Goal: Task Accomplishment & Management: Use online tool/utility

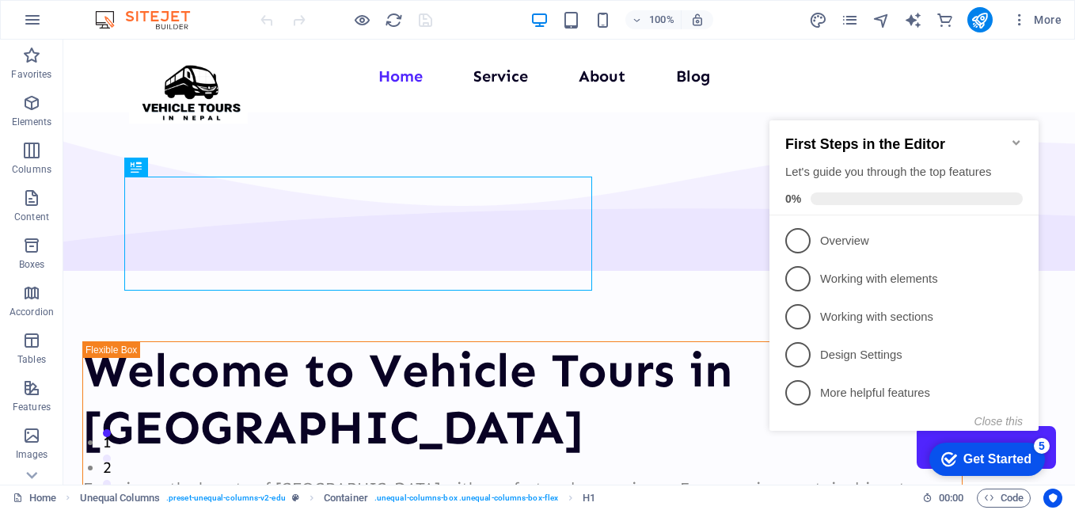
click at [1017, 140] on icon "Minimize checklist" at bounding box center [1016, 142] width 7 height 5
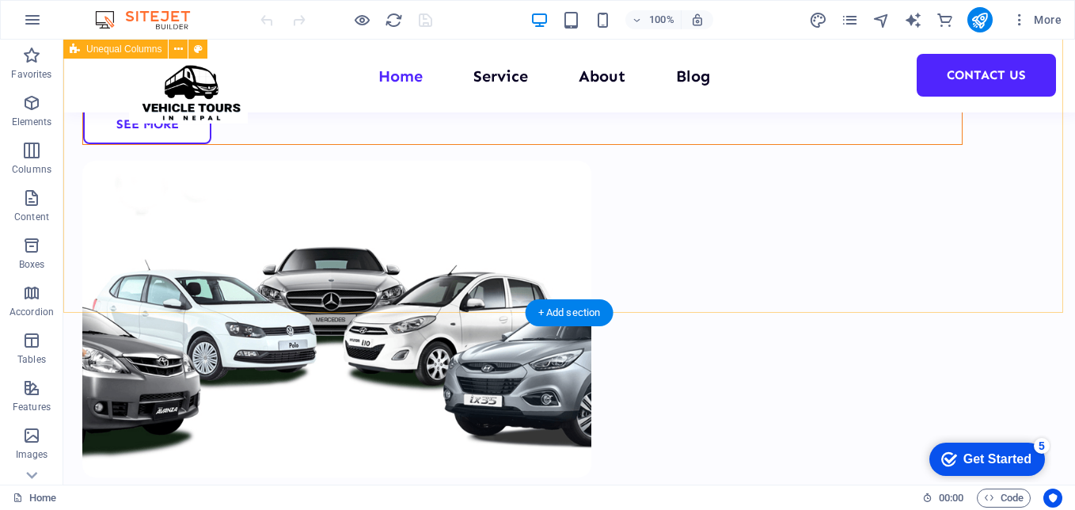
scroll to position [396, 0]
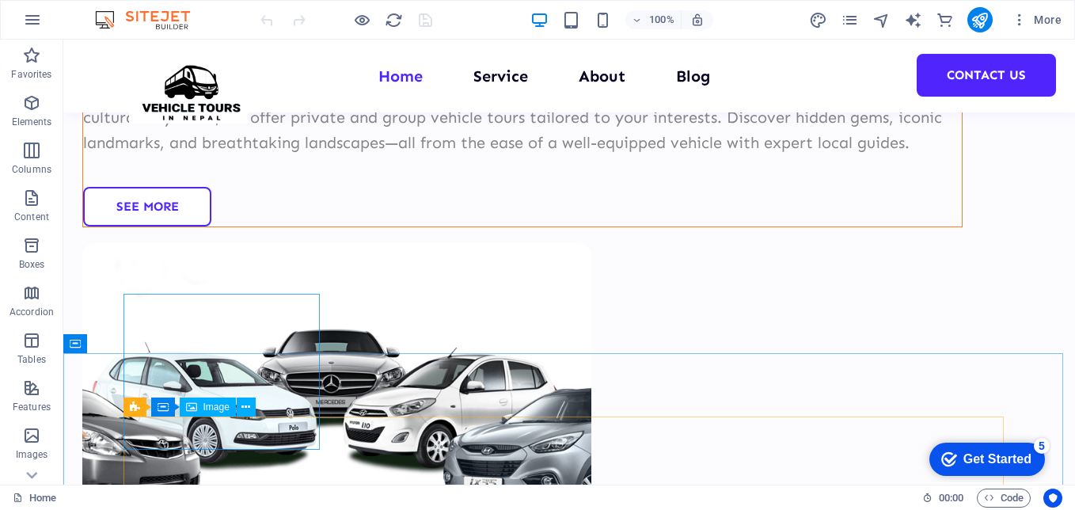
click at [215, 404] on span "Image" at bounding box center [216, 407] width 26 height 10
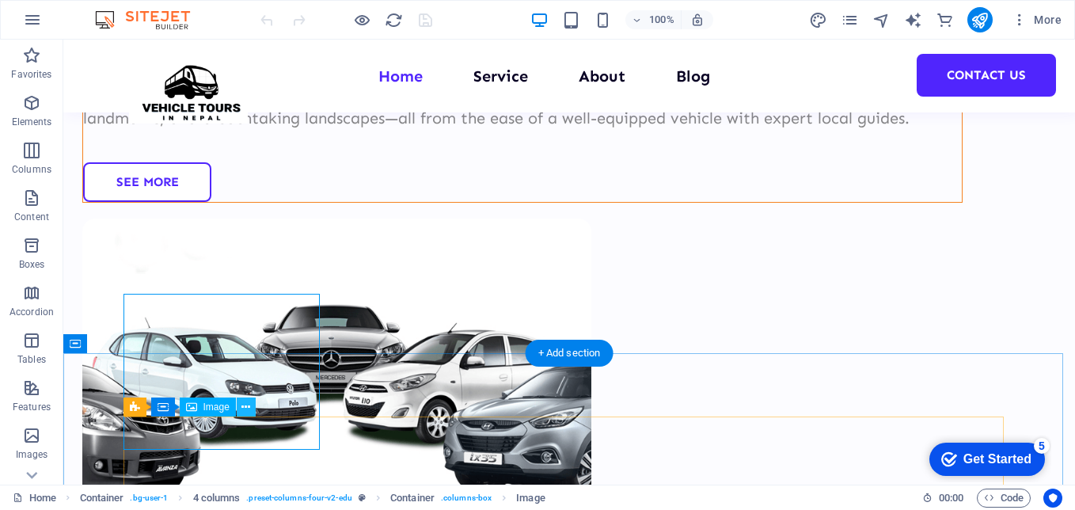
scroll to position [475, 0]
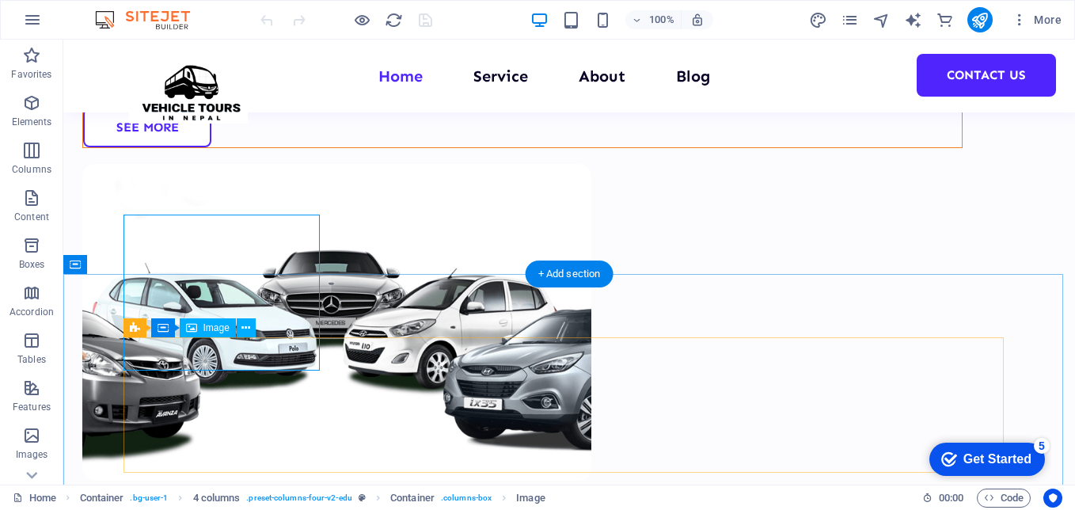
select select "%"
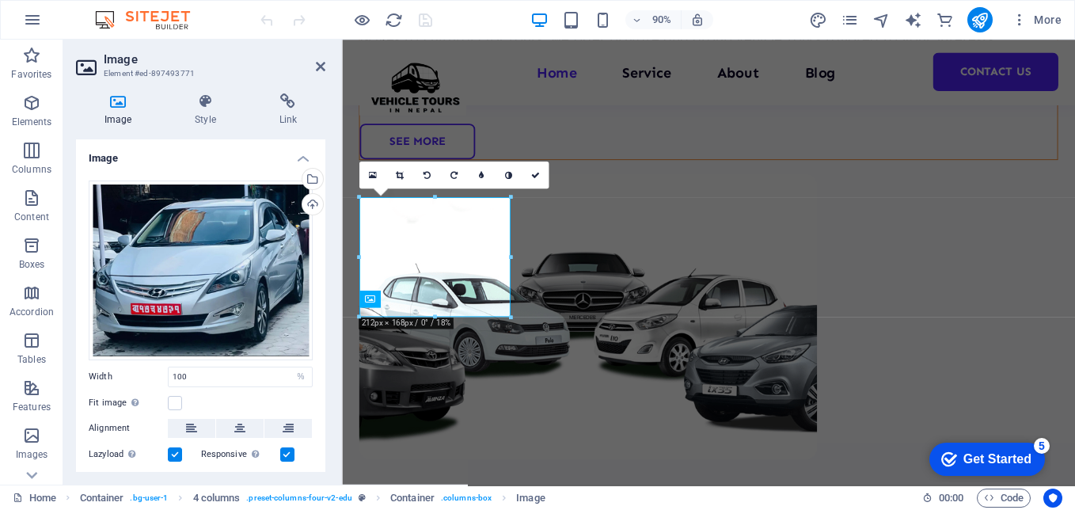
scroll to position [557, 0]
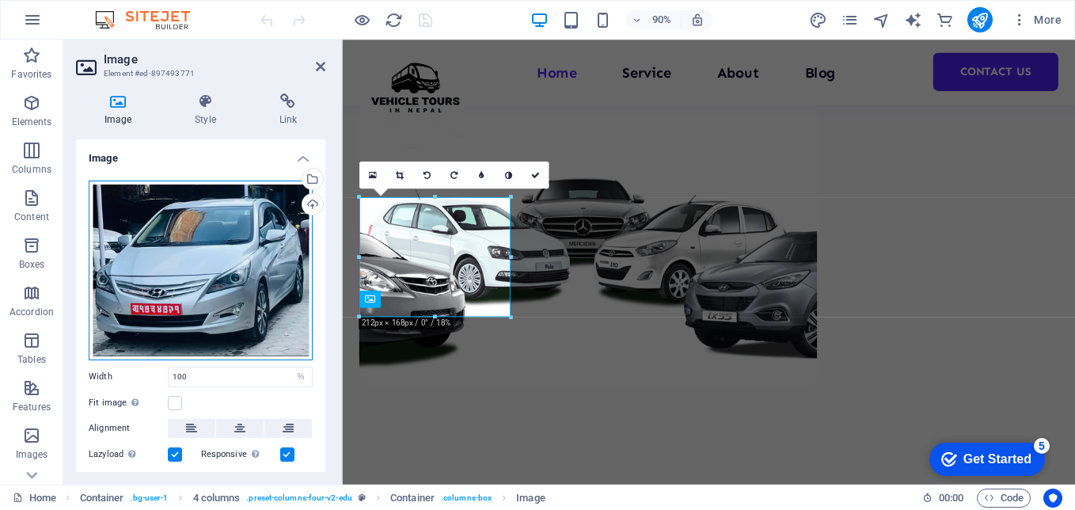
click at [191, 280] on div "Drag files here, click to choose files or select files from Files or our free s…" at bounding box center [201, 271] width 224 height 180
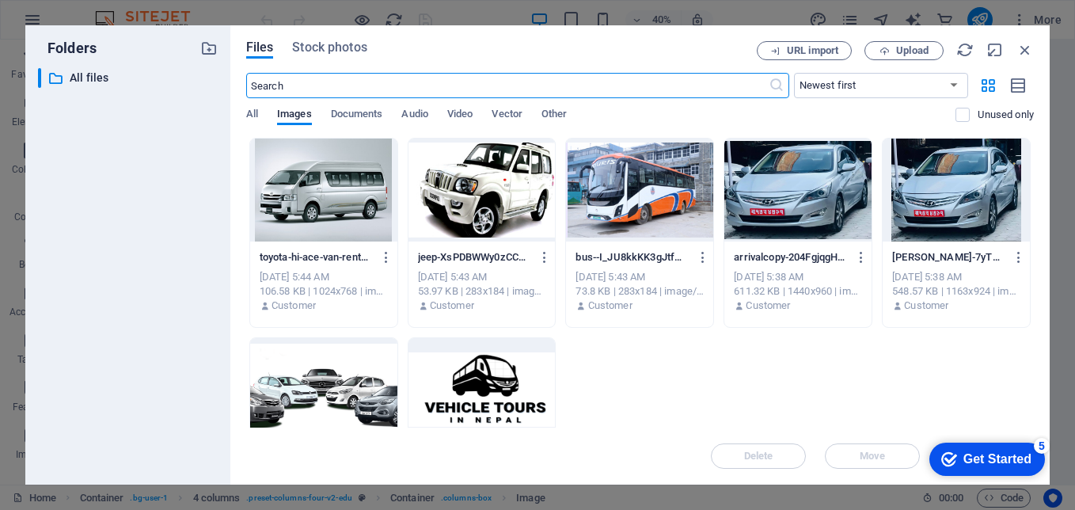
scroll to position [532, 0]
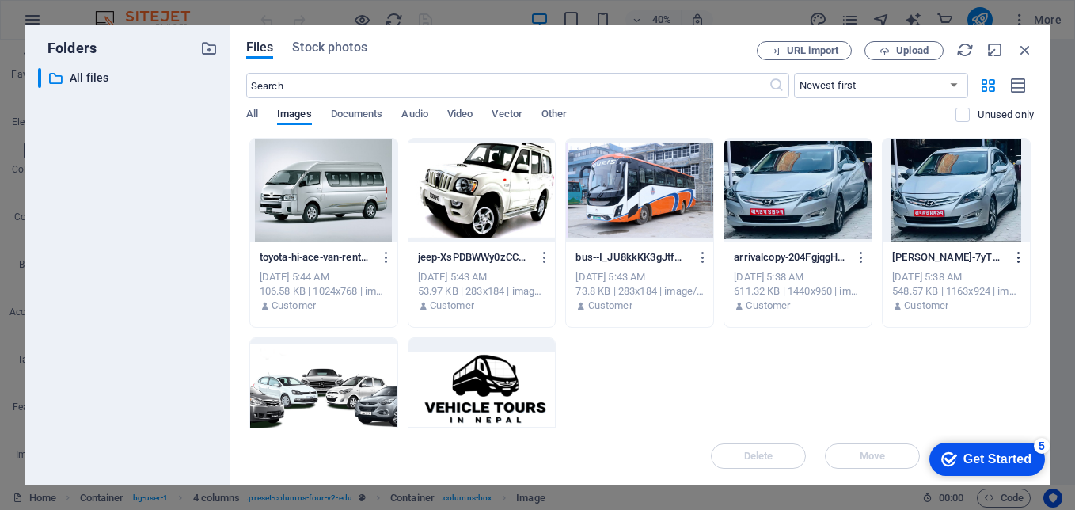
click at [1013, 255] on icon "button" at bounding box center [1019, 257] width 15 height 14
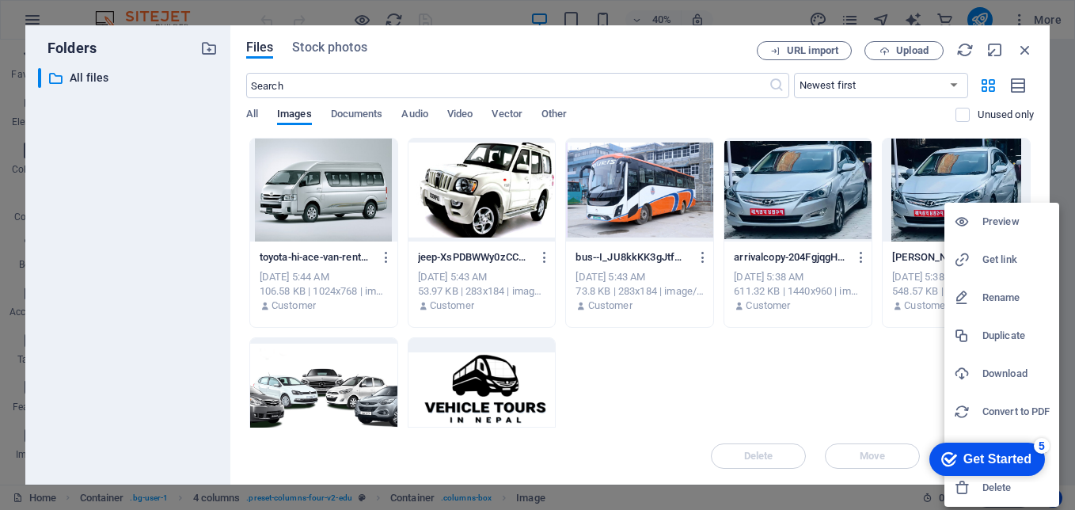
click div "checkmark Get Started 5 First Steps in the Editor Let's guide you through the t…"
click at [995, 488] on h6 "Delete" at bounding box center [1016, 487] width 67 height 19
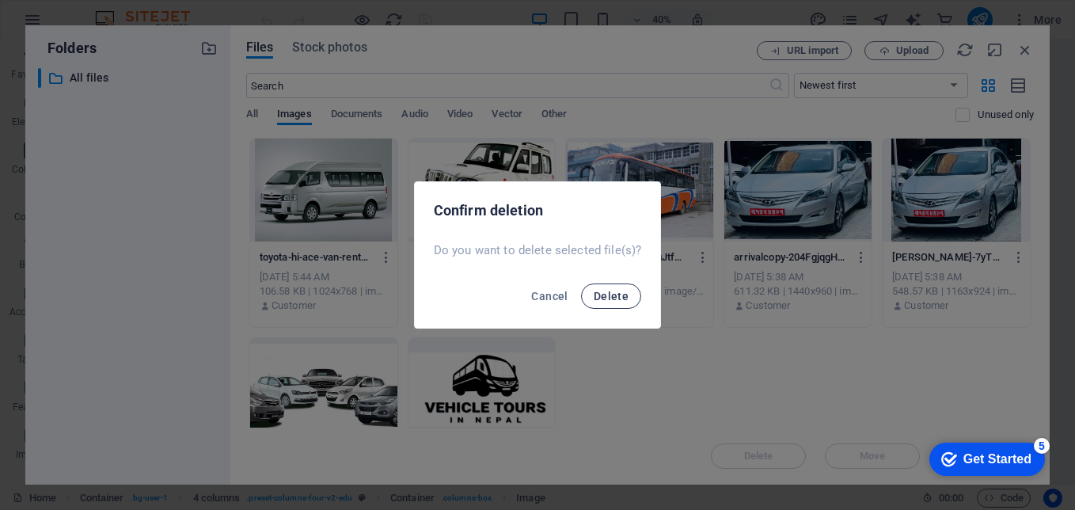
click at [607, 287] on button "Delete" at bounding box center [611, 295] width 60 height 25
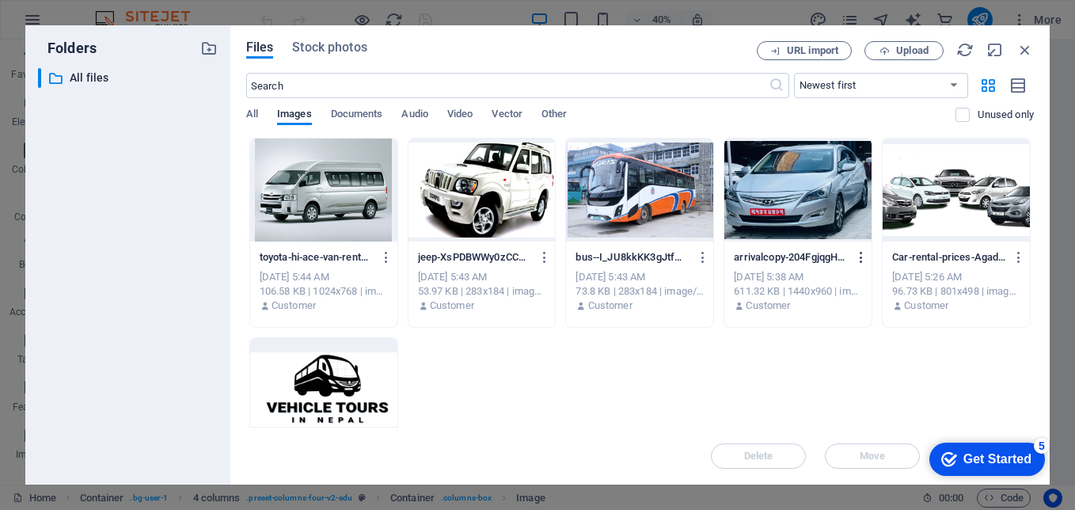
click at [859, 253] on icon "button" at bounding box center [861, 257] width 15 height 14
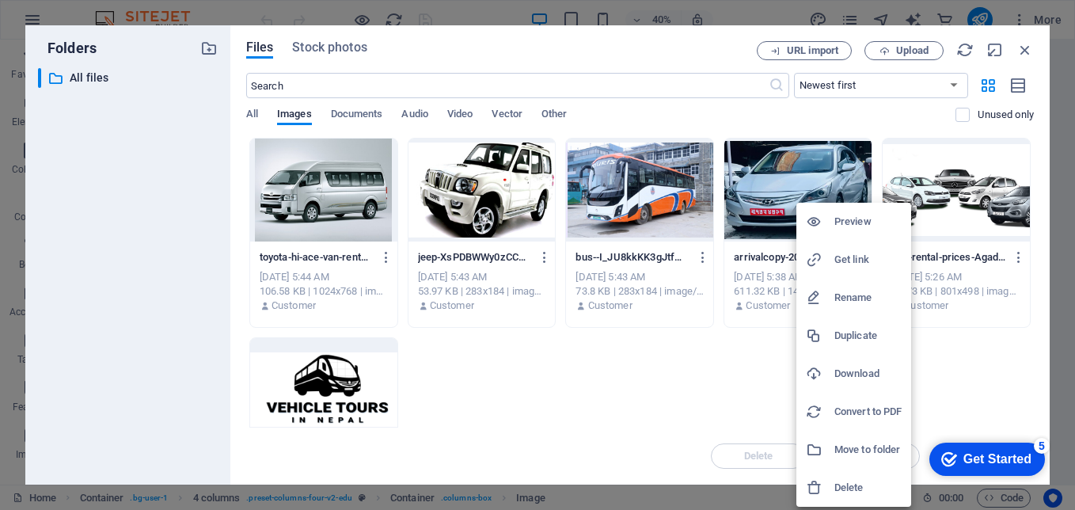
click at [837, 493] on h6 "Delete" at bounding box center [868, 487] width 67 height 19
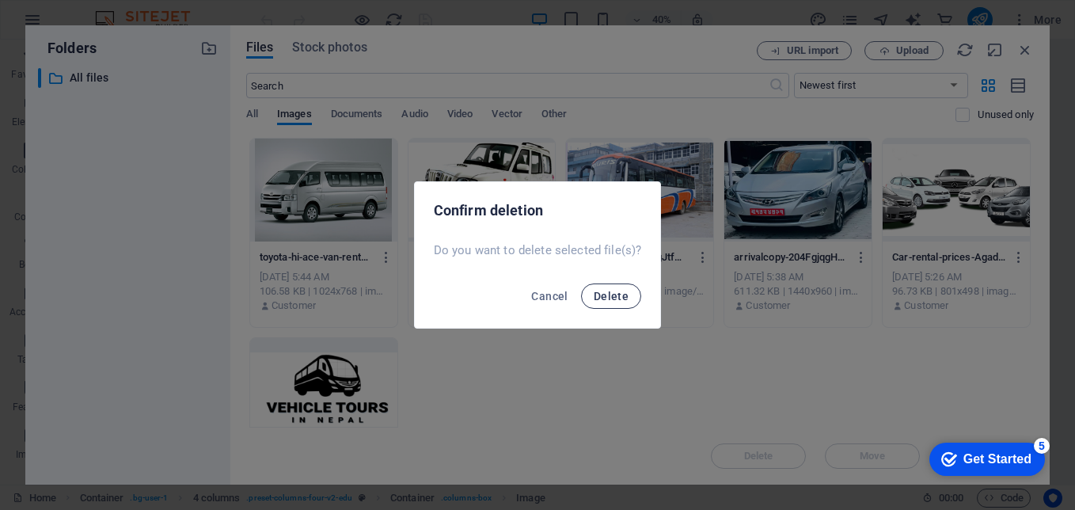
click at [607, 301] on span "Delete" at bounding box center [611, 296] width 35 height 13
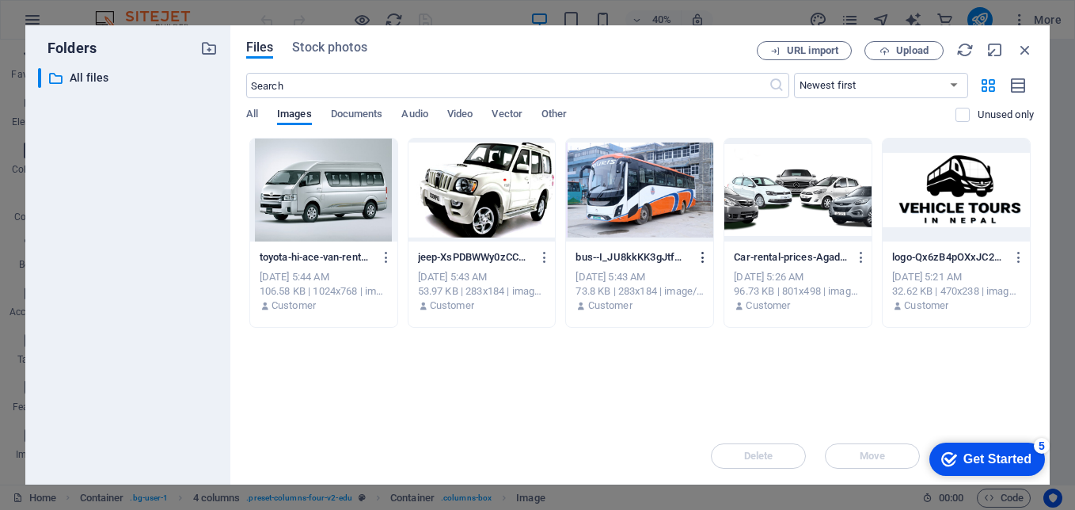
click at [697, 252] on icon "button" at bounding box center [703, 257] width 15 height 14
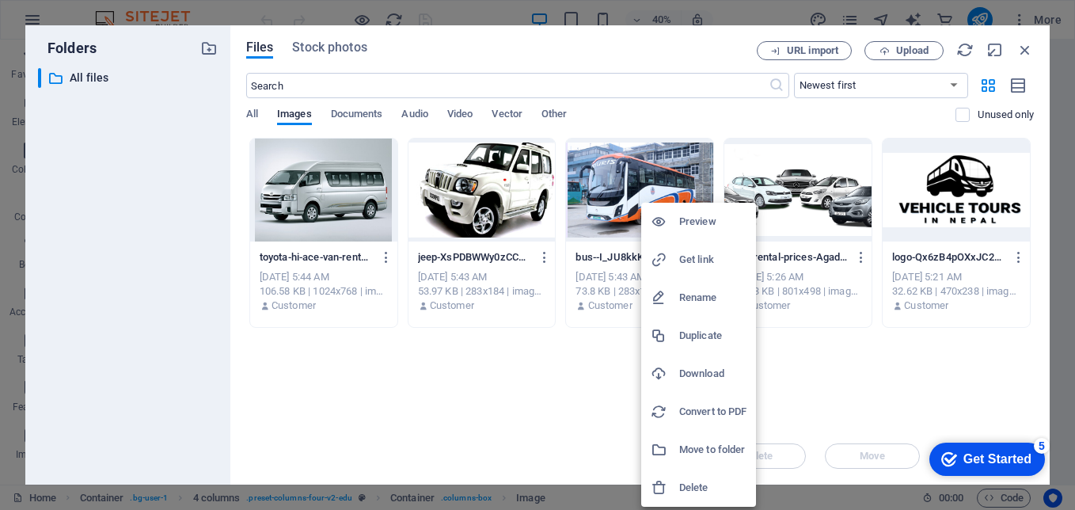
click at [699, 489] on h6 "Delete" at bounding box center [712, 487] width 67 height 19
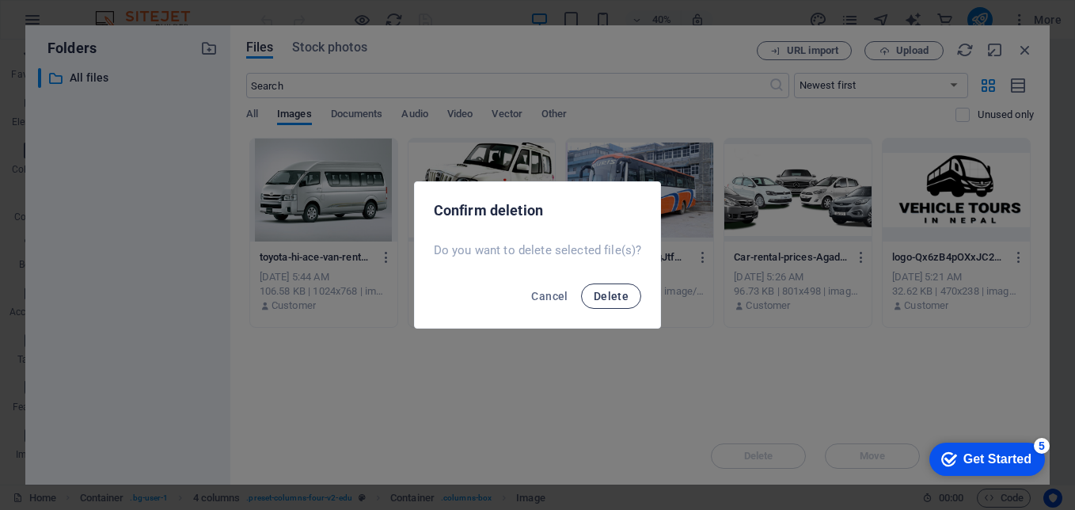
click at [612, 295] on span "Delete" at bounding box center [611, 296] width 35 height 13
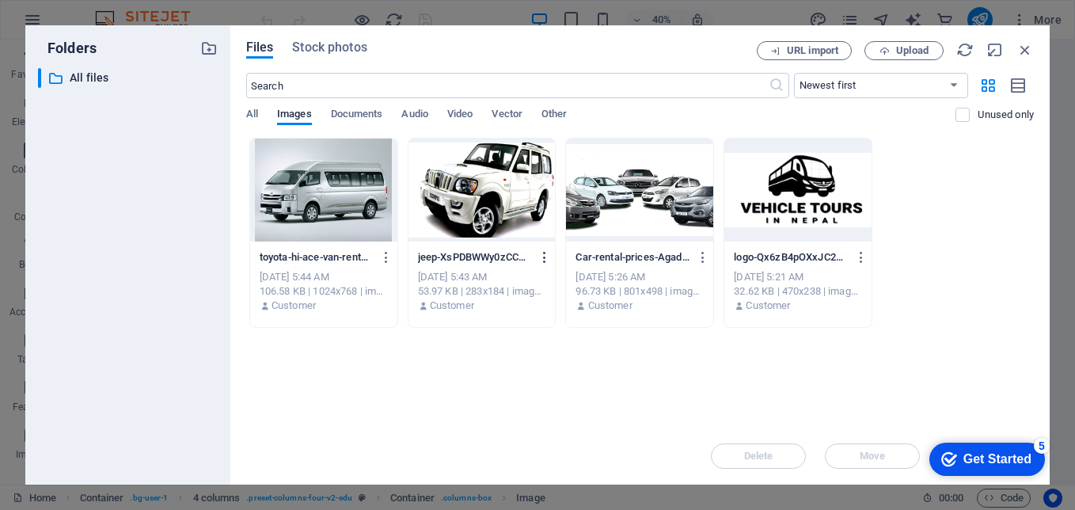
click at [546, 251] on icon "button" at bounding box center [545, 257] width 15 height 14
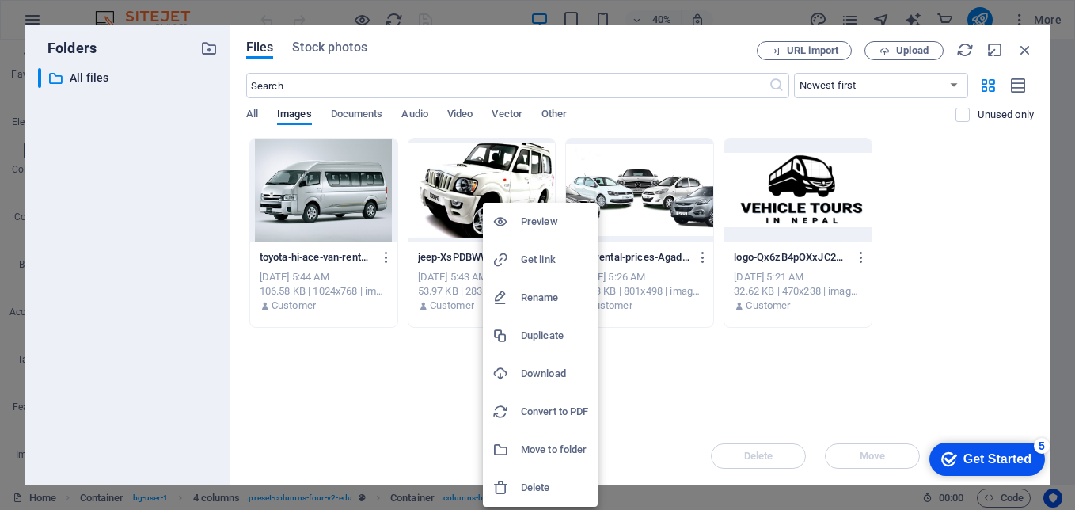
click at [531, 487] on h6 "Delete" at bounding box center [554, 487] width 67 height 19
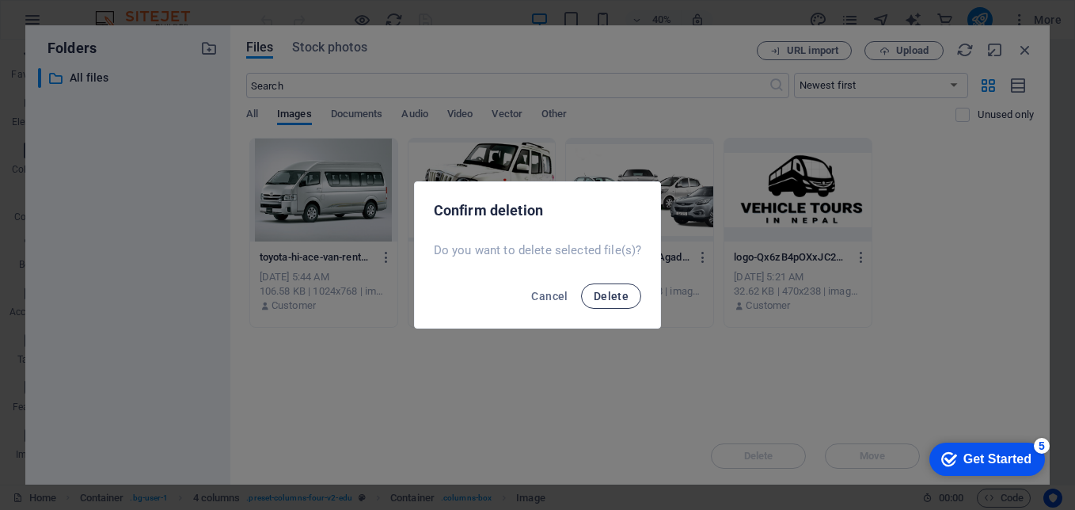
click at [606, 294] on span "Delete" at bounding box center [611, 296] width 35 height 13
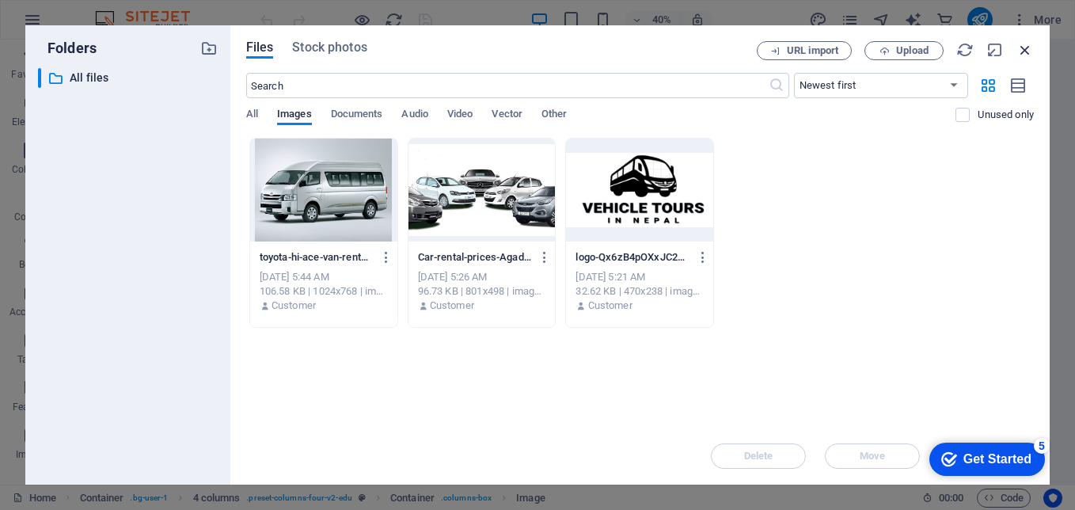
click at [1033, 49] on icon "button" at bounding box center [1025, 49] width 17 height 17
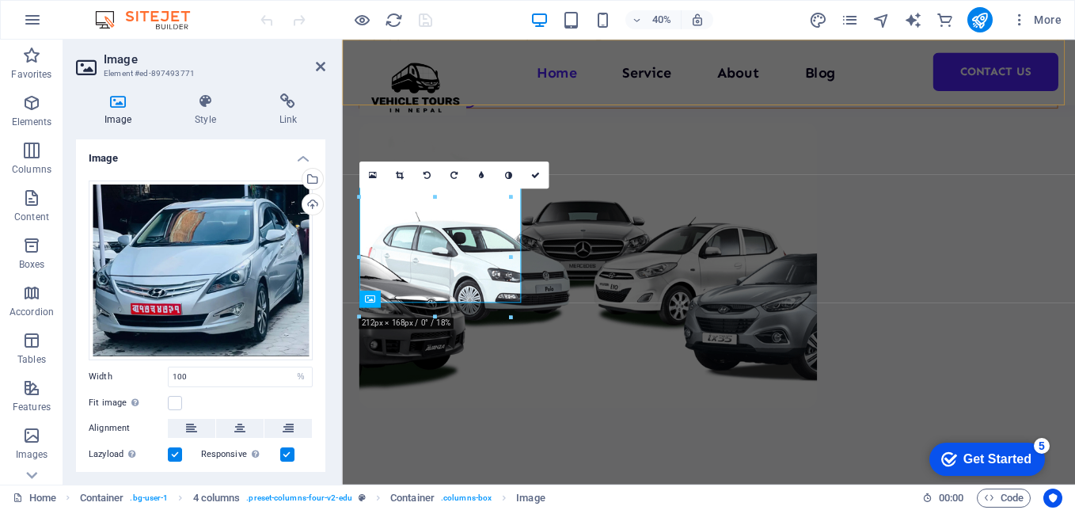
scroll to position [557, 0]
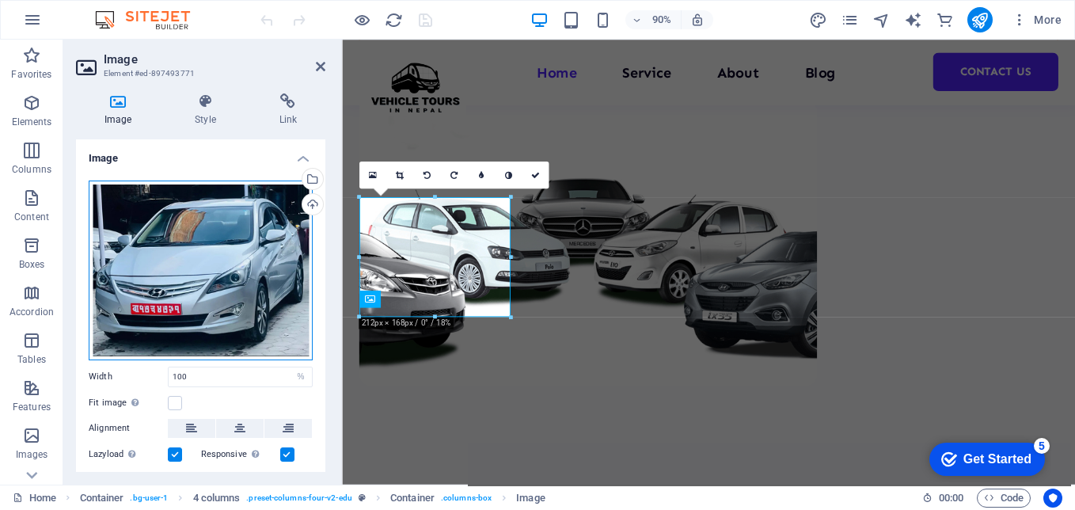
click at [203, 274] on div "Drag files here, click to choose files or select files from Files or our free s…" at bounding box center [201, 271] width 224 height 180
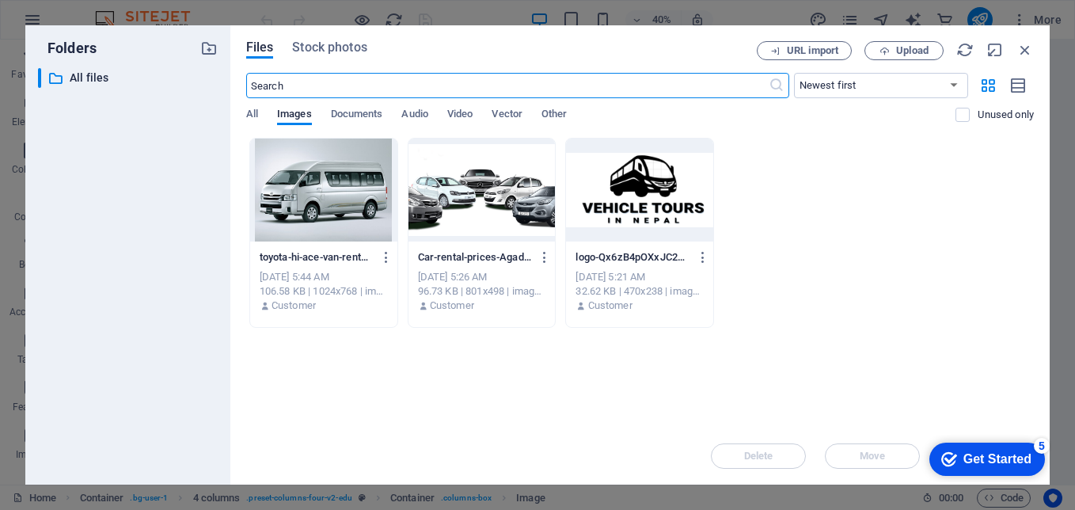
scroll to position [532, 0]
click at [888, 49] on icon "button" at bounding box center [885, 51] width 10 height 10
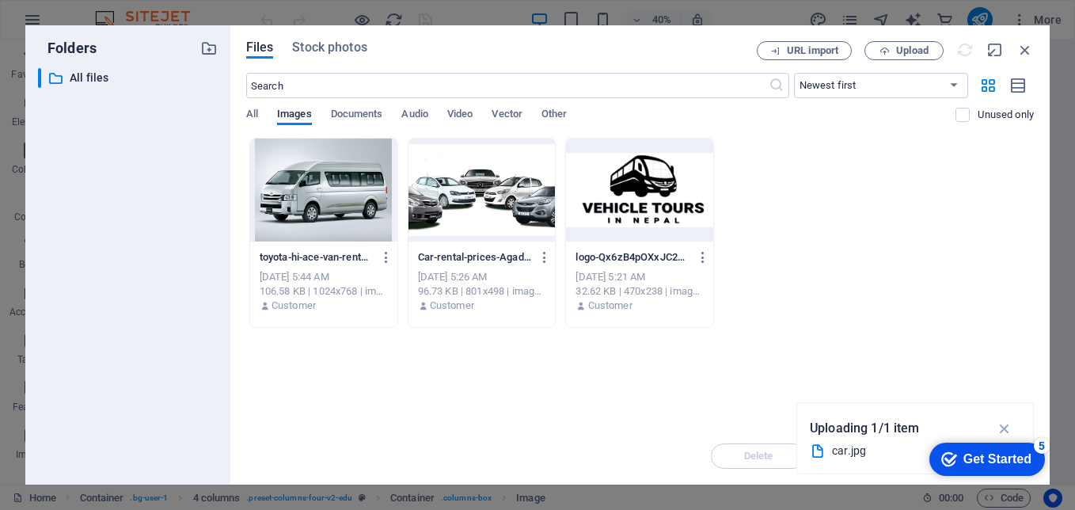
scroll to position [557, 0]
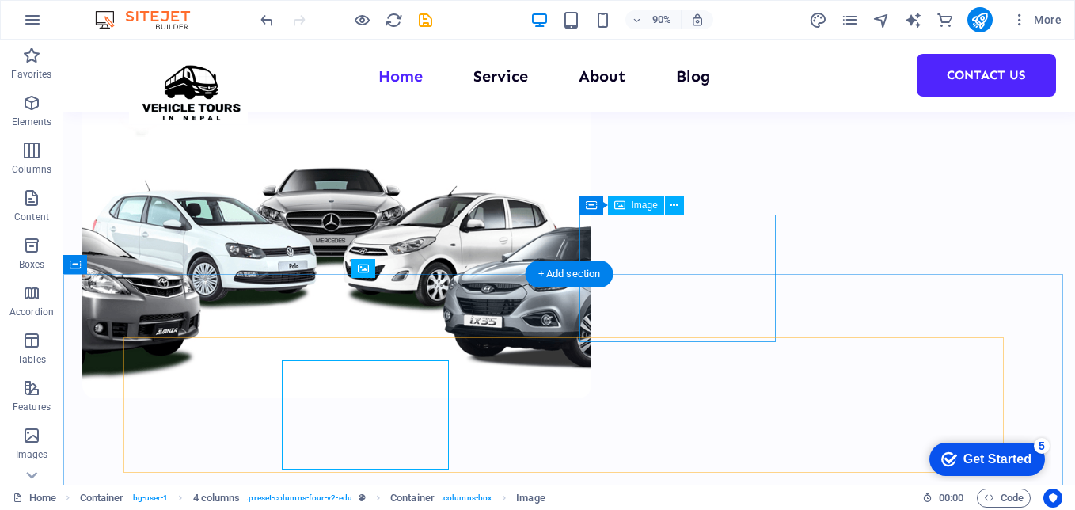
scroll to position [475, 0]
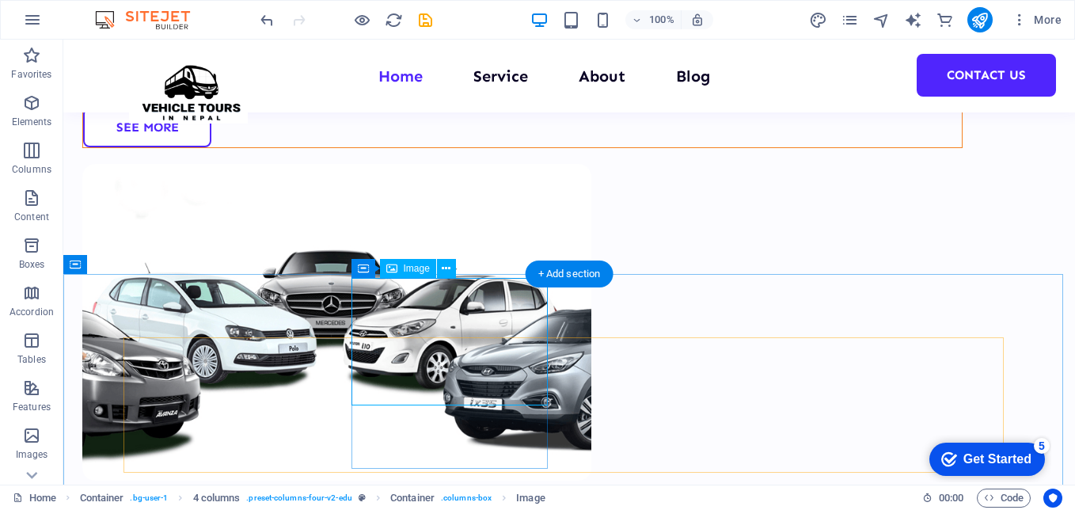
click at [405, 272] on span "Image" at bounding box center [417, 269] width 26 height 10
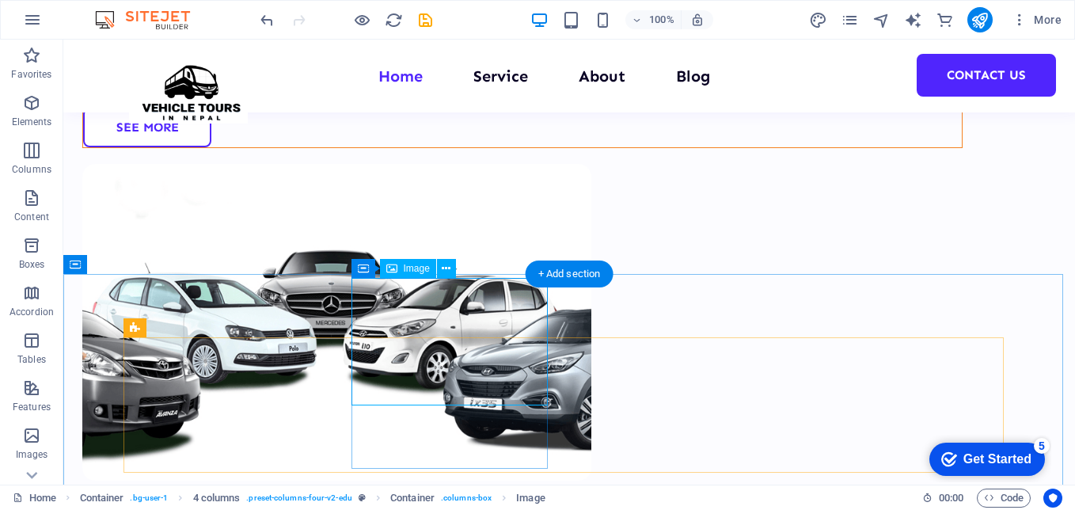
select select "%"
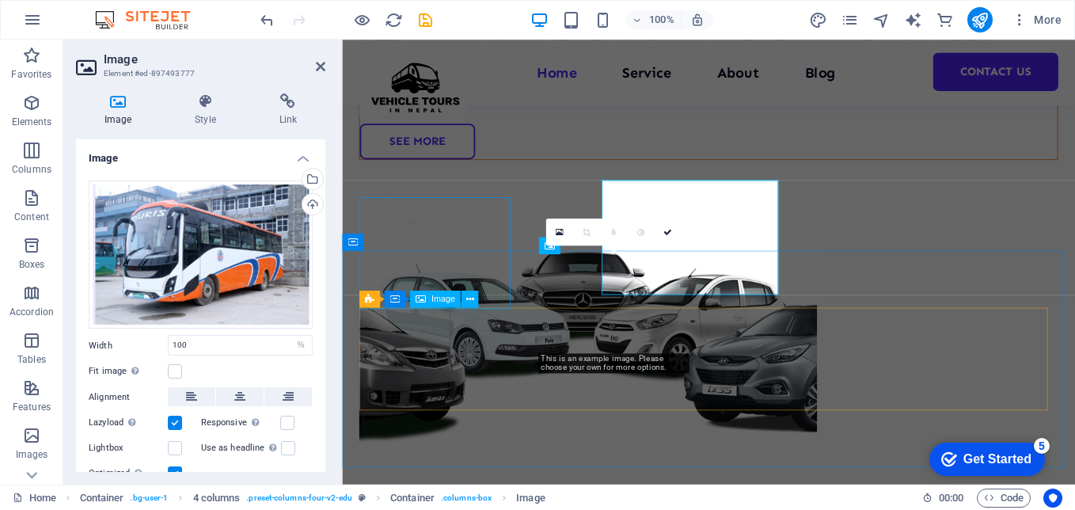
scroll to position [557, 0]
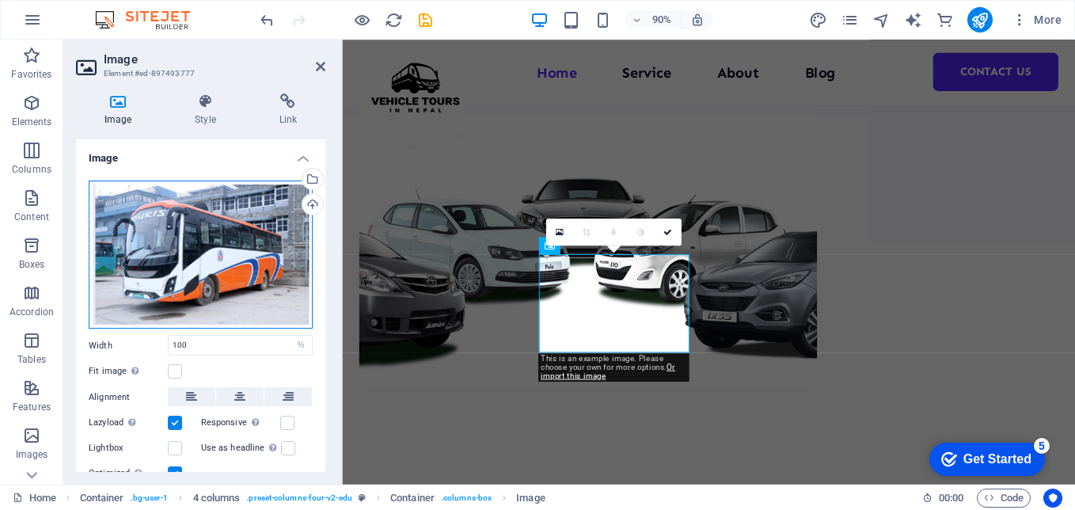
click at [188, 270] on div "Drag files here, click to choose files or select files from Files or our free s…" at bounding box center [201, 255] width 224 height 148
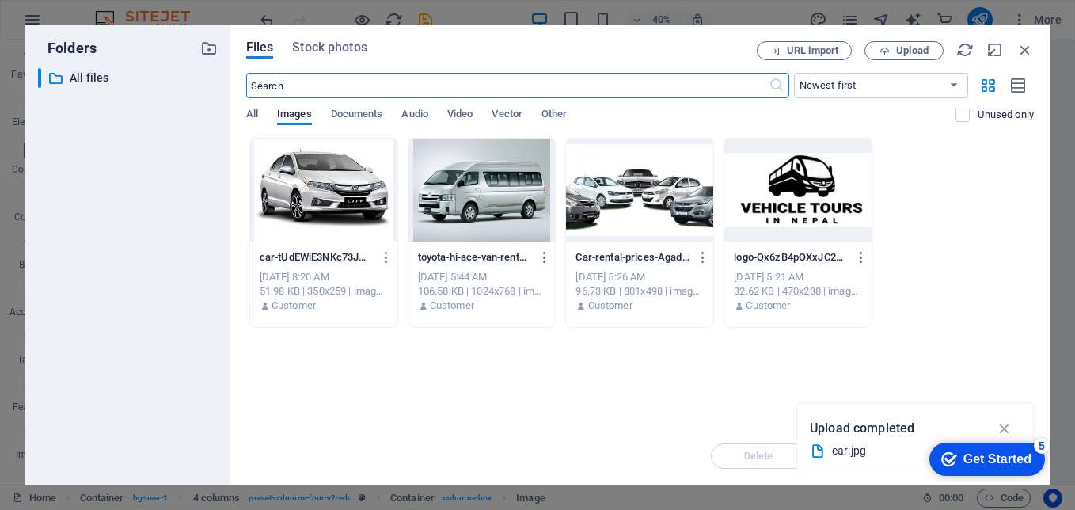
scroll to position [532, 0]
click at [896, 48] on span "Upload" at bounding box center [912, 51] width 32 height 10
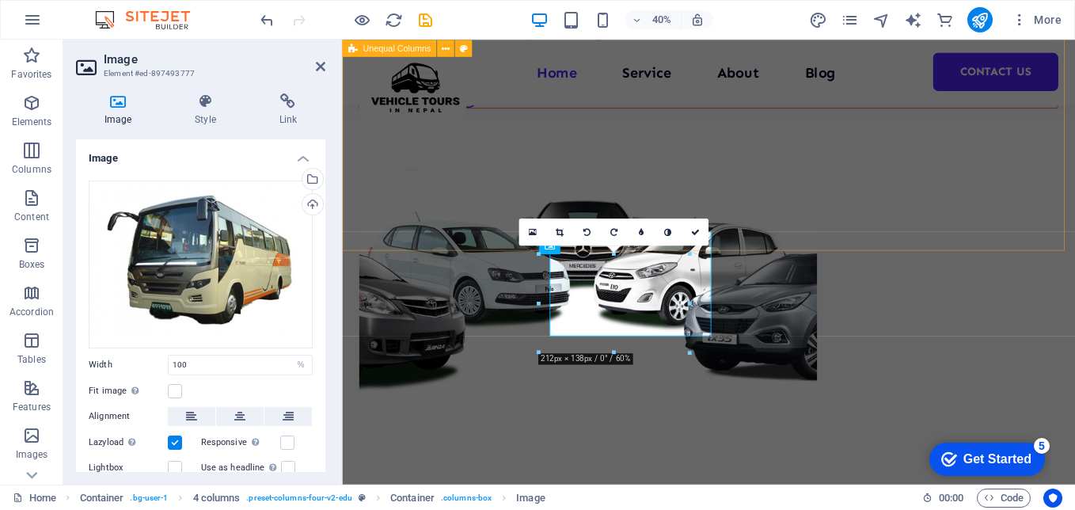
scroll to position [557, 0]
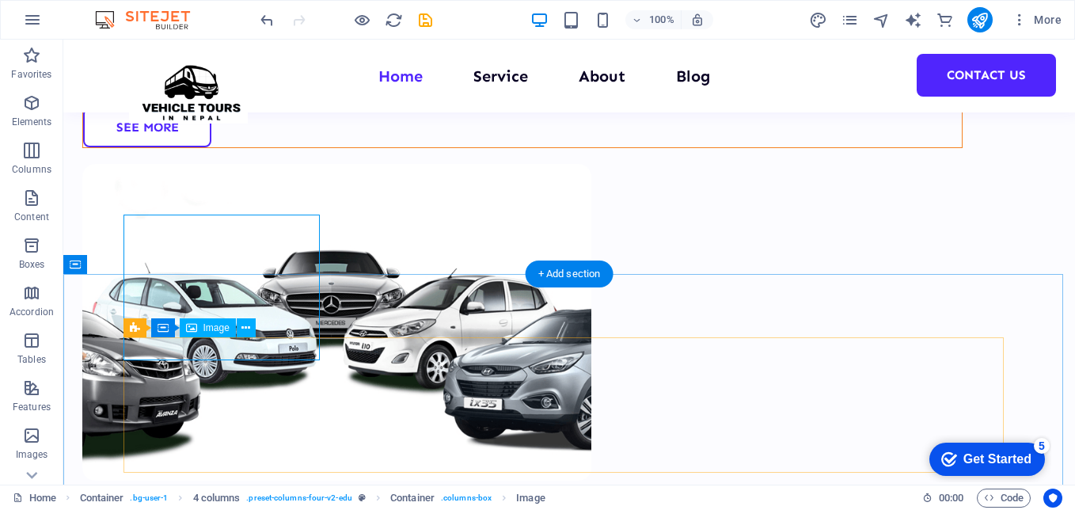
click at [210, 335] on div "Image" at bounding box center [208, 327] width 56 height 19
select select "%"
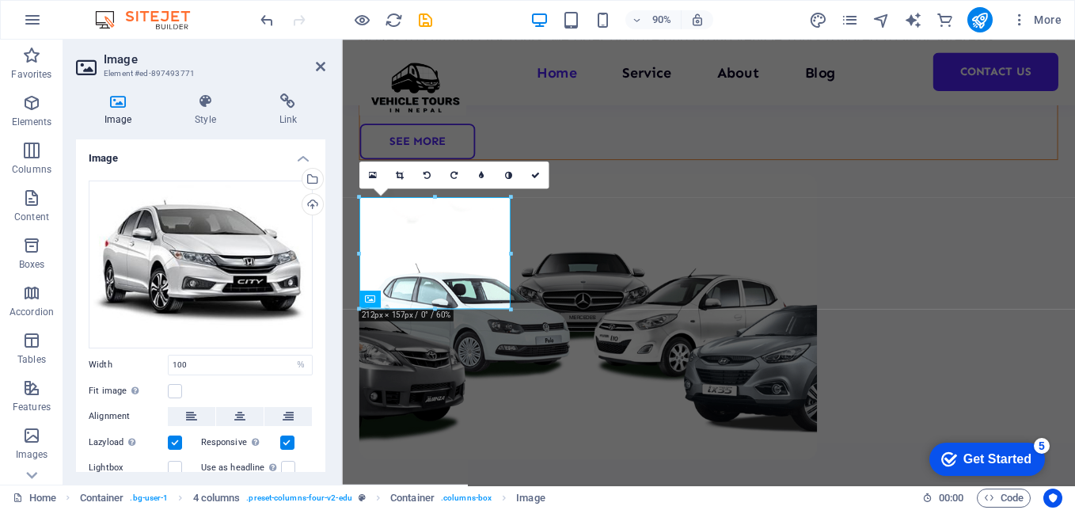
scroll to position [557, 0]
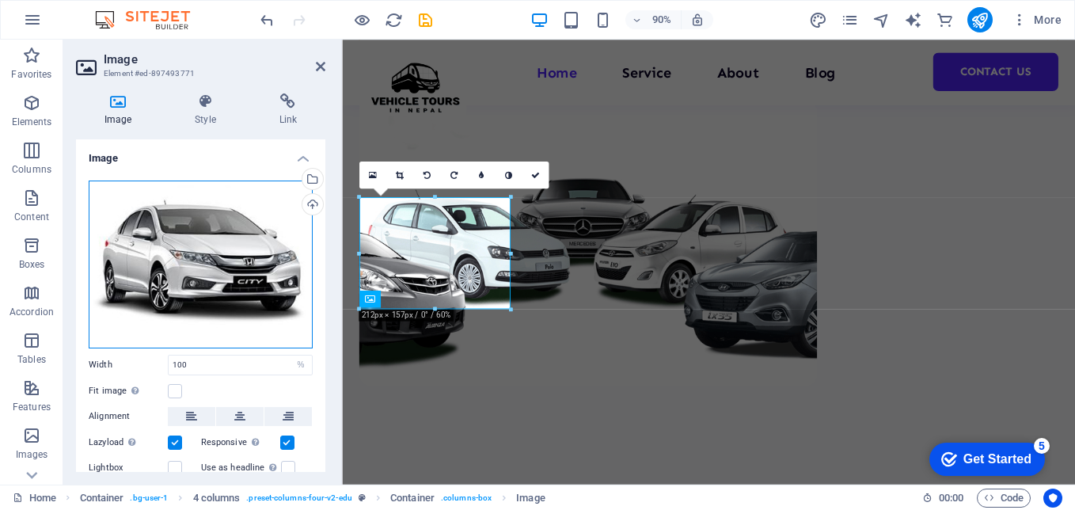
click at [190, 269] on div "Drag files here, click to choose files or select files from Files or our free s…" at bounding box center [201, 265] width 224 height 168
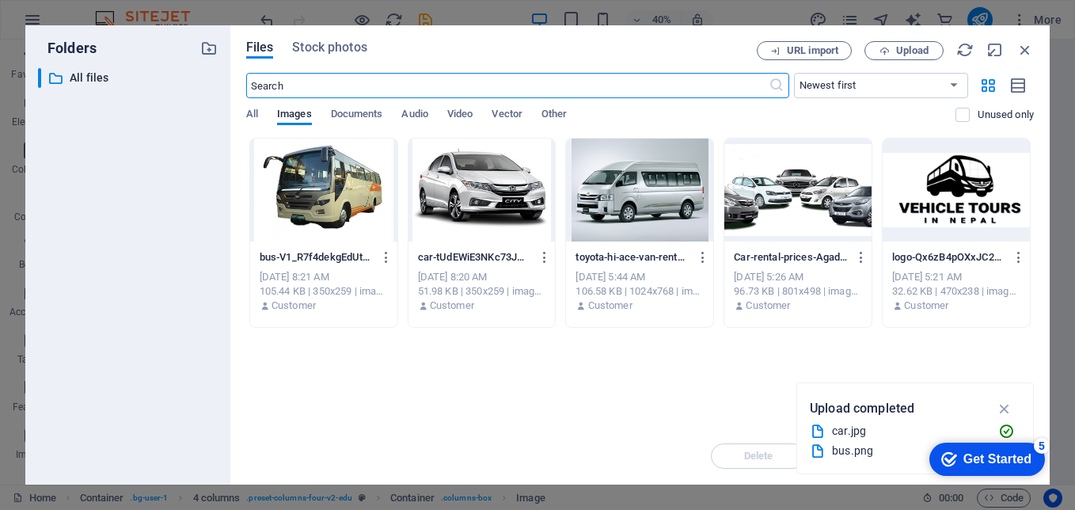
scroll to position [532, 0]
click at [895, 44] on button "Upload" at bounding box center [904, 50] width 79 height 19
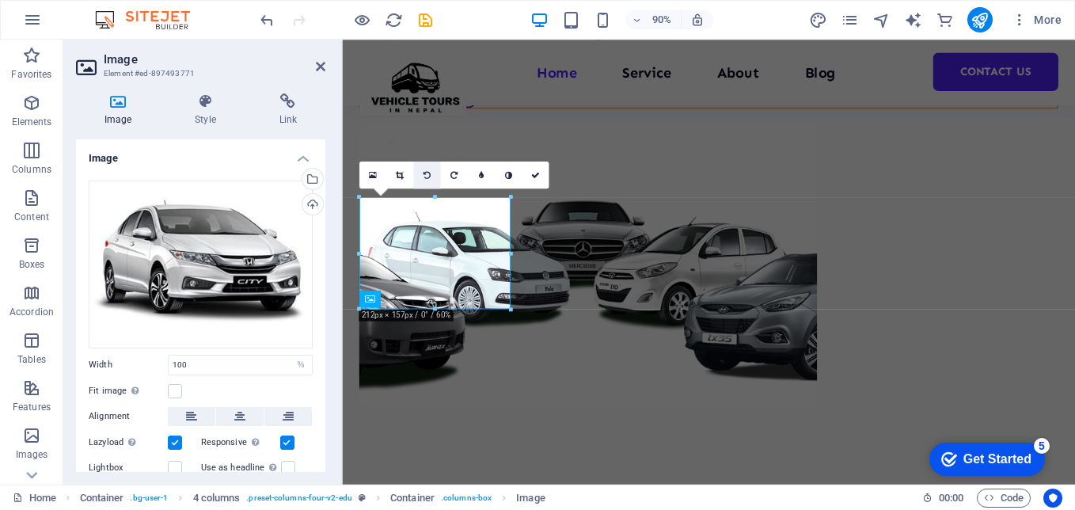
scroll to position [557, 0]
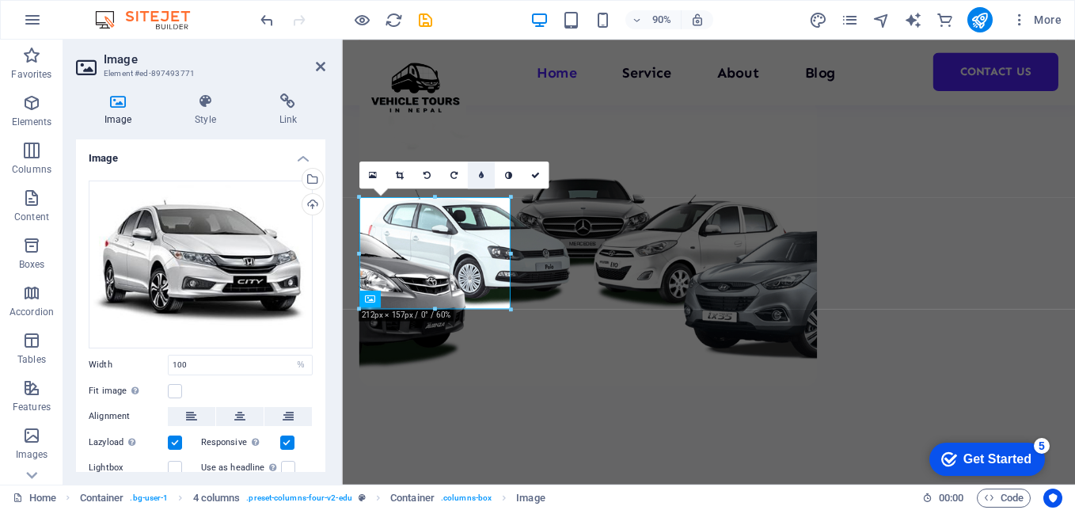
click at [477, 172] on link at bounding box center [480, 175] width 27 height 27
click at [519, 177] on link at bounding box center [529, 175] width 27 height 27
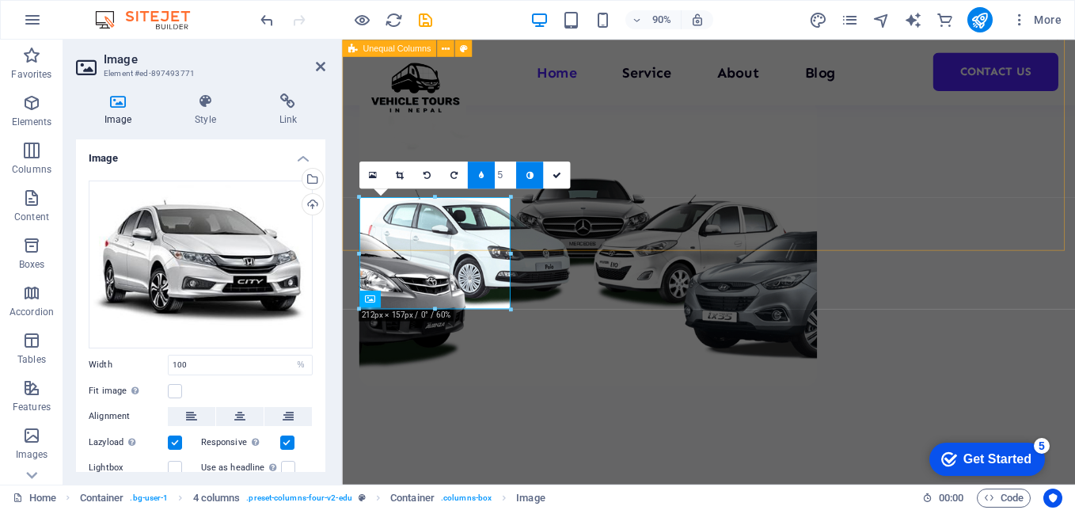
click at [596, 193] on div "Welcome to Vehicle Tours in [GEOGRAPHIC_DATA] Experience the beauty of [GEOGRAP…" at bounding box center [749, 48] width 815 height 1132
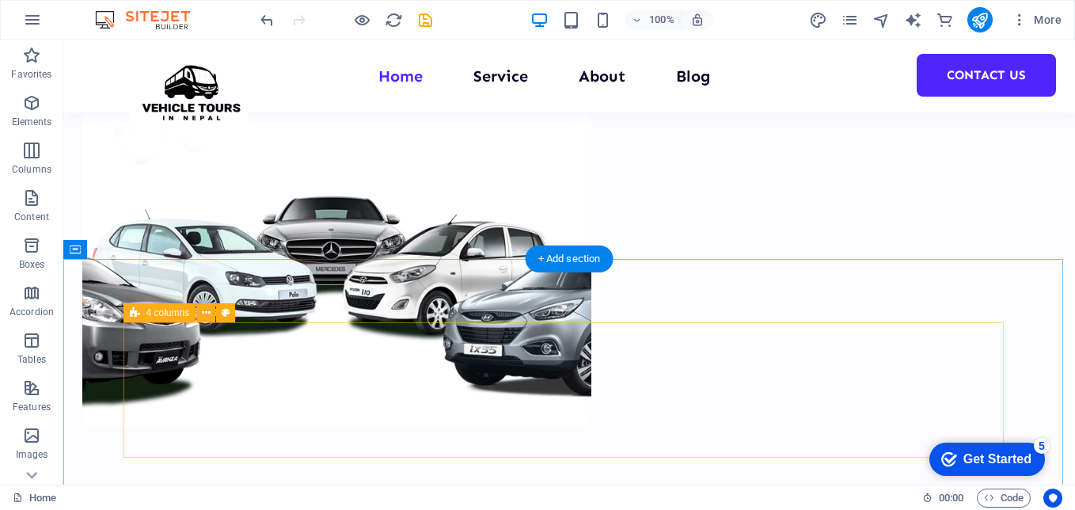
scroll to position [565, 0]
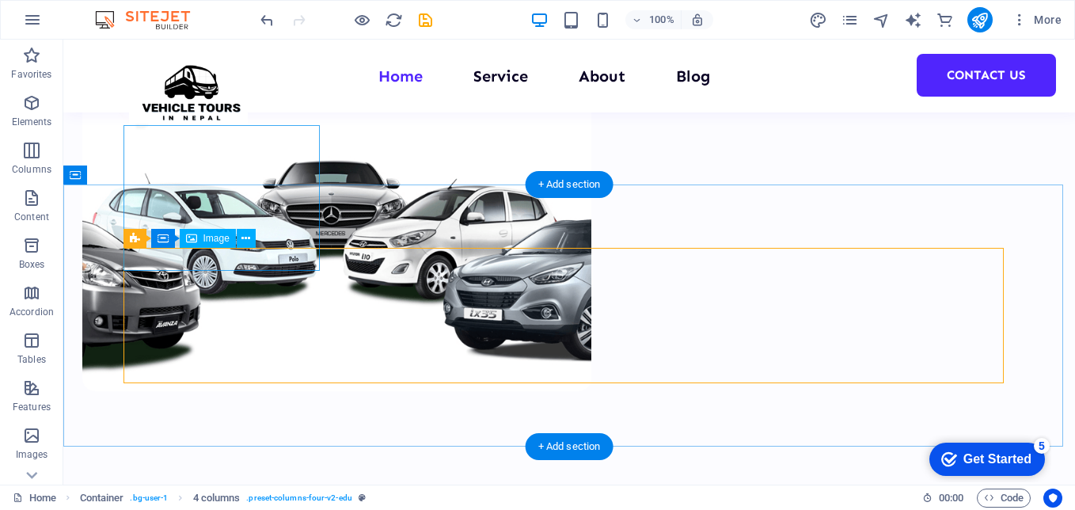
select select "%"
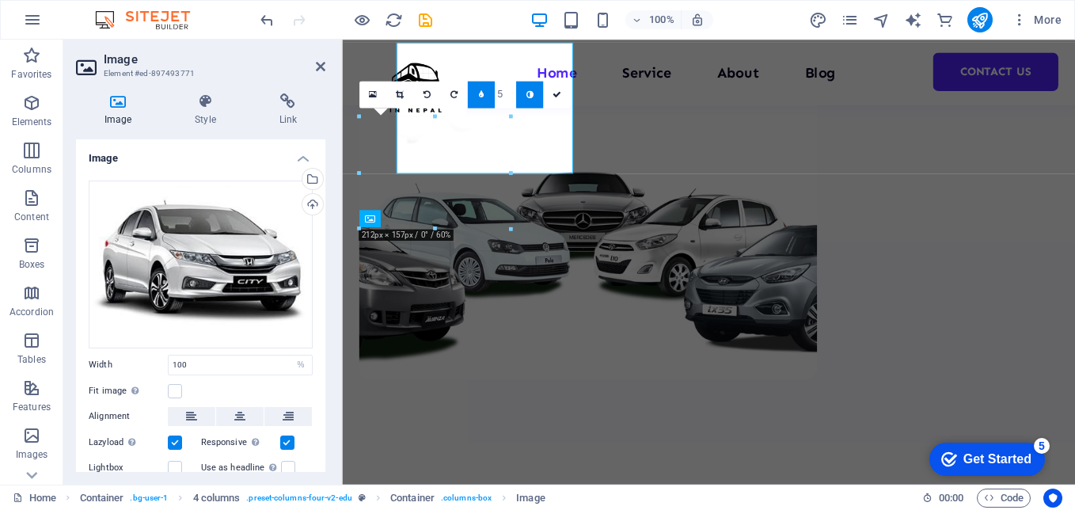
scroll to position [647, 0]
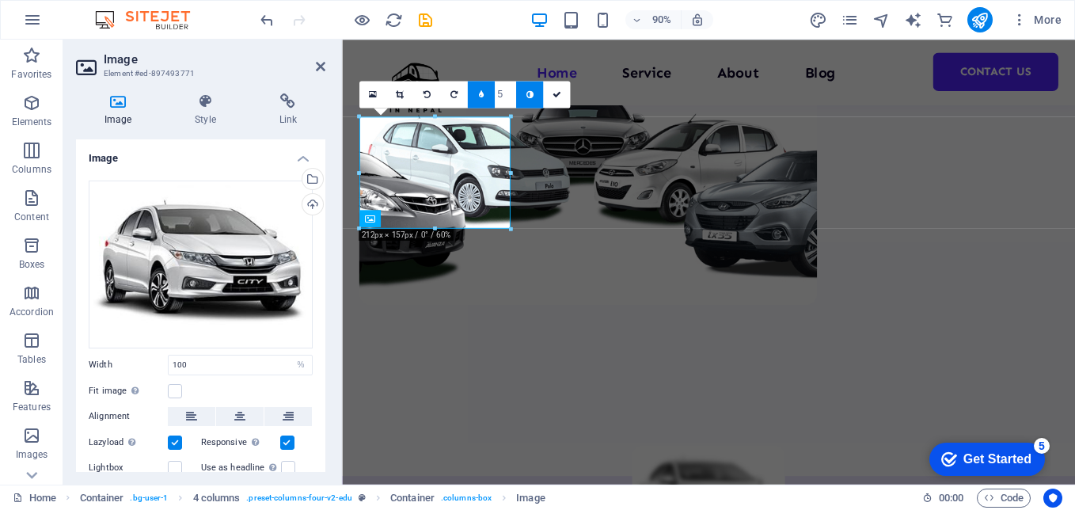
click at [527, 93] on icon at bounding box center [529, 94] width 7 height 9
type input "2"
click at [551, 94] on link at bounding box center [556, 94] width 27 height 27
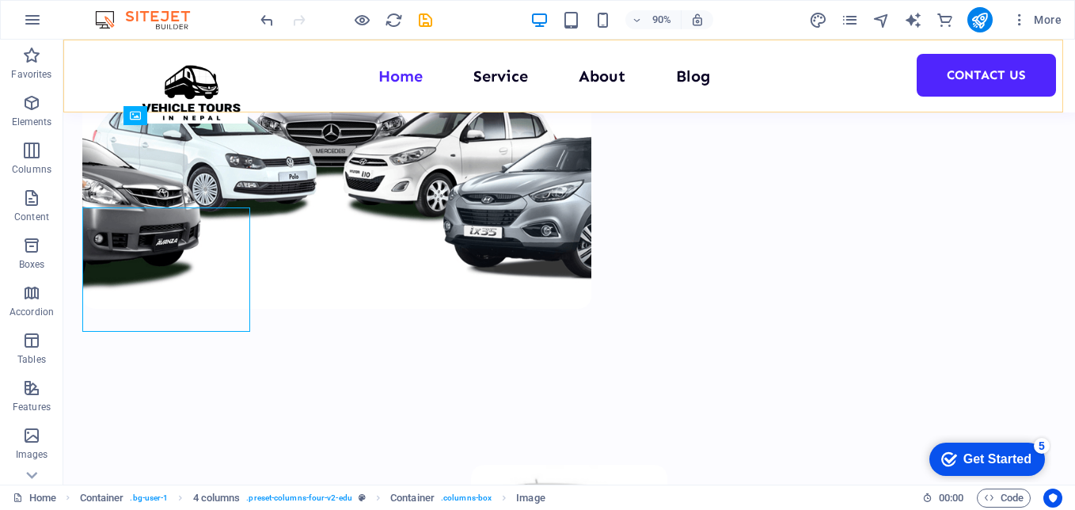
scroll to position [565, 0]
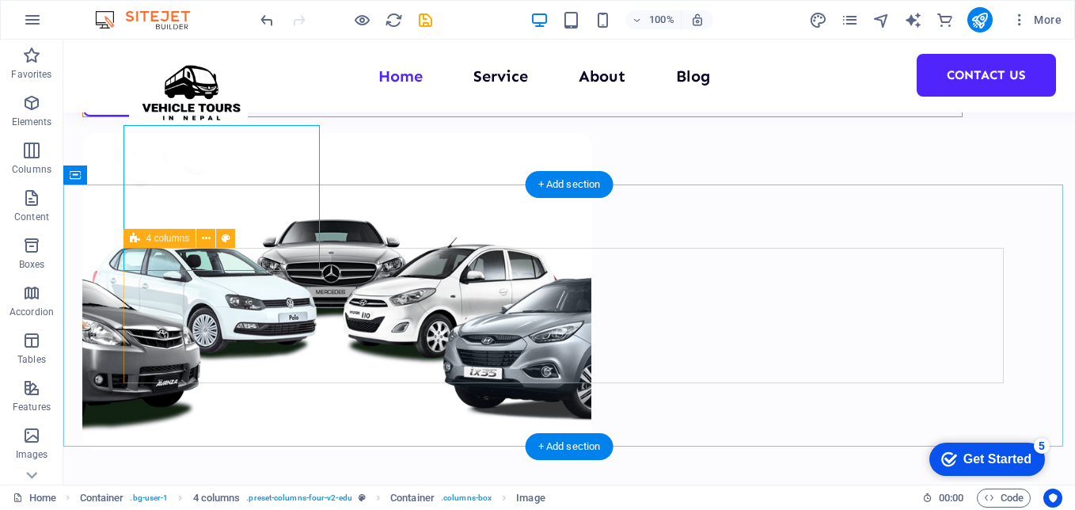
scroll to position [485, 0]
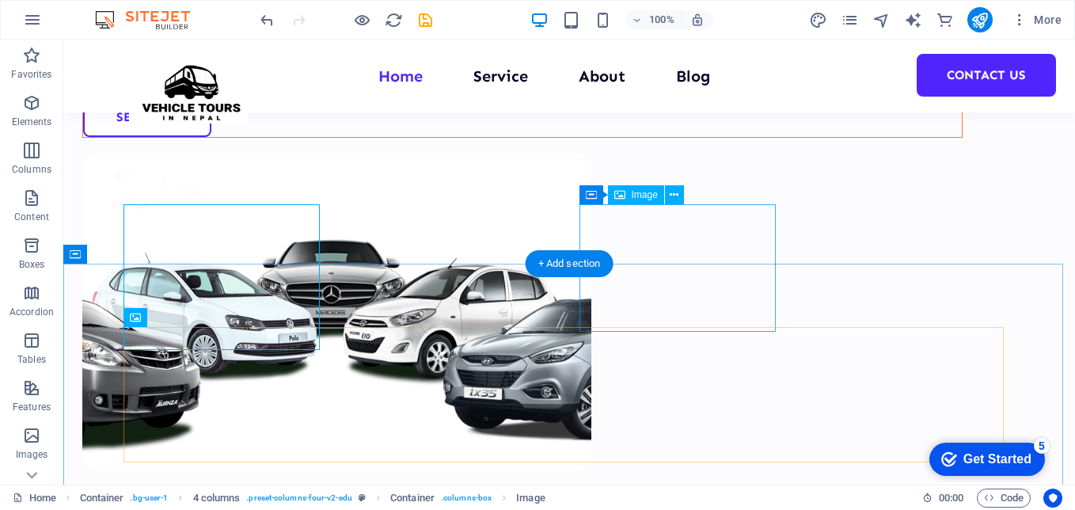
select select "%"
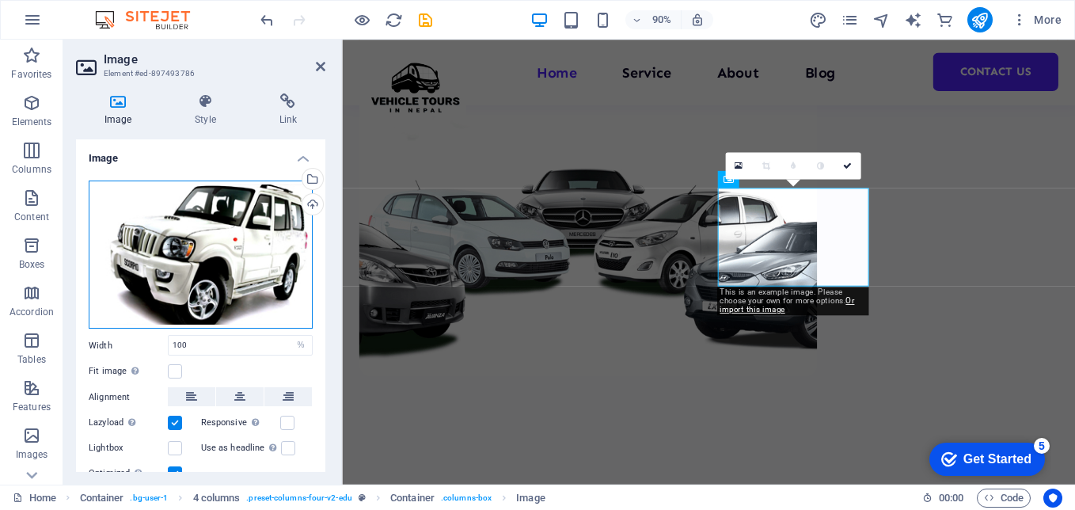
click at [218, 245] on div "Drag files here, click to choose files or select files from Files or our free s…" at bounding box center [201, 255] width 224 height 148
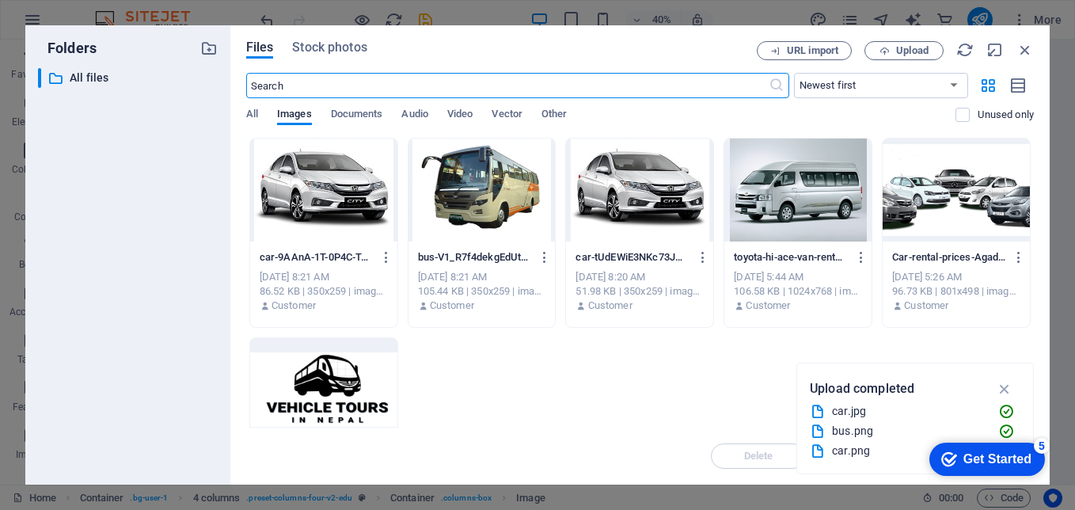
scroll to position [542, 0]
click at [908, 43] on button "Upload" at bounding box center [904, 50] width 79 height 19
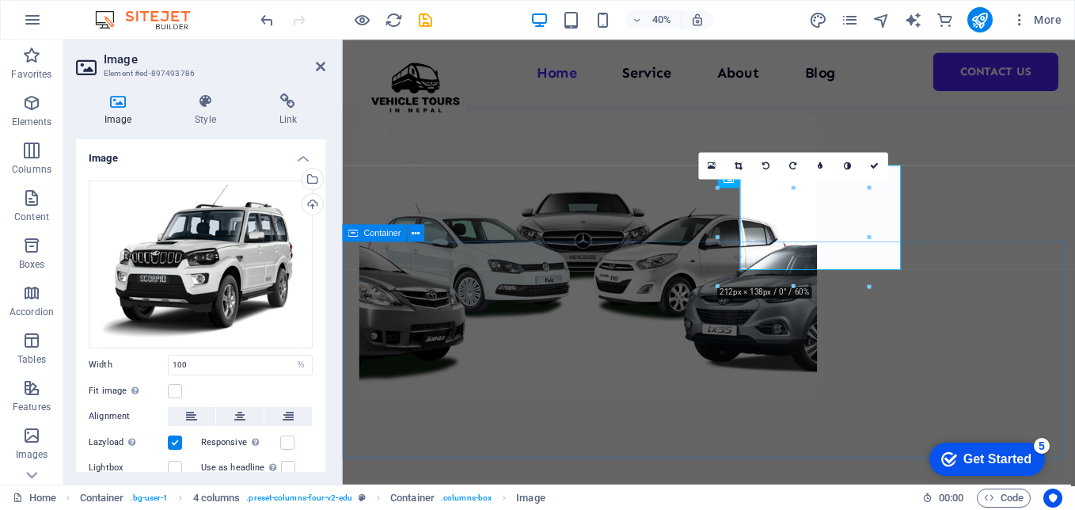
scroll to position [568, 0]
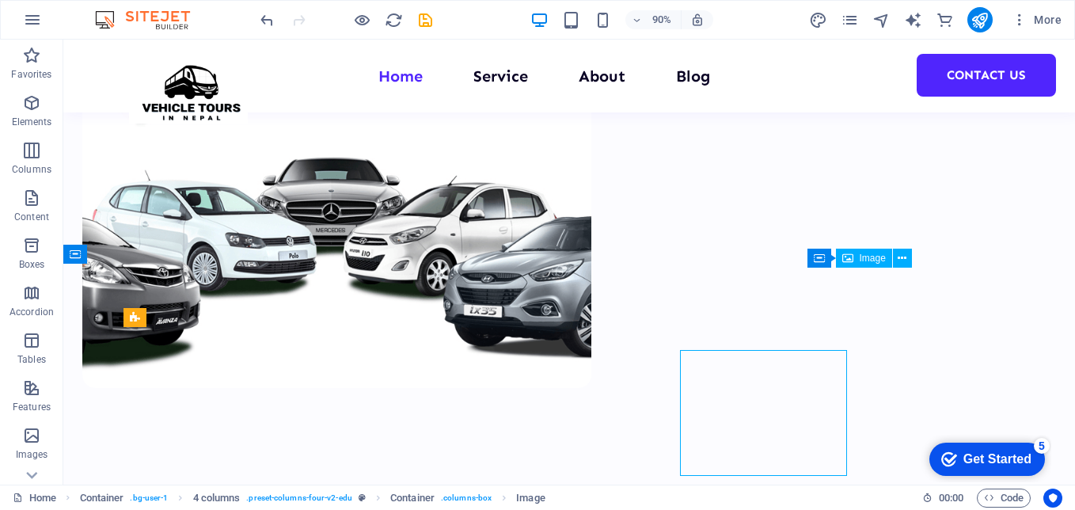
scroll to position [485, 0]
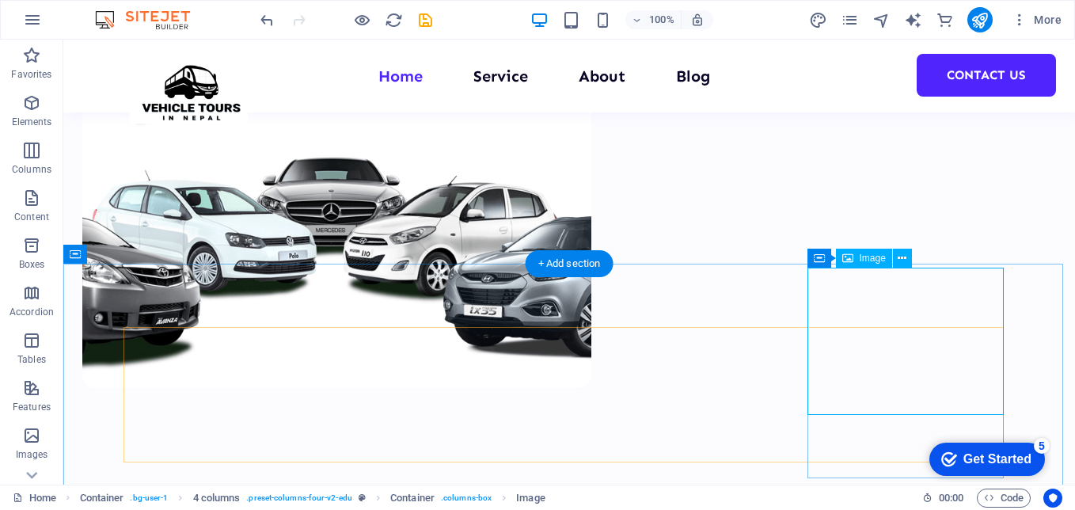
select select "%"
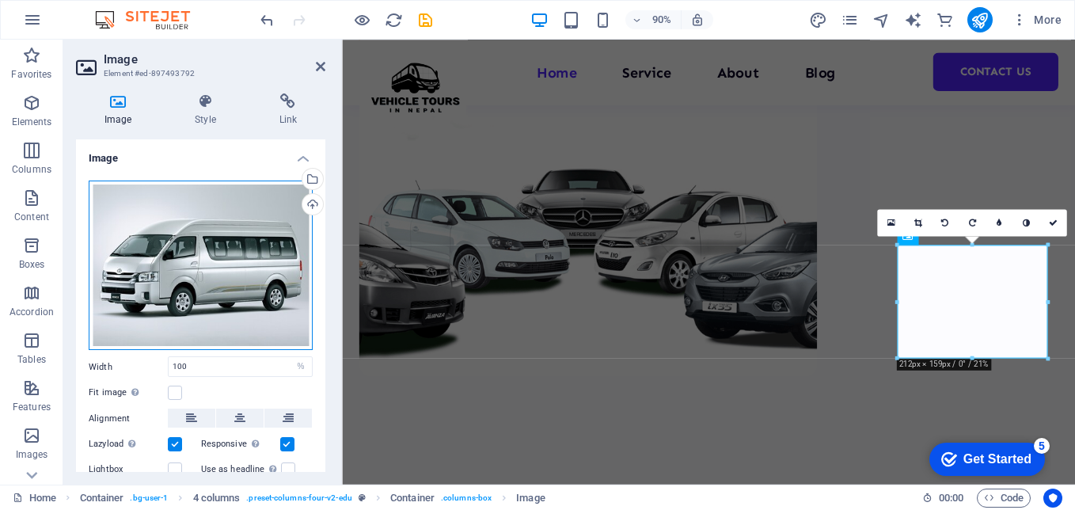
click at [192, 291] on div "Drag files here, click to choose files or select files from Files or our free s…" at bounding box center [201, 266] width 224 height 170
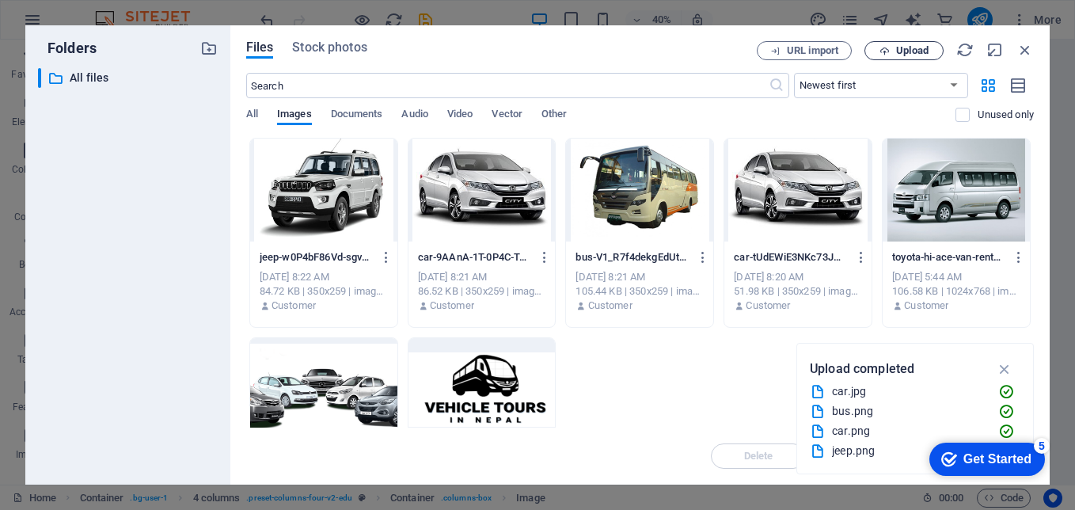
click at [895, 43] on button "Upload" at bounding box center [904, 50] width 79 height 19
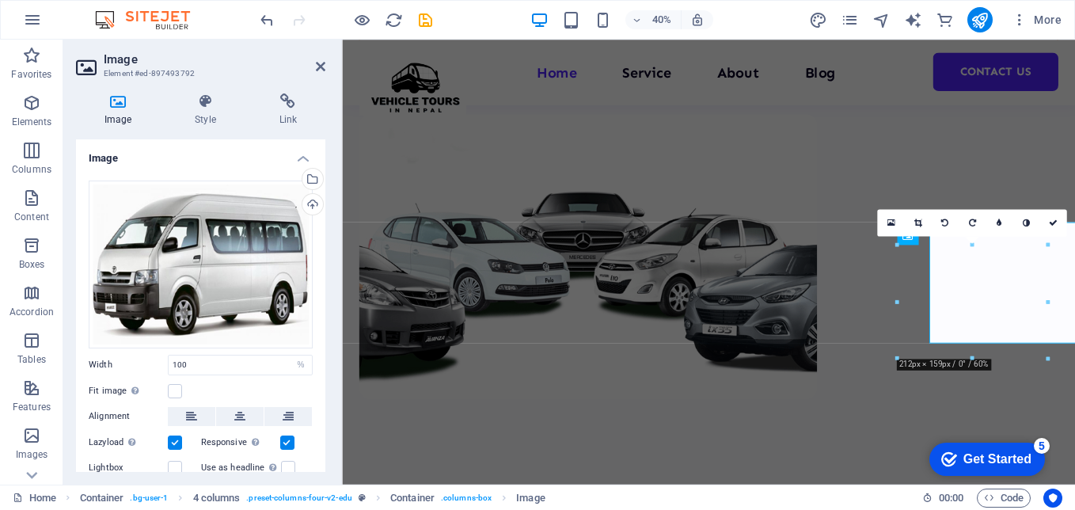
scroll to position [568, 0]
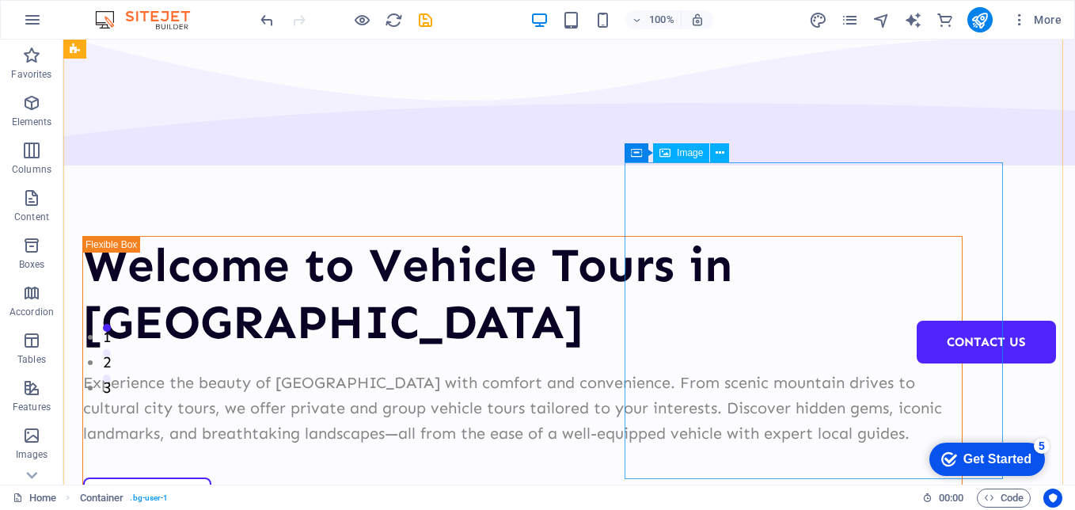
scroll to position [10, 0]
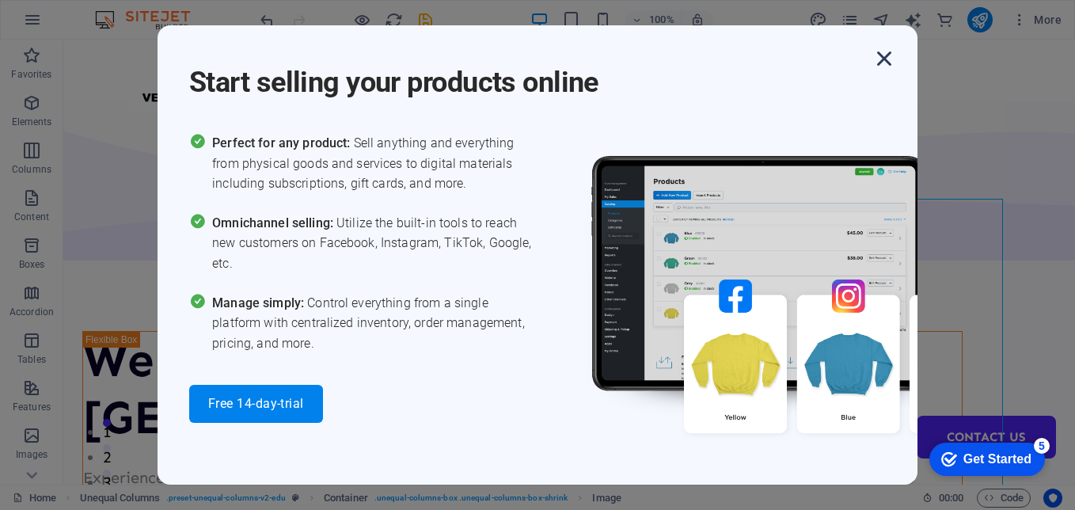
click at [886, 63] on icon "button" at bounding box center [884, 58] width 29 height 29
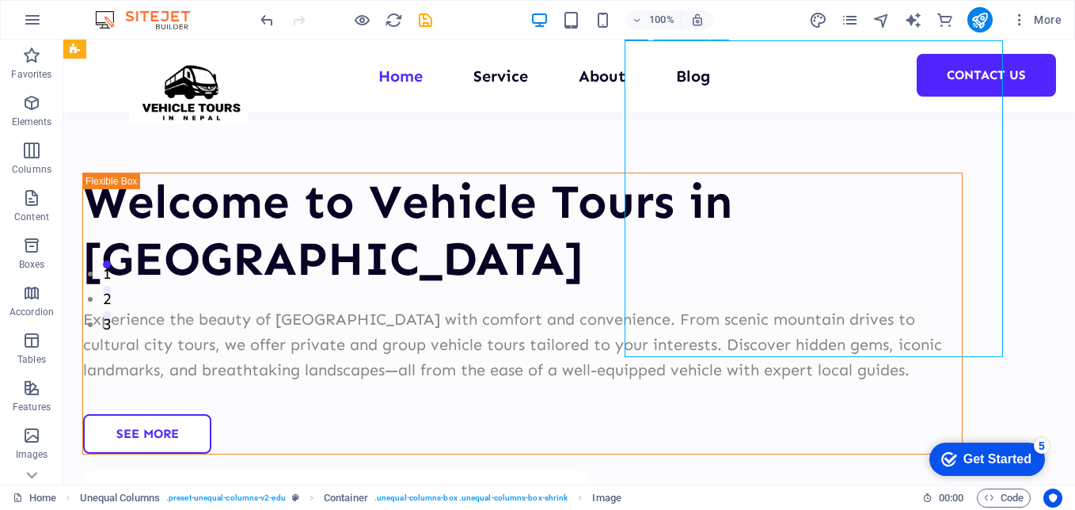
select select "px"
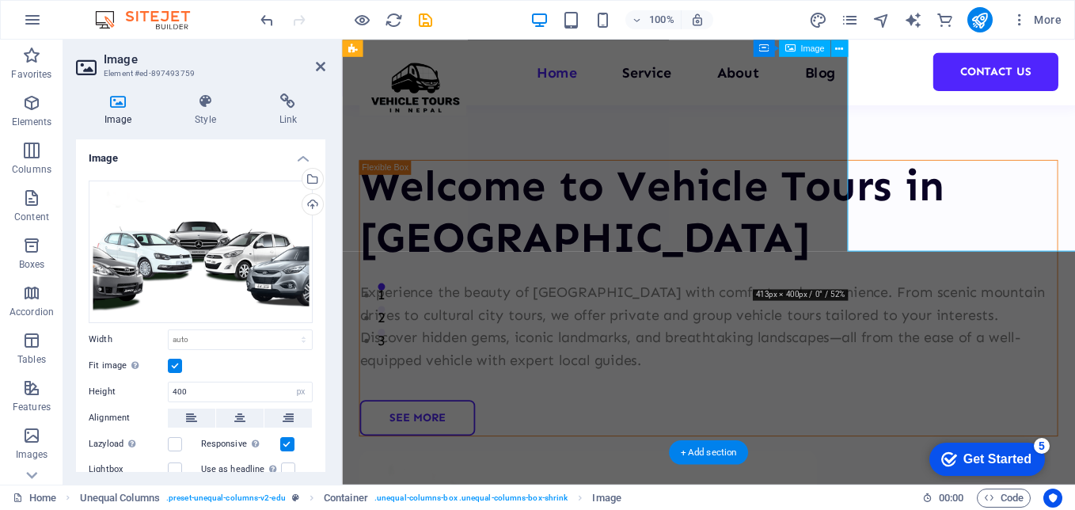
scroll to position [251, 0]
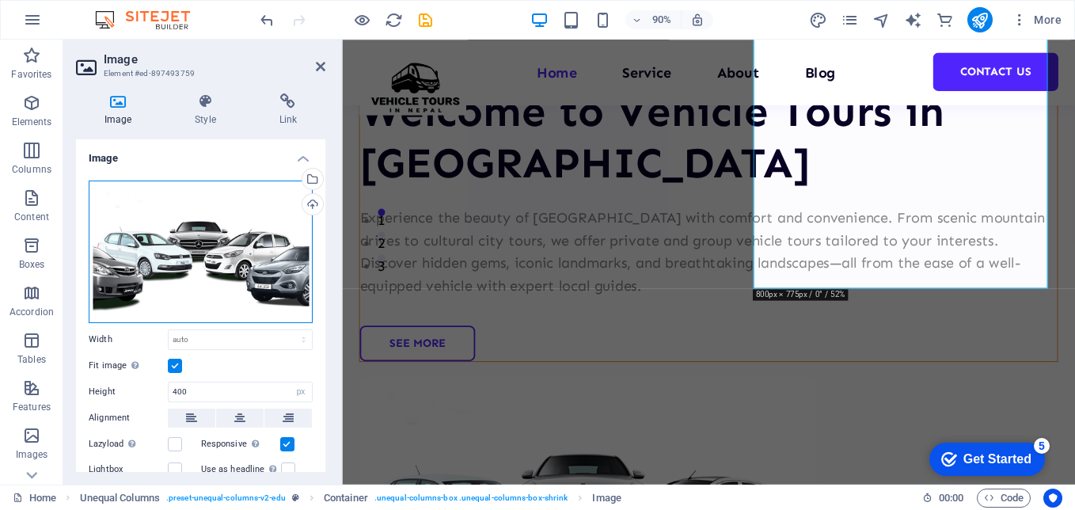
click at [252, 238] on div "Drag files here, click to choose files or select files from Files or our free s…" at bounding box center [201, 252] width 224 height 143
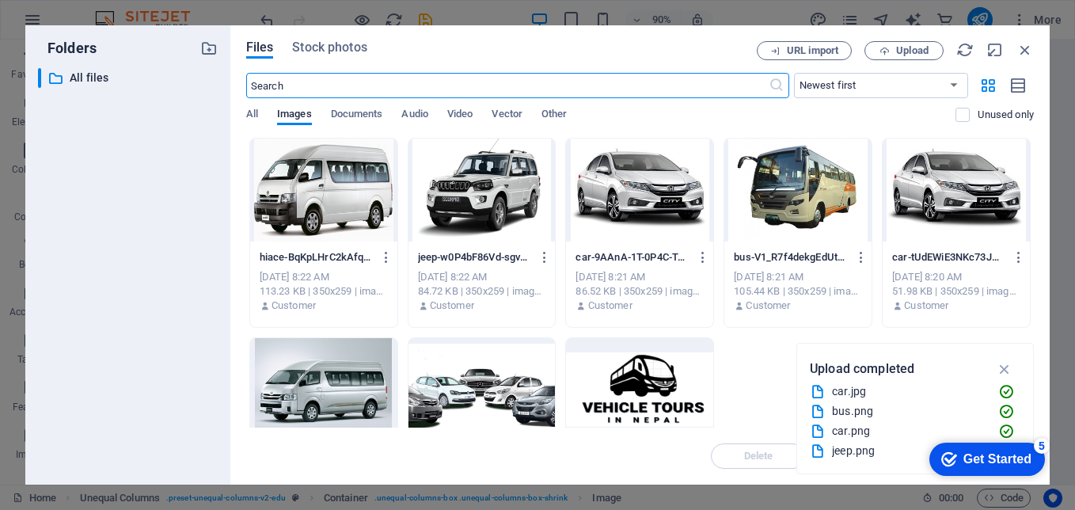
scroll to position [226, 0]
click at [884, 56] on button "Upload" at bounding box center [904, 50] width 79 height 19
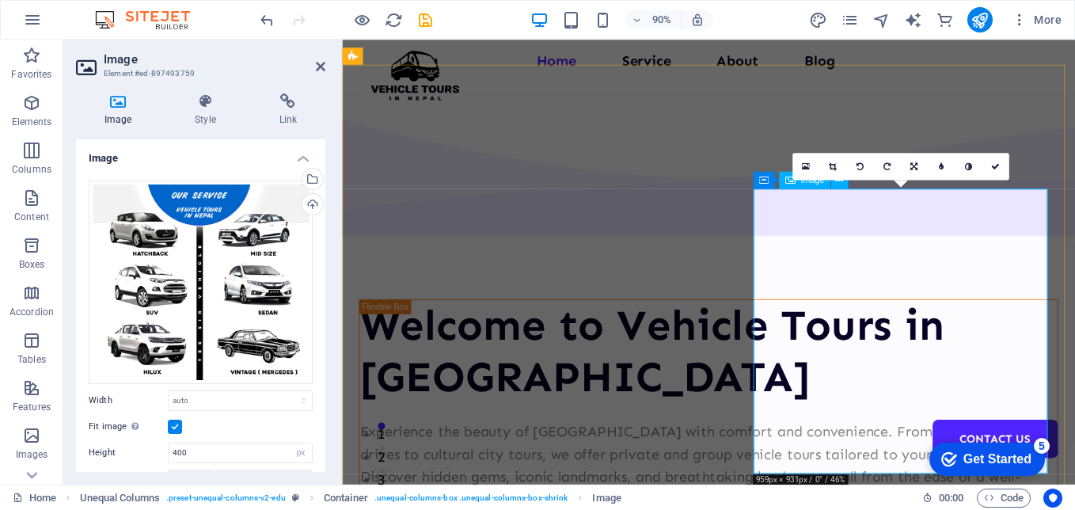
scroll to position [172, 0]
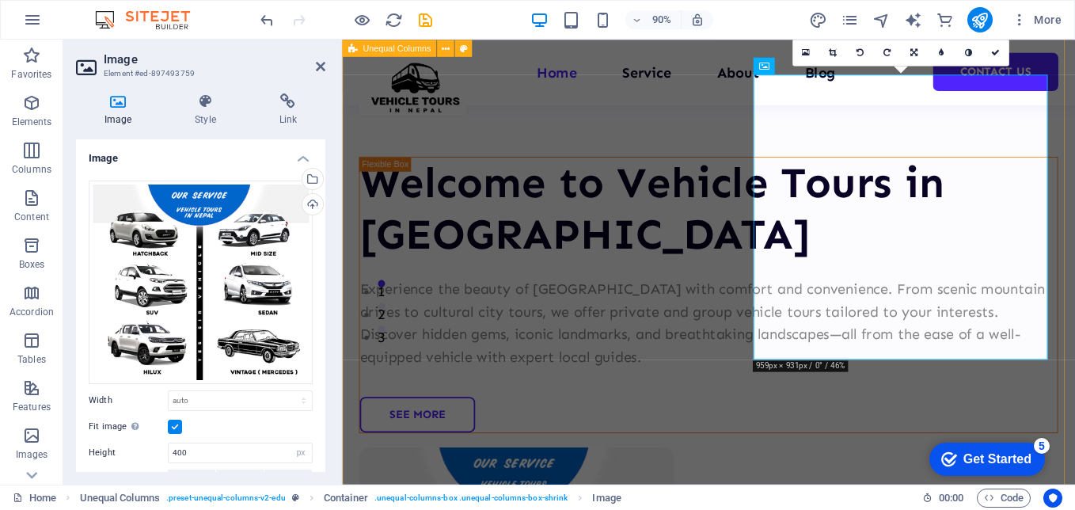
click at [899, 465] on div "Welcome to Vehicle Tours in [GEOGRAPHIC_DATA] Experience the beauty of [GEOGRAP…" at bounding box center [749, 434] width 815 height 1132
select select "multiple-waves"
select select "em"
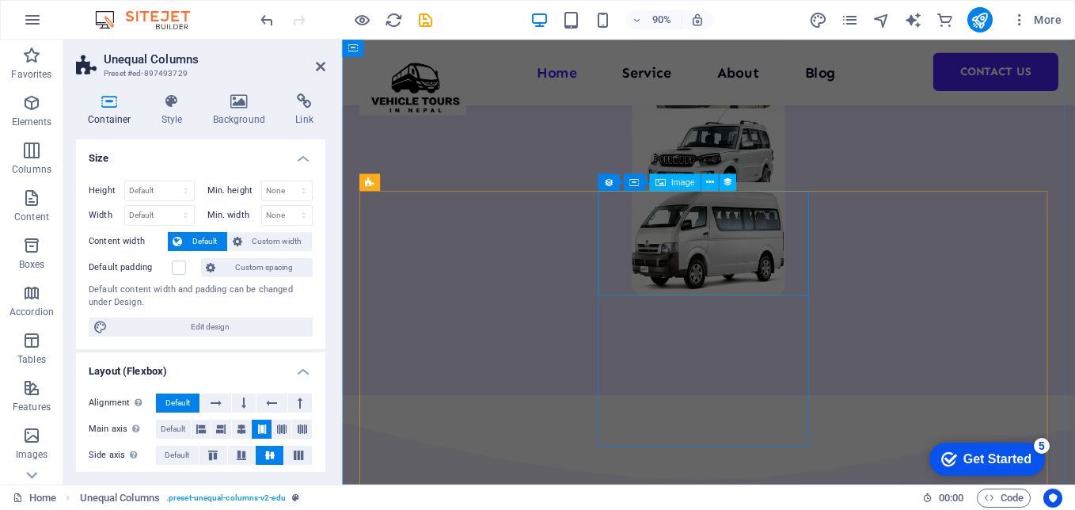
scroll to position [1201, 0]
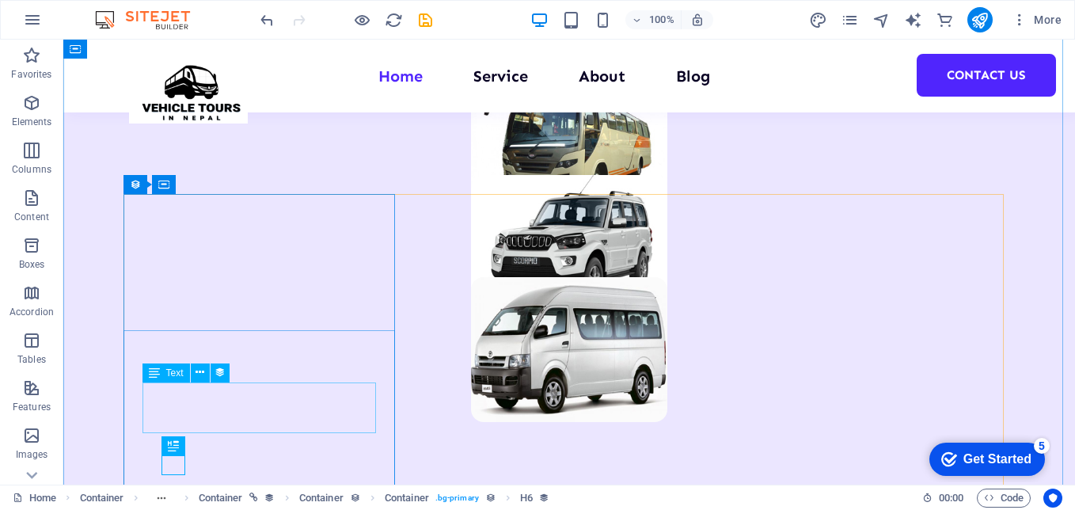
scroll to position [1299, 0]
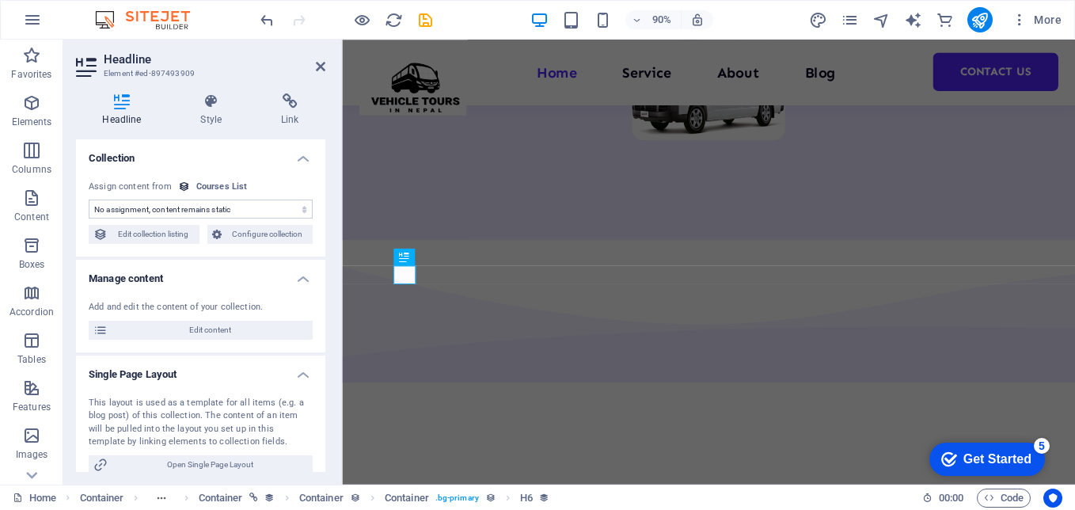
select select "our-course-hours-tag"
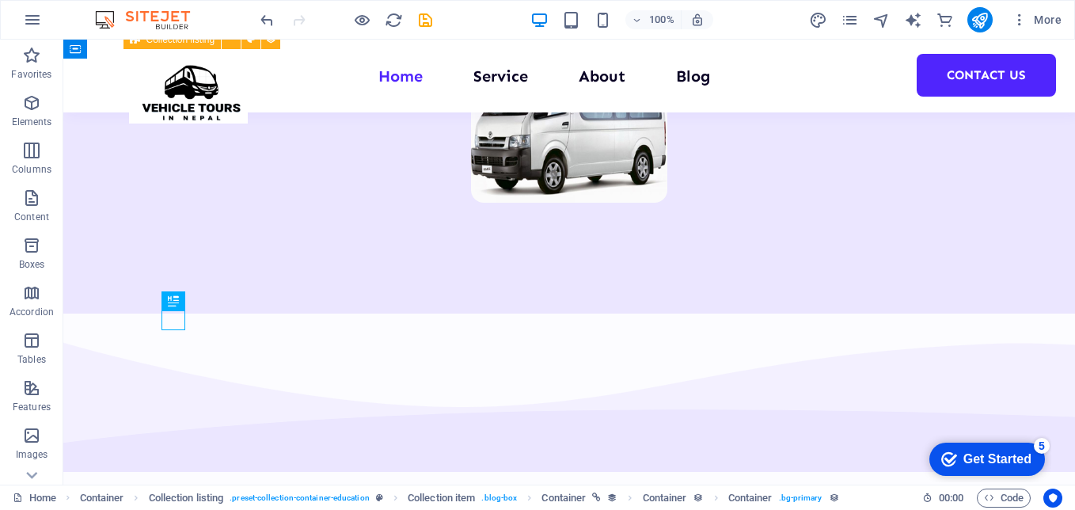
scroll to position [1299, 0]
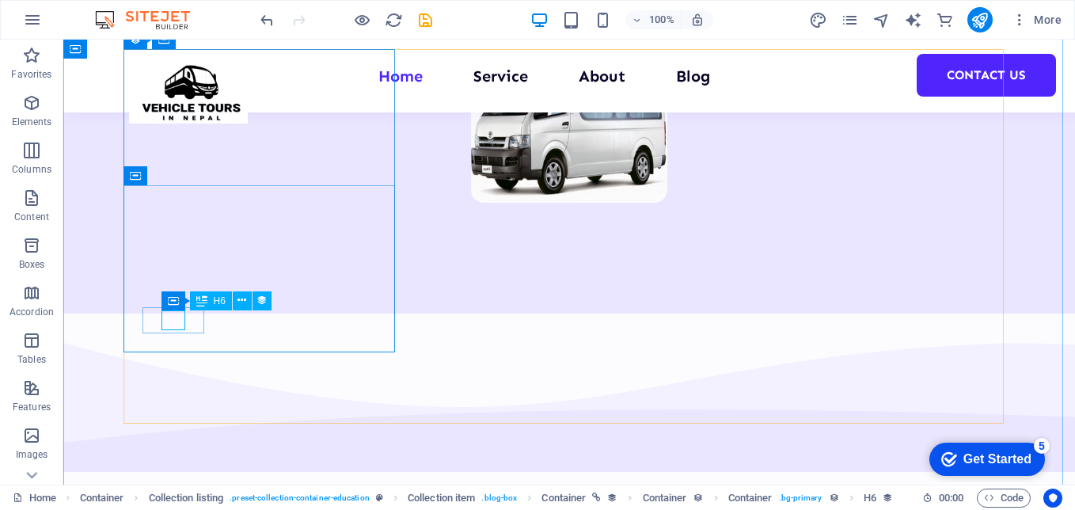
select select "our-course-hours-tag"
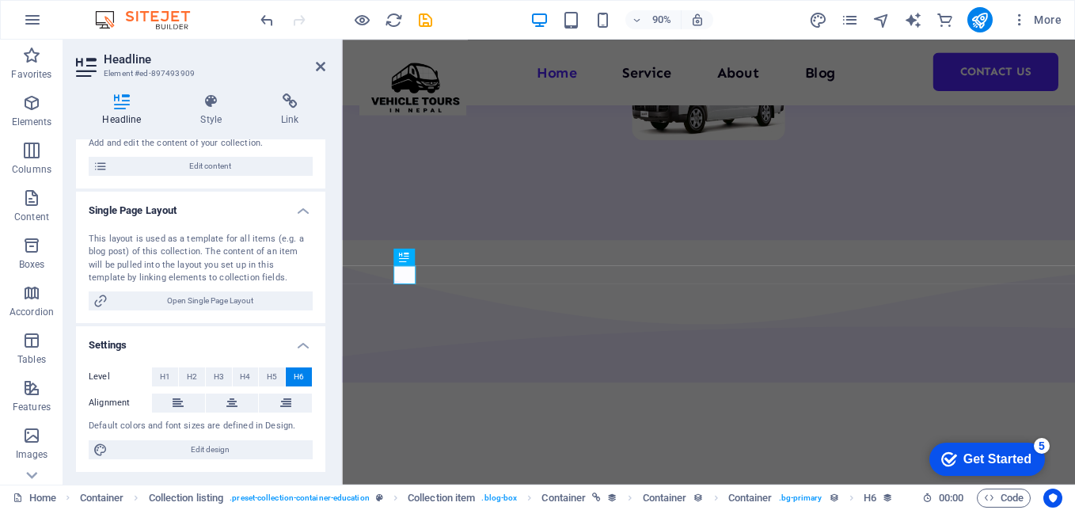
scroll to position [0, 0]
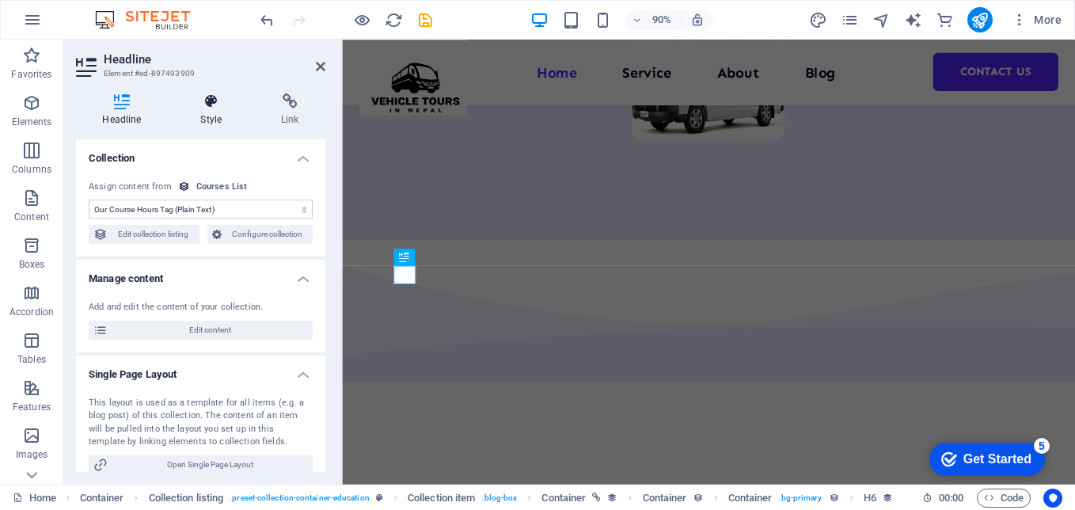
click at [202, 108] on icon at bounding box center [211, 101] width 74 height 16
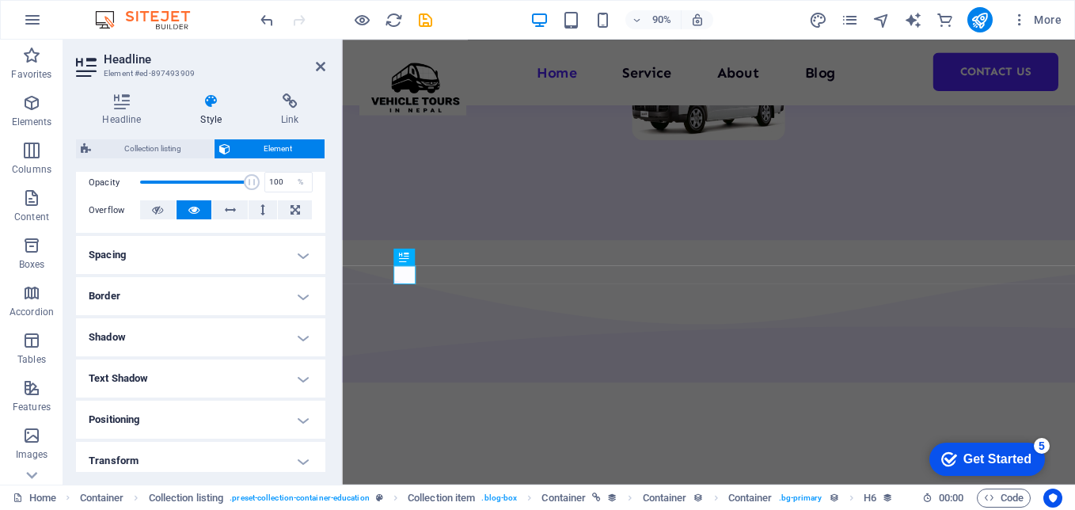
scroll to position [369, 0]
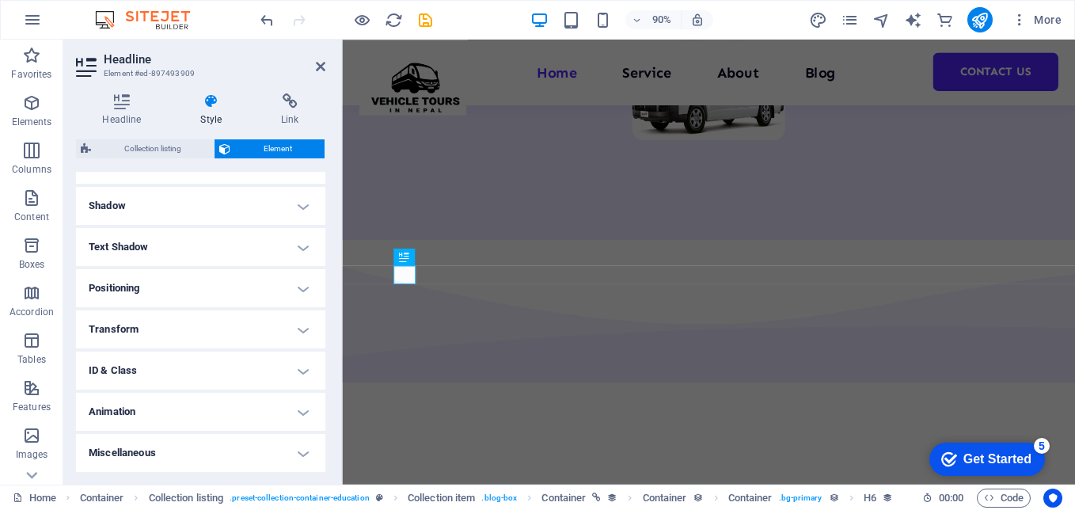
click at [165, 246] on h4 "Text Shadow" at bounding box center [200, 247] width 249 height 38
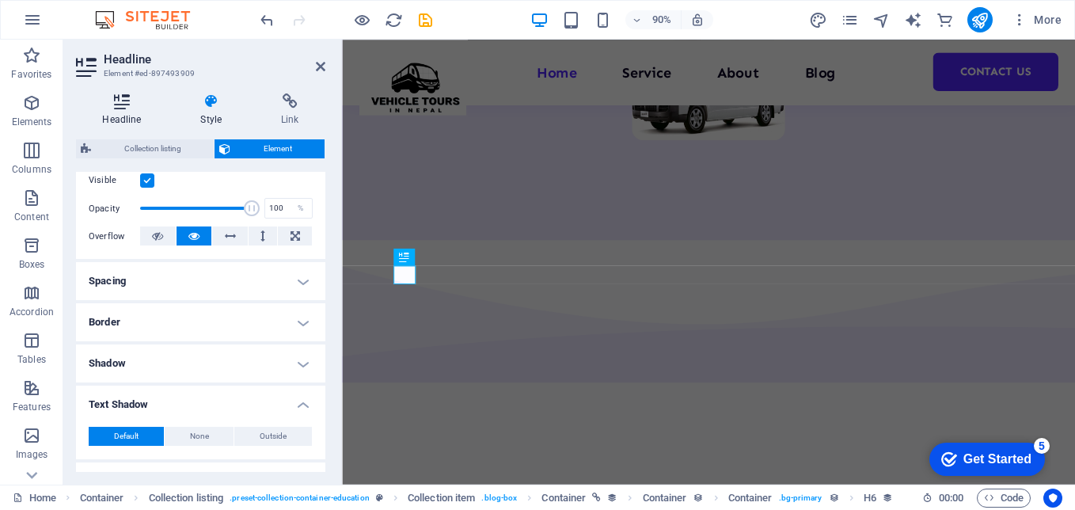
scroll to position [211, 0]
click at [278, 106] on icon at bounding box center [290, 101] width 70 height 16
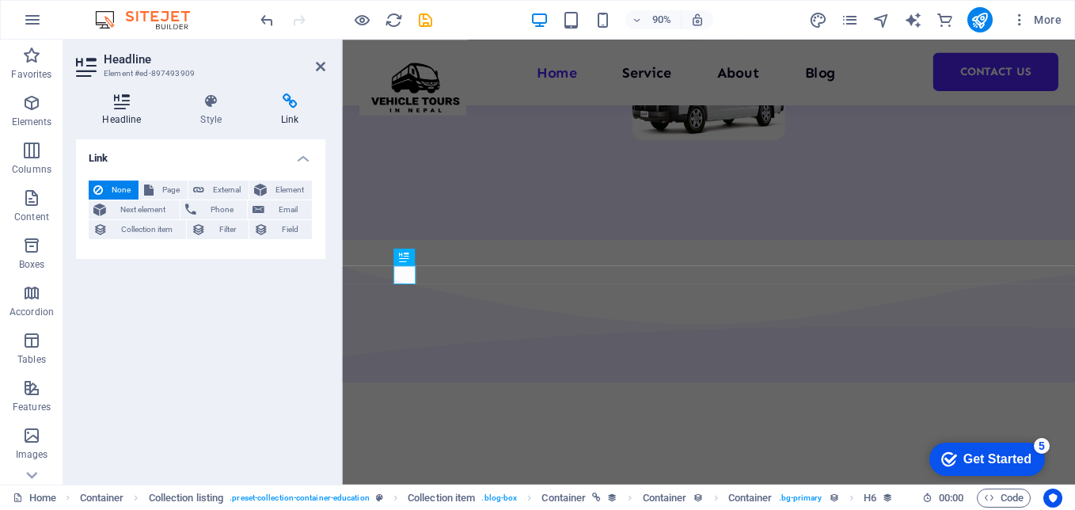
click at [105, 123] on h4 "Headline" at bounding box center [125, 109] width 98 height 33
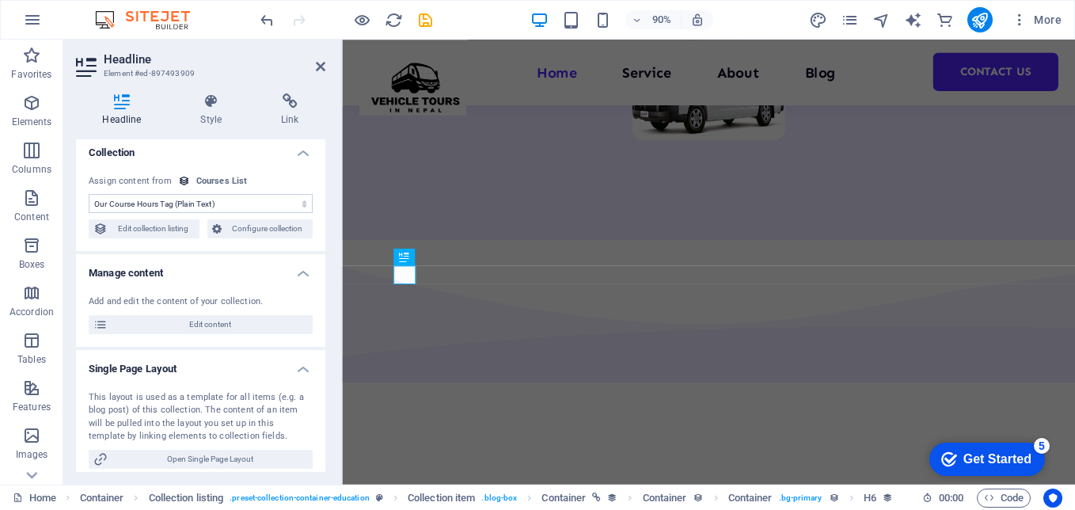
scroll to position [0, 0]
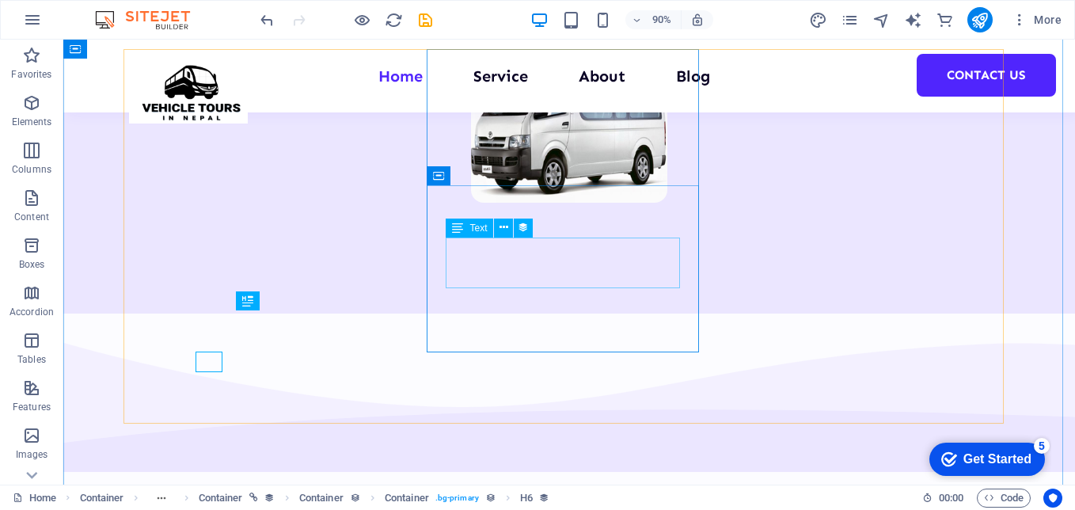
scroll to position [1299, 0]
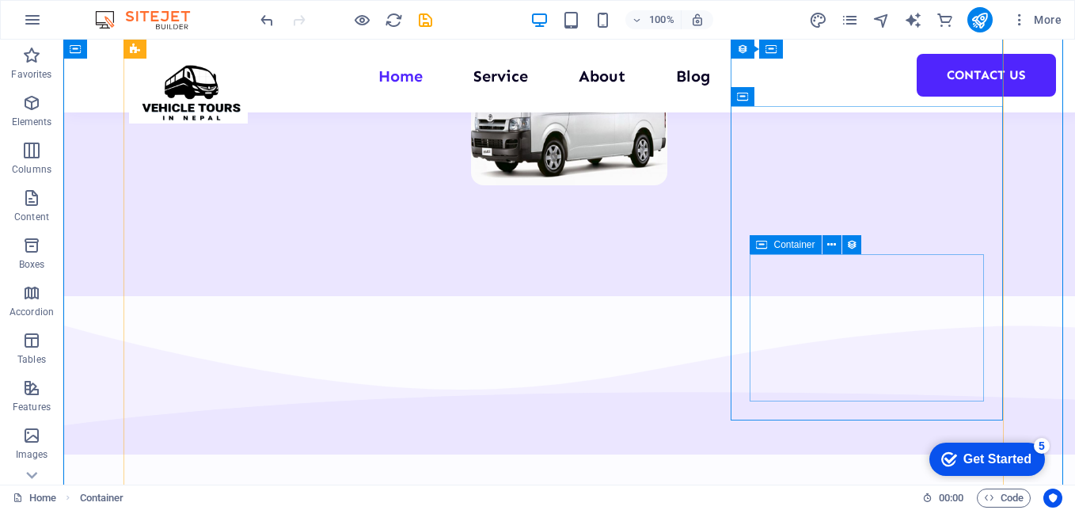
scroll to position [1378, 0]
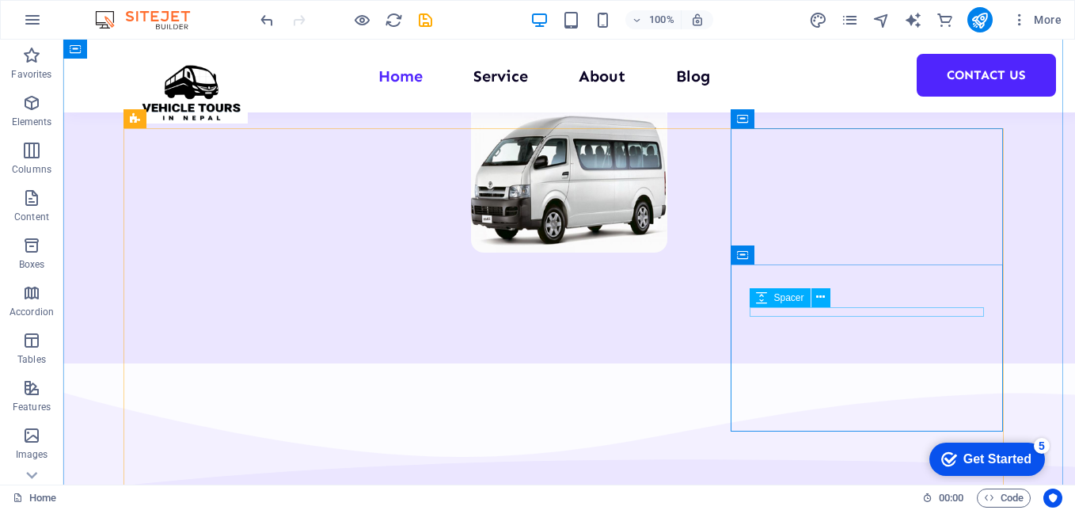
scroll to position [1219, 0]
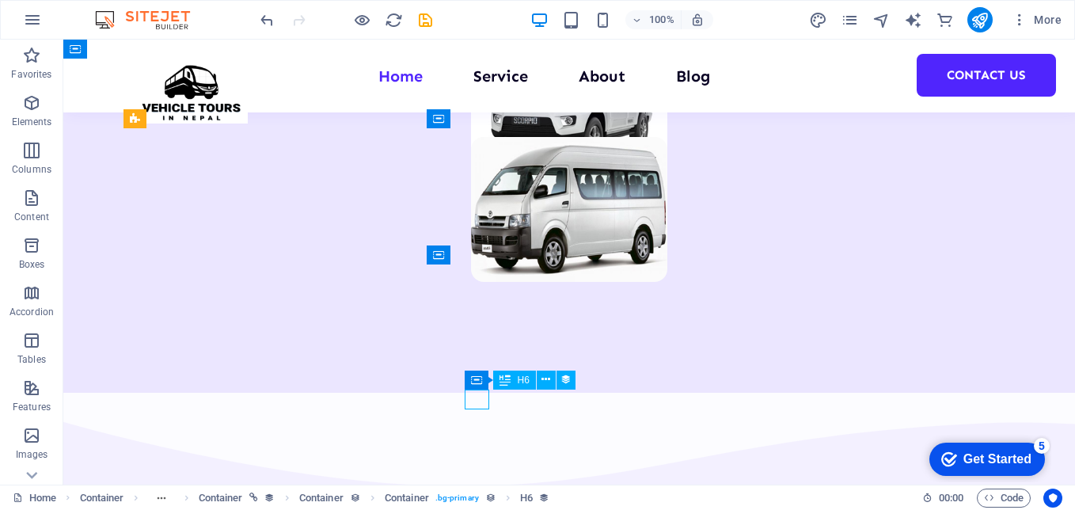
select select "our-course-hours-tag"
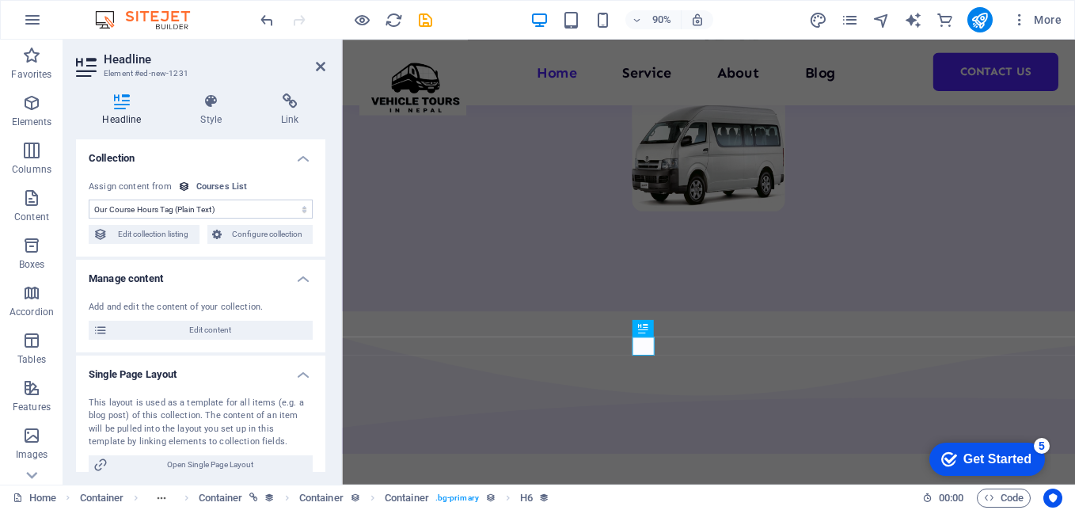
click at [183, 209] on select "No assignment, content remains static Created at (Date) Updated at (Date) Our C…" at bounding box center [201, 209] width 224 height 19
click at [268, 325] on span "Edit content" at bounding box center [210, 330] width 196 height 19
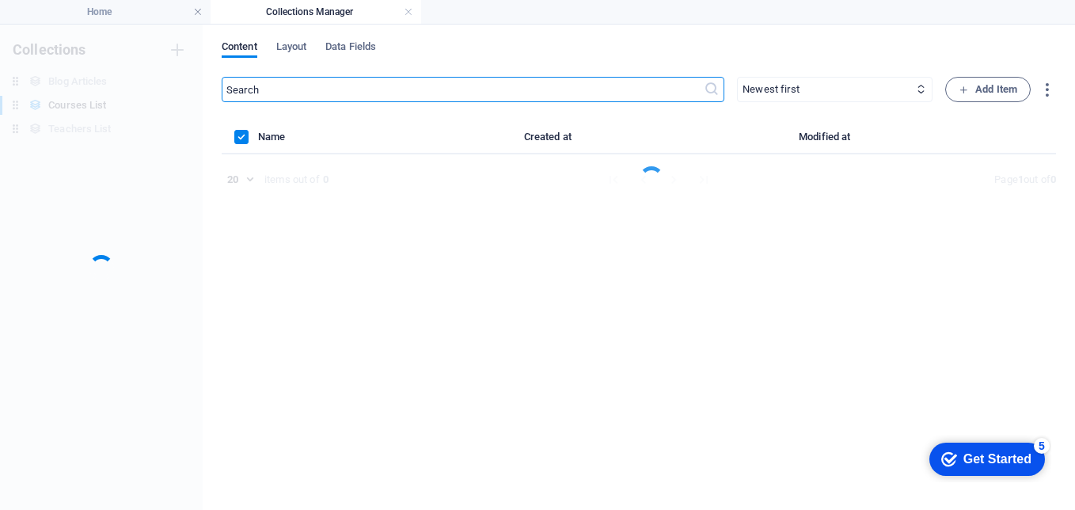
scroll to position [0, 0]
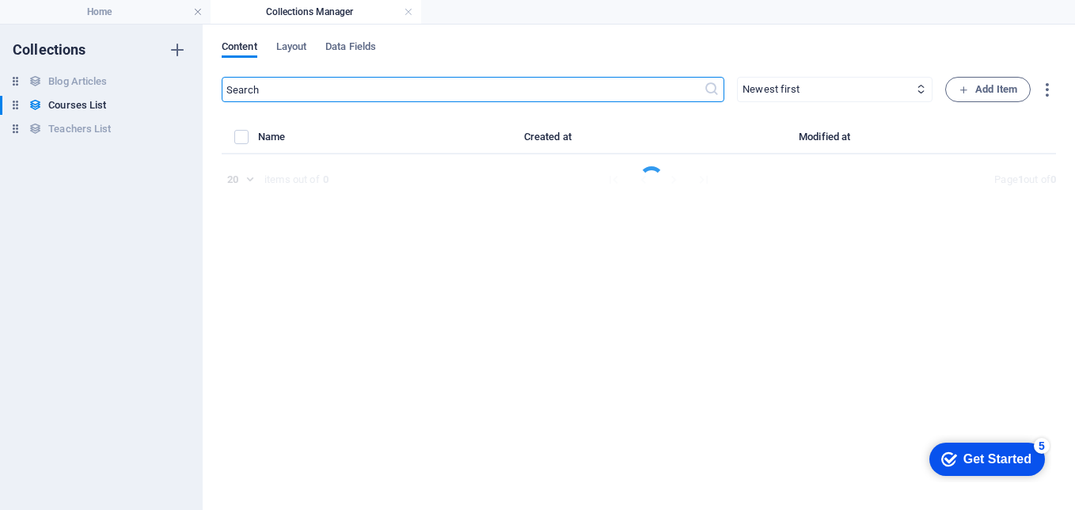
select select "Programming"
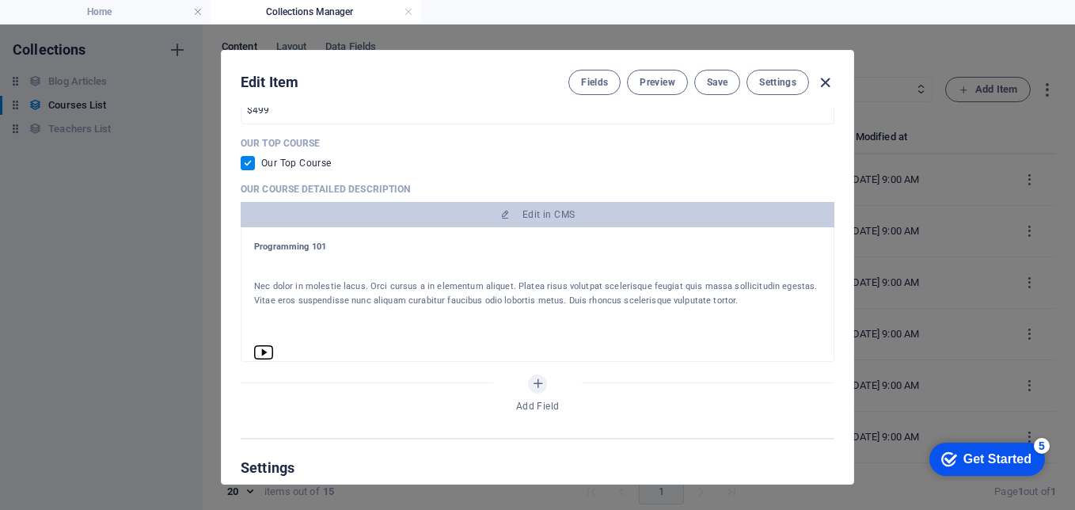
click at [818, 82] on icon "button" at bounding box center [825, 83] width 18 height 18
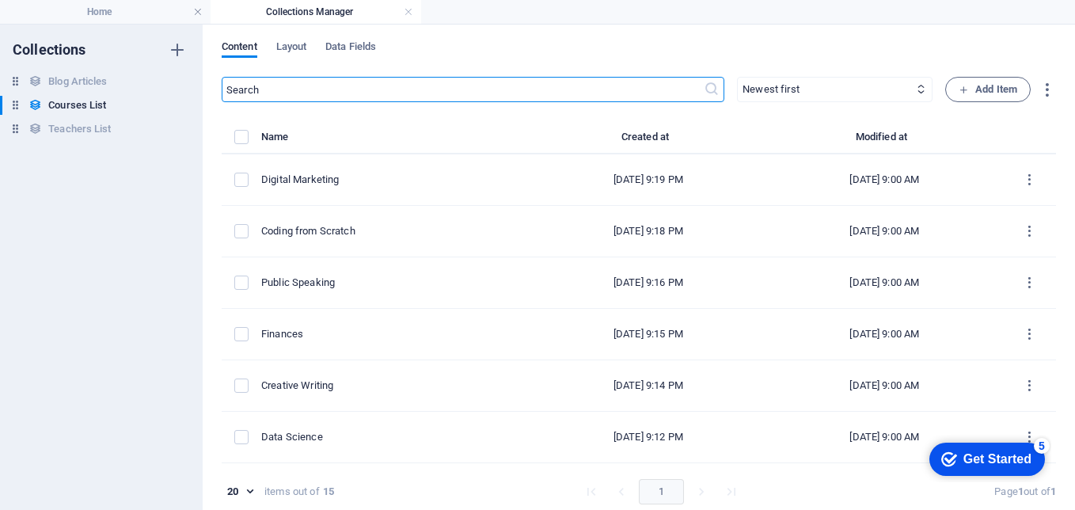
checkbox input "false"
type input "programming-101"
click at [103, 17] on h4 "Home" at bounding box center [105, 11] width 211 height 17
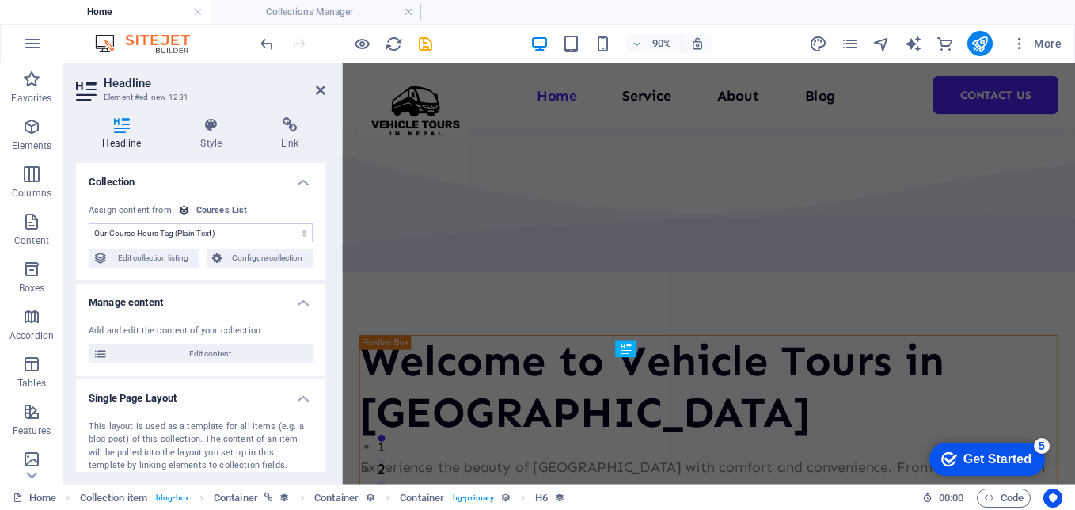
scroll to position [1280, 0]
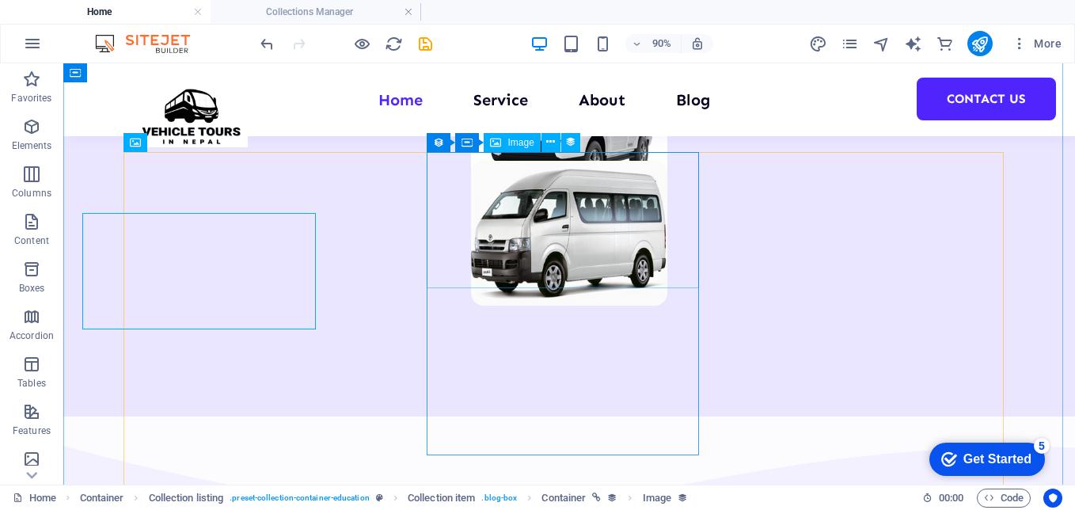
scroll to position [1219, 0]
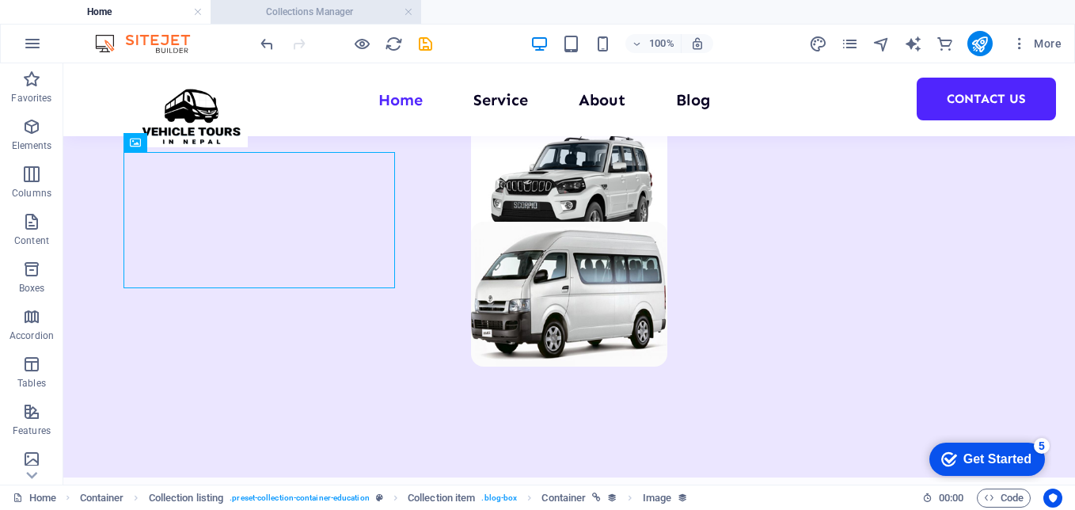
click at [308, 22] on li "Collections Manager" at bounding box center [316, 12] width 211 height 24
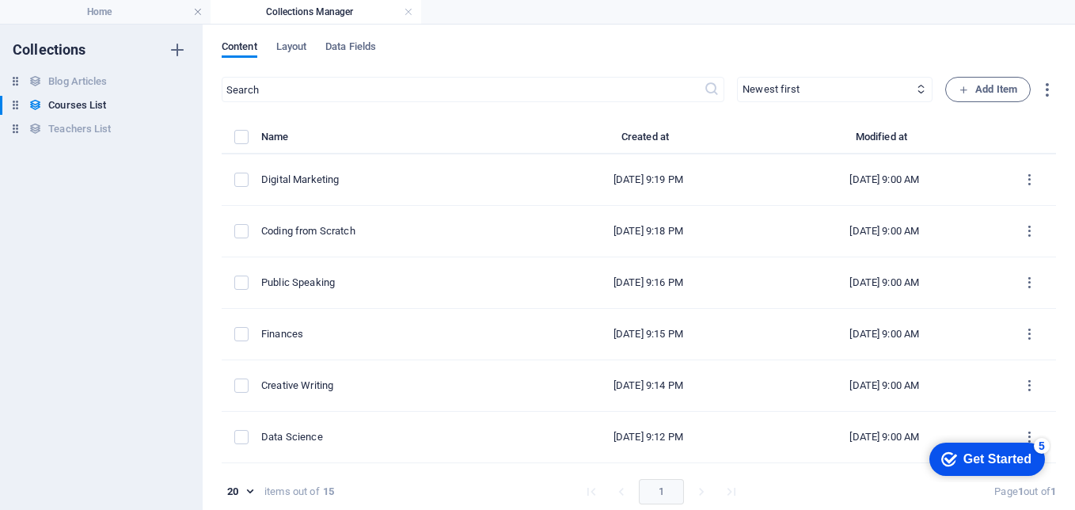
scroll to position [0, 0]
click at [147, 25] on div "Collections Blog Articles Blog Articles Courses List Courses List Teachers List…" at bounding box center [101, 267] width 203 height 485
click at [145, 12] on h4 "Home" at bounding box center [105, 11] width 211 height 17
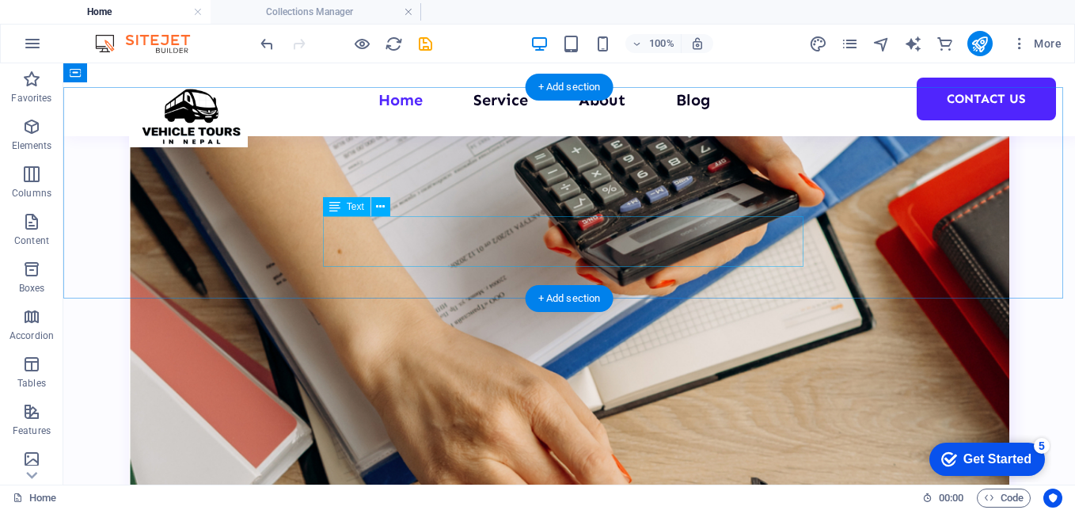
scroll to position [3278, 0]
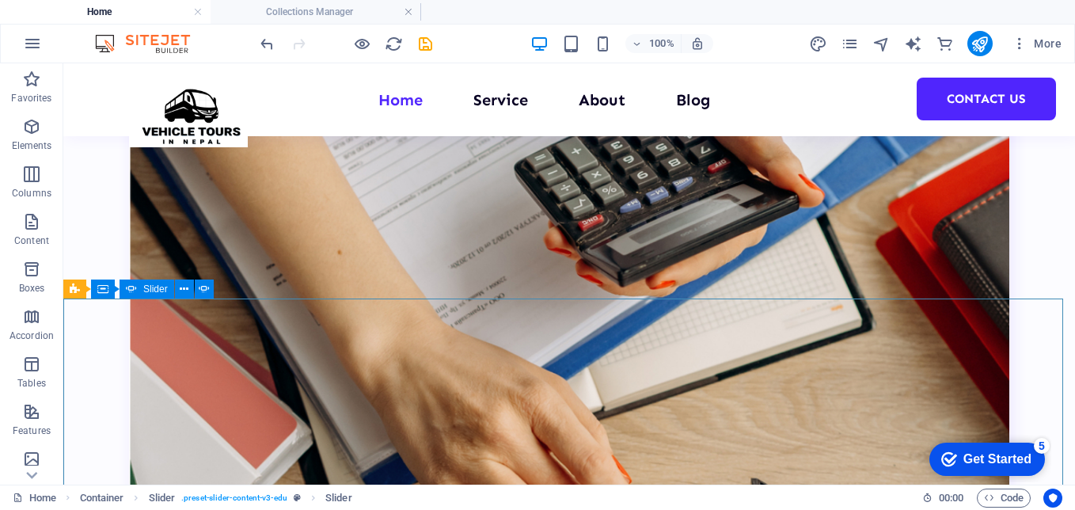
click at [145, 287] on span "Slider" at bounding box center [155, 289] width 25 height 10
click at [207, 285] on icon at bounding box center [204, 289] width 11 height 17
select select "%"
select select "ms"
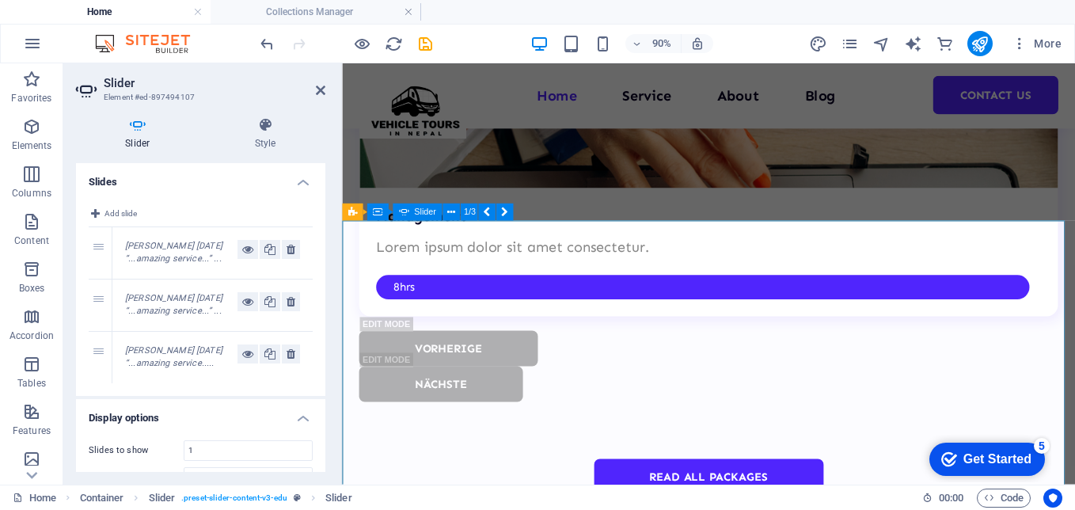
scroll to position [3425, 0]
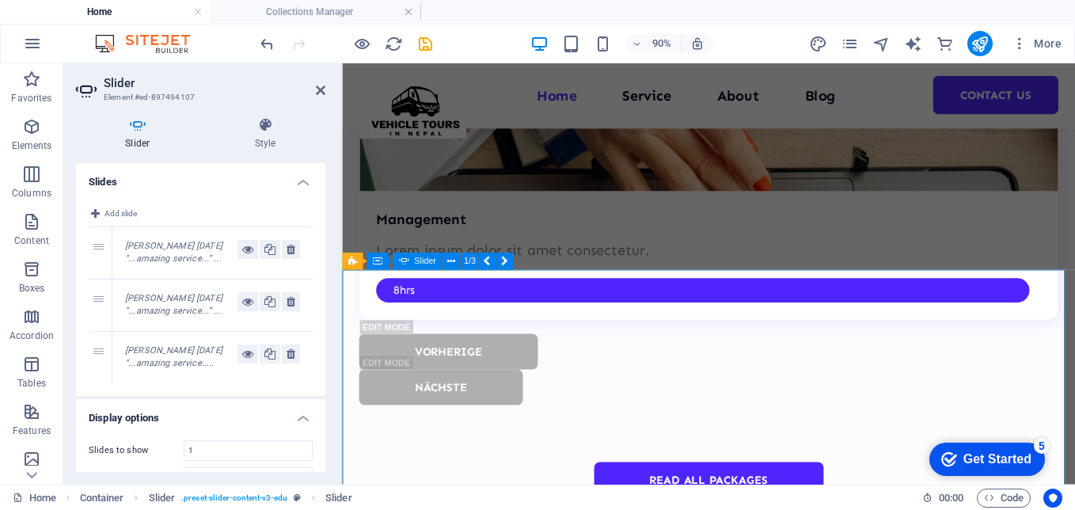
click at [481, 260] on button at bounding box center [486, 261] width 17 height 17
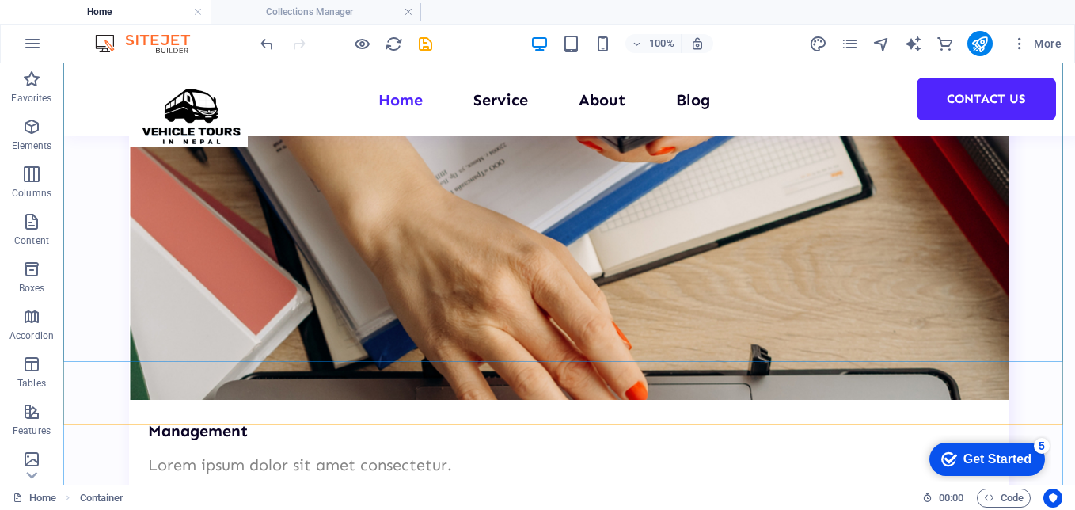
scroll to position [3547, 0]
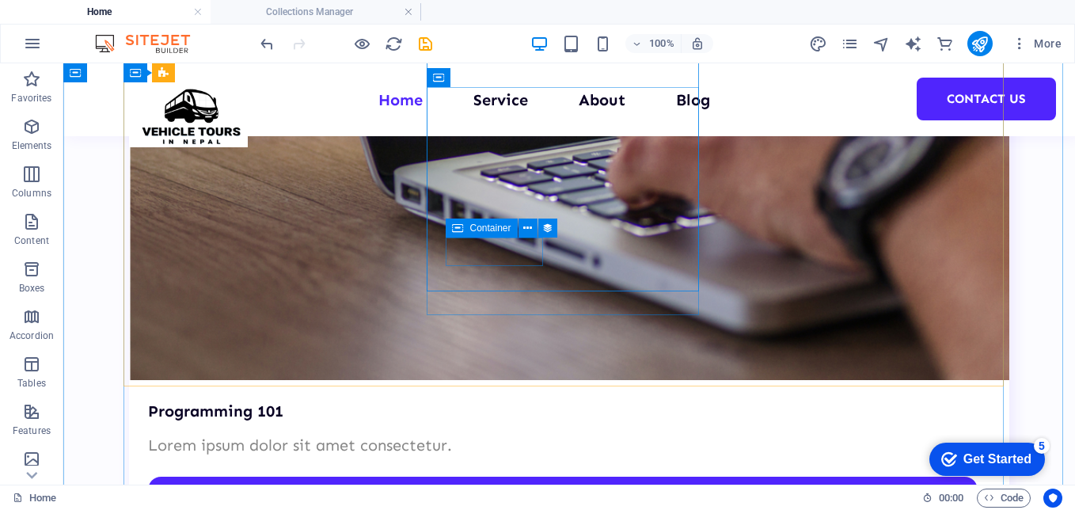
scroll to position [2676, 0]
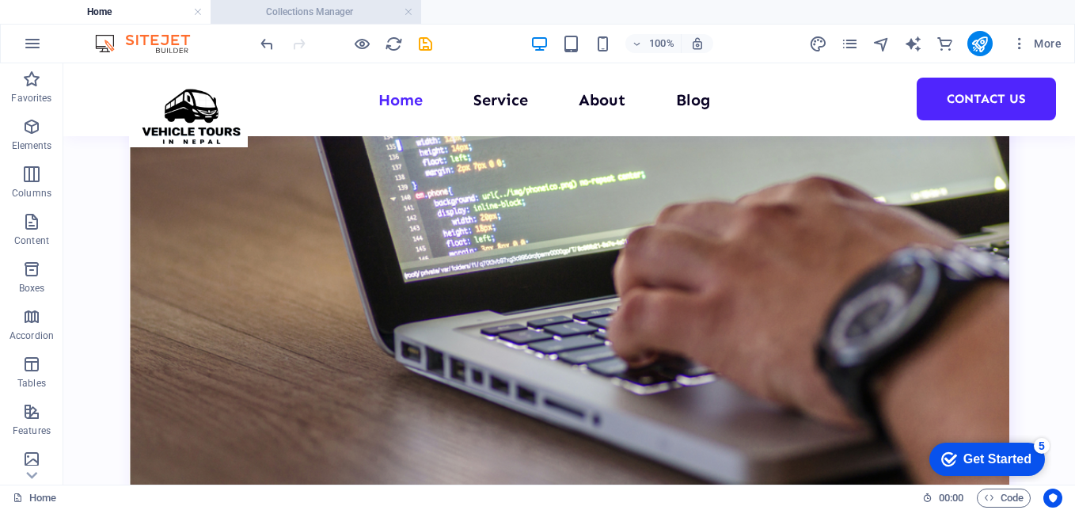
click at [321, 11] on h4 "Collections Manager" at bounding box center [316, 11] width 211 height 17
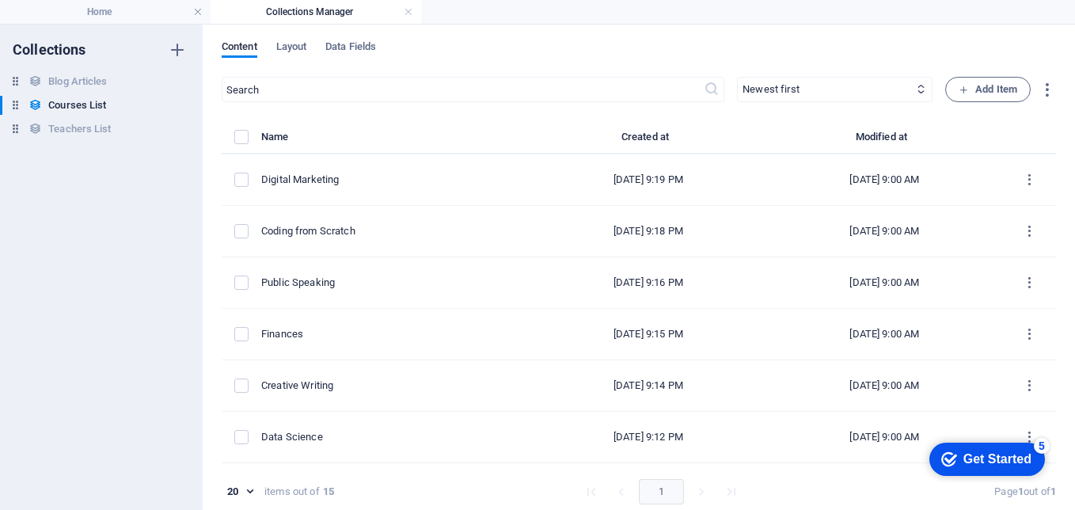
scroll to position [0, 0]
drag, startPoint x: 143, startPoint y: 10, endPoint x: 142, endPoint y: 23, distance: 12.7
click at [143, 10] on h4 "Home" at bounding box center [105, 11] width 211 height 17
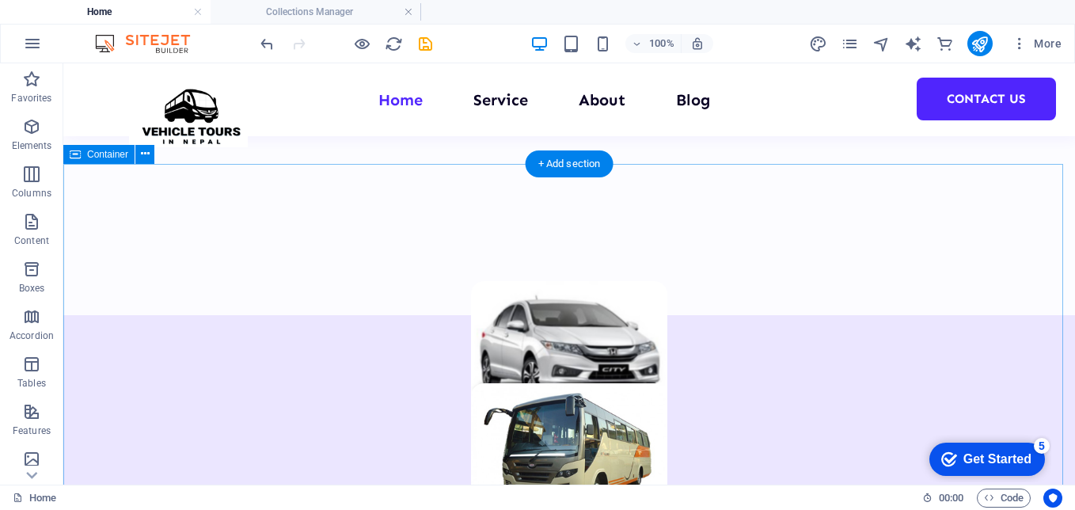
scroll to position [1171, 0]
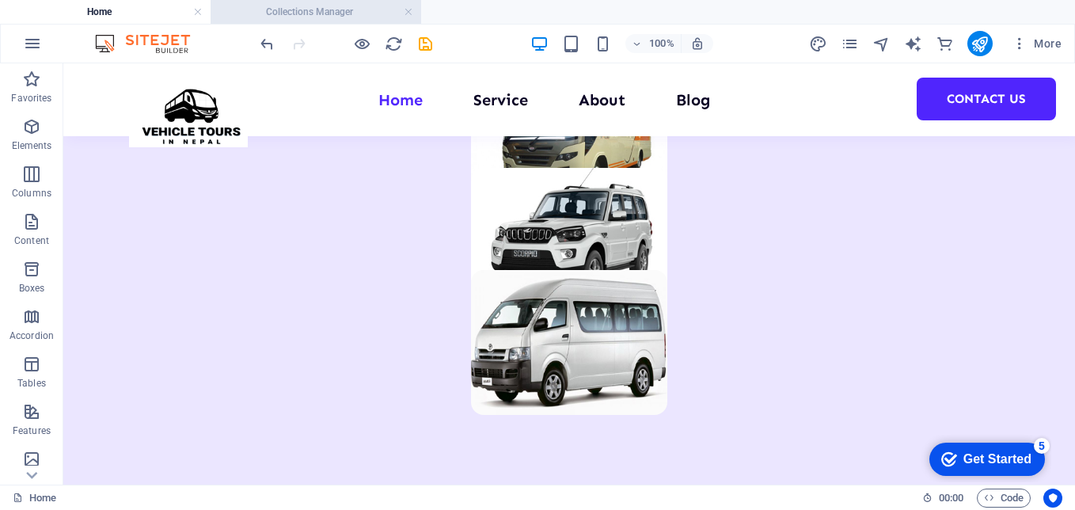
click at [292, 16] on h4 "Collections Manager" at bounding box center [316, 11] width 211 height 17
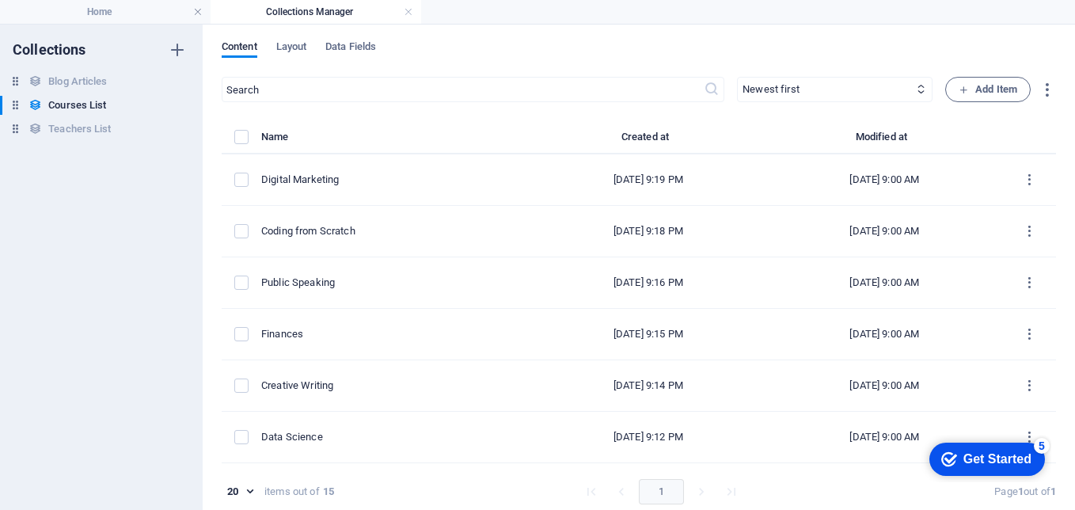
scroll to position [0, 0]
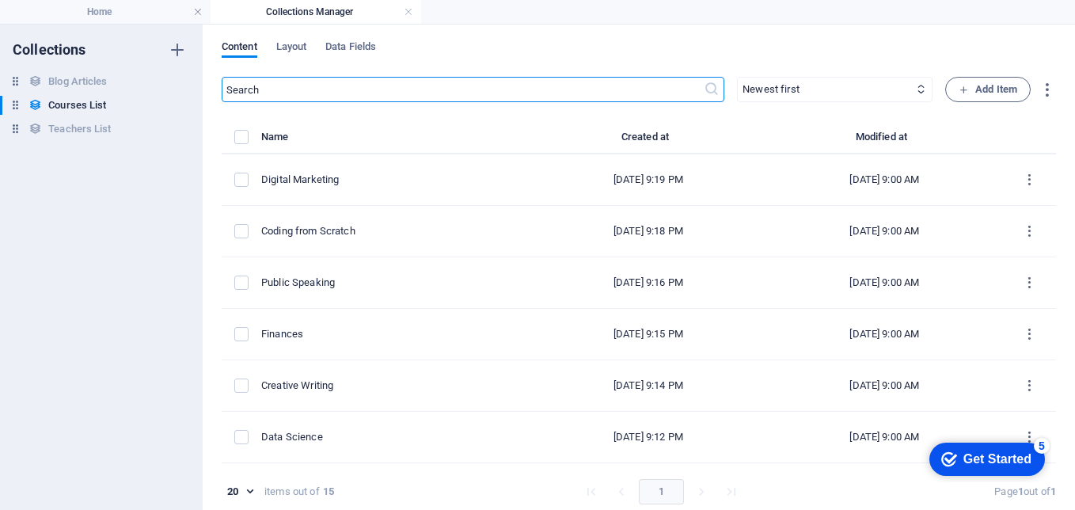
click at [567, 82] on input "text" at bounding box center [463, 89] width 482 height 25
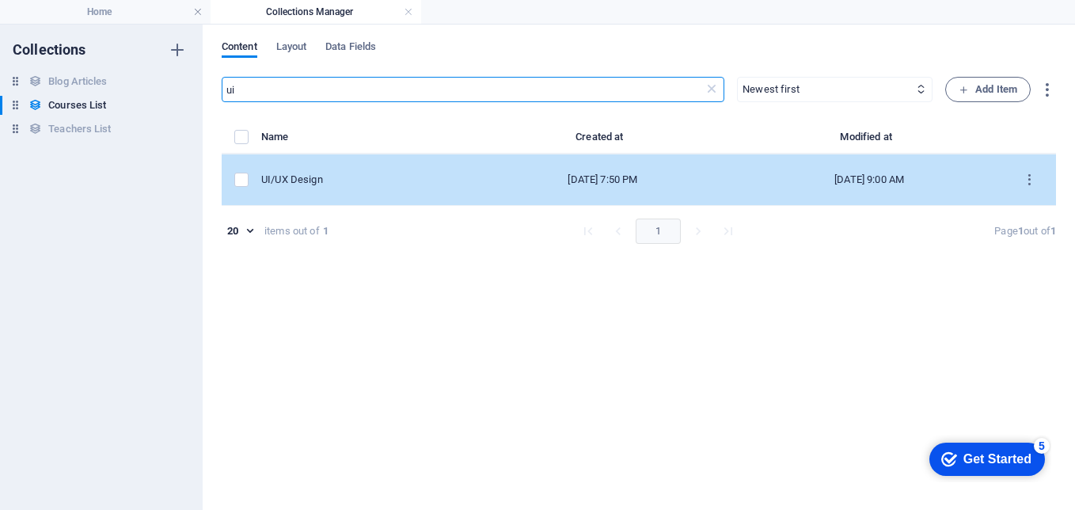
type input "ui"
click at [586, 178] on div "Nov 23, 2023 7:50 PM" at bounding box center [603, 180] width 242 height 14
select select "Design"
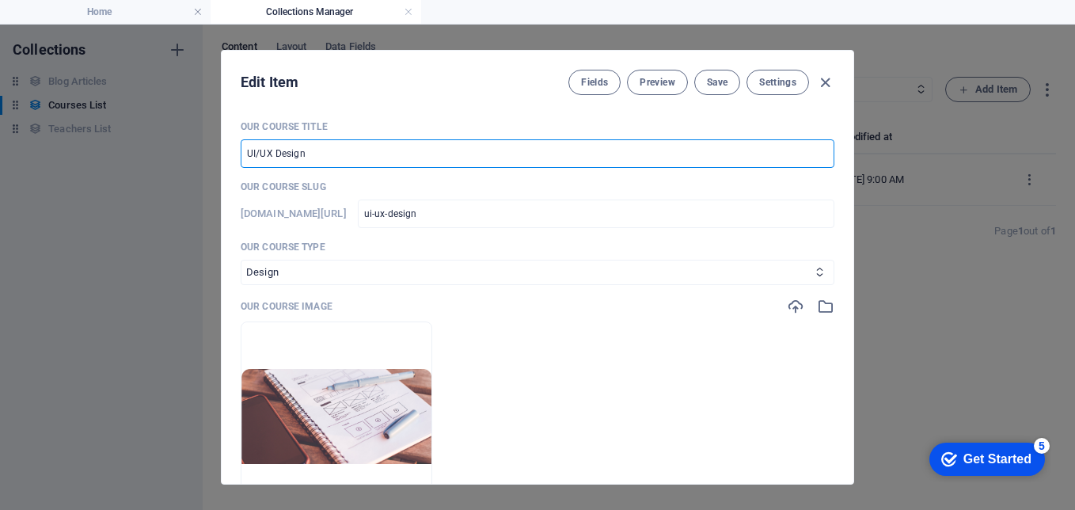
drag, startPoint x: 188, startPoint y: 150, endPoint x: 165, endPoint y: 150, distance: 23.8
click at [165, 150] on div "Edit Item Fields Preview Save Settings Our Course Title UI/UX Design ​ Our Cour…" at bounding box center [537, 267] width 1075 height 485
type input "K"
type input "k"
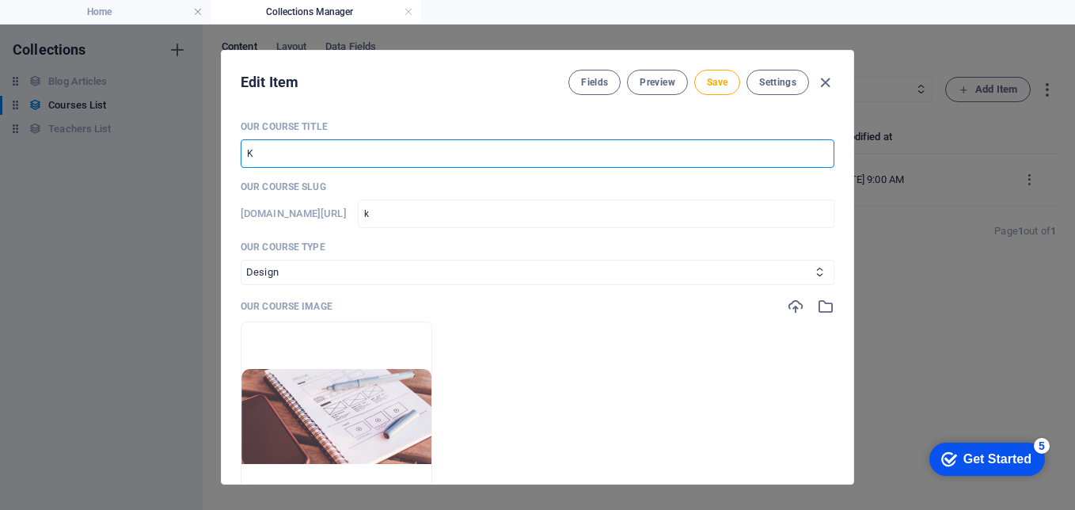
type input "Ka"
type input "ka"
type input "Kat"
type input "kat"
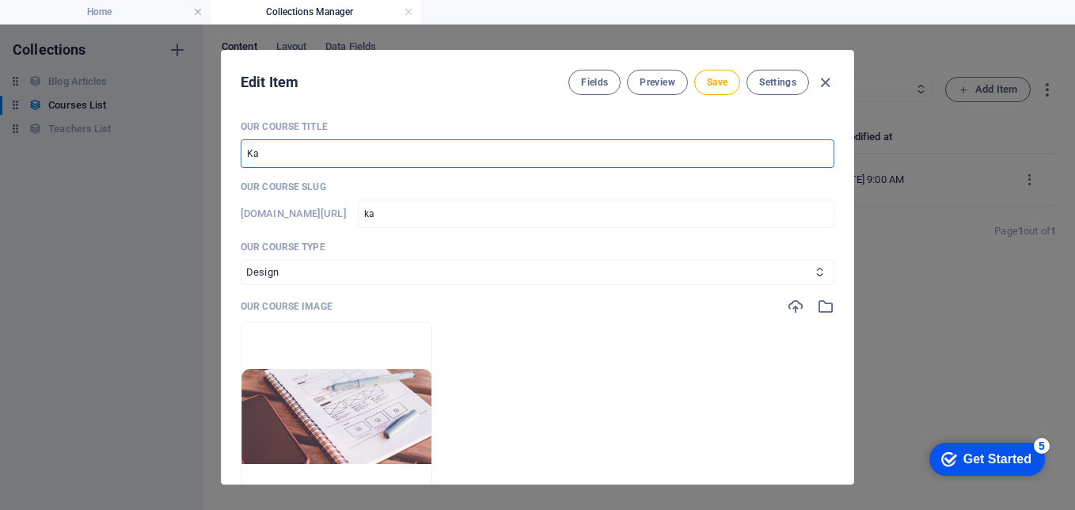
type input "kat"
type input "Kath"
type input "kath"
type input "Kathma"
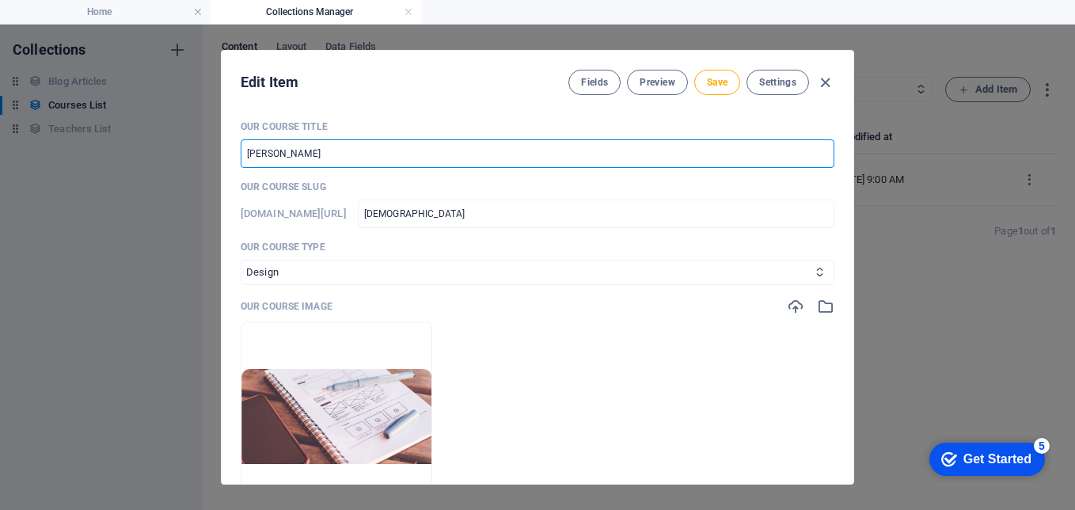
type input "kathma"
type input "Kathmand"
type input "kathmand"
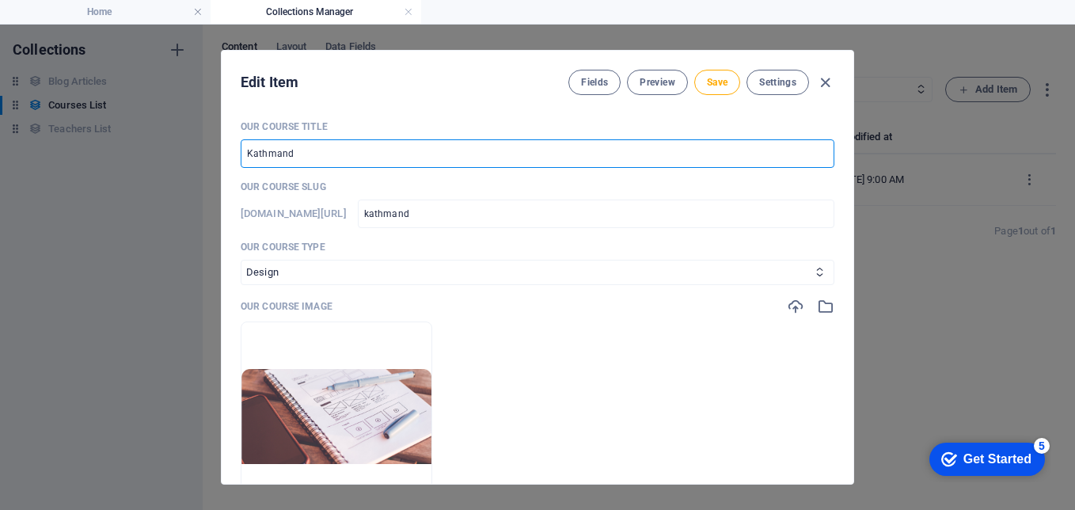
type input "Kathmandu"
type input "kathmandu"
type input "Kathmandu C"
type input "kathmandu-c"
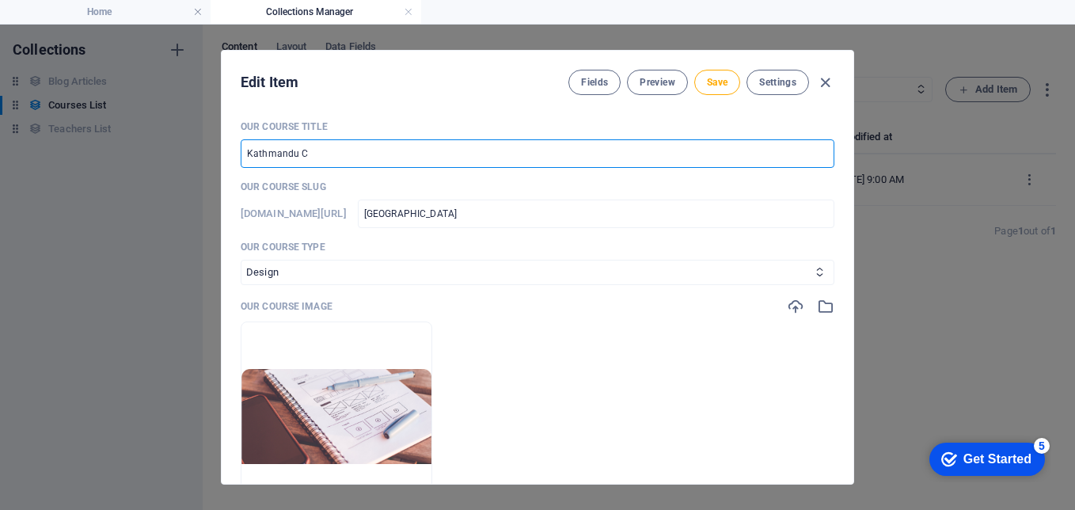
type input "kathmandu-c"
type input "Kathmandu Ci"
type input "kathmandu-ci"
type input "Kathmandu Cit"
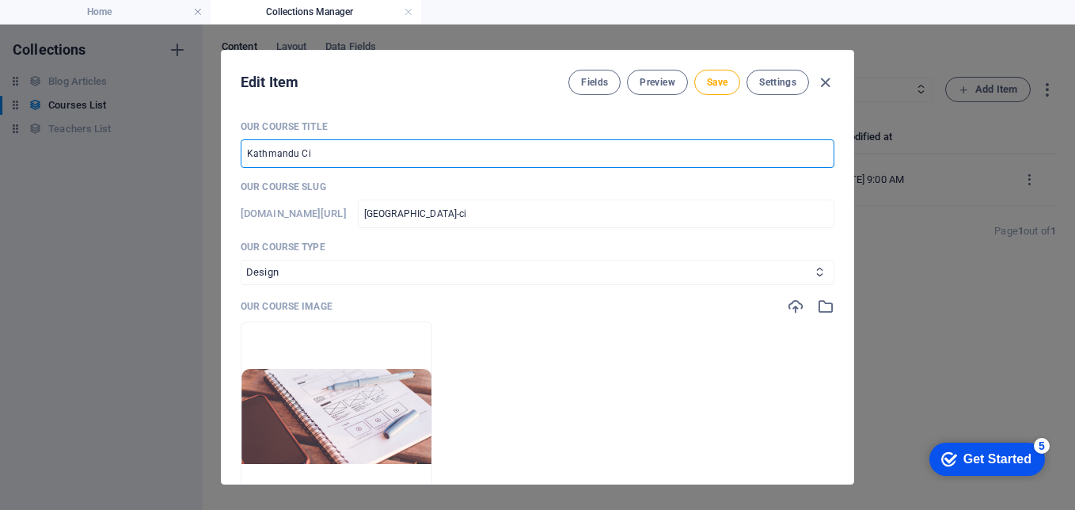
type input "kathmandu-cit"
type input "Kathmandu City"
type input "kathmandu-city"
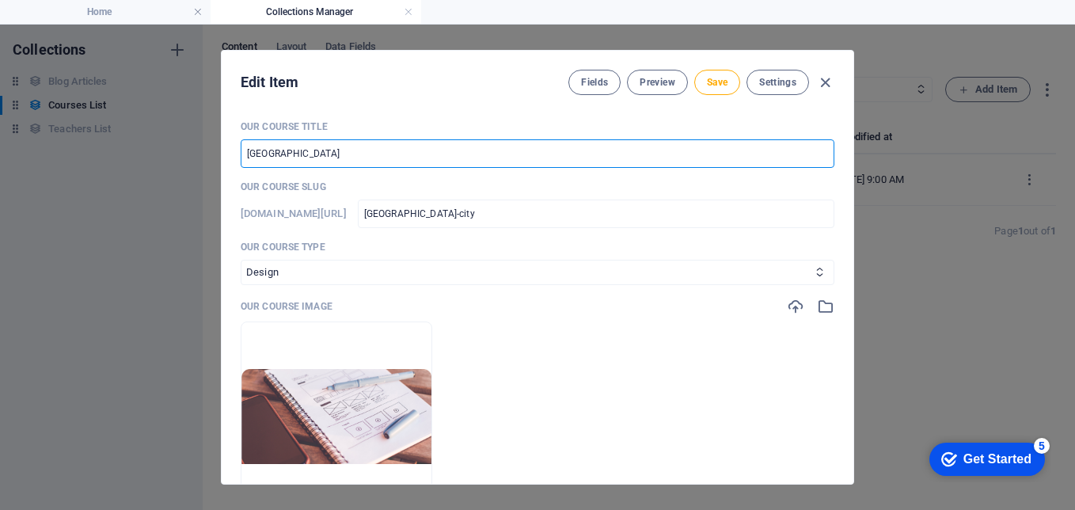
type input "Kathmandu City S"
type input "kathmandu-city-s"
type input "Kathmandu City Si"
type input "kathmandu-city-si"
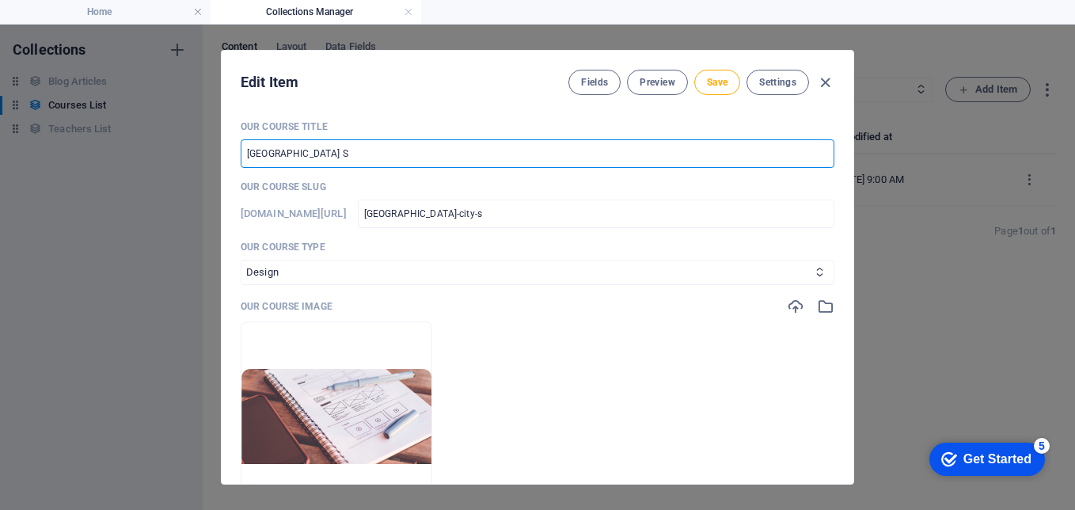
type input "kathmandu-city-si"
type input "Kathmandu City Sig"
type input "kathmandu-city-sig"
type input "Kathmandu City Sigh"
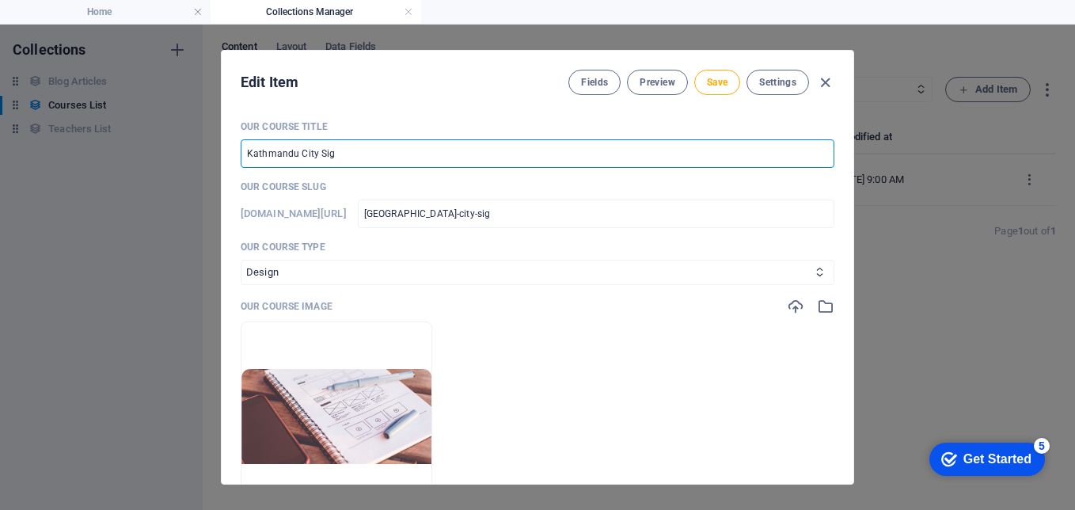
type input "kathmandu-city-sigh"
type input "Kathmandu City Sight"
type input "kathmandu-city-sight"
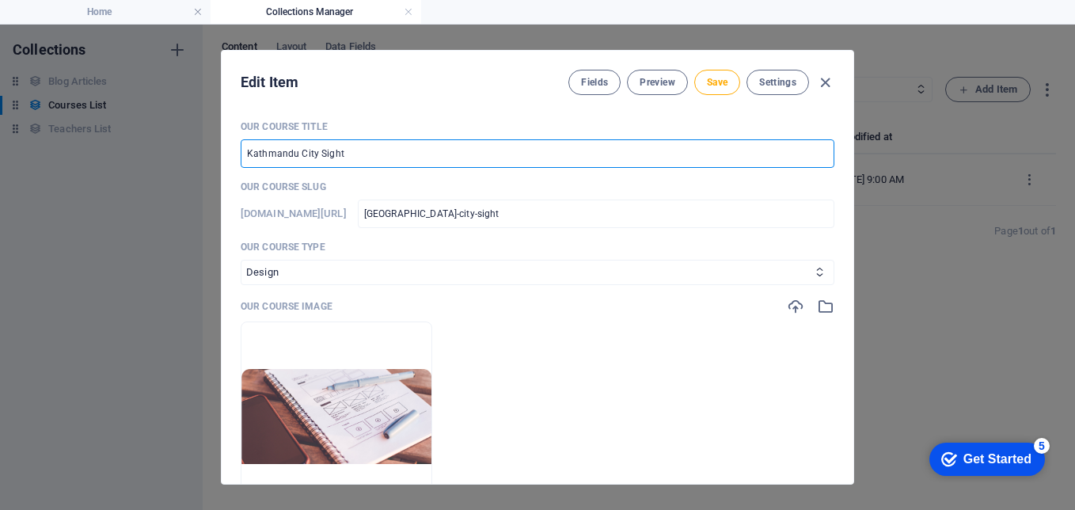
type input "Kathmandu City Sights"
type input "kathmandu-city-sights"
type input "Kathmandu City Sightse"
type input "kathmandu-city-sightse"
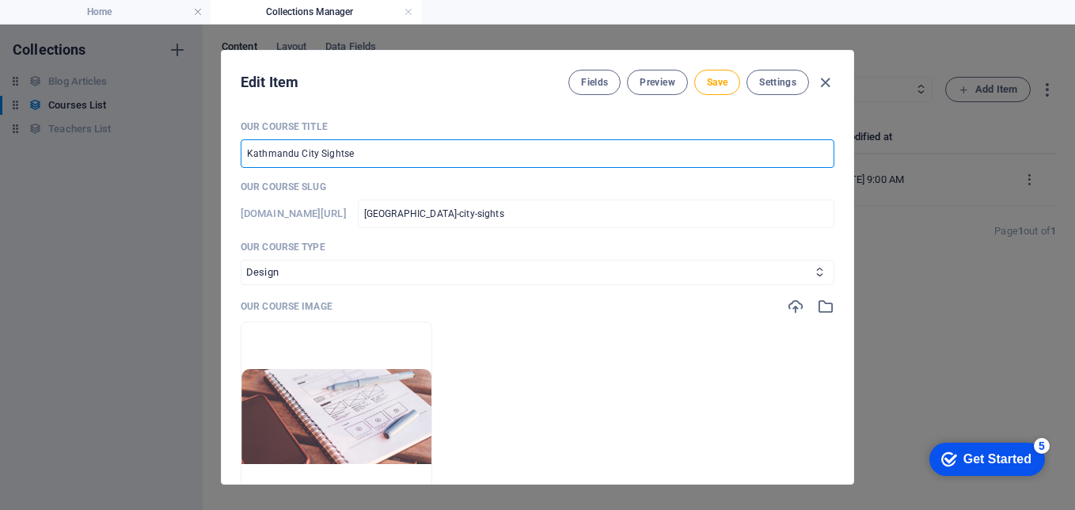
type input "kathmandu-city-sightse"
type input "Kathmandu City Sightsee"
type input "kathmandu-city-sightsee"
type input "Kathmandu City Sightseeo"
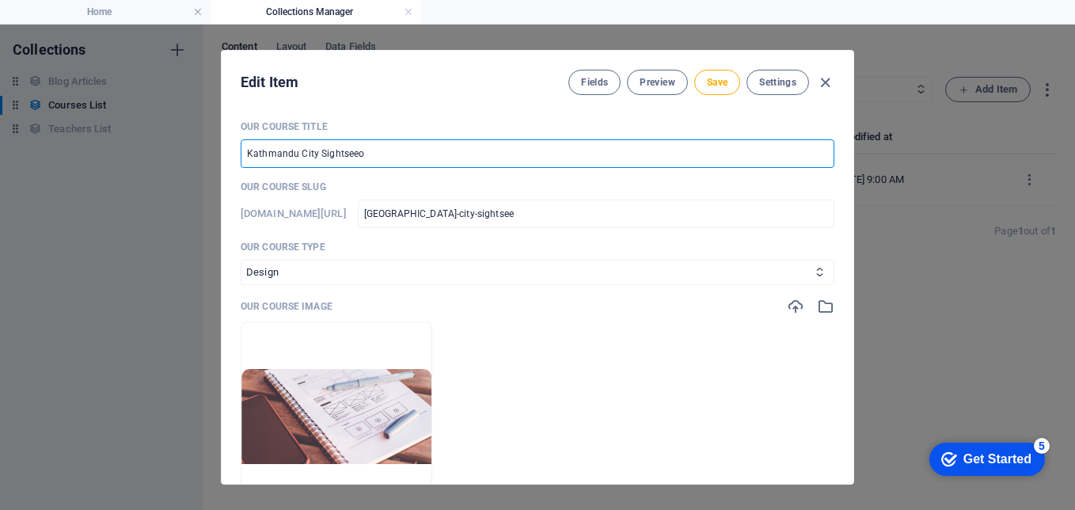
type input "kathmandu-city-sightseeo"
type input "Kathmandu City Sightsee"
type input "kathmandu-city-sightsee"
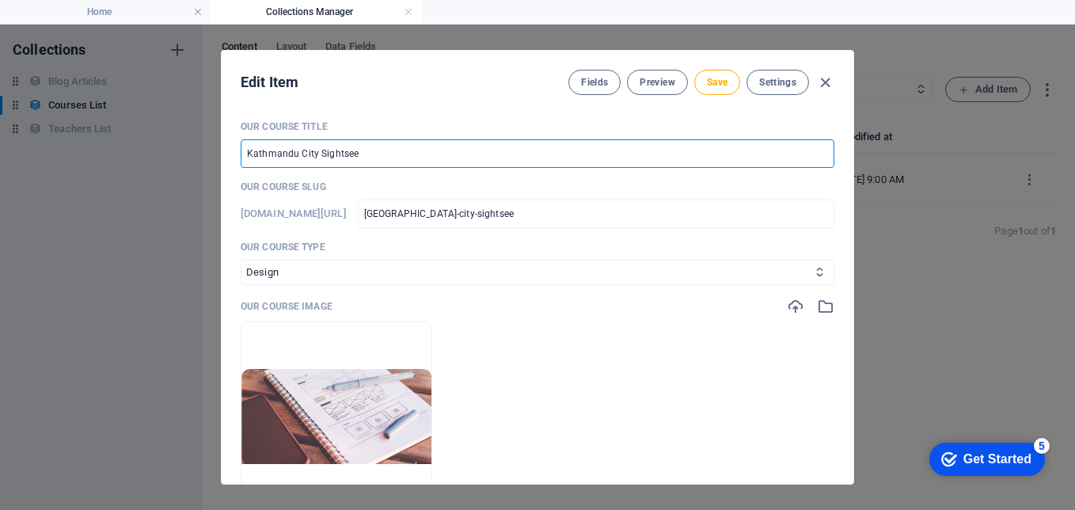
type input "Kathmandu City Sightseei"
type input "kathmandu-city-sightseei"
type input "Kathmandu City Sightseein"
type input "kathmandu-city-sightseein"
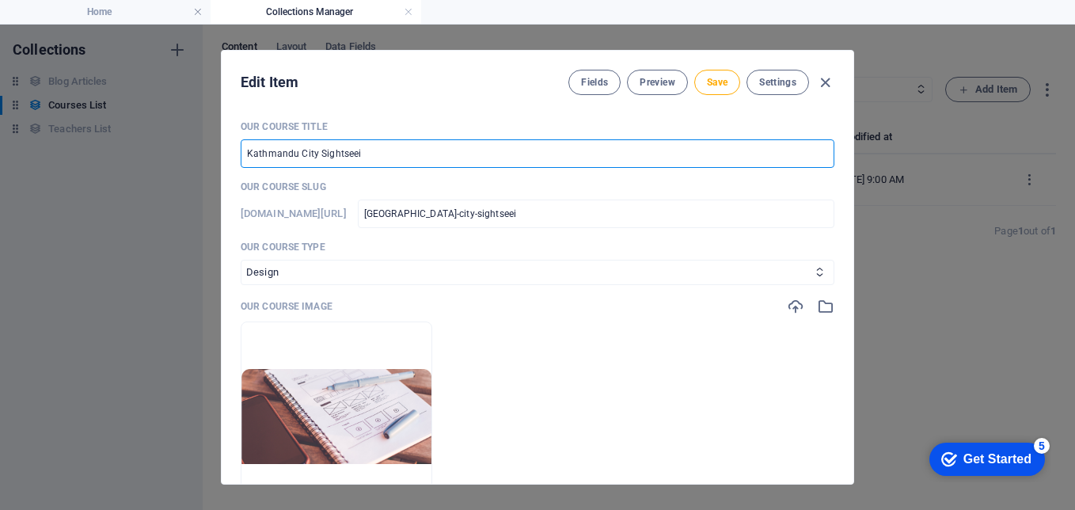
type input "kathmandu-city-sightseein"
type input "Kathmandu City Sightseeing"
type input "kathmandu-city-sightseeing"
type input "Kathmandu City Sightseeing"
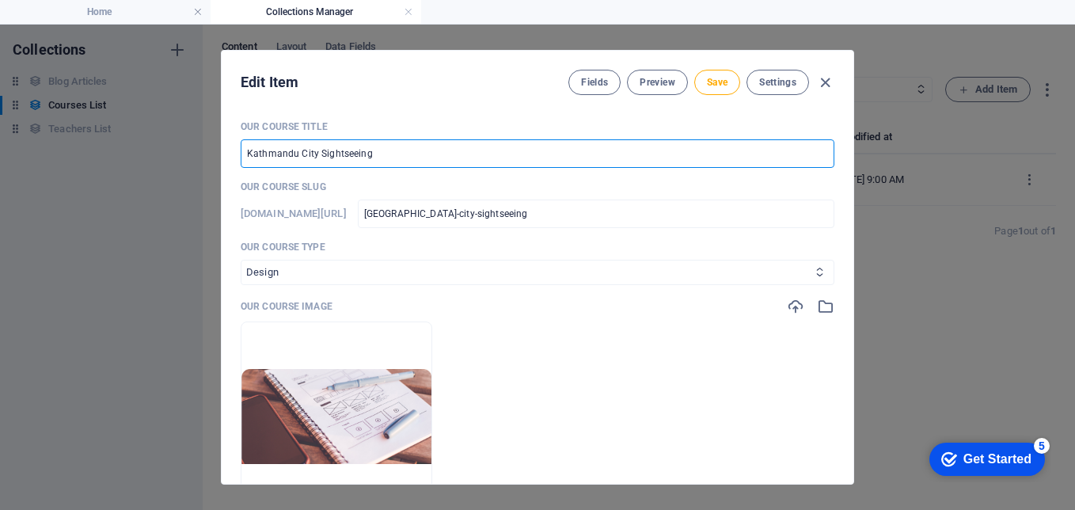
click at [586, 263] on select "Business/Finances Creativity Programming Psychology Science Speaking Management…" at bounding box center [538, 272] width 594 height 25
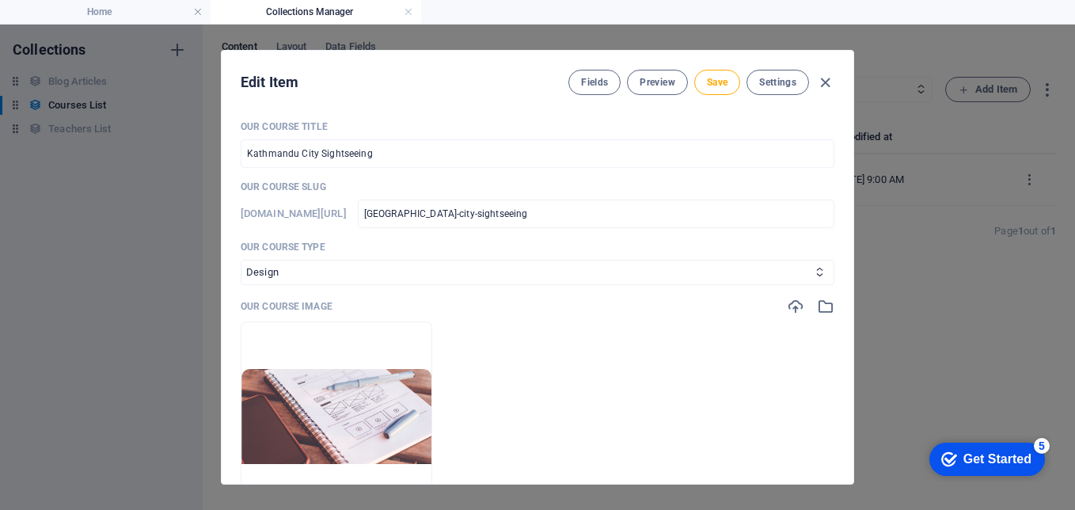
select select "Business/Finances"
click at [241, 260] on select "Business/Finances Creativity Programming Psychology Science Speaking Management…" at bounding box center [538, 272] width 594 height 25
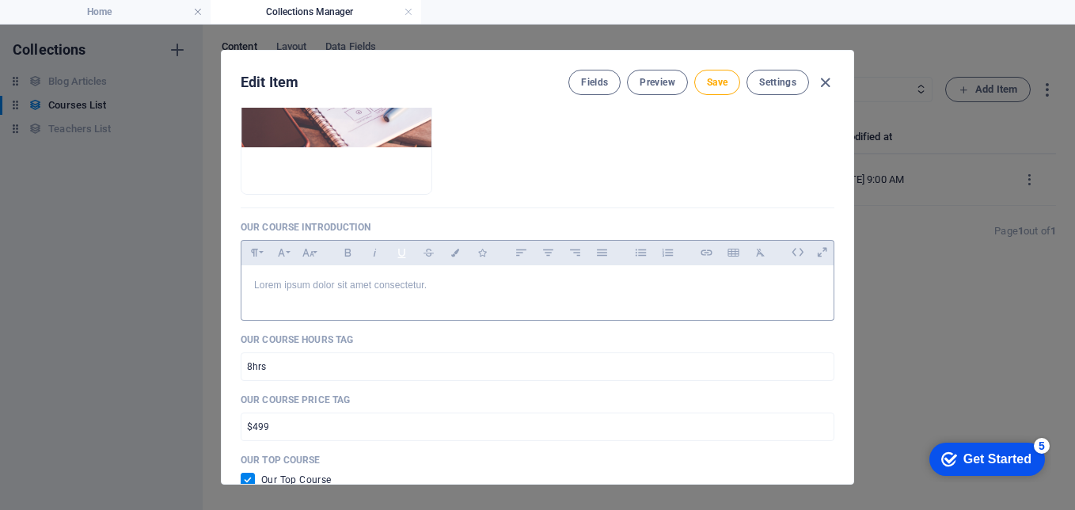
scroll to position [238, 0]
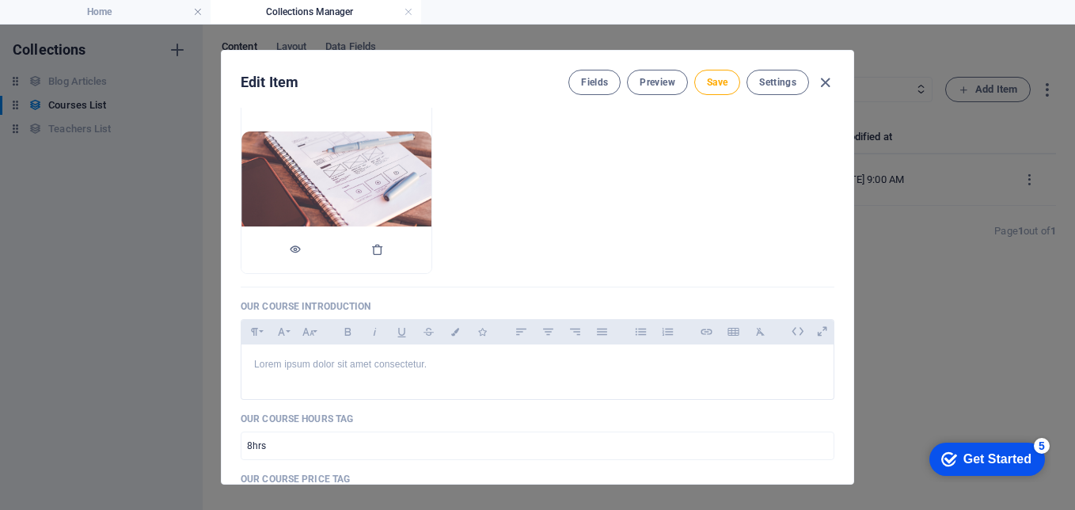
click at [432, 186] on img at bounding box center [337, 178] width 190 height 95
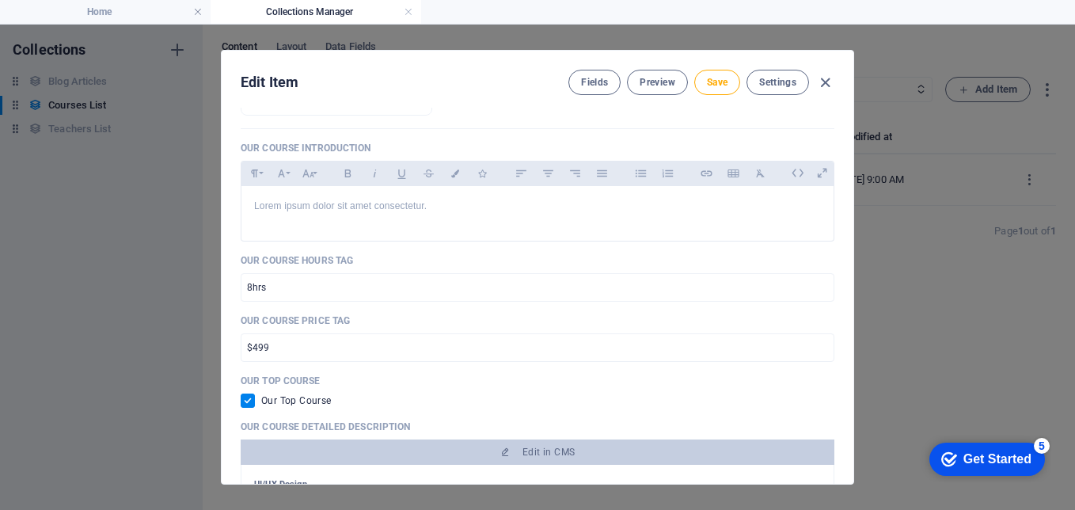
scroll to position [475, 0]
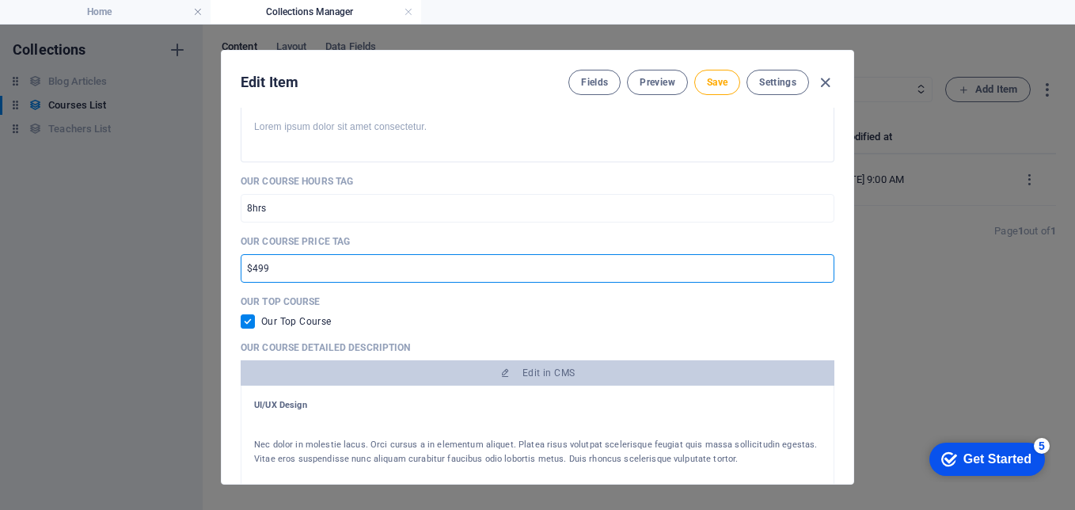
click at [252, 266] on input "$499" at bounding box center [538, 268] width 594 height 29
click at [248, 206] on input "8hrs" at bounding box center [538, 208] width 594 height 29
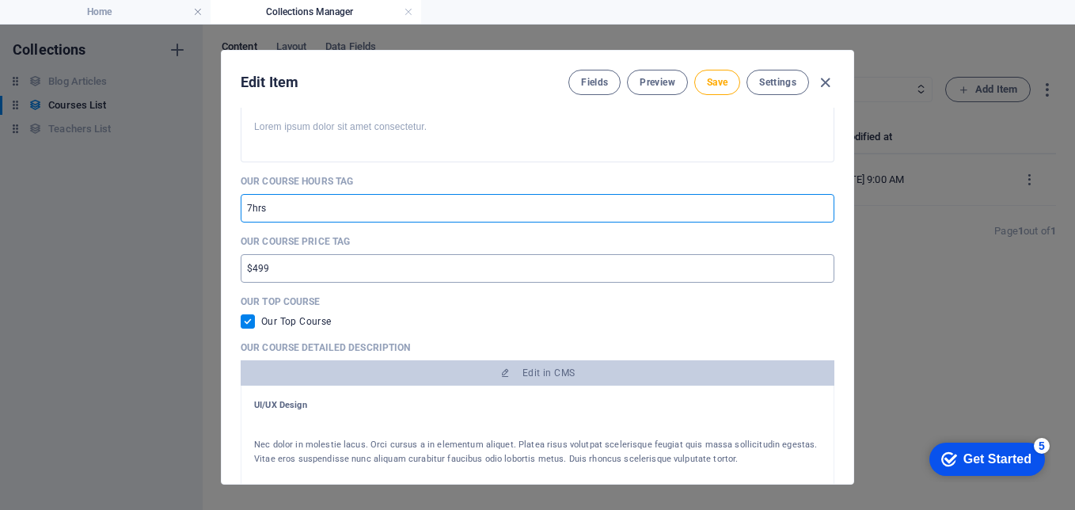
type input "7hrs"
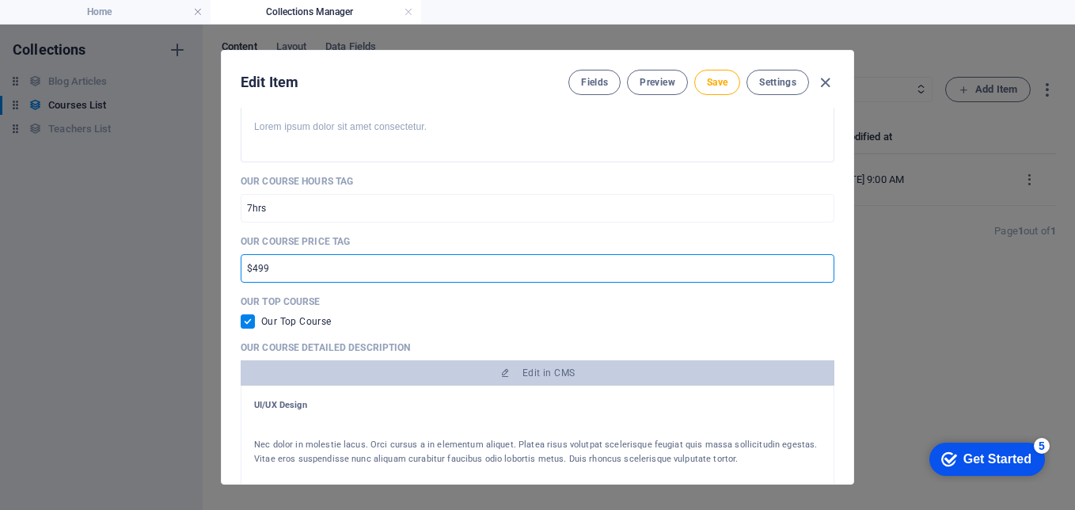
drag, startPoint x: 254, startPoint y: 270, endPoint x: 326, endPoint y: 270, distance: 72.1
click at [326, 270] on input "$499" at bounding box center [538, 268] width 594 height 29
type input "$"
click at [484, 219] on input "7hrs" at bounding box center [538, 208] width 594 height 29
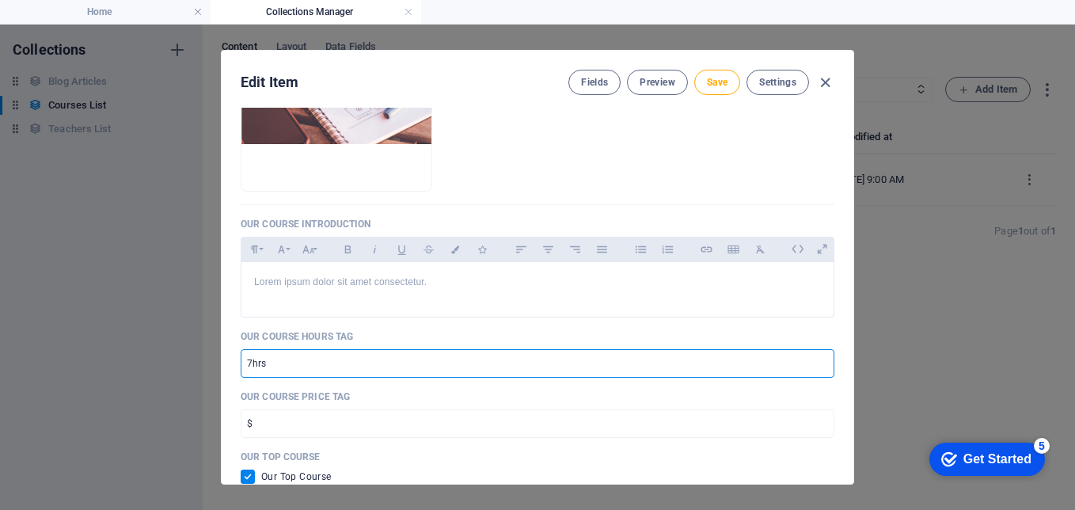
scroll to position [317, 0]
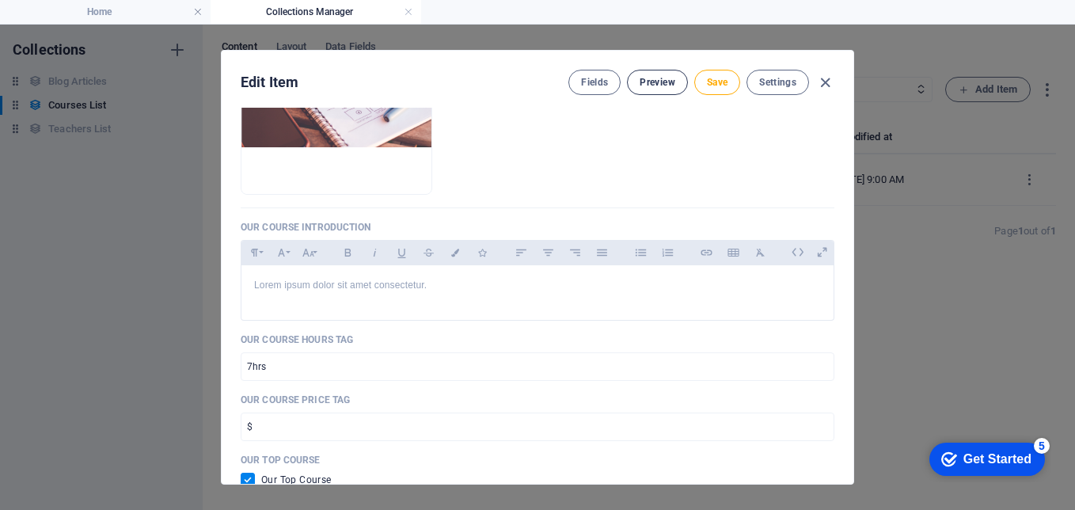
click at [641, 82] on span "Preview" at bounding box center [657, 82] width 35 height 13
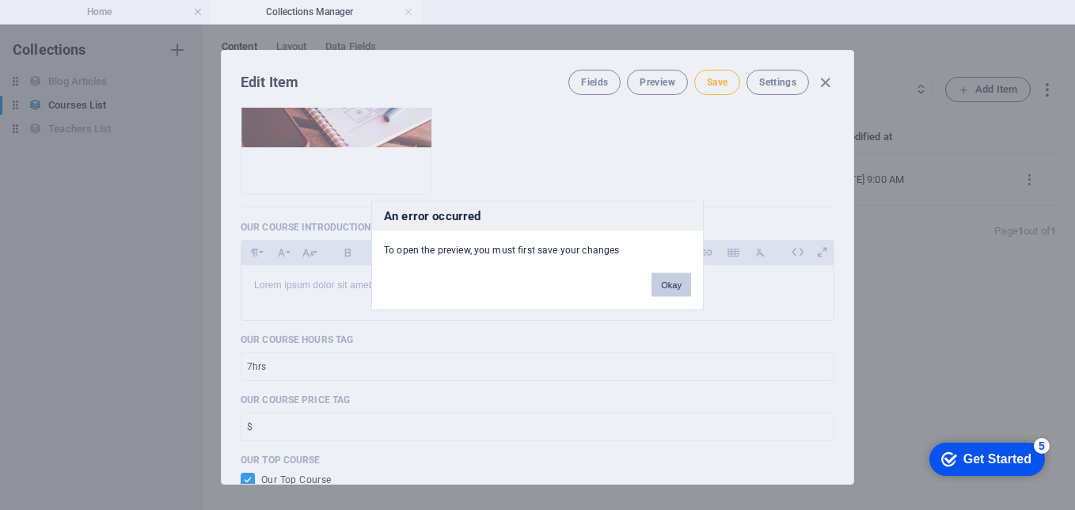
click at [664, 289] on button "Okay" at bounding box center [672, 285] width 40 height 24
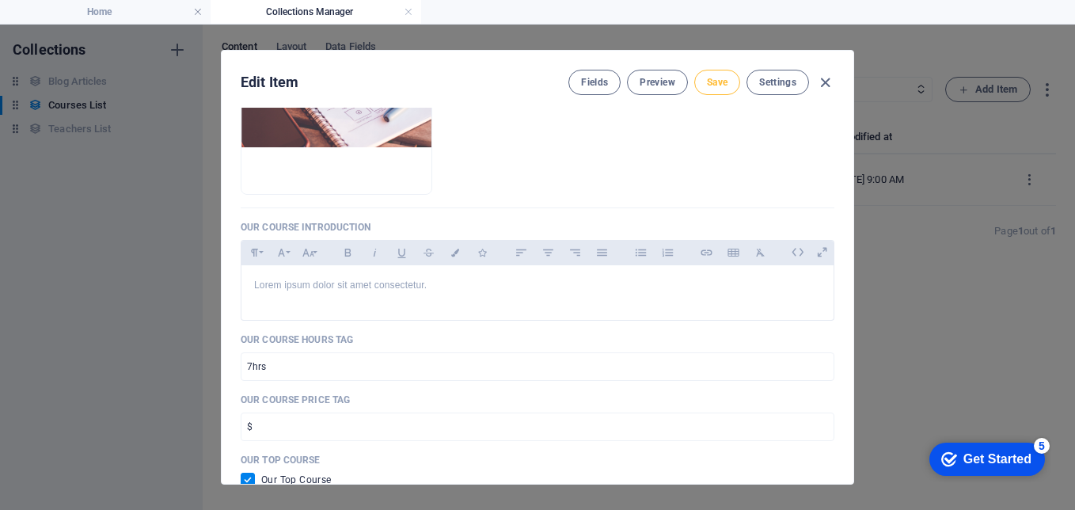
click at [707, 83] on span "Save" at bounding box center [717, 82] width 21 height 13
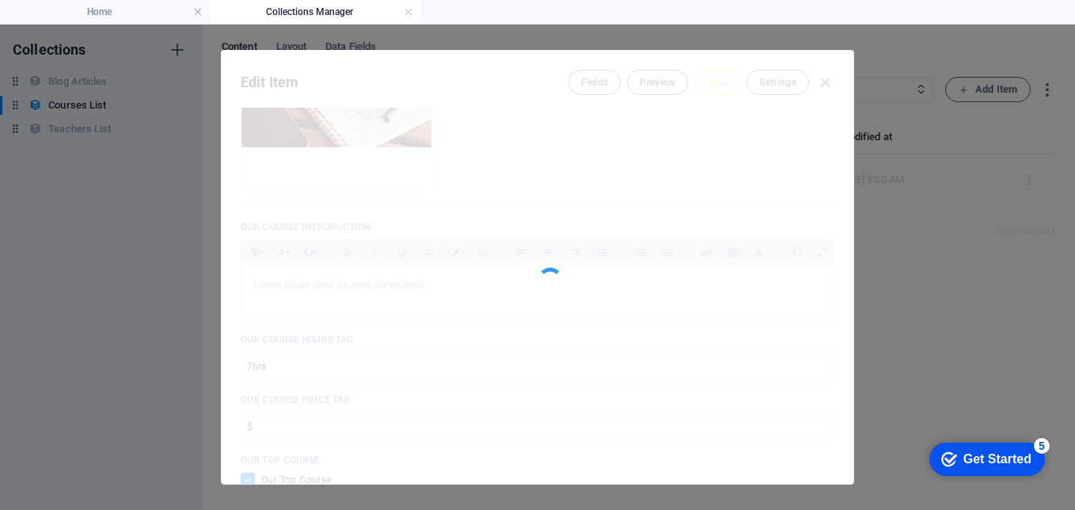
type input "kathmandu-city-sightseeing"
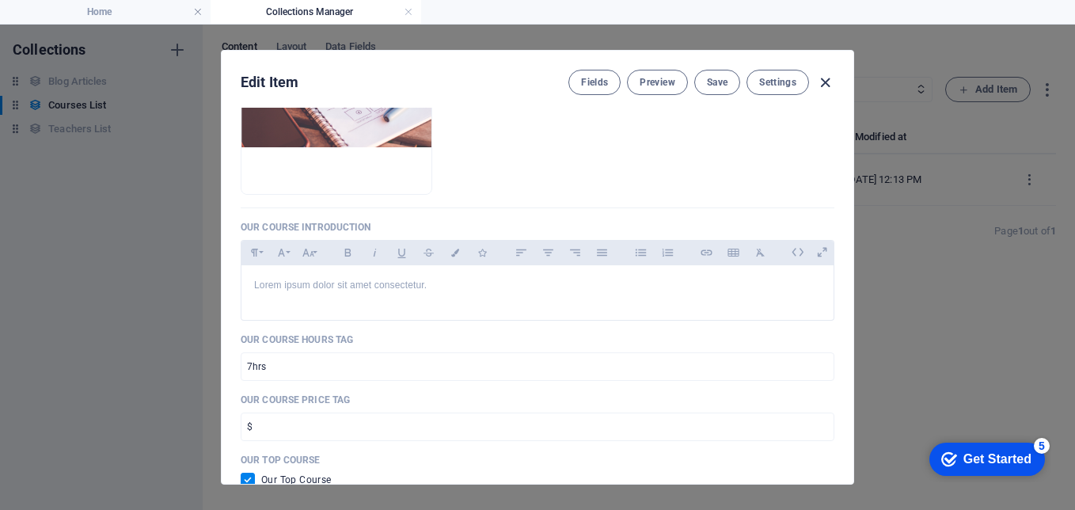
click at [824, 84] on icon "button" at bounding box center [825, 83] width 18 height 18
checkbox input "false"
type input "kathmandu-city-sightseeing"
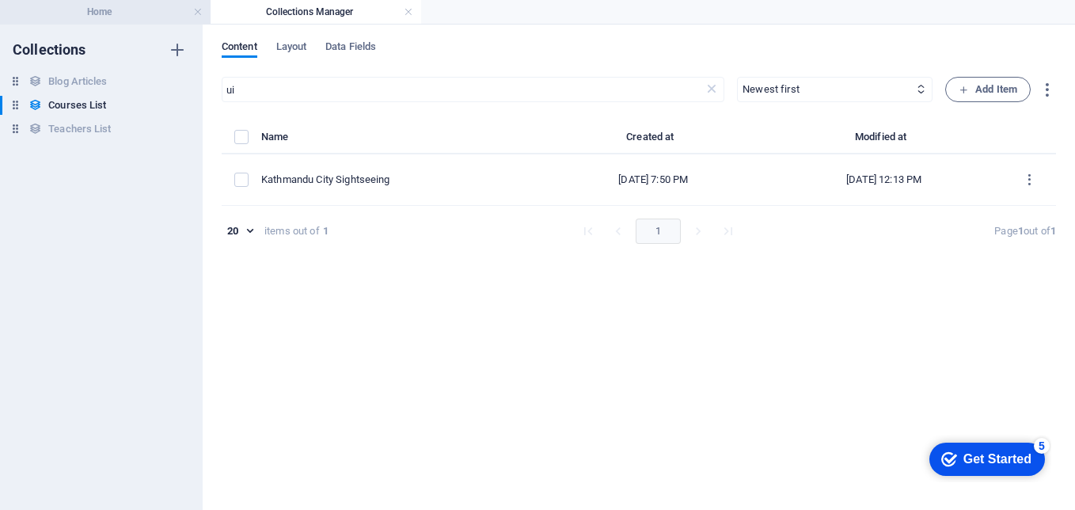
click at [140, 14] on h4 "Home" at bounding box center [105, 11] width 211 height 17
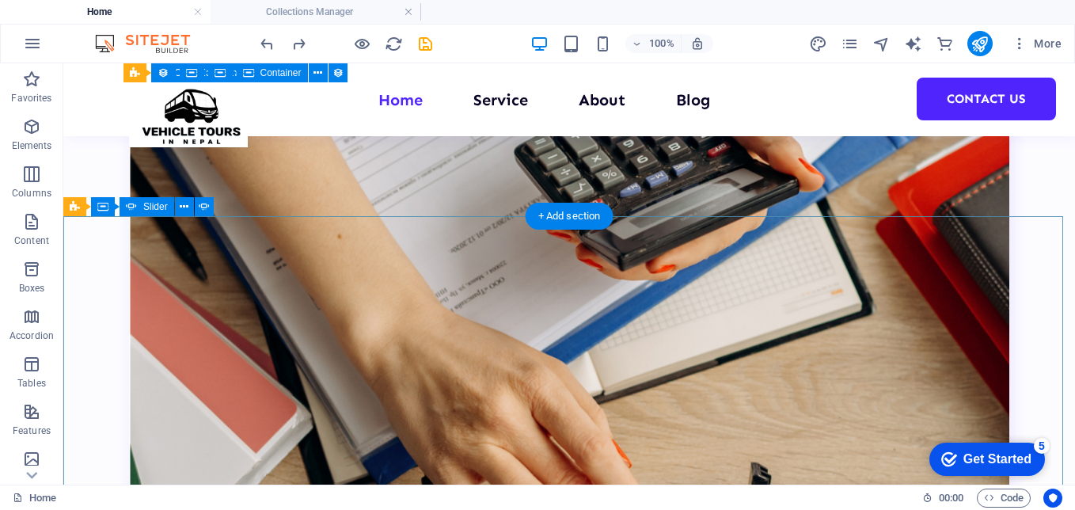
scroll to position [3427, 0]
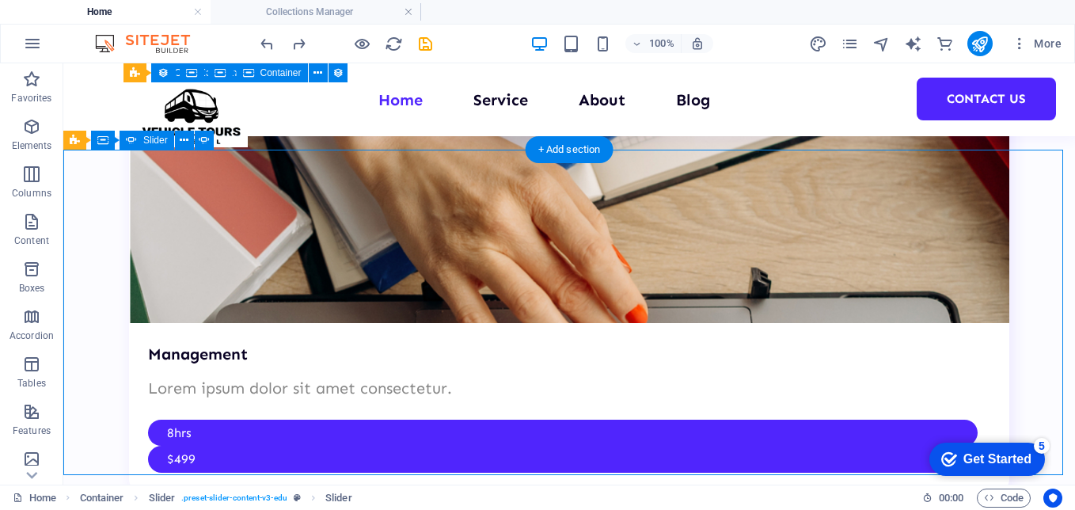
select select "%"
select select "ms"
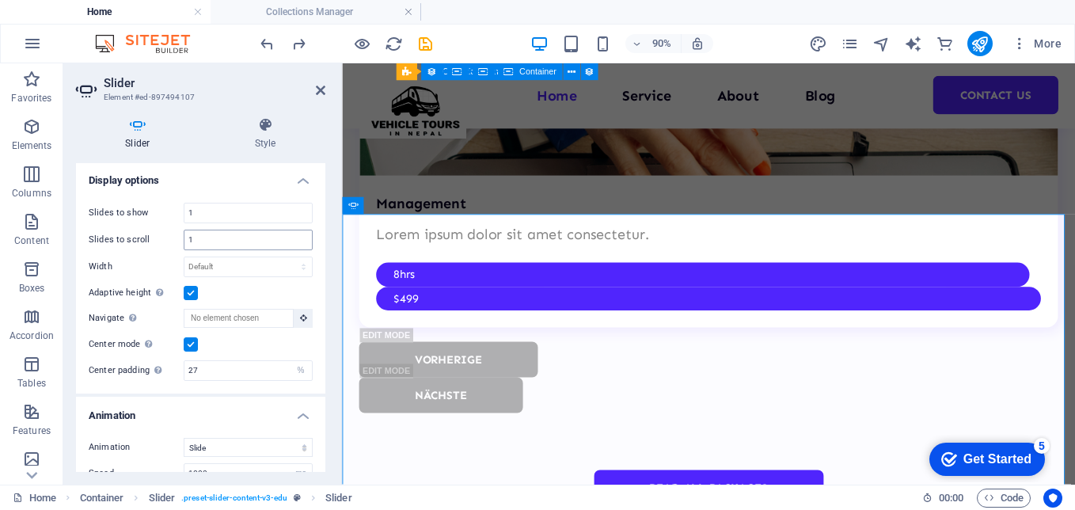
scroll to position [3470, 0]
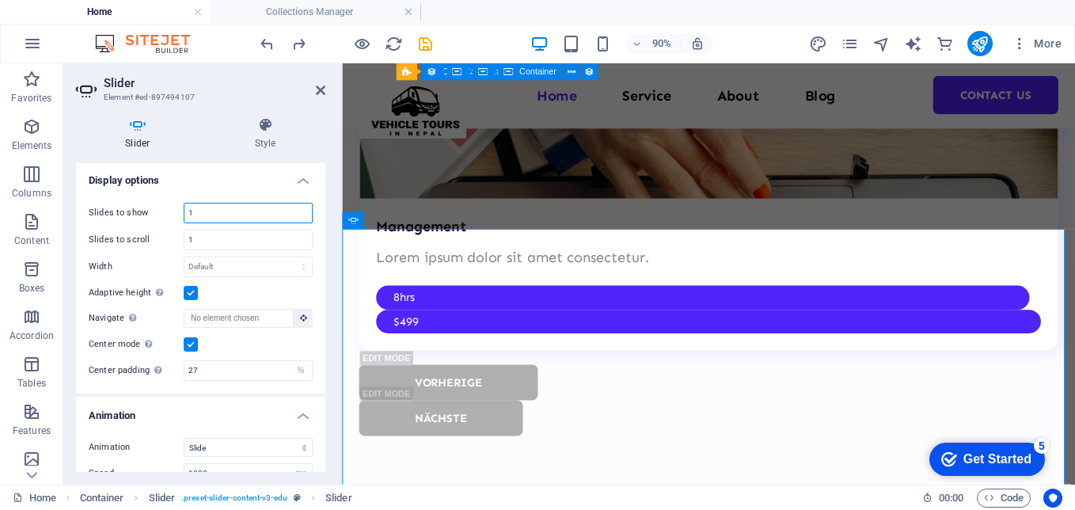
click at [269, 214] on input "1" at bounding box center [247, 212] width 127 height 19
click at [243, 268] on select "Default px % rem em vw vh" at bounding box center [247, 266] width 127 height 19
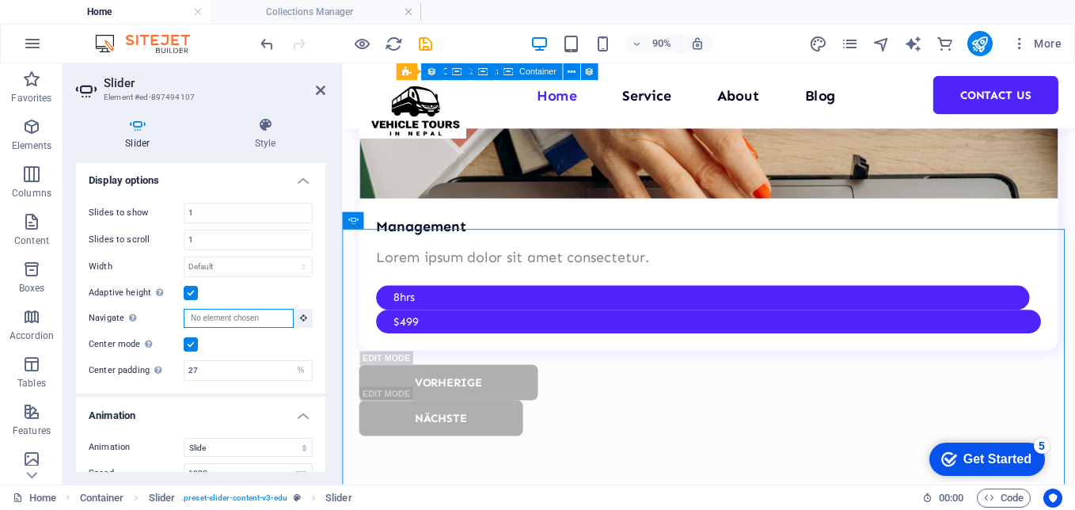
click at [243, 327] on input "Navigate Select another slider to be navigated by this one" at bounding box center [239, 318] width 110 height 19
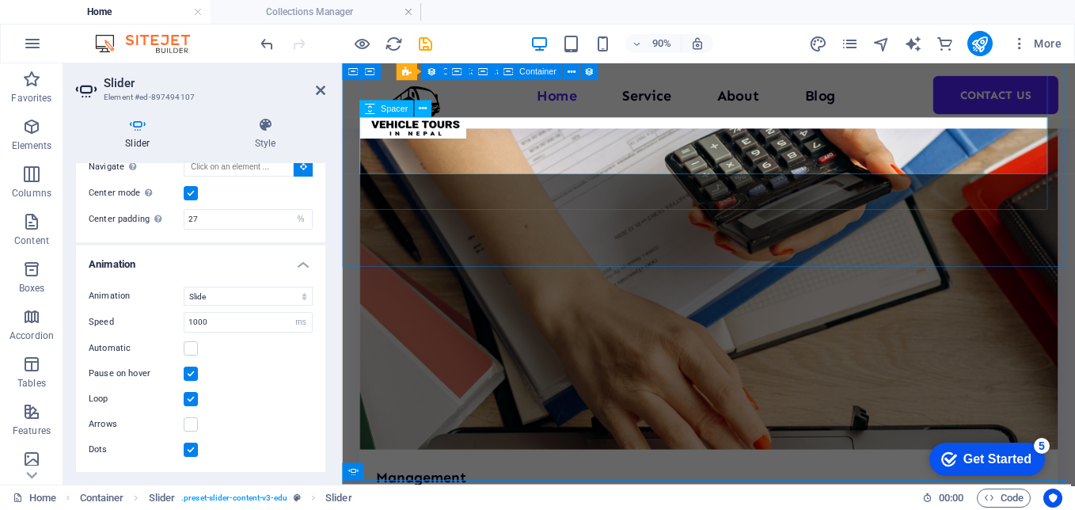
scroll to position [3166, 0]
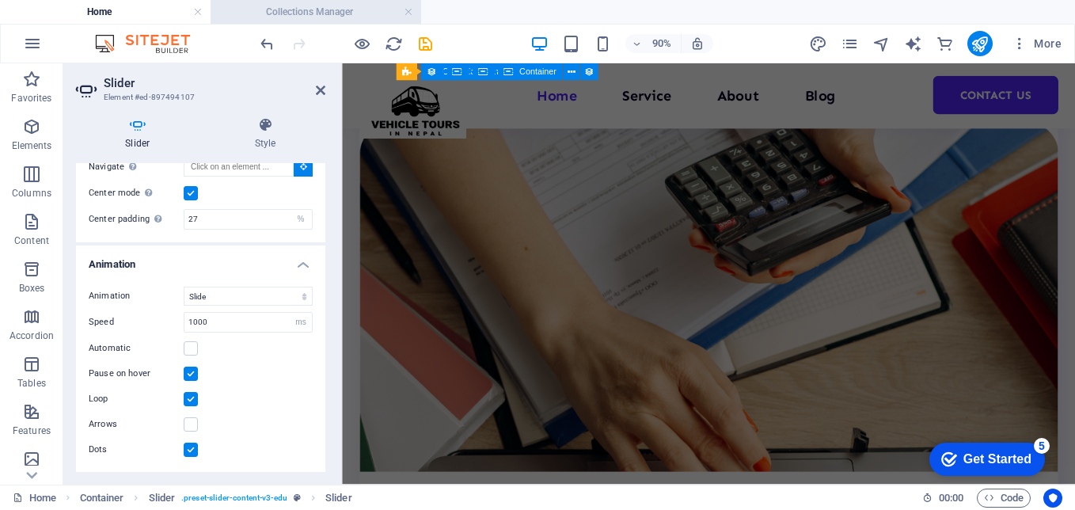
click at [283, 12] on h4 "Collections Manager" at bounding box center [316, 11] width 211 height 17
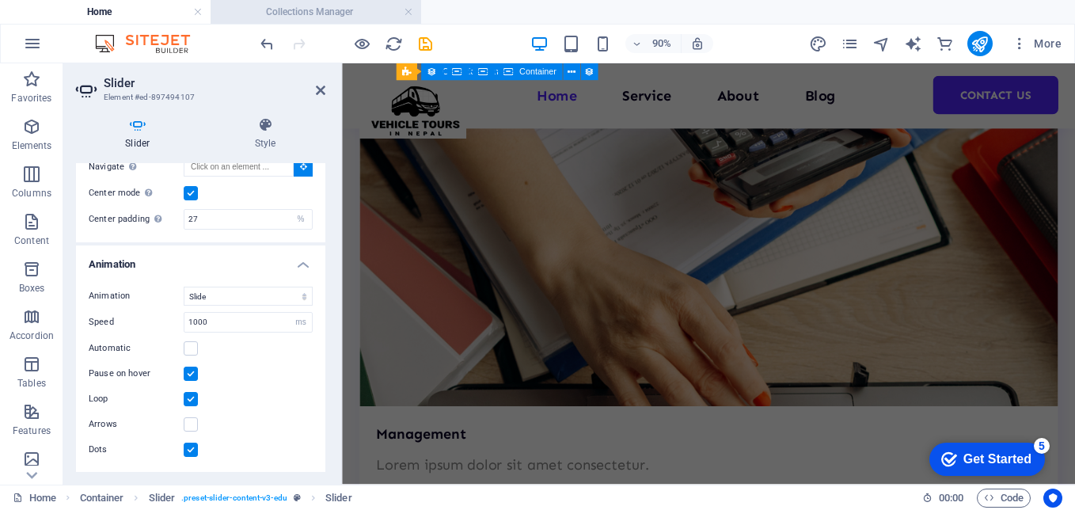
scroll to position [0, 0]
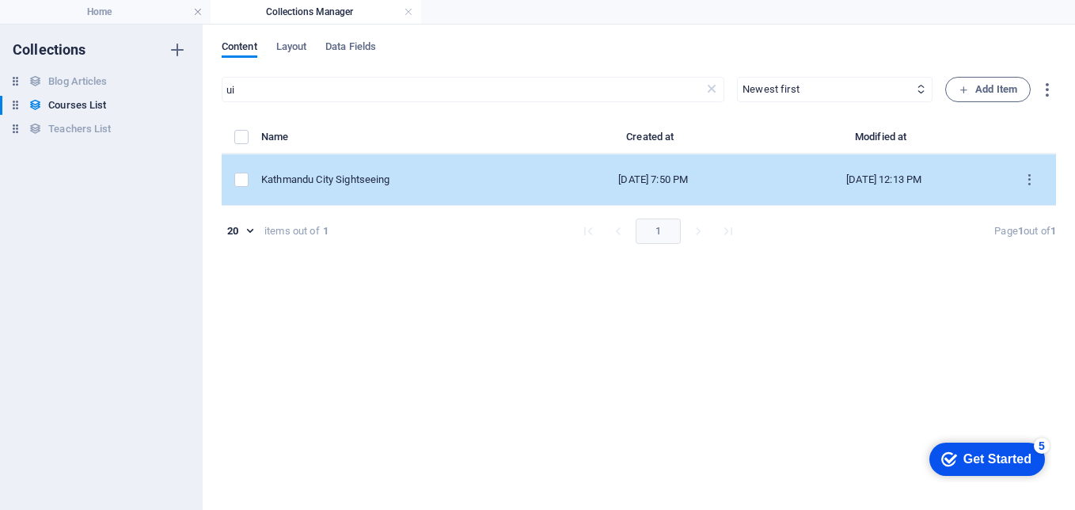
click at [427, 185] on div "Kathmandu City Sightseeing" at bounding box center [395, 180] width 268 height 14
select select "Business/Finances"
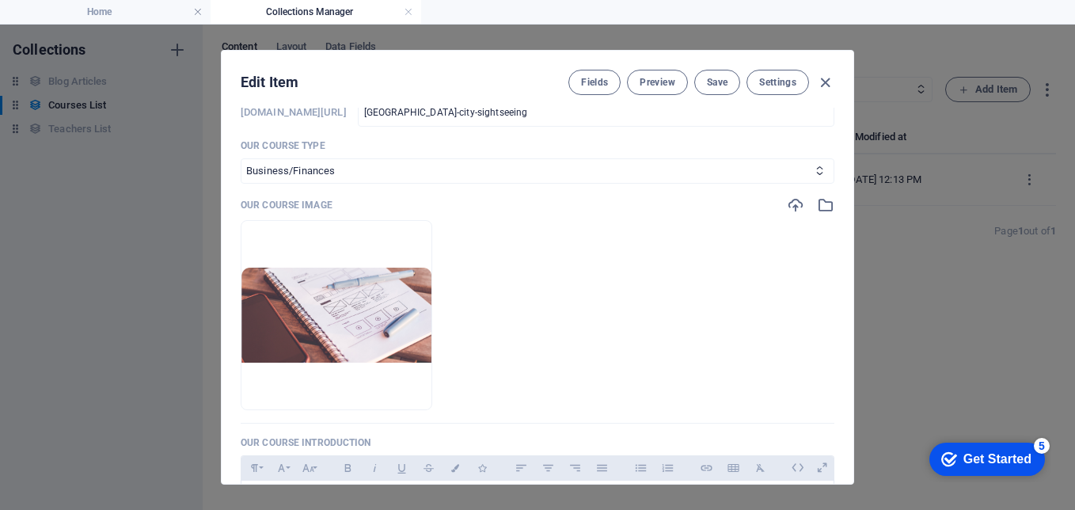
scroll to position [158, 0]
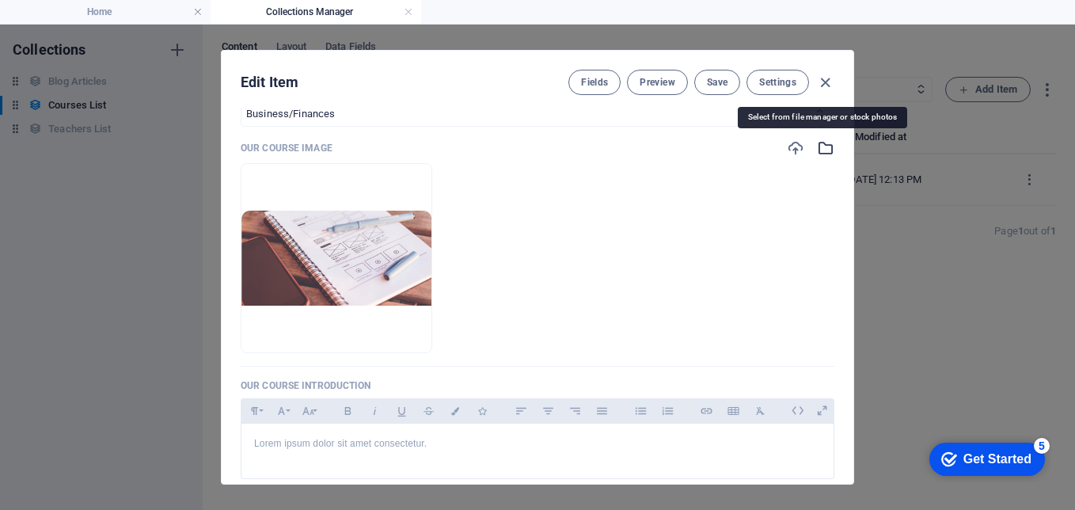
click at [820, 147] on icon "button" at bounding box center [825, 147] width 17 height 17
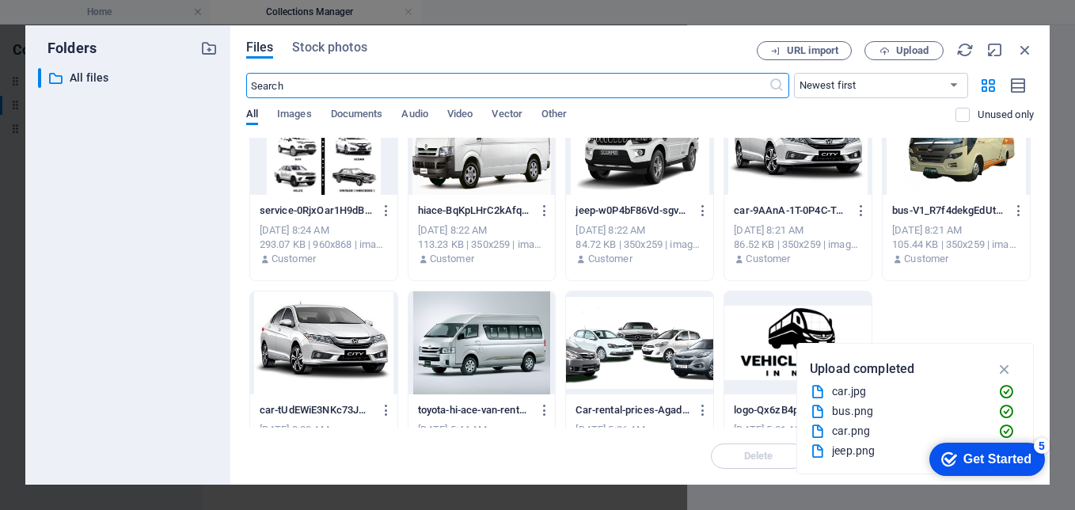
scroll to position [0, 0]
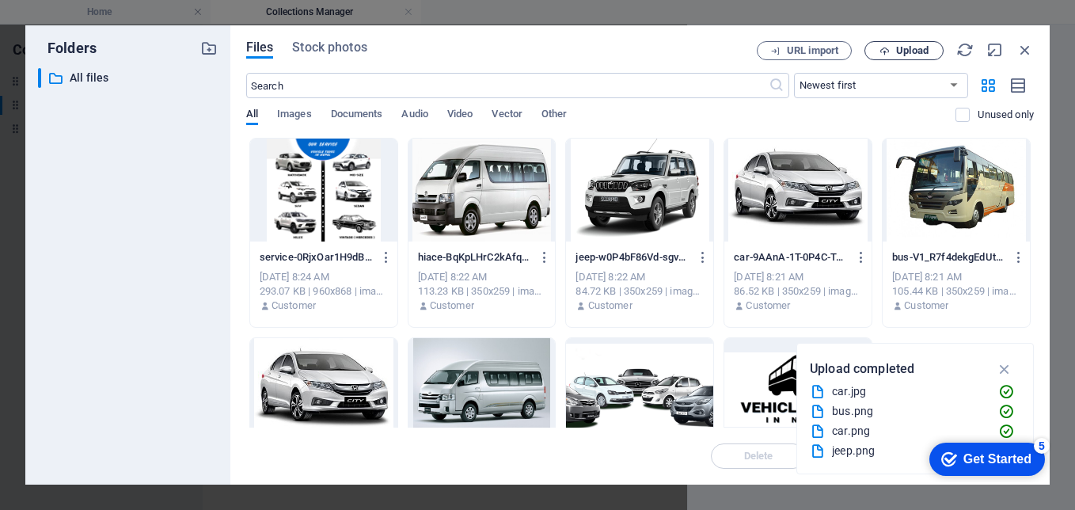
click at [891, 51] on span "Upload" at bounding box center [904, 51] width 65 height 10
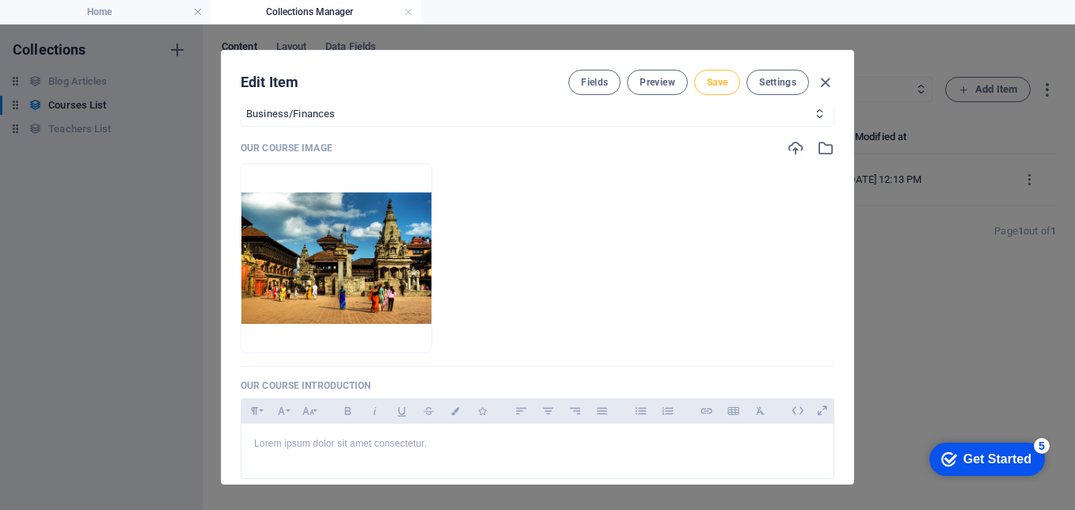
click at [718, 86] on span "Save" at bounding box center [717, 82] width 21 height 13
click at [384, 331] on icon "button" at bounding box center [377, 328] width 13 height 13
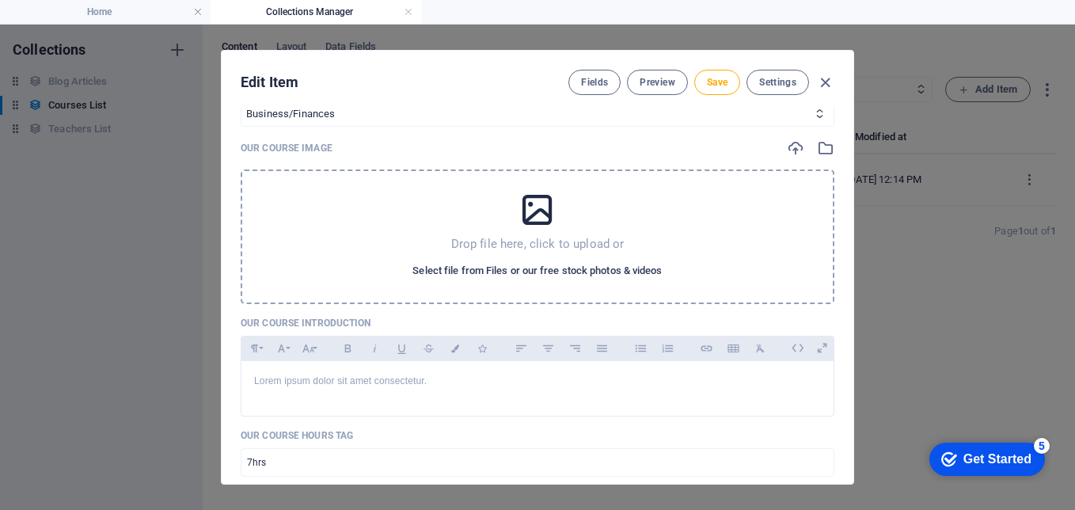
click at [526, 266] on span "Select file from Files or our free stock photos & videos" at bounding box center [537, 270] width 249 height 19
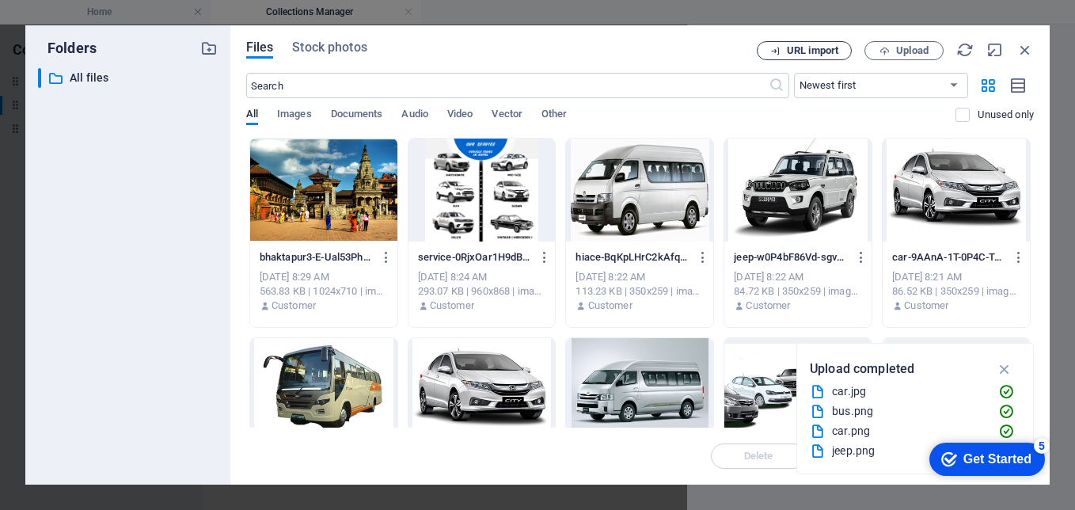
click at [807, 46] on span "URL import" at bounding box center [812, 51] width 51 height 10
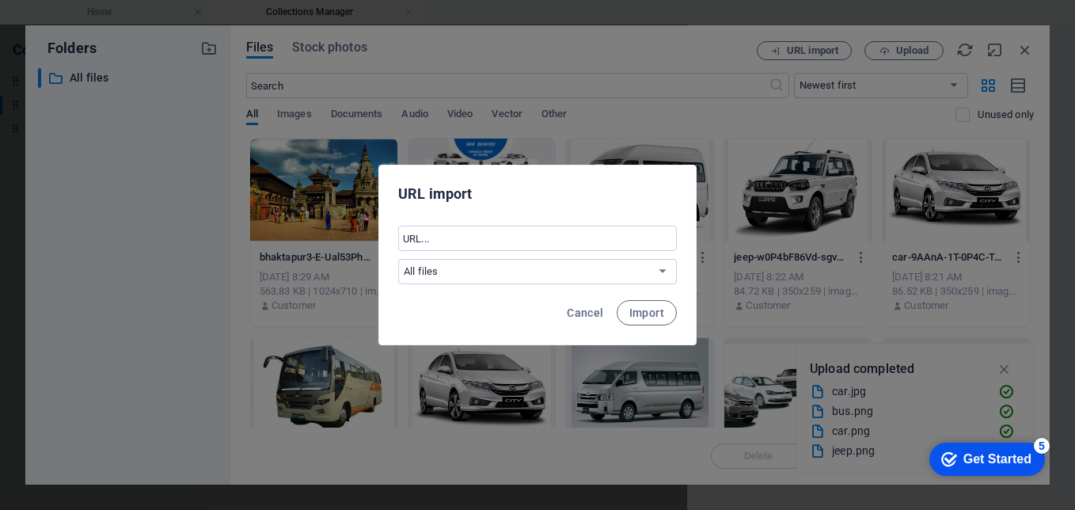
drag, startPoint x: 601, startPoint y: 309, endPoint x: 831, endPoint y: 183, distance: 261.9
click at [604, 305] on button "Cancel" at bounding box center [585, 312] width 49 height 25
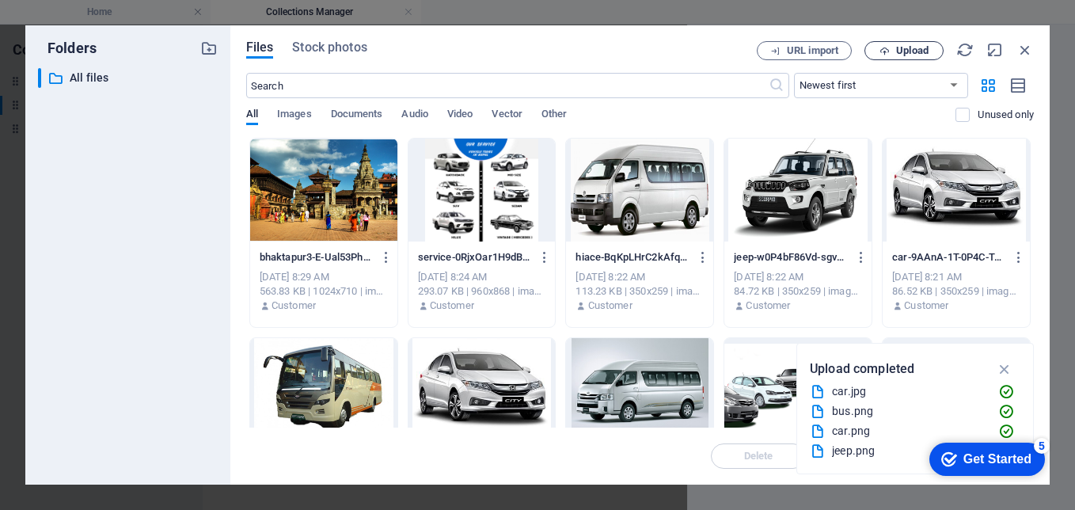
click at [908, 51] on span "Upload" at bounding box center [912, 51] width 32 height 10
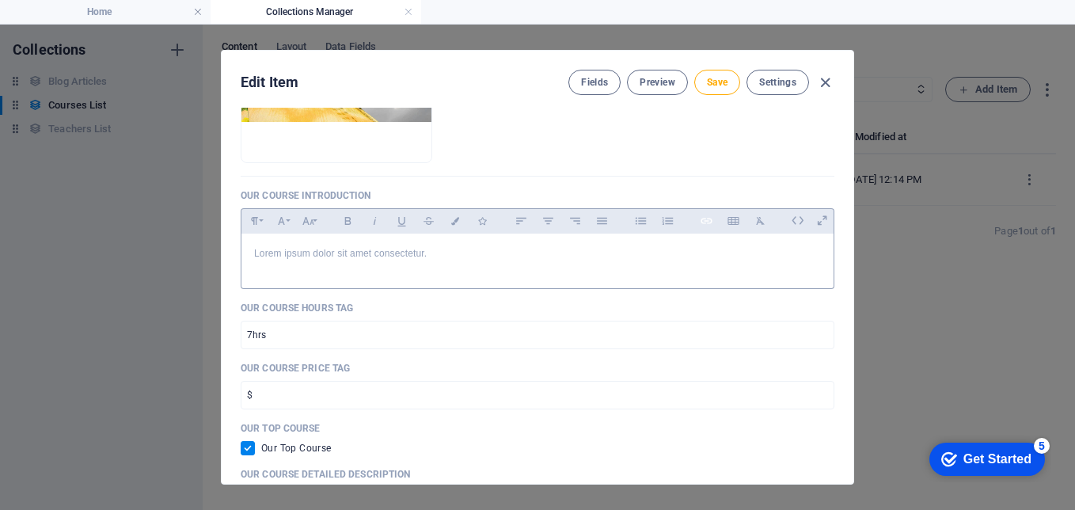
scroll to position [238, 0]
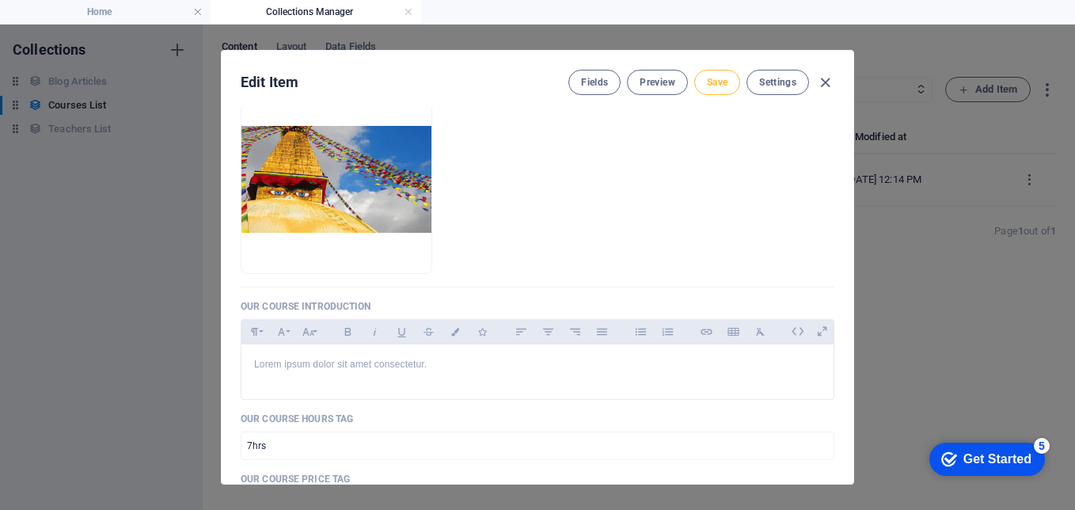
click at [707, 86] on span "Save" at bounding box center [717, 82] width 21 height 13
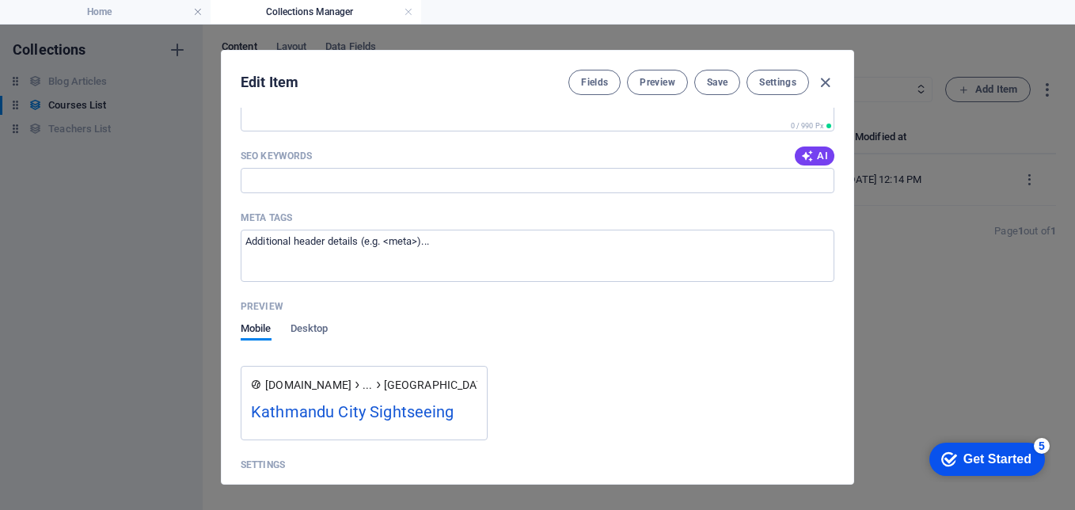
click at [956, 198] on div "Edit Item Fields Preview Save Settings Our Course Title Kathmandu City Sightsee…" at bounding box center [537, 267] width 1075 height 485
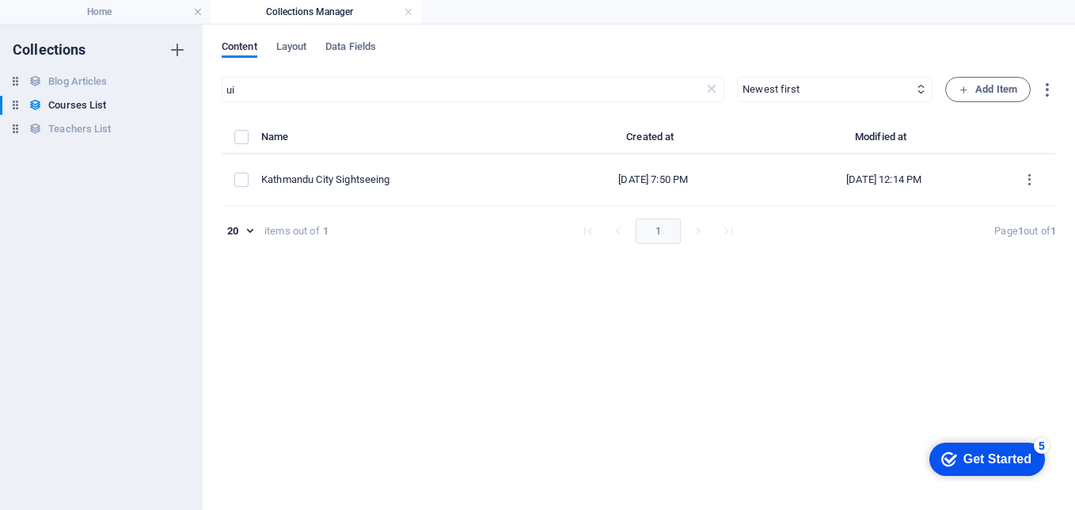
checkbox input "false"
type input "kathmandu-city-sightseeing"
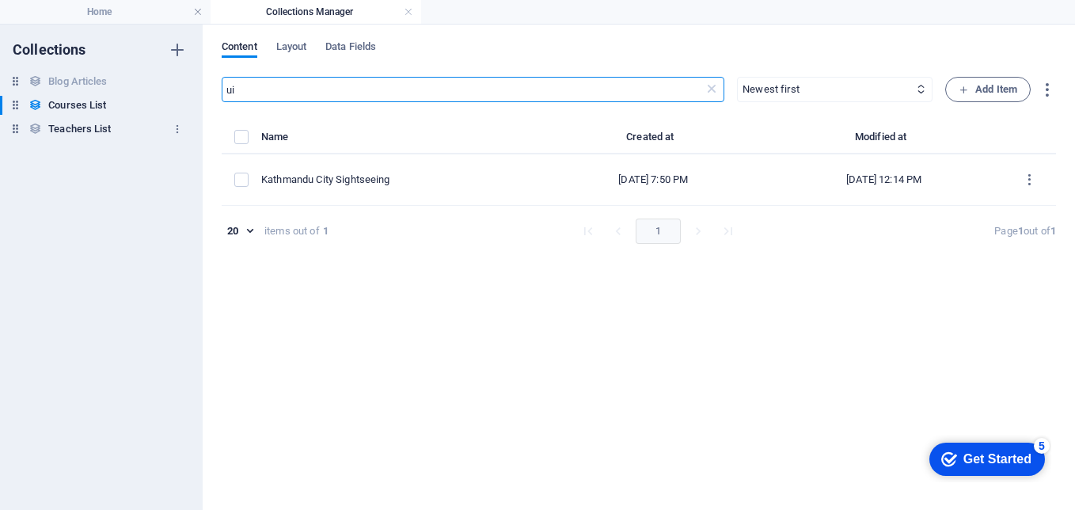
drag, startPoint x: 380, startPoint y: 90, endPoint x: 29, endPoint y: 126, distance: 353.4
click at [29, 126] on div "Collections Blog Articles Blog Articles Courses List Courses List Teachers List…" at bounding box center [537, 267] width 1075 height 485
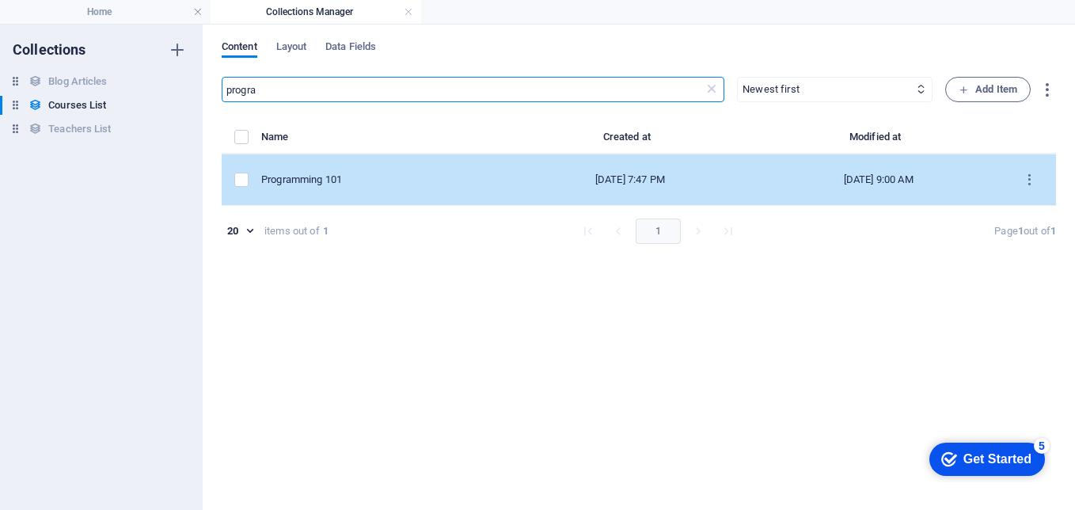
type input "progra"
click at [409, 189] on td "Programming 101" at bounding box center [383, 179] width 245 height 51
select select "Programming"
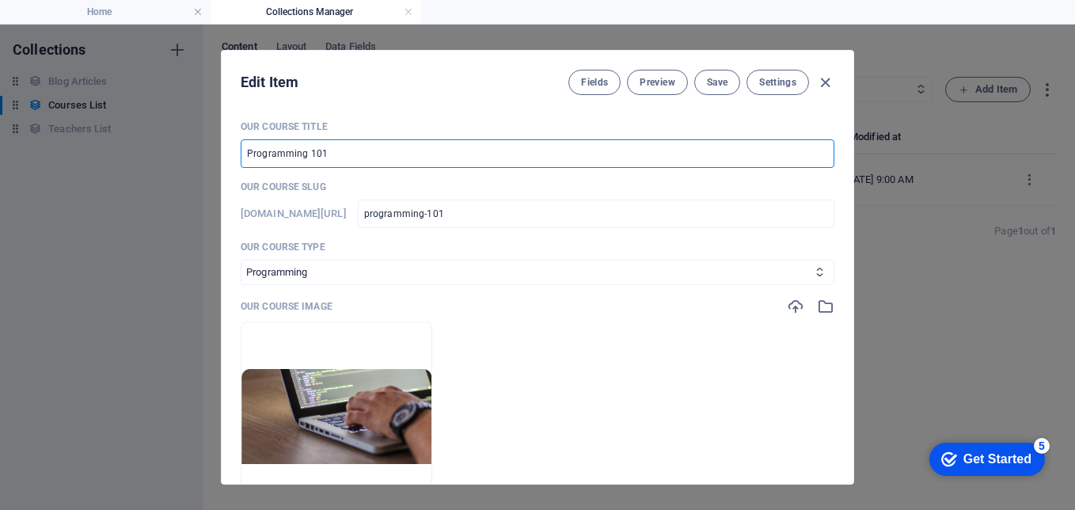
drag, startPoint x: 245, startPoint y: 138, endPoint x: 15, endPoint y: 137, distance: 230.4
click at [15, 137] on div "Edit Item Fields Preview Save Settings Our Course Title Programming 101 ​ Our C…" at bounding box center [537, 267] width 1075 height 485
type input "A"
type input "a"
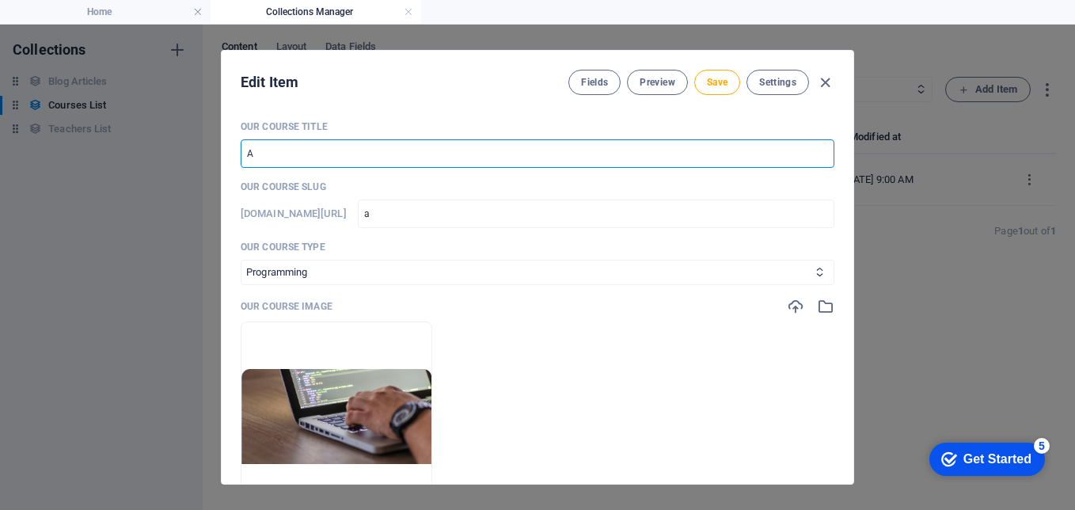
type input "Ai"
type input "ai"
type input "Air"
type input "air"
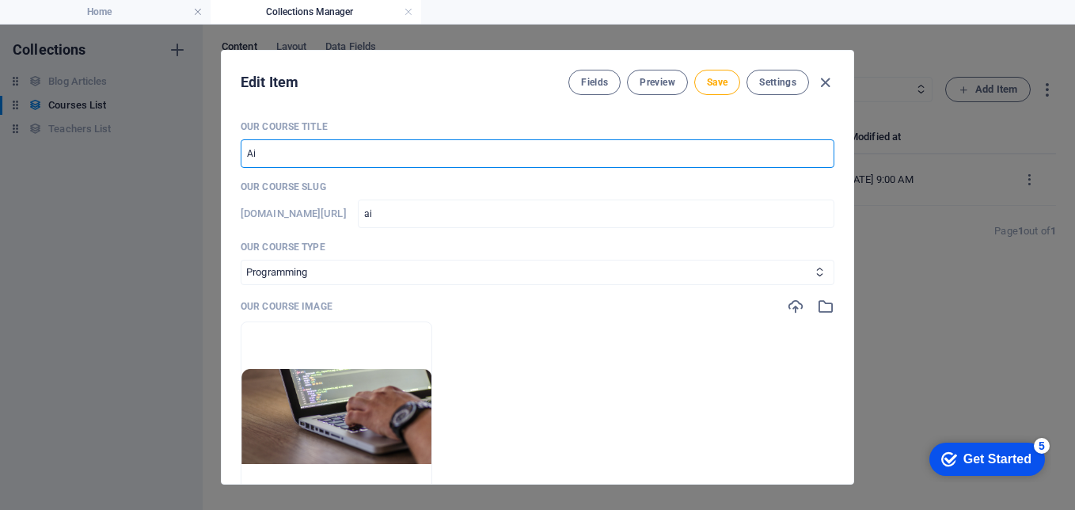
type input "air"
type input "Airp"
type input "airp"
type input "Airpo"
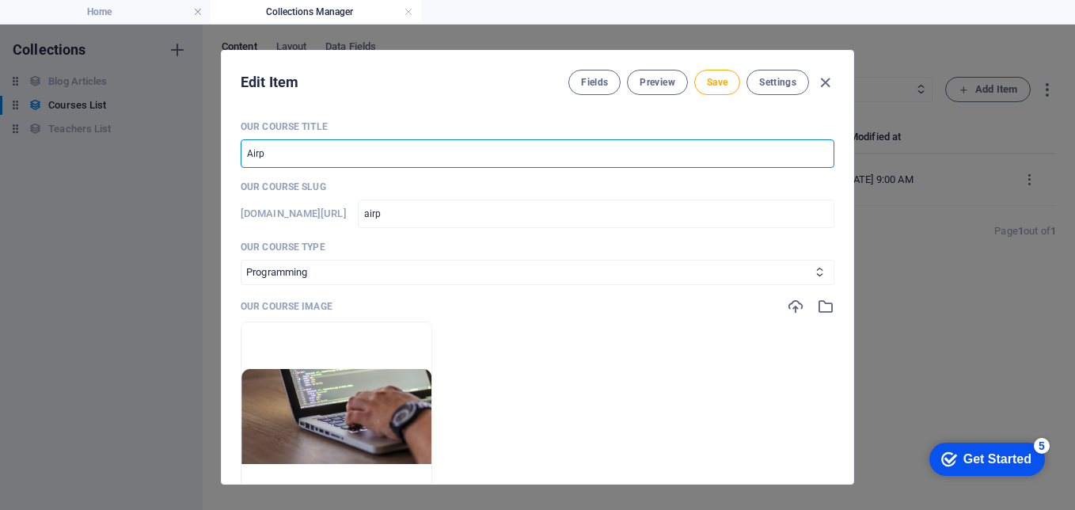
type input "airpo"
type input "Airpor"
type input "airpor"
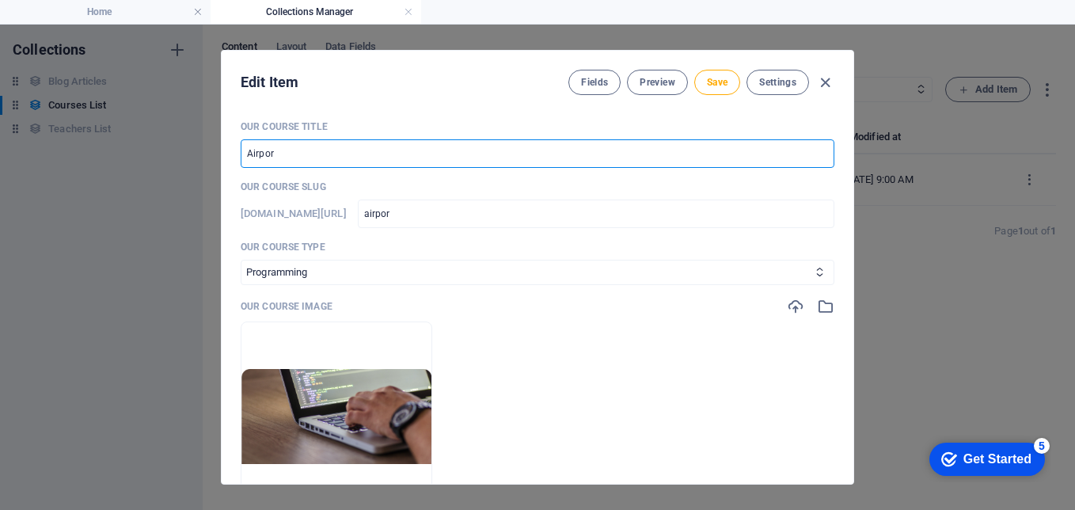
type input "Airport"
type input "airport"
type input "Airport P"
type input "airport-p"
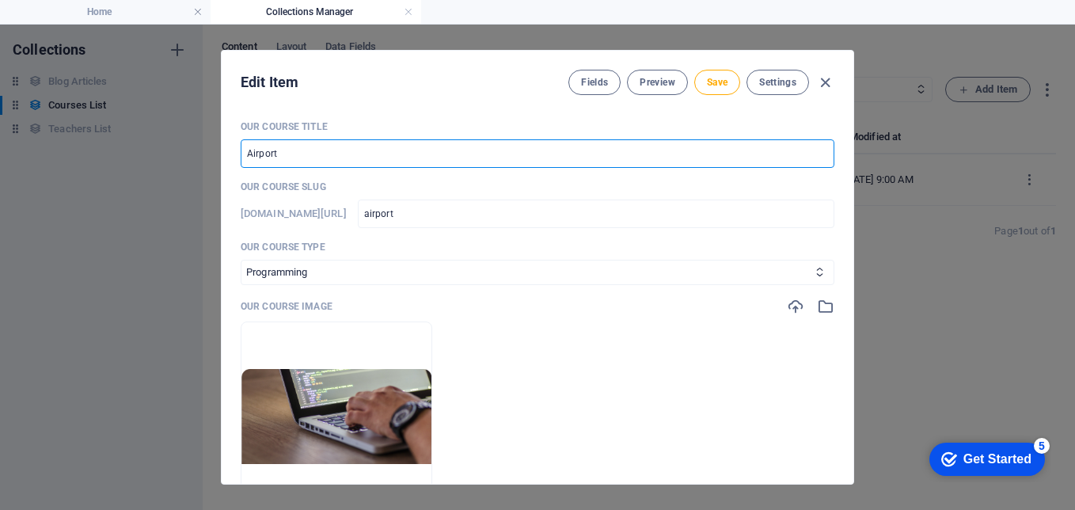
type input "airport-p"
type input "Airport Pi"
type input "airport-pi"
type input "Airport Pic"
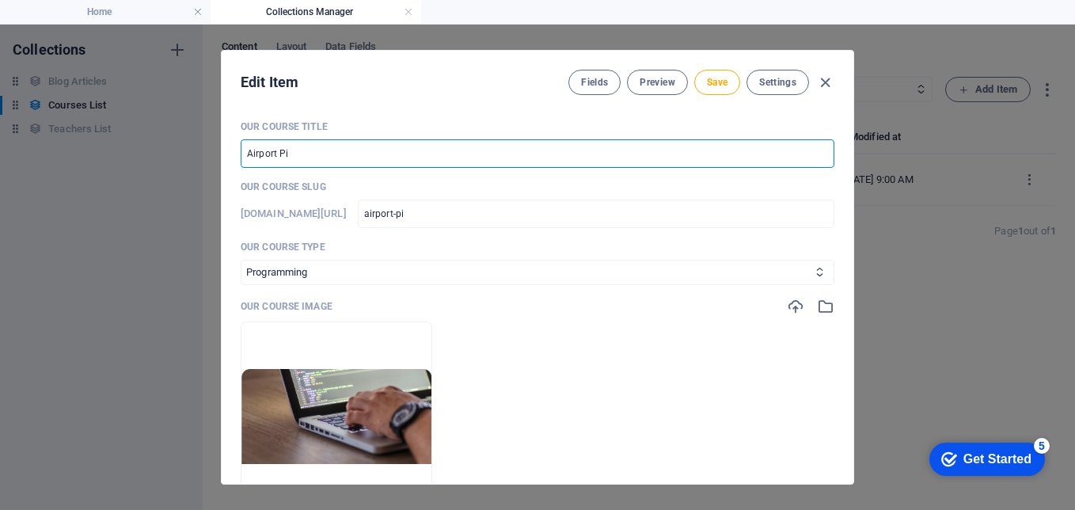
type input "airport-pic"
type input "Airport Pick"
type input "airport-pick"
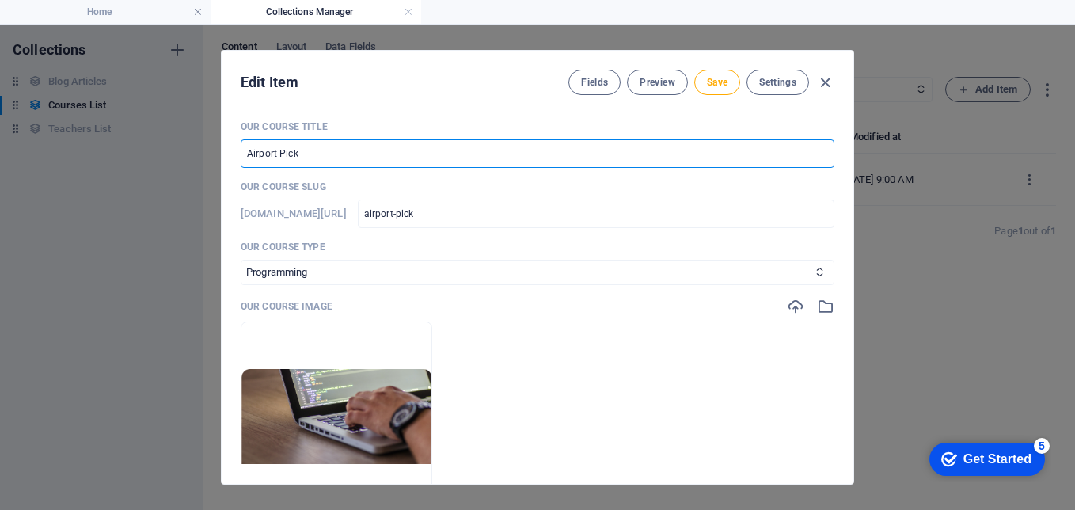
type input "Airport Picku"
type input "airport-picku"
type input "Airport Pickup"
type input "airport-pickup"
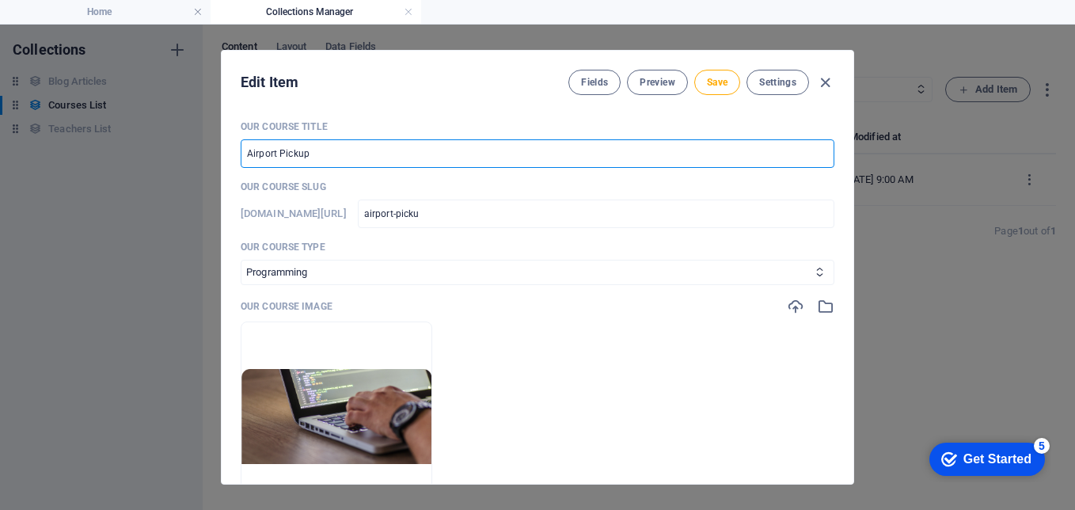
type input "airport-pickup"
type input "Airport Pickup D"
type input "airport-pickup-d"
type input "Airport Pickup Dr"
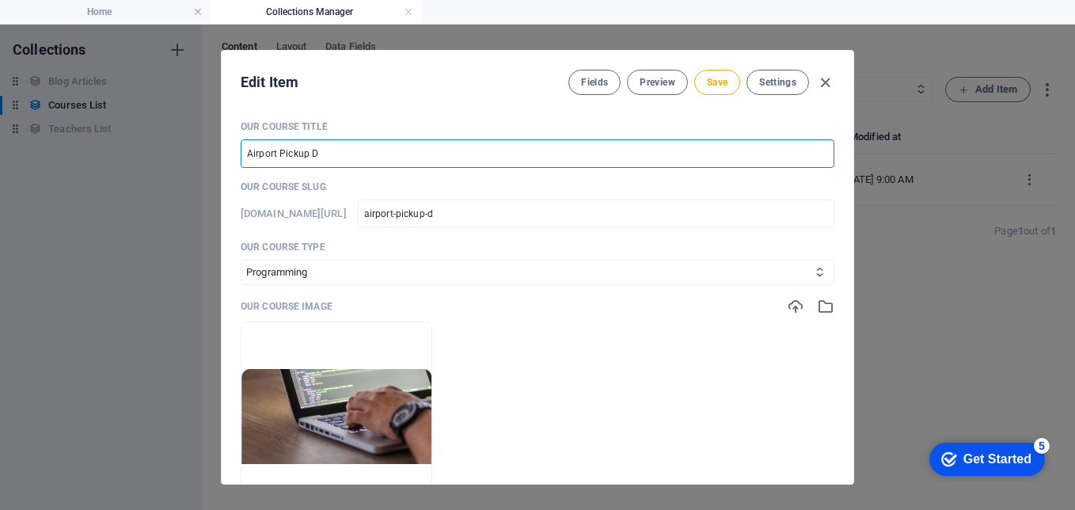
type input "airport-pickup-dr"
type input "Airport Pickup Dro"
type input "airport-pickup-dro"
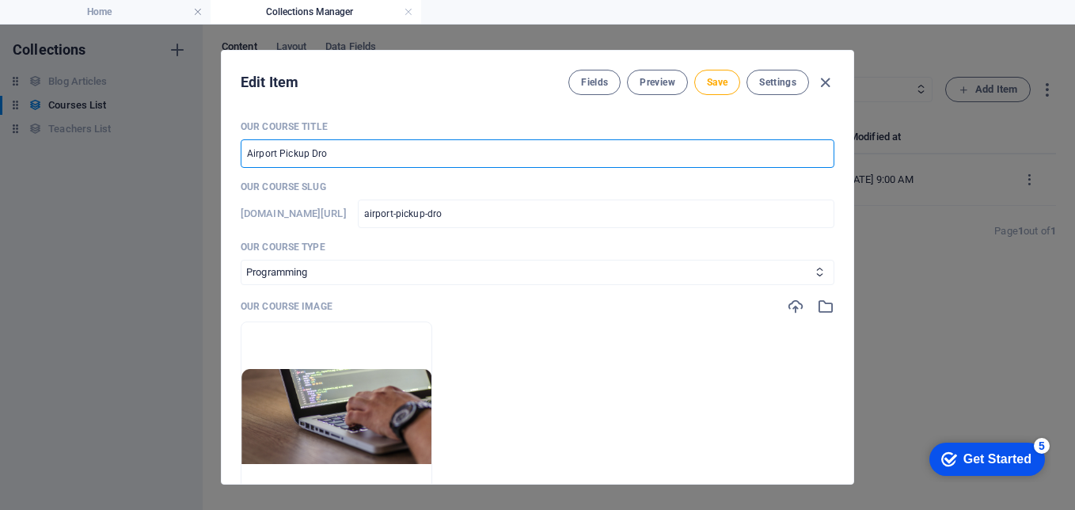
type input "Airport Pickup Drop"
type input "airport-pickup-drop"
type input "Airport Pickup Drop S"
type input "airport-pickup-drop-s"
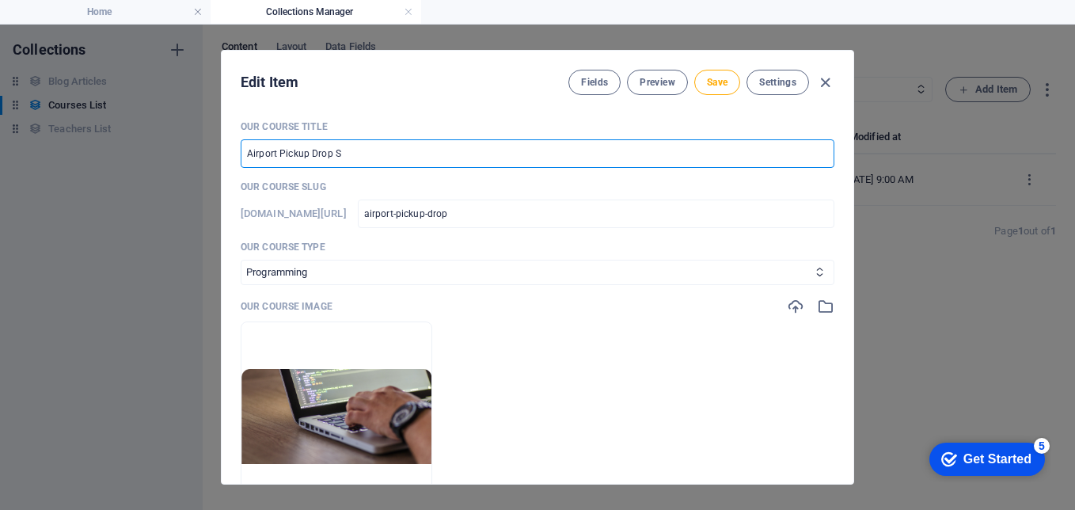
type input "airport-pickup-drop-s"
type input "Airport Pickup Drop Se"
type input "airport-pickup-drop-se"
type input "Airport Pickup Drop Ser"
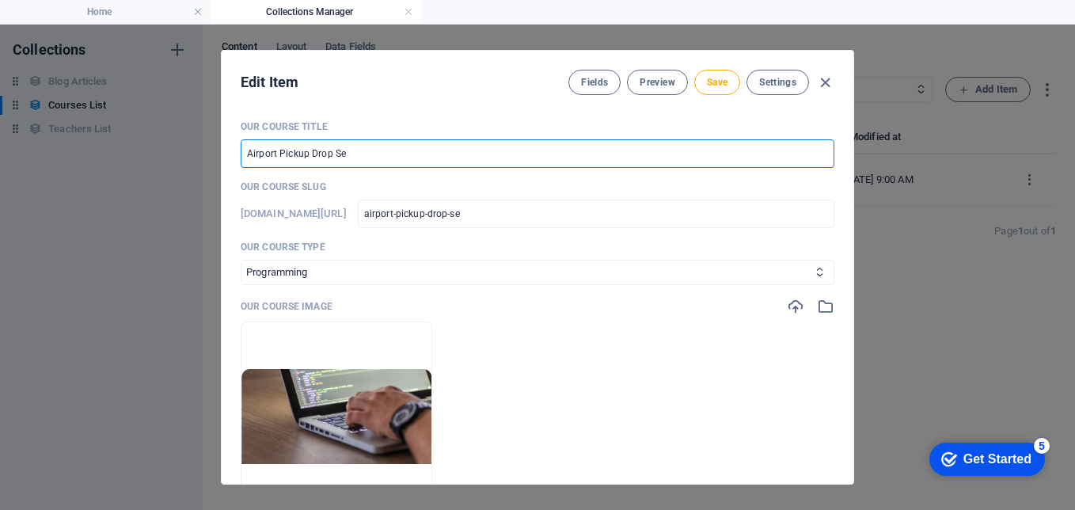
type input "airport-pickup-drop-ser"
type input "Airport Pickup Drop Serv"
type input "airport-pickup-drop-serv"
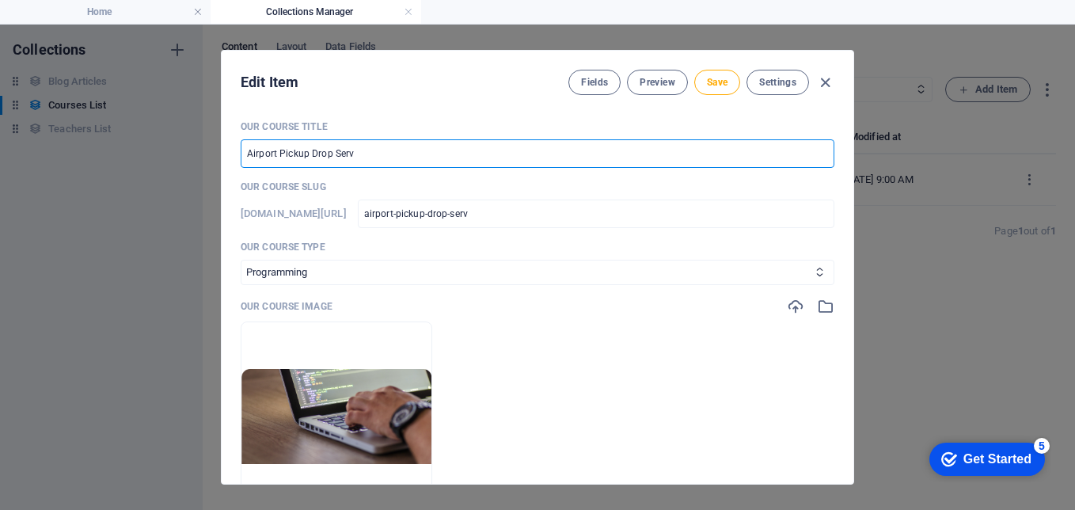
type input "Airport Pickup Drop Servi"
type input "airport-pickup-drop-servi"
type input "Airport Pickup Drop Servic"
type input "airport-pickup-drop-servic"
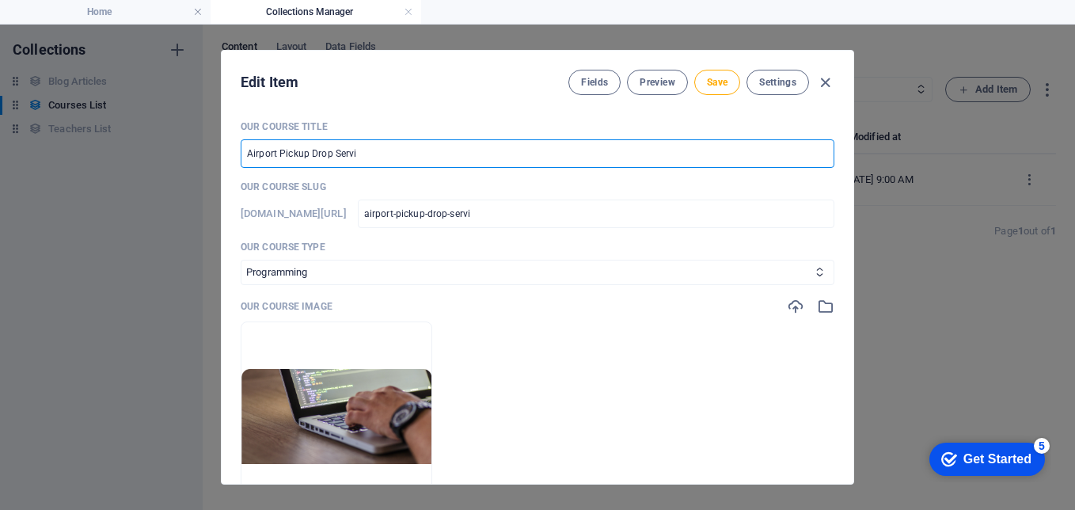
type input "airport-pickup-drop-servic"
type input "Airport Pickup Drop Service"
type input "airport-pickup-drop-service"
type input "Airport Pickup Drop Services"
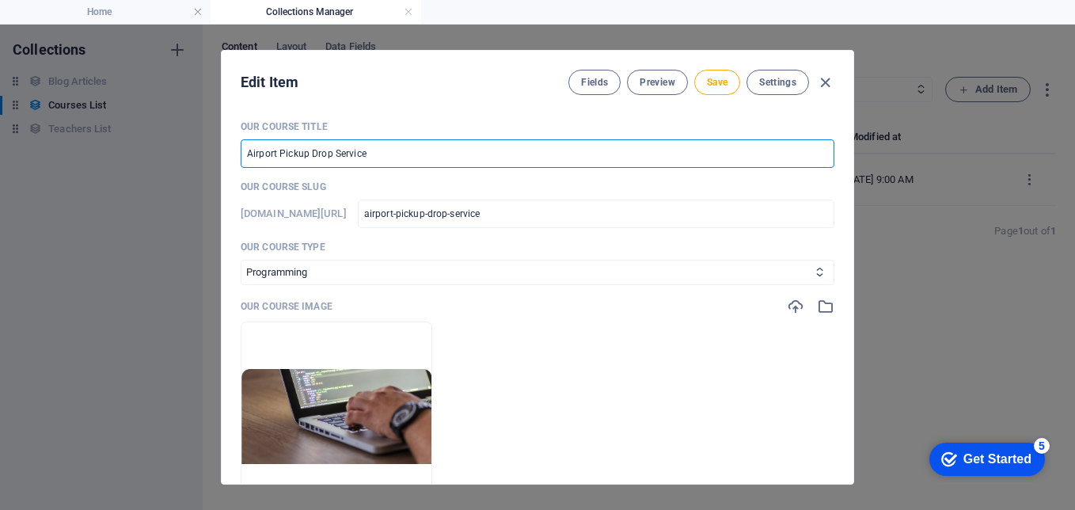
type input "airport-pickup-drop-services"
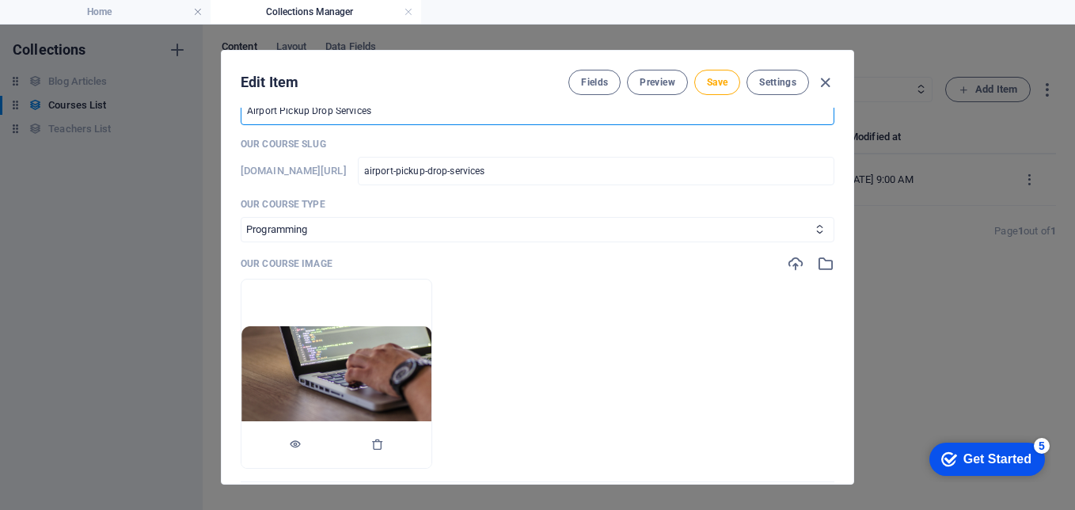
scroll to position [79, 0]
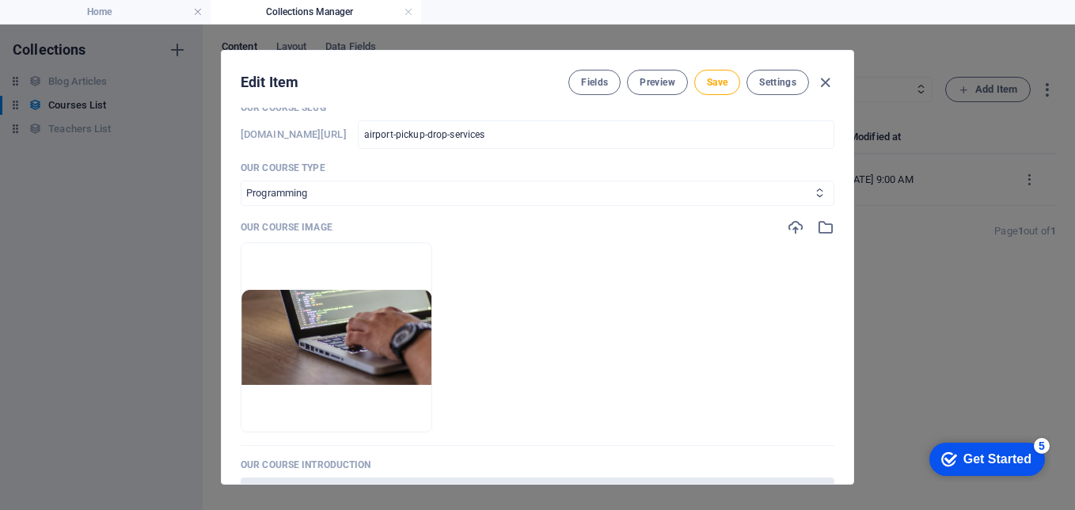
type input "Airport Pickup Drop Services"
click at [494, 186] on select "Business/Finances Creativity Programming Psychology Science Speaking Management…" at bounding box center [538, 193] width 594 height 25
select select "Business/Finances"
click at [241, 181] on select "Business/Finances Creativity Programming Psychology Science Speaking Management…" at bounding box center [538, 193] width 594 height 25
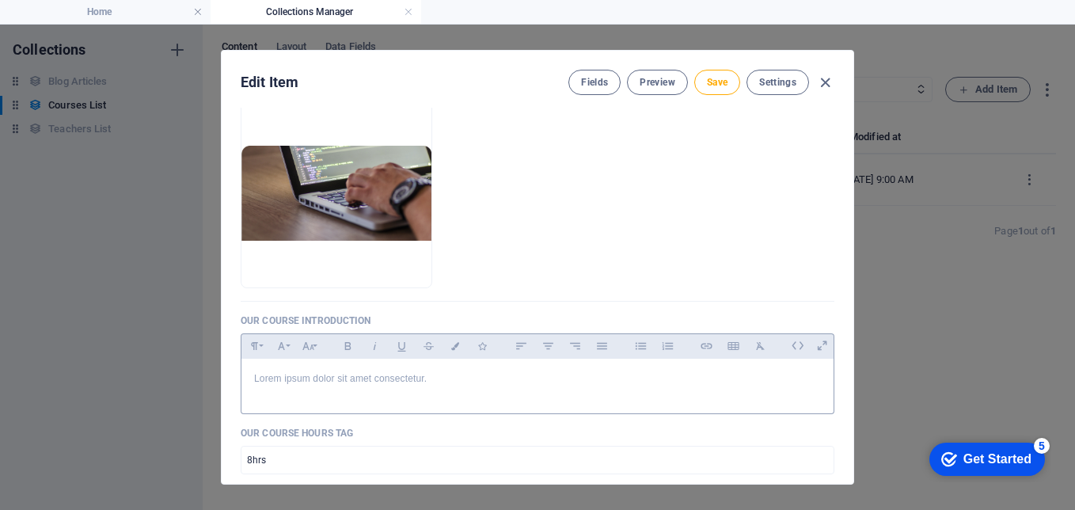
scroll to position [238, 0]
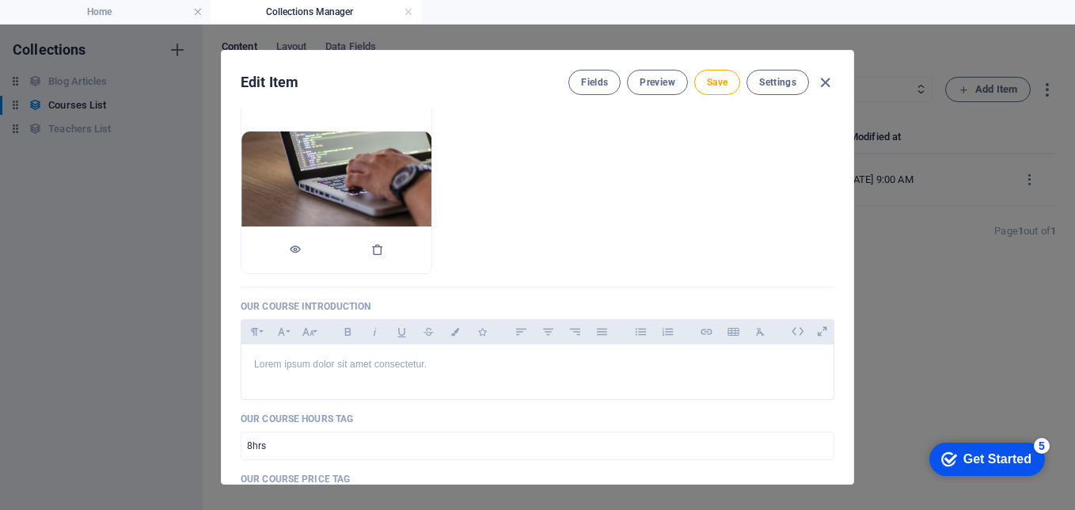
click at [326, 244] on div at bounding box center [337, 250] width 190 height 48
click at [329, 245] on div at bounding box center [337, 250] width 190 height 48
click at [302, 246] on icon "button" at bounding box center [295, 249] width 13 height 13
click at [405, 179] on img at bounding box center [337, 178] width 190 height 95
click at [384, 247] on icon "button" at bounding box center [377, 249] width 13 height 13
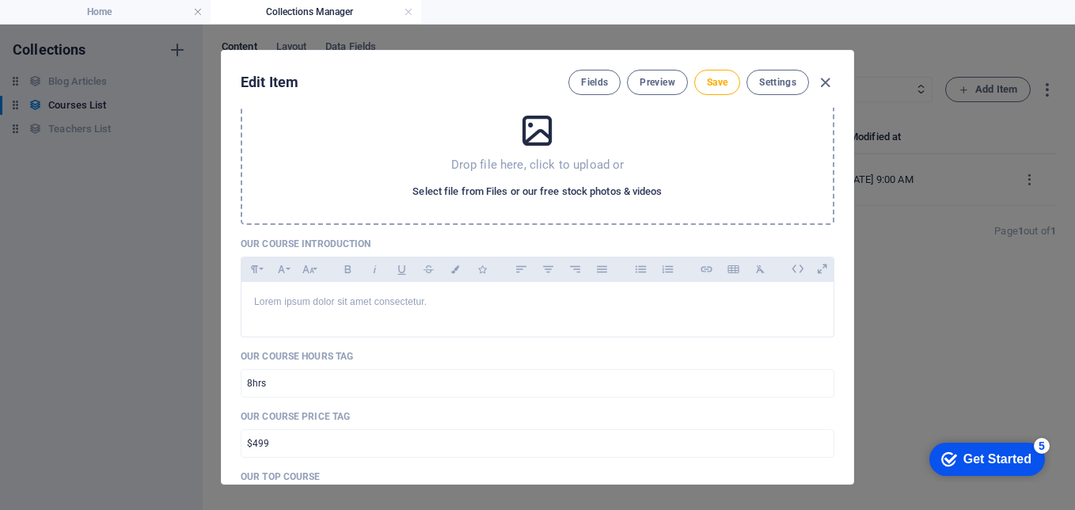
click at [525, 188] on span "Select file from Files or our free stock photos & videos" at bounding box center [537, 191] width 249 height 19
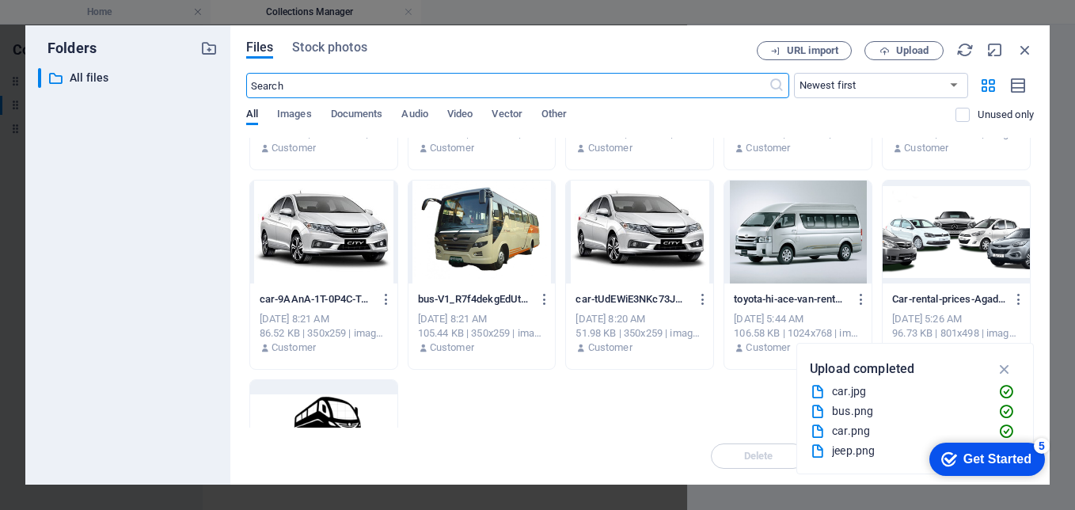
scroll to position [158, 0]
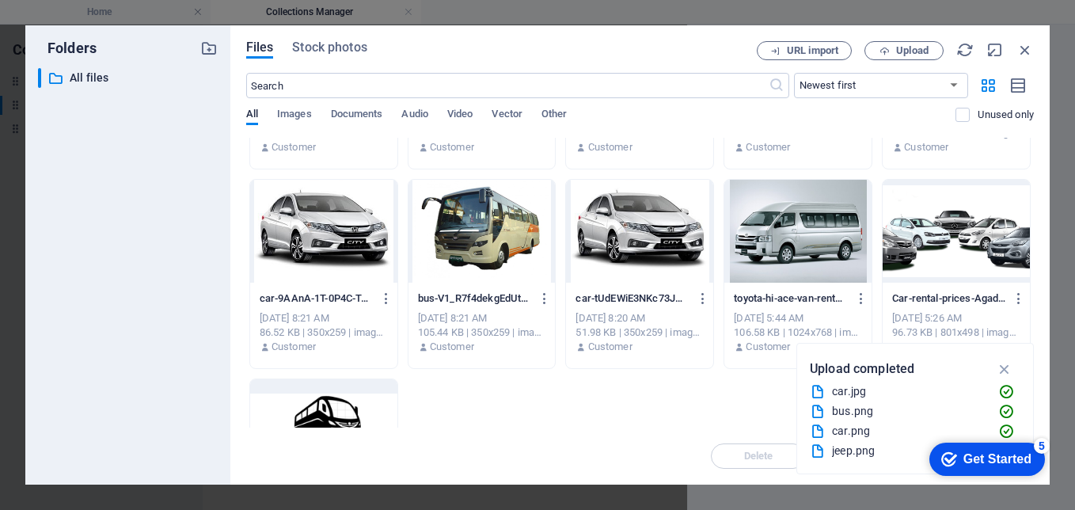
click at [906, 235] on div at bounding box center [956, 231] width 147 height 103
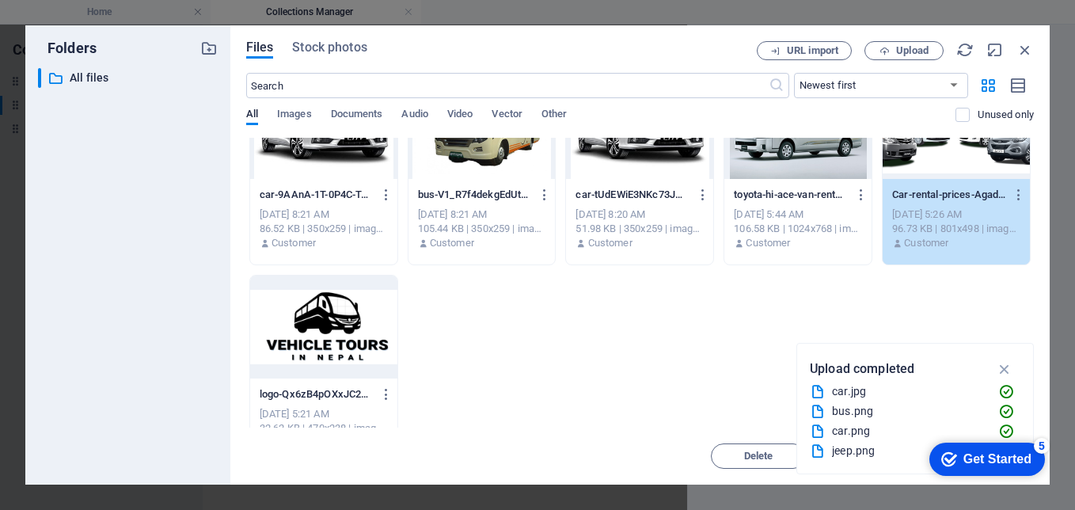
scroll to position [299, 0]
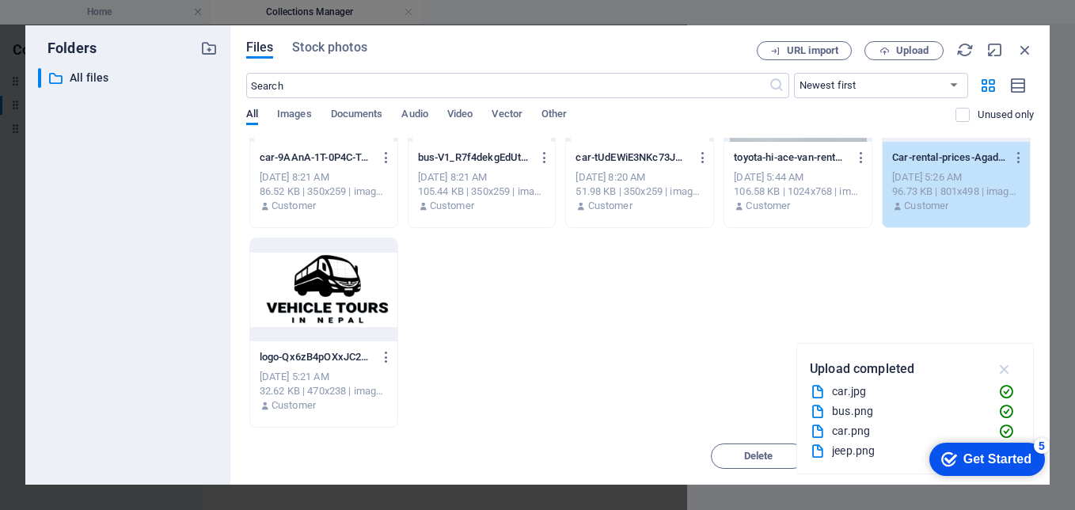
click at [1006, 367] on icon "button" at bounding box center [1005, 368] width 18 height 17
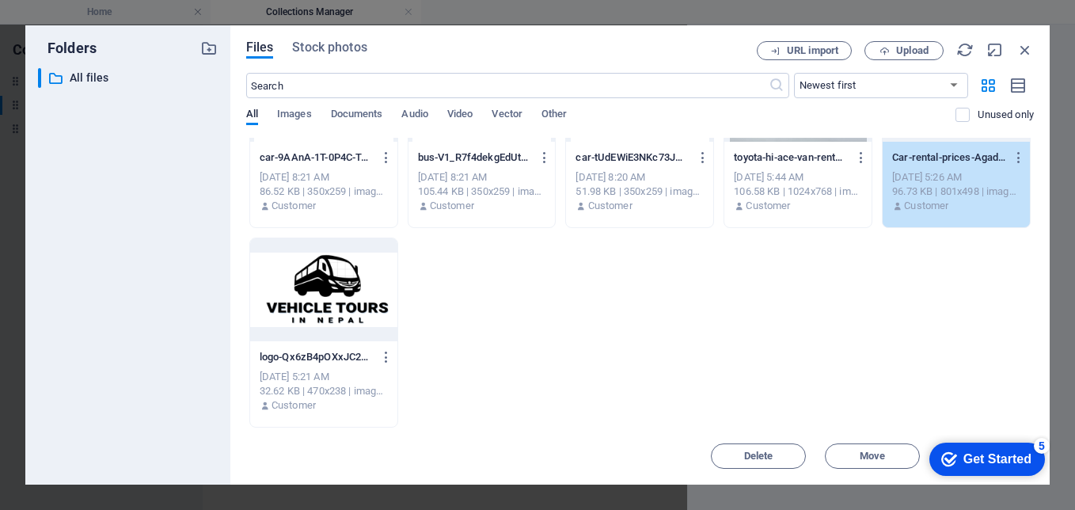
click at [969, 462] on div "Get Started" at bounding box center [998, 459] width 68 height 14
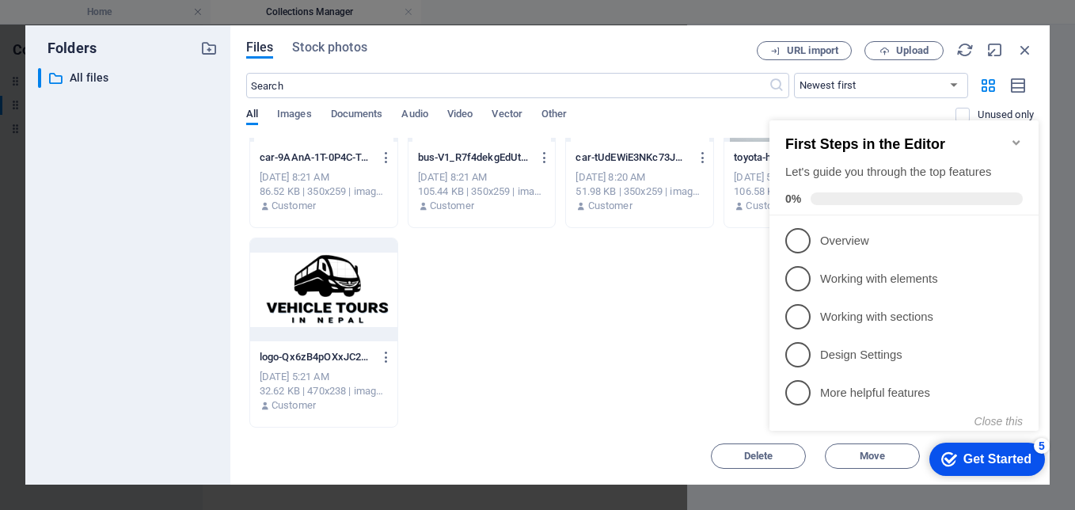
click at [649, 308] on div "boudhanathstupa-WrrwIW1-6xLyPkdGjPGnMw.jpg boudhanathstupa-WrrwIW1-6xLyPkdGjPGn…" at bounding box center [640, 132] width 788 height 589
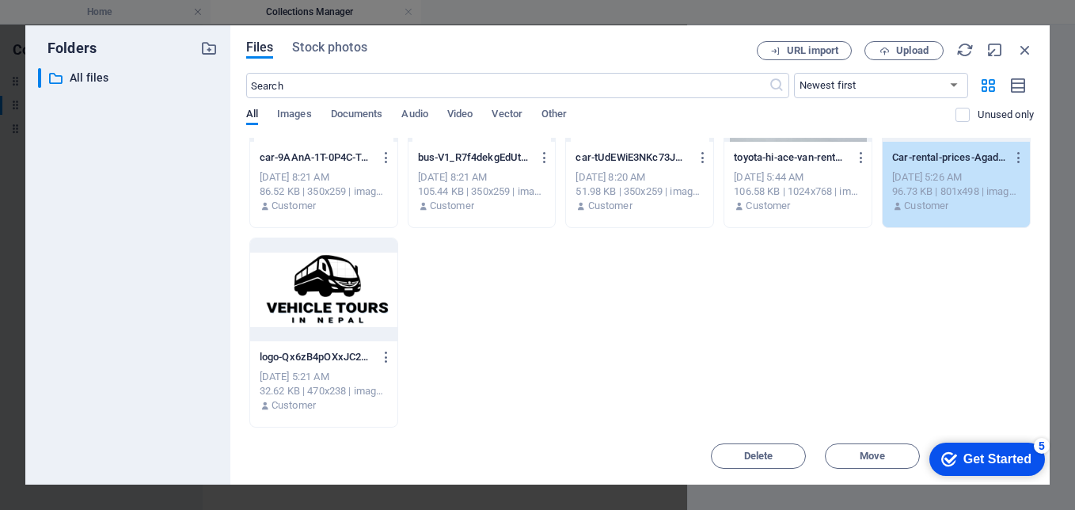
click at [937, 213] on div "Car-rental-prices-Agadir-qZ04B8KjjOSTe-5RWSZTPQ.webp Car-rental-prices-Agadir-q…" at bounding box center [956, 182] width 147 height 81
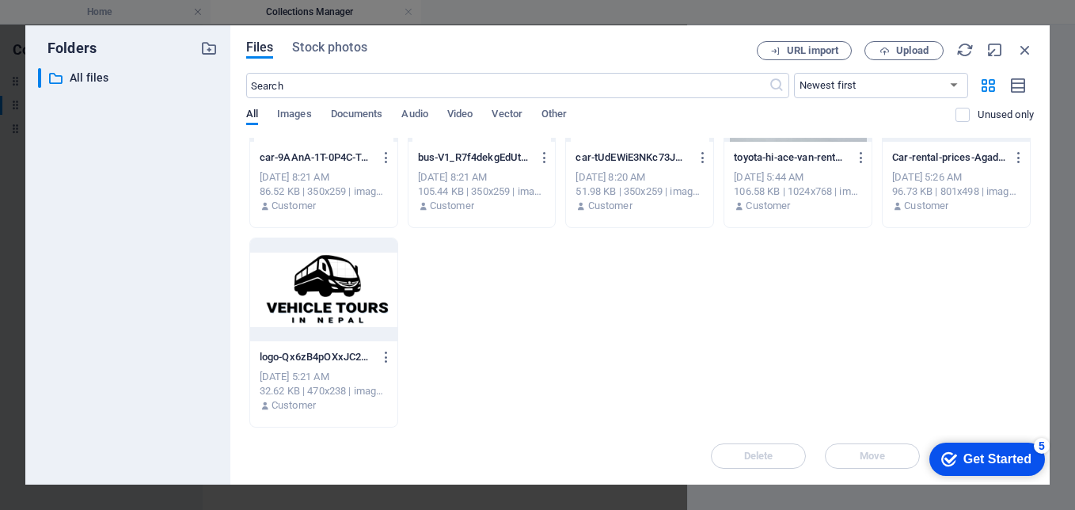
click at [937, 213] on div "Car-rental-prices-Agadir-qZ04B8KjjOSTe-5RWSZTPQ.webp Car-rental-prices-Agadir-q…" at bounding box center [956, 182] width 147 height 81
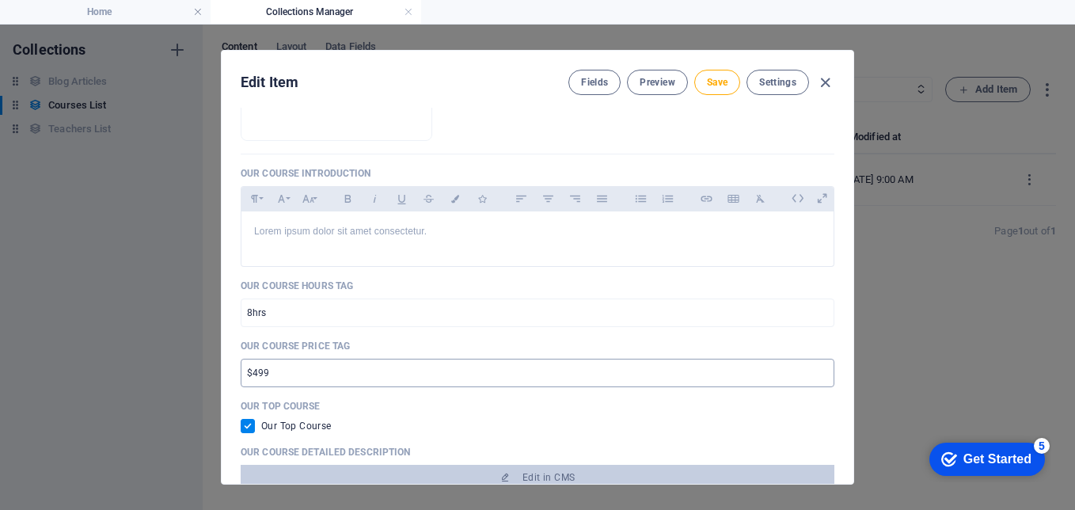
scroll to position [475, 0]
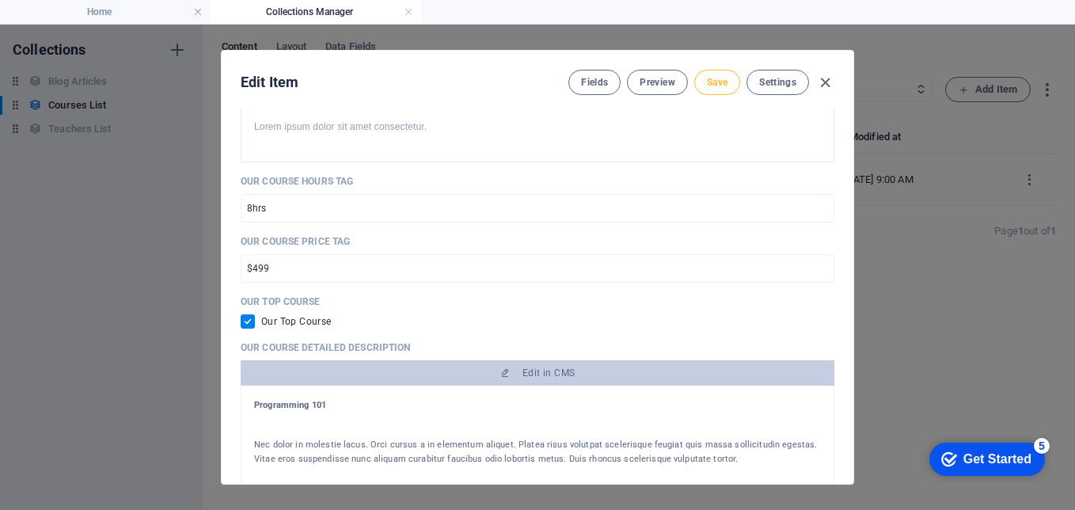
click at [736, 78] on button "Save" at bounding box center [717, 82] width 46 height 25
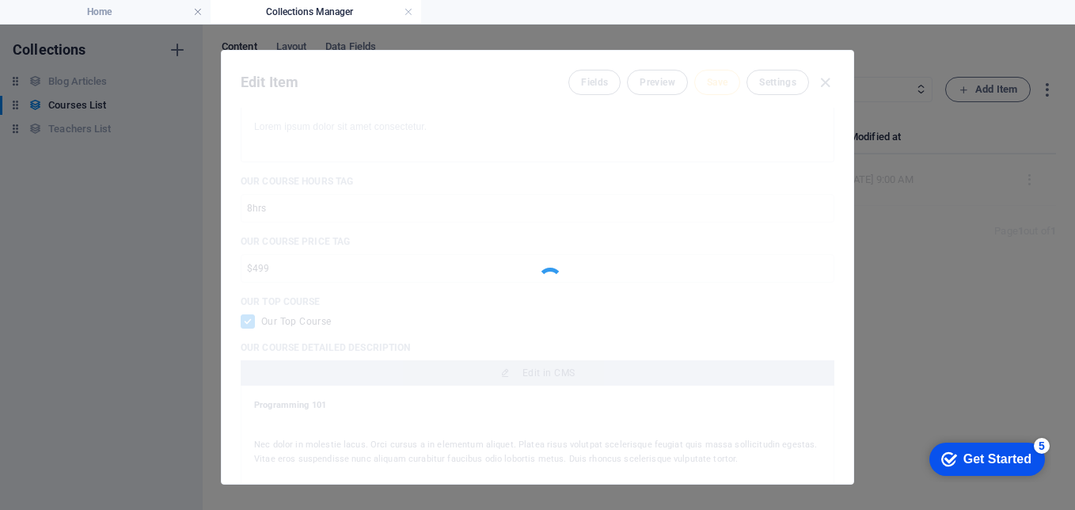
type input "airport-pickup-drop-services"
checkbox input "false"
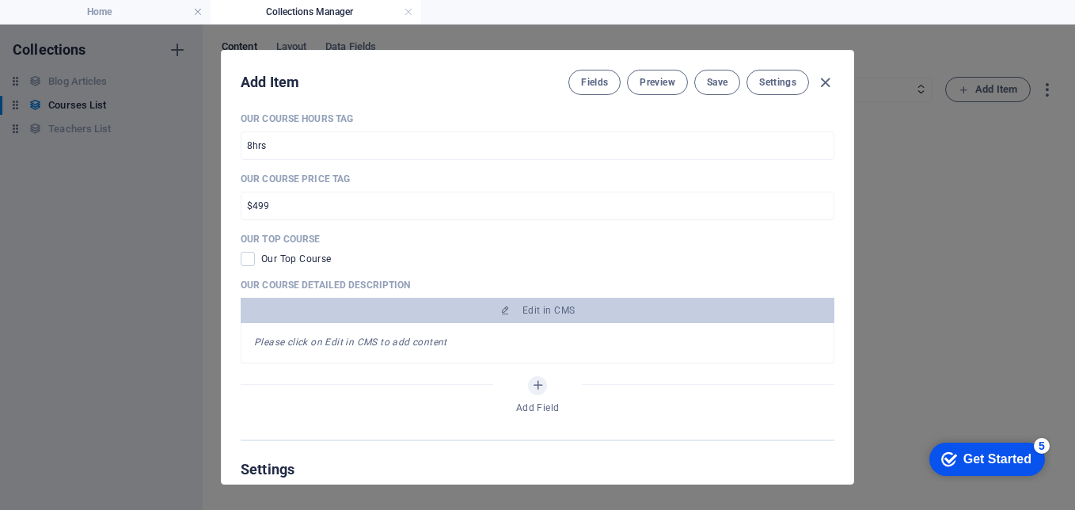
scroll to position [413, 0]
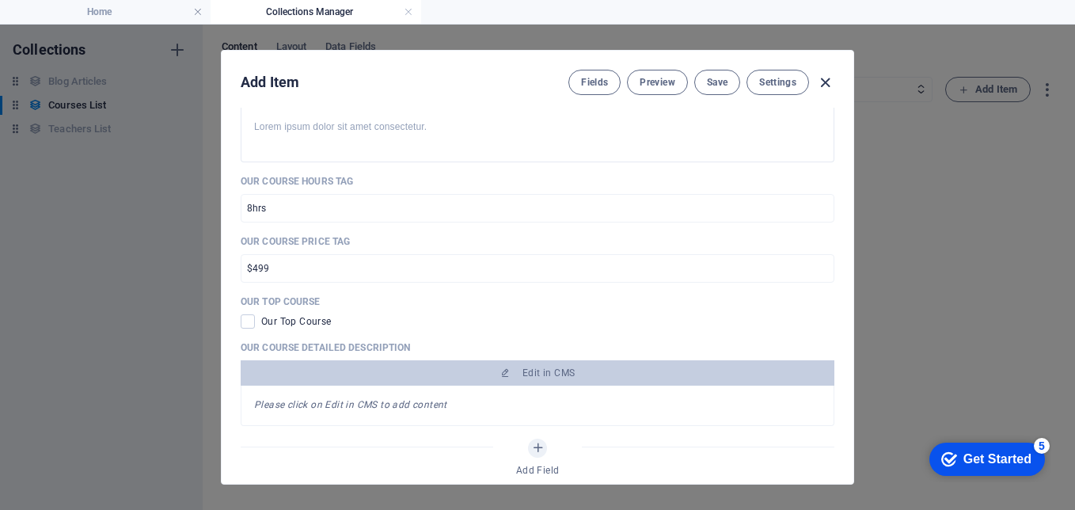
click at [827, 81] on icon "button" at bounding box center [825, 83] width 18 height 18
type input "airport-pickup-drop-services"
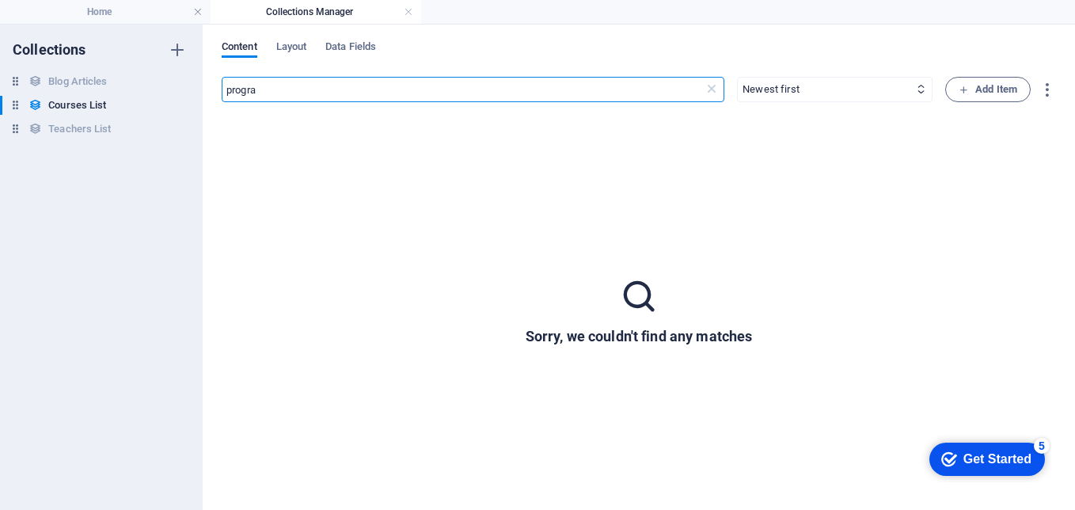
drag, startPoint x: 293, startPoint y: 91, endPoint x: 208, endPoint y: 78, distance: 85.8
click at [208, 78] on div "Content Layout Data Fields progra ​ Newest first Oldest first Last modified Our…" at bounding box center [639, 267] width 873 height 485
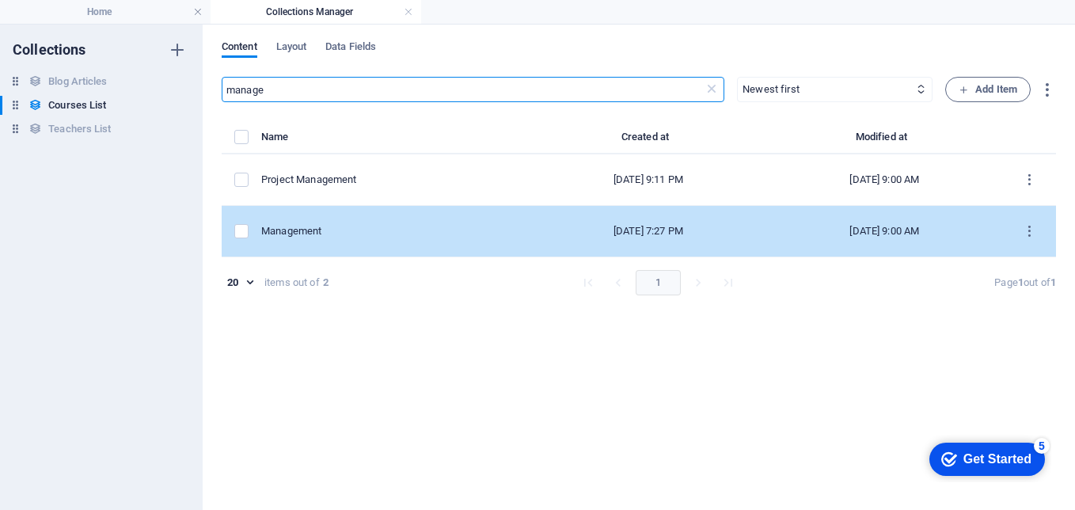
type input "manage"
click at [356, 228] on div "Management" at bounding box center [389, 231] width 257 height 14
select select "Management"
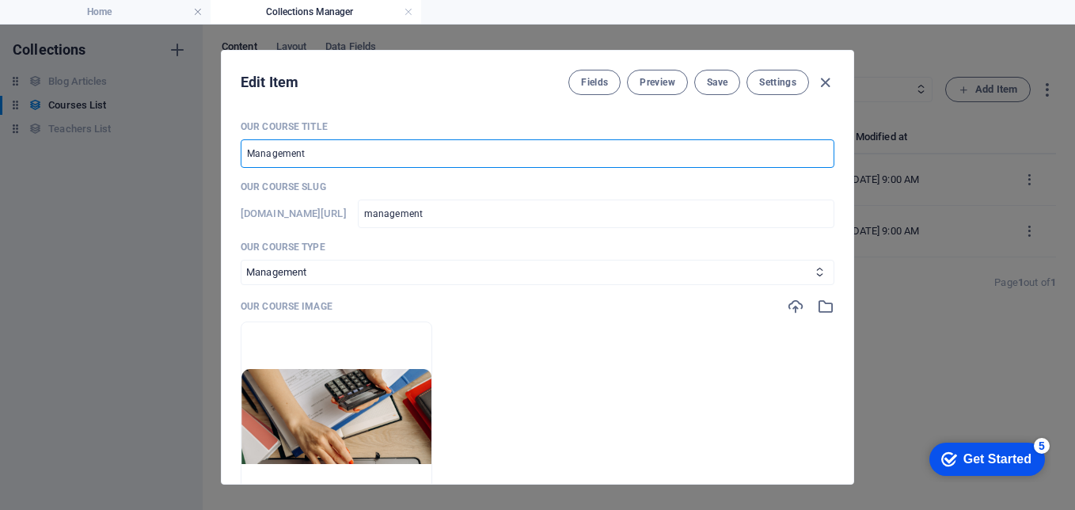
drag, startPoint x: 388, startPoint y: 163, endPoint x: 32, endPoint y: 158, distance: 356.4
click at [32, 158] on div "Edit Item Fields Preview Save Settings Our Course Title Management ​ Our Course…" at bounding box center [537, 267] width 1075 height 485
type input "C"
type input "c"
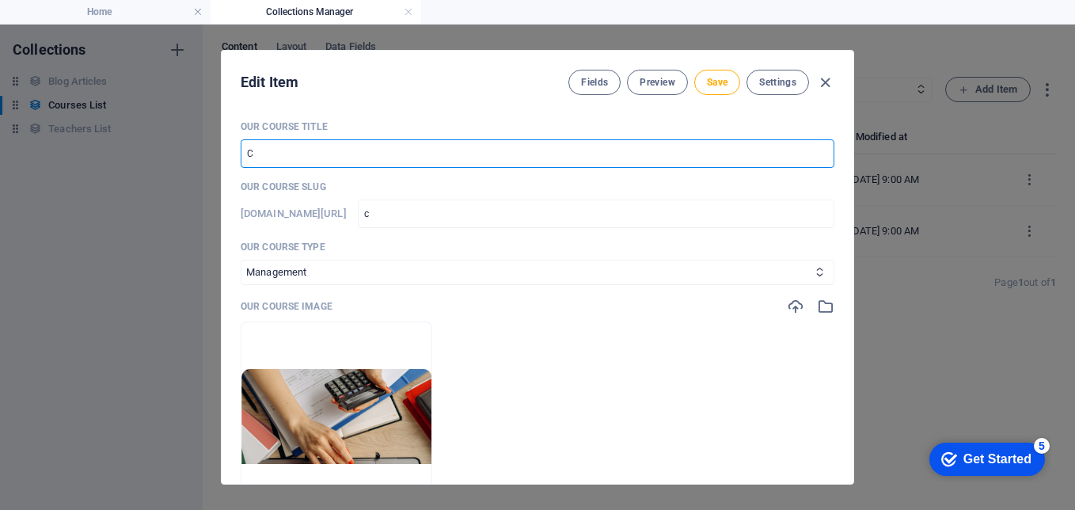
type input "Co"
type input "co"
type input "Cor"
type input "cor"
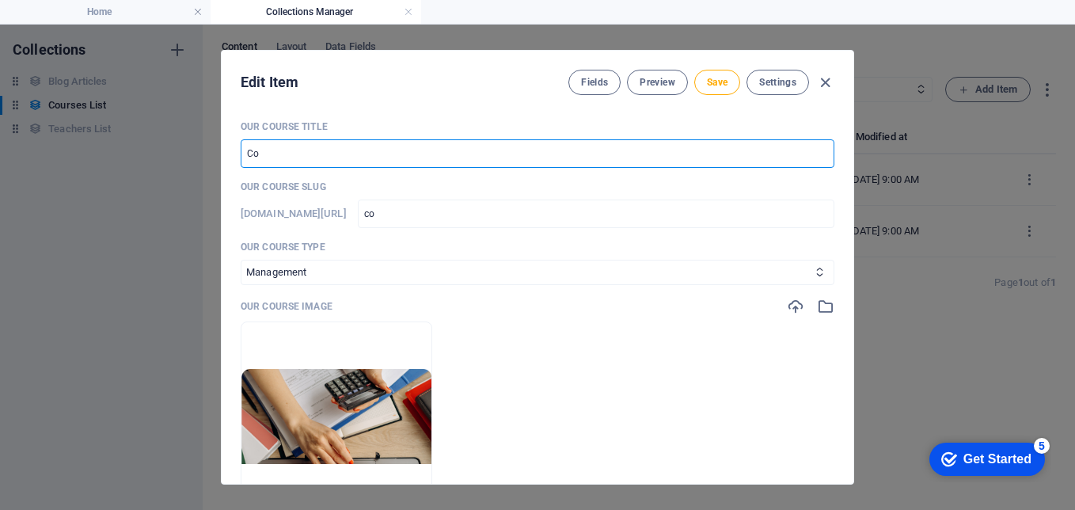
type input "cor"
drag, startPoint x: 358, startPoint y: 156, endPoint x: 52, endPoint y: 145, distance: 305.8
click at [52, 145] on div "Edit Item Fields Preview Save Settings Our Course Title Cor ​ Our Course Slug w…" at bounding box center [537, 267] width 1075 height 485
paste input "porate Car Renta"
type input "Corporate Car Renta"
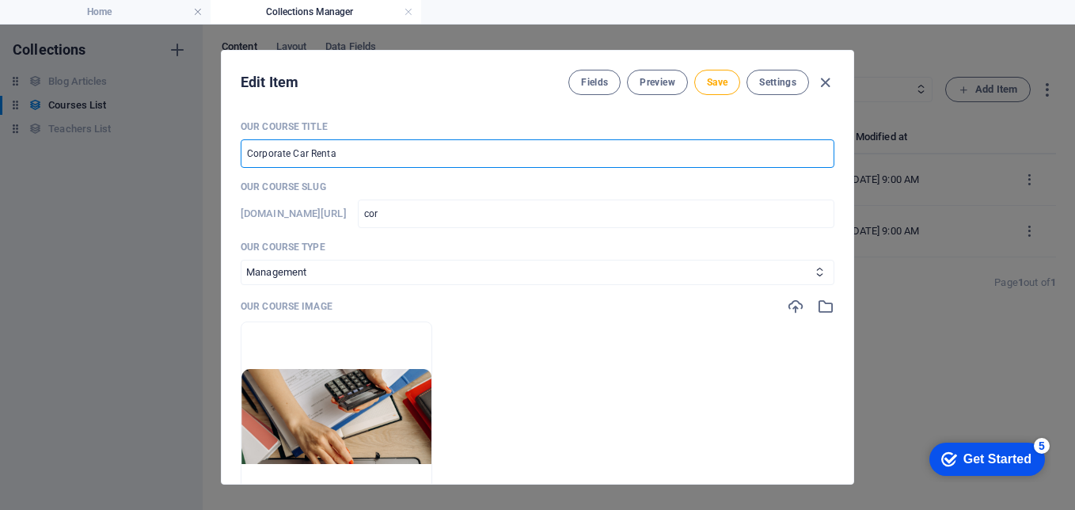
type input "corporate-car-renta"
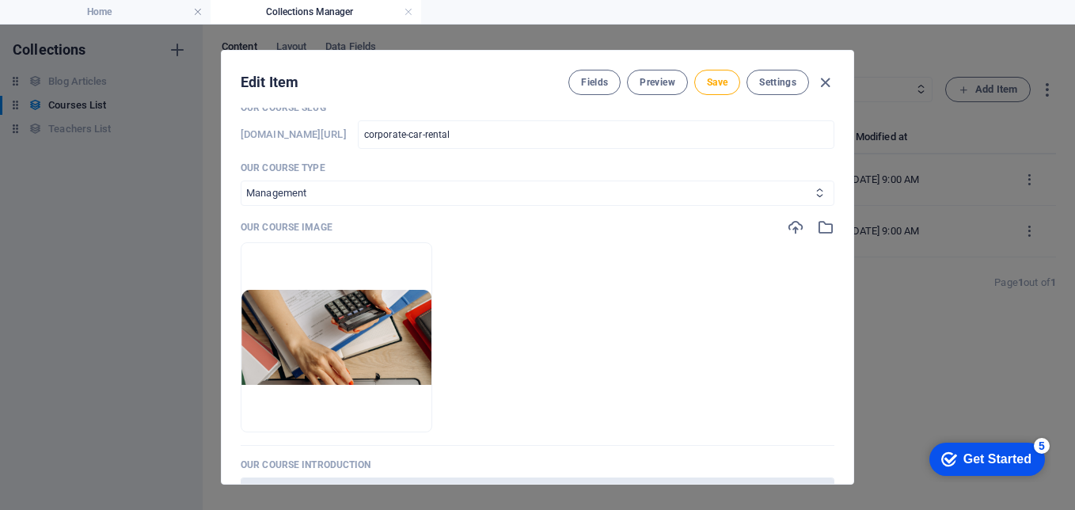
click at [369, 193] on select "Business/Finances Creativity Programming Psychology Science Speaking Management…" at bounding box center [538, 193] width 594 height 25
click at [241, 181] on select "Business/Finances Creativity Programming Psychology Science Speaking Management…" at bounding box center [538, 193] width 594 height 25
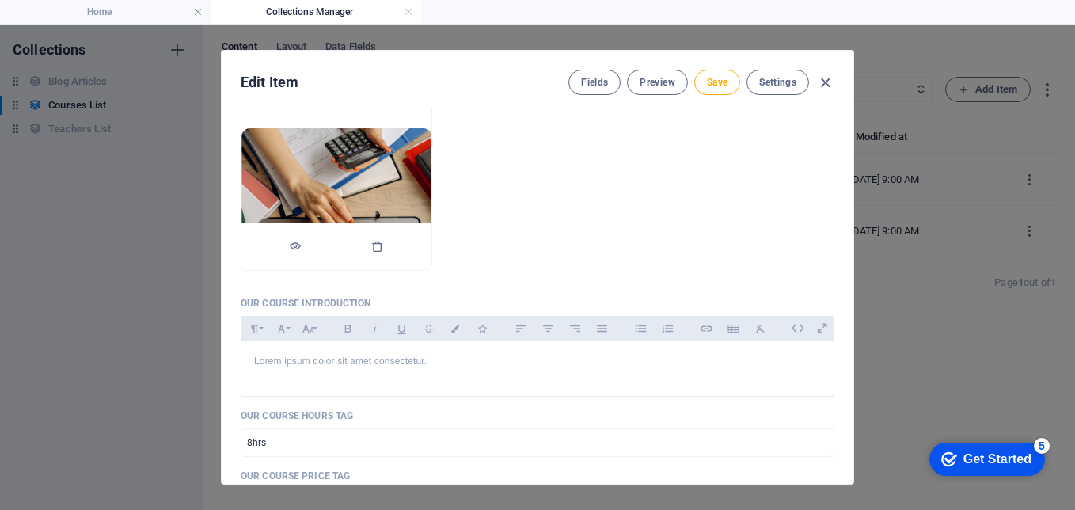
scroll to position [158, 0]
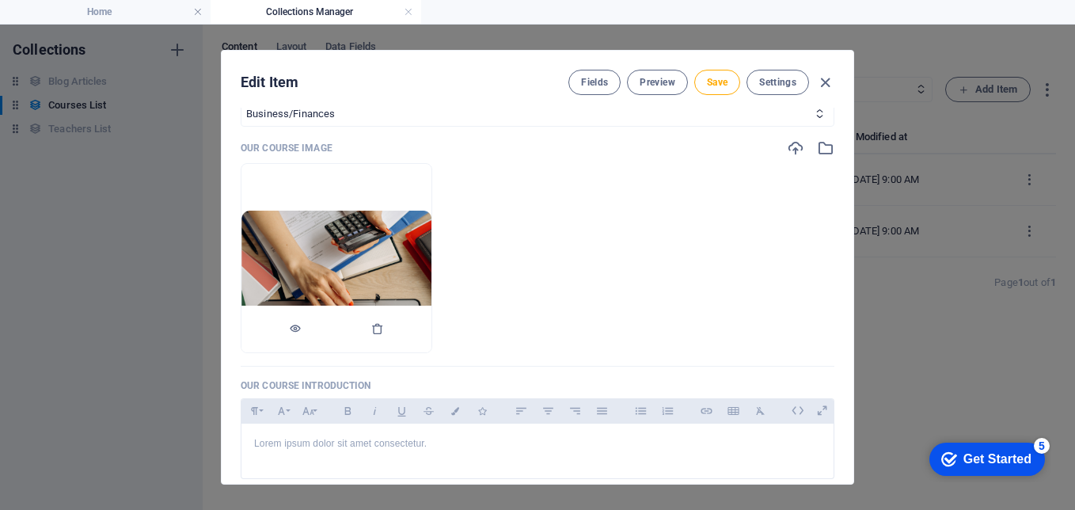
click at [432, 261] on img at bounding box center [337, 258] width 190 height 95
click at [384, 326] on icon "button" at bounding box center [377, 328] width 13 height 13
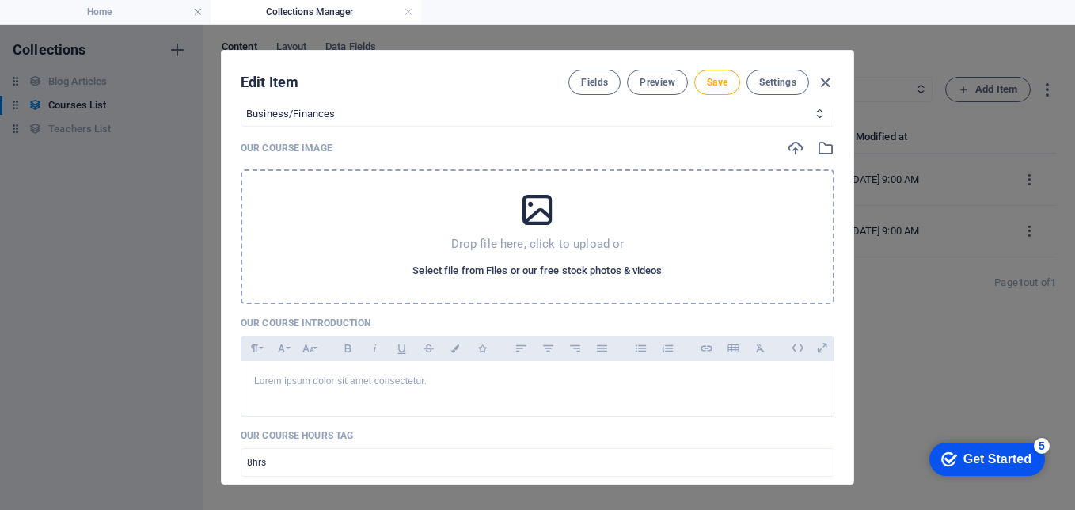
click at [516, 261] on span "Select file from Files or our free stock photos & videos" at bounding box center [537, 270] width 249 height 19
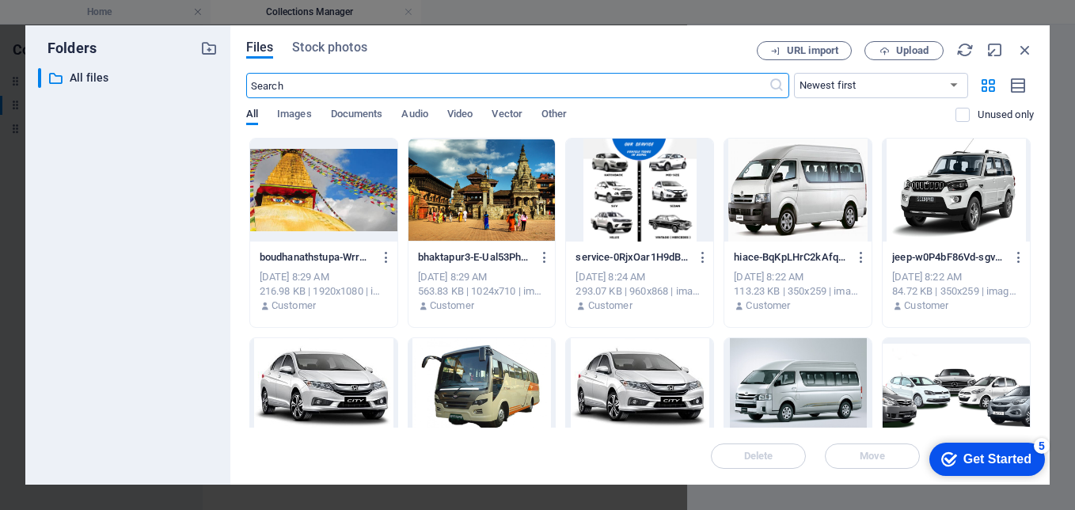
click at [617, 196] on div at bounding box center [639, 190] width 147 height 103
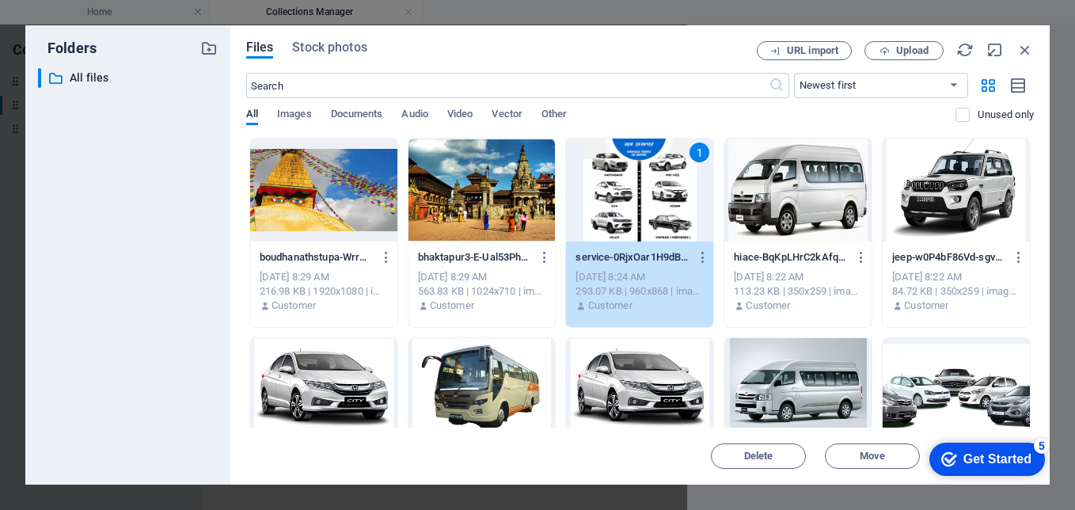
click at [617, 196] on div "1" at bounding box center [639, 190] width 147 height 103
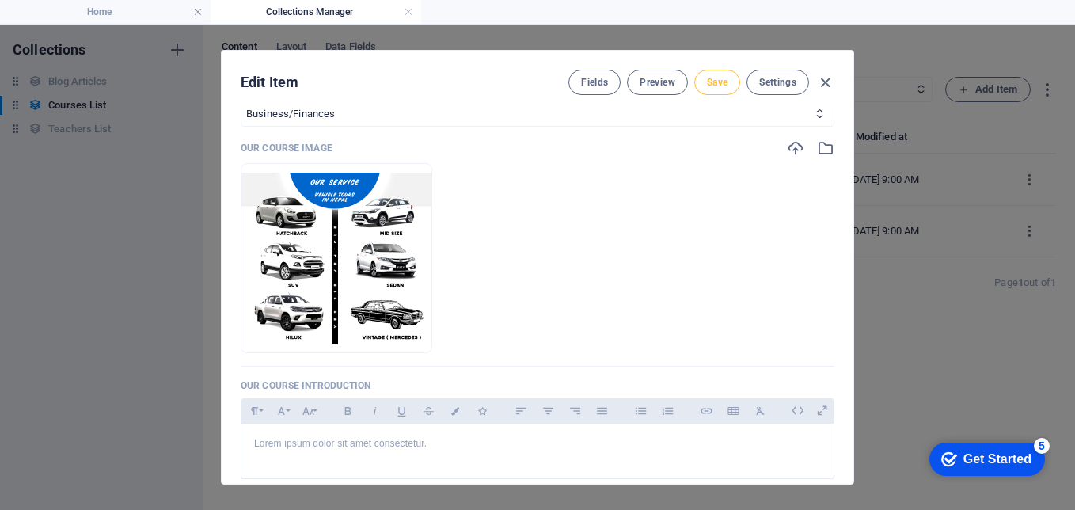
click at [715, 86] on span "Save" at bounding box center [717, 82] width 21 height 13
click at [728, 76] on button "Save" at bounding box center [717, 82] width 46 height 25
click at [826, 80] on icon "button" at bounding box center [825, 83] width 18 height 18
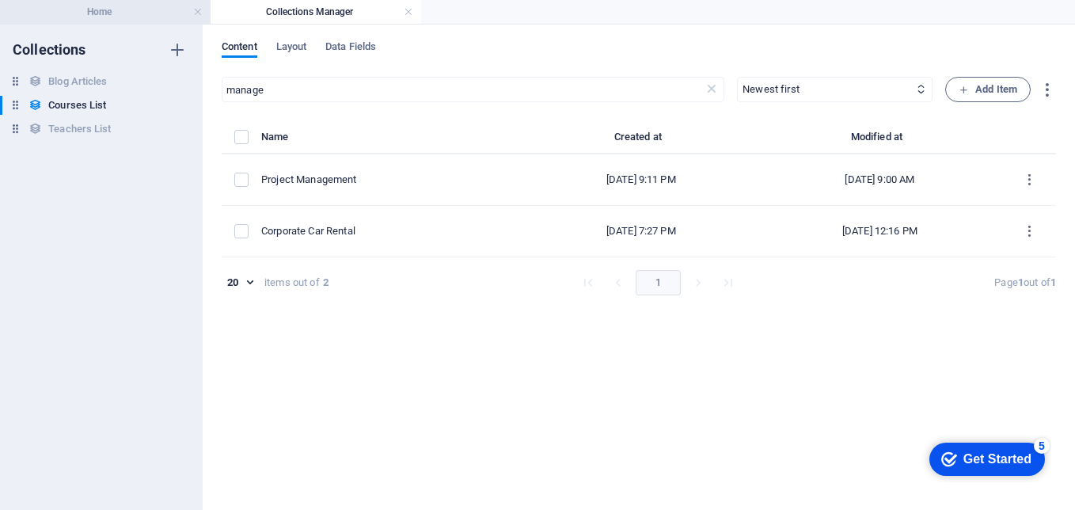
click at [135, 7] on h4 "Home" at bounding box center [105, 11] width 211 height 17
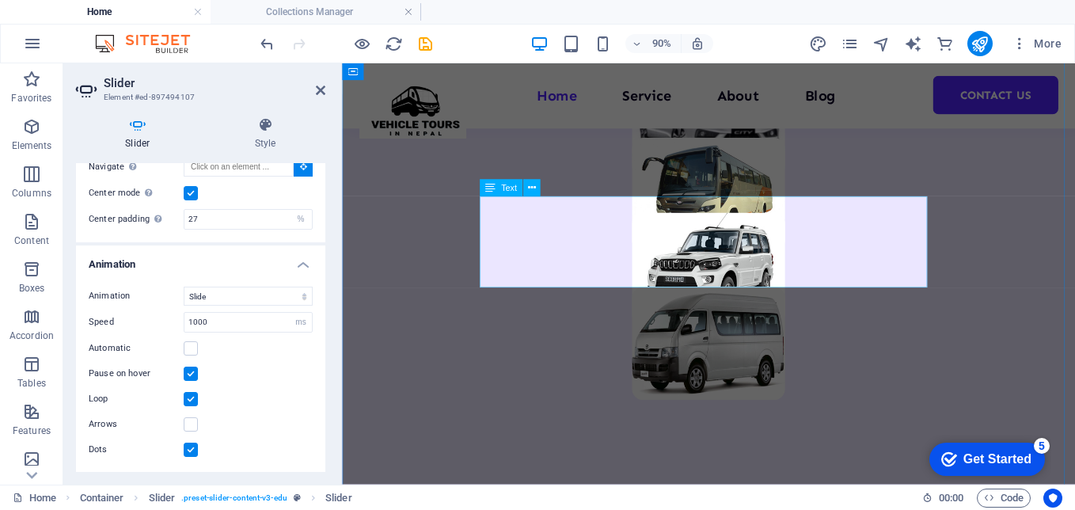
scroll to position [1107, 0]
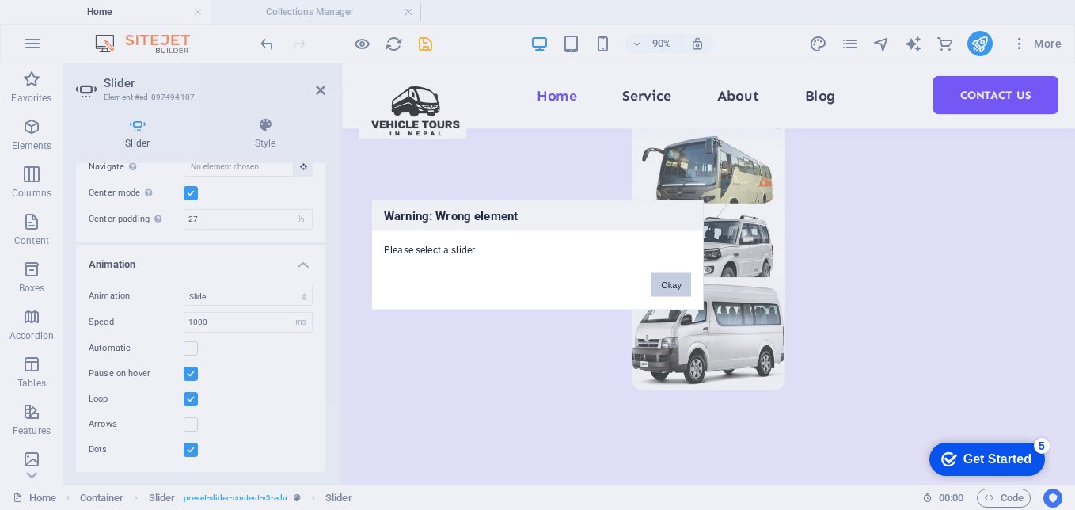
click at [682, 287] on button "Okay" at bounding box center [672, 285] width 40 height 24
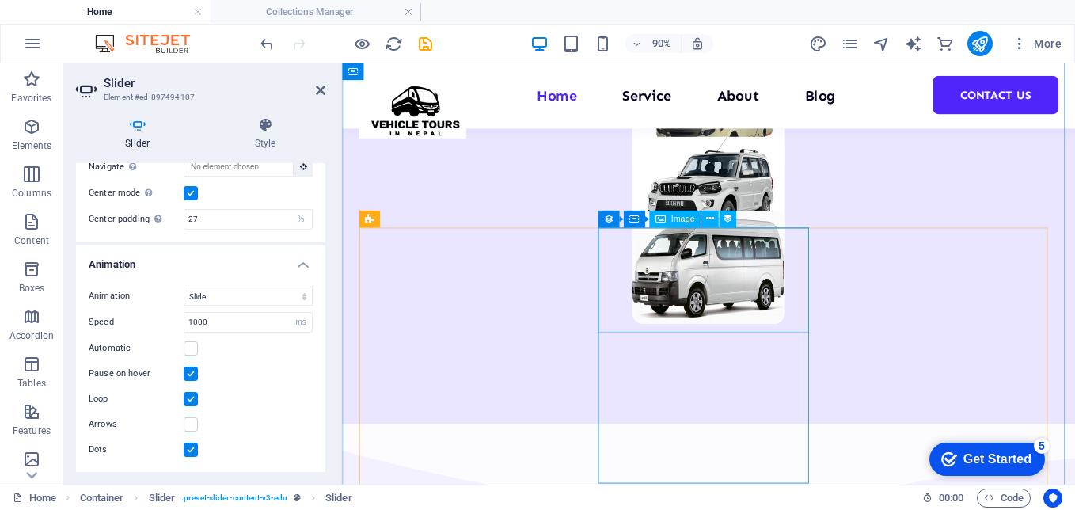
scroll to position [1186, 0]
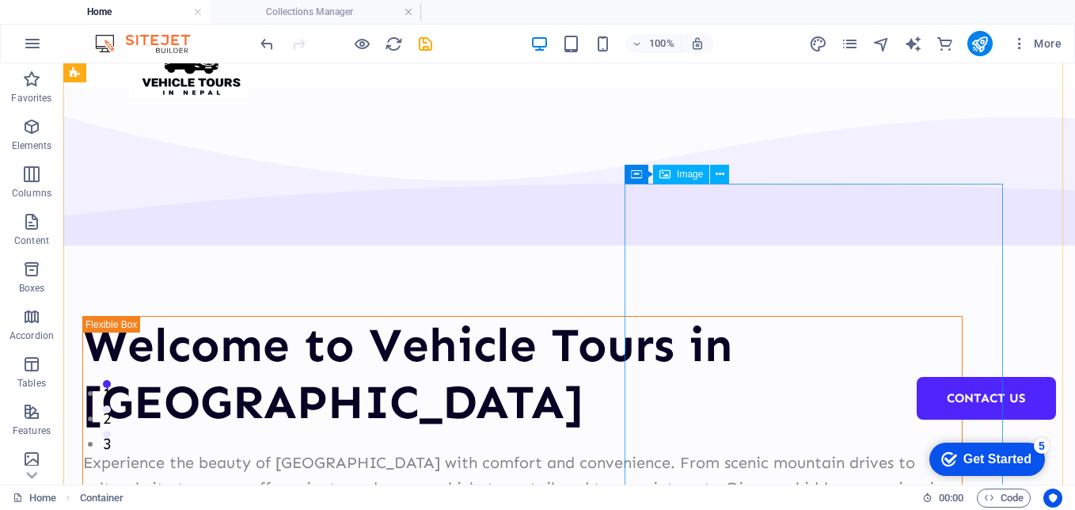
scroll to position [0, 0]
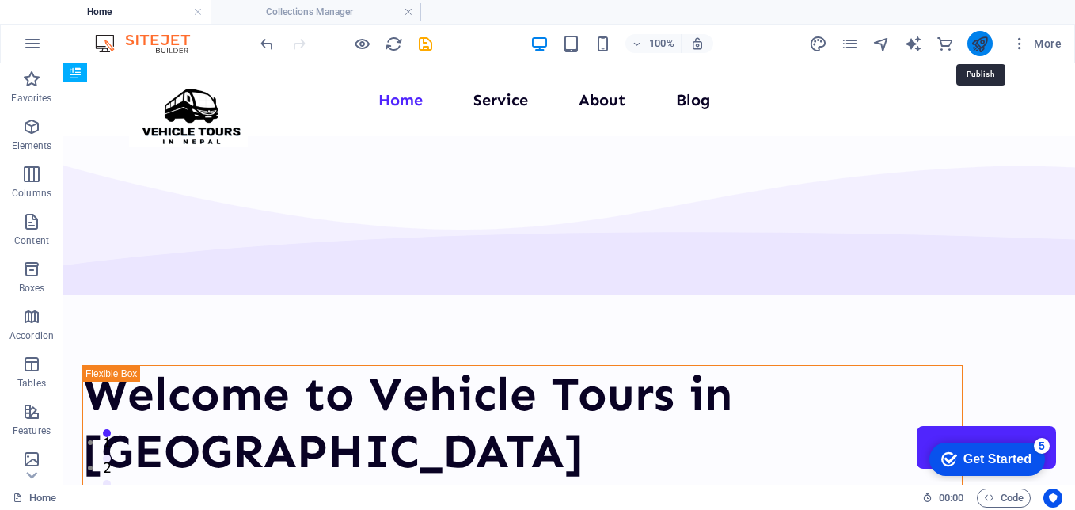
click at [973, 40] on icon "publish" at bounding box center [980, 44] width 18 height 18
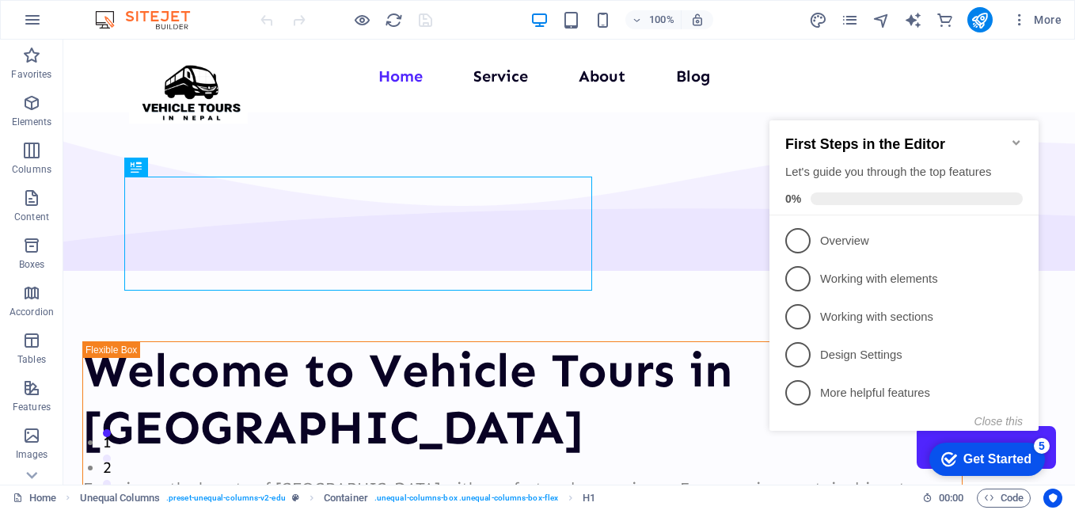
click at [1016, 140] on icon "Minimize checklist" at bounding box center [1016, 142] width 7 height 5
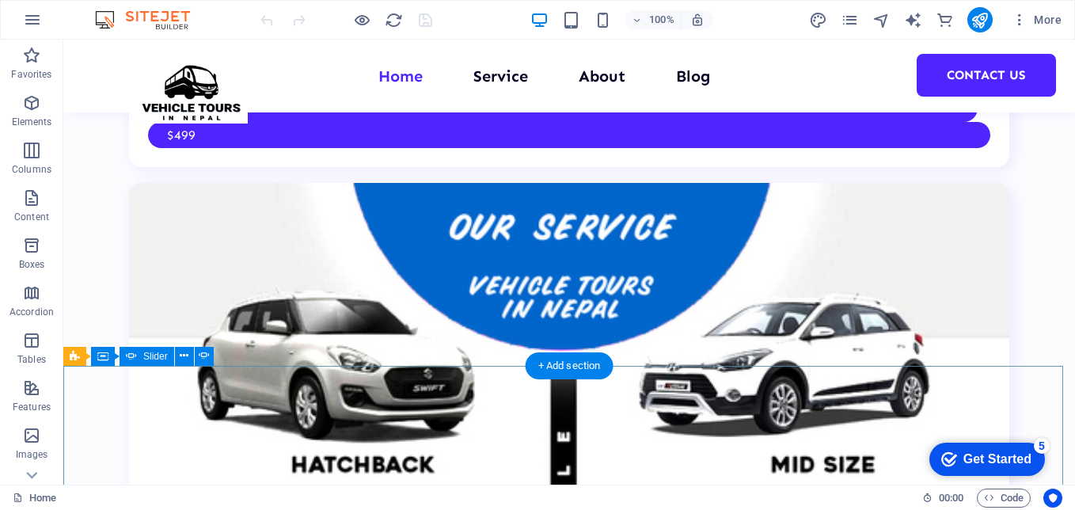
scroll to position [3288, 0]
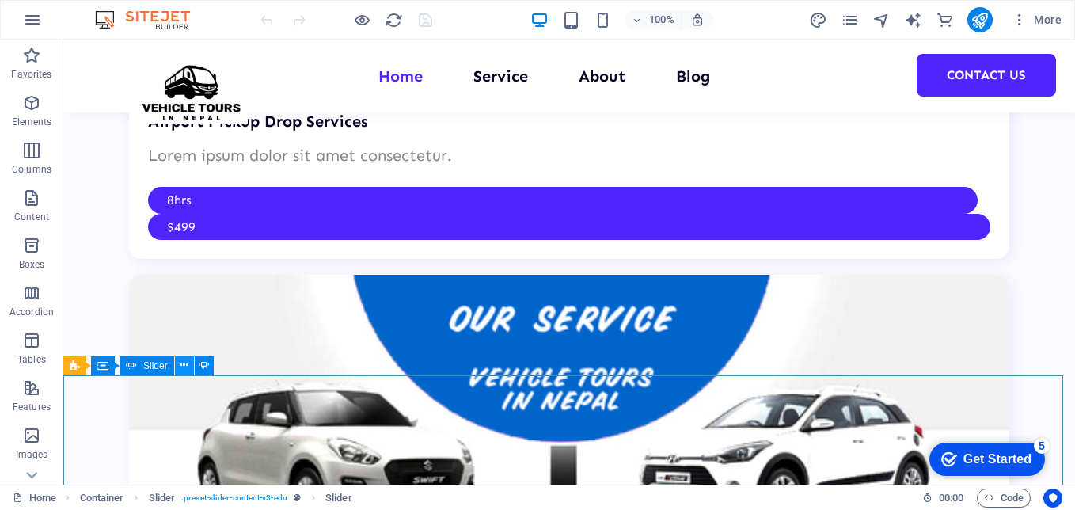
click at [184, 359] on icon at bounding box center [184, 365] width 9 height 17
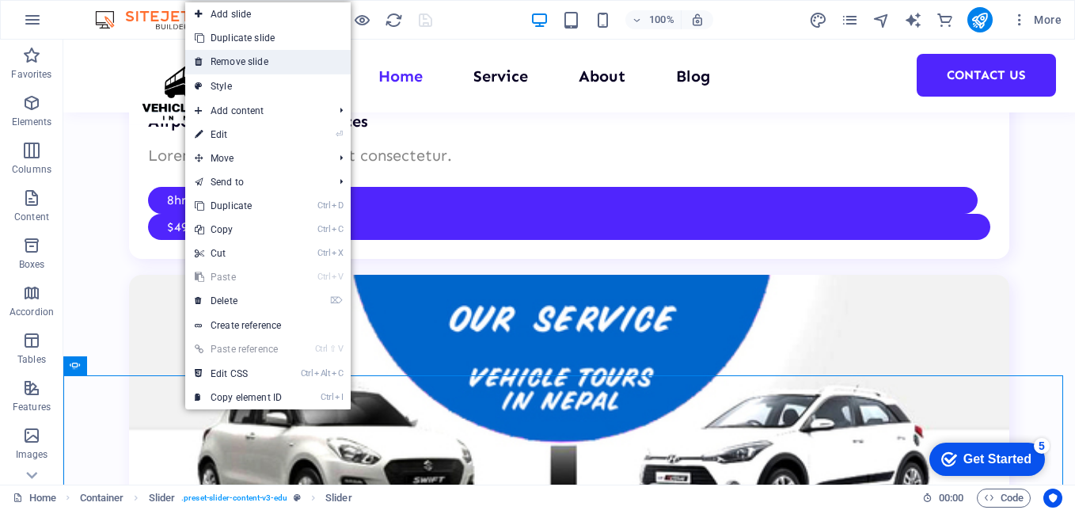
click at [258, 59] on link "Remove slide" at bounding box center [267, 62] width 165 height 24
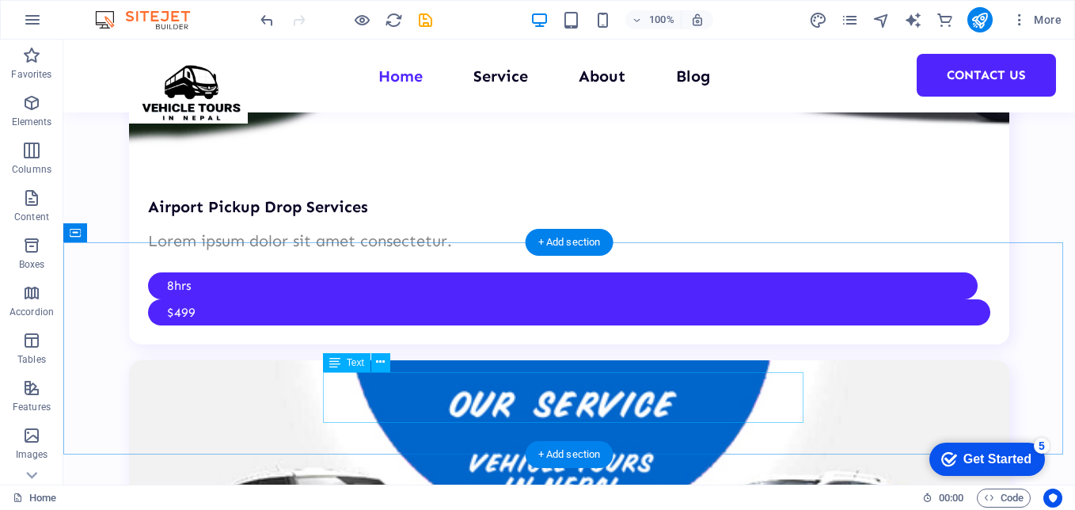
scroll to position [3209, 0]
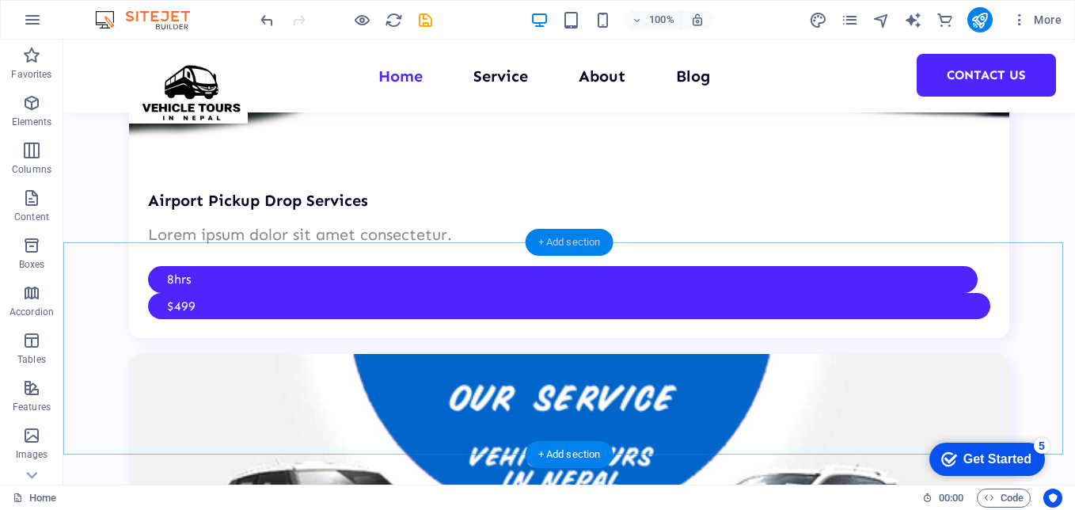
drag, startPoint x: 544, startPoint y: 234, endPoint x: 280, endPoint y: 441, distance: 335.5
click at [544, 234] on div "+ Add section" at bounding box center [570, 242] width 88 height 27
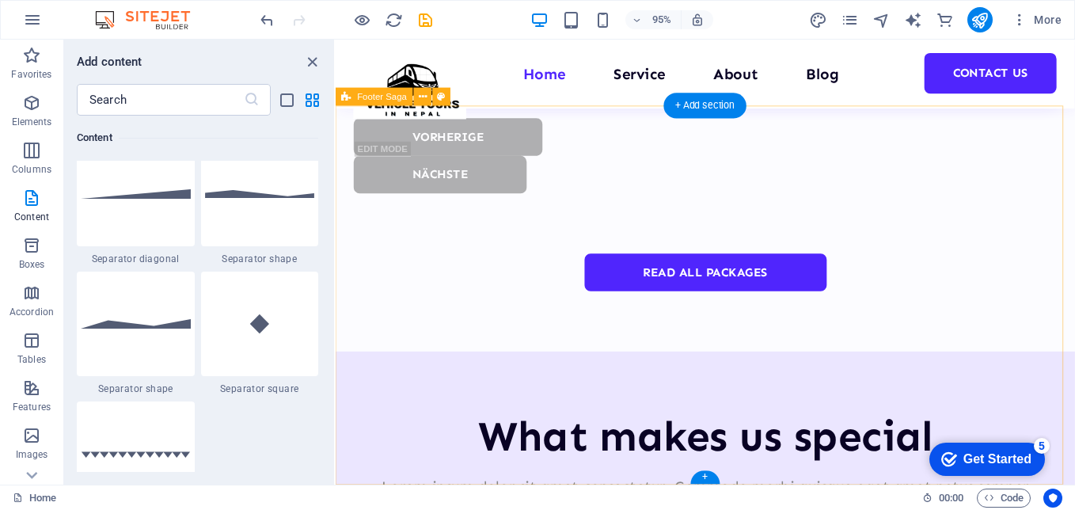
scroll to position [3982, 0]
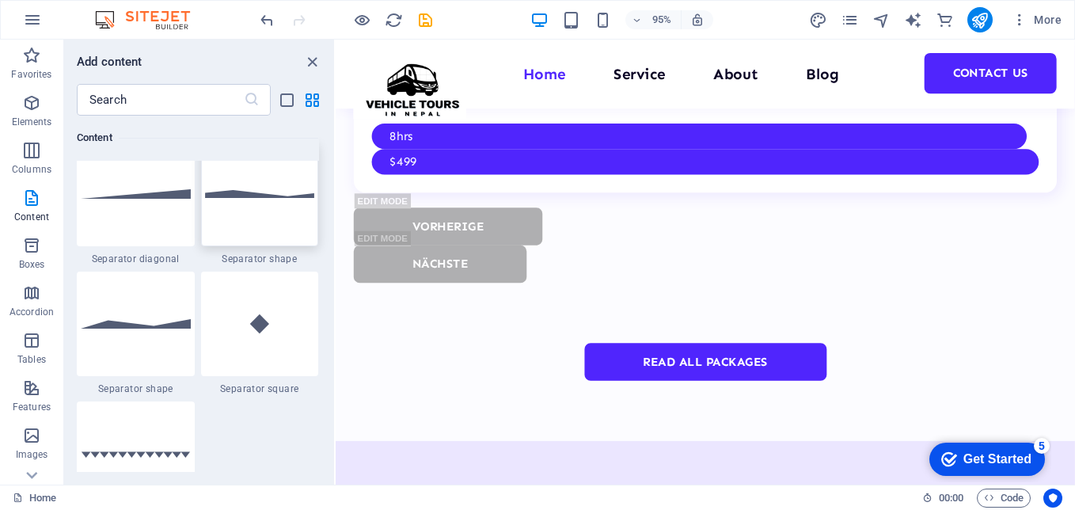
click at [264, 215] on div at bounding box center [260, 194] width 118 height 105
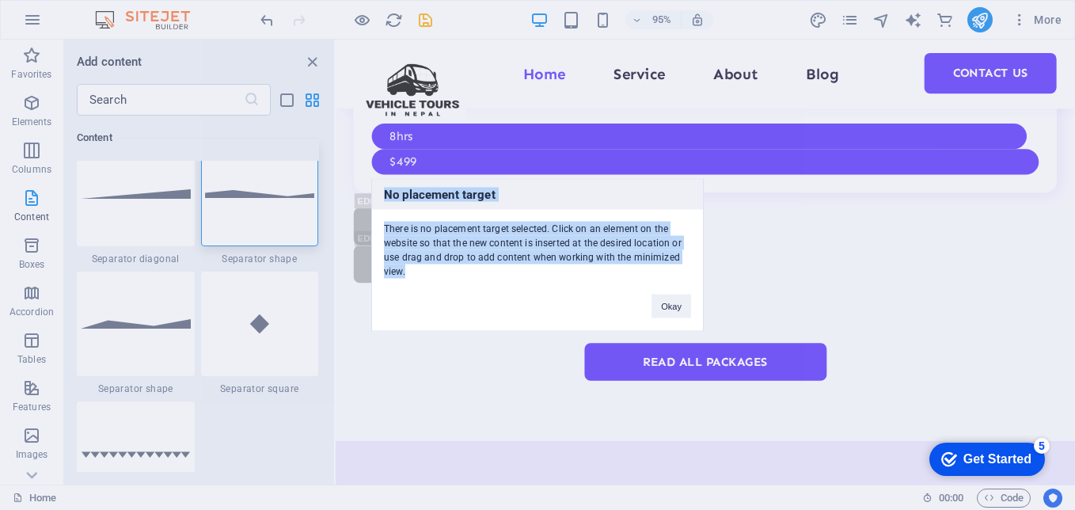
drag, startPoint x: 282, startPoint y: 211, endPoint x: 687, endPoint y: 292, distance: 413.5
click at [687, 292] on div "No placement target There is no placement target selected. Click on an element …" at bounding box center [537, 255] width 1075 height 510
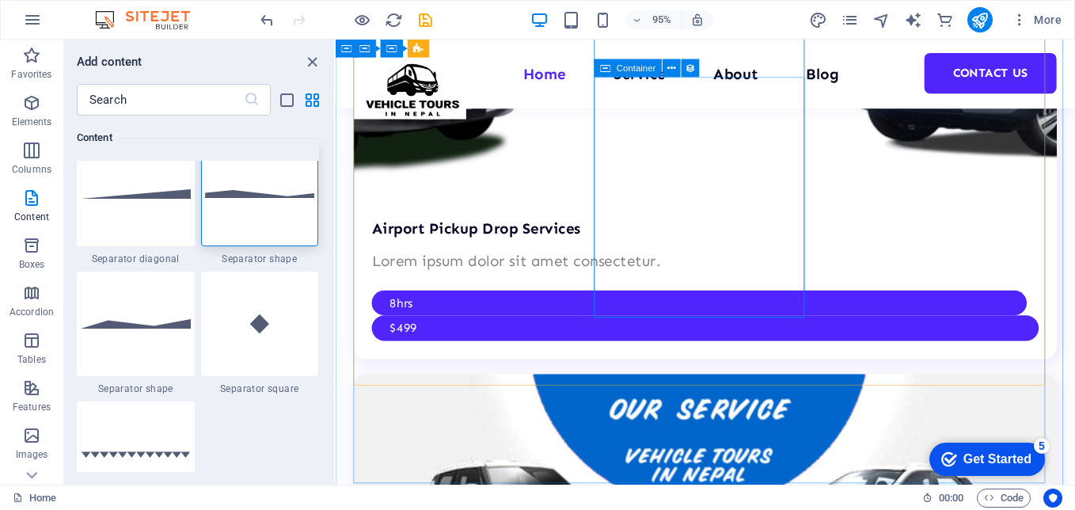
scroll to position [3111, 0]
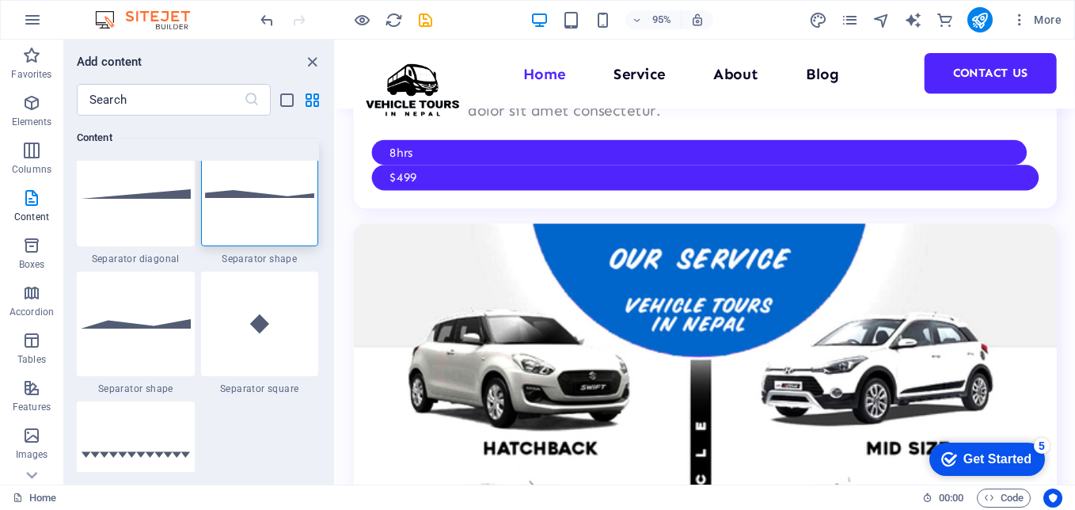
click at [256, 199] on div at bounding box center [260, 194] width 118 height 105
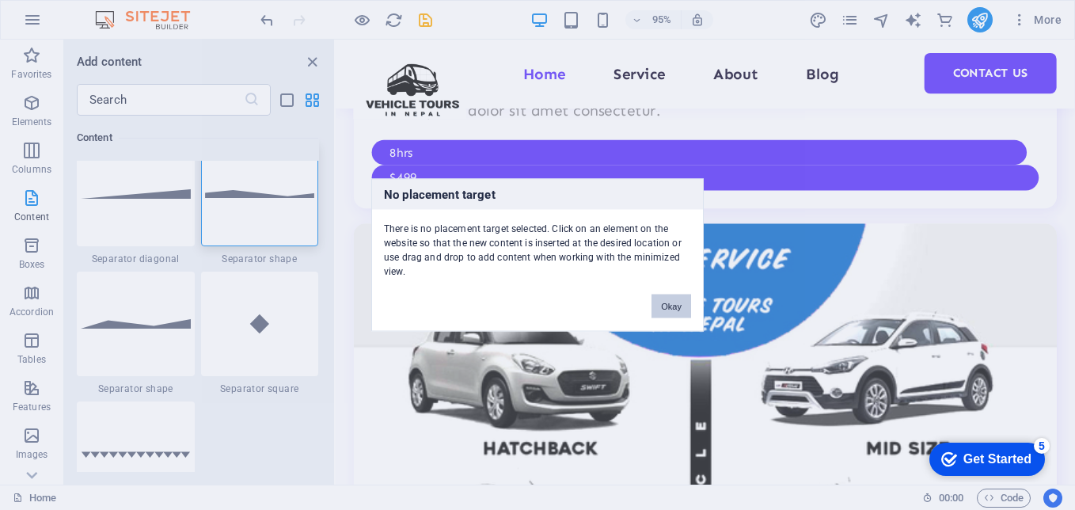
click at [678, 310] on button "Okay" at bounding box center [672, 307] width 40 height 24
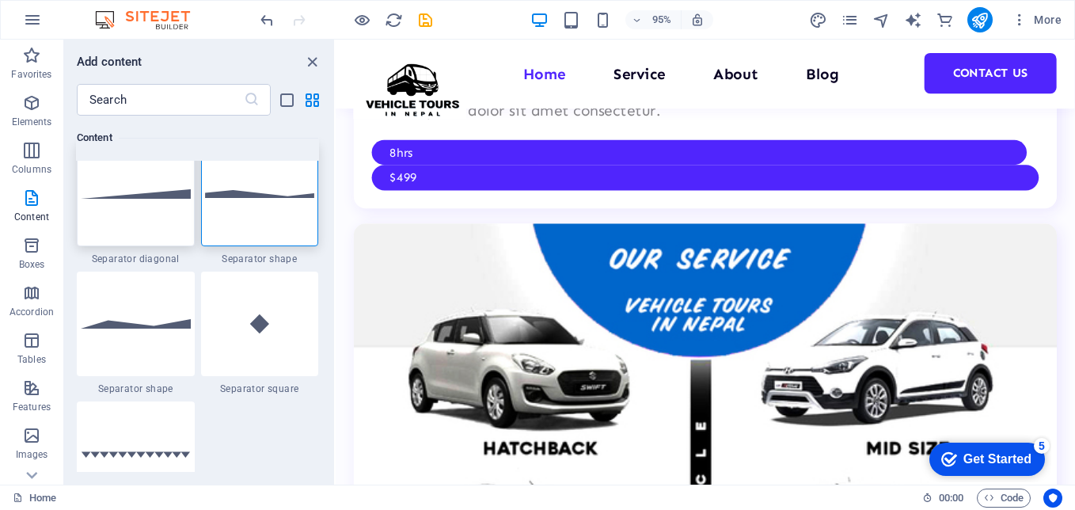
click at [143, 190] on img at bounding box center [136, 193] width 110 height 9
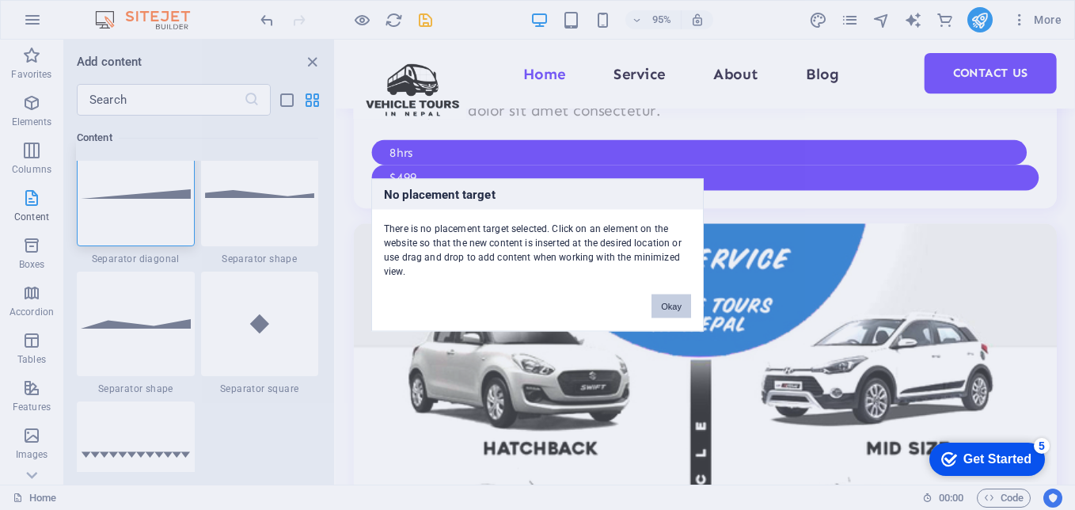
drag, startPoint x: 664, startPoint y: 299, endPoint x: 355, endPoint y: 289, distance: 309.0
click at [664, 299] on button "Okay" at bounding box center [672, 307] width 40 height 24
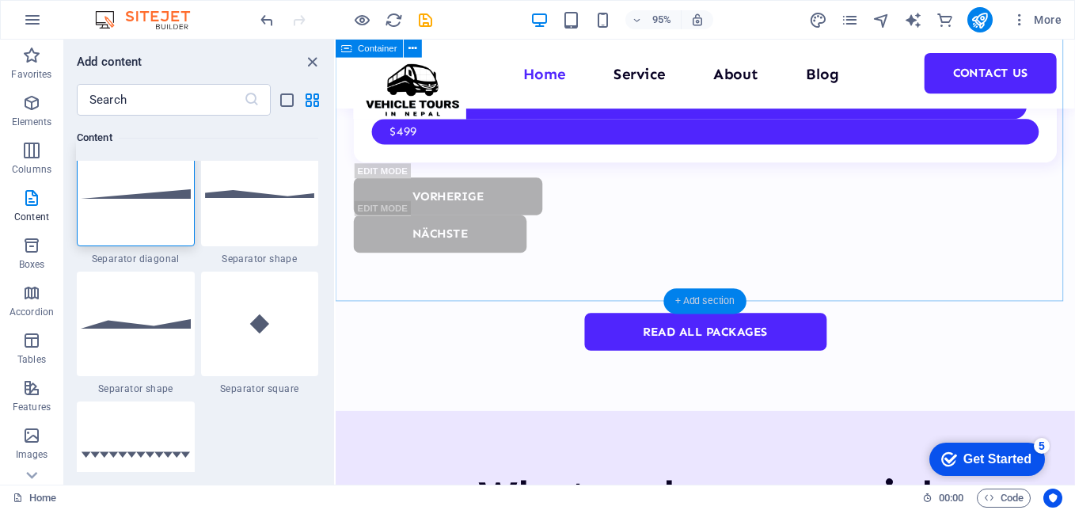
scroll to position [3982, 0]
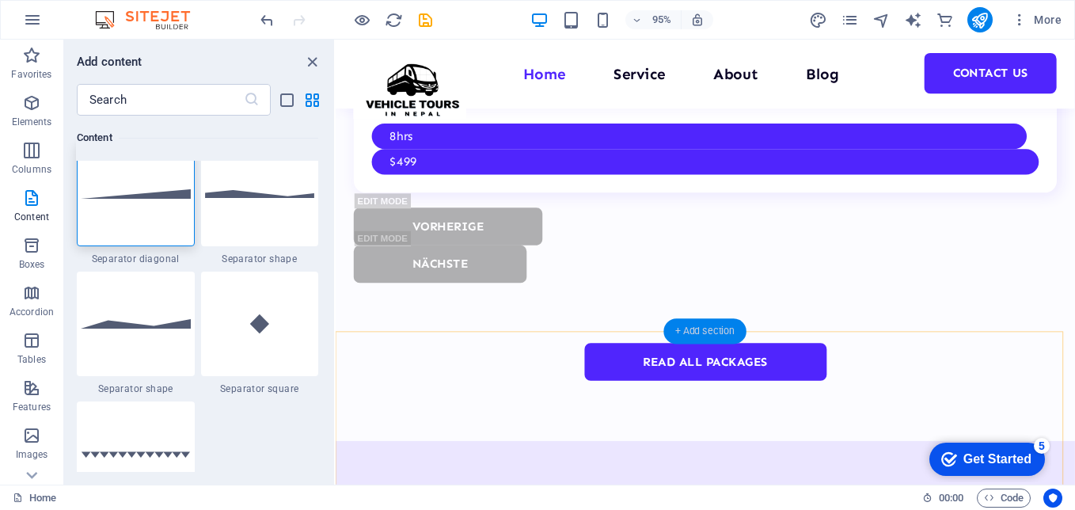
click at [691, 332] on div "+ Add section" at bounding box center [705, 330] width 83 height 25
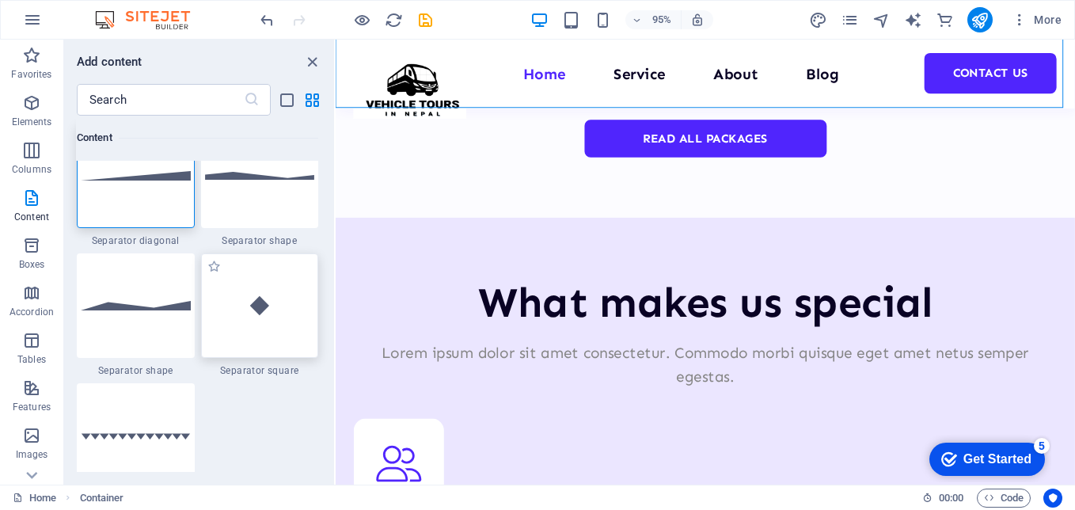
scroll to position [3958, 0]
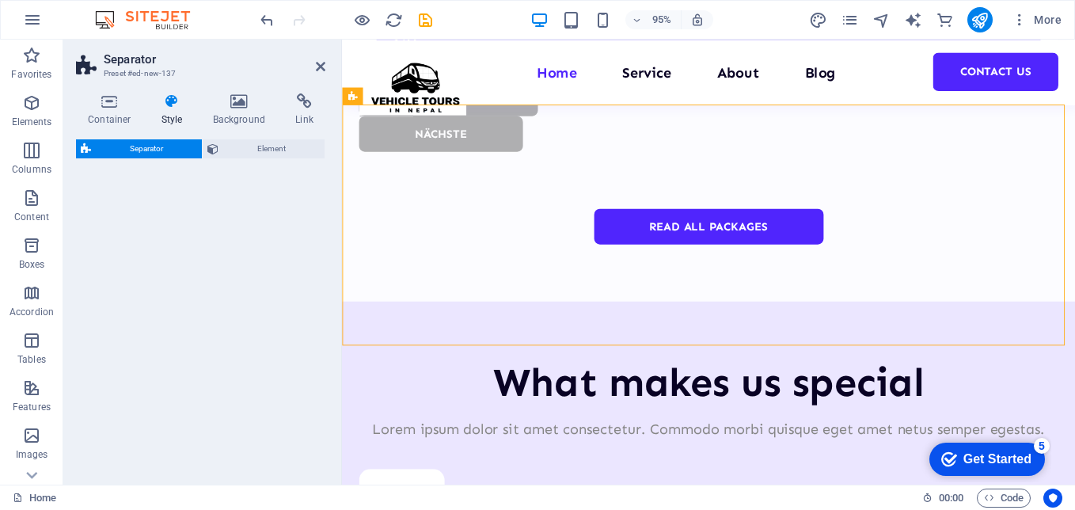
select select "polygon2"
select select "rem"
select select "preset-separator-v3-polygon2"
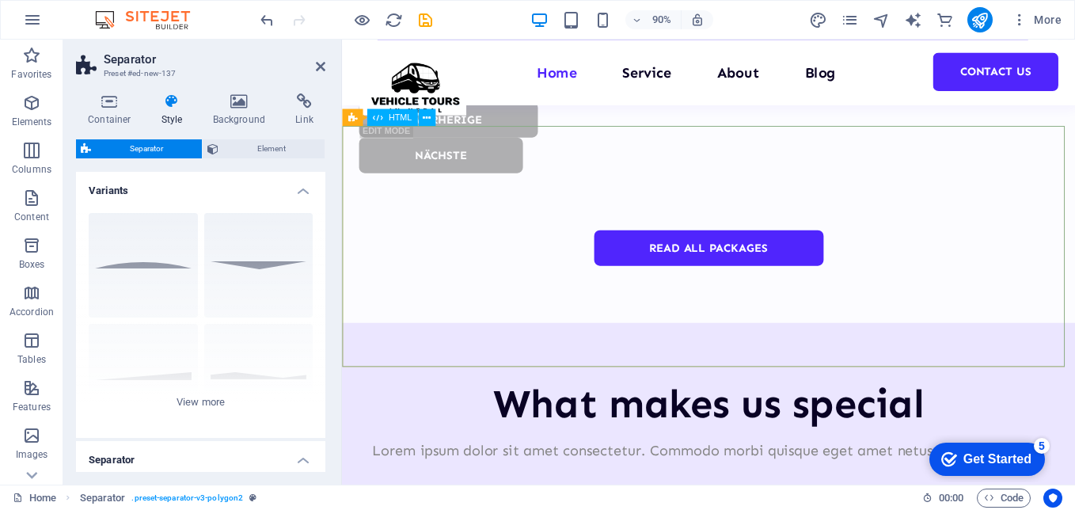
scroll to position [4114, 0]
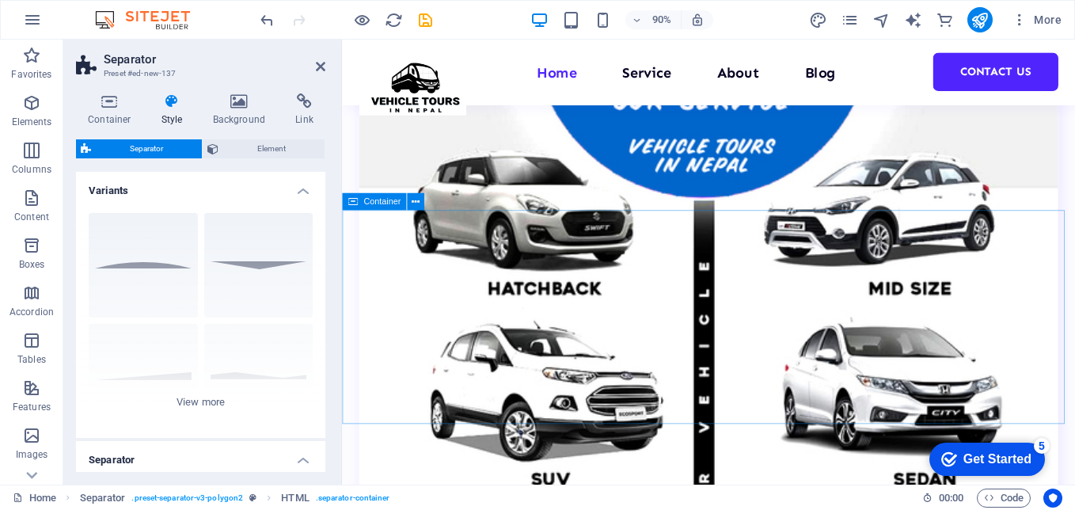
scroll to position [3323, 0]
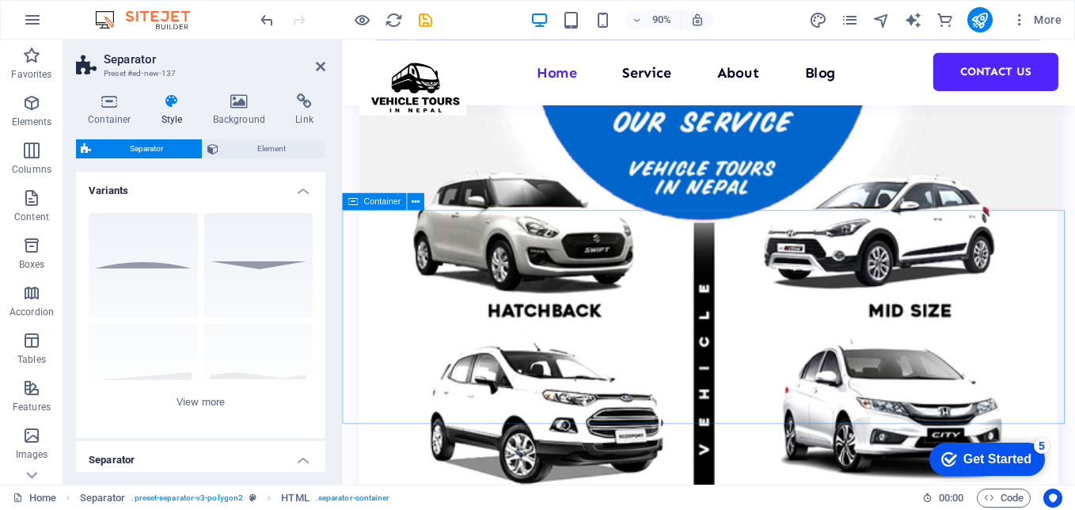
click at [367, 197] on span "Container" at bounding box center [381, 201] width 37 height 9
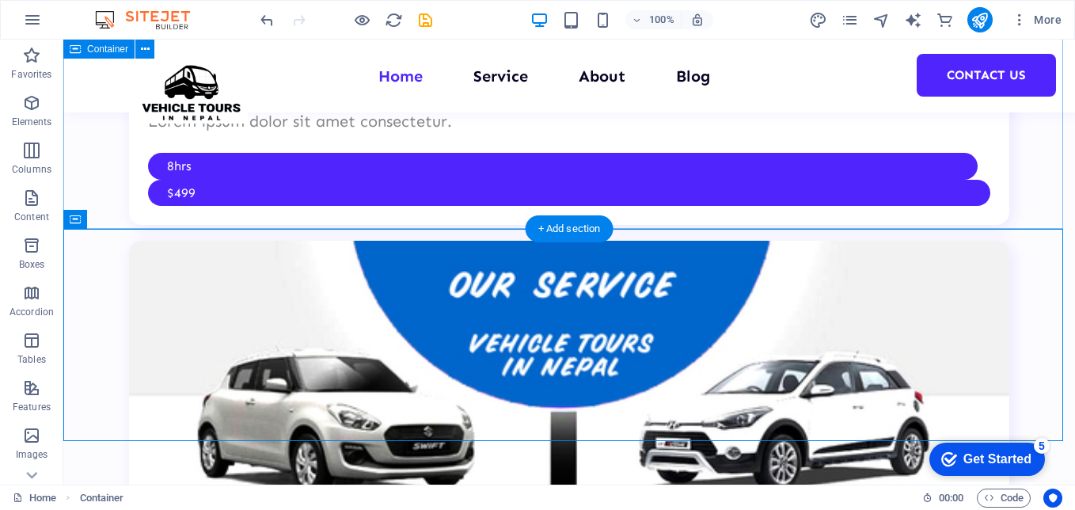
scroll to position [3223, 0]
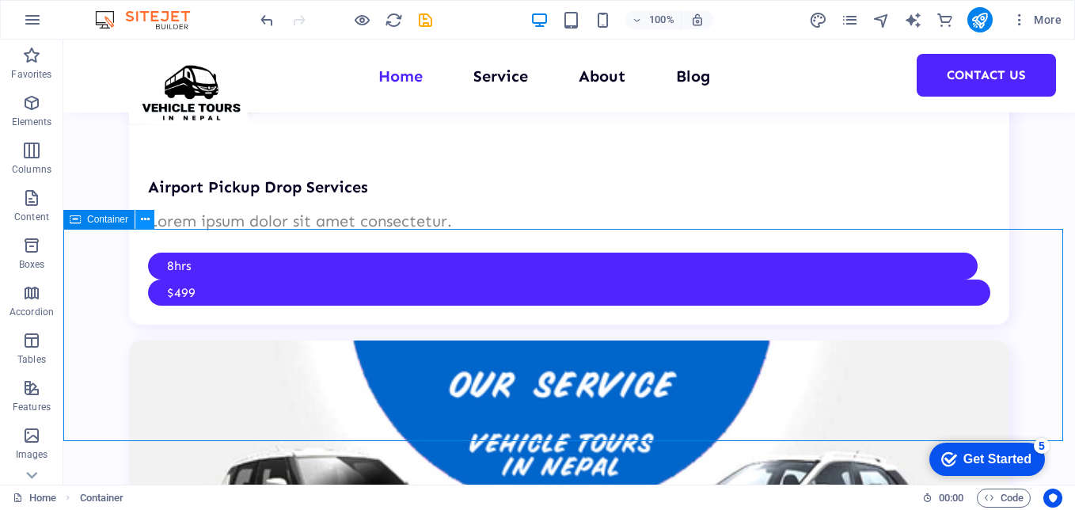
click at [149, 223] on icon at bounding box center [145, 219] width 9 height 17
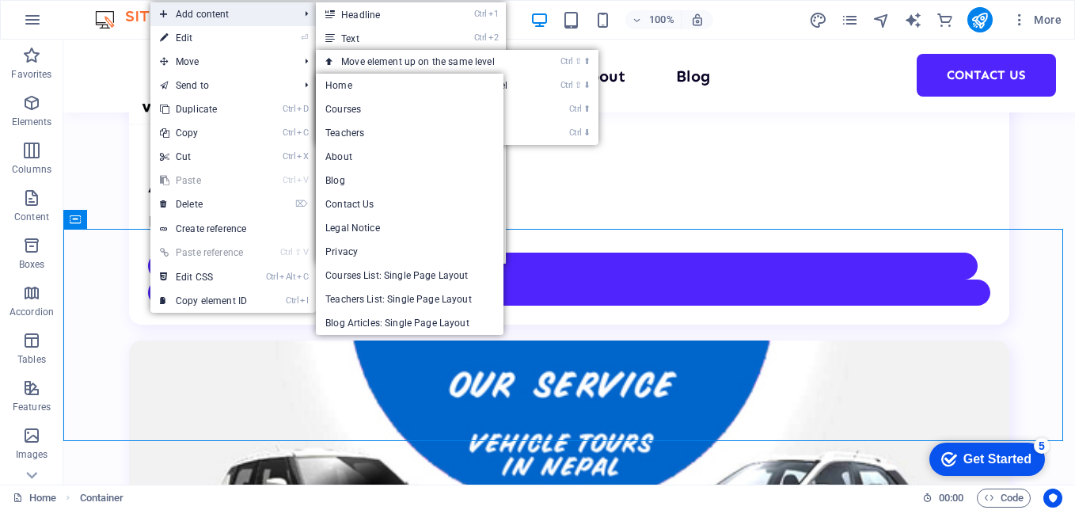
click at [198, 25] on ul "Add content Ctrl 1 Headline Ctrl 2 Text Ctrl 3 Image Ctrl 4 Container Ctrl 5 Sp…" at bounding box center [232, 157] width 165 height 310
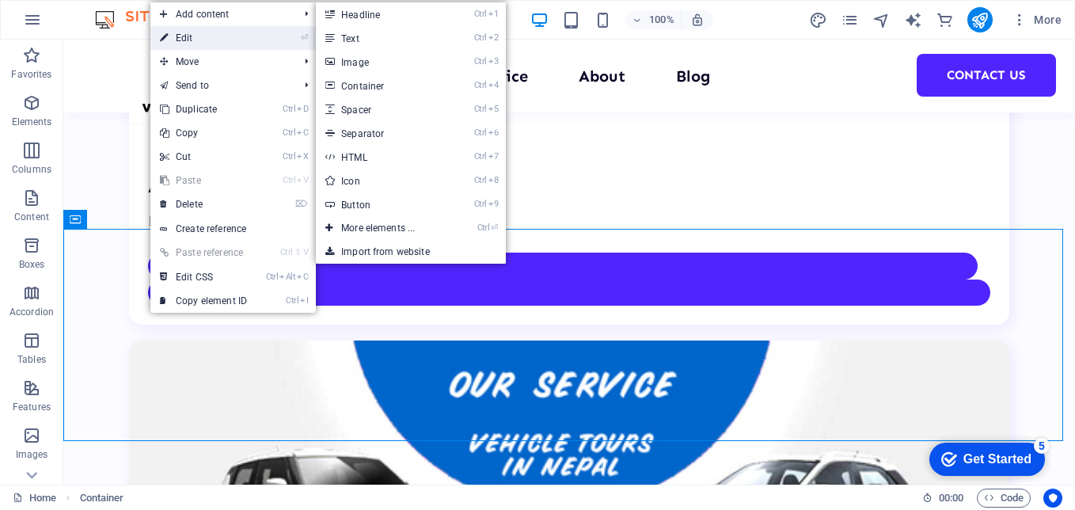
click at [203, 29] on link "⏎ Edit" at bounding box center [203, 38] width 106 height 24
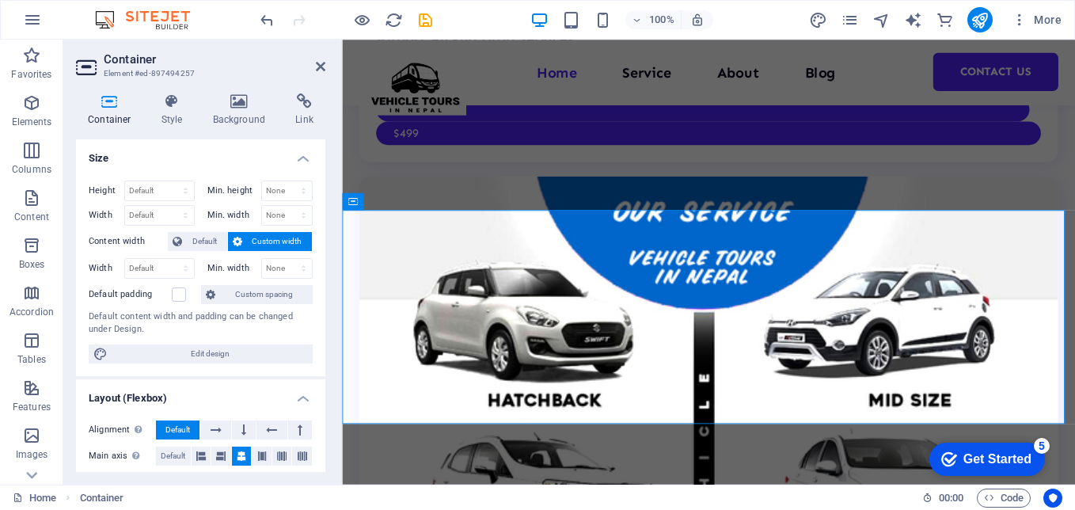
scroll to position [3323, 0]
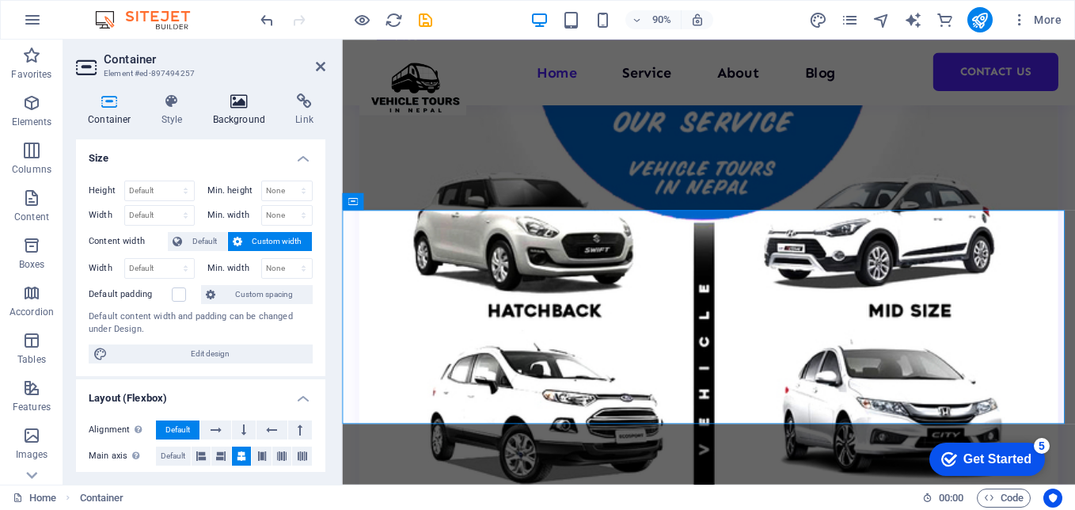
click at [234, 93] on icon at bounding box center [239, 101] width 77 height 16
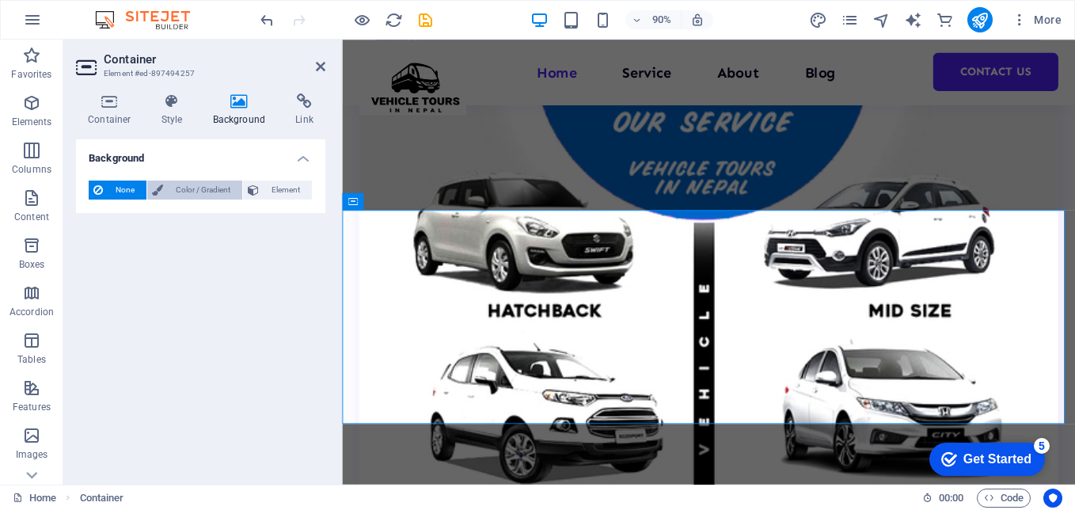
click at [196, 192] on span "Color / Gradient" at bounding box center [203, 190] width 70 height 19
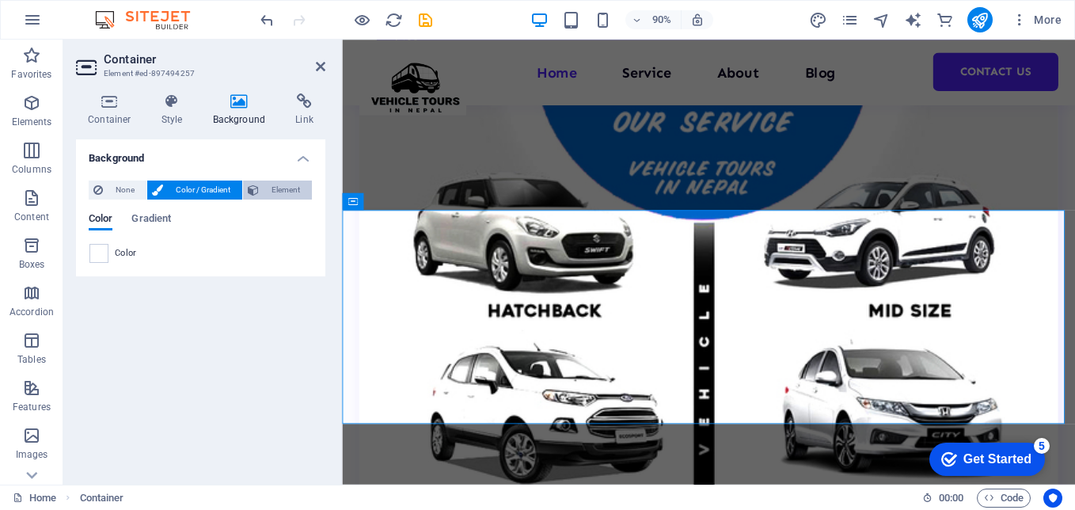
click at [291, 190] on span "Element" at bounding box center [286, 190] width 44 height 19
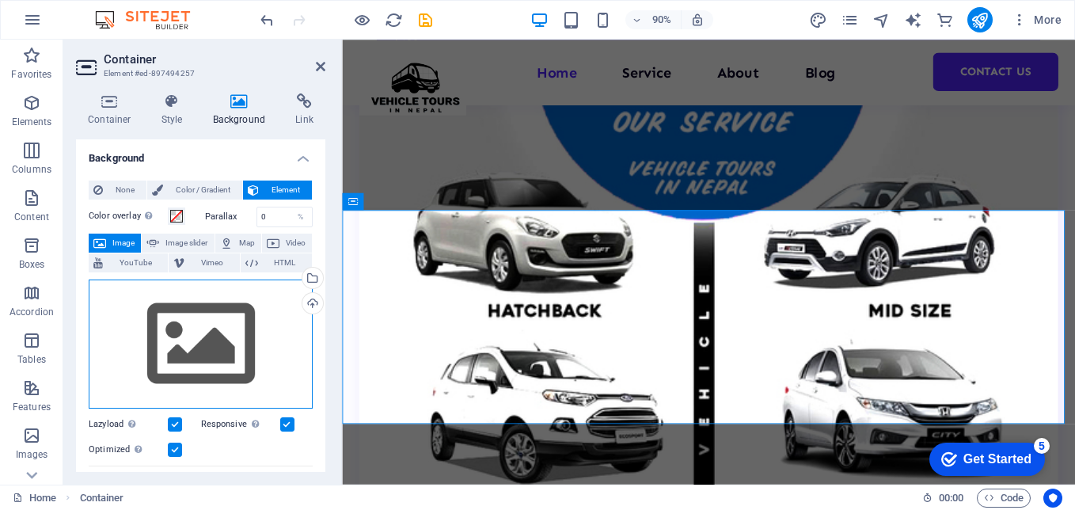
click at [196, 367] on div "Drag files here, click to choose files or select files from Files or our free s…" at bounding box center [201, 345] width 224 height 130
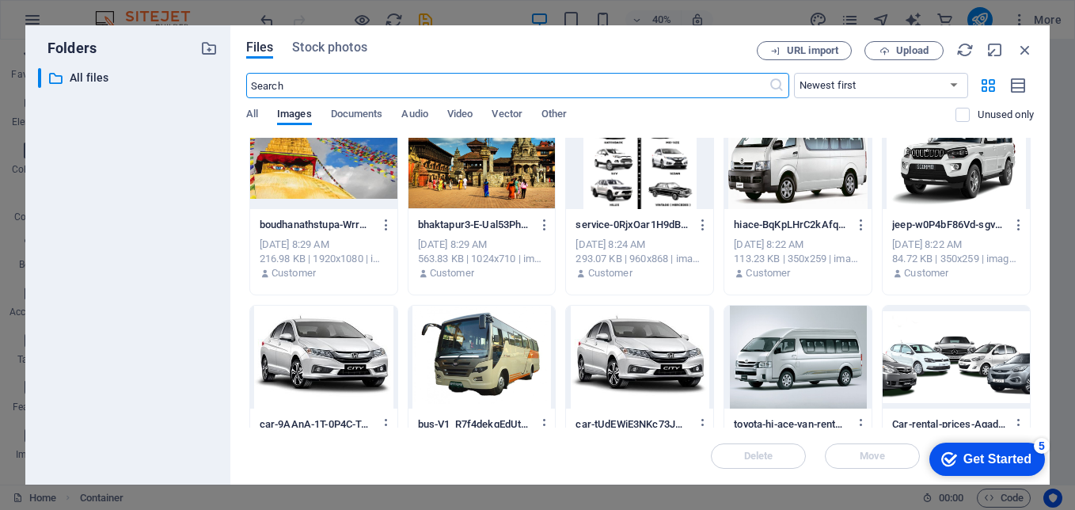
scroll to position [0, 0]
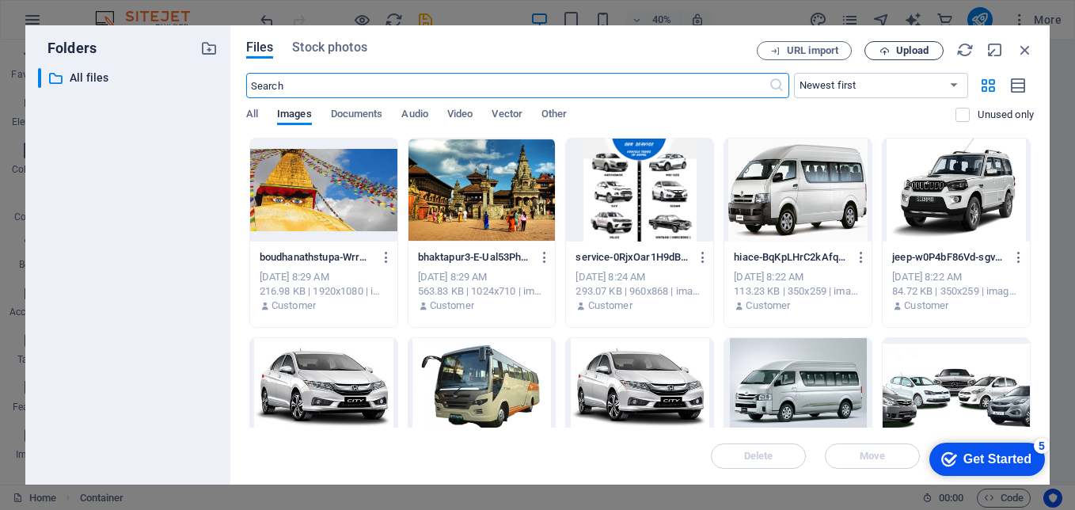
click at [915, 50] on span "Upload" at bounding box center [912, 51] width 32 height 10
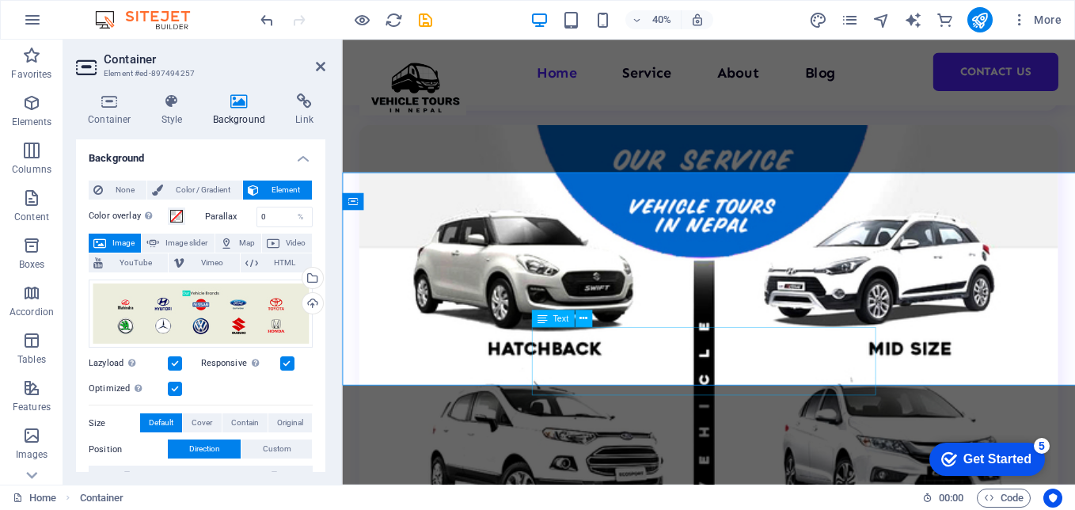
scroll to position [3323, 0]
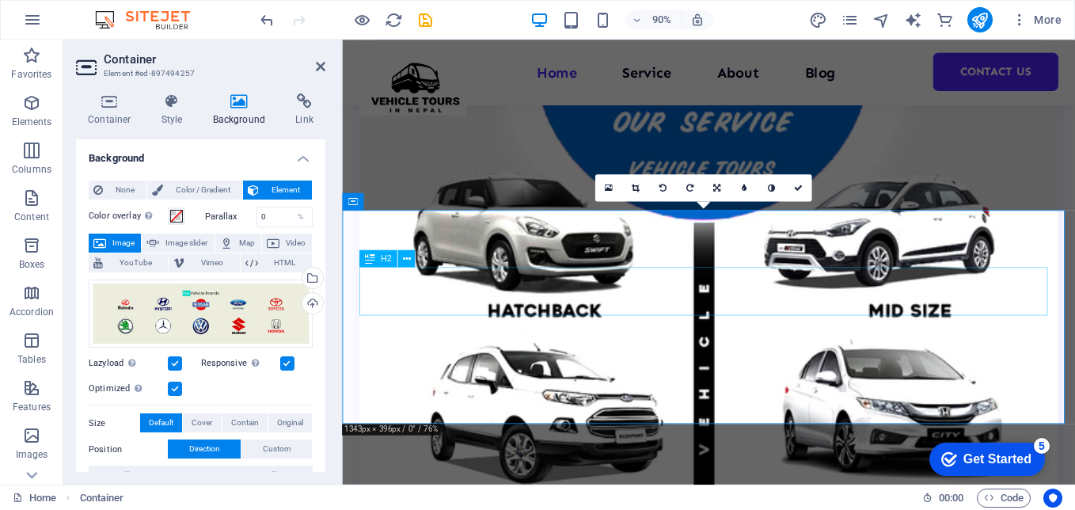
click at [411, 256] on button at bounding box center [406, 258] width 17 height 17
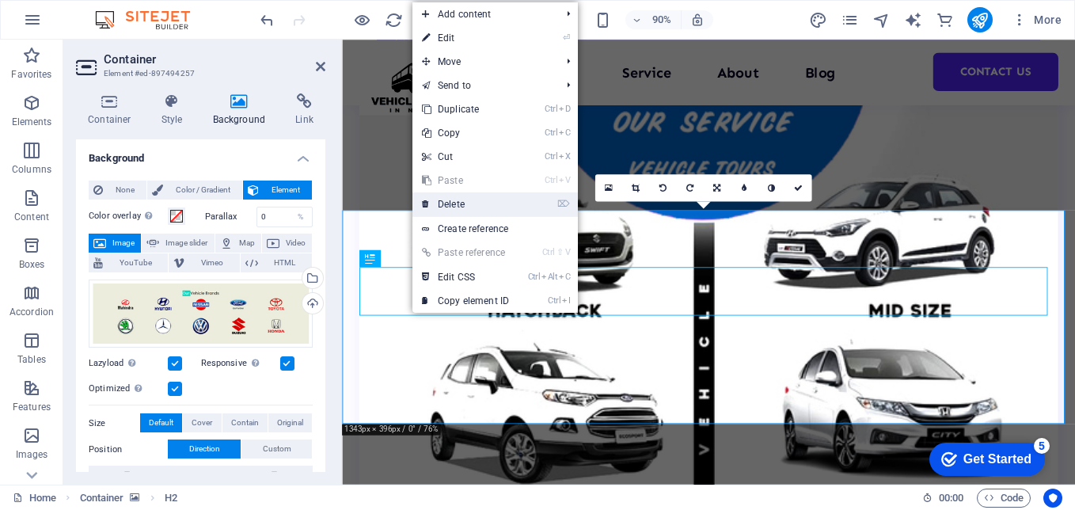
click at [457, 195] on link "⌦ Delete" at bounding box center [466, 204] width 106 height 24
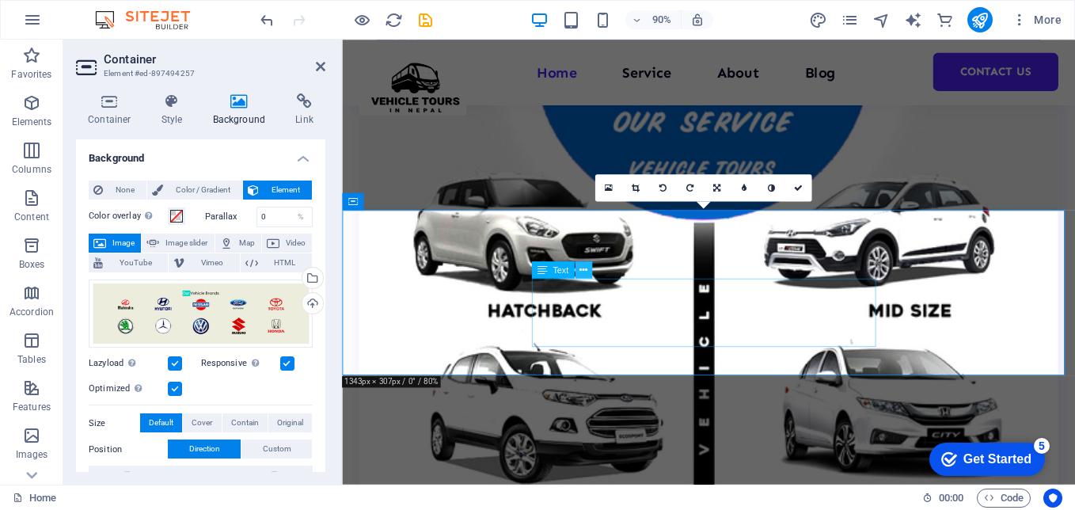
click at [584, 273] on icon at bounding box center [584, 270] width 8 height 15
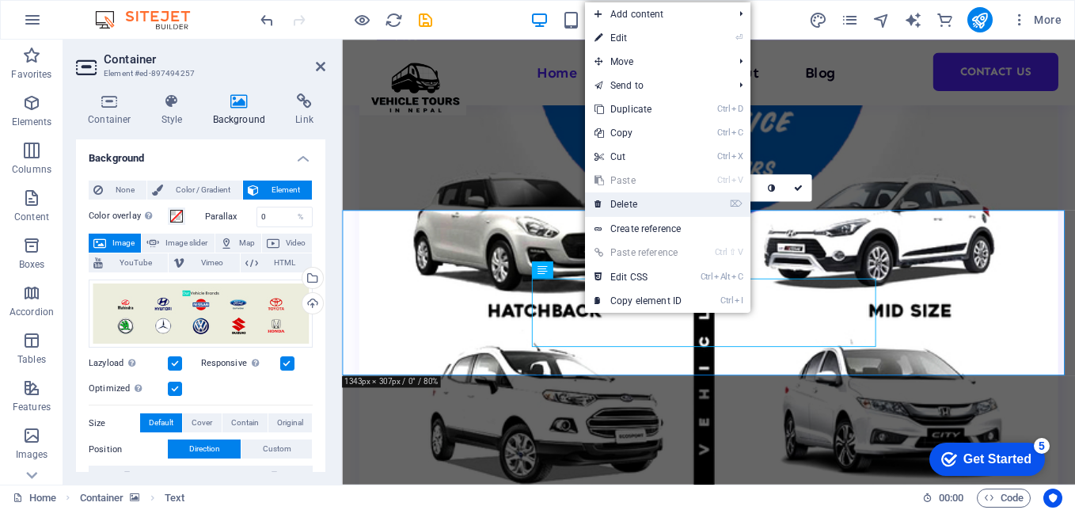
click at [616, 206] on link "⌦ Delete" at bounding box center [638, 204] width 106 height 24
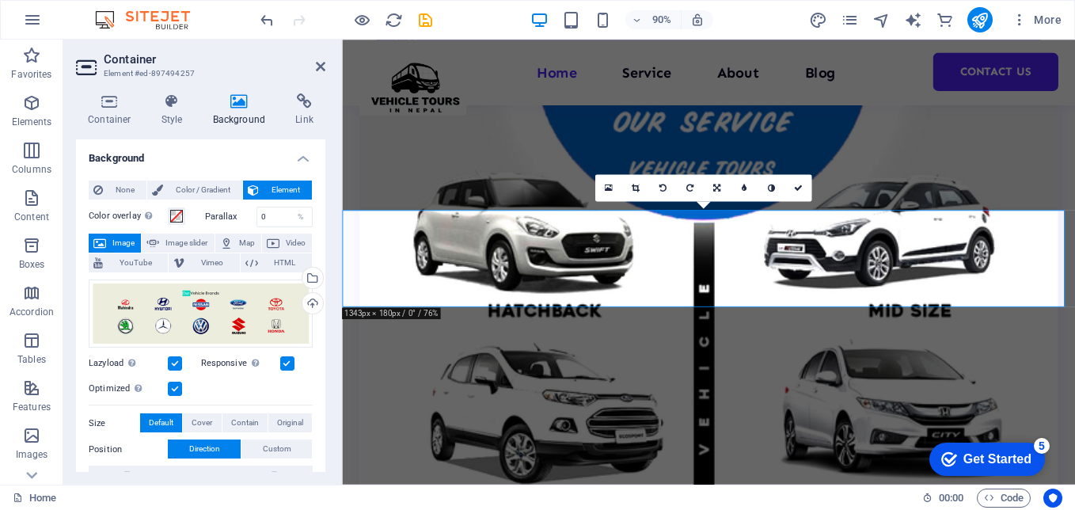
click at [646, 201] on div "16:10 16:9 4:3 1:1 1:2 0" at bounding box center [703, 187] width 217 height 27
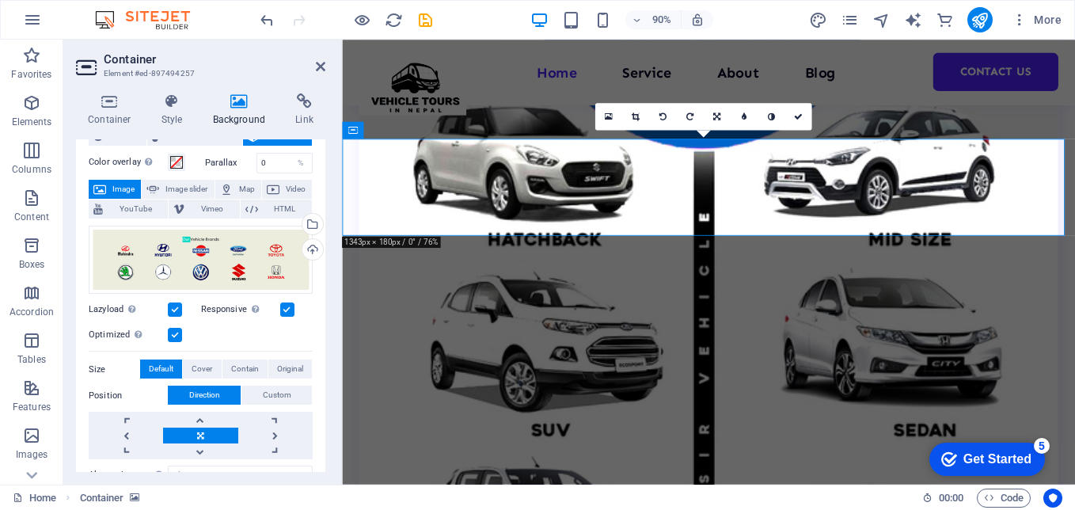
scroll to position [79, 0]
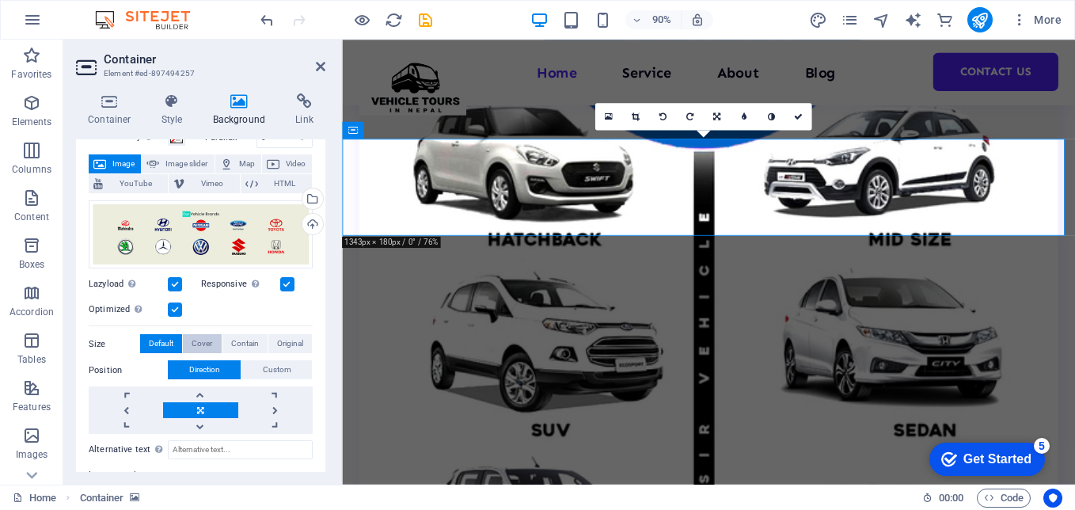
click at [196, 339] on span "Cover" at bounding box center [202, 343] width 21 height 19
click at [166, 343] on span "Default" at bounding box center [161, 343] width 25 height 19
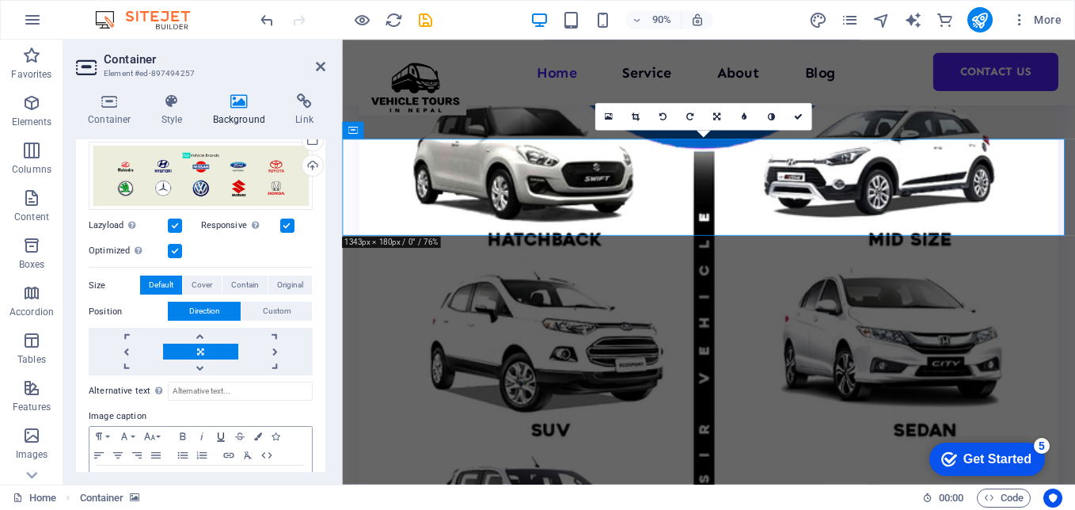
scroll to position [192, 0]
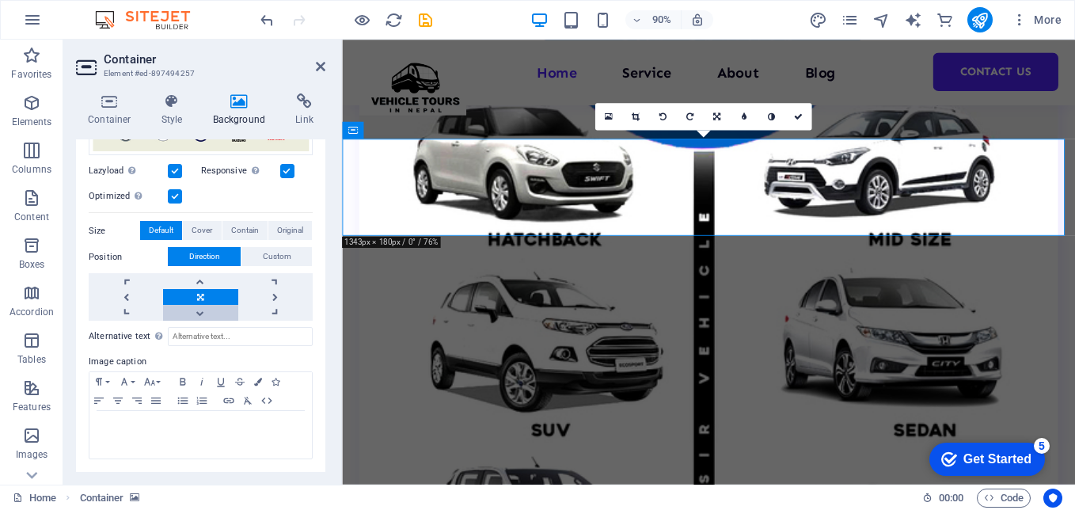
click at [195, 318] on div "Drag files here, click to choose files or select files from Files or our free s…" at bounding box center [201, 270] width 224 height 379
click at [198, 310] on link at bounding box center [200, 313] width 74 height 16
click at [194, 279] on link at bounding box center [200, 281] width 74 height 16
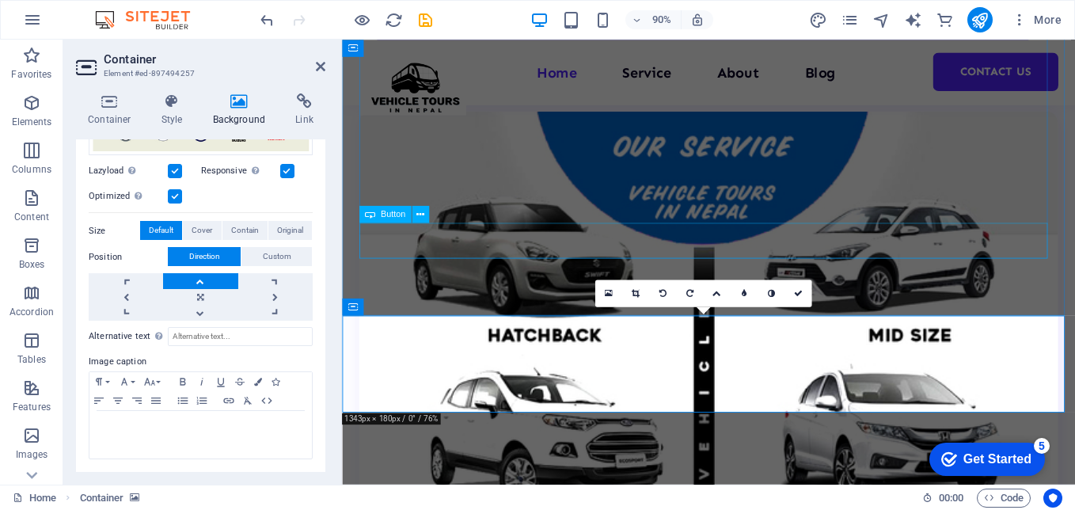
scroll to position [3164, 0]
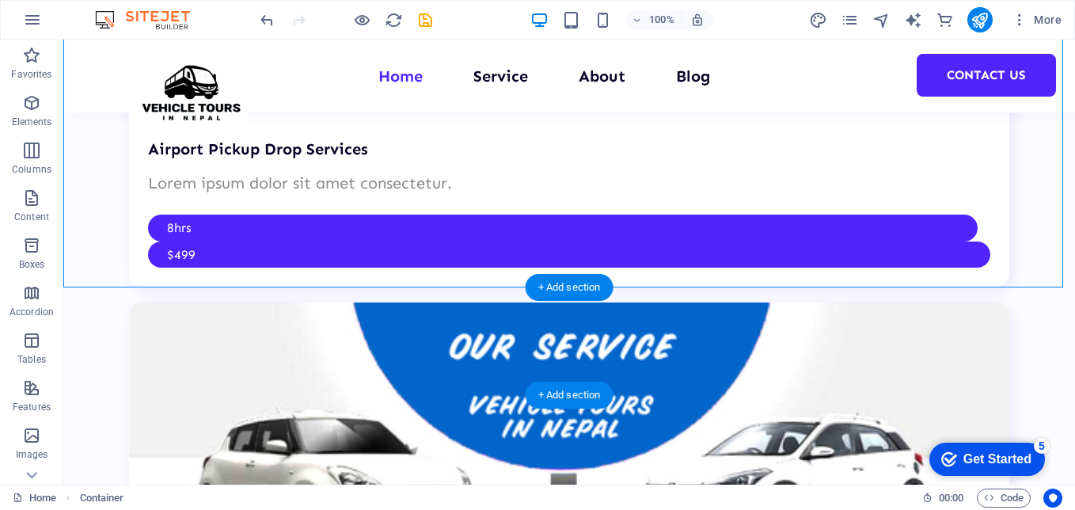
scroll to position [3327, 0]
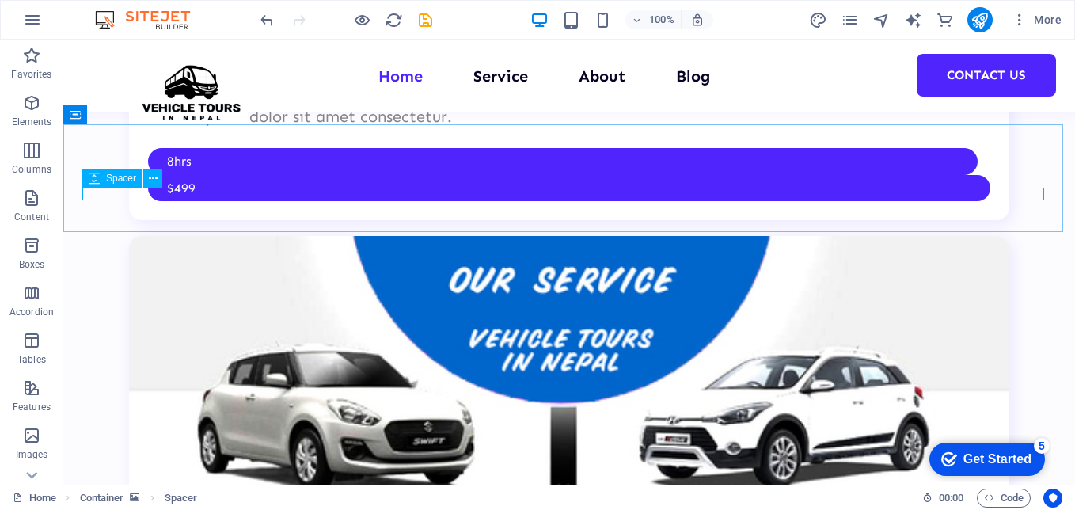
click at [93, 181] on icon at bounding box center [94, 178] width 11 height 19
click at [100, 178] on div "Spacer" at bounding box center [112, 178] width 60 height 19
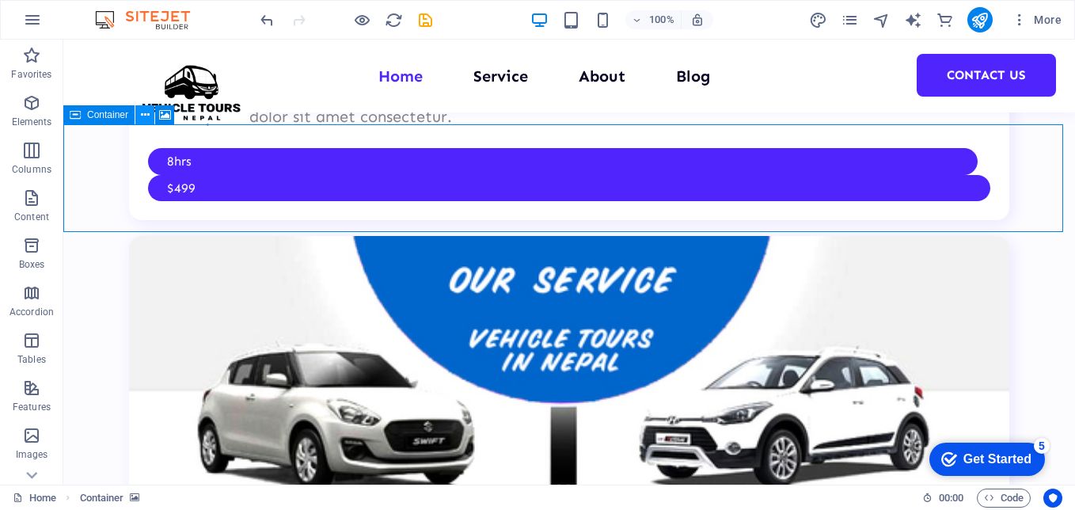
click at [141, 115] on icon at bounding box center [145, 115] width 9 height 17
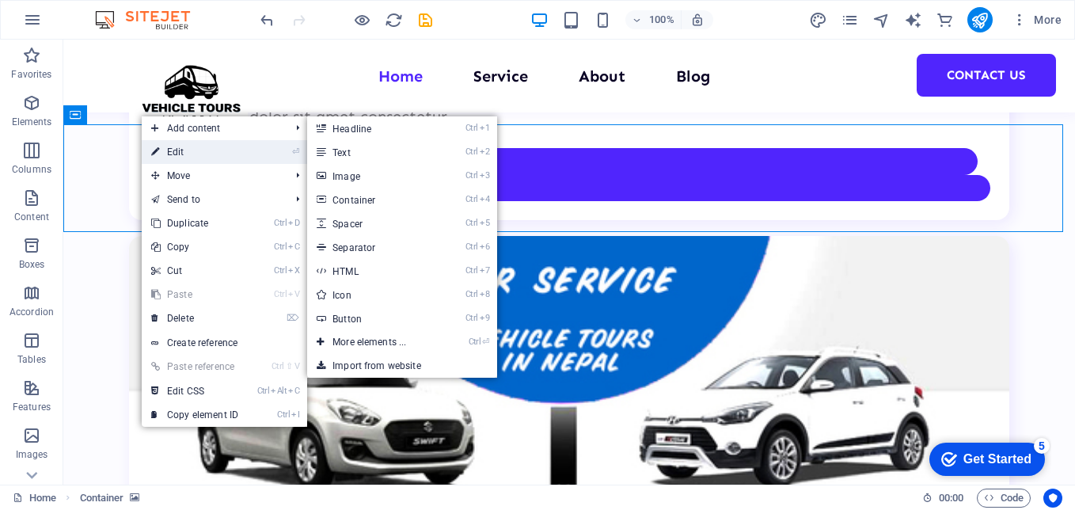
click at [171, 157] on link "⏎ Edit" at bounding box center [195, 152] width 106 height 24
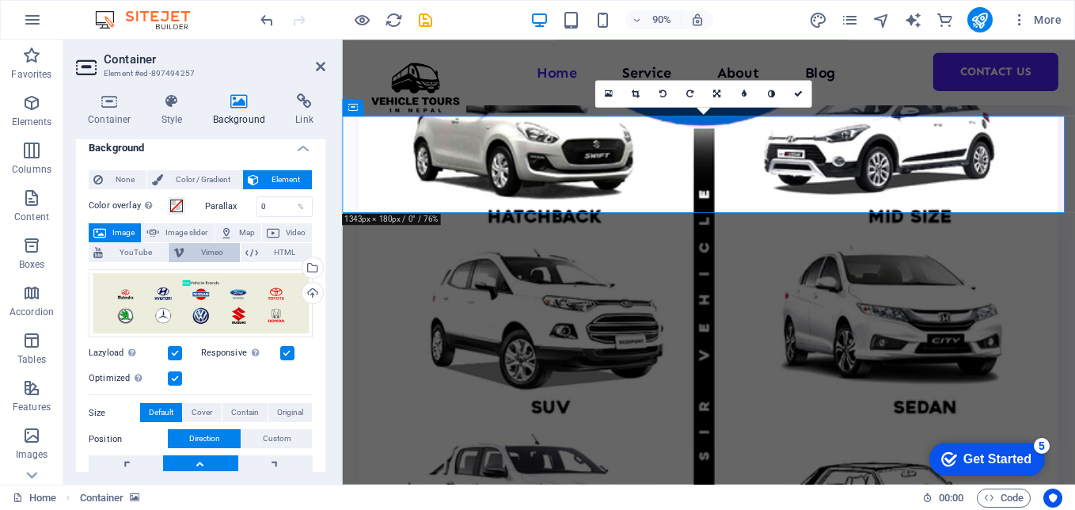
scroll to position [0, 0]
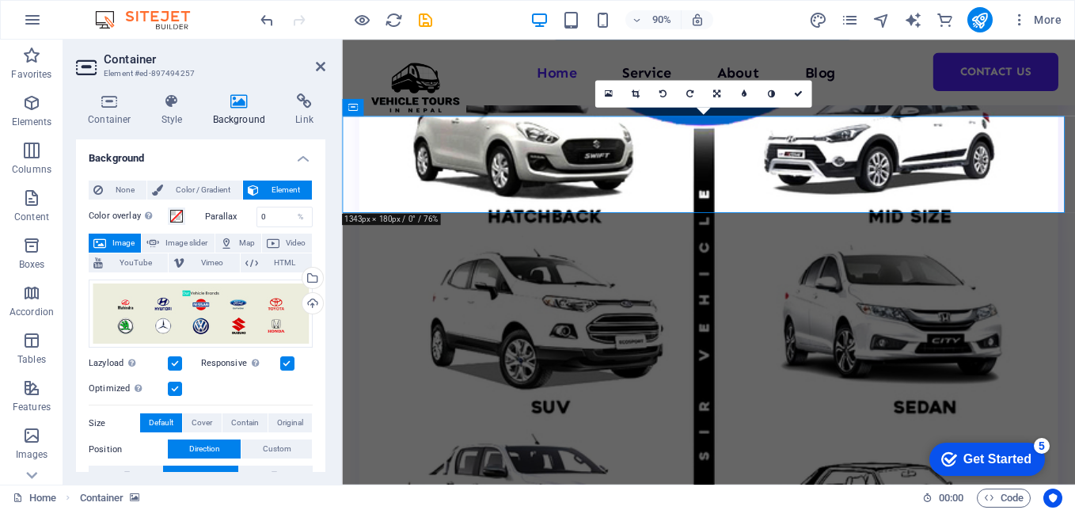
click at [86, 84] on div "Container Style Background Link Size Height Default px rem % vh vw Min. height …" at bounding box center [200, 283] width 275 height 404
click at [96, 103] on icon at bounding box center [109, 101] width 67 height 16
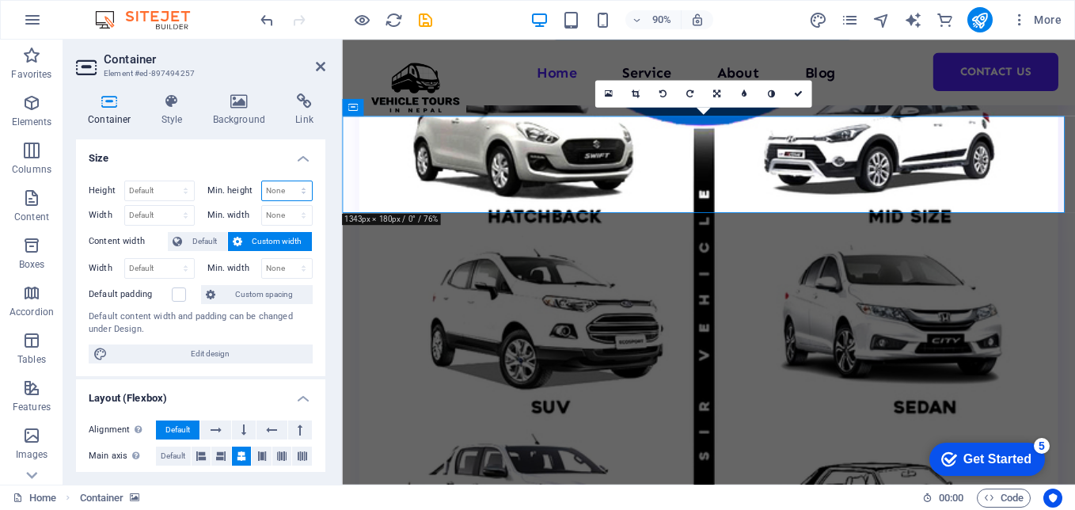
click at [300, 190] on select "None px rem % vh vw" at bounding box center [287, 190] width 51 height 19
select select "rem"
click at [287, 181] on select "None px rem % vh vw" at bounding box center [287, 190] width 51 height 19
type input "0"
click at [292, 186] on select "None px rem % vh vw" at bounding box center [301, 190] width 22 height 19
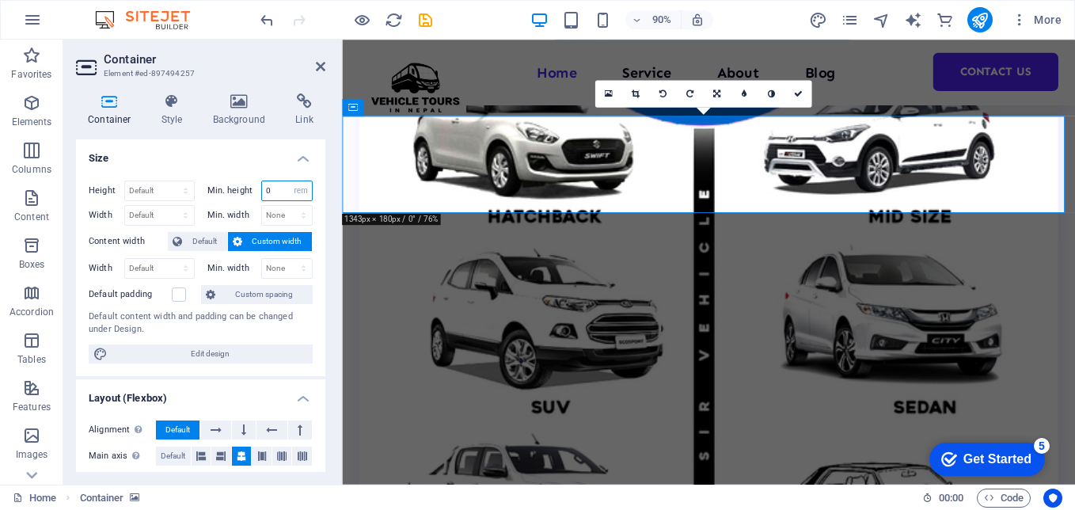
select select "e39s1as0df"
click at [290, 181] on select "None px rem % vh vw" at bounding box center [301, 190] width 22 height 19
click at [302, 189] on select "None px rem % vh vw" at bounding box center [287, 190] width 51 height 19
select select "px"
click at [287, 181] on select "None px rem % vh vw" at bounding box center [287, 190] width 51 height 19
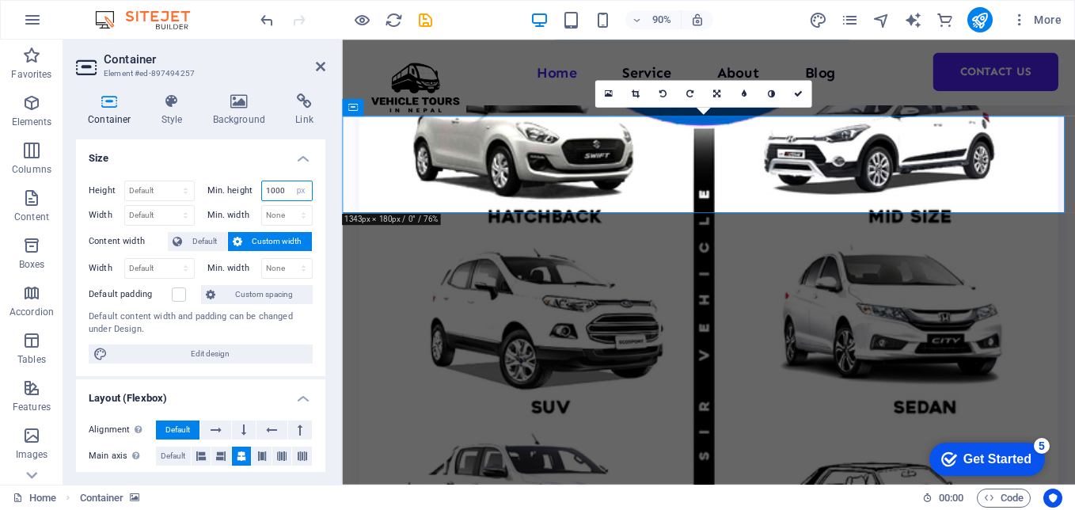
type input "1000"
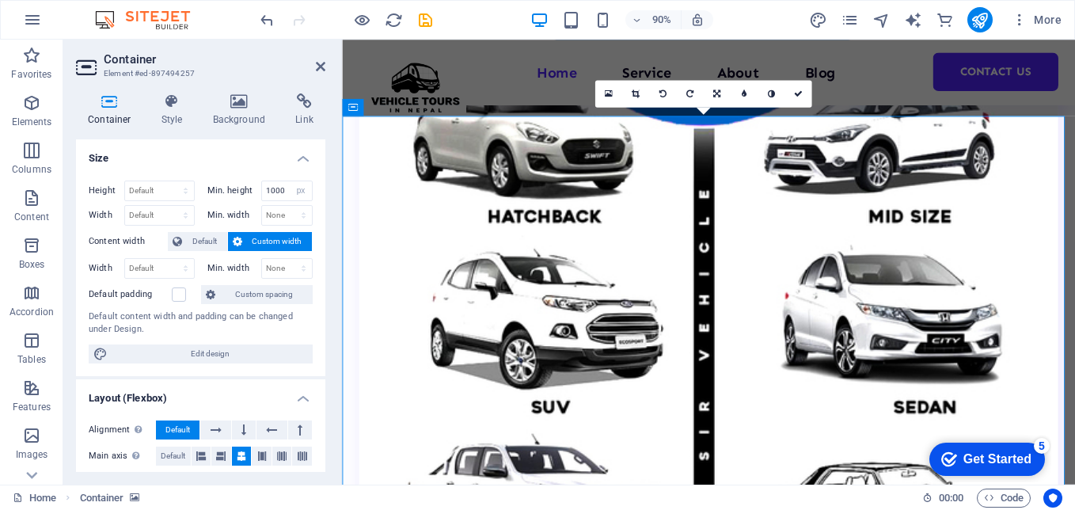
click at [233, 151] on h4 "Size" at bounding box center [200, 153] width 249 height 29
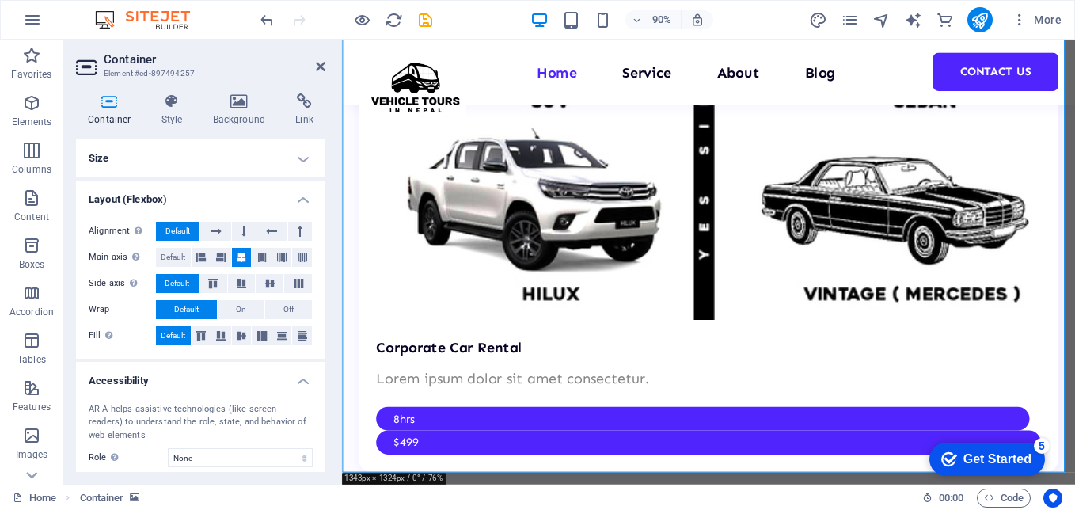
scroll to position [3744, 0]
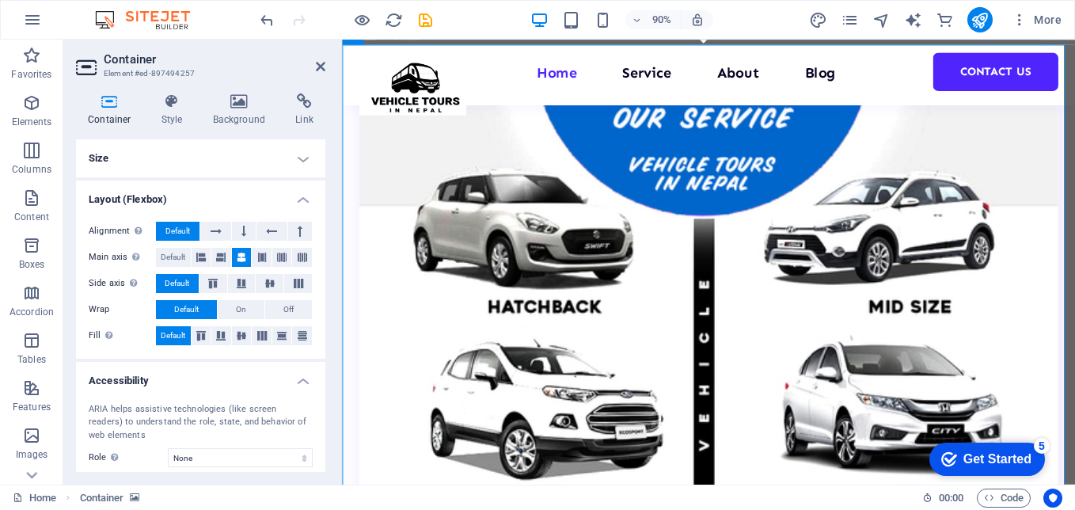
scroll to position [3189, 0]
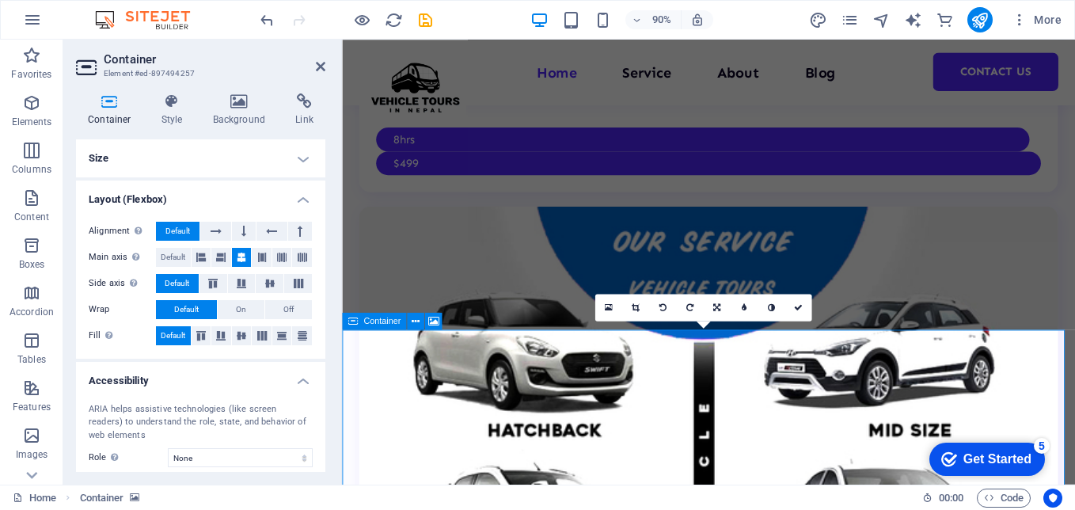
click at [344, 323] on div "Container" at bounding box center [374, 321] width 64 height 17
click at [356, 320] on icon at bounding box center [353, 321] width 10 height 17
click at [419, 321] on icon at bounding box center [416, 321] width 8 height 15
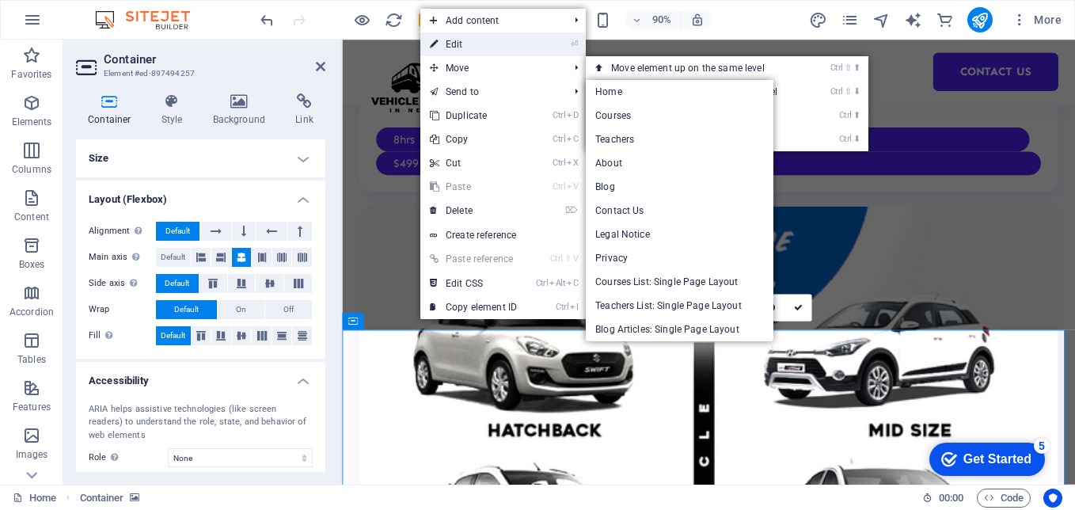
click at [462, 40] on link "⏎ Edit" at bounding box center [473, 44] width 106 height 24
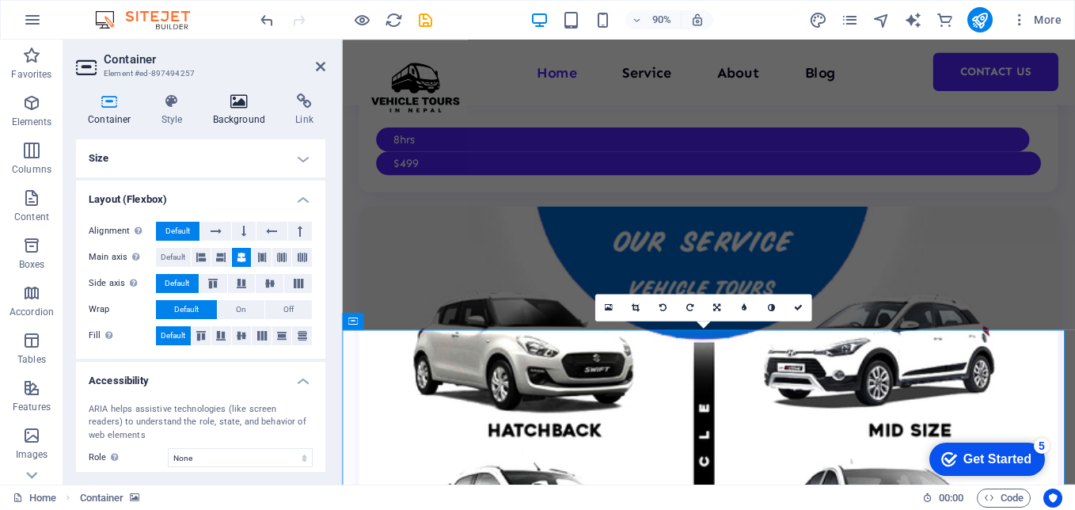
click at [229, 115] on h4 "Background" at bounding box center [242, 109] width 83 height 33
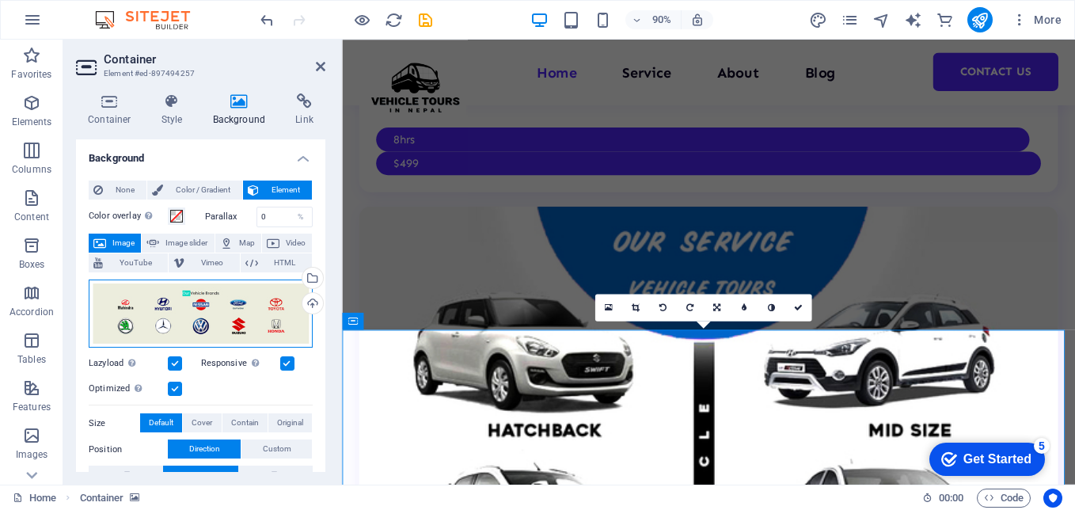
click at [249, 312] on div "Drag files here, click to choose files or select files from Files or our free s…" at bounding box center [201, 314] width 224 height 68
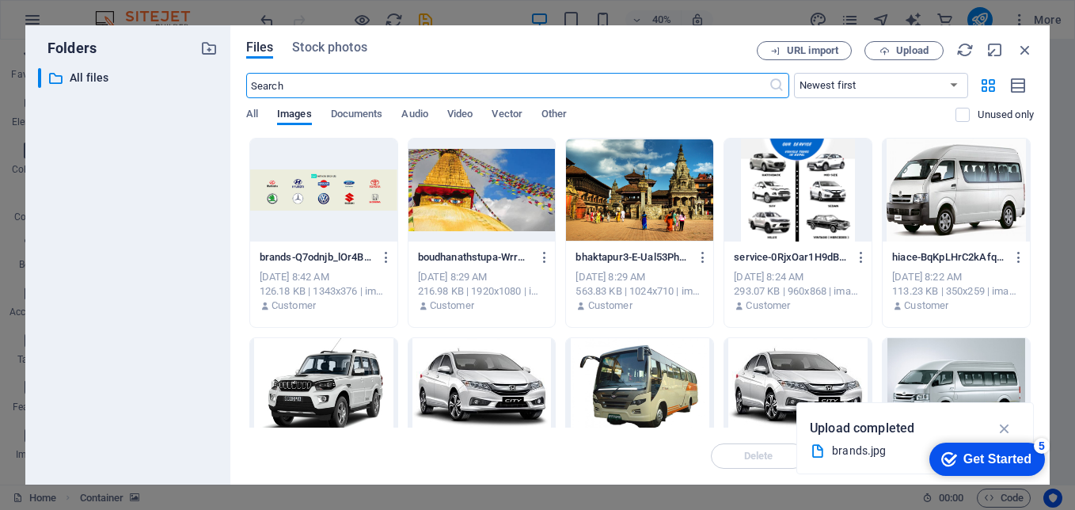
scroll to position [3148, 0]
click at [1022, 52] on icon "button" at bounding box center [1025, 49] width 17 height 17
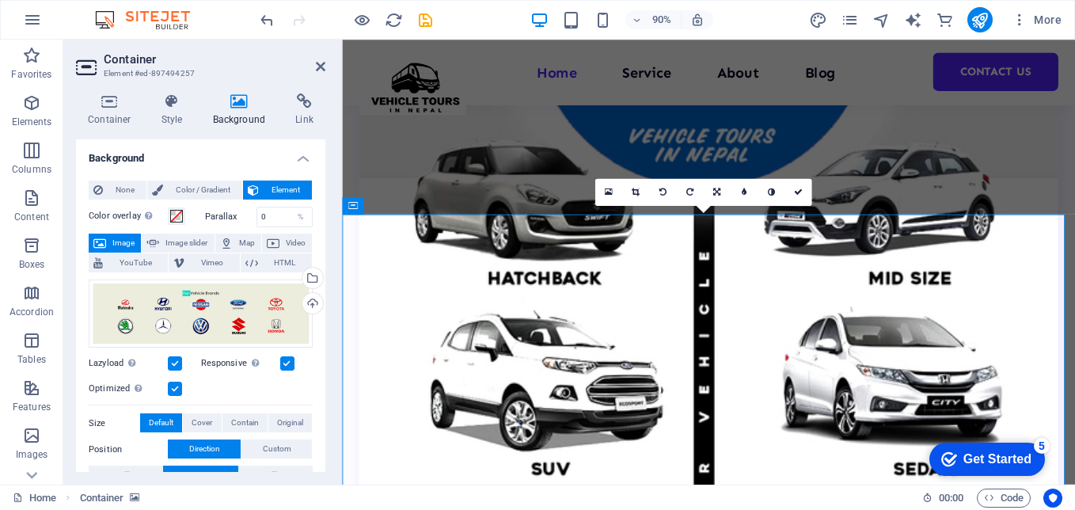
scroll to position [3427, 0]
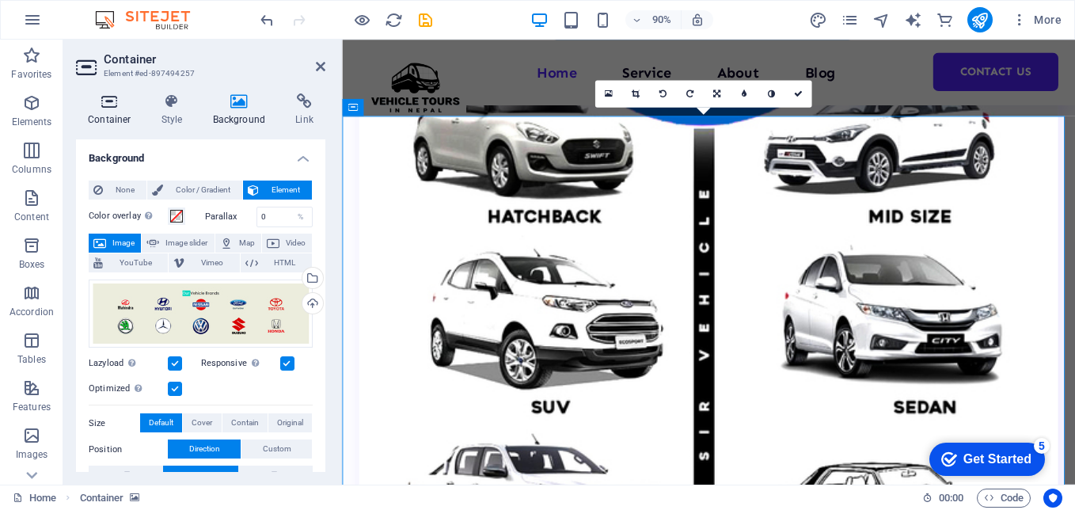
click at [100, 114] on h4 "Container" at bounding box center [113, 109] width 74 height 33
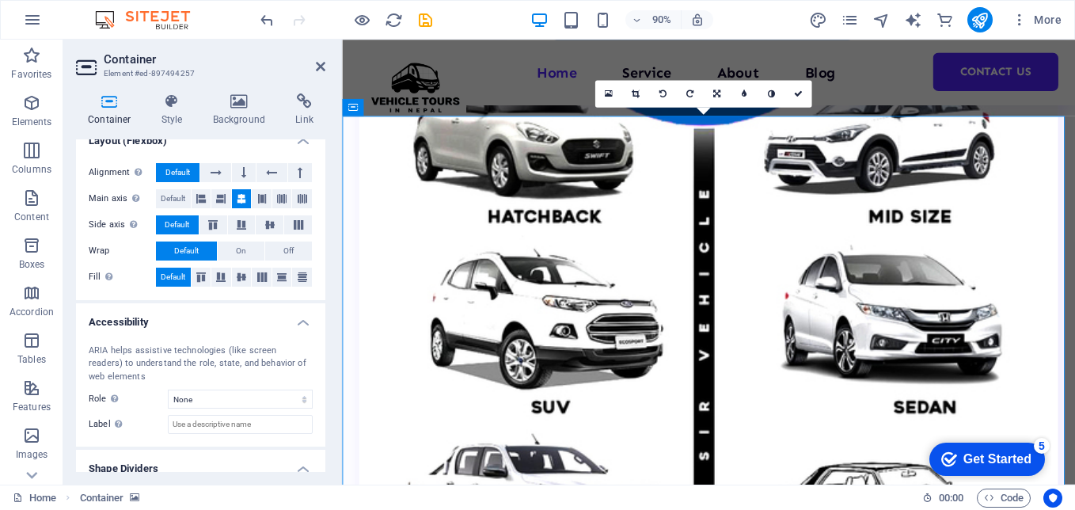
scroll to position [109, 0]
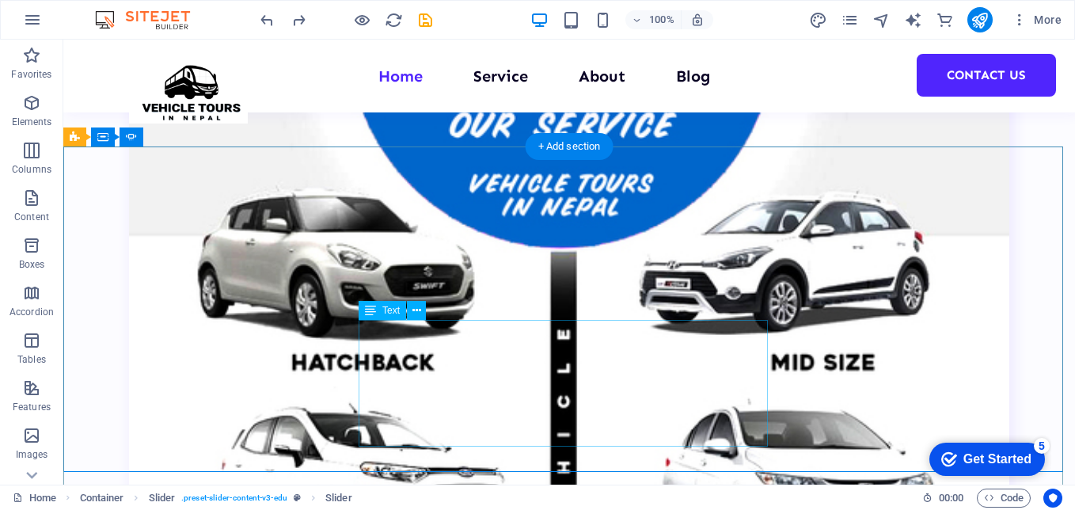
scroll to position [3406, 0]
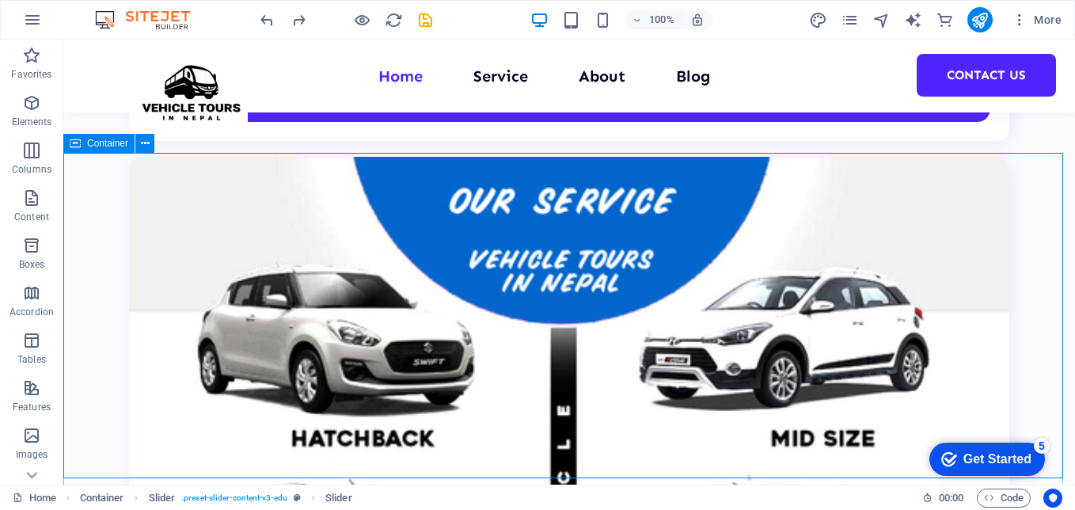
click at [82, 144] on div "Container" at bounding box center [98, 143] width 71 height 19
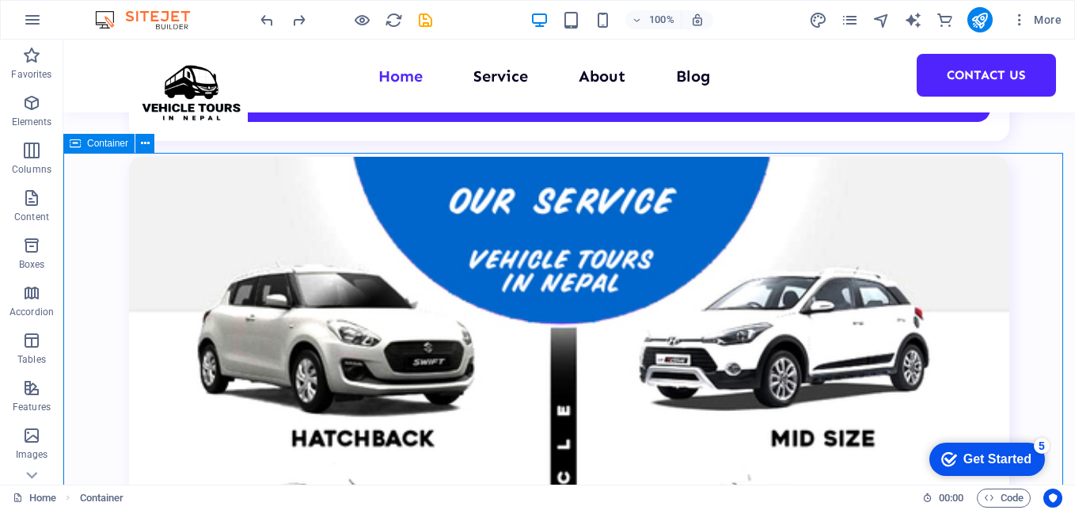
click at [86, 140] on div "Container" at bounding box center [98, 143] width 71 height 19
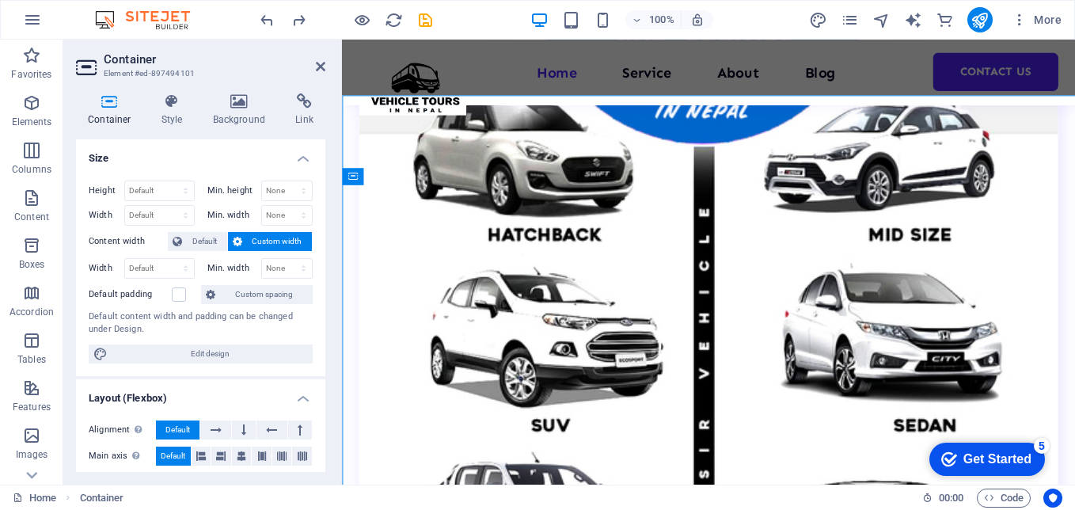
scroll to position [3458, 0]
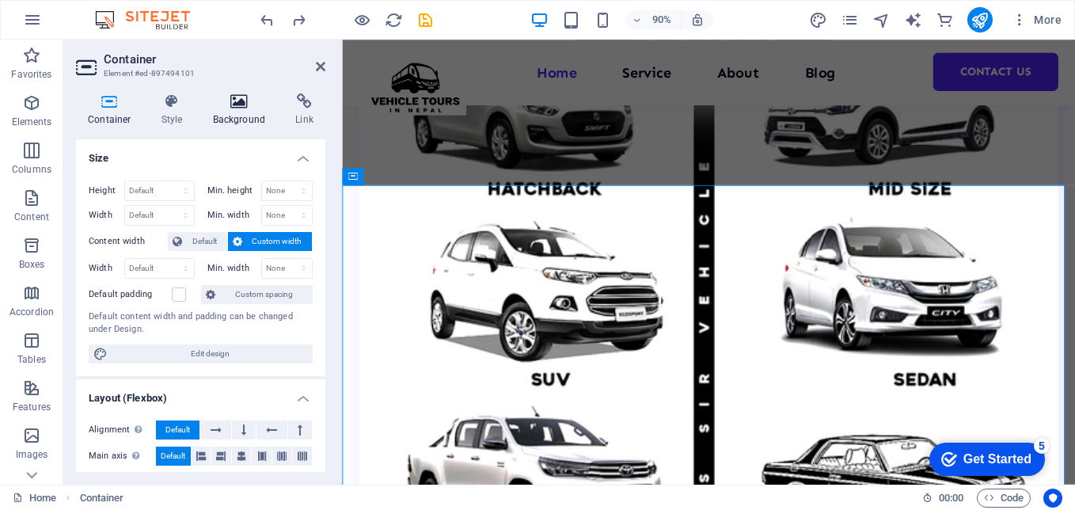
click at [219, 114] on h4 "Background" at bounding box center [242, 109] width 83 height 33
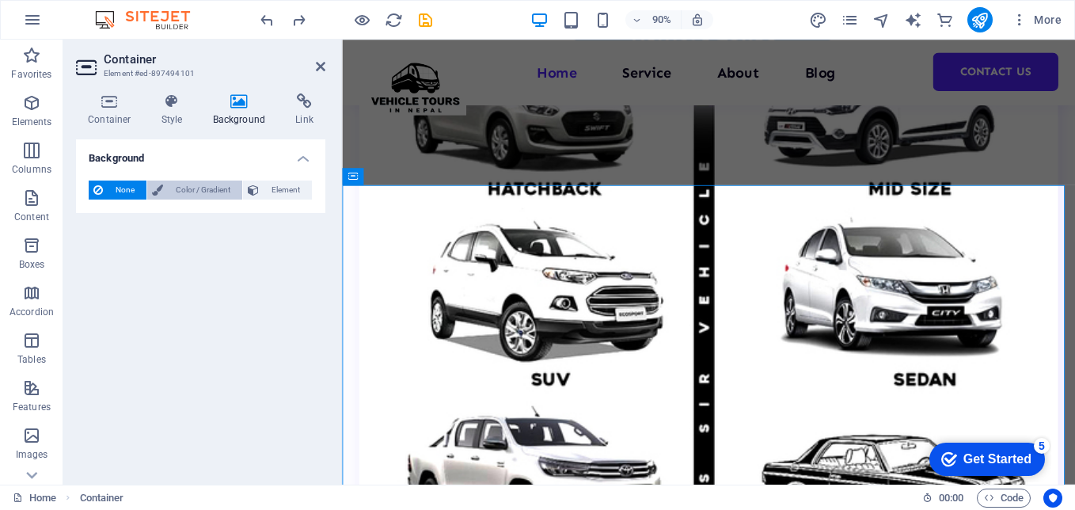
click at [222, 196] on span "Color / Gradient" at bounding box center [203, 190] width 70 height 19
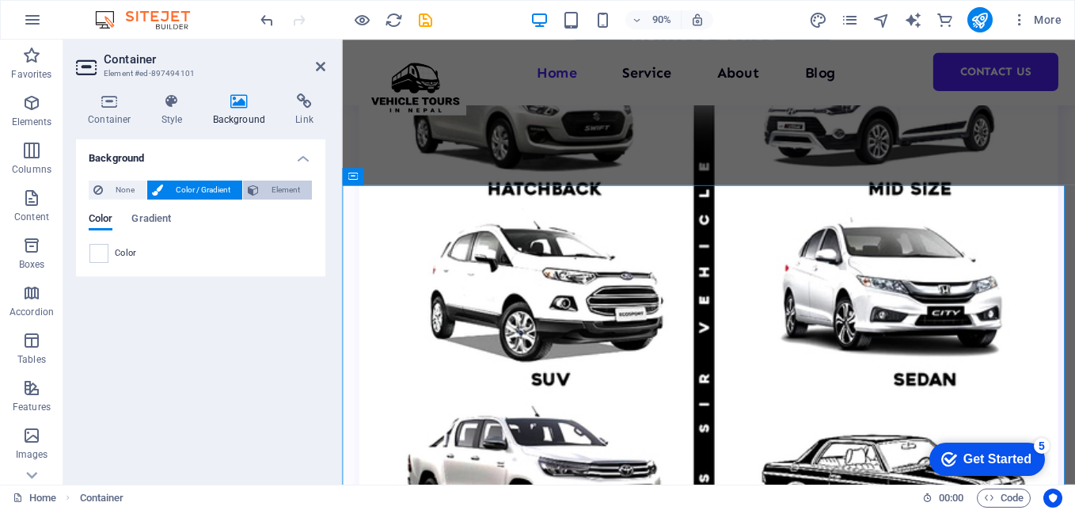
click at [271, 194] on span "Element" at bounding box center [286, 190] width 44 height 19
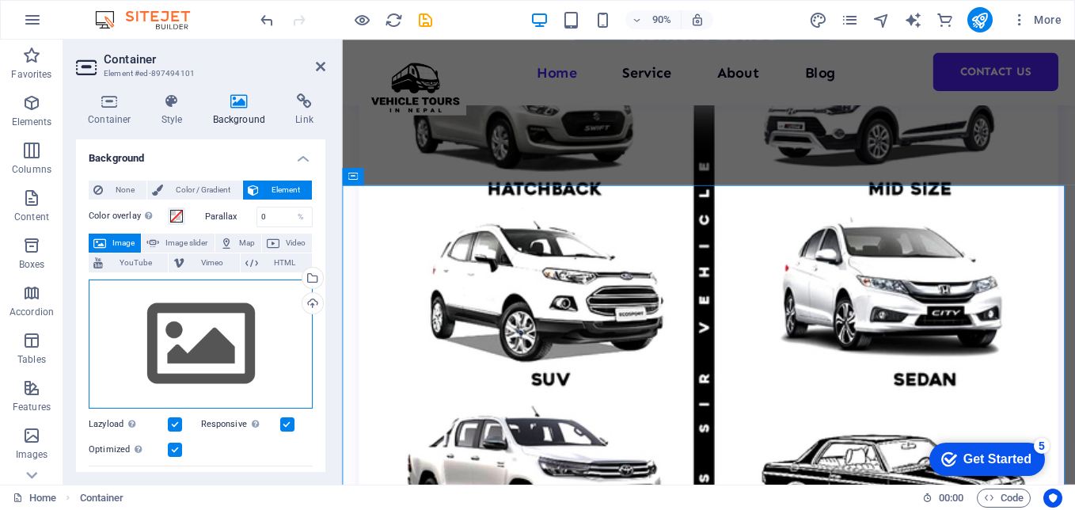
click at [180, 326] on div "Drag files here, click to choose files or select files from Files or our free s…" at bounding box center [201, 345] width 224 height 130
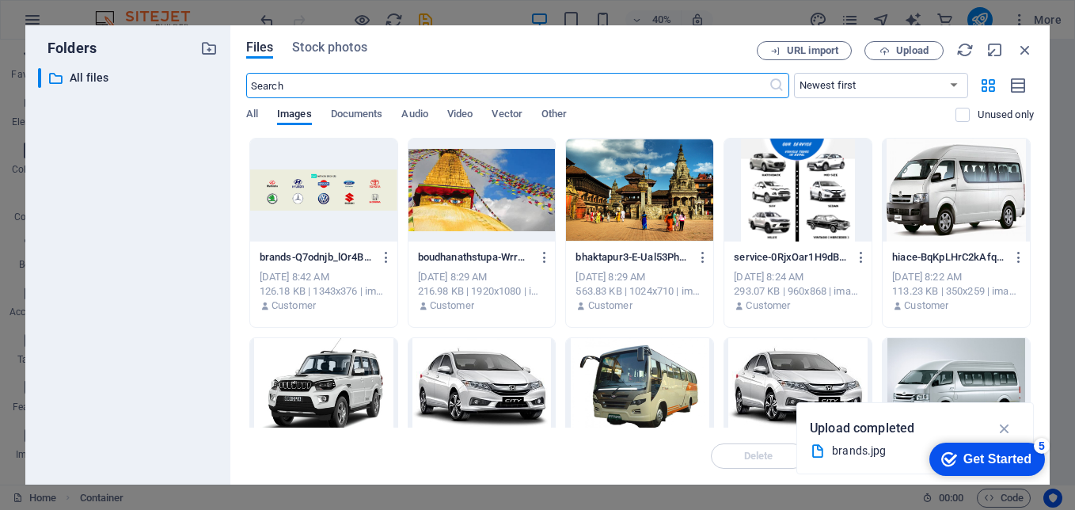
scroll to position [3376, 0]
click at [314, 196] on div at bounding box center [323, 190] width 147 height 103
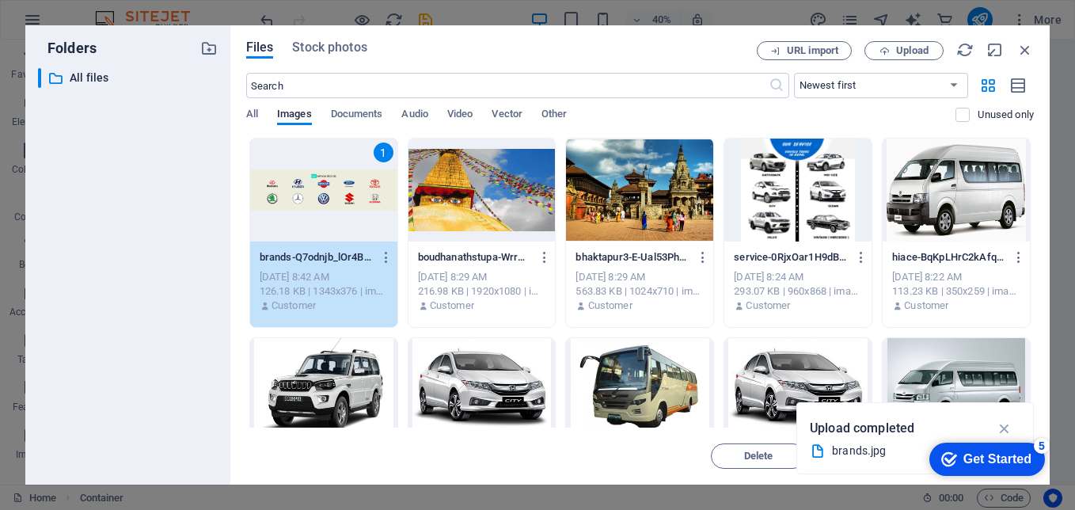
click at [314, 196] on div "1" at bounding box center [323, 190] width 147 height 103
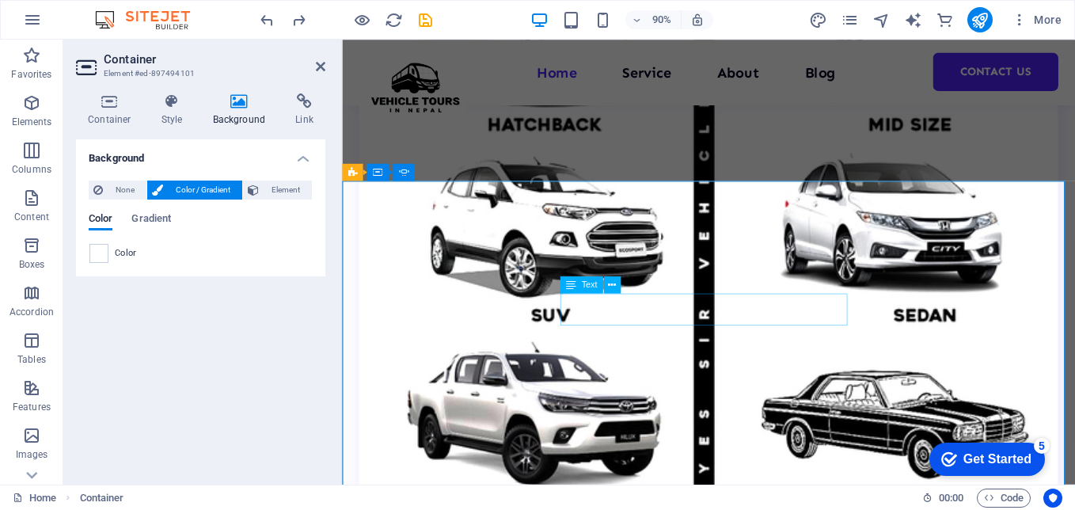
scroll to position [3458, 0]
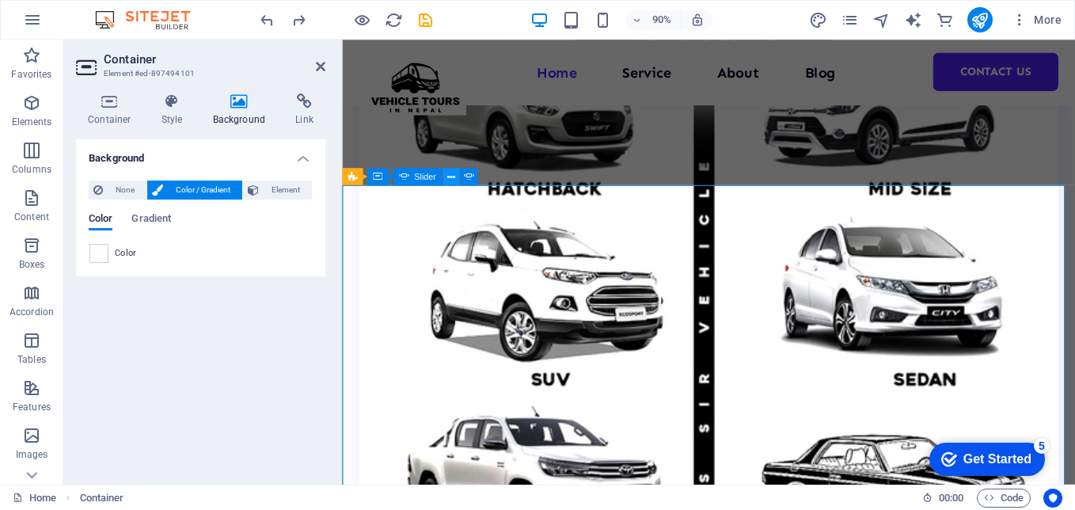
click at [451, 174] on icon at bounding box center [451, 176] width 8 height 15
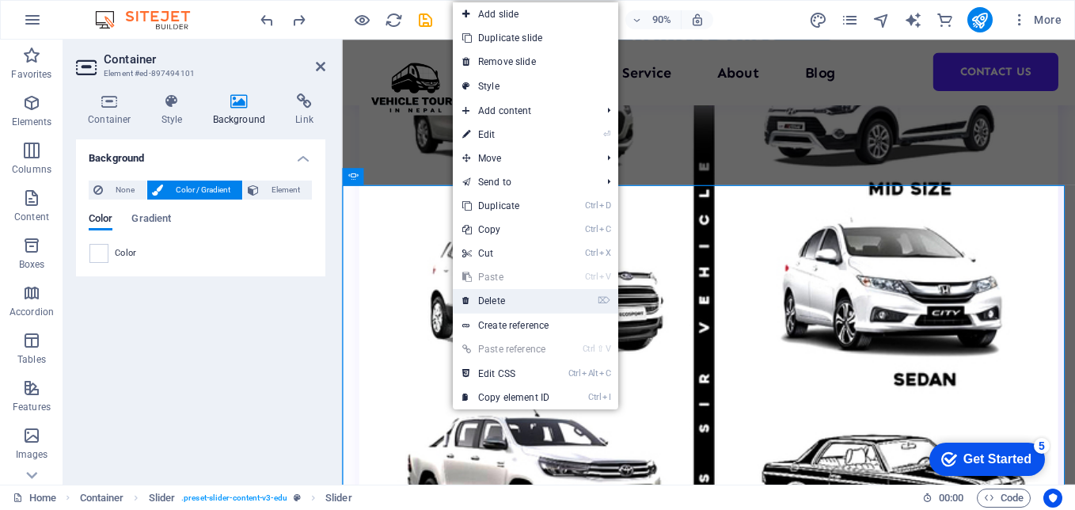
click at [500, 304] on link "⌦ Delete" at bounding box center [506, 301] width 106 height 24
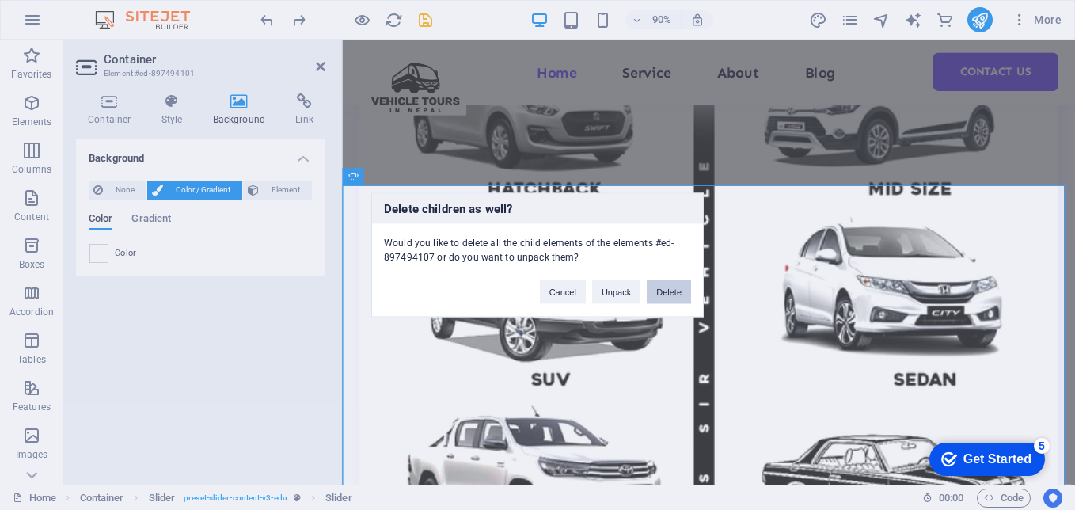
click at [675, 296] on button "Delete" at bounding box center [669, 292] width 44 height 24
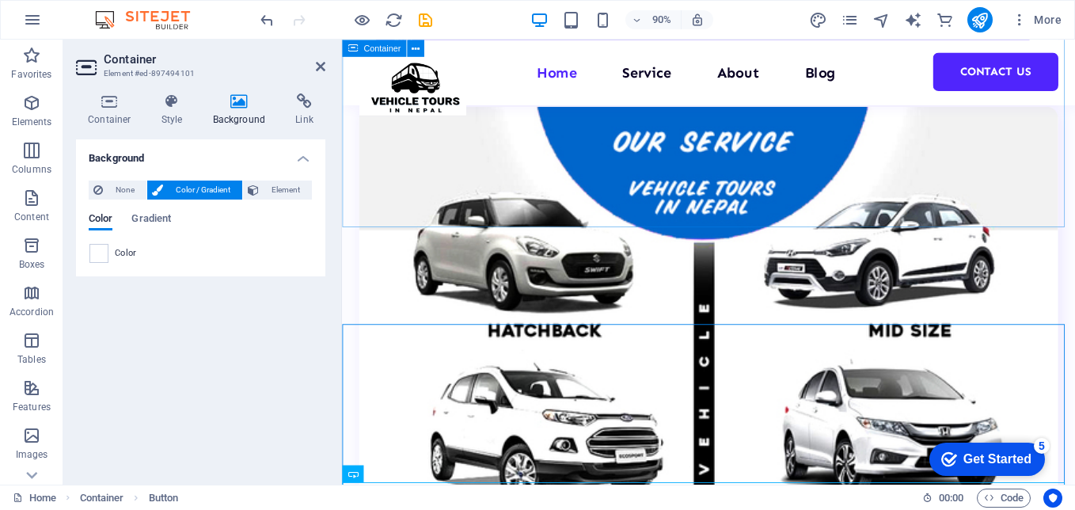
scroll to position [3300, 0]
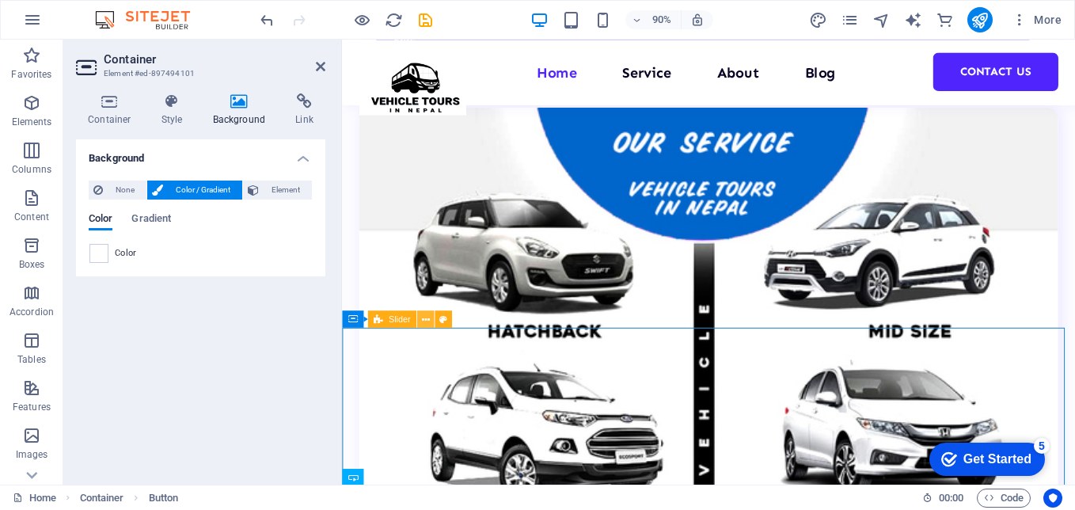
click at [422, 320] on icon at bounding box center [425, 319] width 8 height 15
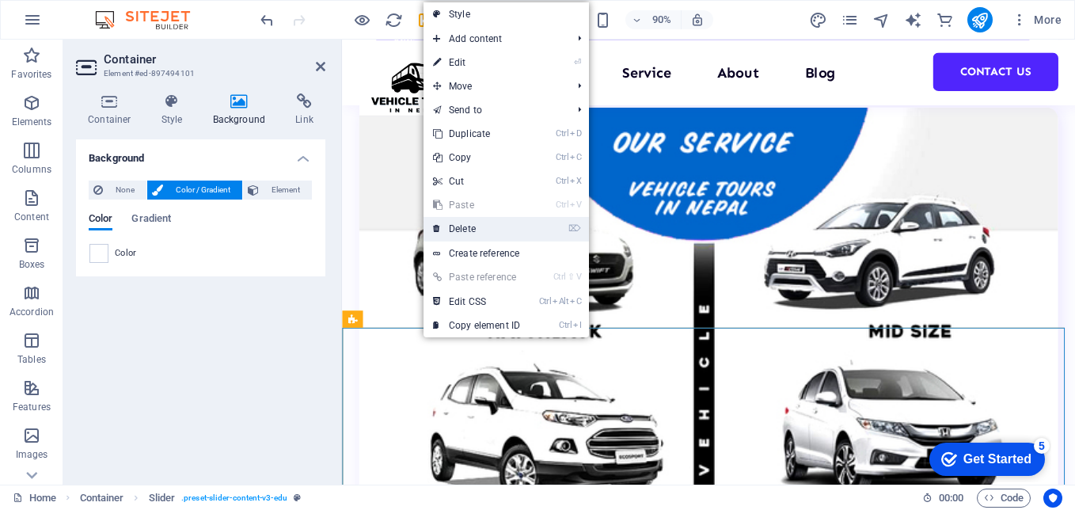
drag, startPoint x: 456, startPoint y: 225, endPoint x: 128, endPoint y: 207, distance: 328.3
click at [456, 225] on link "⌦ Delete" at bounding box center [477, 229] width 106 height 24
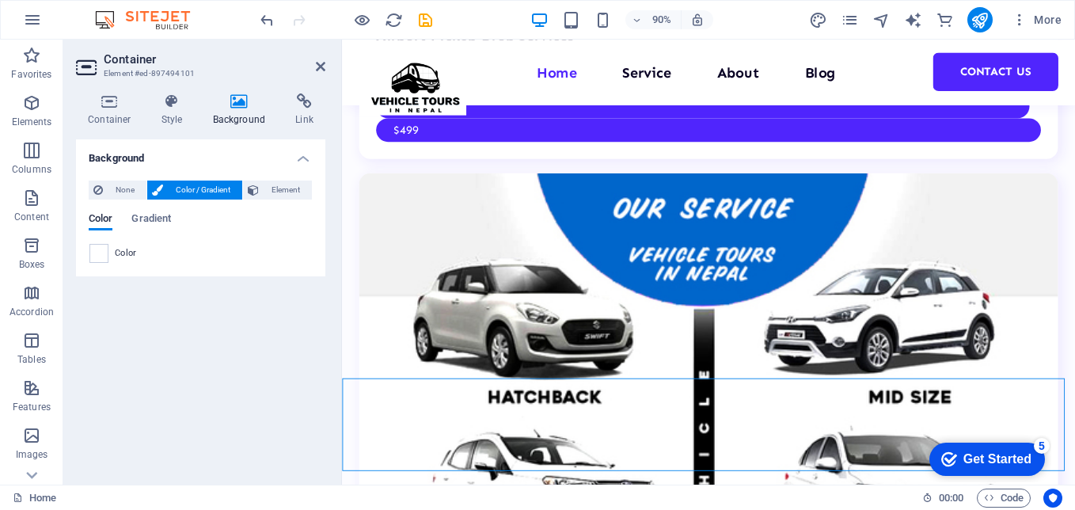
scroll to position [3220, 0]
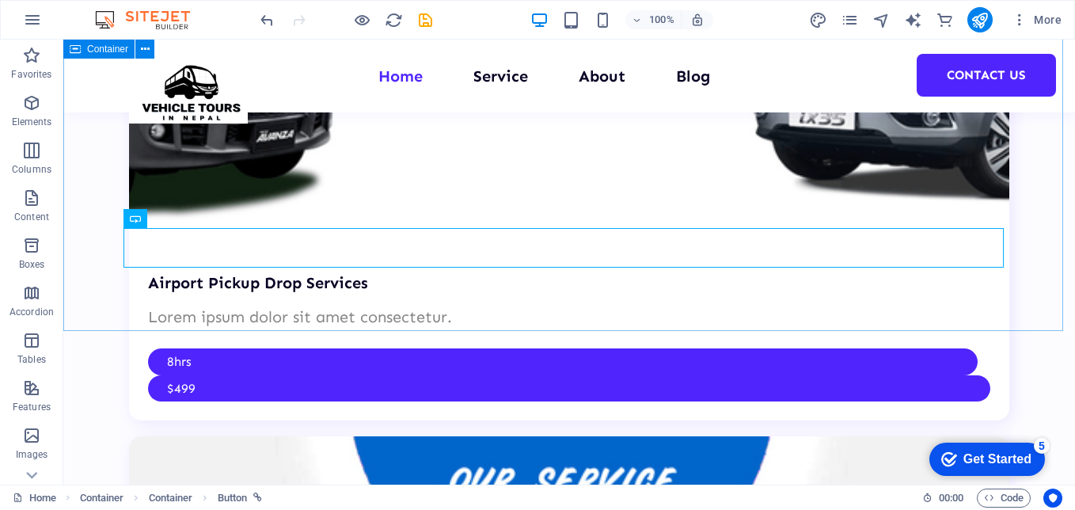
scroll to position [3358, 0]
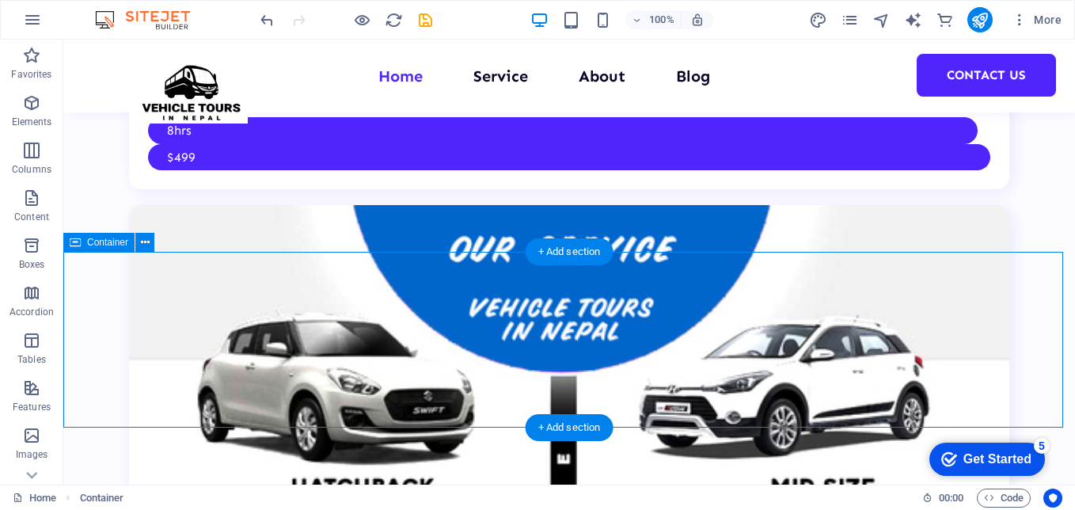
scroll to position [3279, 0]
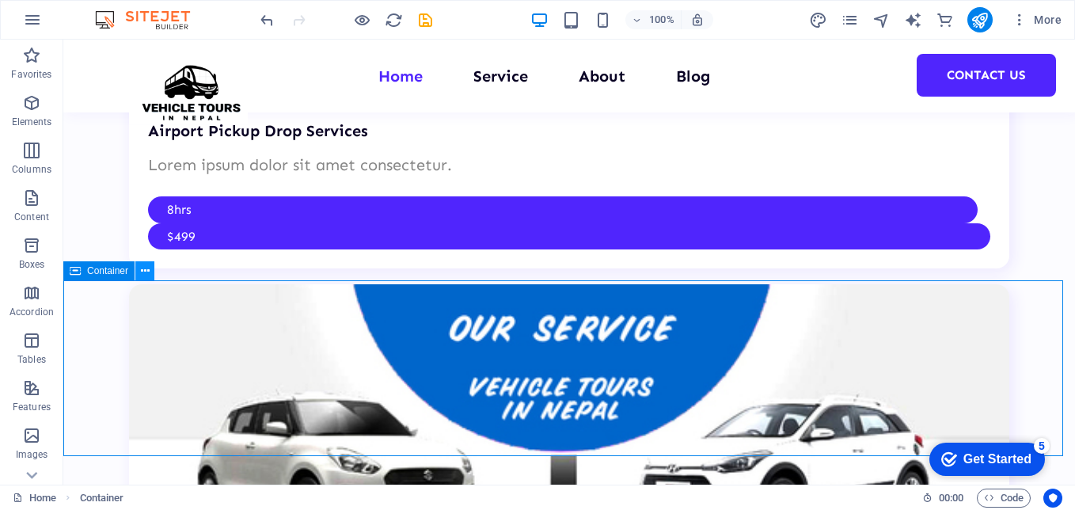
click at [150, 273] on button at bounding box center [144, 270] width 19 height 19
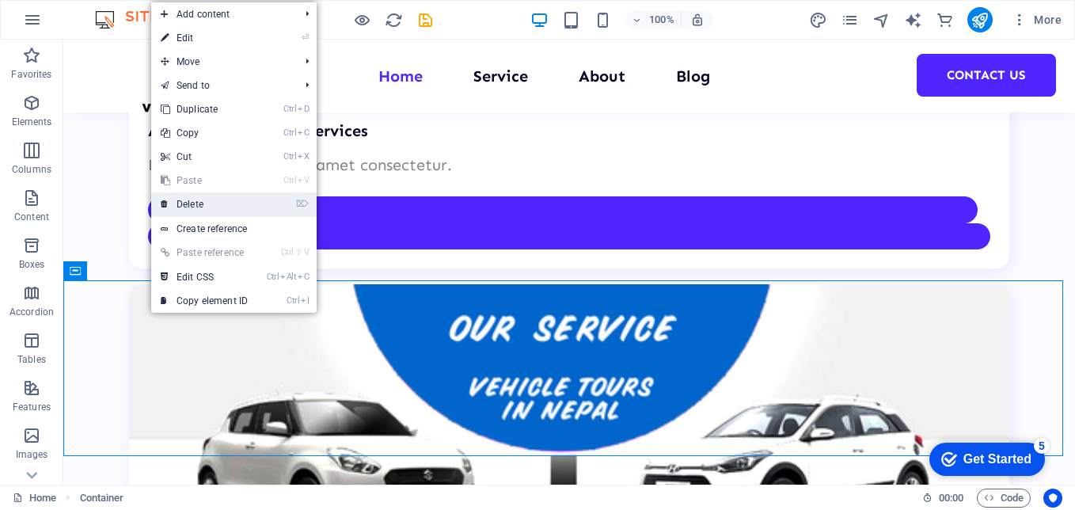
click at [201, 208] on link "⌦ Delete" at bounding box center [204, 204] width 106 height 24
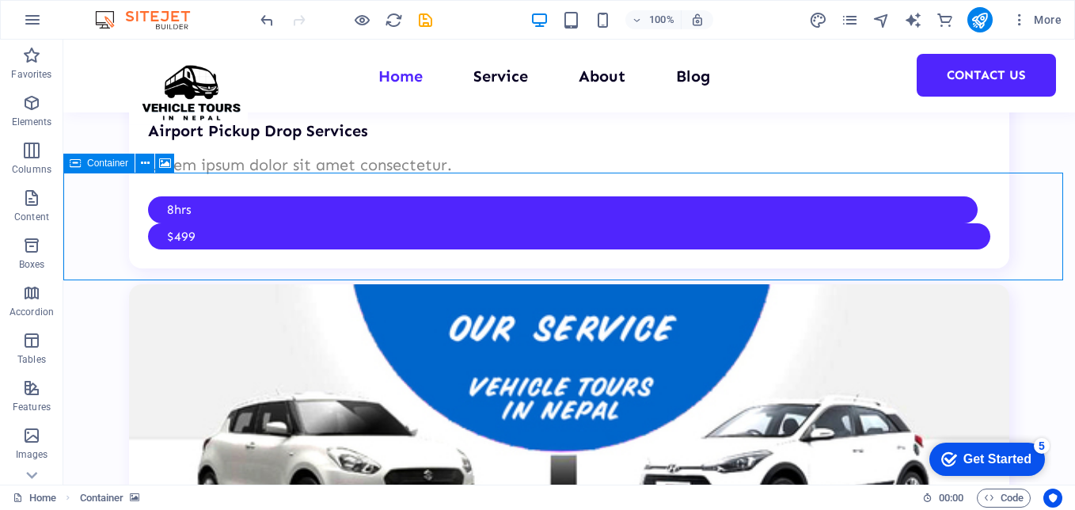
click at [97, 161] on span "Container" at bounding box center [107, 163] width 41 height 10
click at [141, 166] on icon at bounding box center [145, 163] width 9 height 17
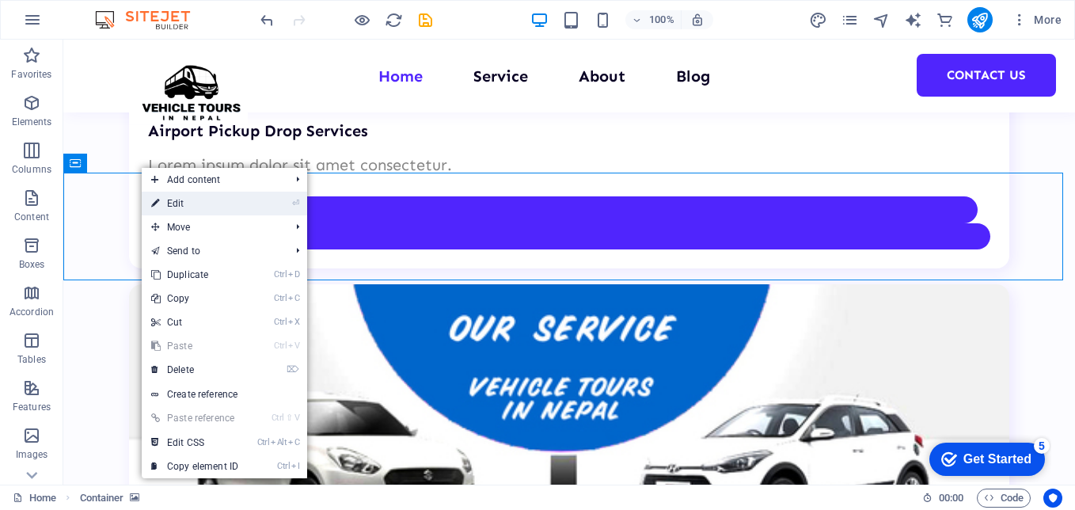
click at [256, 207] on li "⏎ Edit" at bounding box center [224, 204] width 165 height 24
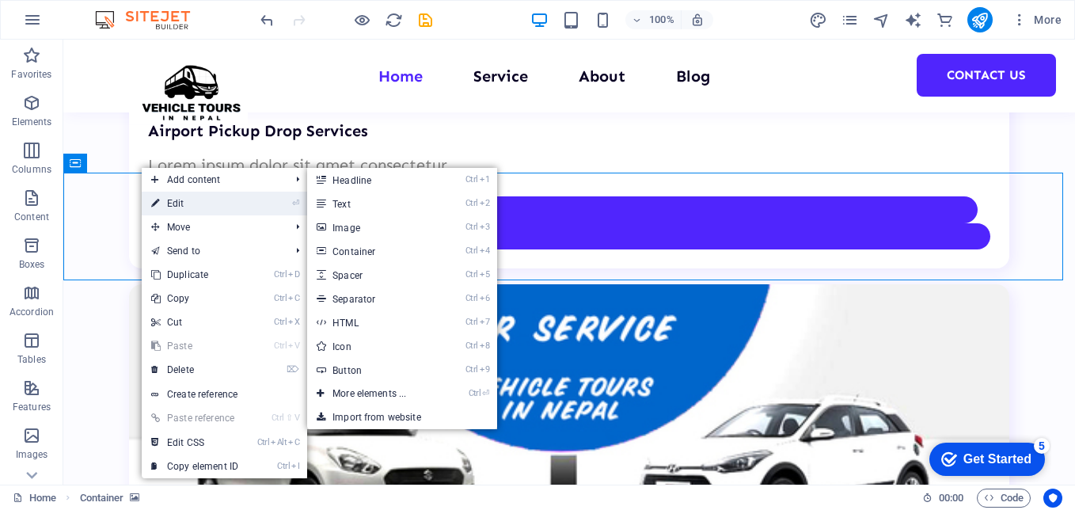
click at [219, 206] on link "⏎ Edit" at bounding box center [195, 204] width 106 height 24
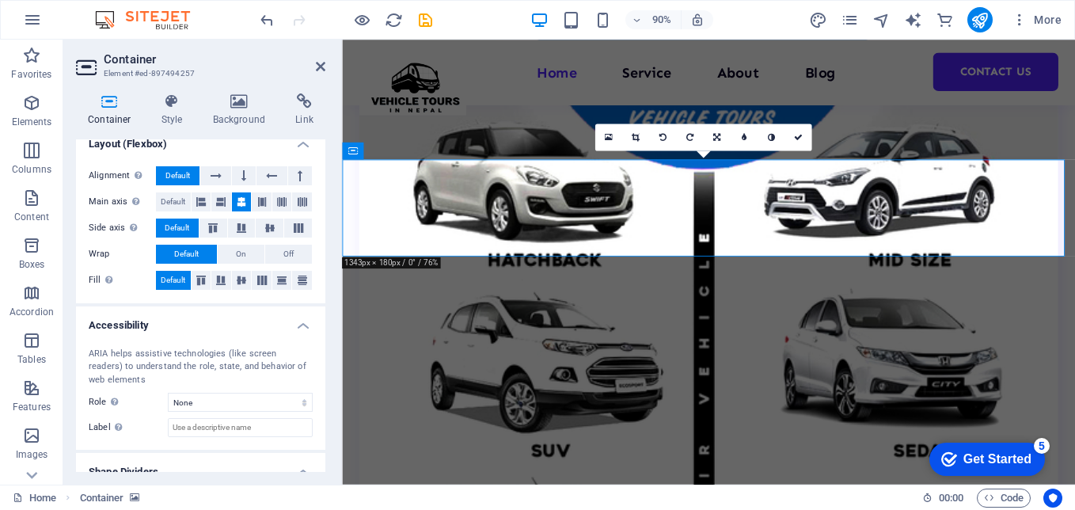
scroll to position [109, 0]
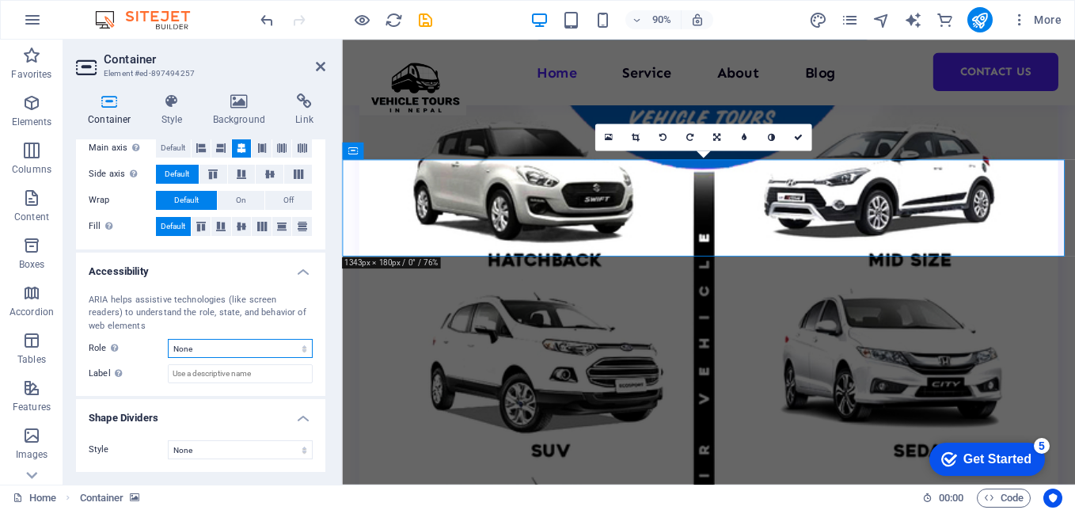
click at [251, 346] on select "None Alert Article Banner Comment Complementary Dialog Footer Header Marquee Pr…" at bounding box center [240, 348] width 145 height 19
click at [244, 380] on input "Label Use the ARIA label to provide a clear and descriptive name for elements t…" at bounding box center [240, 373] width 145 height 19
click at [241, 452] on select "None Triangle Square Diagonal Polygon 1 Polygon 2 Zigzag Multiple Zigzags Waves…" at bounding box center [240, 449] width 145 height 19
click at [168, 440] on select "None Triangle Square Diagonal Polygon 1 Polygon 2 Zigzag Multiple Zigzags Waves…" at bounding box center [240, 449] width 145 height 19
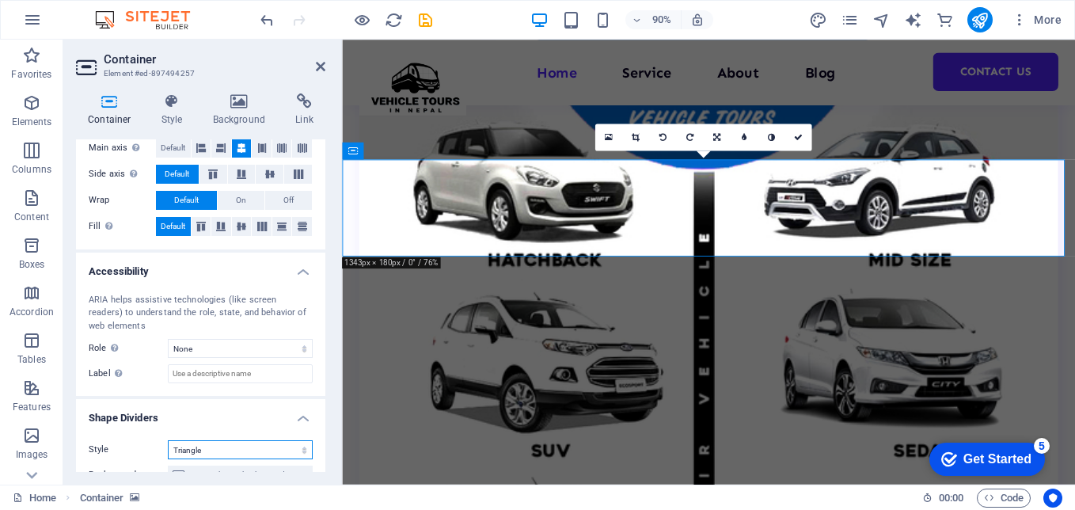
click at [205, 454] on select "None Triangle Square Diagonal Polygon 1 Polygon 2 Zigzag Multiple Zigzags Waves…" at bounding box center [240, 449] width 145 height 19
click at [168, 440] on select "None Triangle Square Diagonal Polygon 1 Polygon 2 Zigzag Multiple Zigzags Waves…" at bounding box center [240, 449] width 145 height 19
click at [211, 449] on select "None Triangle Square Diagonal Polygon 1 Polygon 2 Zigzag Multiple Zigzags Waves…" at bounding box center [240, 449] width 145 height 19
select select "none"
click at [168, 440] on select "None Triangle Square Diagonal Polygon 1 Polygon 2 Zigzag Multiple Zigzags Waves…" at bounding box center [240, 449] width 145 height 19
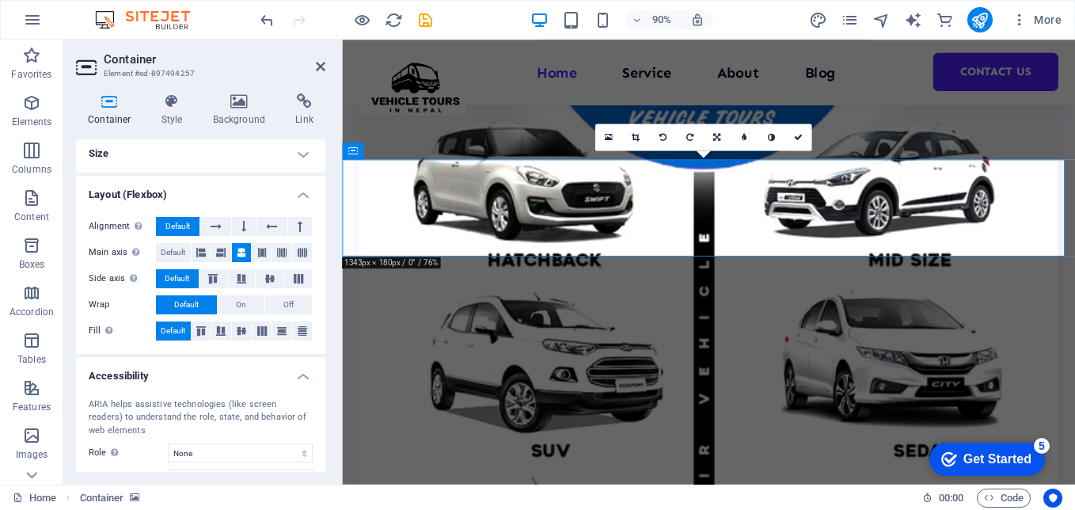
scroll to position [0, 0]
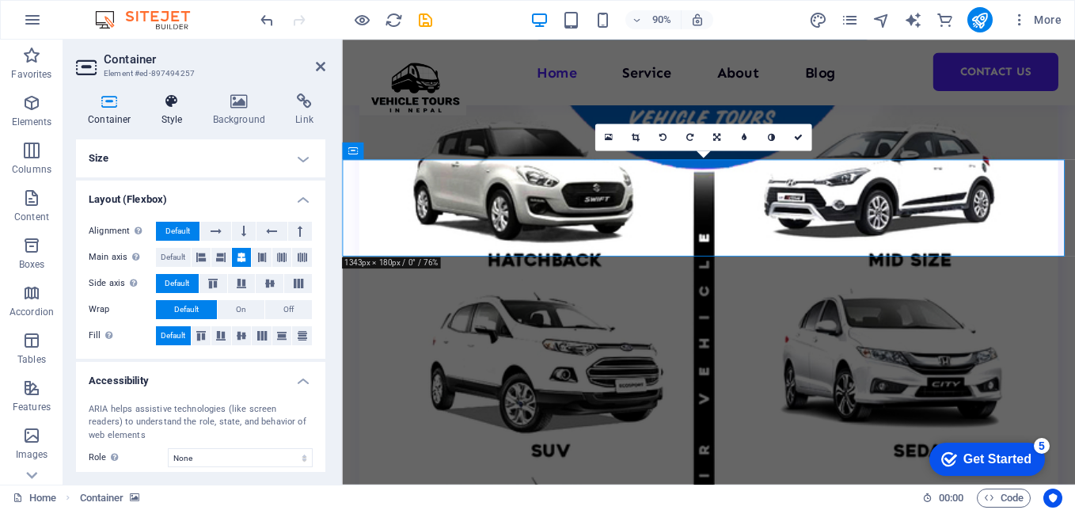
click at [173, 112] on h4 "Style" at bounding box center [175, 109] width 51 height 33
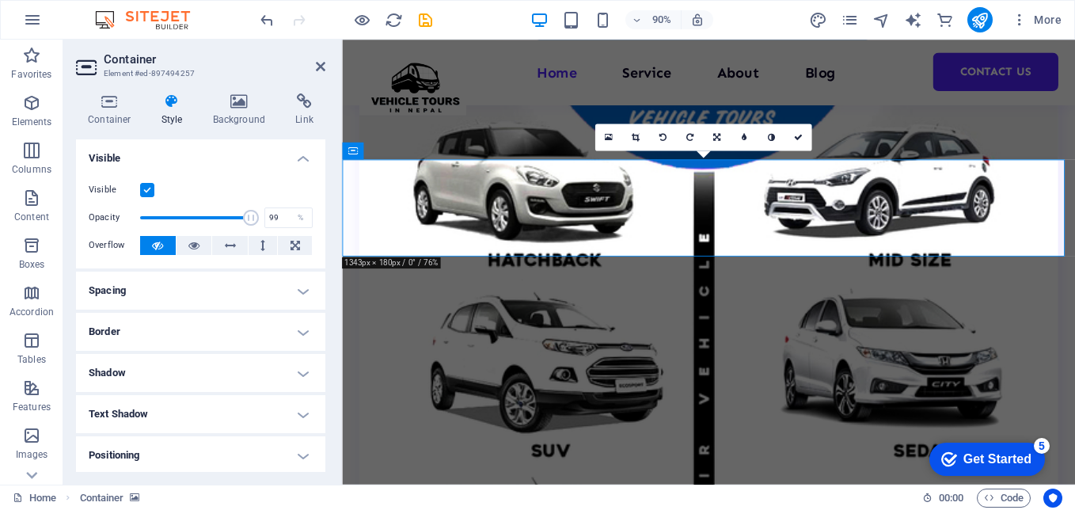
click at [247, 220] on span at bounding box center [251, 218] width 16 height 16
type input "80"
drag, startPoint x: 247, startPoint y: 220, endPoint x: 226, endPoint y: 218, distance: 20.7
click at [226, 218] on span at bounding box center [231, 218] width 16 height 16
click at [147, 187] on label at bounding box center [147, 190] width 14 height 14
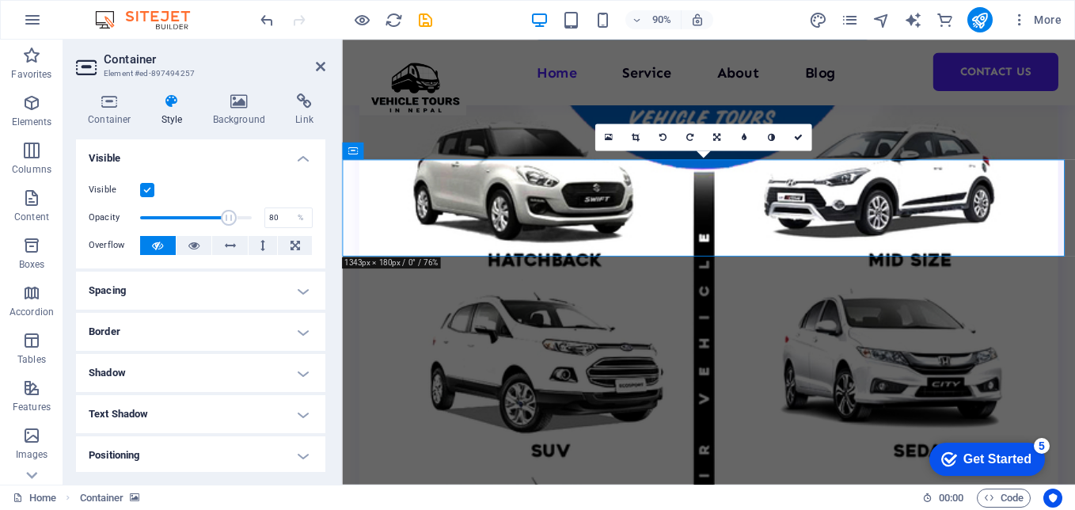
click at [0, 0] on input "Visible" at bounding box center [0, 0] width 0 height 0
click at [144, 187] on label at bounding box center [147, 190] width 14 height 14
click at [0, 0] on input "Visible" at bounding box center [0, 0] width 0 height 0
click at [144, 187] on label at bounding box center [147, 190] width 14 height 14
click at [0, 0] on input "Visible" at bounding box center [0, 0] width 0 height 0
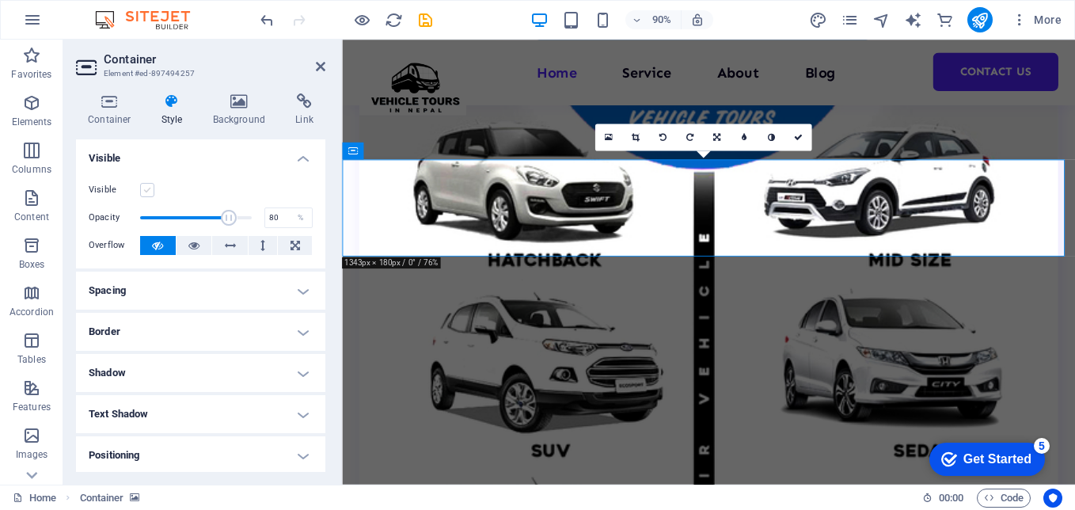
click at [144, 187] on label at bounding box center [147, 190] width 14 height 14
click at [0, 0] on input "Visible" at bounding box center [0, 0] width 0 height 0
click at [174, 108] on icon at bounding box center [172, 101] width 45 height 16
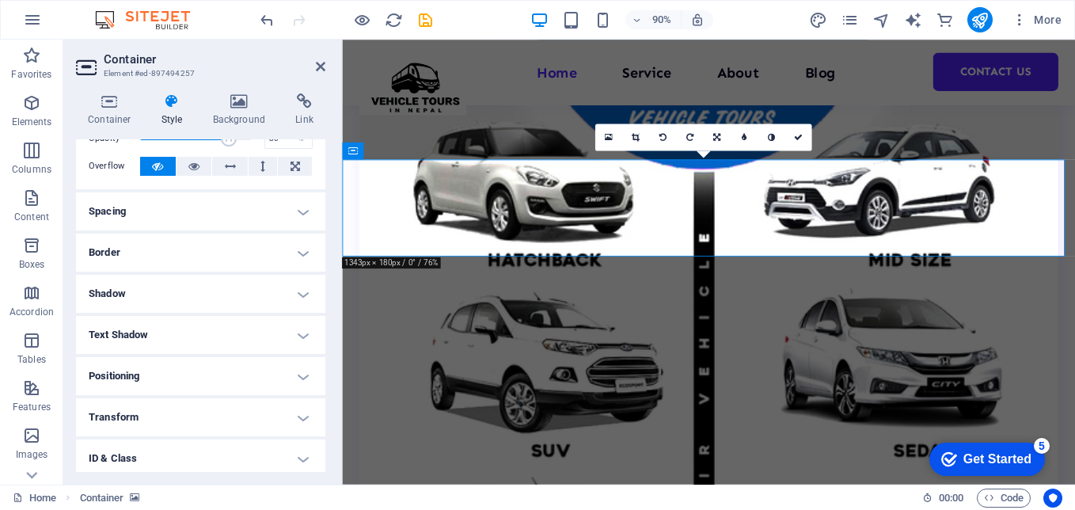
click at [135, 215] on h4 "Spacing" at bounding box center [200, 211] width 249 height 38
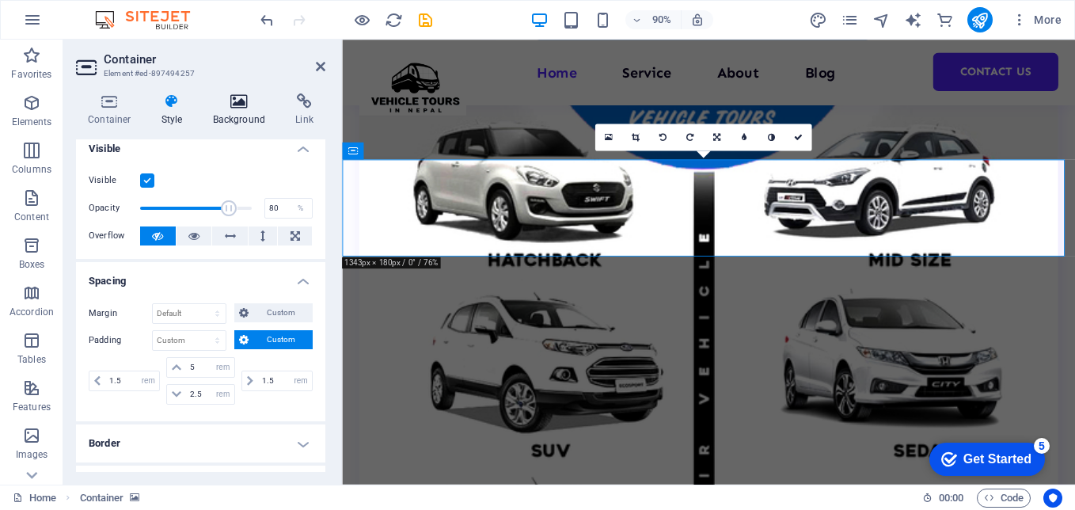
scroll to position [0, 0]
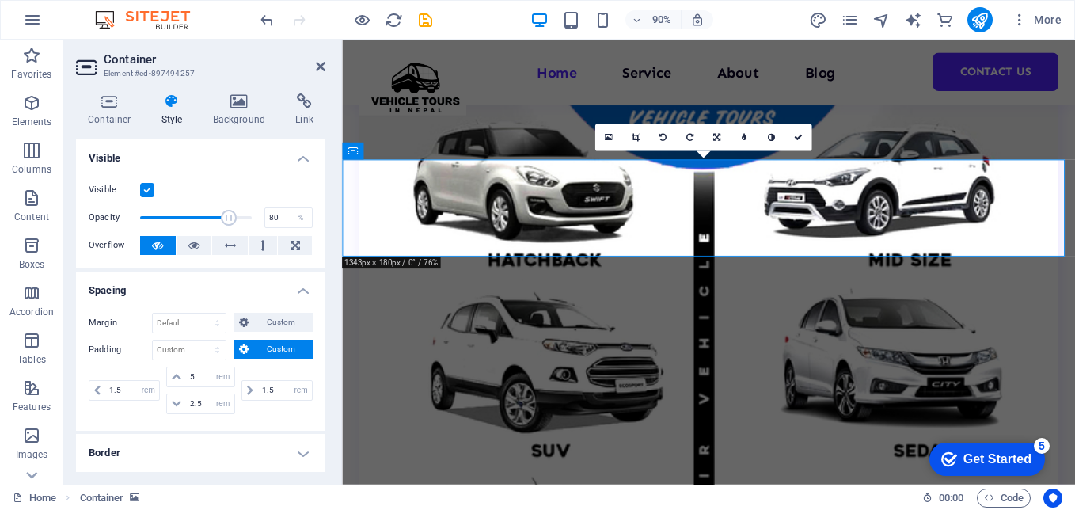
click at [173, 114] on h4 "Style" at bounding box center [175, 109] width 51 height 33
click at [223, 112] on h4 "Background" at bounding box center [242, 109] width 83 height 33
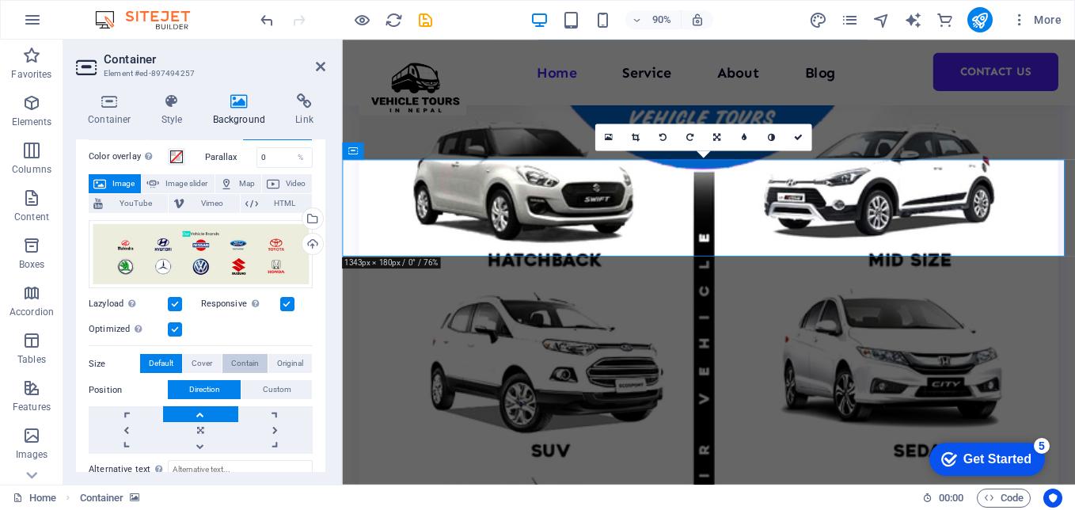
scroll to position [79, 0]
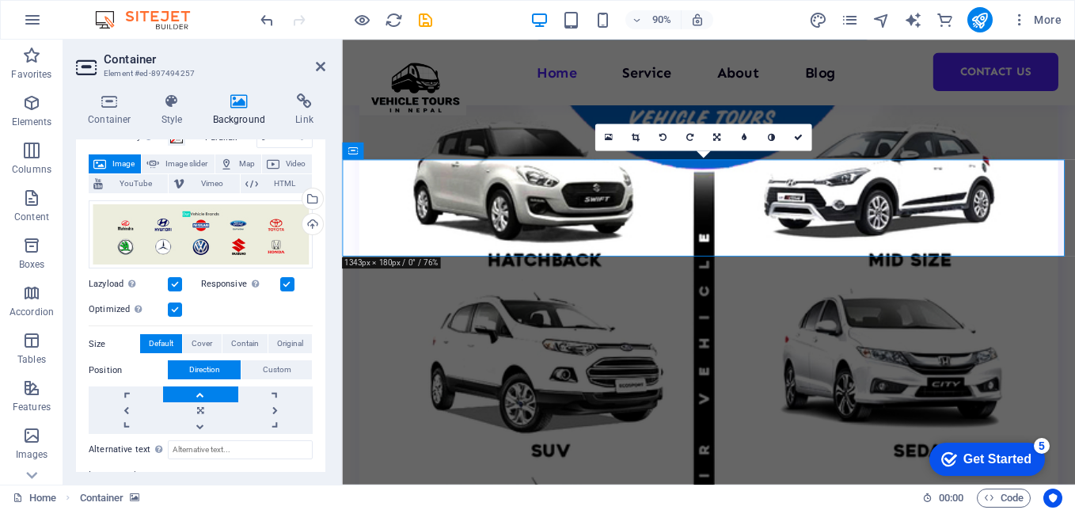
click at [165, 285] on label "Lazyload Loading images after the page loads improves page speed." at bounding box center [128, 284] width 79 height 19
click at [0, 0] on input "Lazyload Loading images after the page loads improves page speed." at bounding box center [0, 0] width 0 height 0
click at [172, 306] on label at bounding box center [175, 309] width 14 height 14
click at [0, 0] on input "Optimized Images are compressed to improve page speed." at bounding box center [0, 0] width 0 height 0
click at [176, 307] on label at bounding box center [175, 309] width 14 height 14
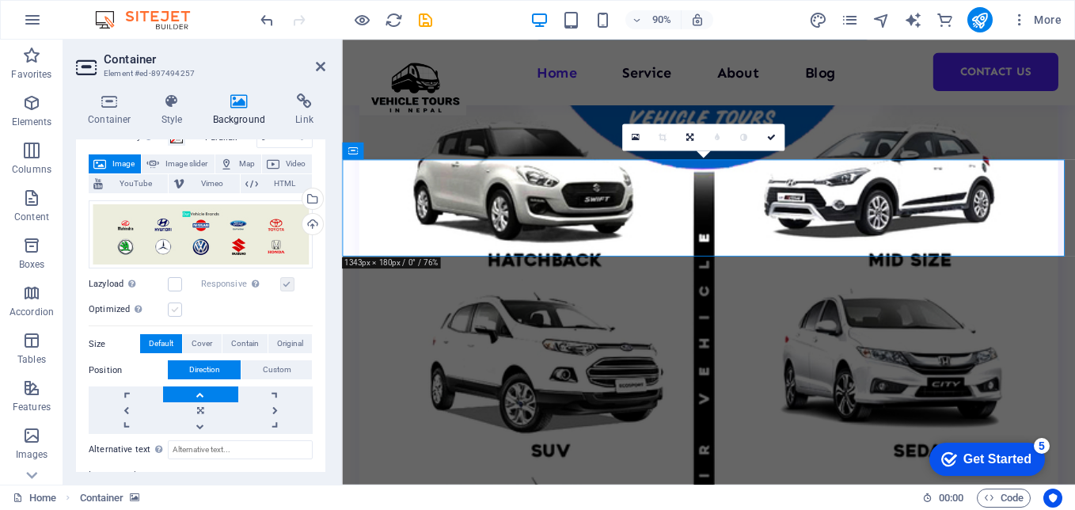
click at [0, 0] on input "Optimized Images are compressed to improve page speed." at bounding box center [0, 0] width 0 height 0
click at [283, 286] on label at bounding box center [287, 284] width 14 height 14
click at [0, 0] on input "Responsive Automatically load retina image and smartphone optimized sizes." at bounding box center [0, 0] width 0 height 0
click at [178, 283] on label at bounding box center [175, 284] width 14 height 14
click at [0, 0] on input "Lazyload Loading images after the page loads improves page speed." at bounding box center [0, 0] width 0 height 0
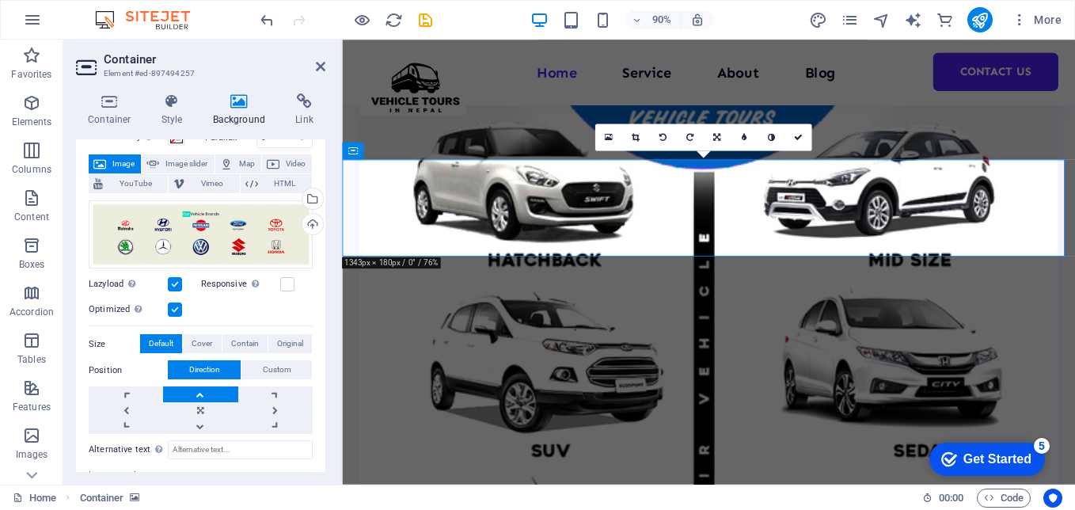
click at [178, 283] on label at bounding box center [175, 284] width 14 height 14
click at [0, 0] on input "Lazyload Loading images after the page loads improves page speed." at bounding box center [0, 0] width 0 height 0
click at [178, 283] on label at bounding box center [175, 284] width 14 height 14
click at [0, 0] on input "Lazyload Loading images after the page loads improves page speed." at bounding box center [0, 0] width 0 height 0
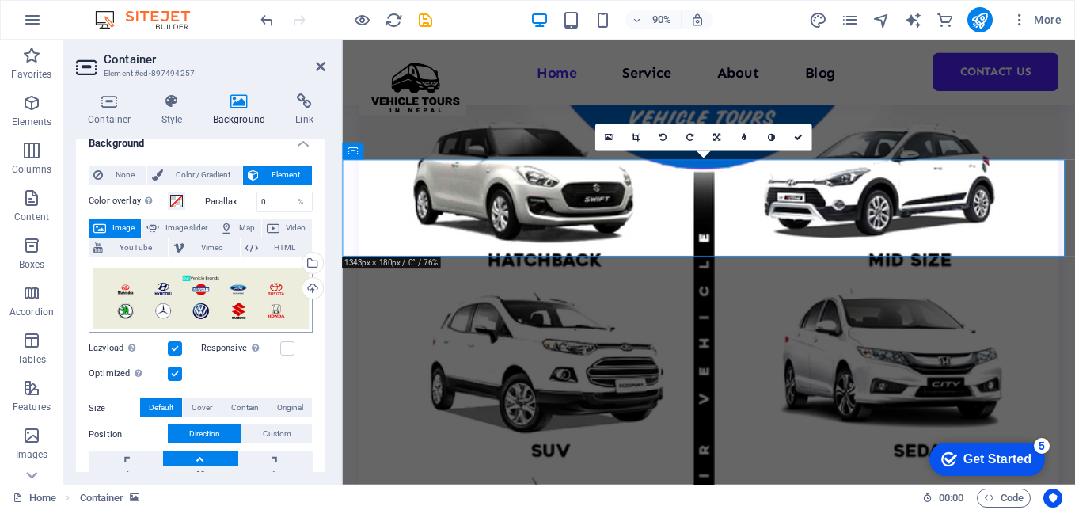
scroll to position [0, 0]
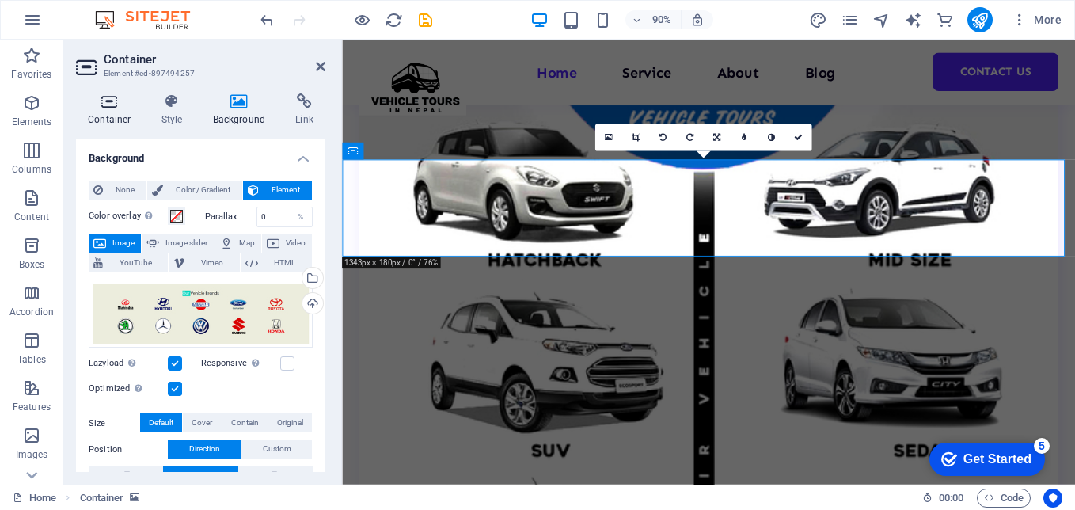
click at [125, 106] on icon at bounding box center [109, 101] width 67 height 16
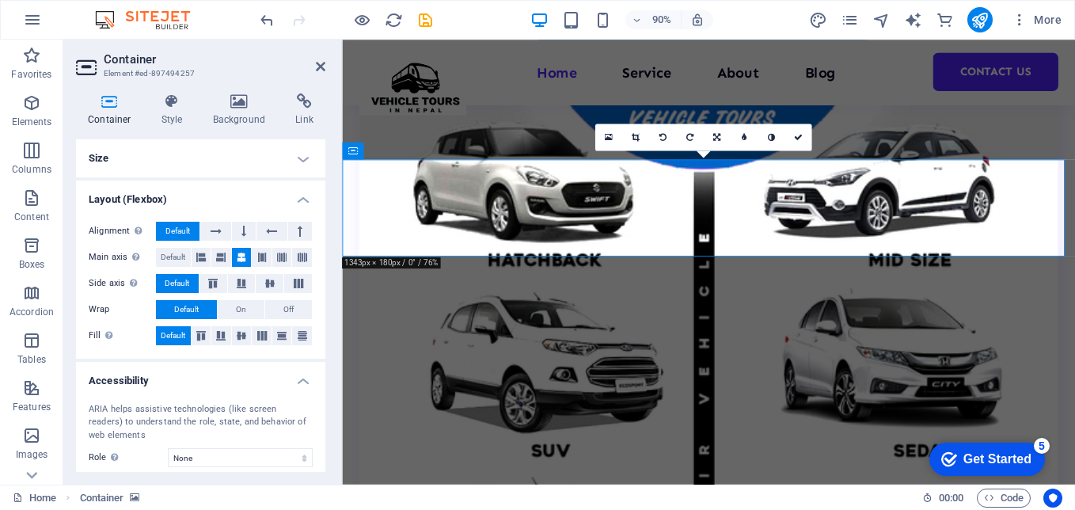
click at [173, 165] on h4 "Size" at bounding box center [200, 158] width 249 height 38
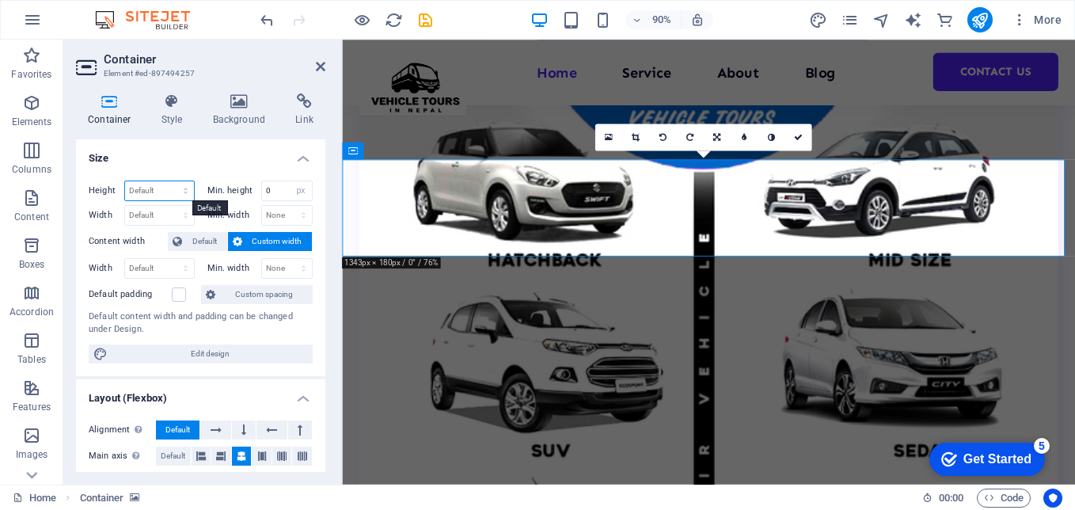
click at [169, 194] on select "Default px rem % vh vw" at bounding box center [159, 190] width 69 height 19
click at [169, 192] on select "Default px rem % vh vw" at bounding box center [159, 190] width 69 height 19
click at [257, 238] on span "Custom width" at bounding box center [277, 241] width 61 height 19
click at [280, 247] on span "Custom width" at bounding box center [277, 241] width 61 height 19
click at [155, 215] on select "Default px rem % em vh vw" at bounding box center [159, 215] width 69 height 19
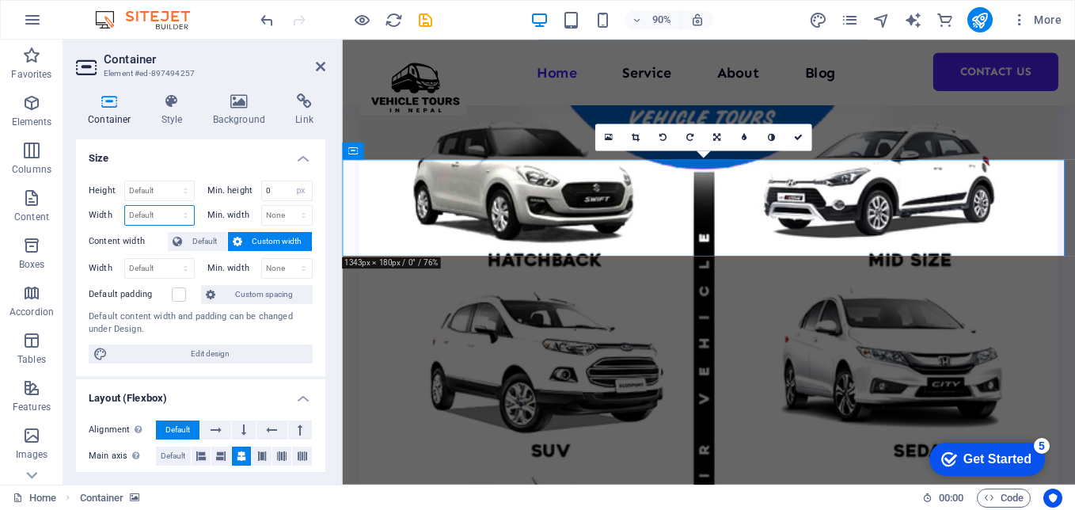
select select "px"
click at [169, 206] on select "Default px rem % em vh vw" at bounding box center [159, 215] width 69 height 19
type input "1014"
click at [172, 165] on h4 "Size" at bounding box center [200, 153] width 249 height 29
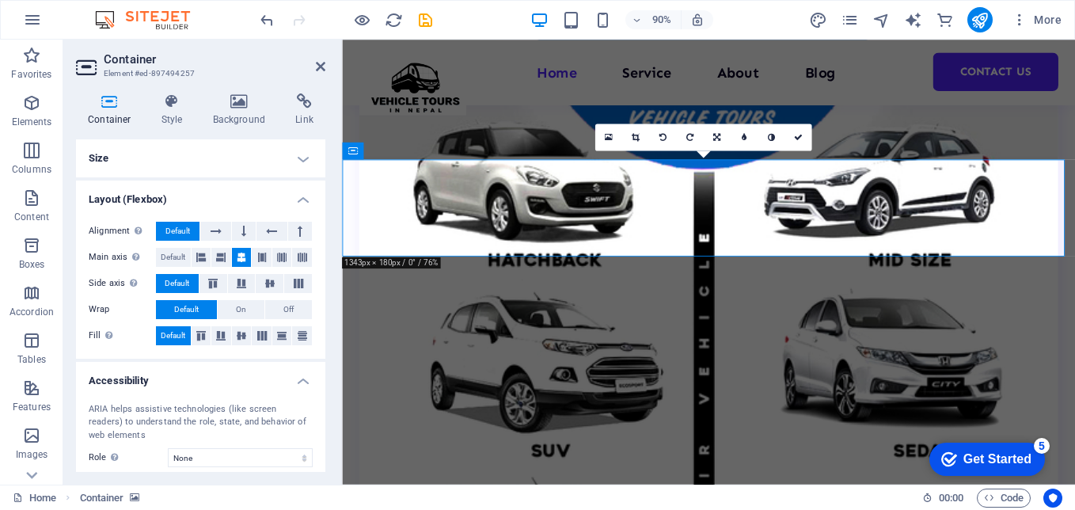
click at [113, 110] on h4 "Container" at bounding box center [113, 109] width 74 height 33
click at [162, 104] on icon at bounding box center [172, 101] width 45 height 16
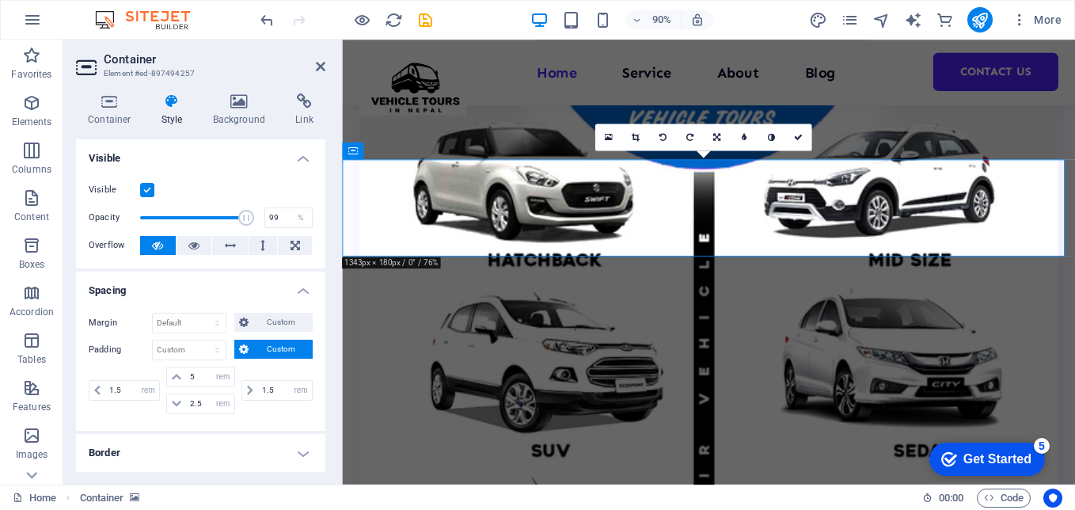
type input "100"
drag, startPoint x: 226, startPoint y: 214, endPoint x: 249, endPoint y: 219, distance: 23.4
click at [249, 219] on span at bounding box center [246, 218] width 16 height 16
click at [263, 322] on span "Custom" at bounding box center [280, 322] width 55 height 19
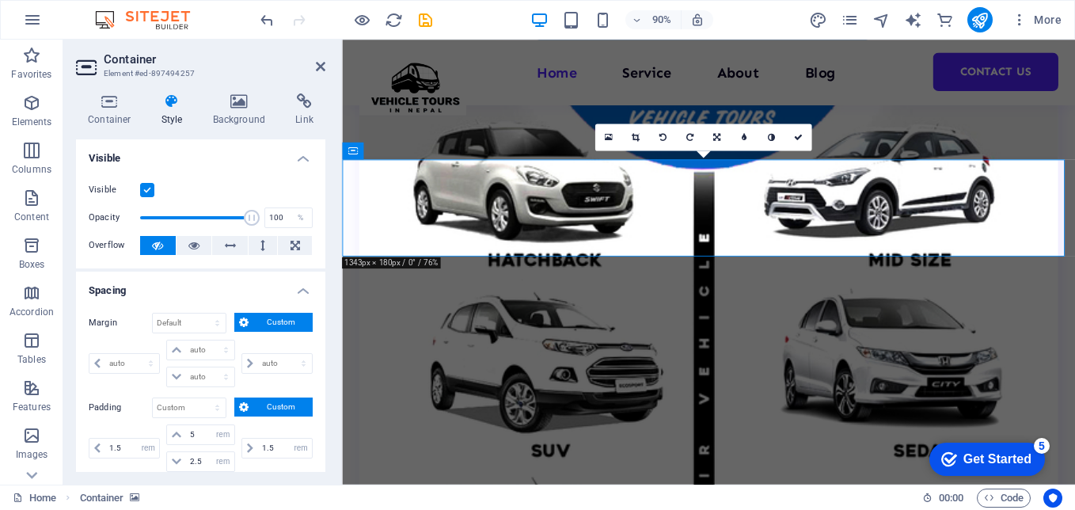
click at [263, 322] on span "Custom" at bounding box center [280, 322] width 55 height 19
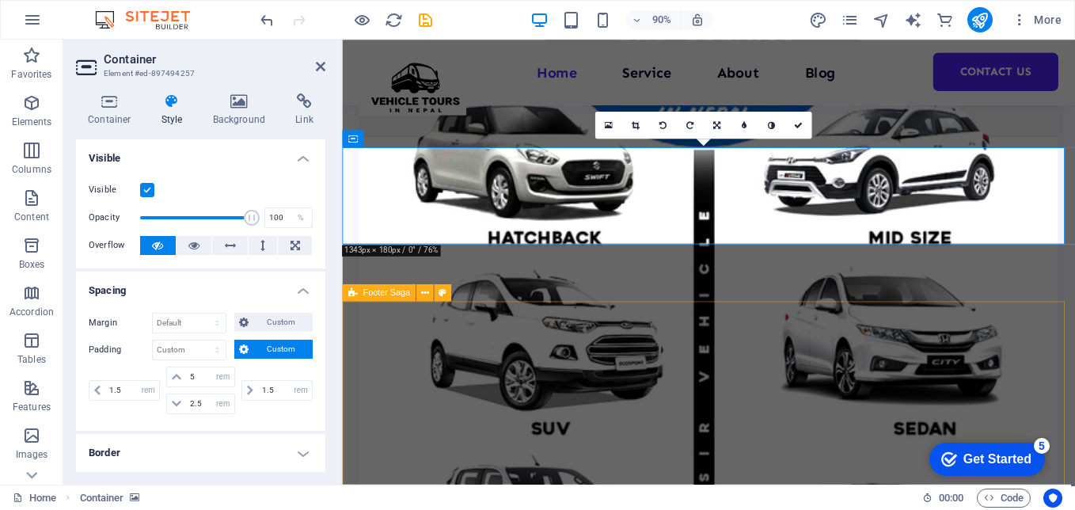
scroll to position [3458, 0]
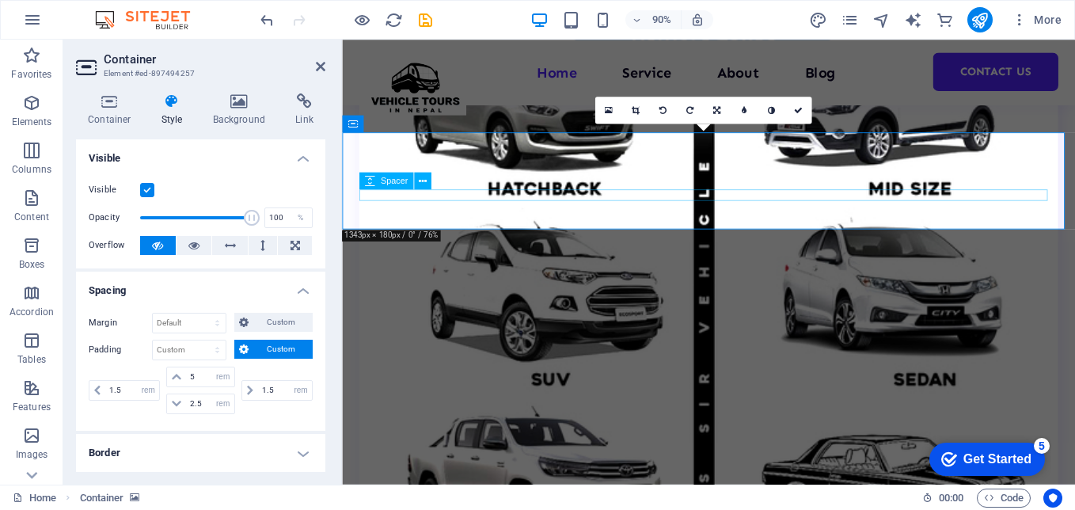
scroll to position [3220, 0]
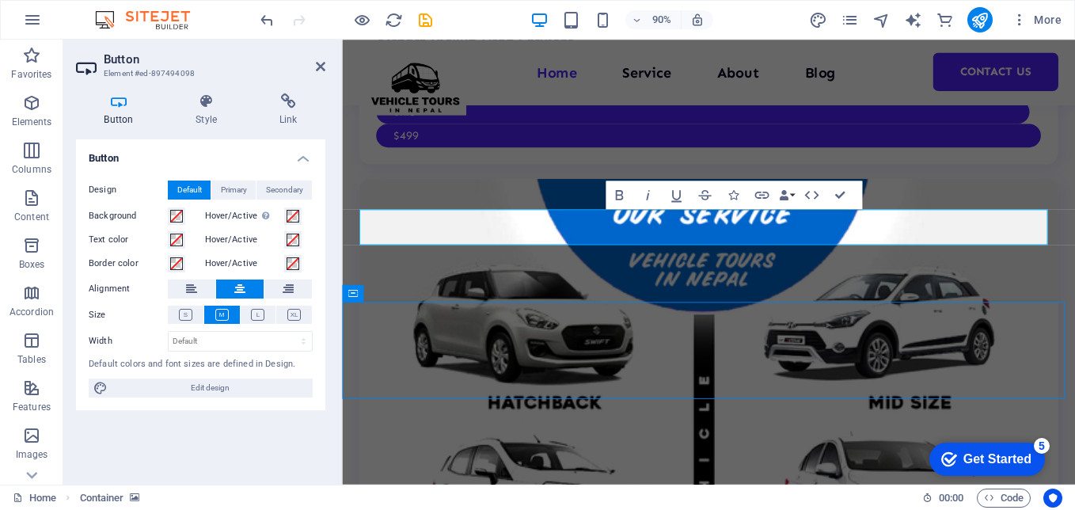
select select "rem"
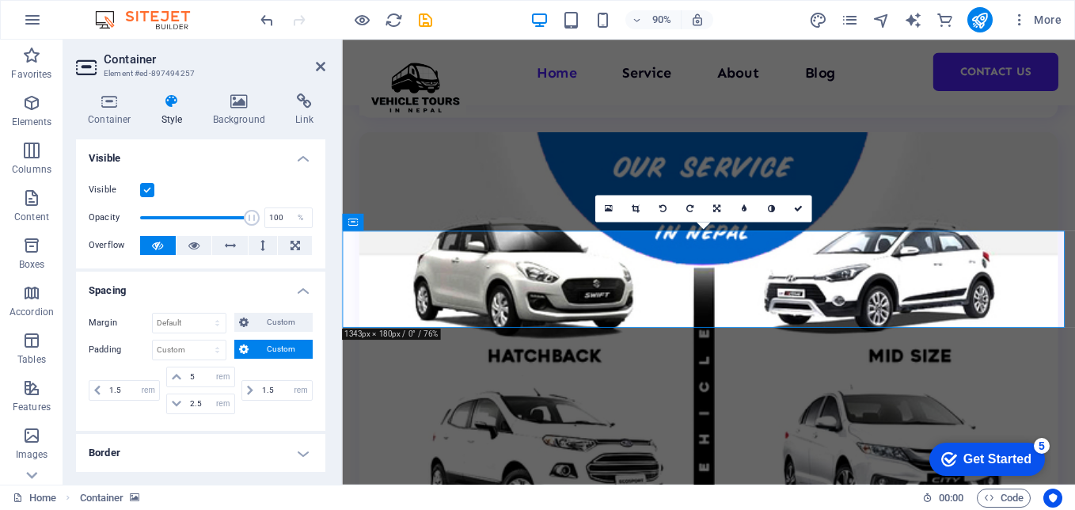
scroll to position [3300, 0]
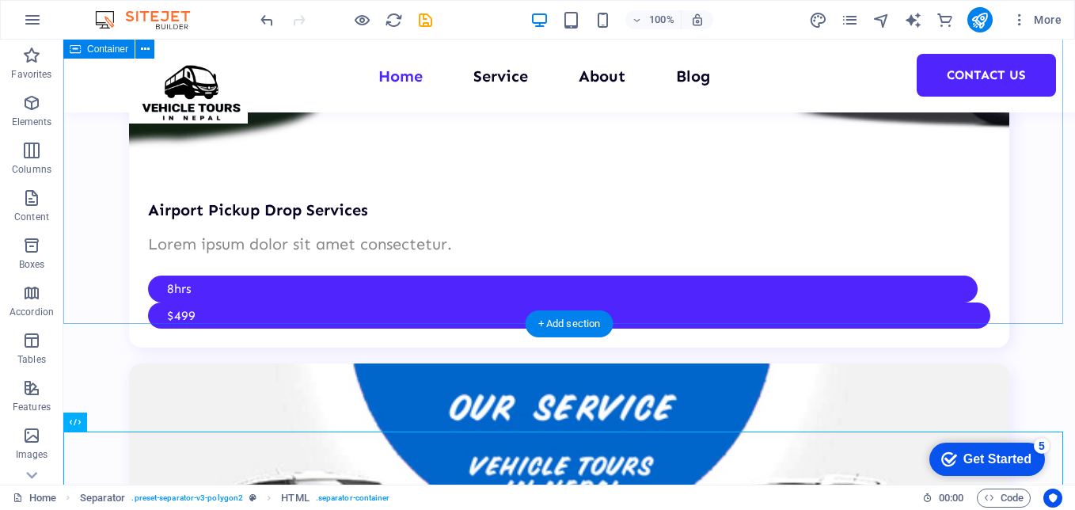
scroll to position [3121, 0]
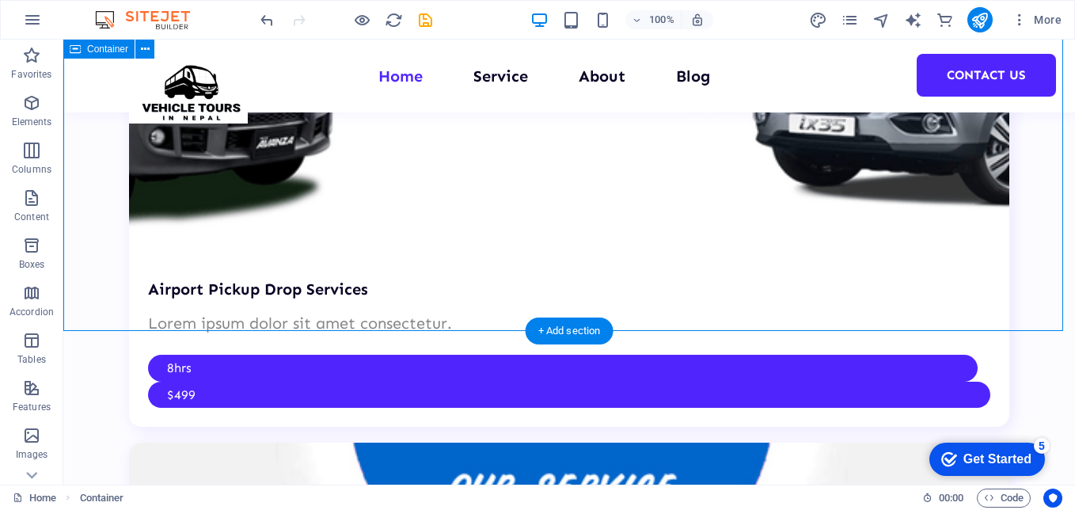
select select "multiple-waves"
select select "em"
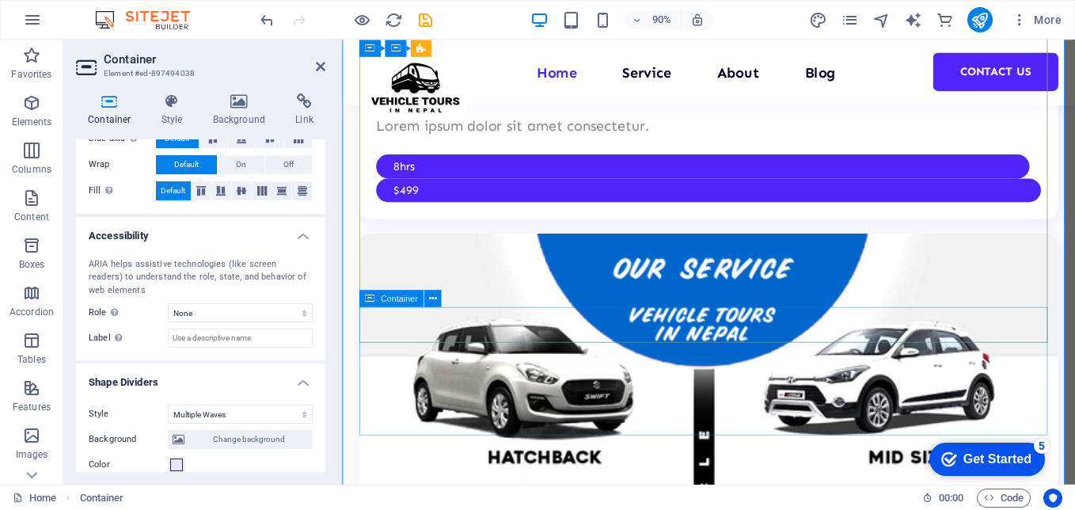
scroll to position [3326, 0]
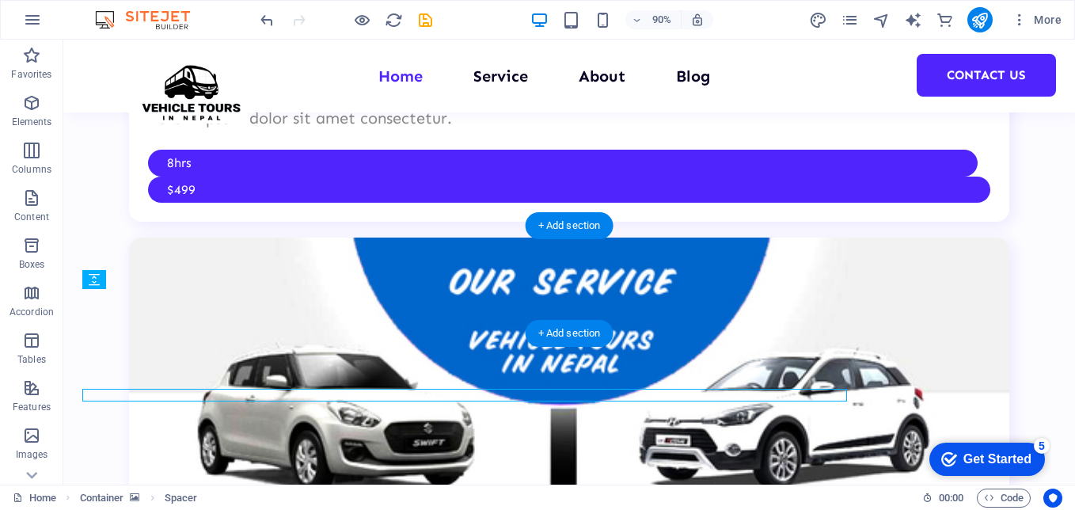
scroll to position [3226, 0]
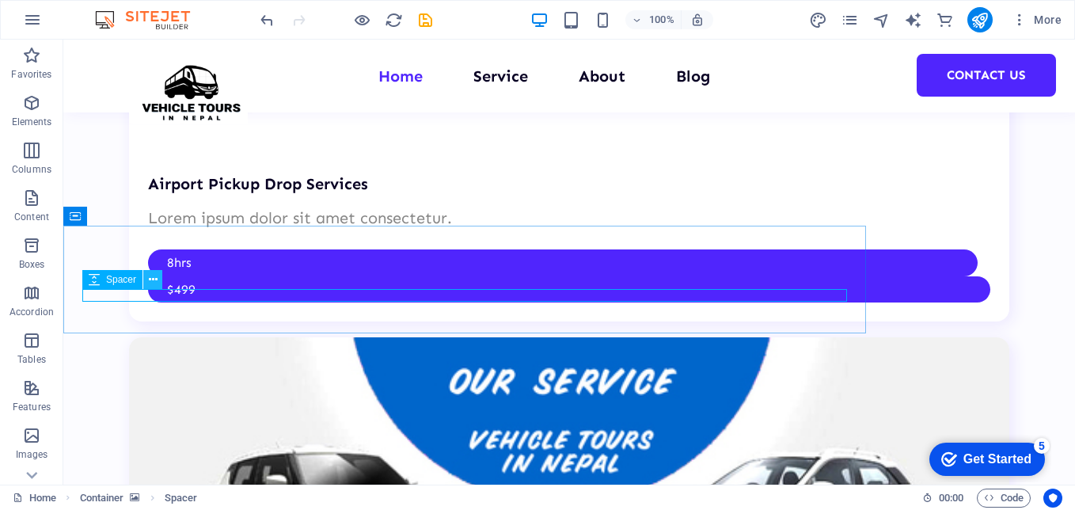
click at [153, 275] on icon at bounding box center [153, 280] width 9 height 17
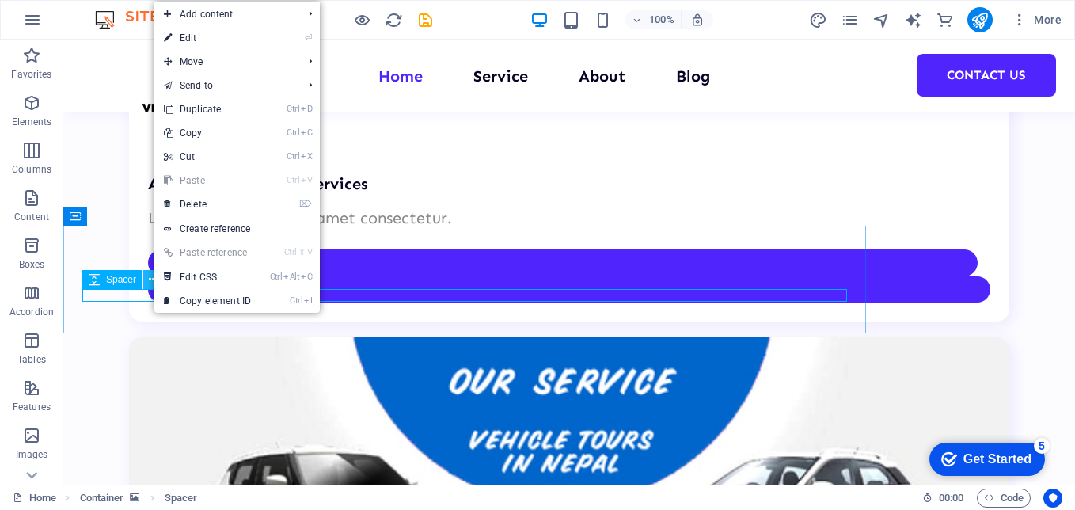
click at [152, 274] on icon at bounding box center [153, 280] width 9 height 17
drag, startPoint x: 138, startPoint y: 275, endPoint x: 130, endPoint y: 279, distance: 8.9
click at [138, 276] on div "Spacer" at bounding box center [112, 279] width 60 height 19
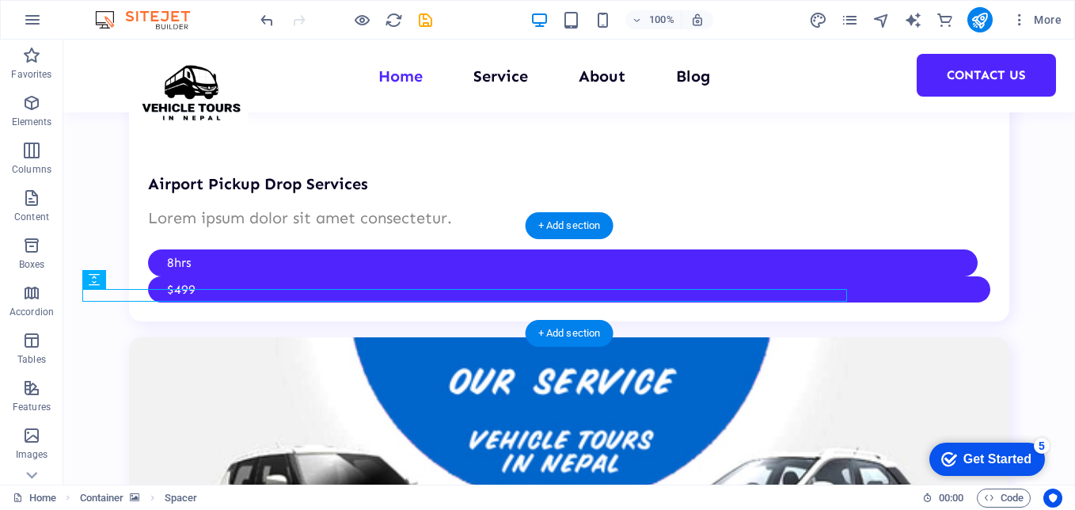
drag, startPoint x: 126, startPoint y: 314, endPoint x: 122, endPoint y: 331, distance: 17.1
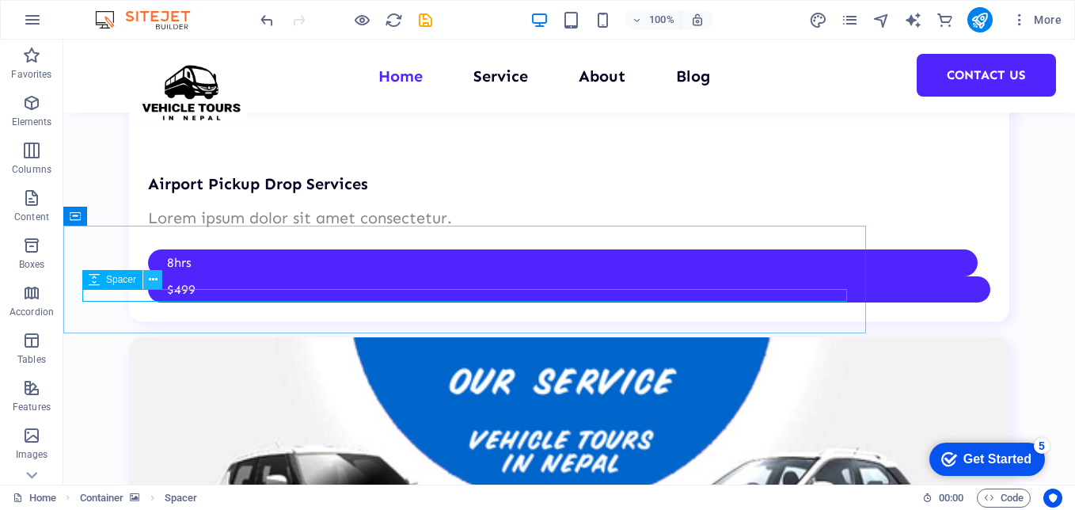
click at [156, 280] on icon at bounding box center [153, 280] width 9 height 17
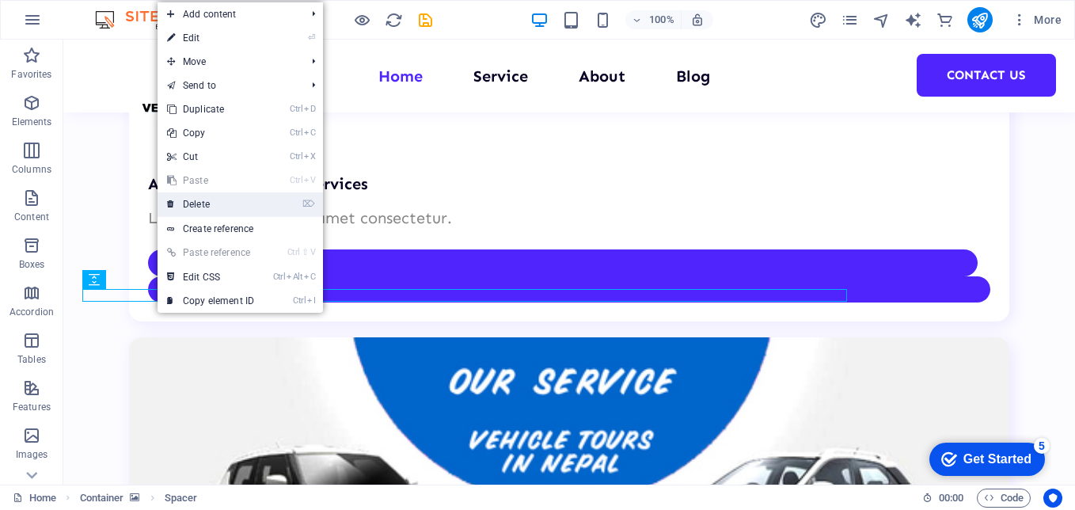
click at [199, 206] on link "⌦ Delete" at bounding box center [211, 204] width 106 height 24
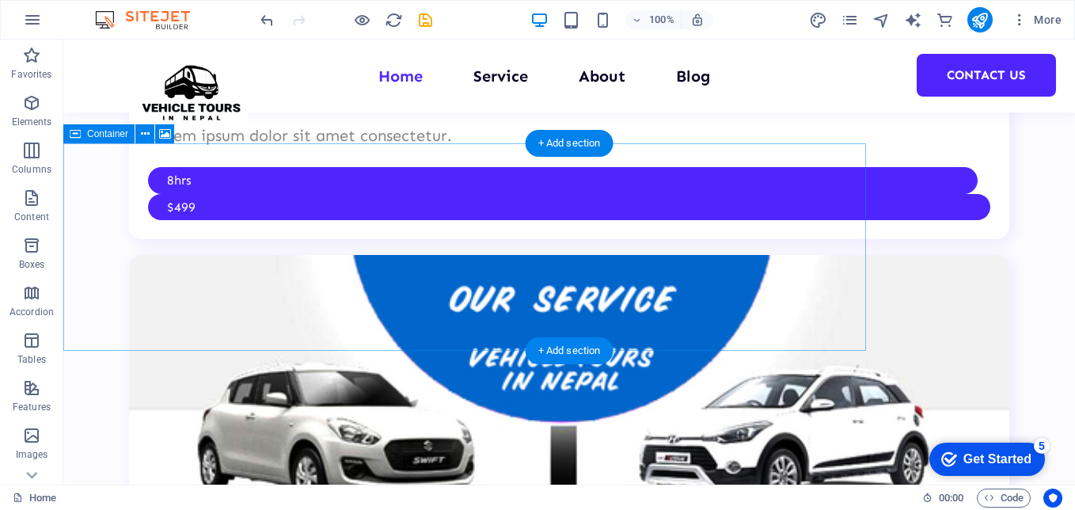
scroll to position [3384, 0]
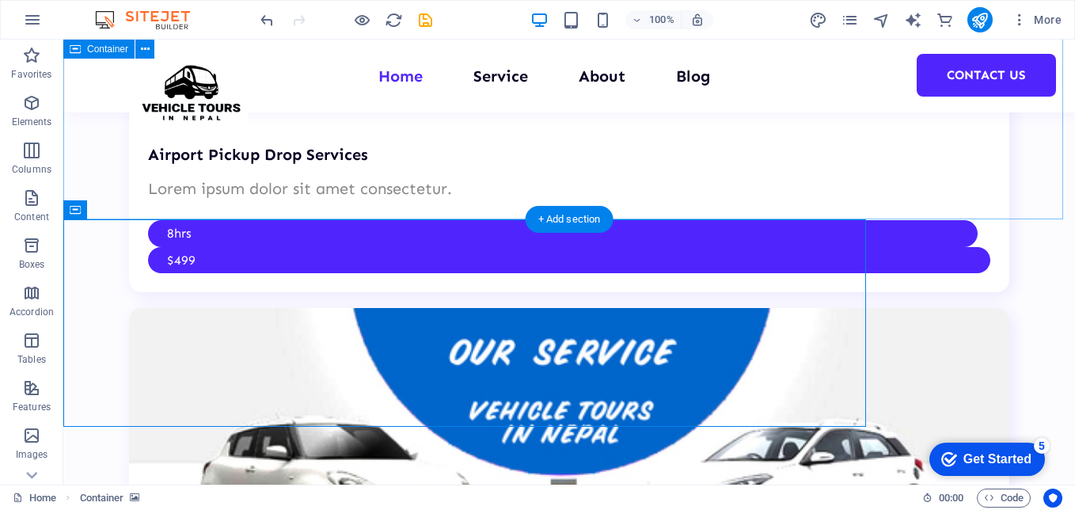
scroll to position [3226, 0]
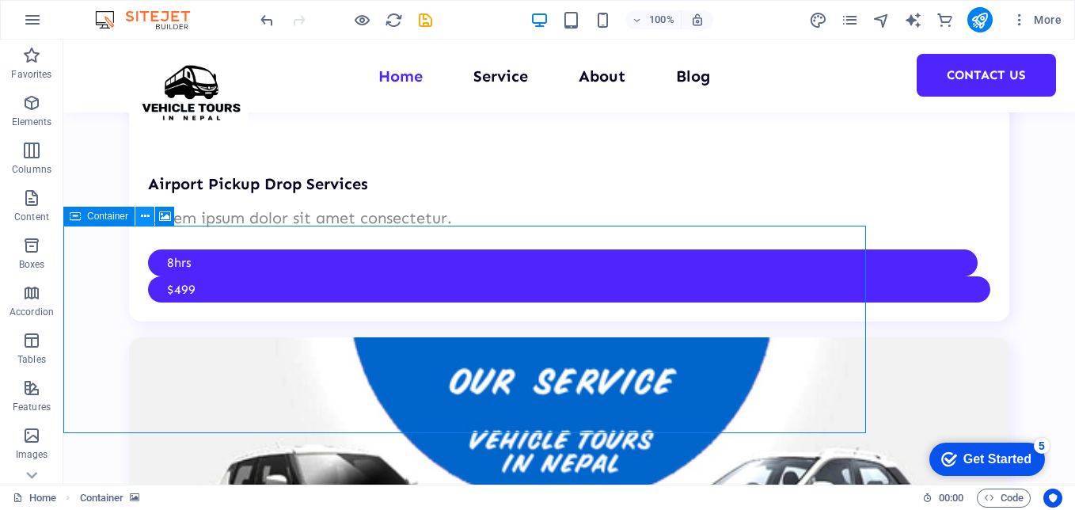
click at [148, 214] on icon at bounding box center [145, 216] width 9 height 17
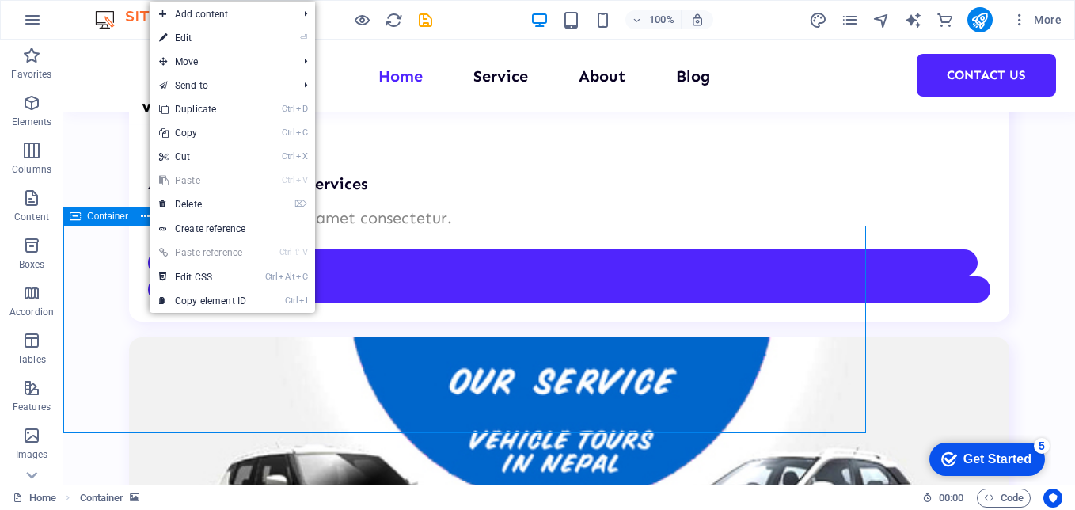
drag, startPoint x: 105, startPoint y: 213, endPoint x: 75, endPoint y: 217, distance: 30.3
click at [105, 213] on span "Container" at bounding box center [107, 216] width 41 height 10
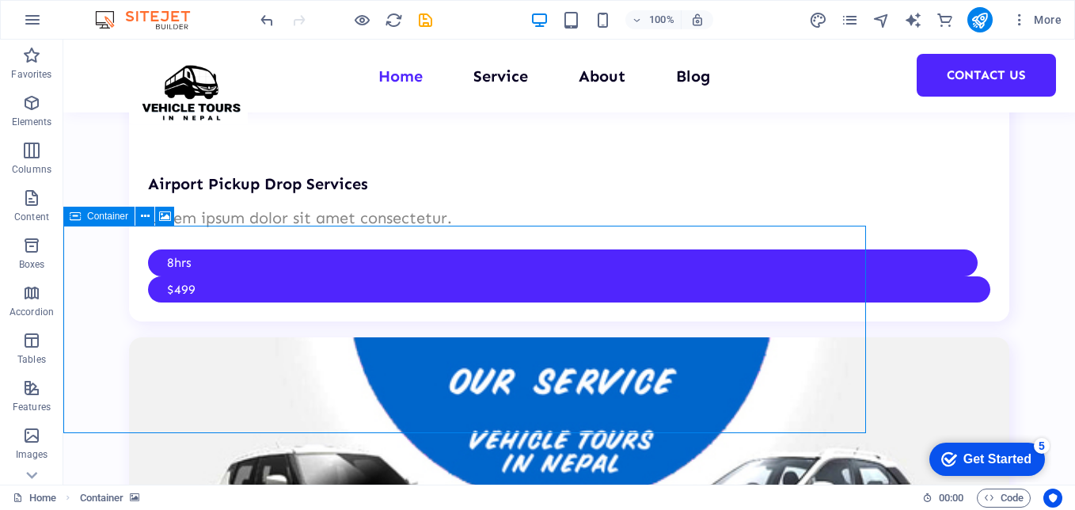
click at [74, 217] on icon at bounding box center [75, 216] width 11 height 19
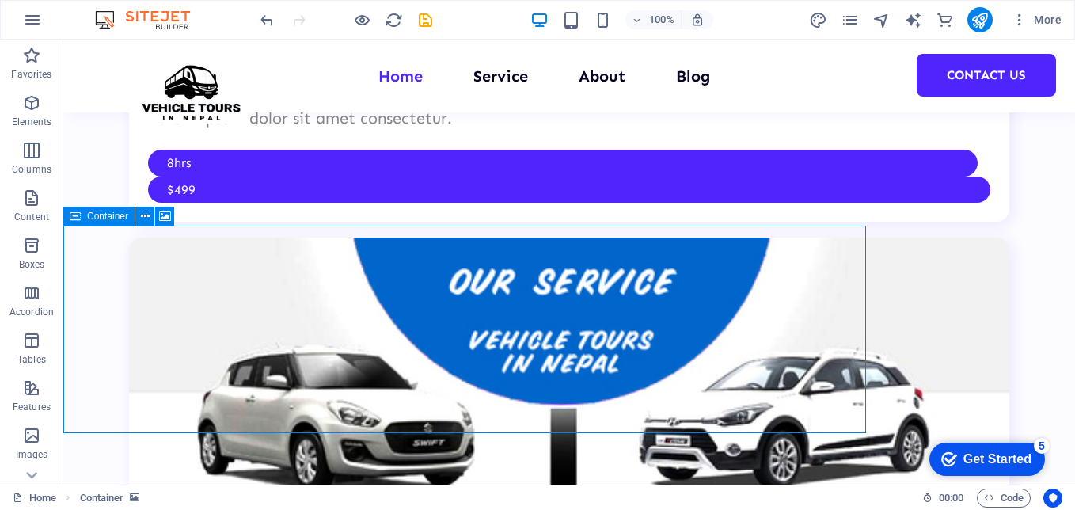
select select "rem"
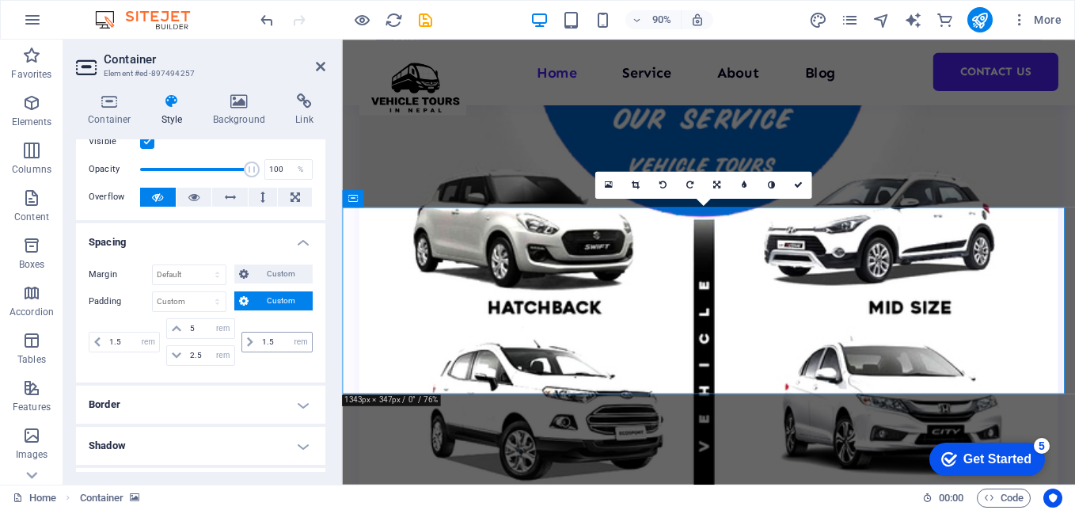
scroll to position [79, 0]
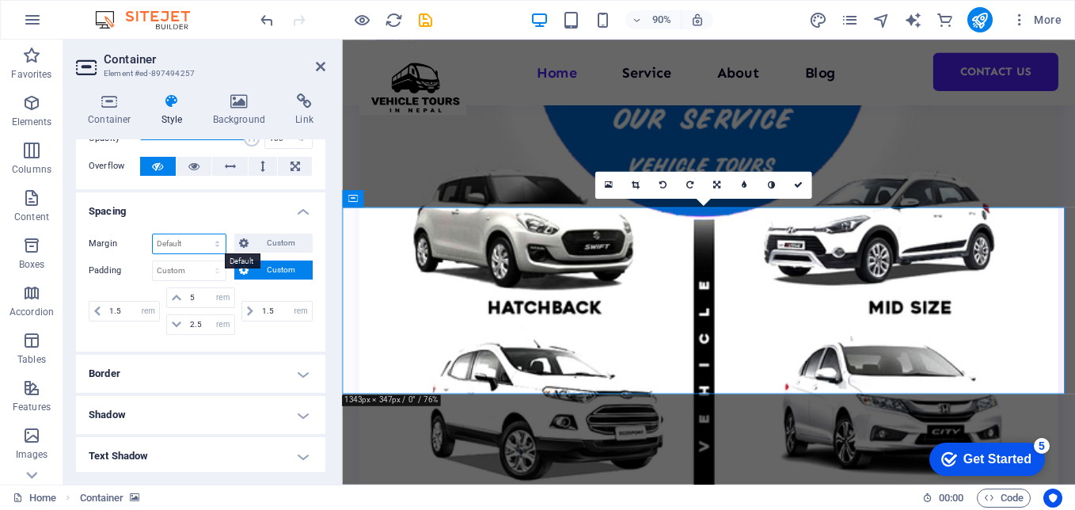
click at [202, 243] on select "Default auto px % rem vw vh Custom" at bounding box center [189, 243] width 73 height 19
click at [202, 271] on select "Default px rem % vh vw Custom" at bounding box center [189, 270] width 73 height 19
click at [153, 261] on select "Default px rem % vh vw Custom" at bounding box center [189, 270] width 73 height 19
select select "DISABLED_OPTION_VALUE"
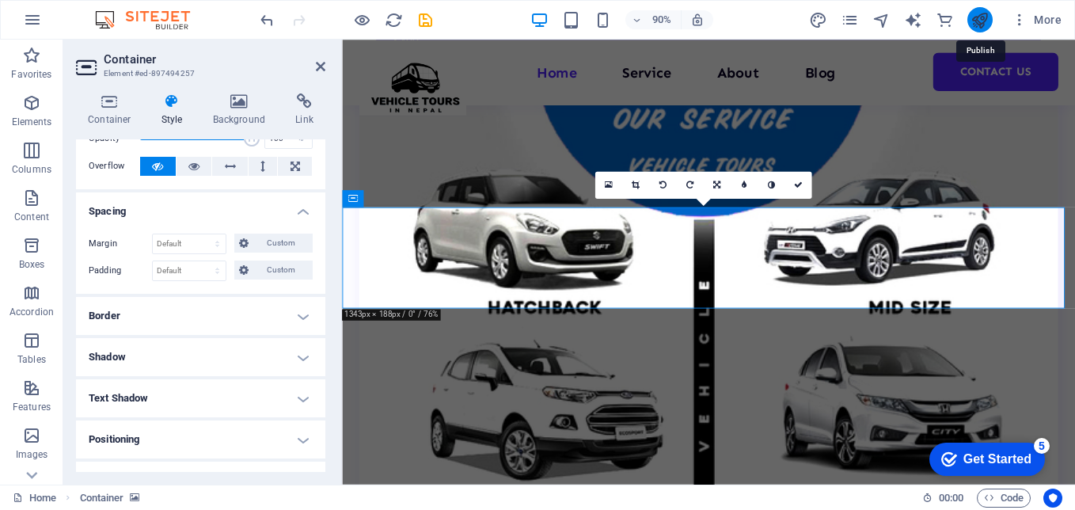
click at [986, 13] on icon "publish" at bounding box center [980, 20] width 18 height 18
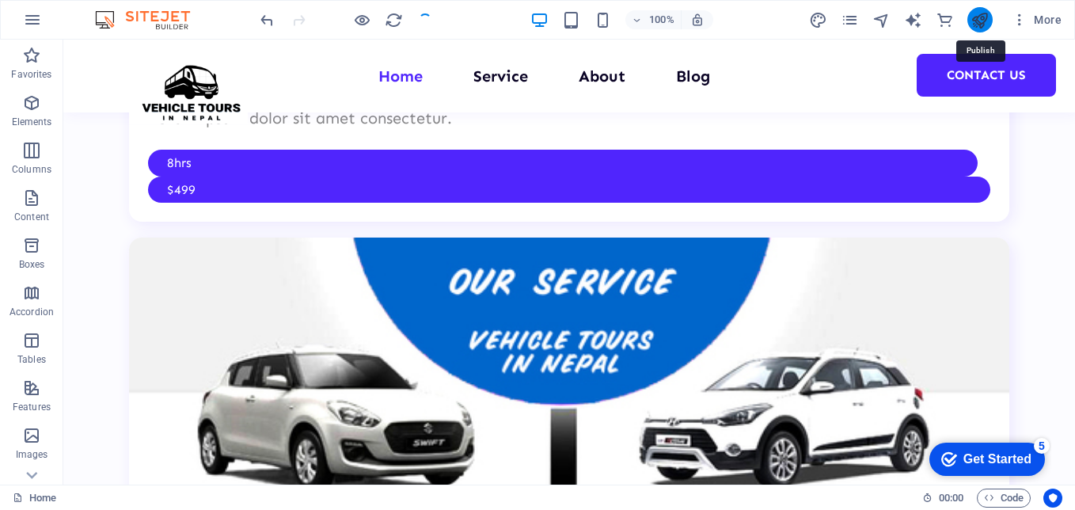
scroll to position [3226, 0]
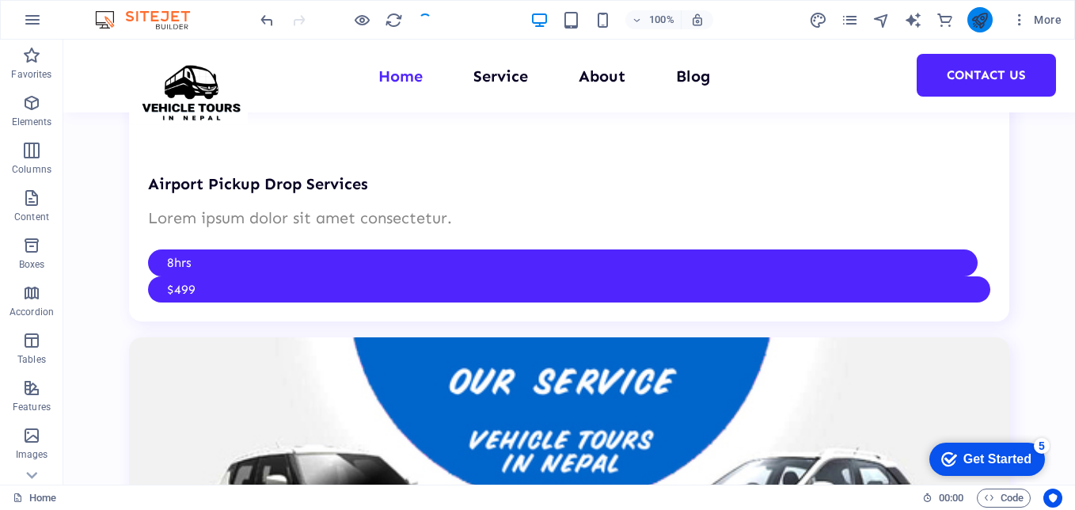
click at [979, 18] on icon "publish" at bounding box center [980, 20] width 18 height 18
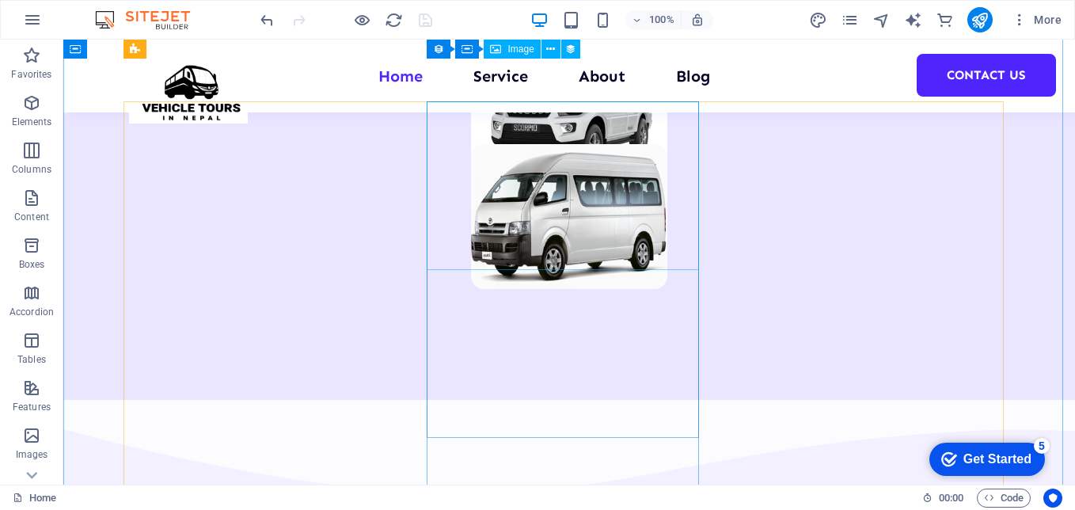
scroll to position [1246, 0]
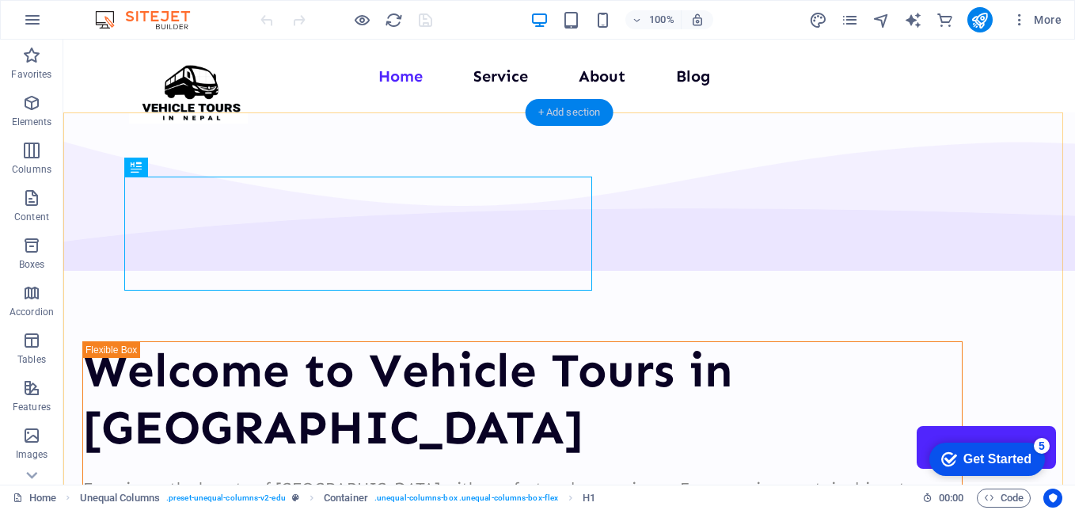
click at [581, 107] on div "+ Add section" at bounding box center [570, 112] width 88 height 27
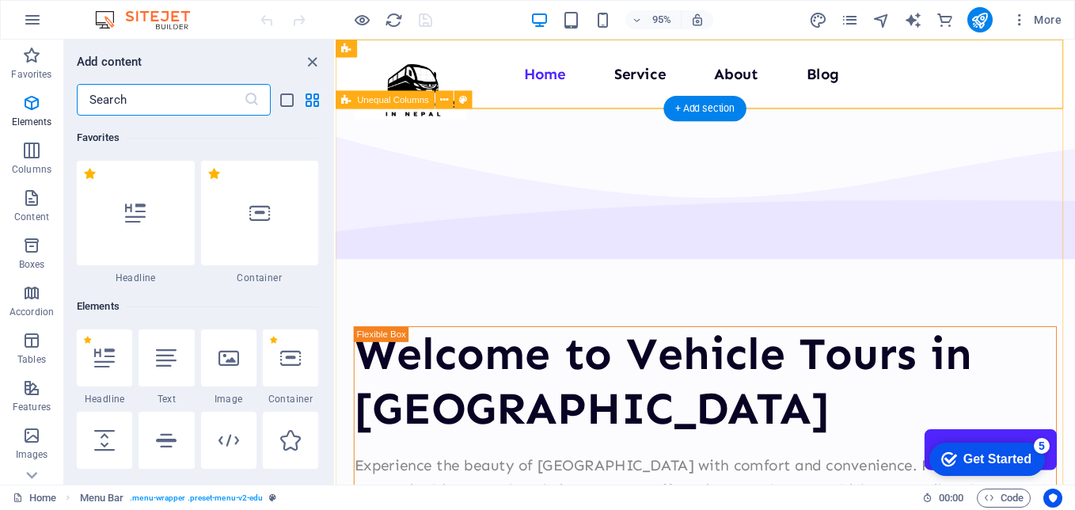
scroll to position [2771, 0]
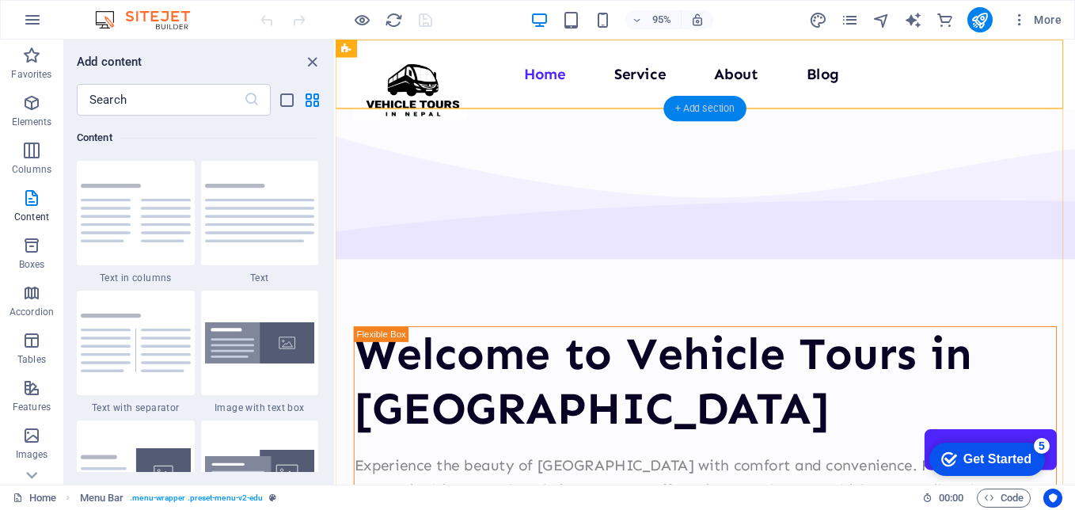
click at [716, 110] on div "+ Add section" at bounding box center [705, 108] width 83 height 25
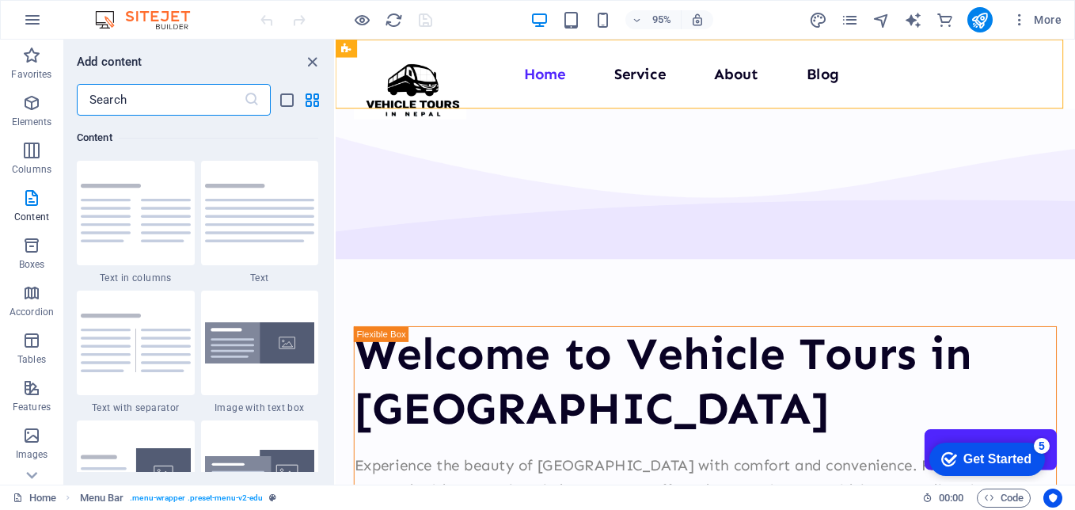
click at [187, 110] on input "text" at bounding box center [160, 100] width 167 height 32
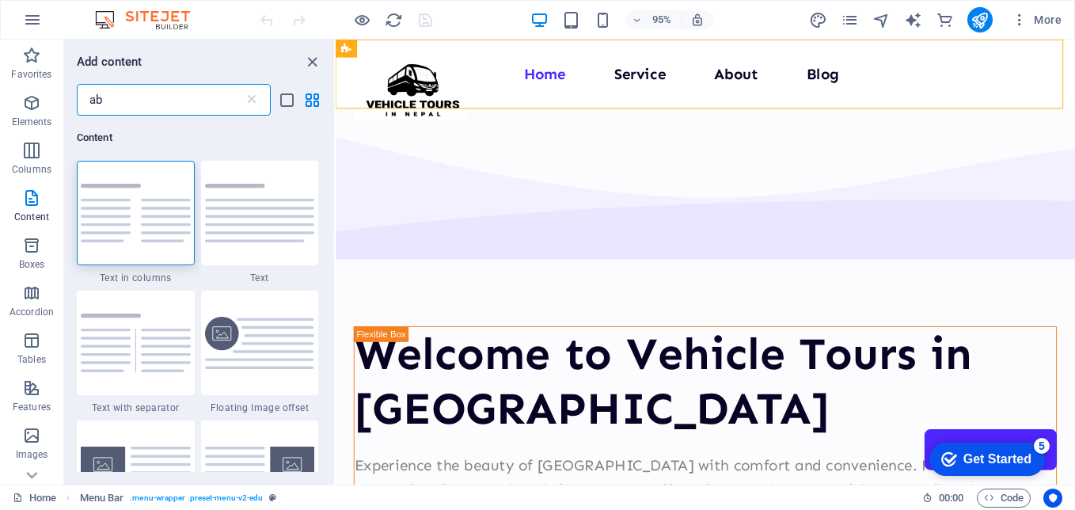
type input "a"
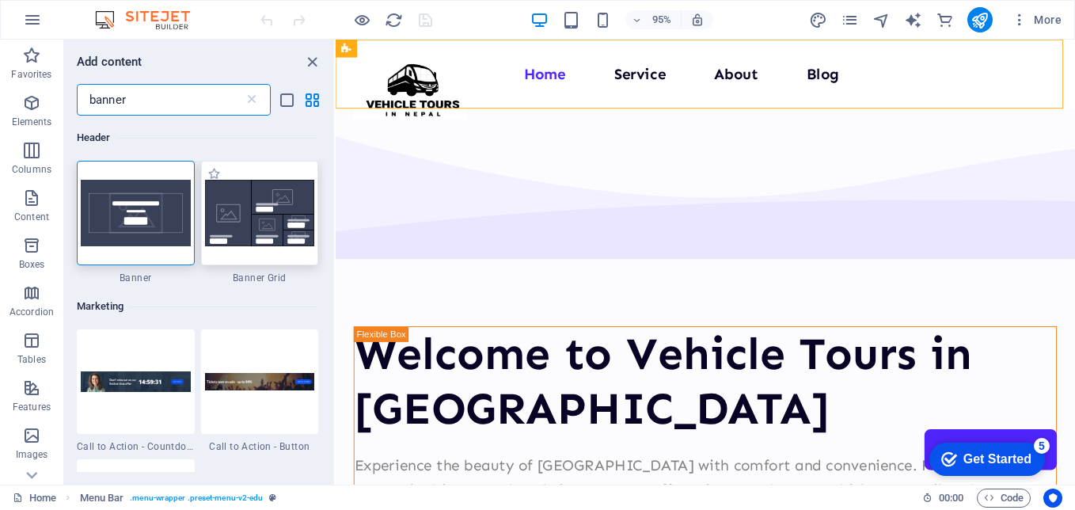
type input "banner"
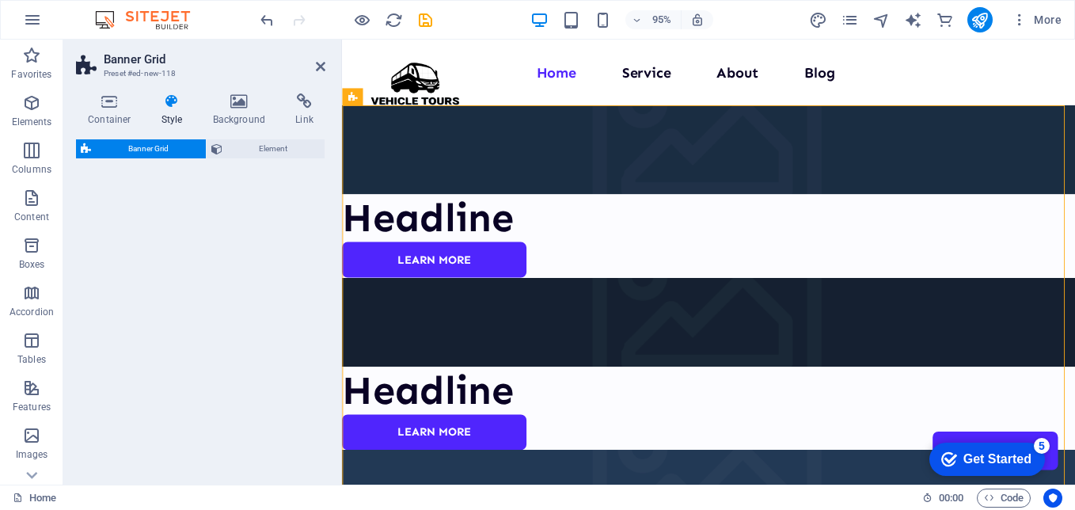
select select "vh"
select select "rem"
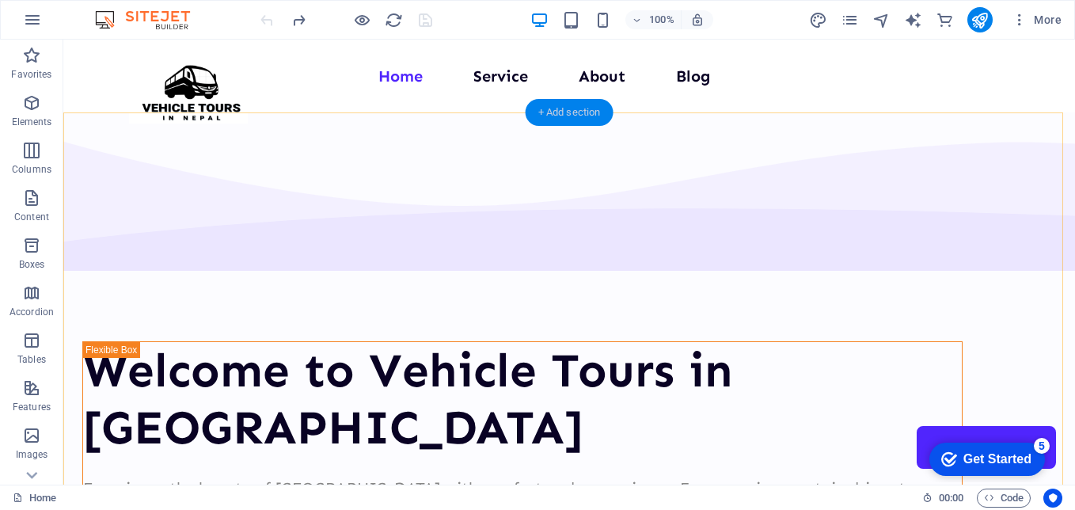
click at [580, 113] on div "+ Add section" at bounding box center [570, 112] width 88 height 27
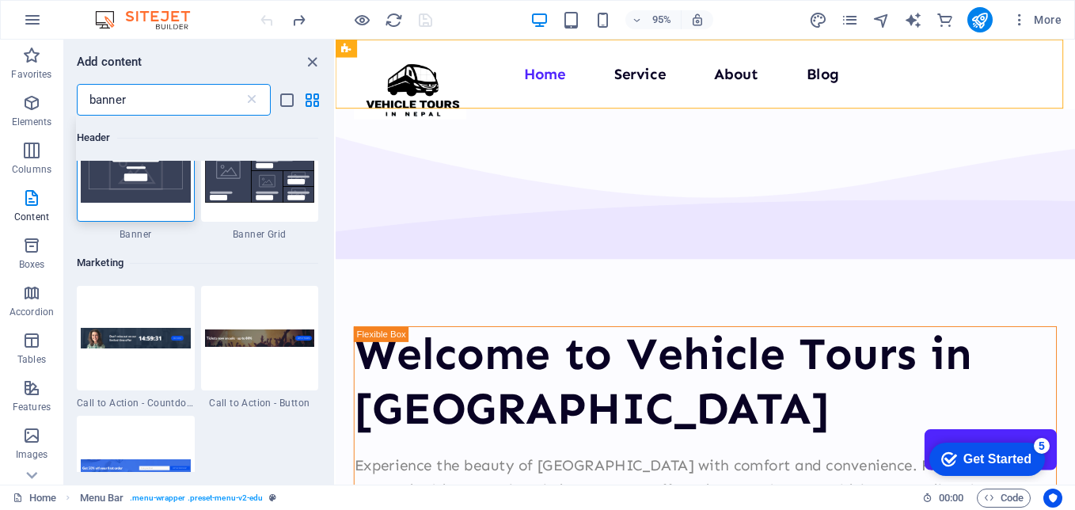
scroll to position [79, 0]
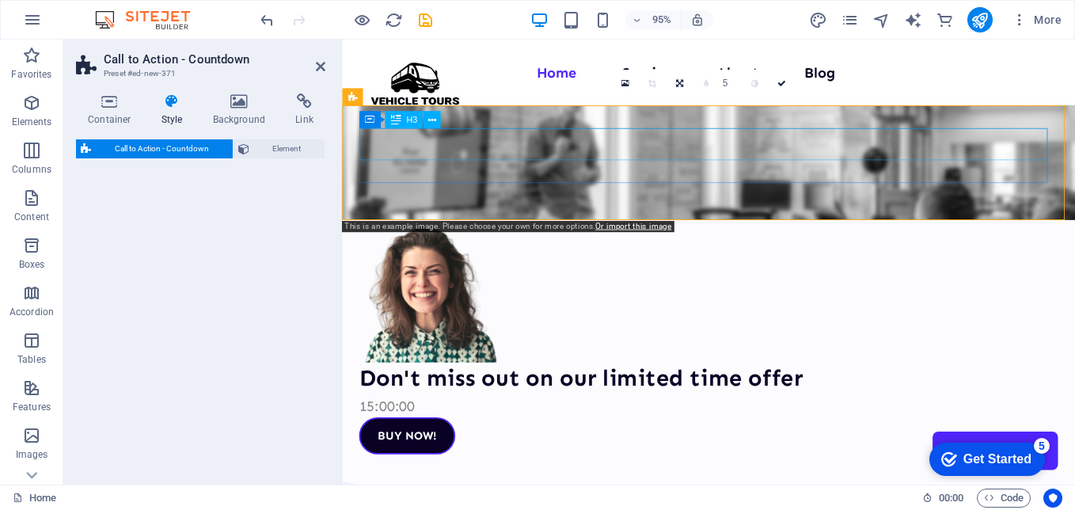
select select "rem"
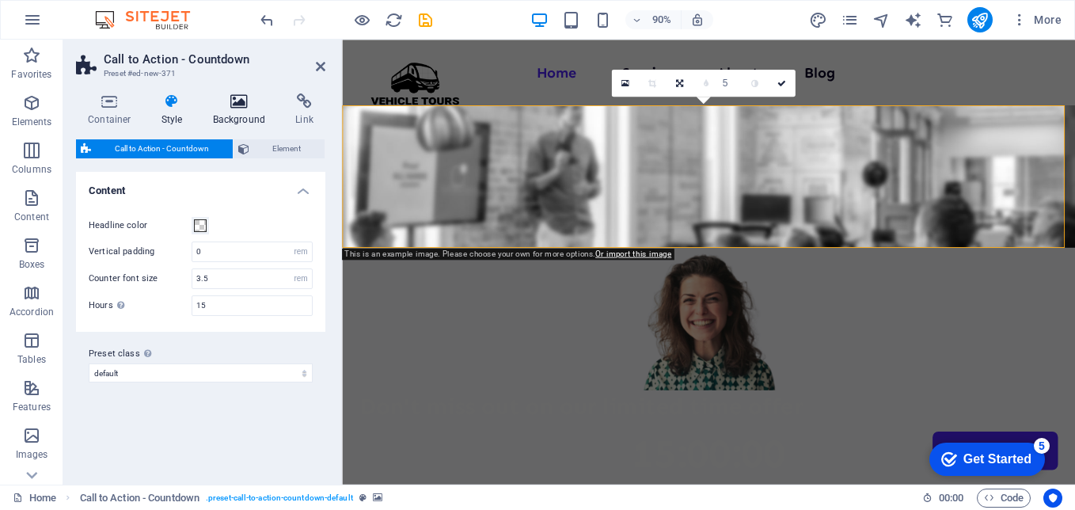
click at [227, 106] on icon at bounding box center [239, 101] width 77 height 16
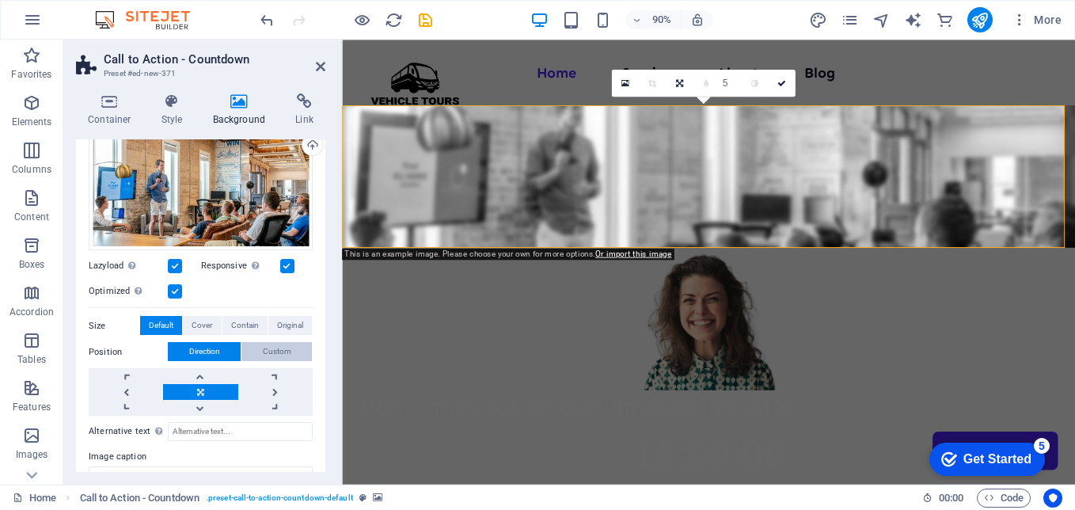
scroll to position [0, 0]
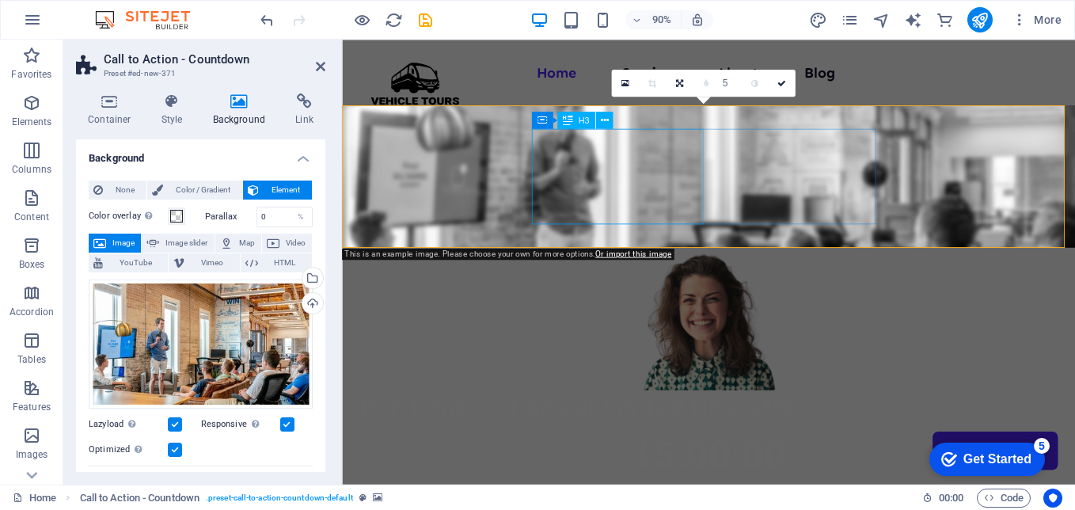
click at [646, 429] on div "Don't miss out on our limited time offer" at bounding box center [749, 447] width 777 height 36
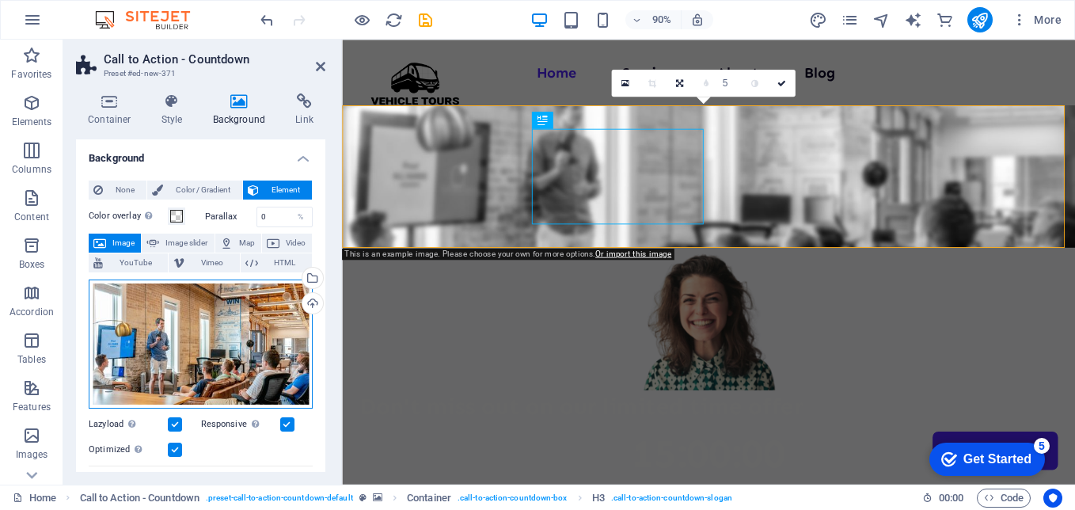
click at [210, 337] on div "Drag files here, click to choose files or select files from Files or our free s…" at bounding box center [201, 345] width 224 height 130
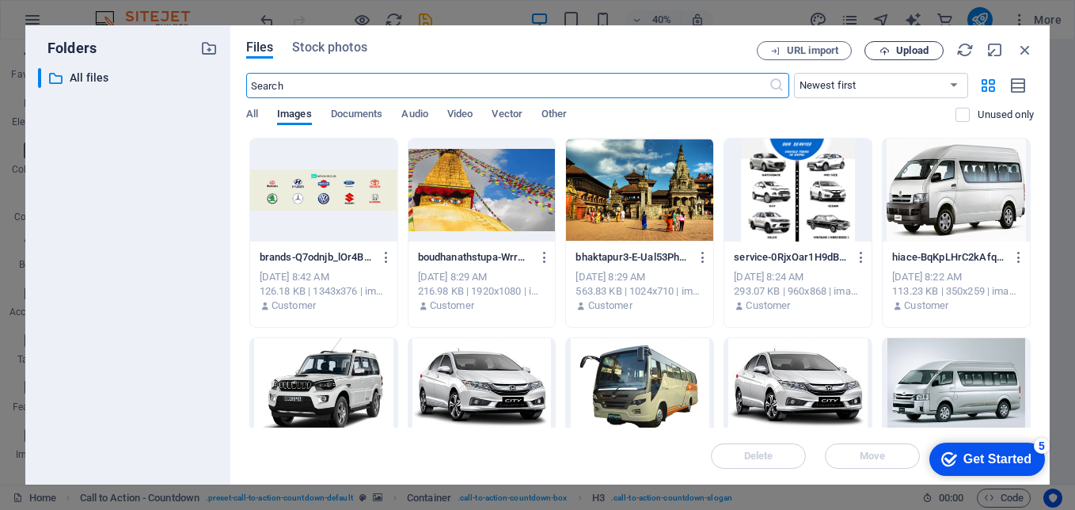
click at [884, 56] on button "Upload" at bounding box center [904, 50] width 79 height 19
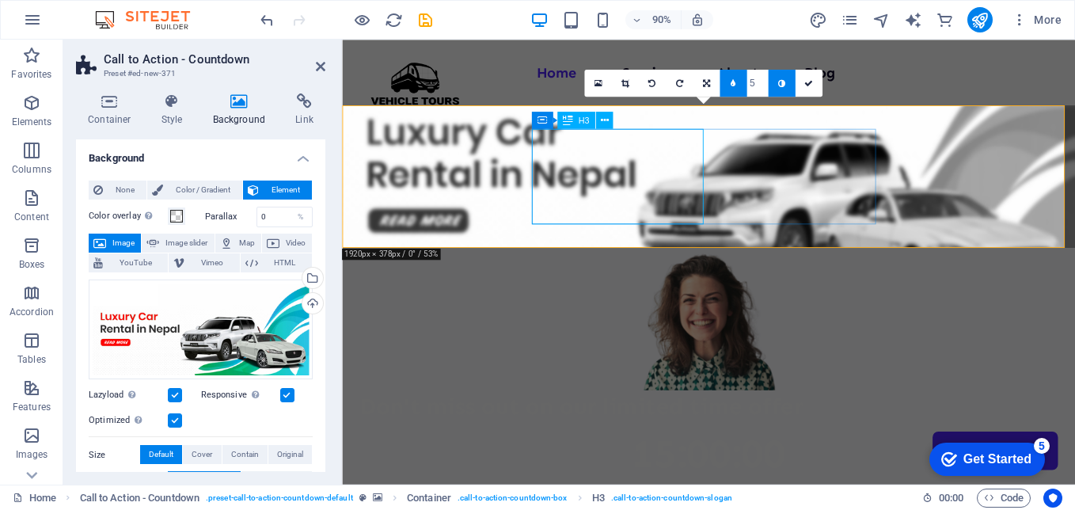
click at [622, 429] on div "Don't miss out on our limited time offer" at bounding box center [749, 447] width 777 height 36
click at [834, 465] on div "15 : 00 : 00" at bounding box center [749, 500] width 777 height 71
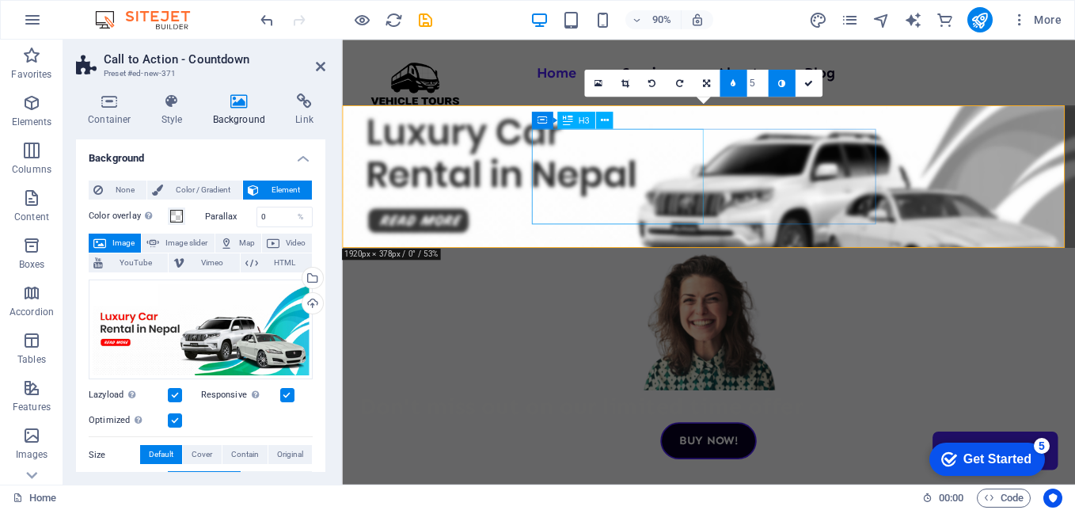
click at [636, 429] on div "Don't miss out on our limited time offer" at bounding box center [749, 447] width 777 height 36
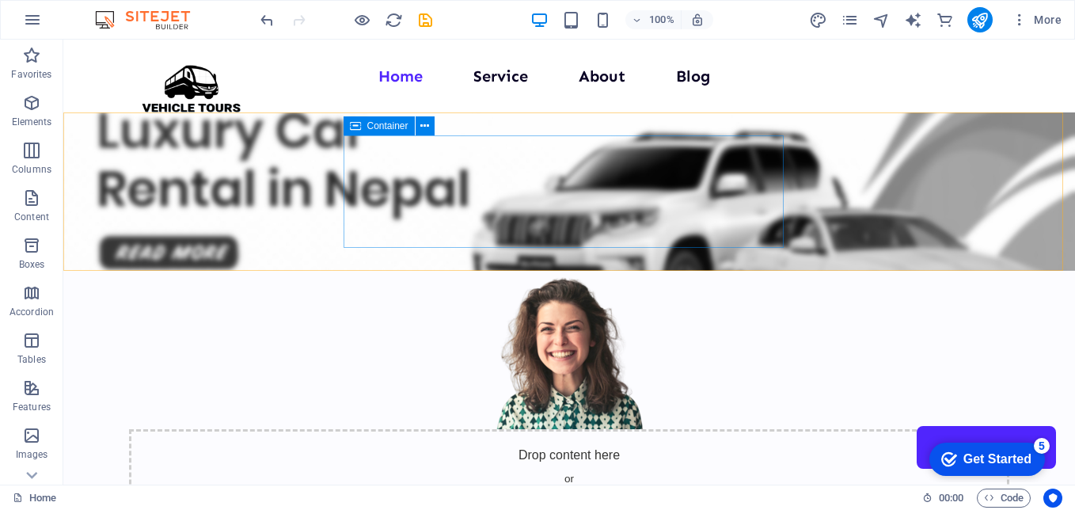
click at [732, 429] on div "Drop content here or Add elements Paste clipboard" at bounding box center [569, 485] width 881 height 112
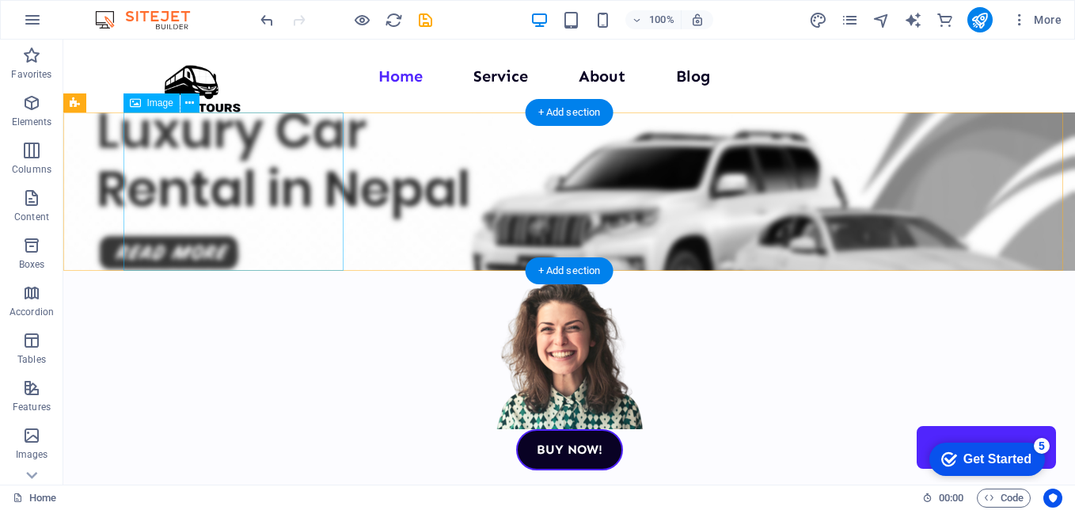
click at [264, 271] on figure at bounding box center [569, 350] width 881 height 158
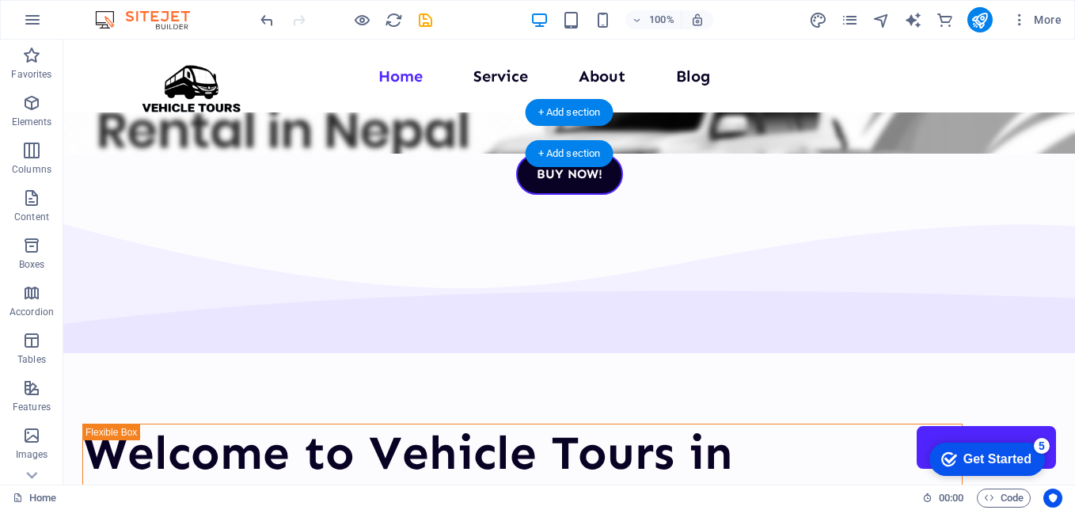
click at [652, 136] on figure at bounding box center [569, 132] width 1012 height 41
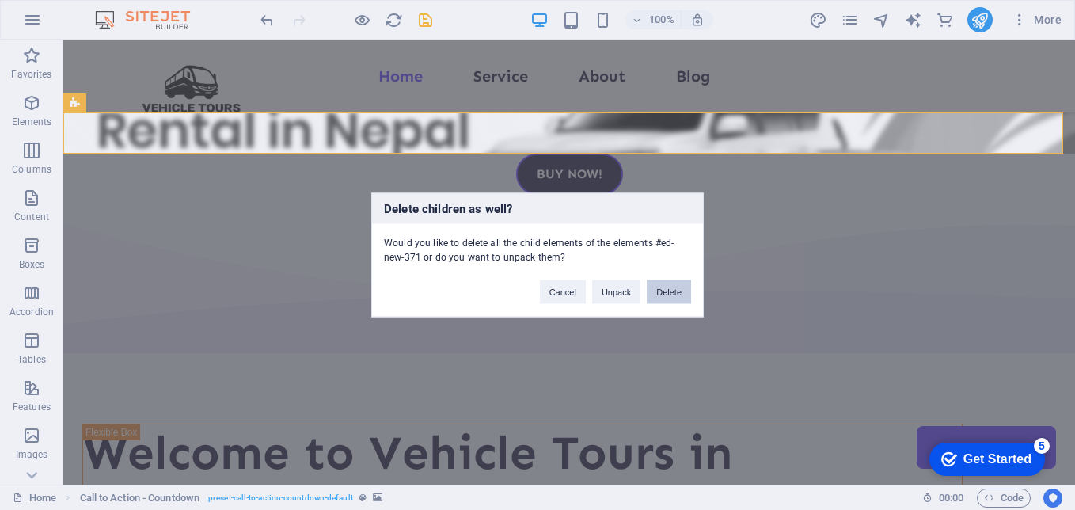
drag, startPoint x: 664, startPoint y: 296, endPoint x: 595, endPoint y: 257, distance: 79.5
click at [664, 296] on button "Delete" at bounding box center [669, 292] width 44 height 24
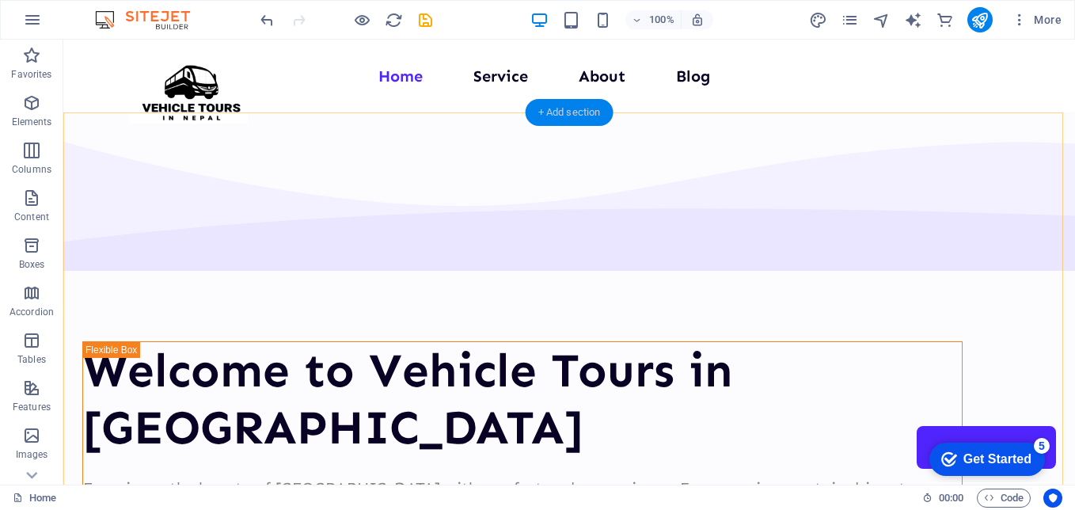
click at [590, 123] on div "+ Add section" at bounding box center [570, 112] width 88 height 27
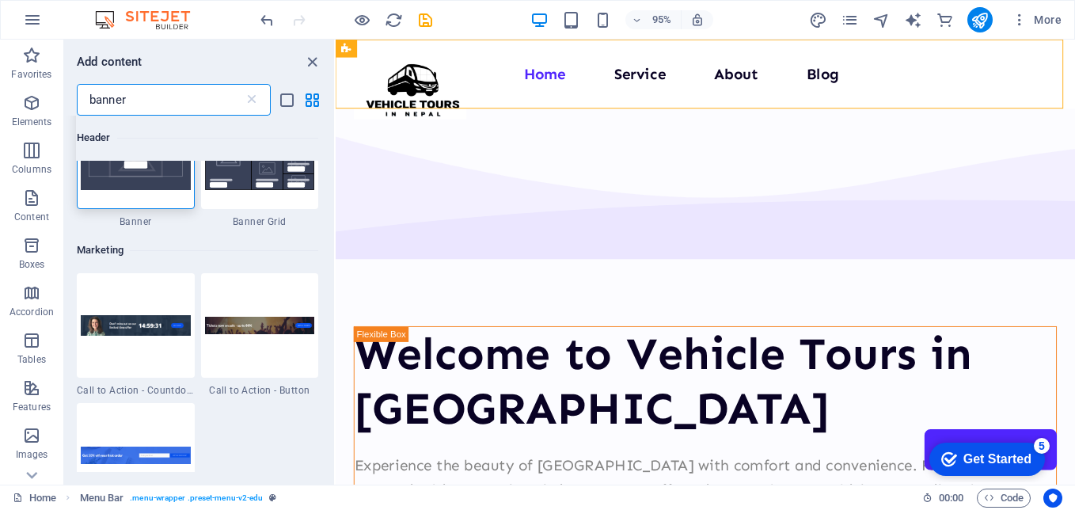
scroll to position [79, 0]
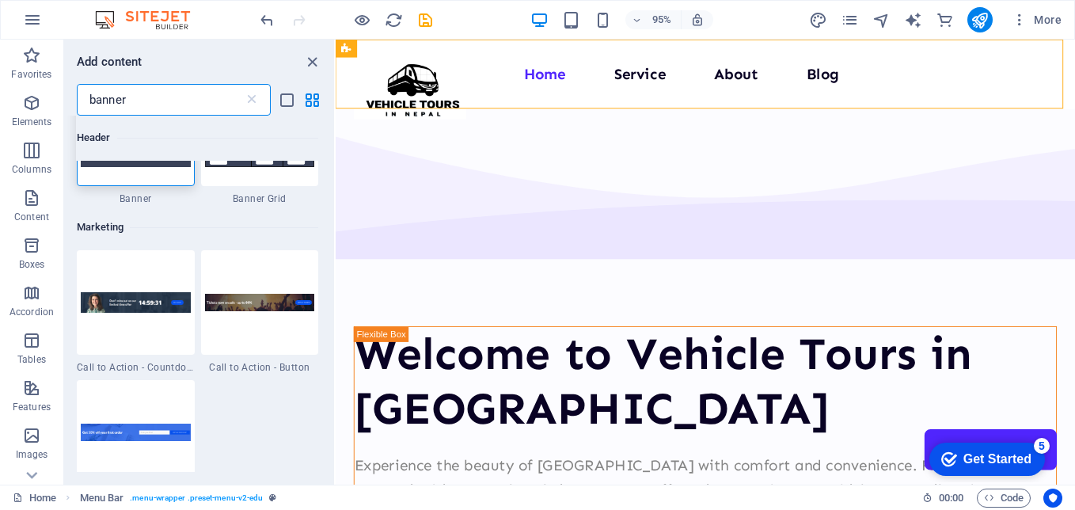
drag, startPoint x: 139, startPoint y: 97, endPoint x: -7, endPoint y: 96, distance: 146.5
click at [0, 96] on html "vehicletoursinnepal.com Home Favorites Elements Columns Content Boxes Accordion…" at bounding box center [537, 255] width 1075 height 510
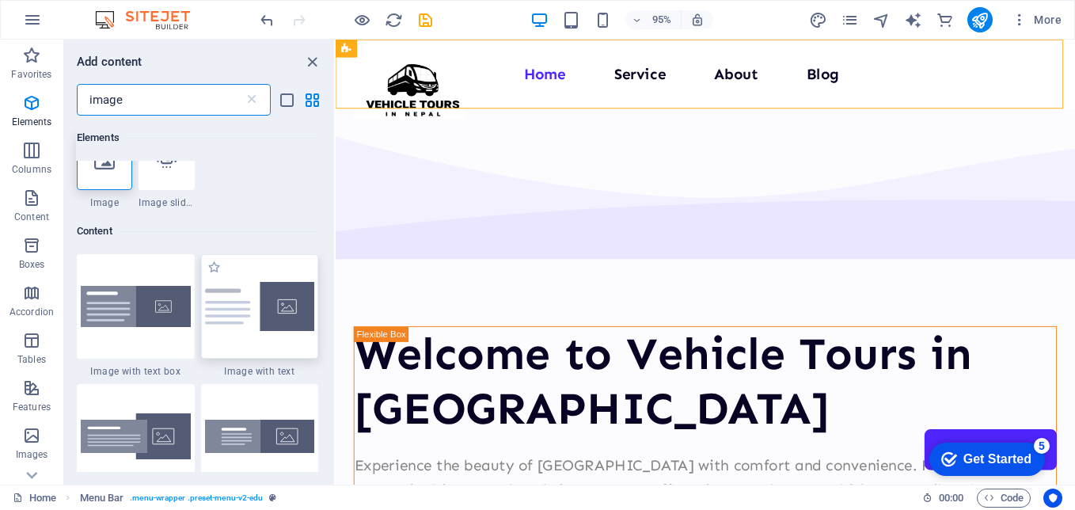
scroll to position [0, 0]
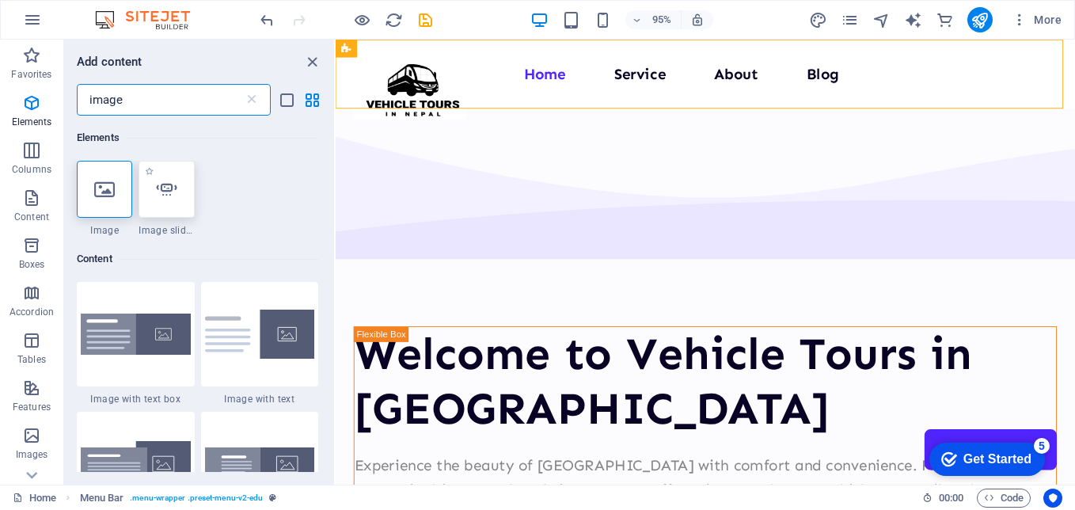
type input "image"
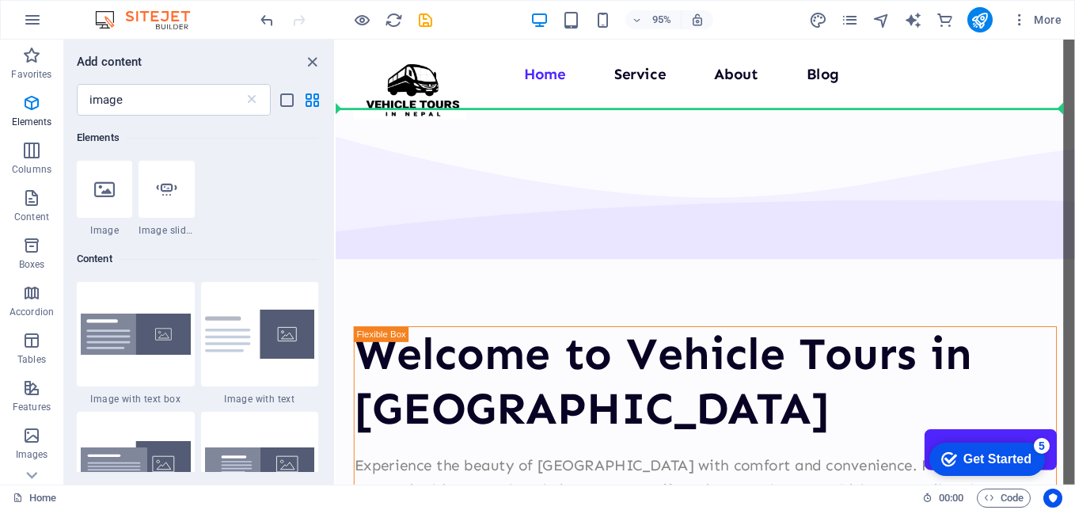
select select "ms"
select select "s"
select select "progressive"
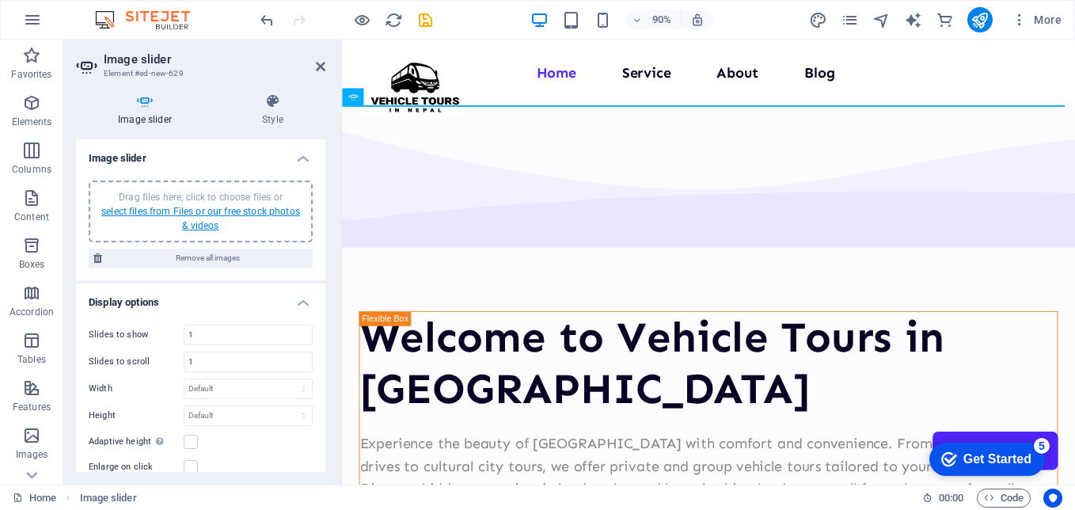
click at [178, 214] on link "select files from Files or our free stock photos & videos" at bounding box center [200, 218] width 199 height 25
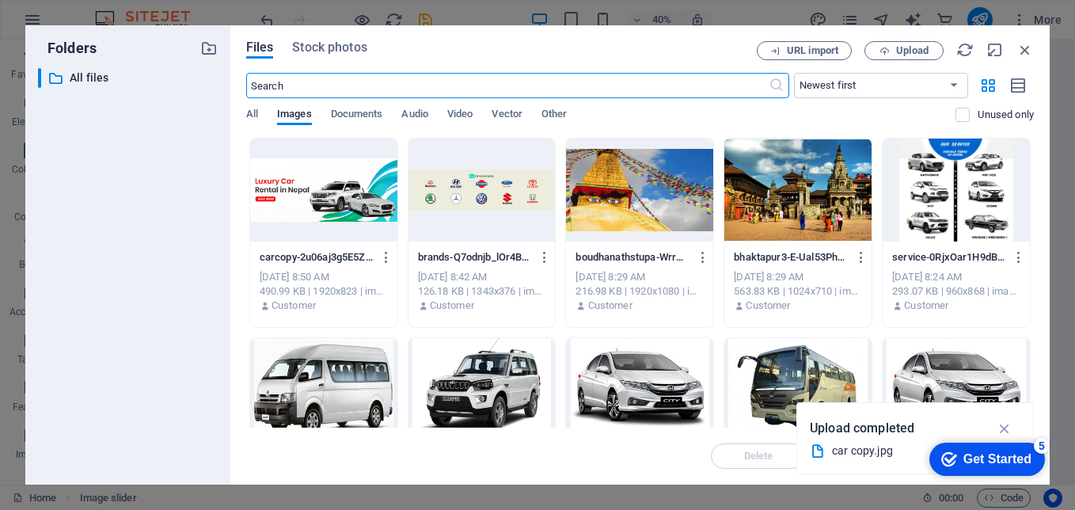
click at [348, 184] on div at bounding box center [323, 190] width 147 height 103
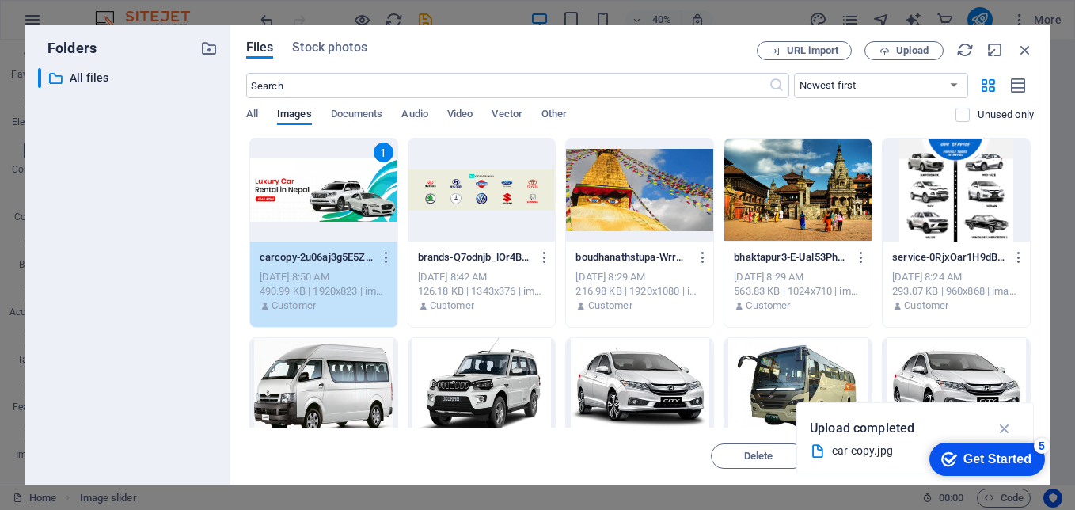
click at [338, 196] on div "1" at bounding box center [323, 190] width 147 height 103
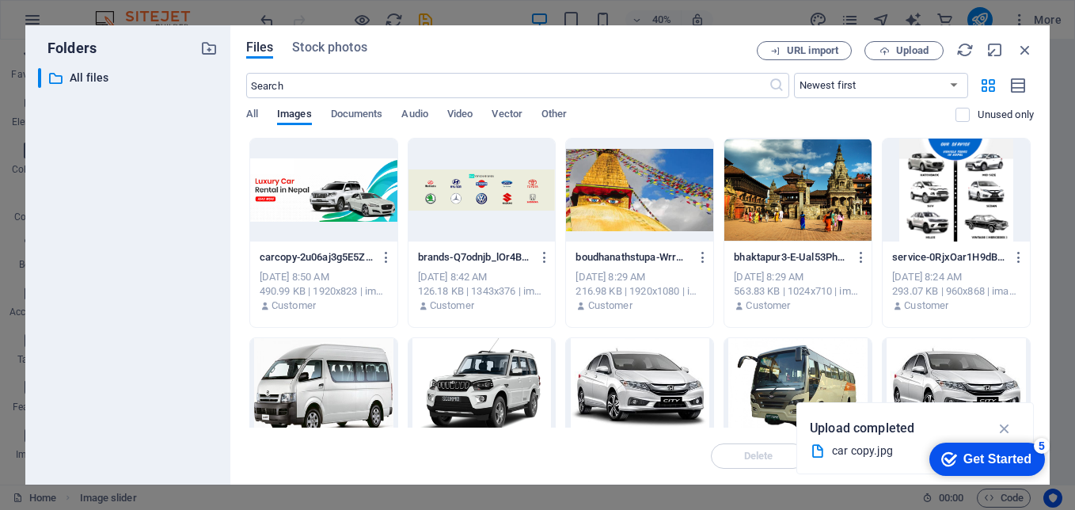
click at [338, 196] on div at bounding box center [323, 190] width 147 height 103
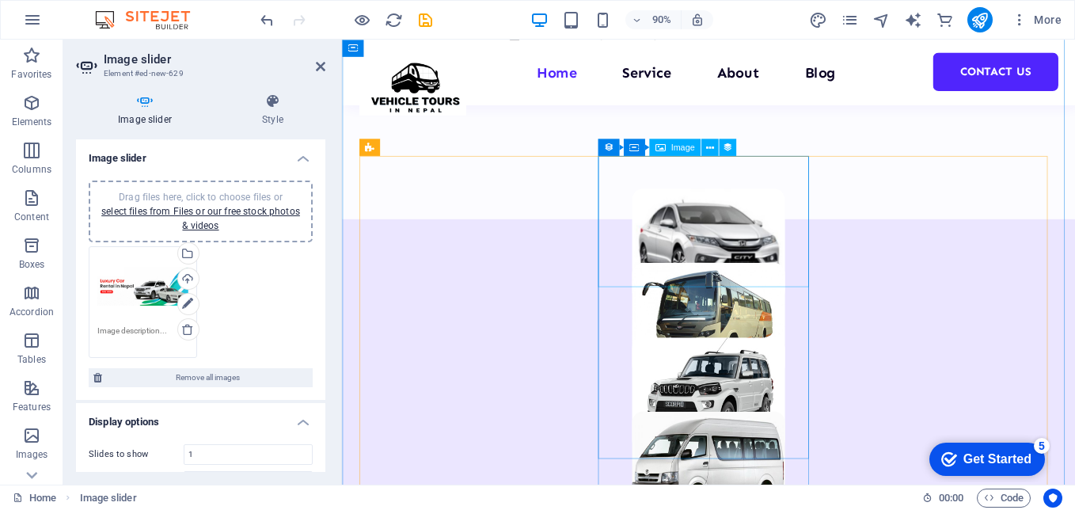
scroll to position [1663, 0]
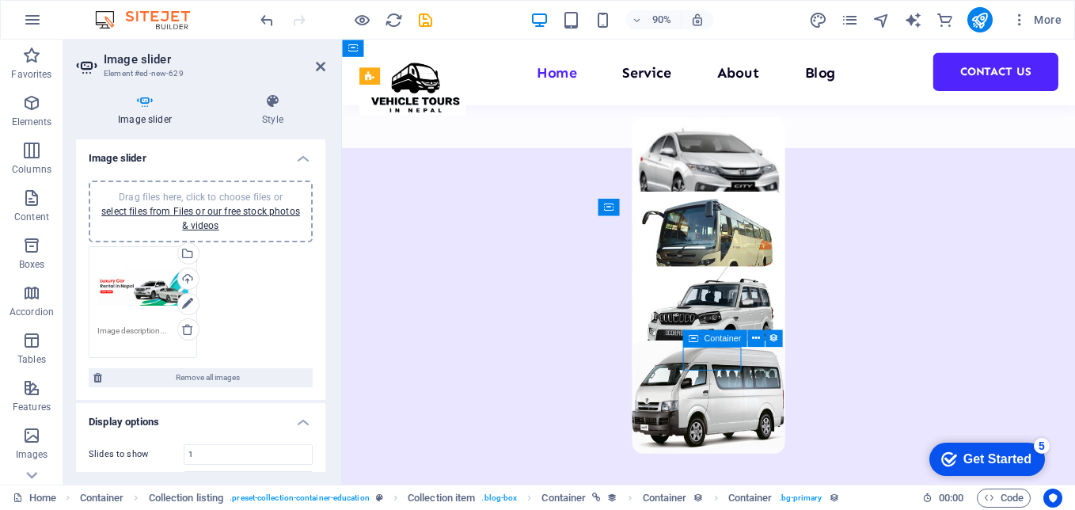
scroll to position [1687, 0]
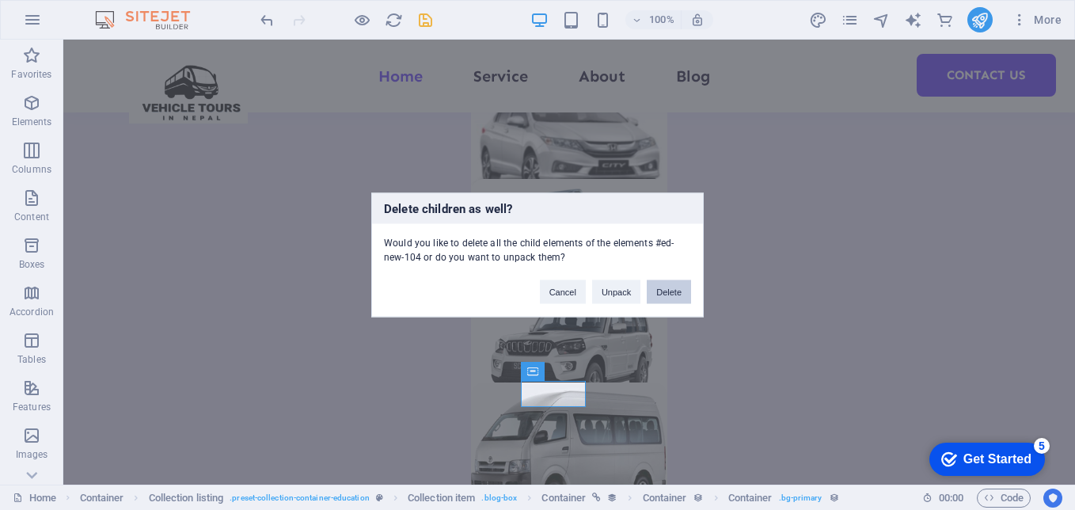
click at [654, 297] on button "Delete" at bounding box center [669, 292] width 44 height 24
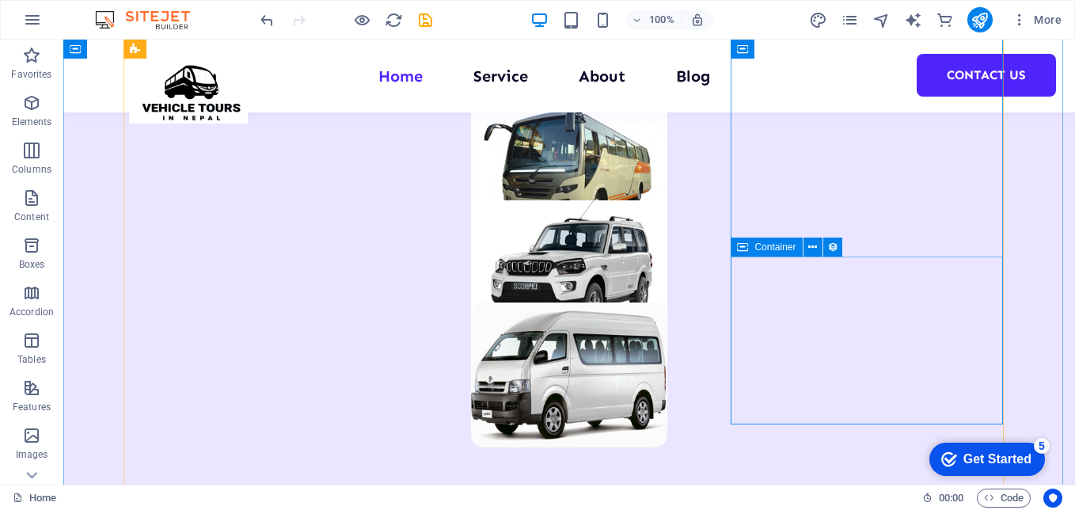
scroll to position [1766, 0]
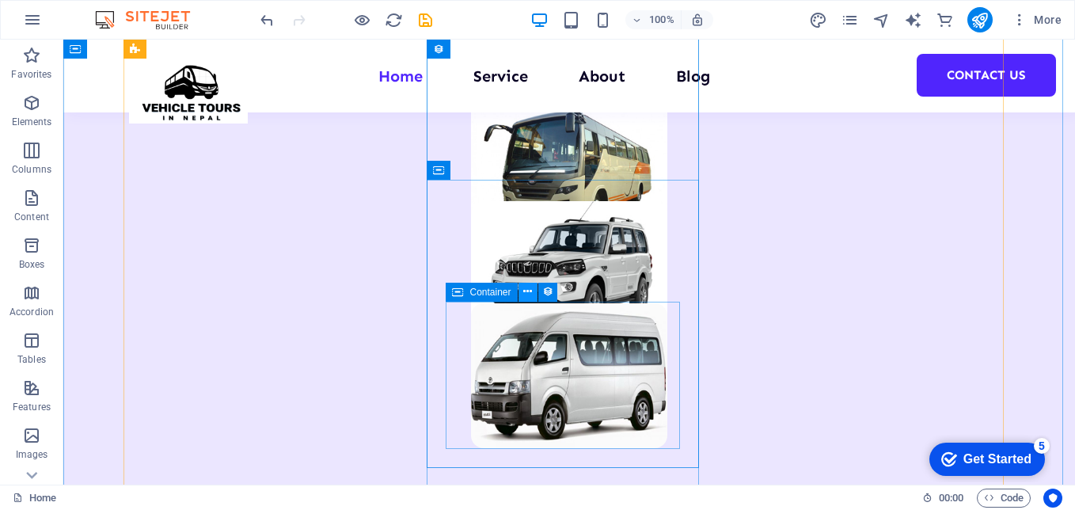
click at [527, 290] on icon at bounding box center [527, 291] width 9 height 17
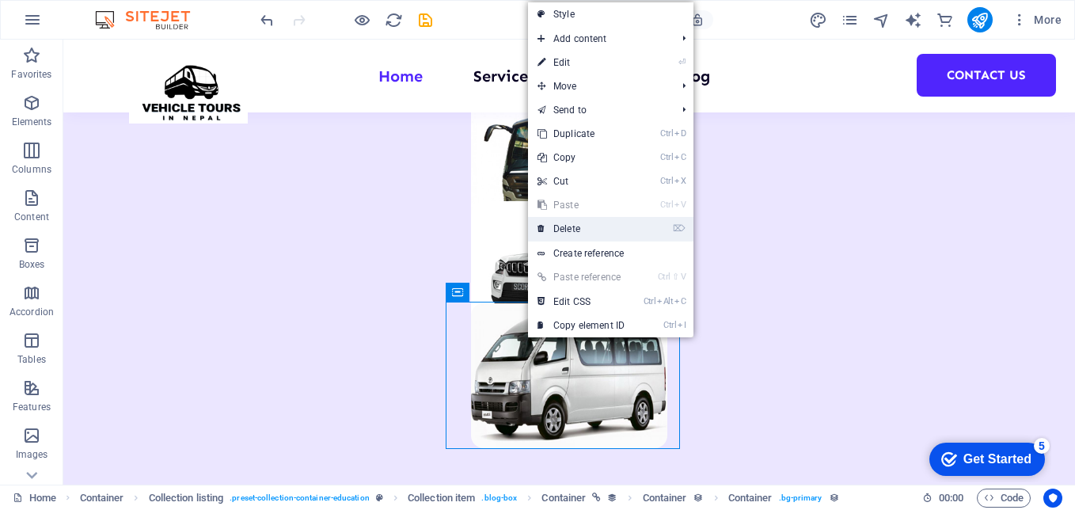
drag, startPoint x: 572, startPoint y: 225, endPoint x: 508, endPoint y: 187, distance: 74.6
click at [572, 225] on link "⌦ Delete" at bounding box center [581, 229] width 106 height 24
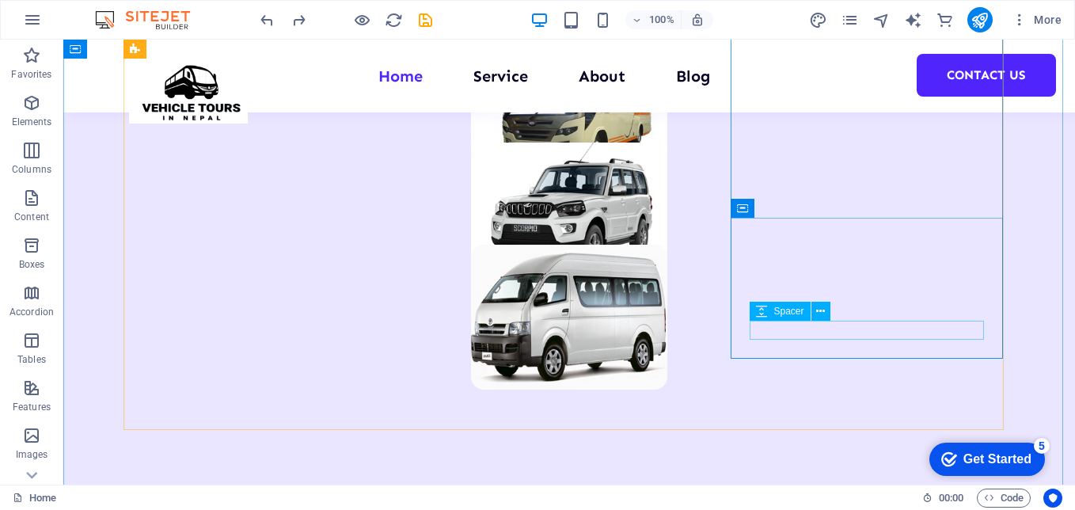
scroll to position [1838, 0]
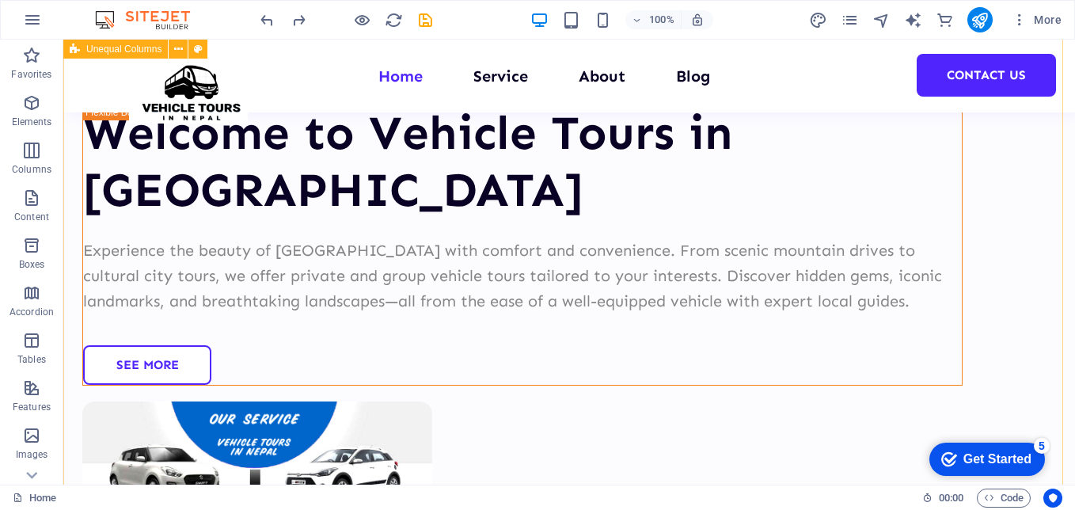
scroll to position [0, 0]
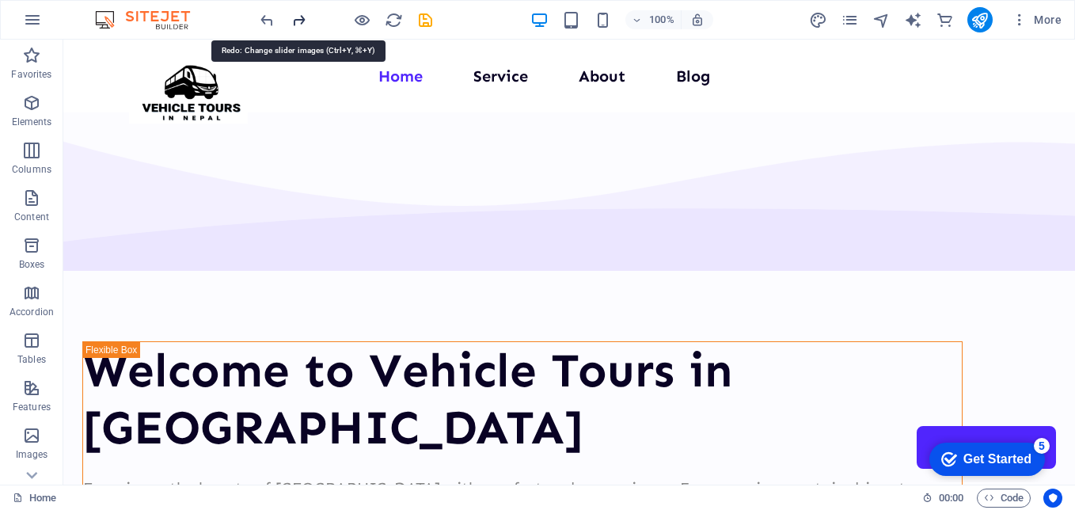
click at [295, 19] on icon "redo" at bounding box center [299, 20] width 18 height 18
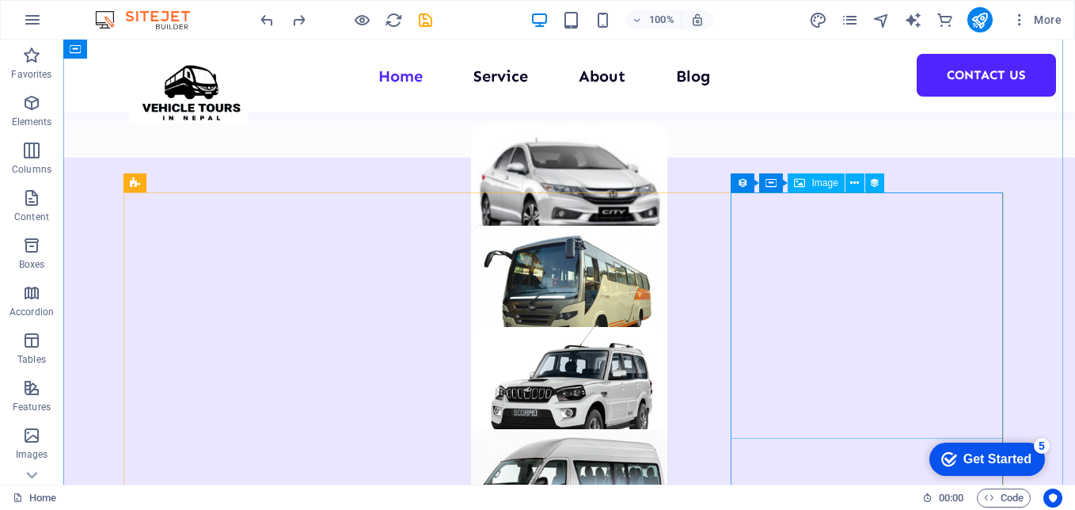
scroll to position [1584, 0]
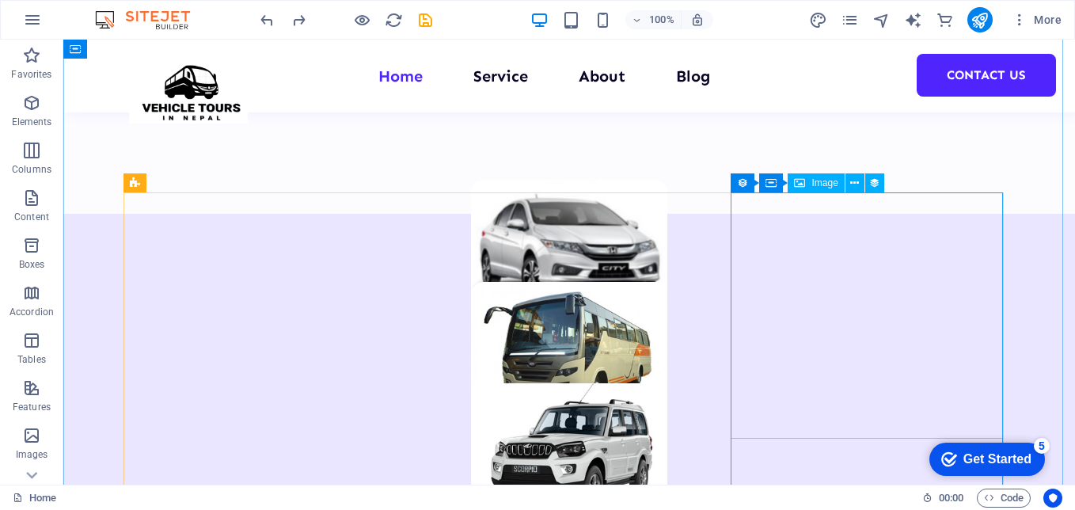
select select "%"
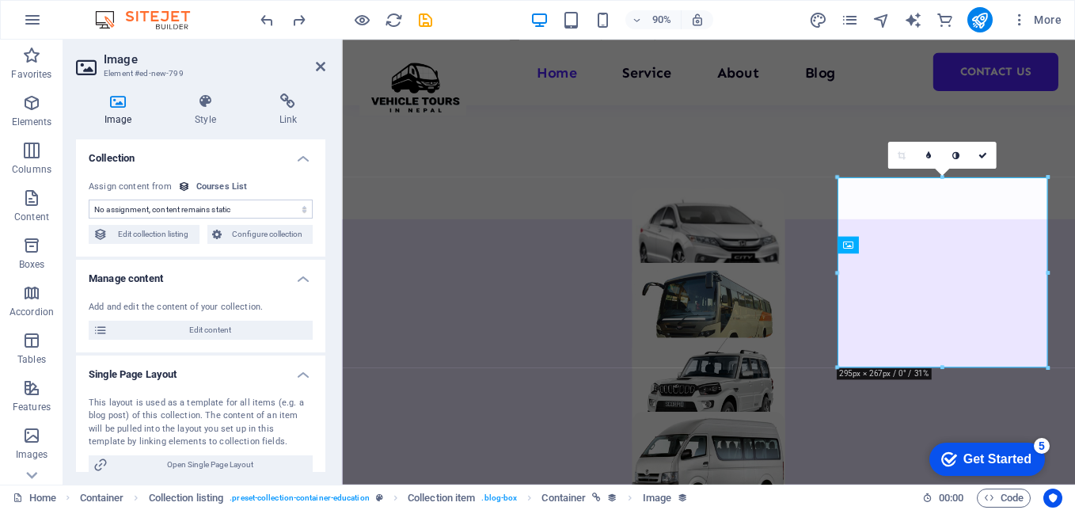
scroll to position [1560, 0]
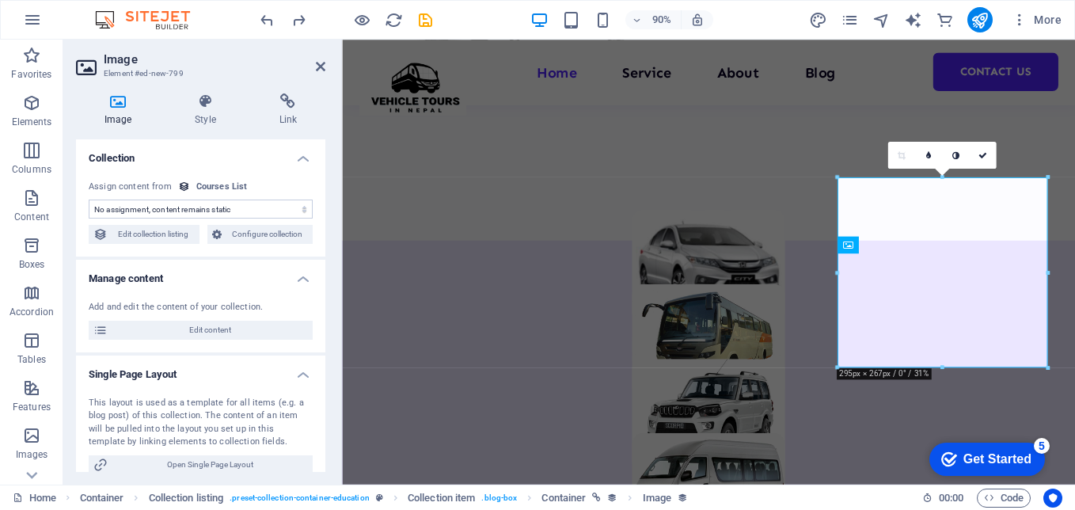
select select "our-course-image"
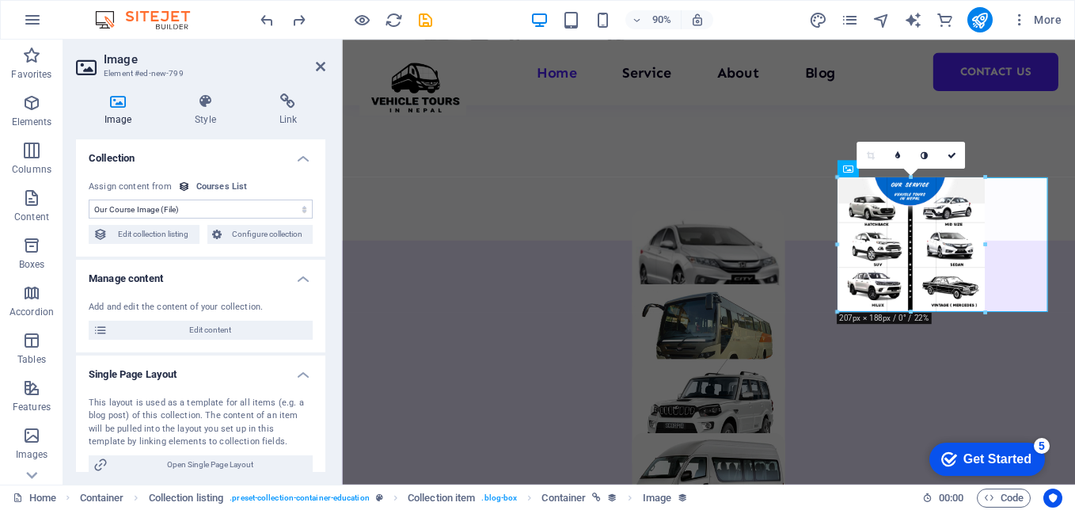
drag, startPoint x: 1025, startPoint y: 181, endPoint x: 1030, endPoint y: 239, distance: 58.8
type input "206"
select select "px"
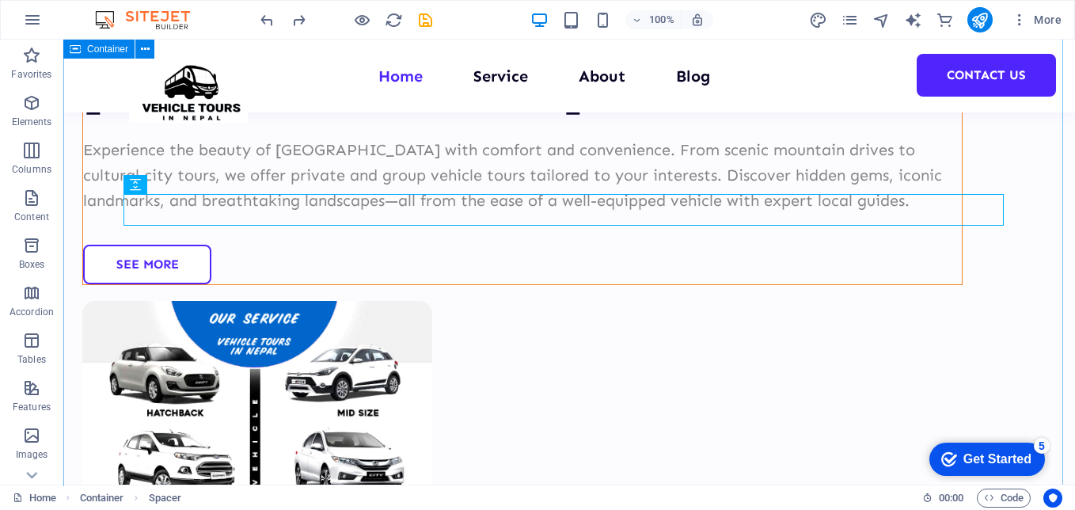
scroll to position [0, 0]
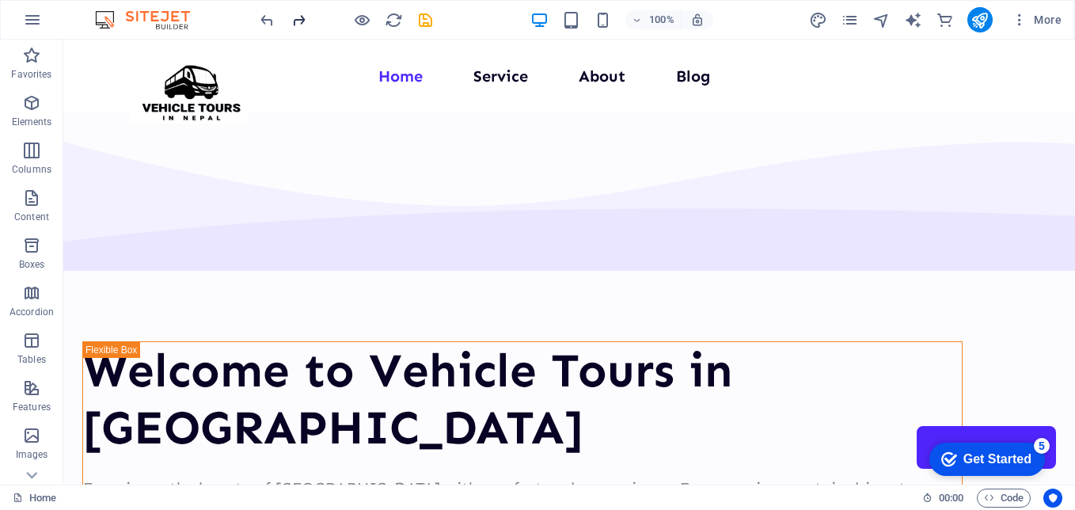
click at [299, 18] on icon "redo" at bounding box center [299, 20] width 18 height 18
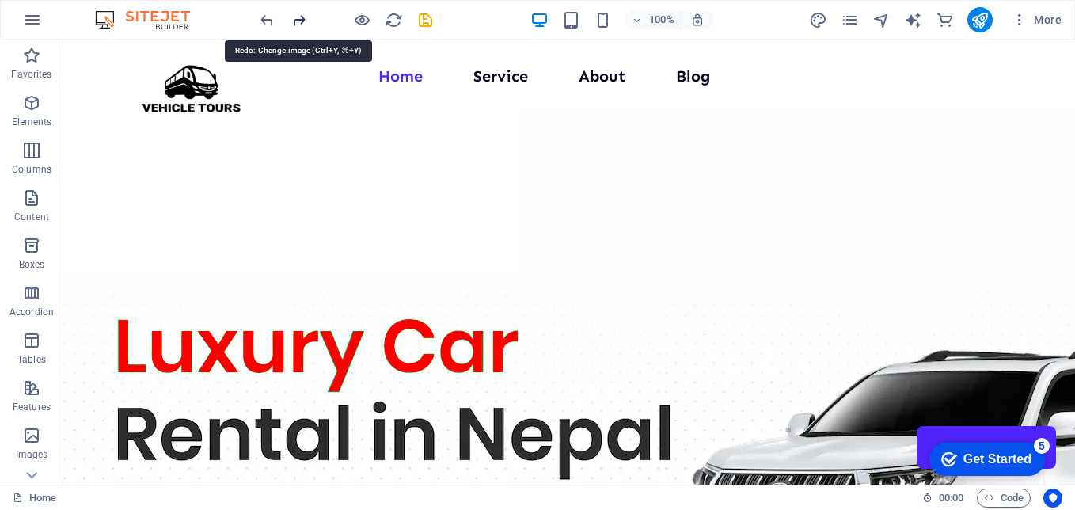
click at [299, 18] on icon "redo" at bounding box center [299, 20] width 18 height 18
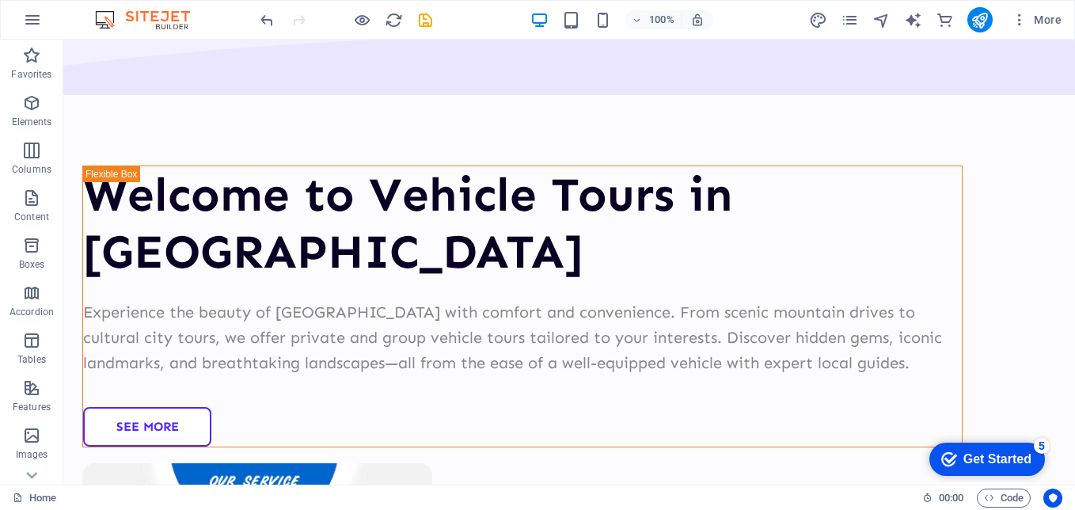
click at [299, 18] on div at bounding box center [345, 19] width 177 height 25
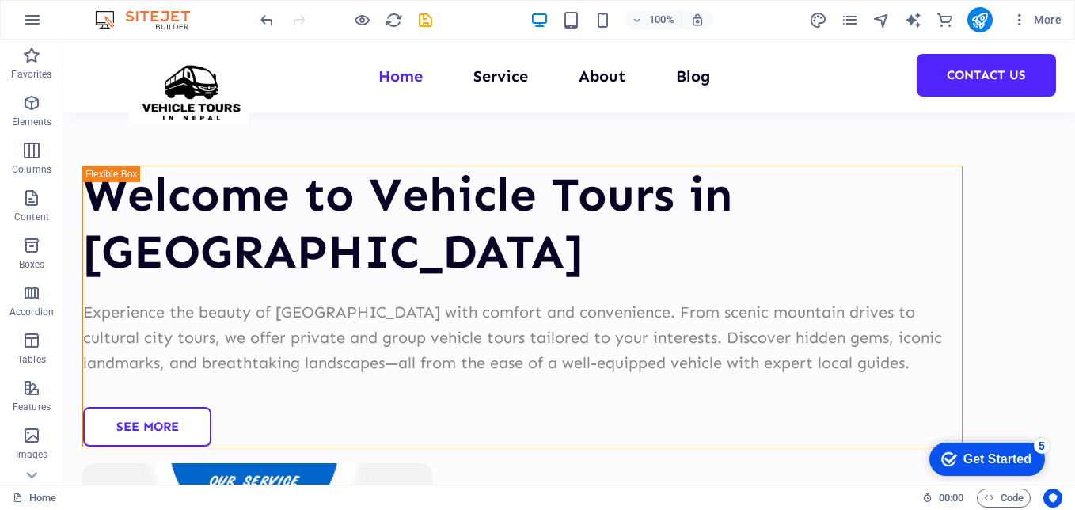
scroll to position [1588, 0]
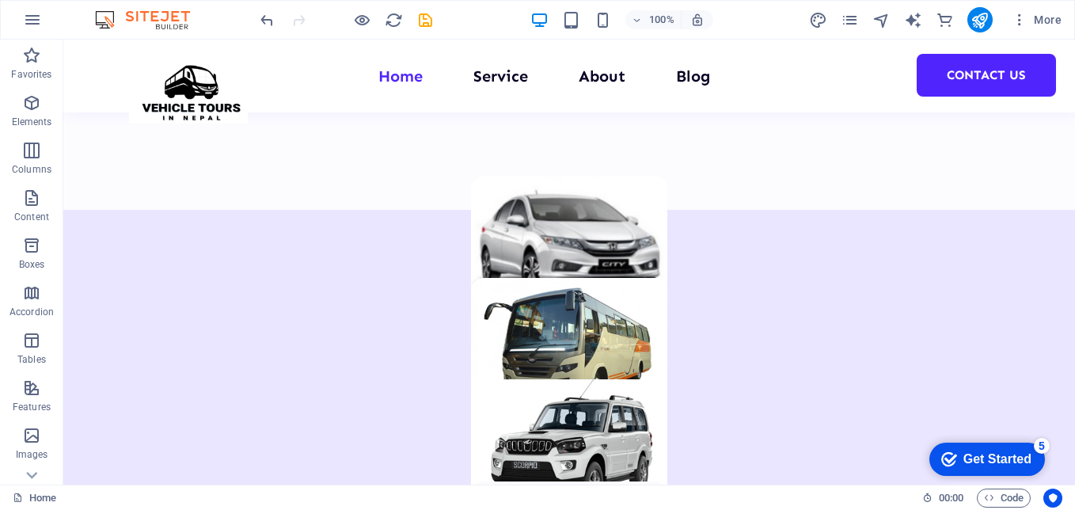
click at [299, 18] on div at bounding box center [345, 19] width 177 height 25
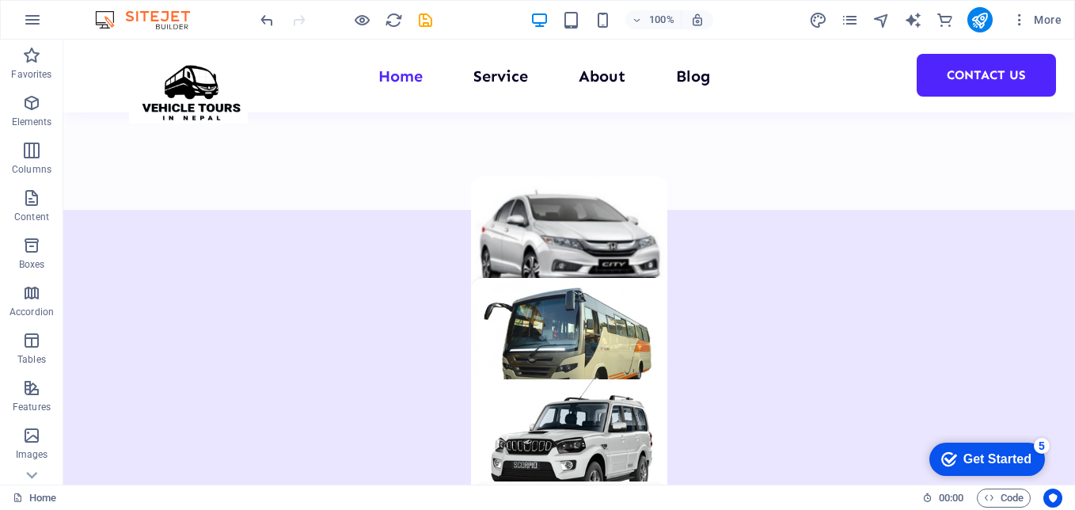
click at [299, 18] on div at bounding box center [345, 19] width 177 height 25
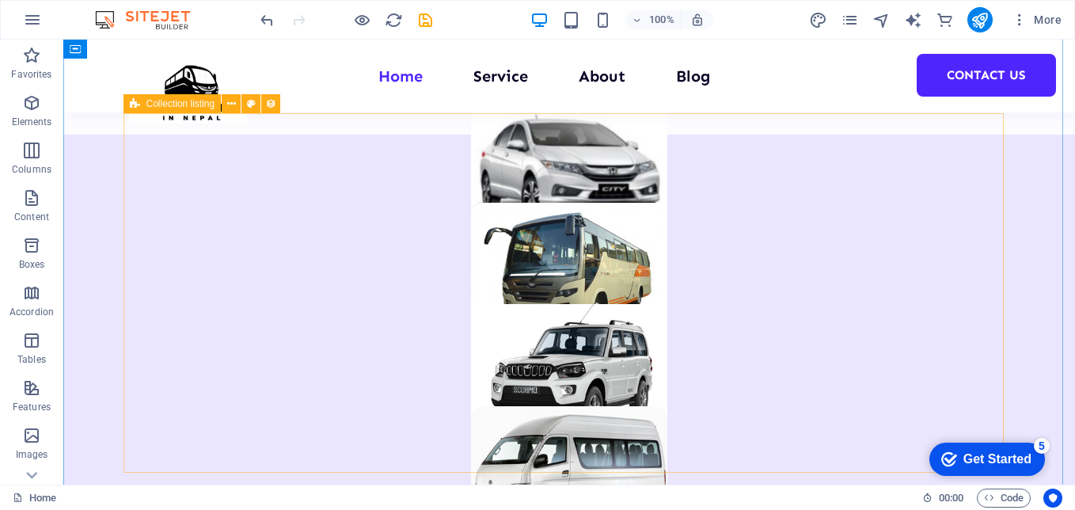
scroll to position [1980, 0]
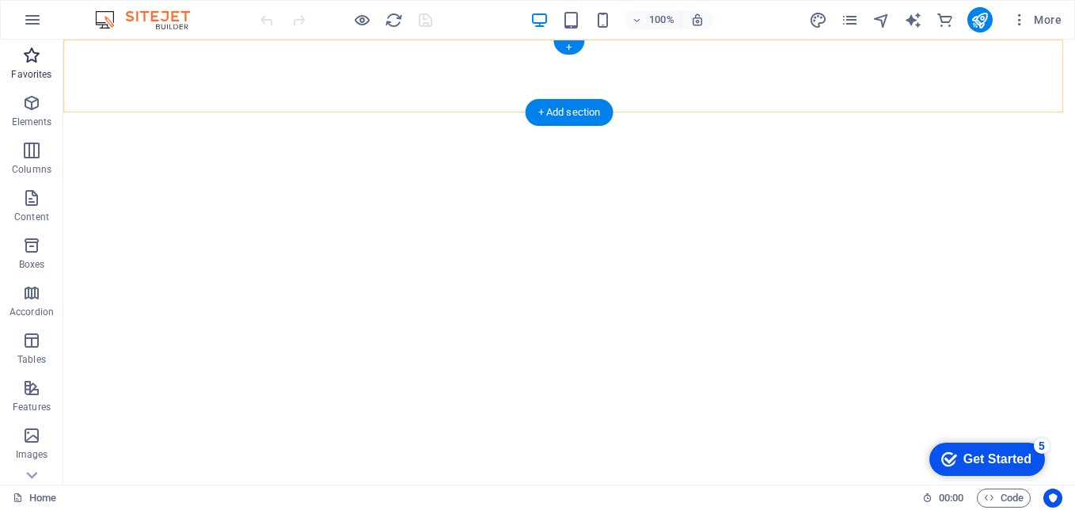
drag, startPoint x: 580, startPoint y: 109, endPoint x: 52, endPoint y: 73, distance: 528.6
click at [580, 109] on div "+ Add section" at bounding box center [570, 112] width 88 height 27
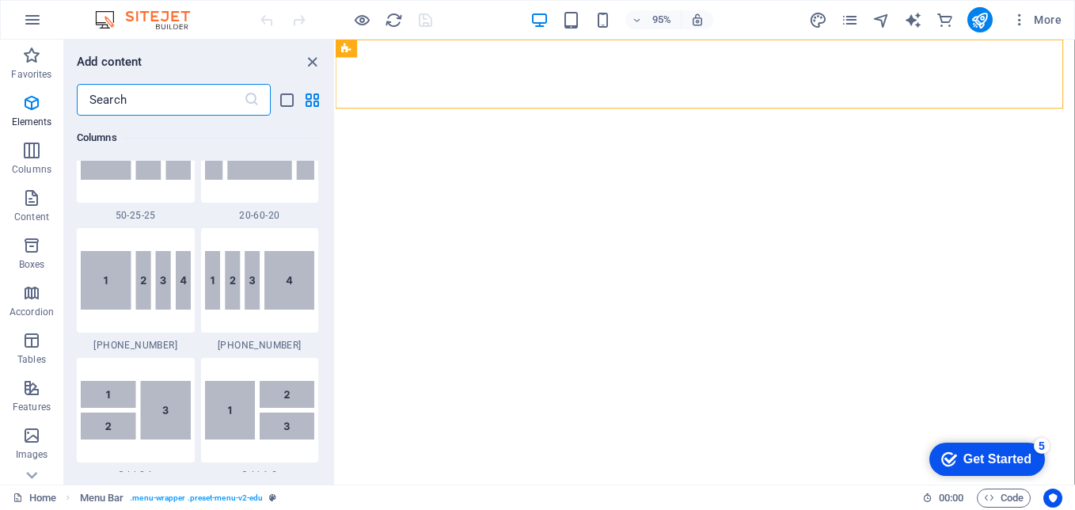
scroll to position [2771, 0]
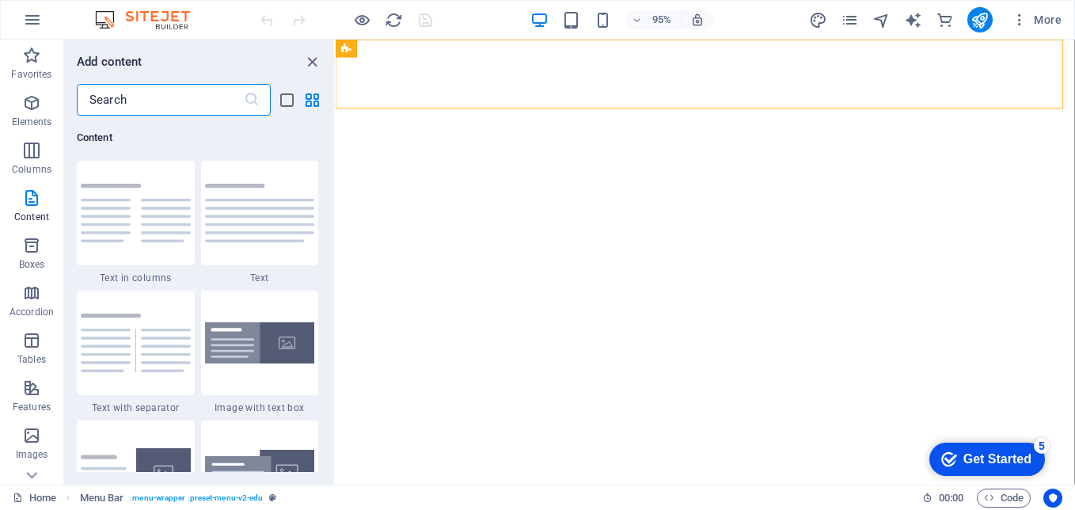
click at [161, 102] on input "text" at bounding box center [160, 100] width 167 height 32
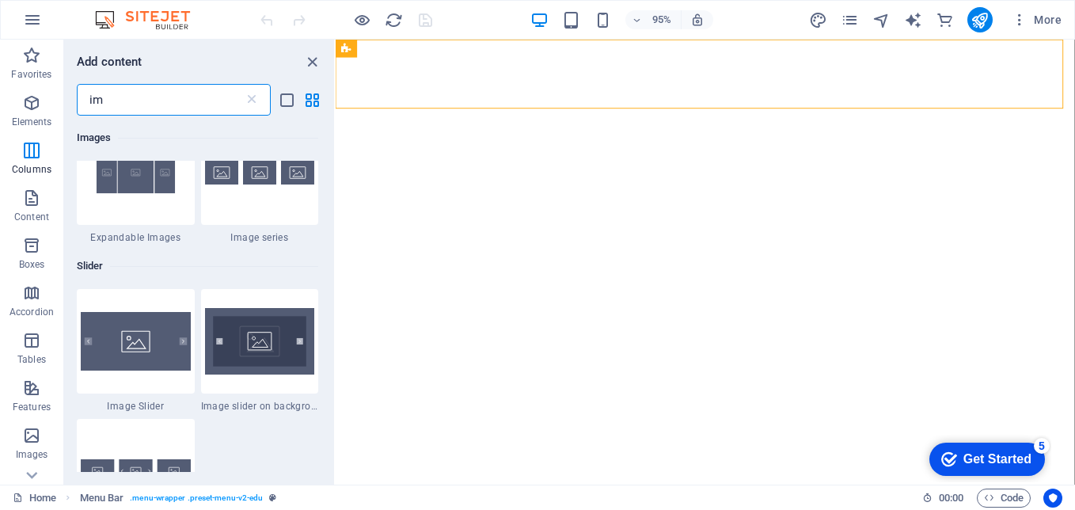
scroll to position [0, 0]
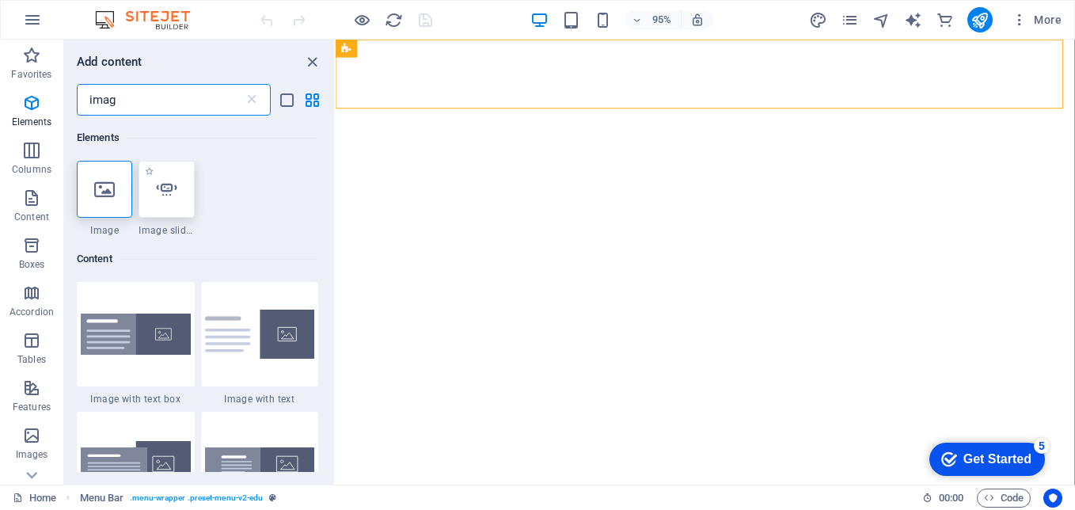
type input "imag"
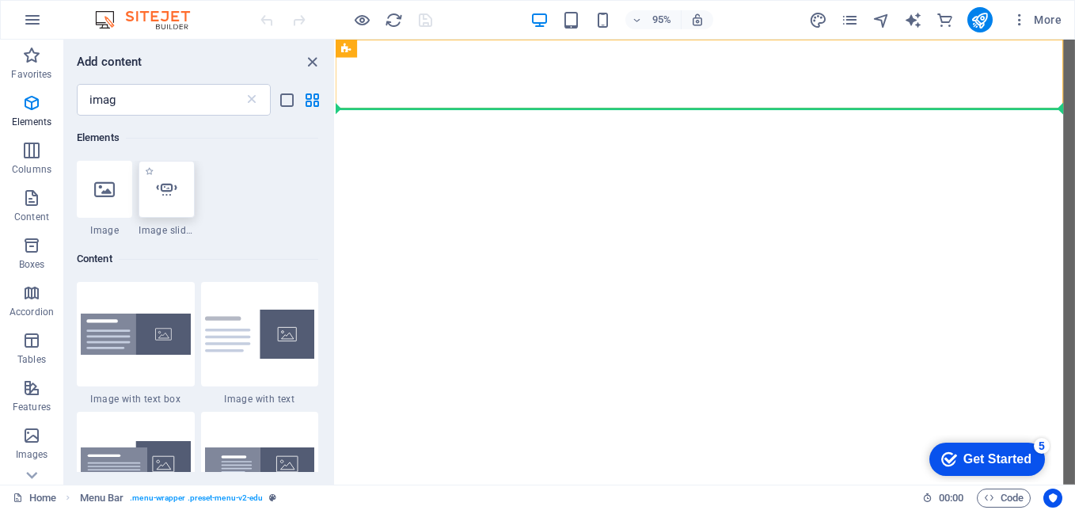
select select "ms"
select select "s"
select select "progressive"
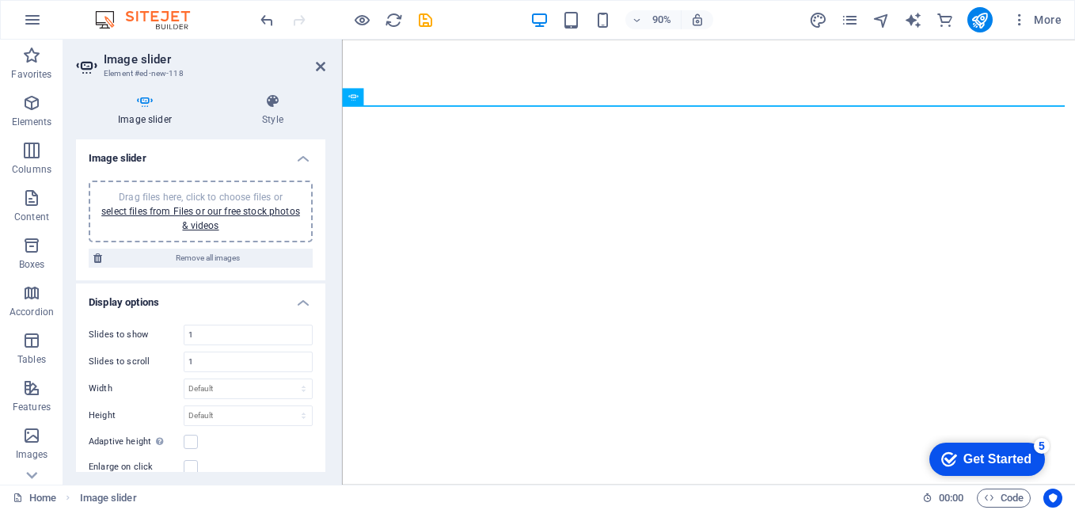
click at [248, 204] on div "Drag files here, click to choose files or select files from Files or our free s…" at bounding box center [200, 211] width 205 height 43
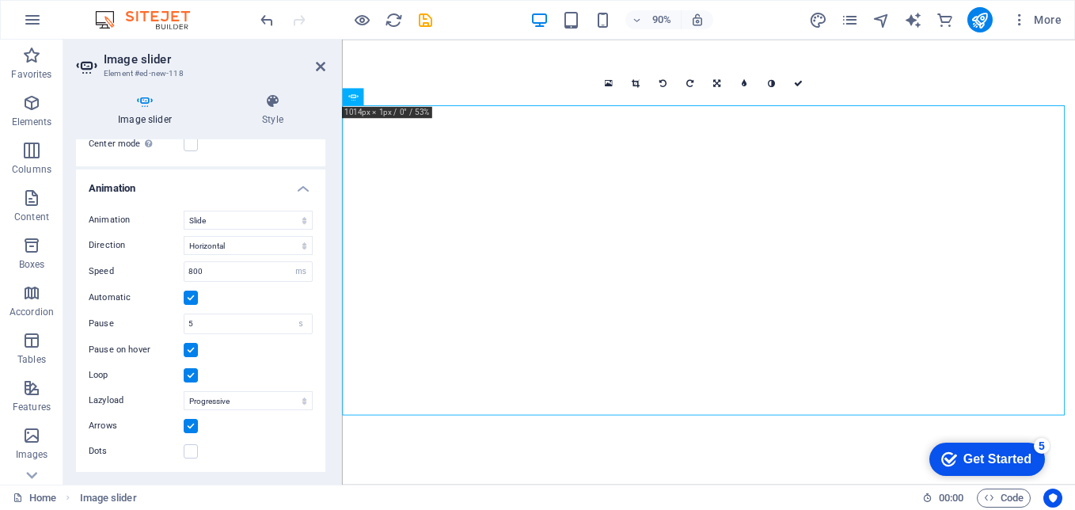
scroll to position [573, 0]
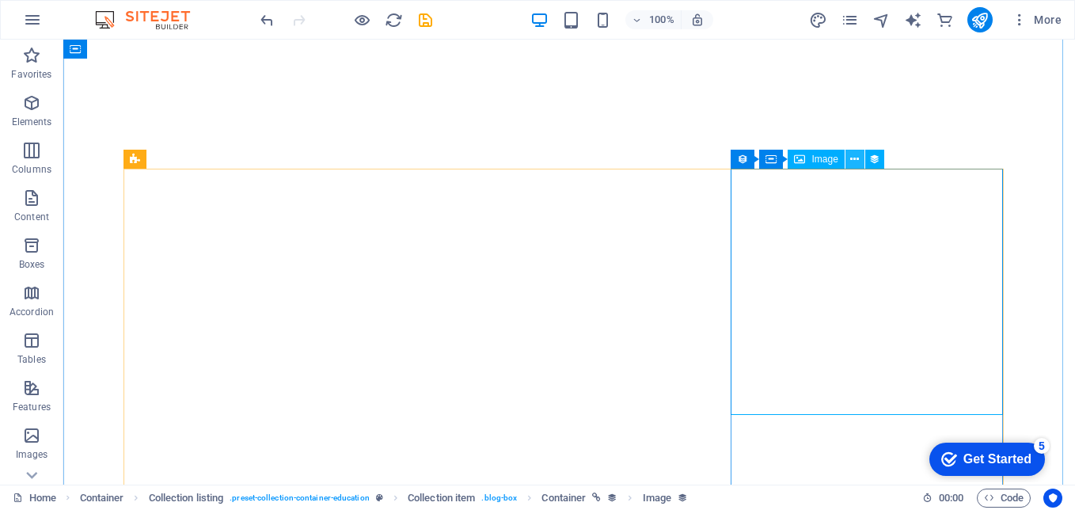
click at [855, 153] on icon at bounding box center [854, 159] width 9 height 17
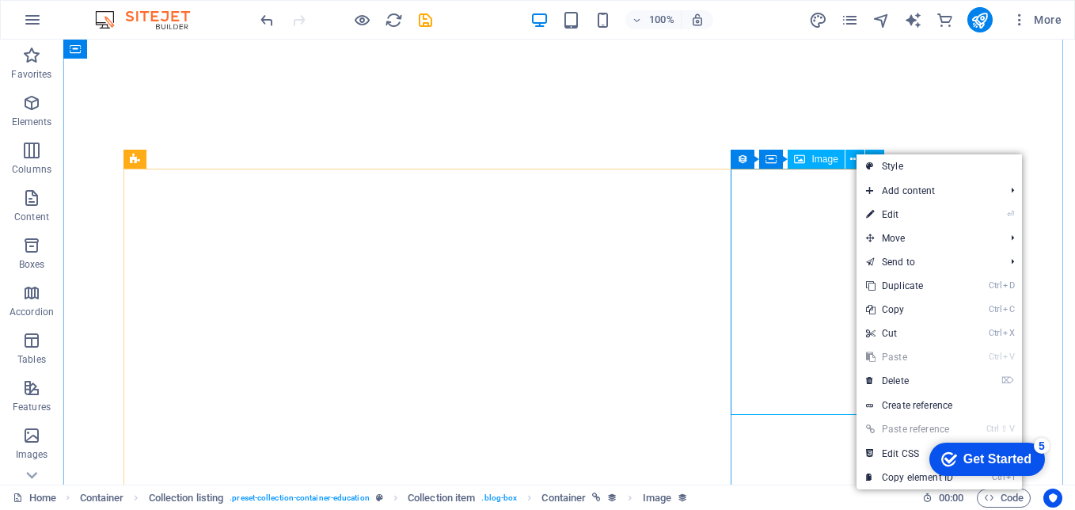
click at [806, 153] on div "Image" at bounding box center [816, 159] width 56 height 19
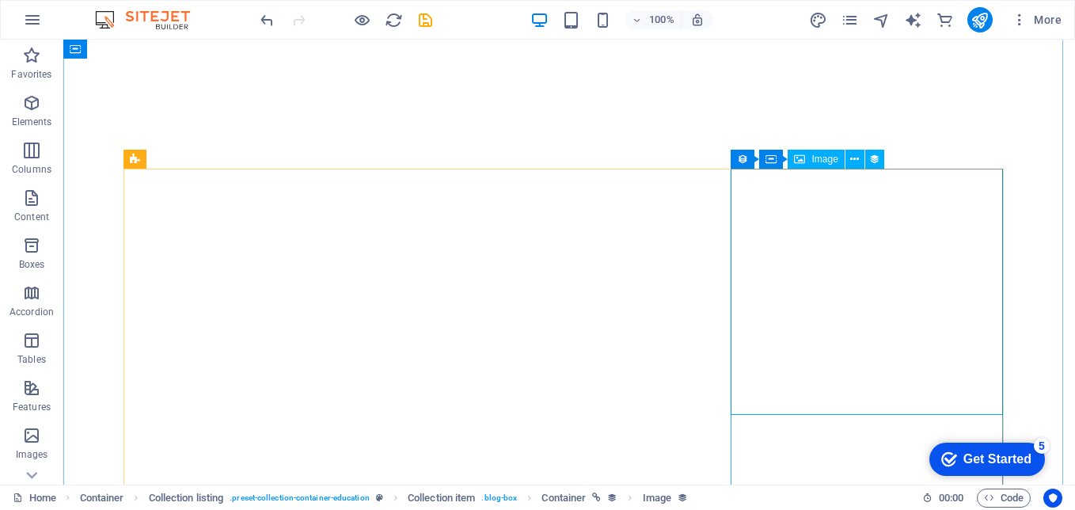
click at [812, 158] on span "Image" at bounding box center [825, 159] width 26 height 10
select select "%"
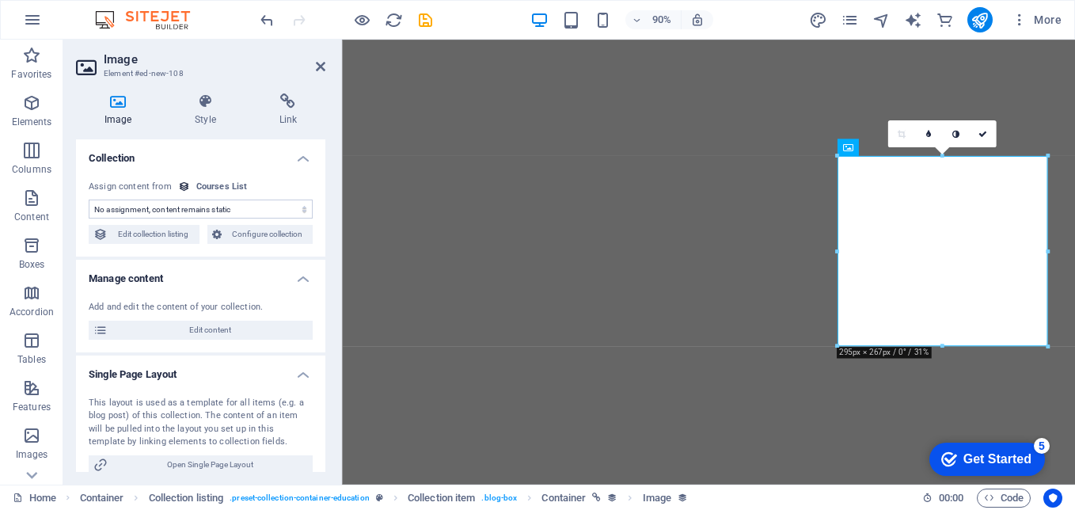
select select "our-course-image"
click at [136, 108] on icon at bounding box center [118, 101] width 84 height 16
click at [117, 103] on icon at bounding box center [118, 101] width 84 height 16
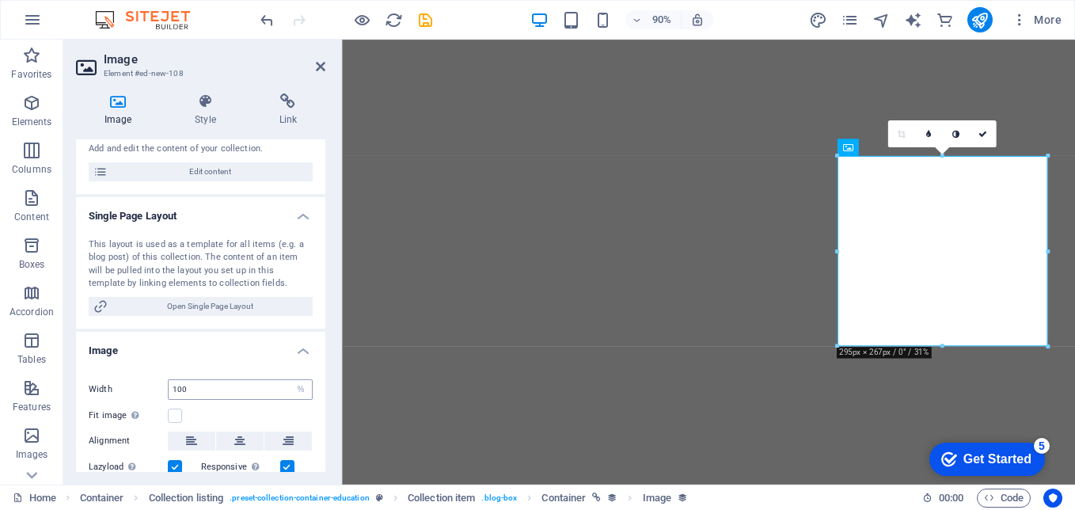
scroll to position [0, 0]
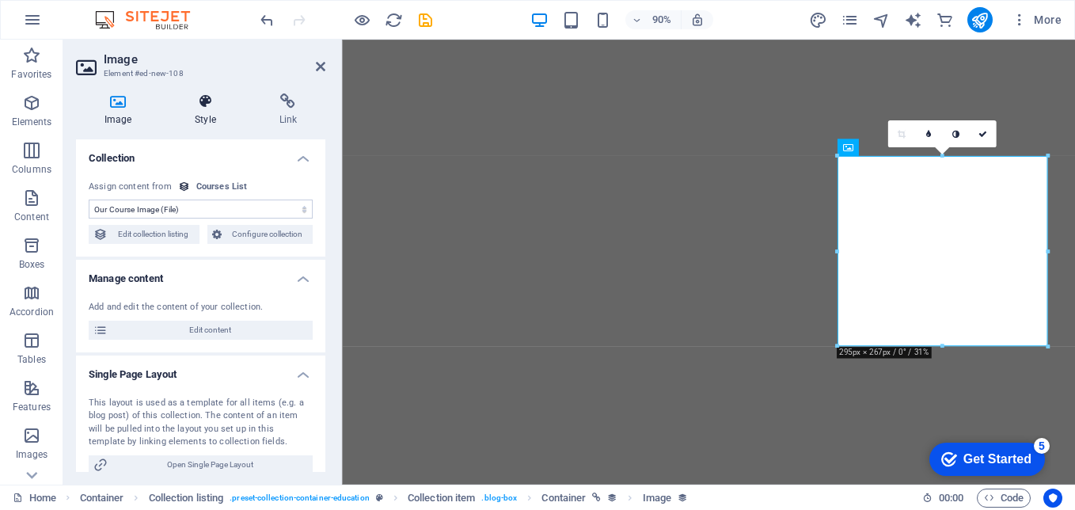
click at [217, 116] on h4 "Style" at bounding box center [208, 109] width 84 height 33
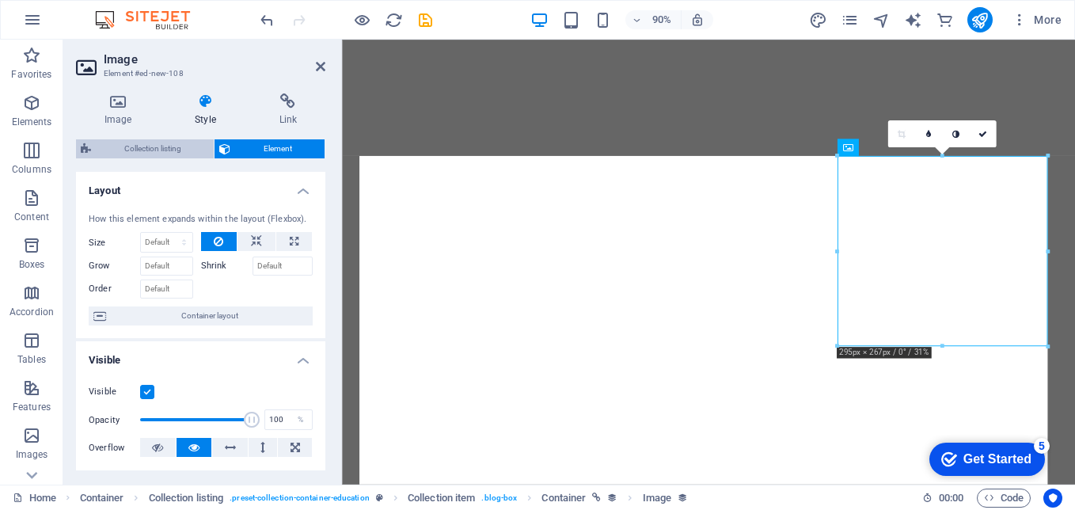
click at [118, 141] on span "Collection listing" at bounding box center [152, 148] width 113 height 19
select select "68b6615e523d15065d013ef4"
select select "createdAt_DESC"
select select "columns.our-top-course"
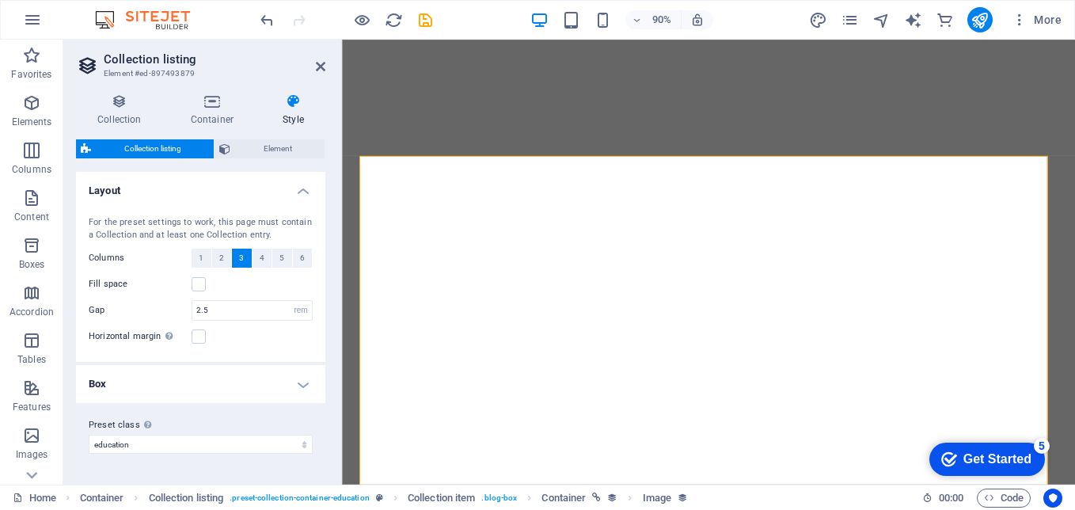
click at [107, 108] on icon at bounding box center [119, 101] width 87 height 16
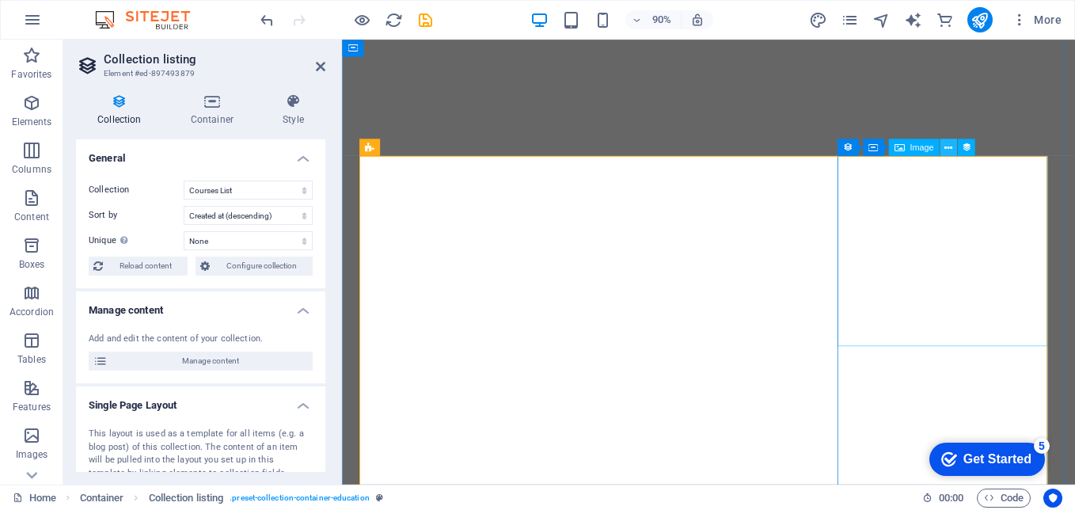
click at [954, 146] on button at bounding box center [948, 147] width 17 height 17
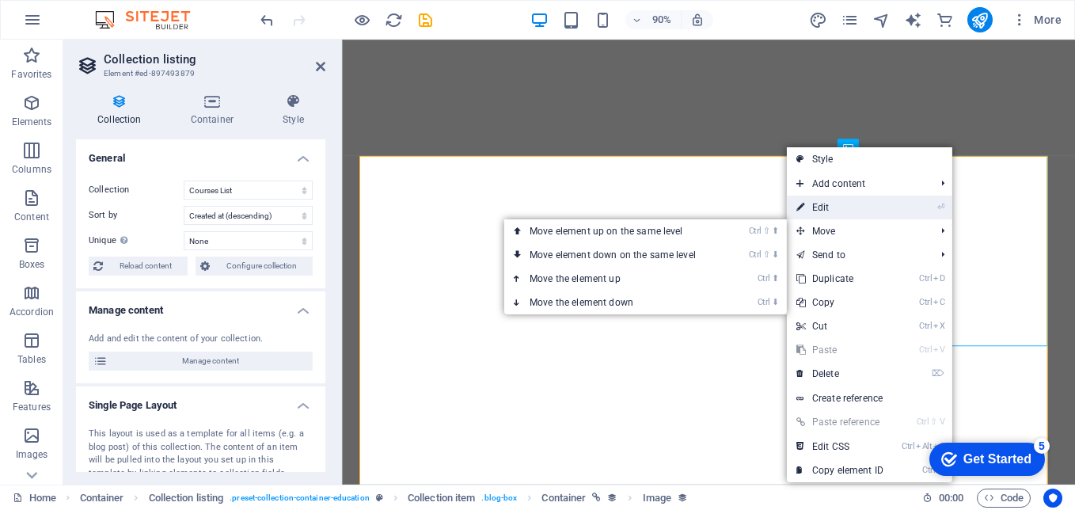
click at [828, 213] on link "⏎ Edit" at bounding box center [840, 208] width 106 height 24
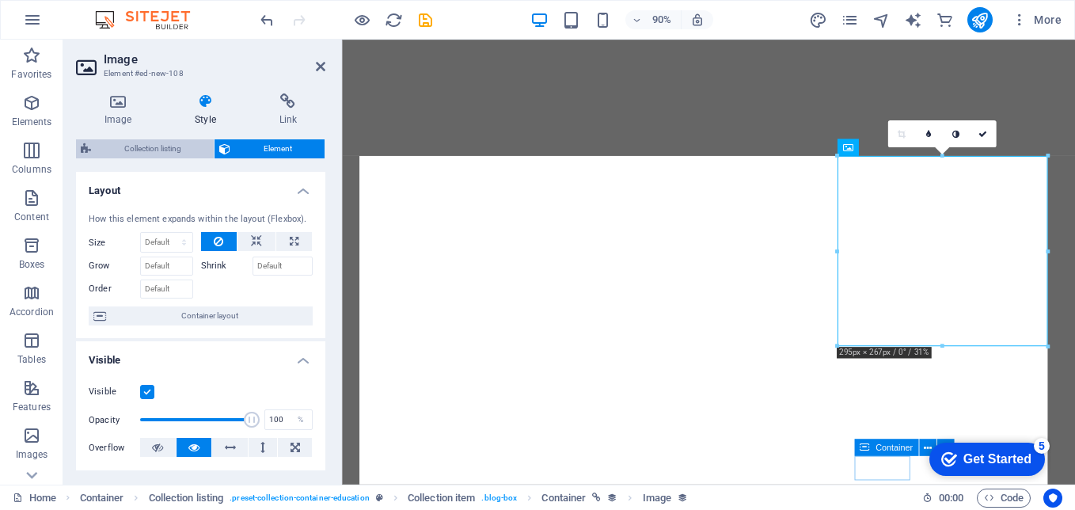
click at [122, 146] on span "Collection listing" at bounding box center [152, 148] width 113 height 19
select select "rem"
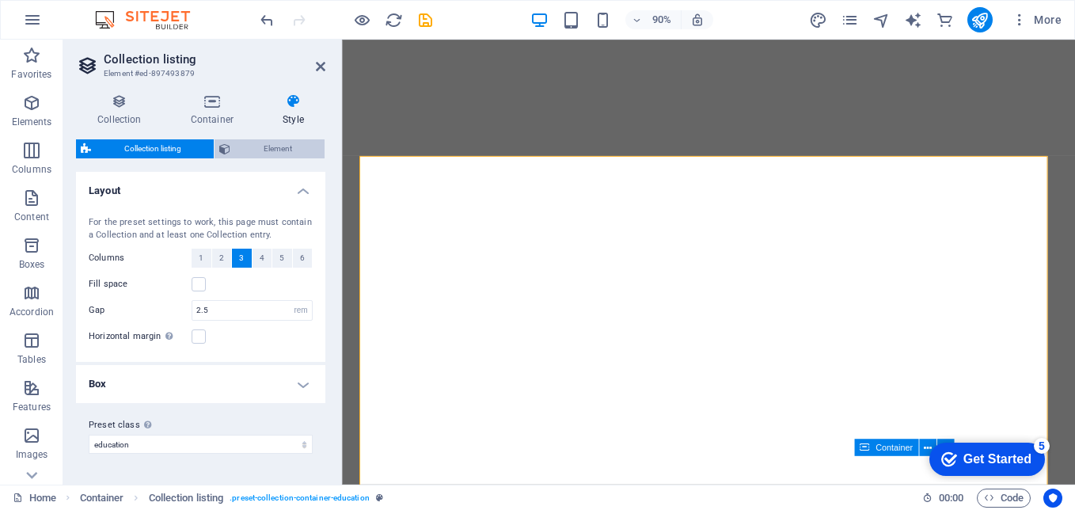
click at [264, 154] on span "Element" at bounding box center [277, 148] width 85 height 19
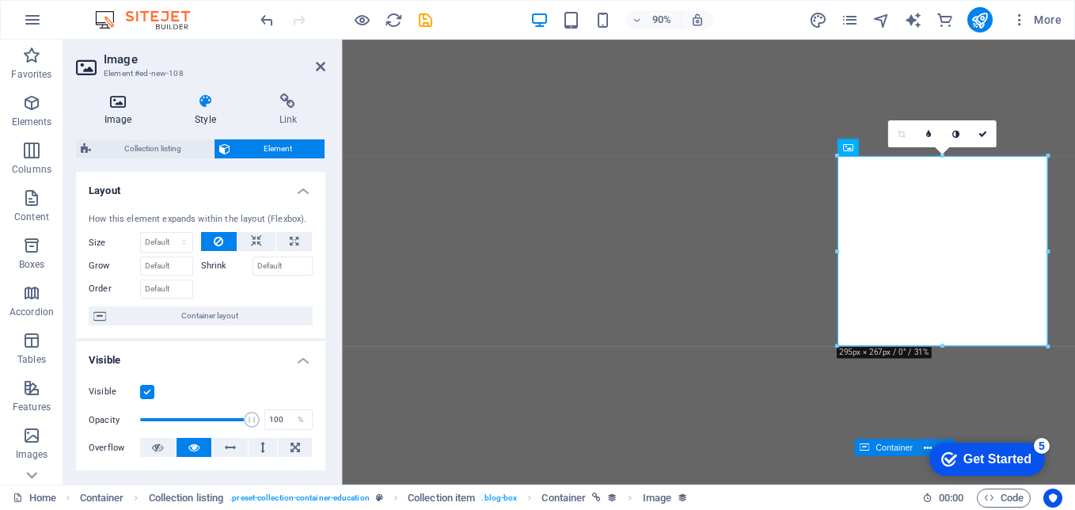
click at [117, 108] on icon at bounding box center [118, 101] width 84 height 16
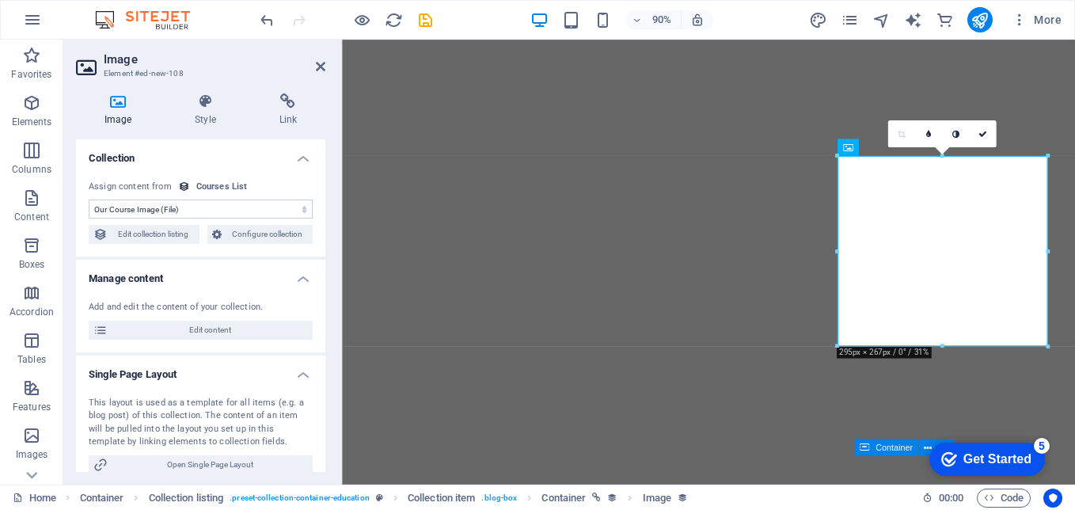
click at [171, 202] on select "No assignment, content remains static Created at (Date) Updated at (Date) Our C…" at bounding box center [201, 209] width 224 height 19
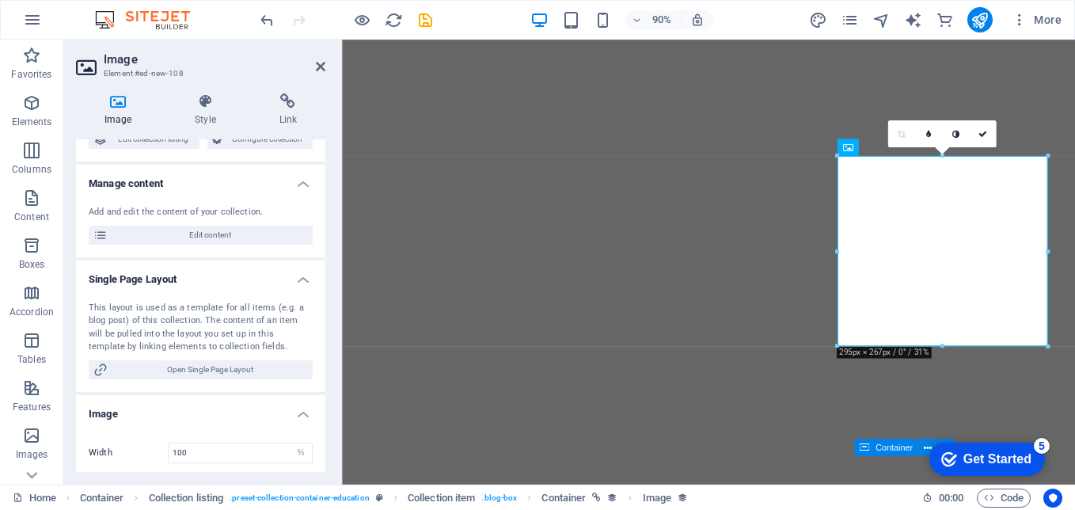
scroll to position [238, 0]
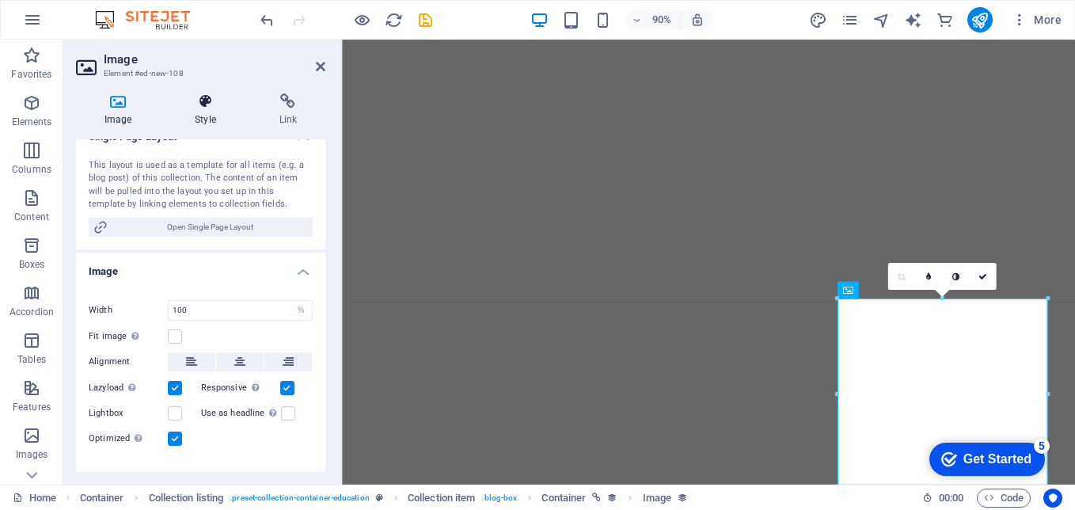
click at [198, 122] on h4 "Style" at bounding box center [208, 109] width 84 height 33
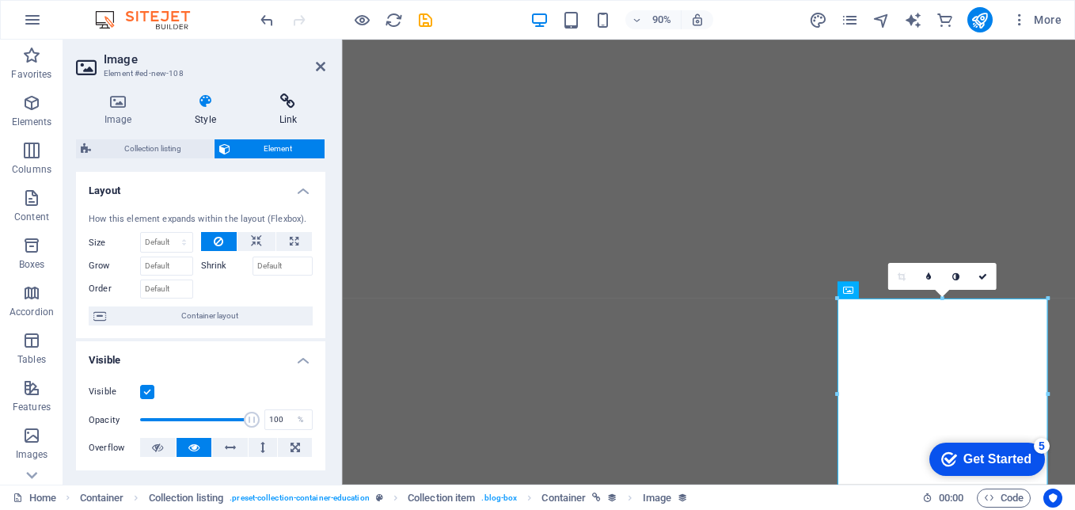
click at [280, 114] on h4 "Link" at bounding box center [288, 109] width 74 height 33
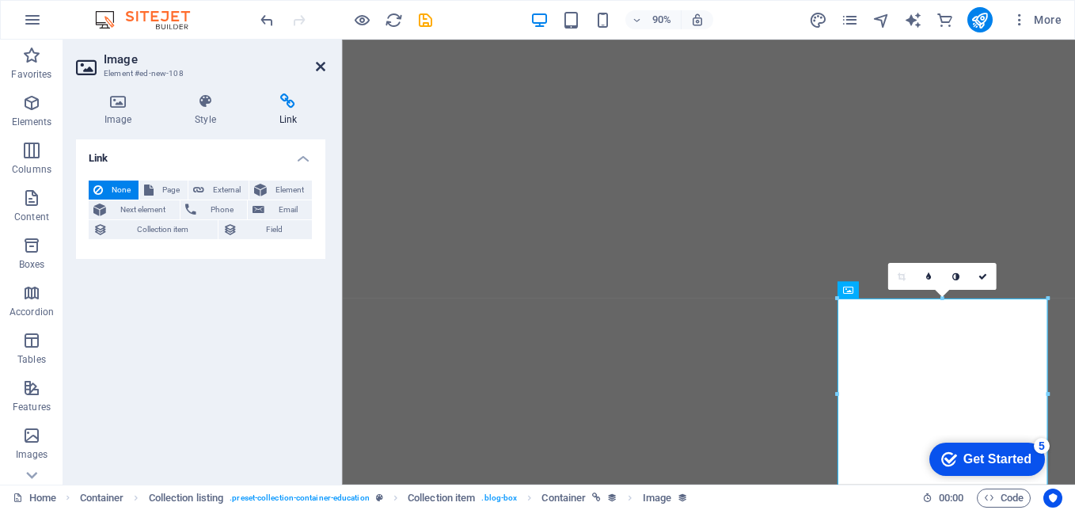
click at [319, 70] on icon at bounding box center [321, 66] width 10 height 13
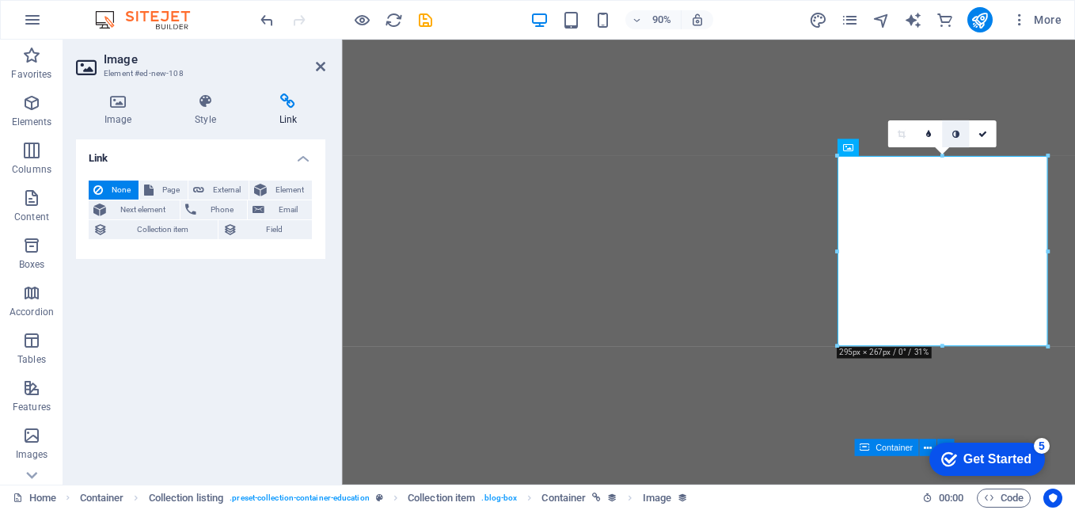
click at [957, 134] on icon at bounding box center [955, 134] width 7 height 9
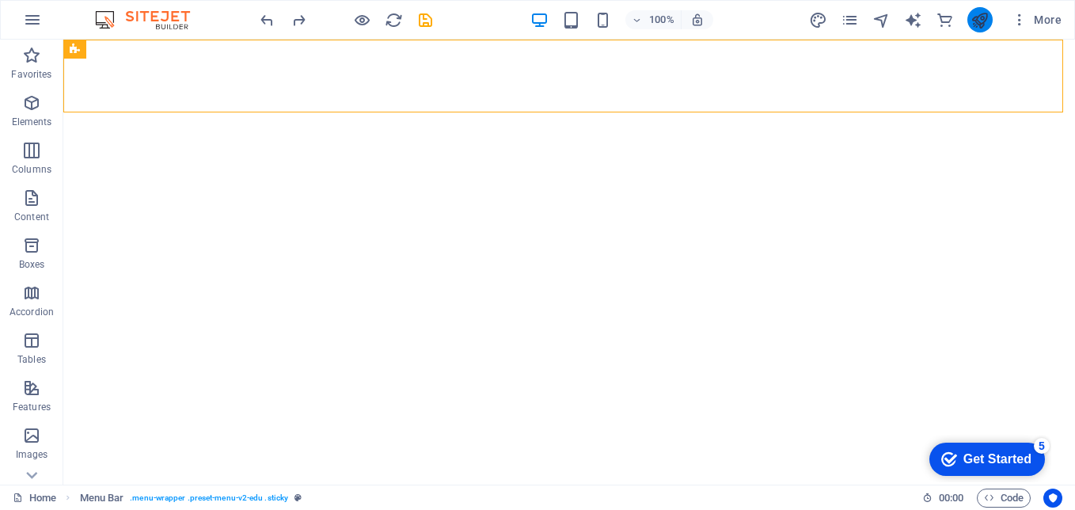
click at [983, 10] on button "publish" at bounding box center [980, 19] width 25 height 25
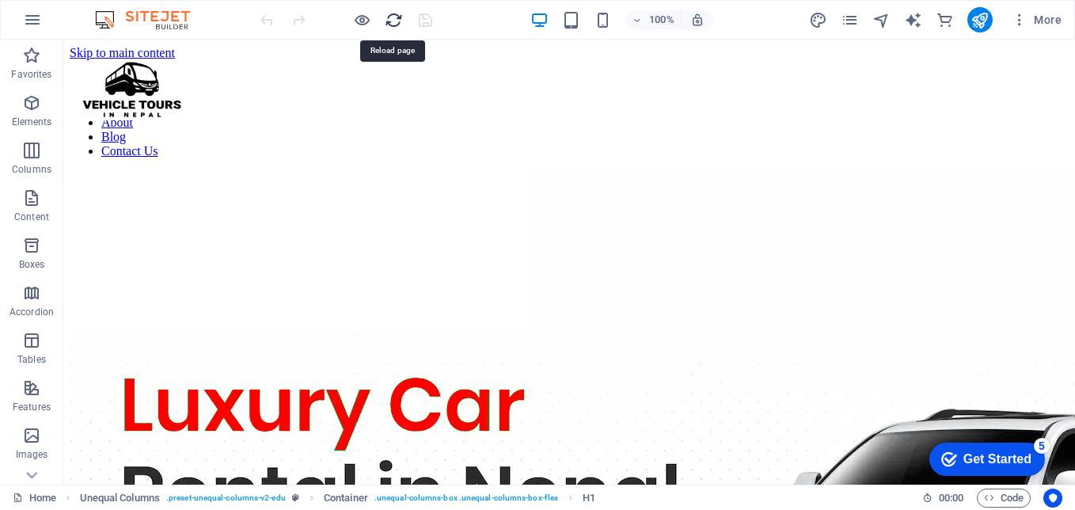
click at [394, 22] on icon "reload" at bounding box center [394, 20] width 18 height 18
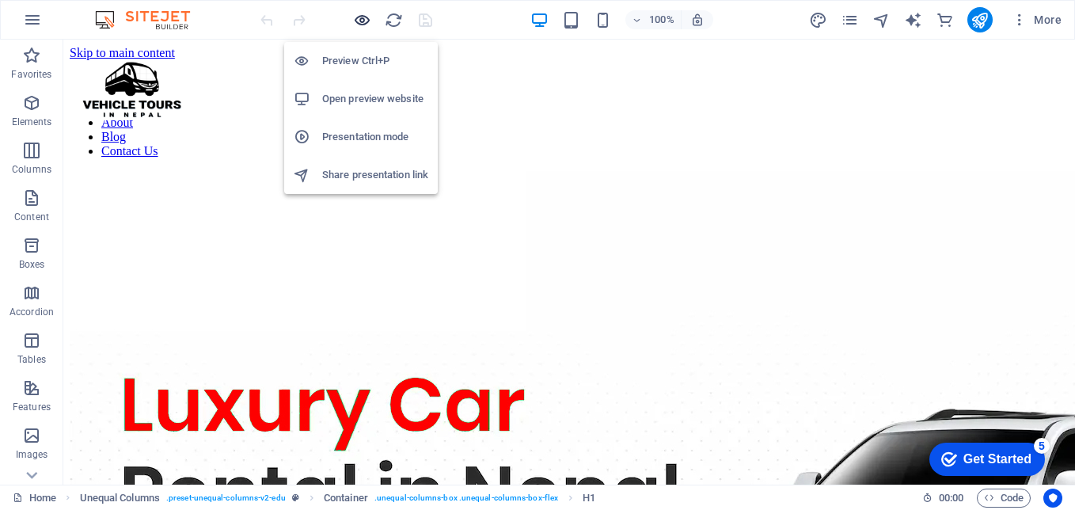
click at [365, 19] on icon "button" at bounding box center [362, 20] width 18 height 18
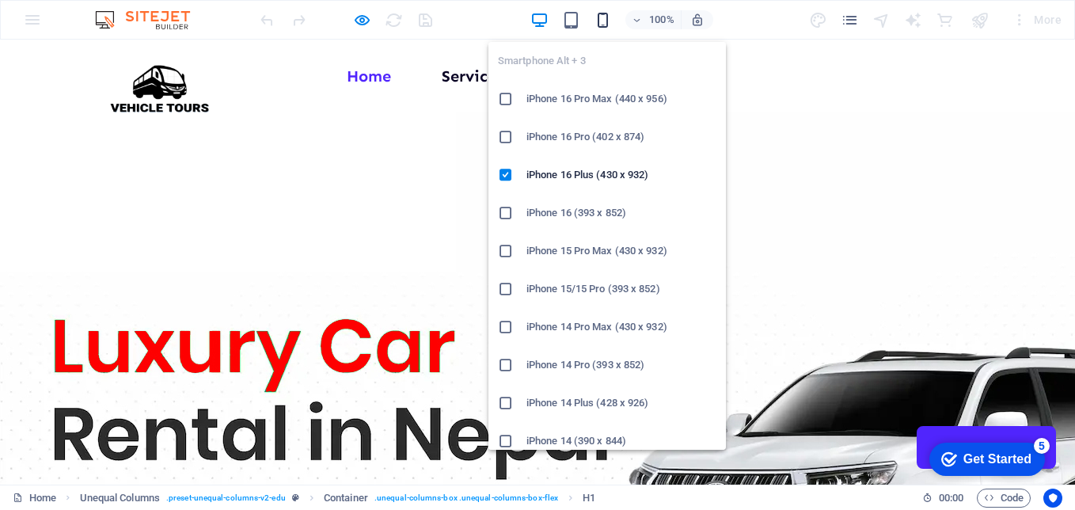
click at [603, 21] on icon "button" at bounding box center [603, 20] width 18 height 18
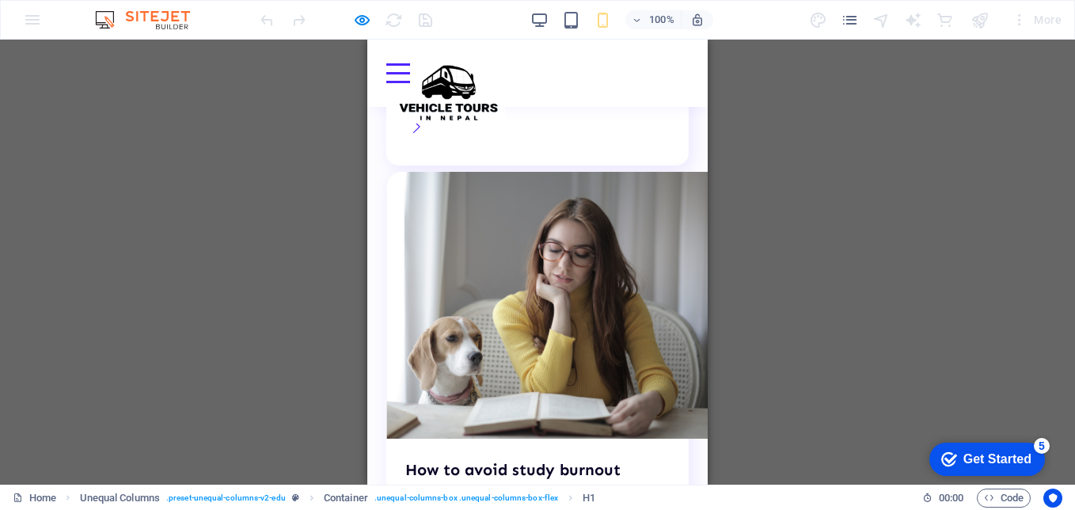
scroll to position [4810, 0]
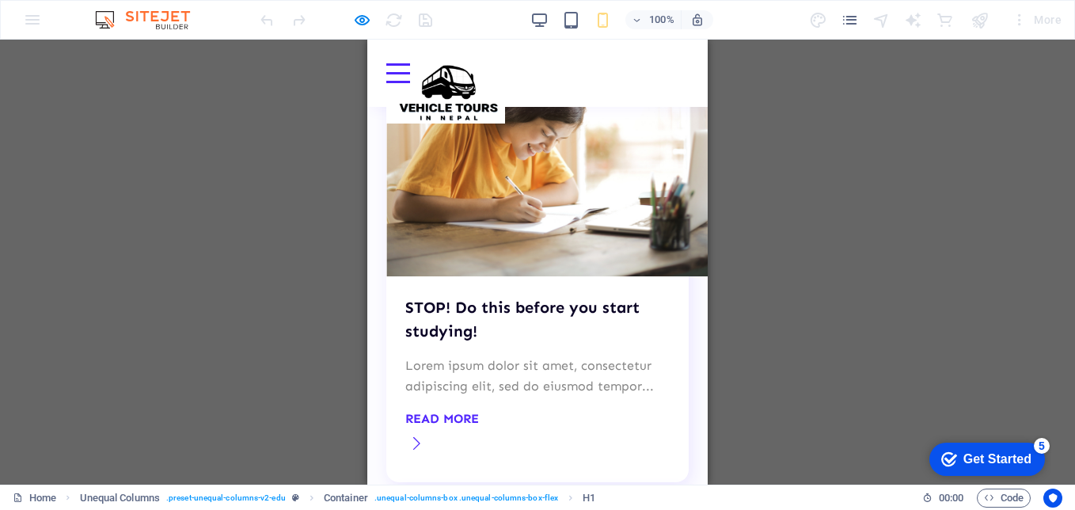
click at [530, 23] on div "100% More" at bounding box center [662, 19] width 811 height 25
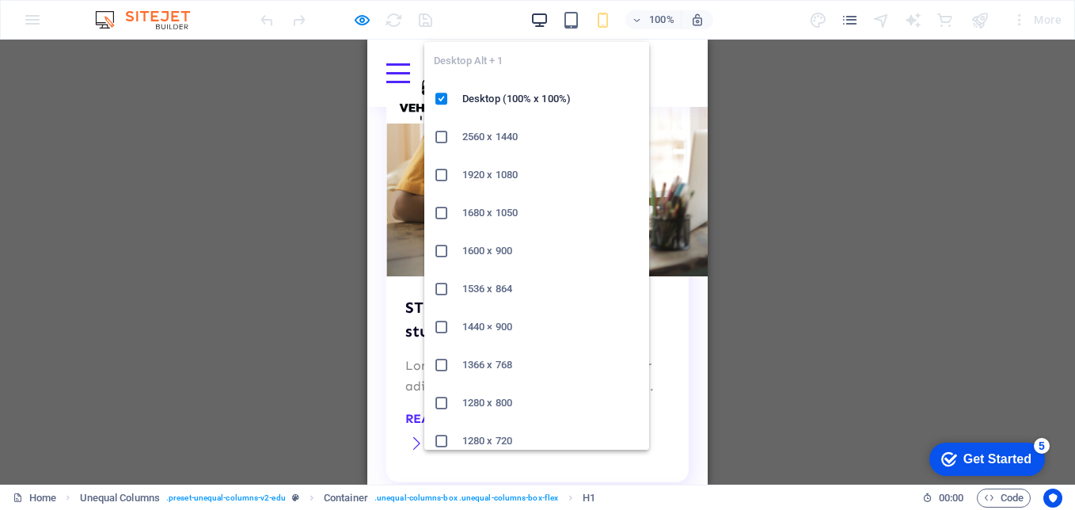
click at [537, 23] on icon "button" at bounding box center [540, 20] width 18 height 18
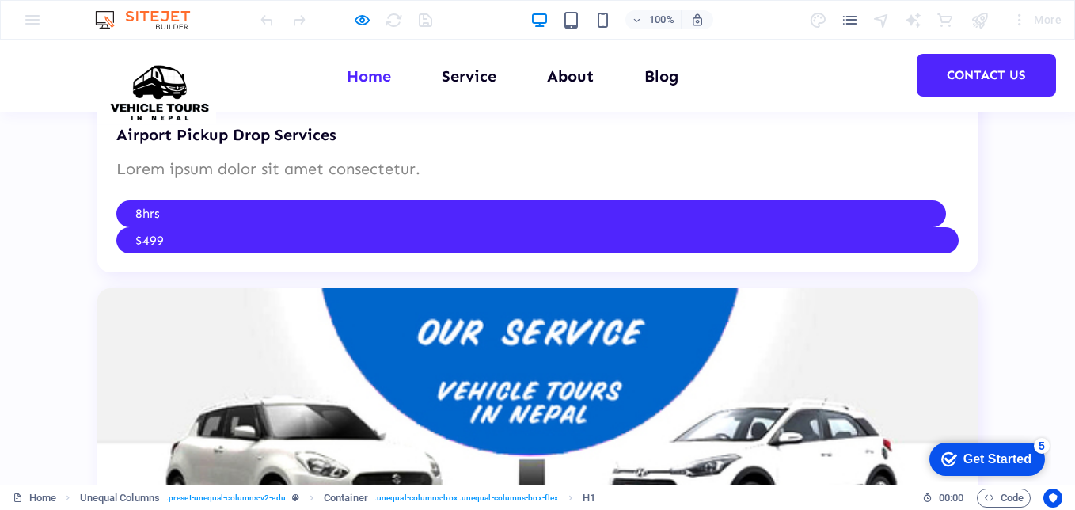
scroll to position [3689, 0]
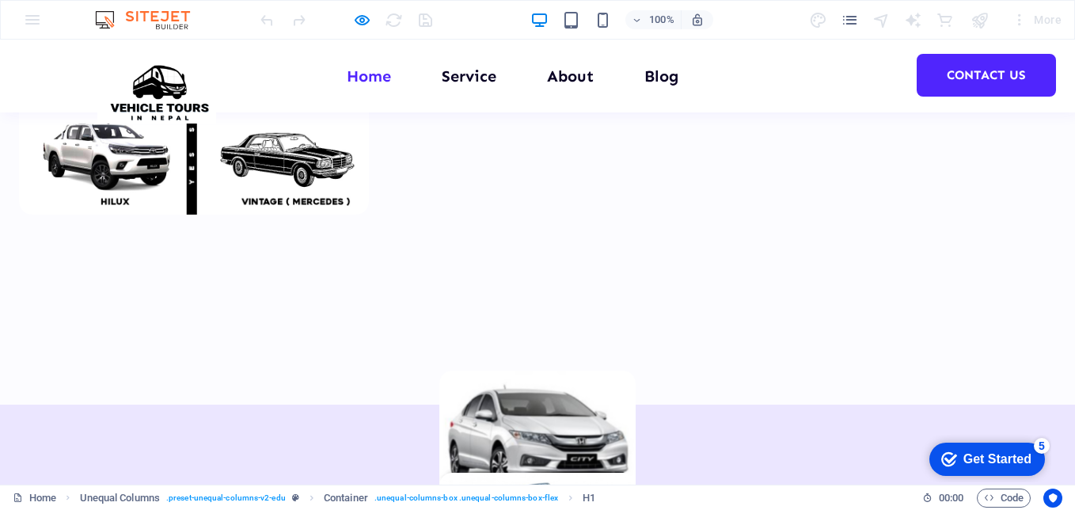
scroll to position [1630, 0]
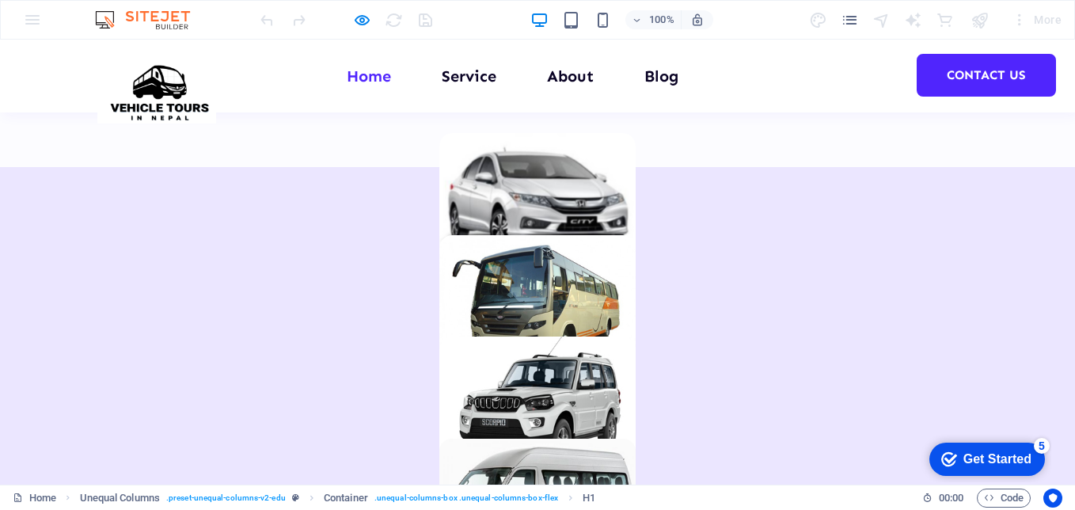
click at [188, 7] on div "100% More" at bounding box center [538, 20] width 1074 height 38
click at [173, 20] on img at bounding box center [150, 19] width 119 height 19
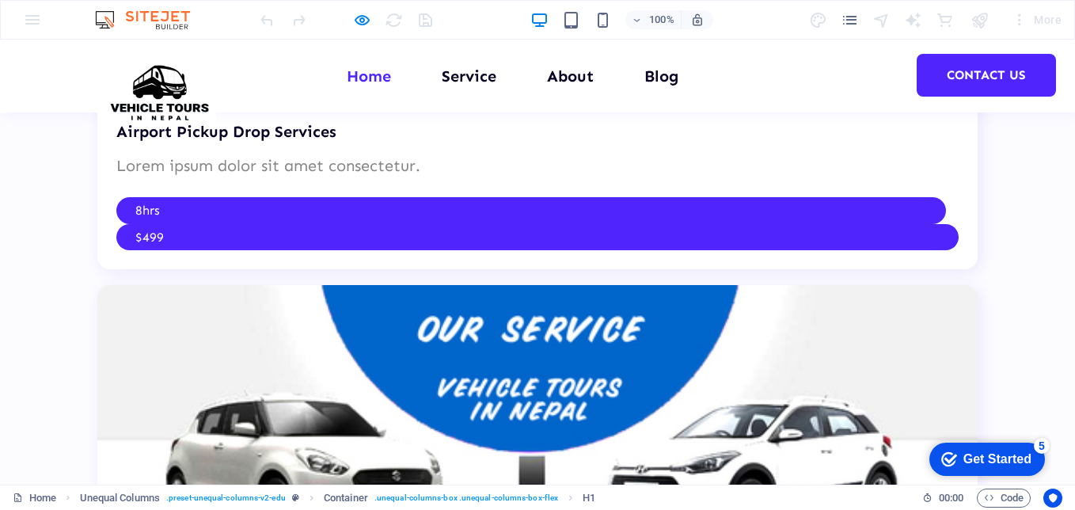
scroll to position [3692, 0]
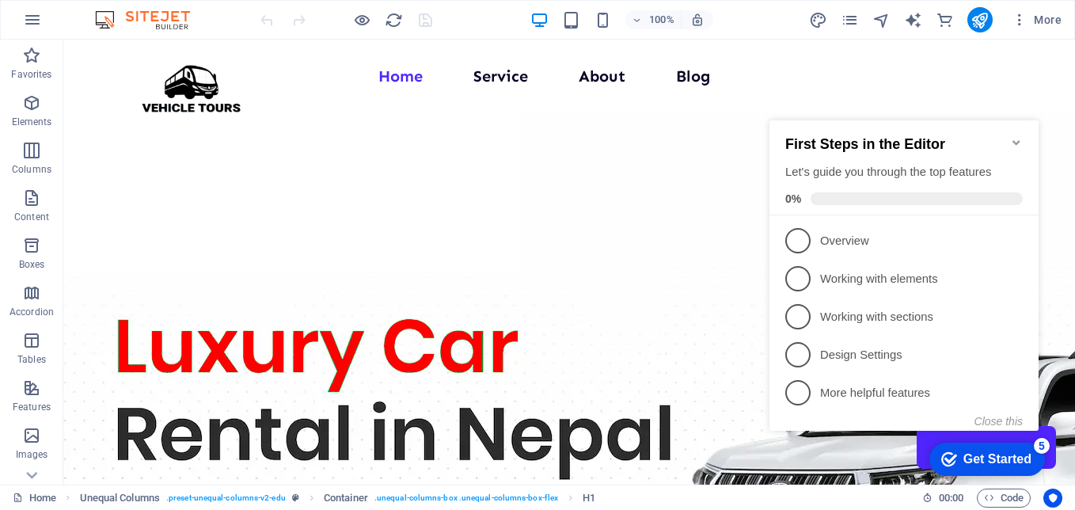
click at [1019, 136] on icon "Minimize checklist" at bounding box center [1016, 142] width 13 height 13
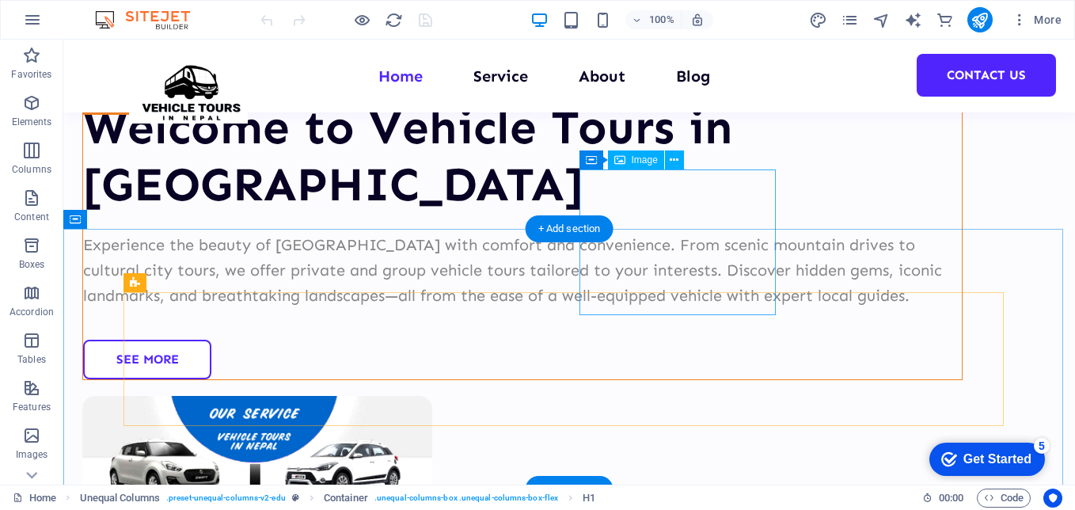
scroll to position [871, 0]
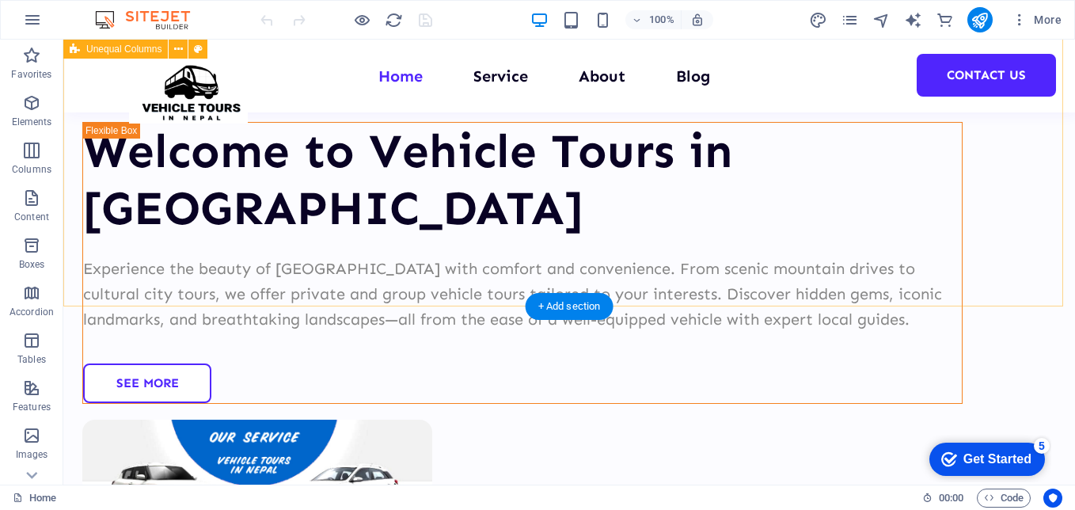
click at [384, 236] on div "Welcome to Vehicle Tours in [GEOGRAPHIC_DATA] Experience the beauty of [GEOGRAP…" at bounding box center [569, 409] width 1012 height 1033
click at [345, 293] on div "Welcome to Vehicle Tours in [GEOGRAPHIC_DATA] Experience the beauty of [GEOGRAP…" at bounding box center [569, 409] width 1012 height 1033
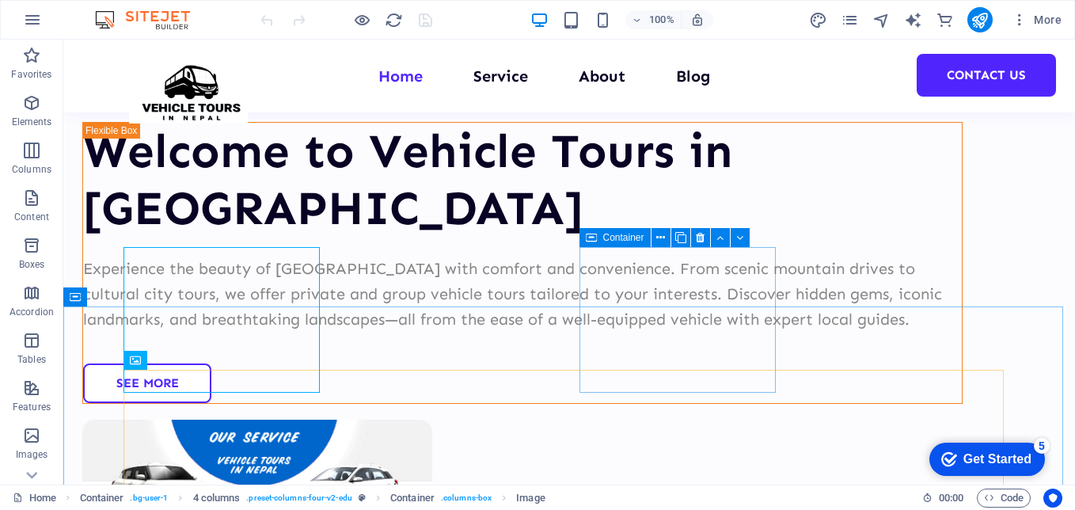
click at [591, 239] on icon at bounding box center [591, 237] width 11 height 19
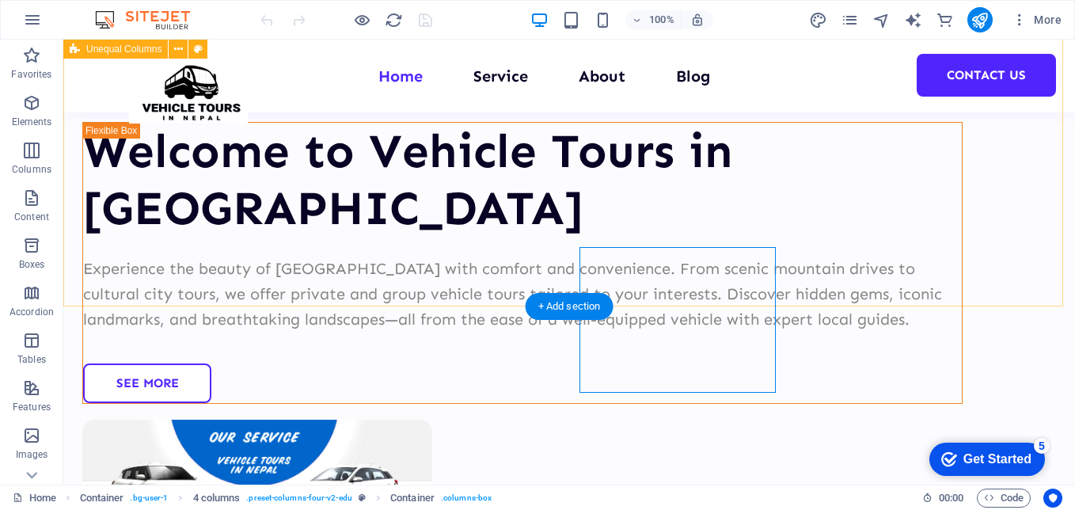
click at [905, 189] on div "Welcome to Vehicle Tours in [GEOGRAPHIC_DATA] Experience the beauty of [GEOGRAP…" at bounding box center [569, 409] width 1012 height 1033
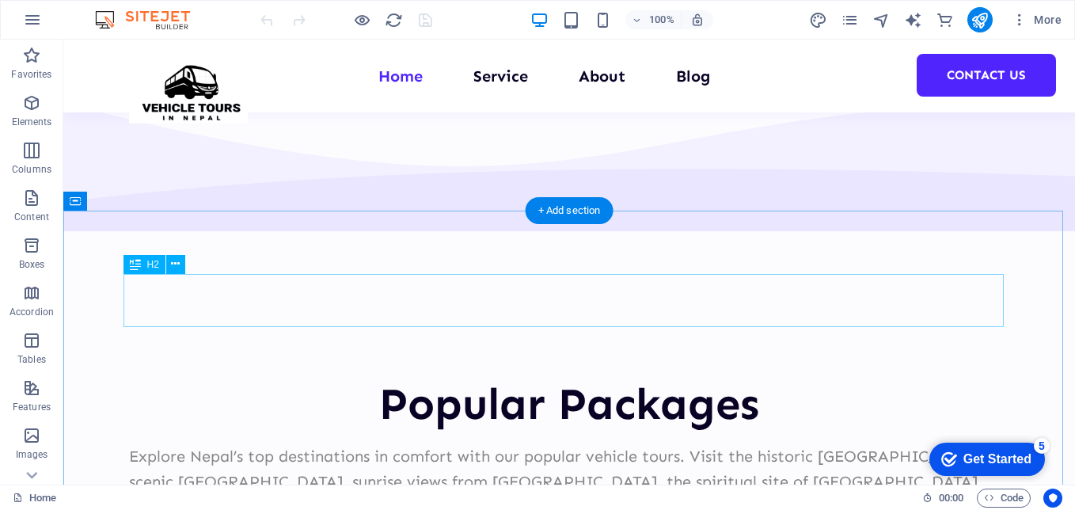
scroll to position [2217, 0]
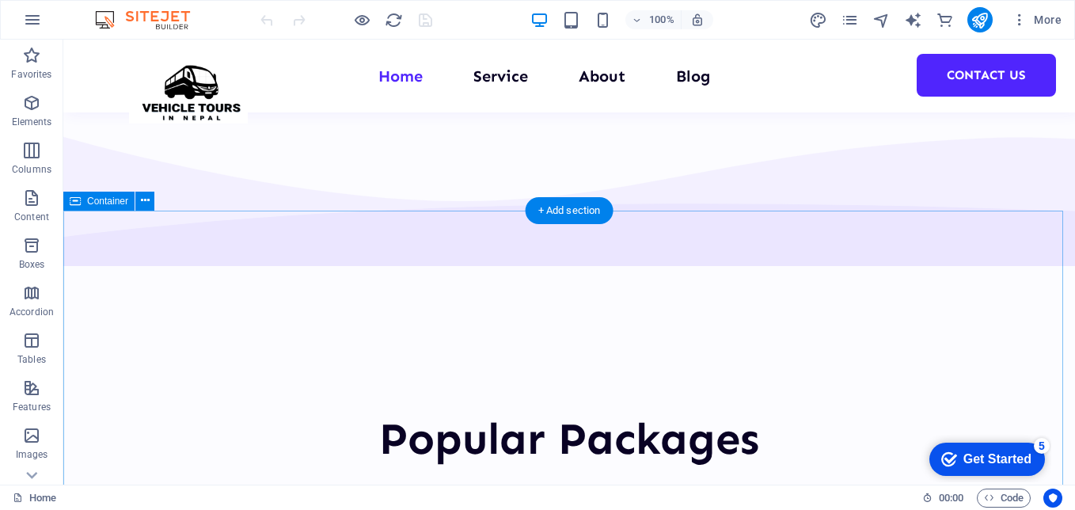
click at [144, 197] on icon at bounding box center [145, 200] width 9 height 17
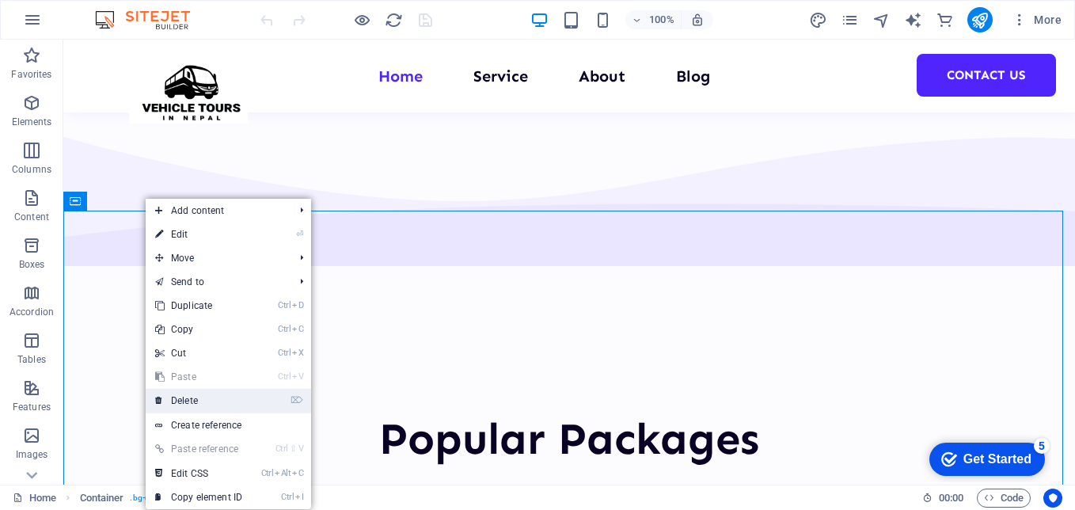
click at [186, 405] on link "⌦ Delete" at bounding box center [199, 401] width 106 height 24
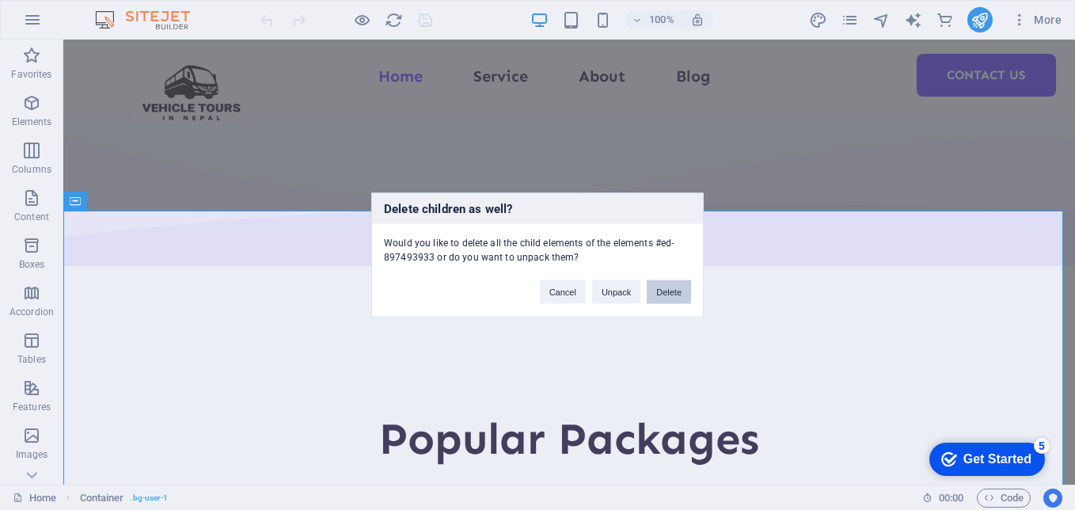
click at [665, 293] on button "Delete" at bounding box center [669, 292] width 44 height 24
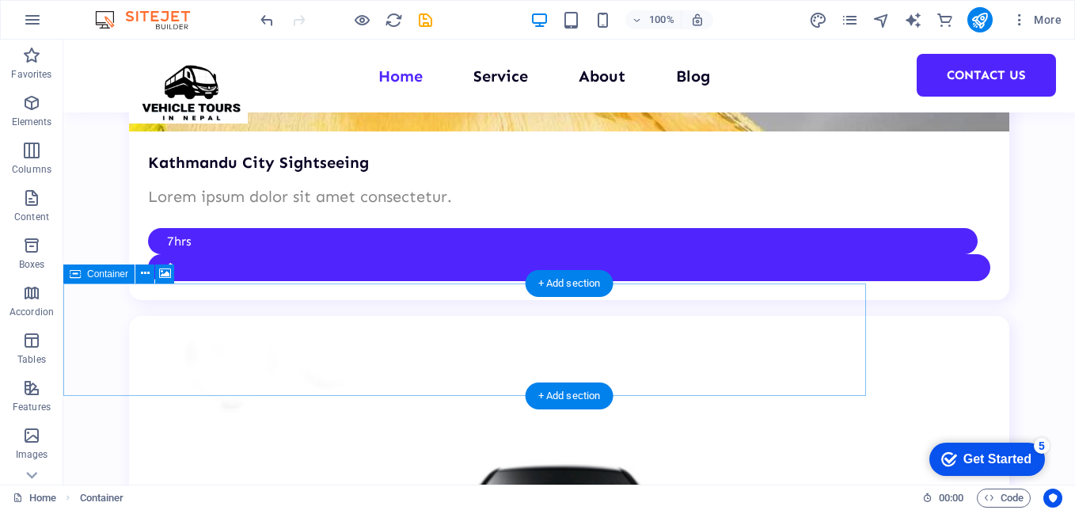
scroll to position [3326, 0]
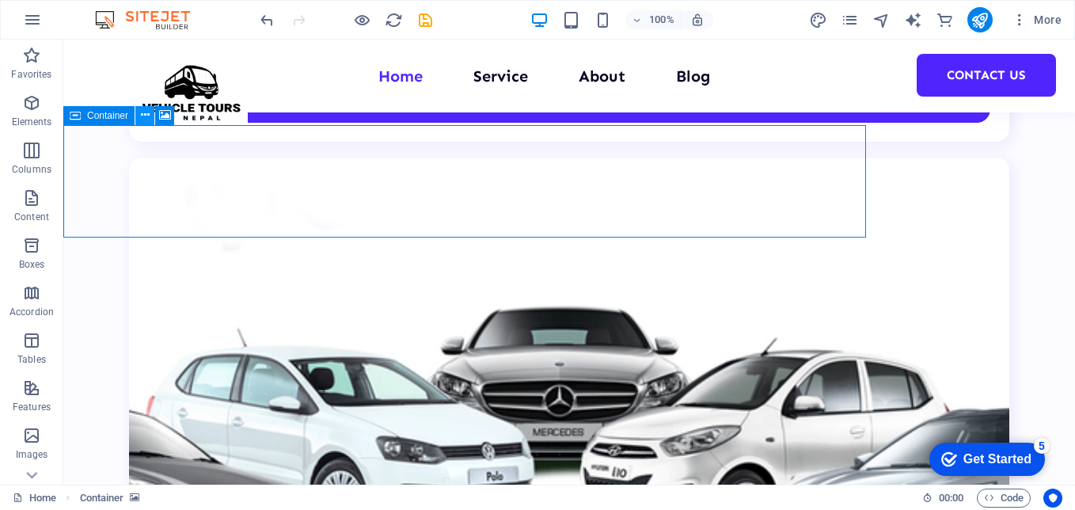
click at [141, 114] on icon at bounding box center [145, 115] width 9 height 17
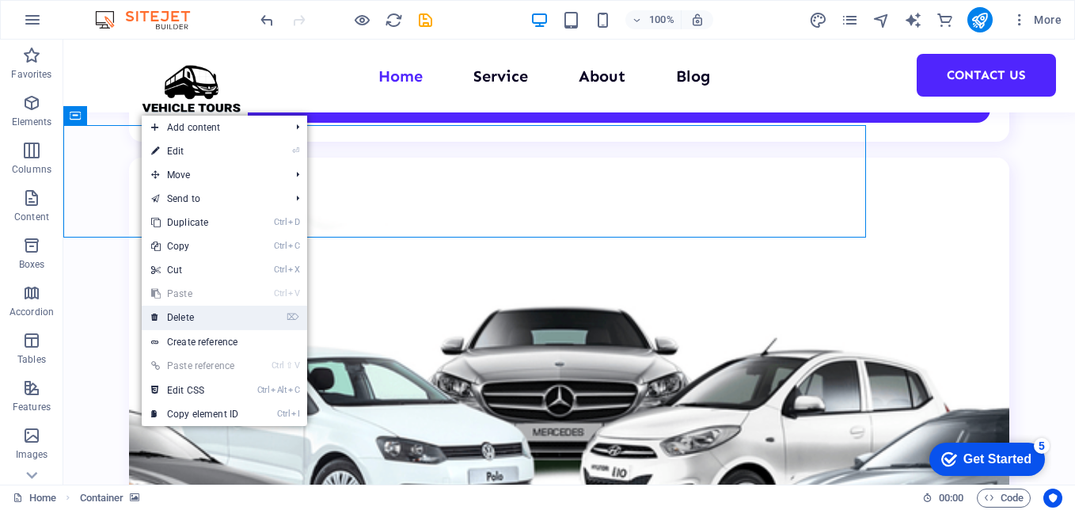
click at [193, 317] on link "⌦ Delete" at bounding box center [195, 318] width 106 height 24
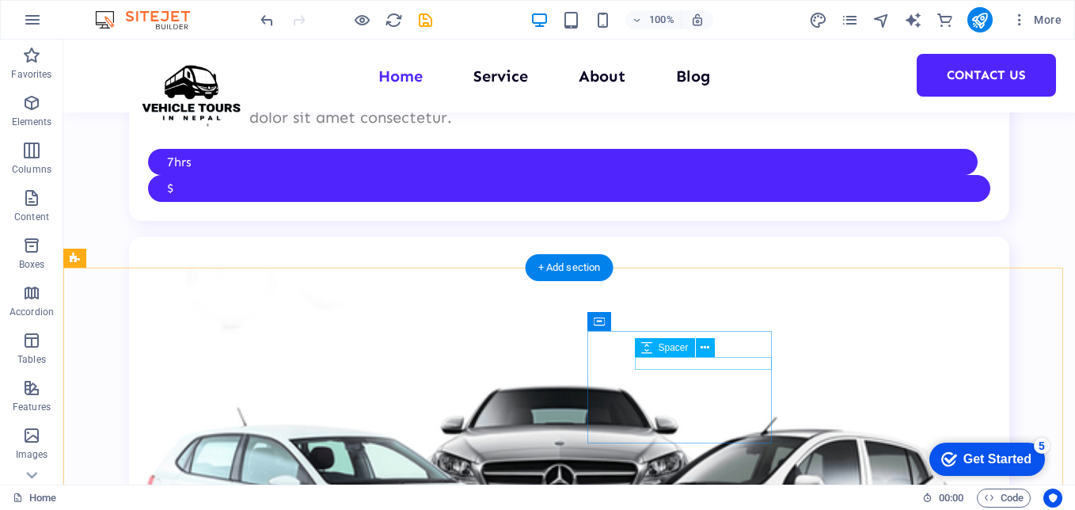
scroll to position [3361, 0]
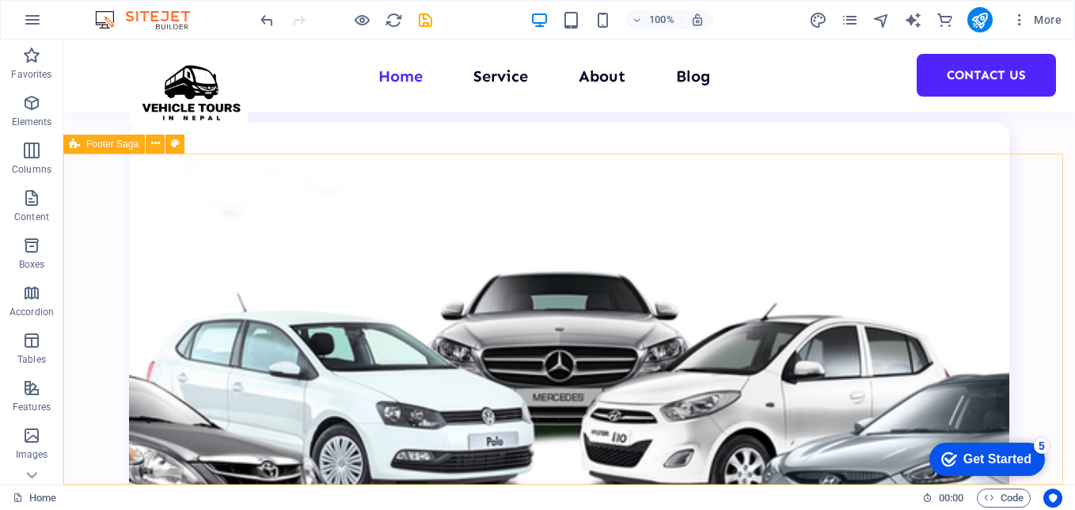
click at [112, 141] on span "Footer Saga" at bounding box center [112, 144] width 52 height 10
click at [151, 145] on icon at bounding box center [155, 143] width 9 height 17
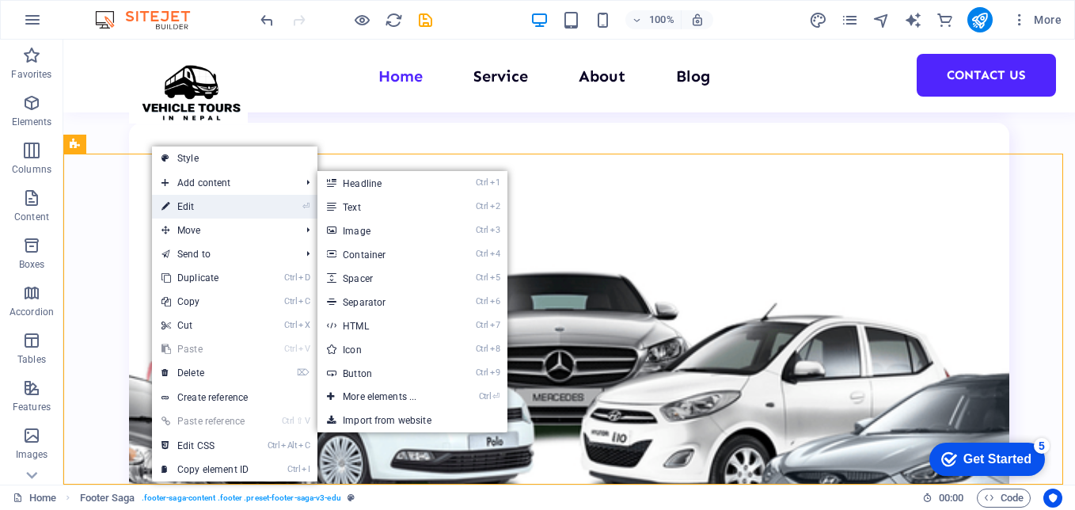
click at [194, 203] on link "⏎ Edit" at bounding box center [205, 207] width 106 height 24
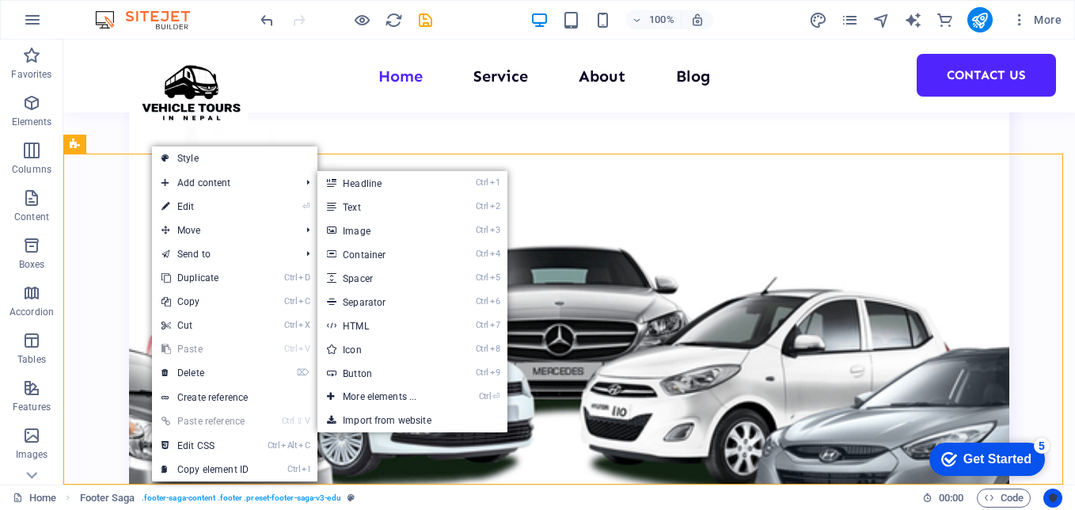
select select "footer"
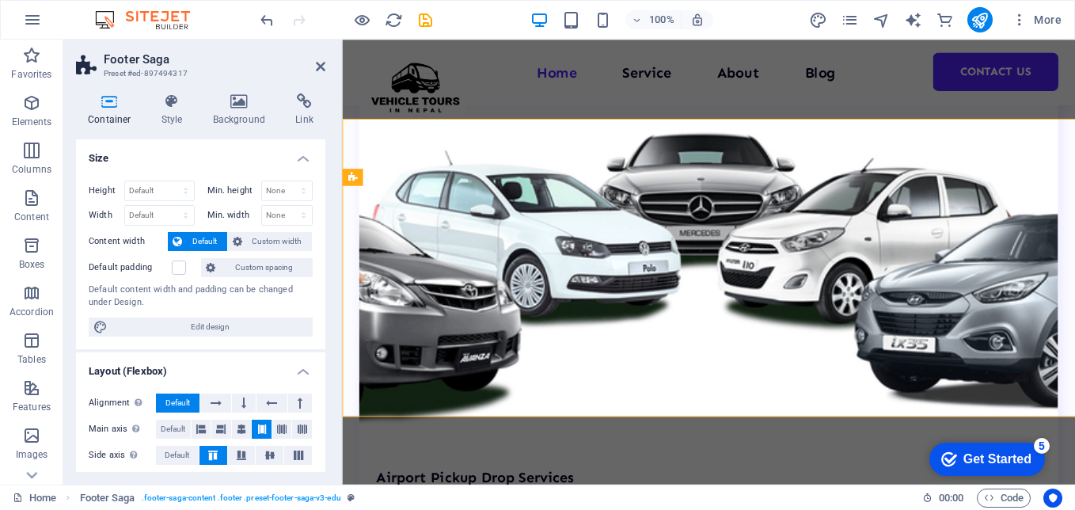
scroll to position [3302, 0]
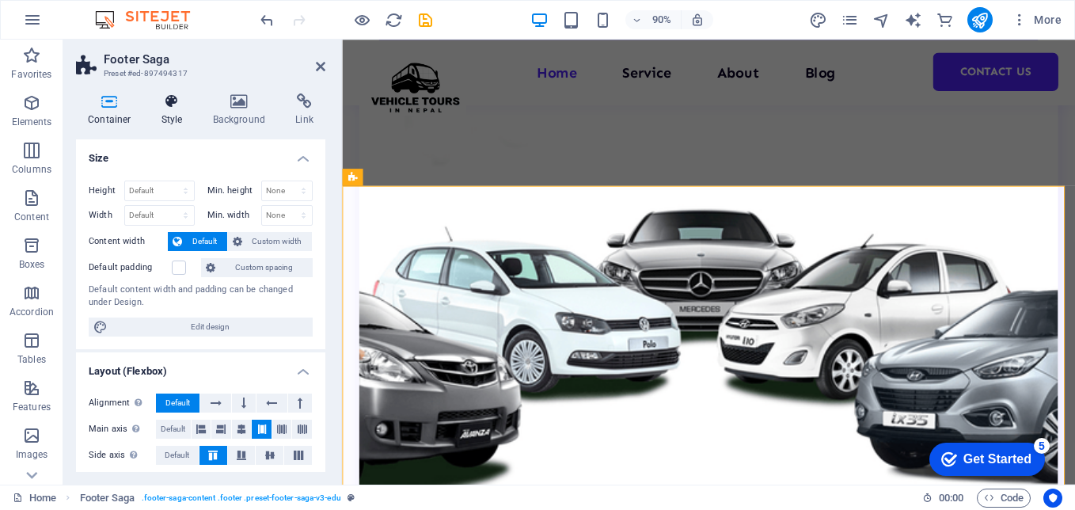
click at [171, 116] on h4 "Style" at bounding box center [175, 109] width 51 height 33
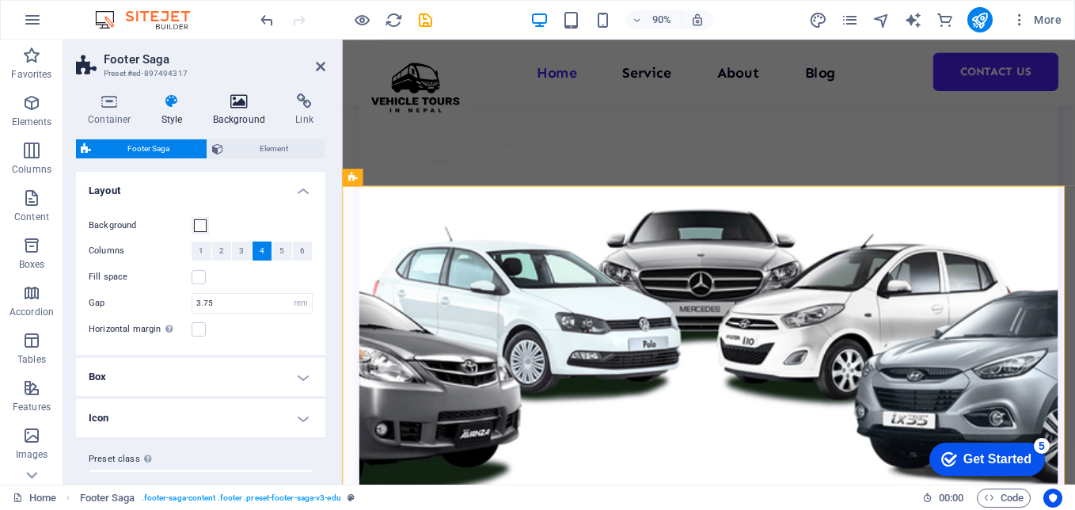
click at [226, 108] on icon at bounding box center [239, 101] width 77 height 16
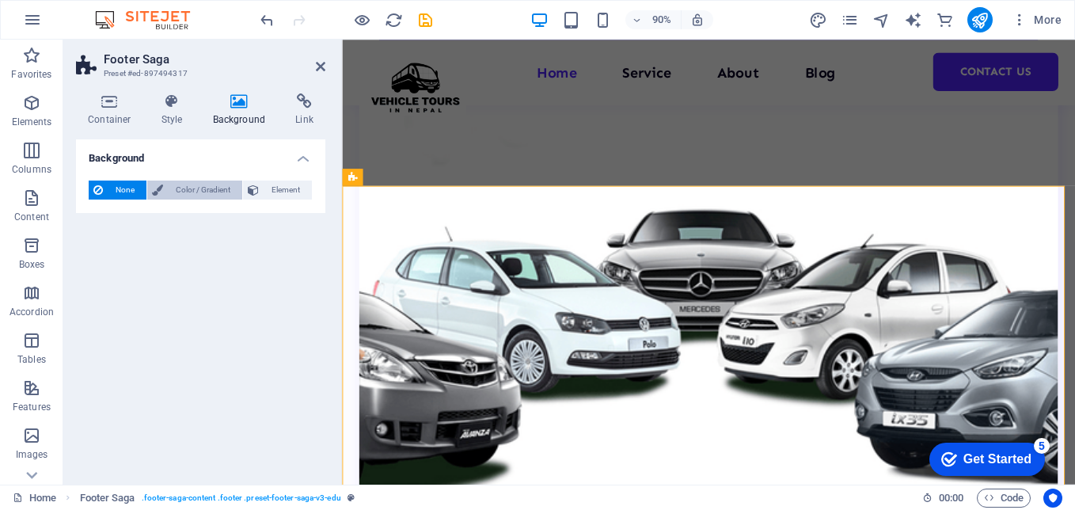
click at [180, 193] on span "Color / Gradient" at bounding box center [203, 190] width 70 height 19
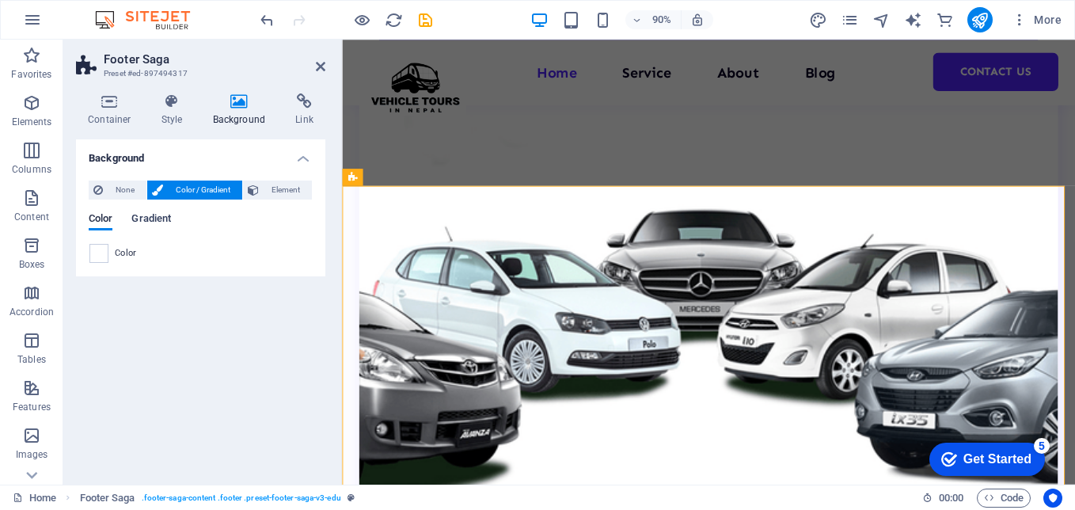
click at [139, 224] on span "Gradient" at bounding box center [151, 220] width 40 height 22
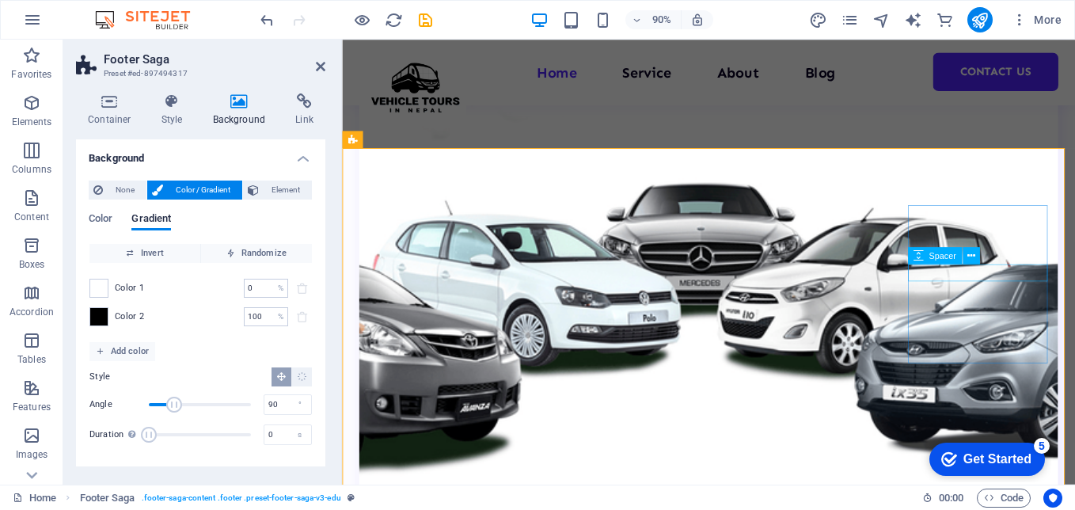
scroll to position [3345, 0]
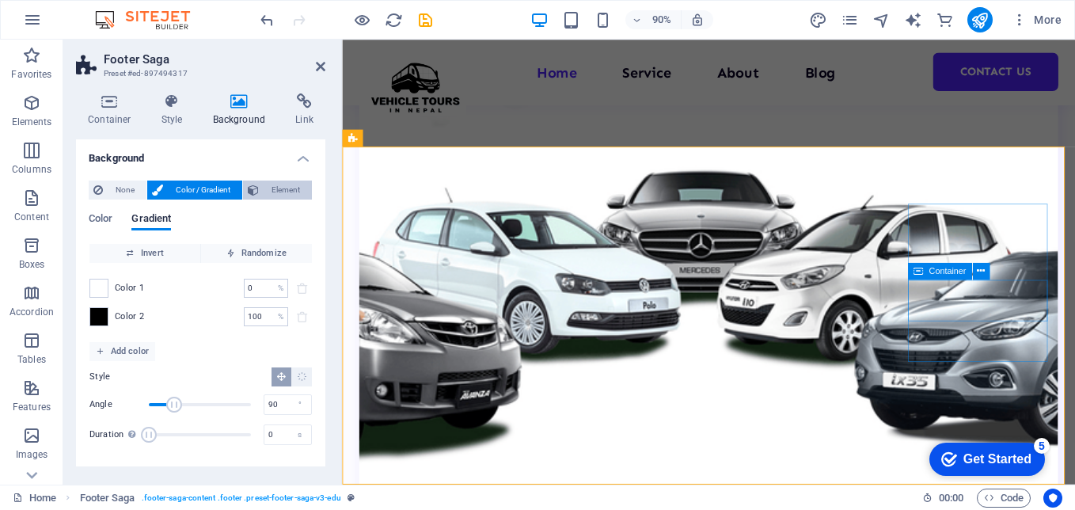
click at [277, 193] on span "Element" at bounding box center [286, 190] width 44 height 19
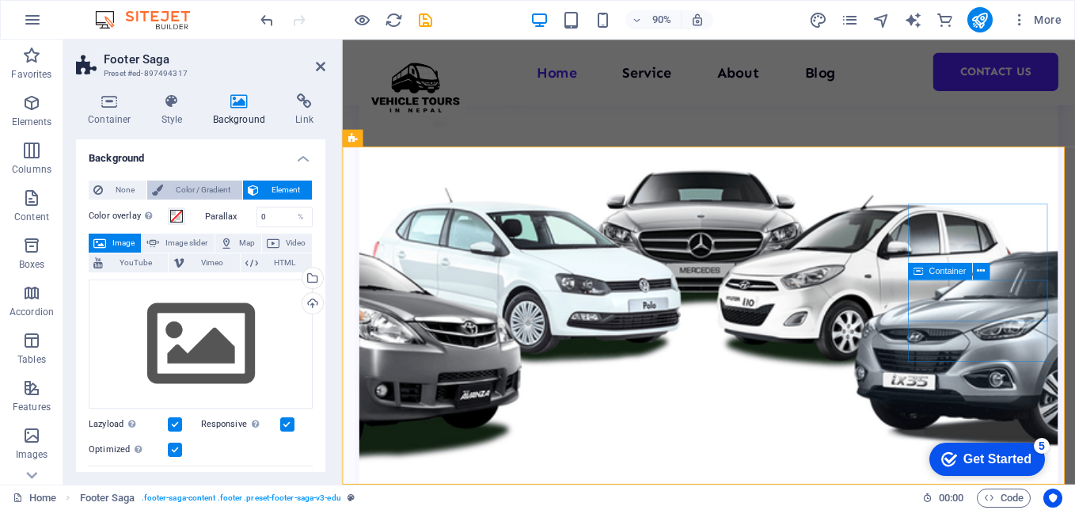
click at [215, 192] on span "Color / Gradient" at bounding box center [203, 190] width 70 height 19
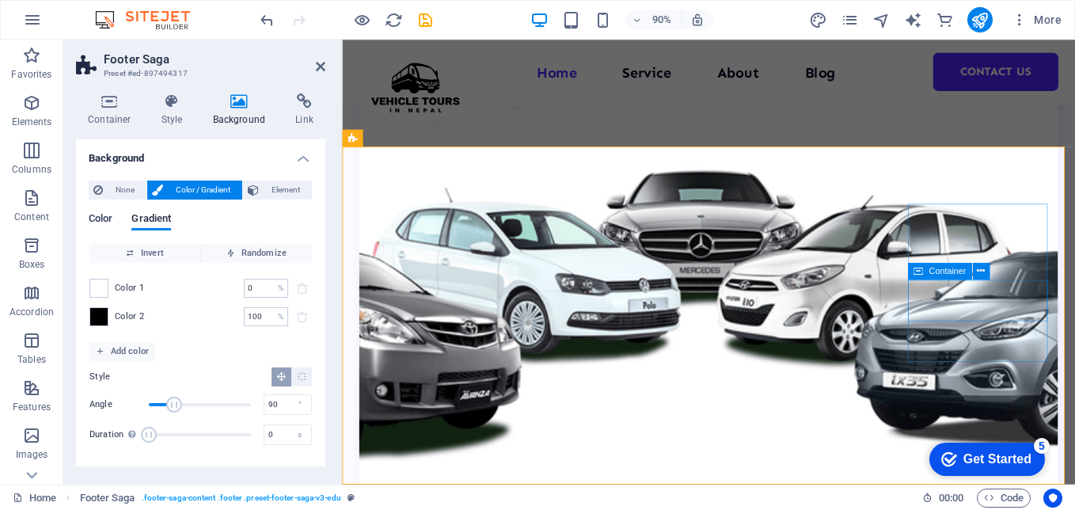
click at [106, 226] on span "Color" at bounding box center [101, 220] width 24 height 22
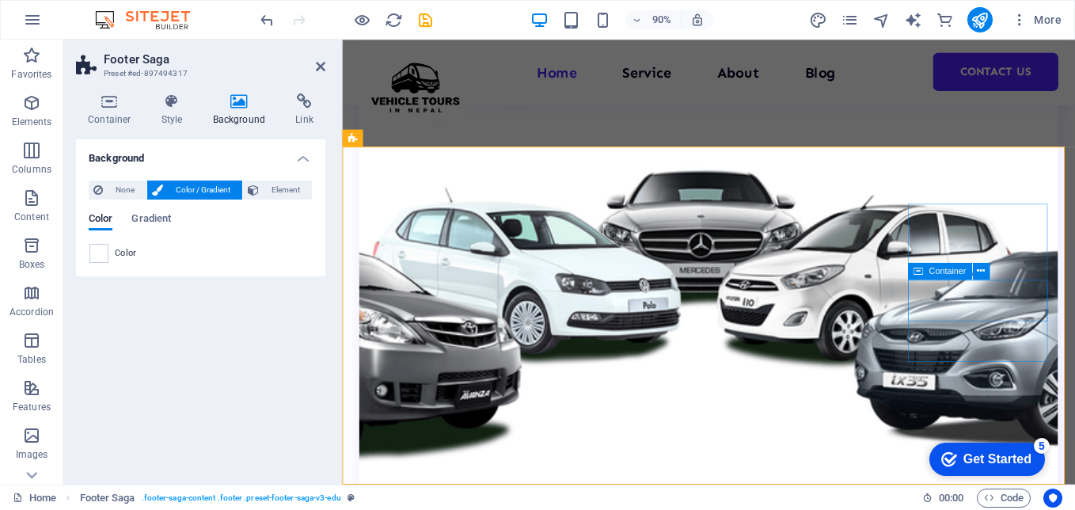
click at [115, 251] on span "Color" at bounding box center [126, 253] width 22 height 13
click at [100, 249] on span at bounding box center [98, 253] width 17 height 17
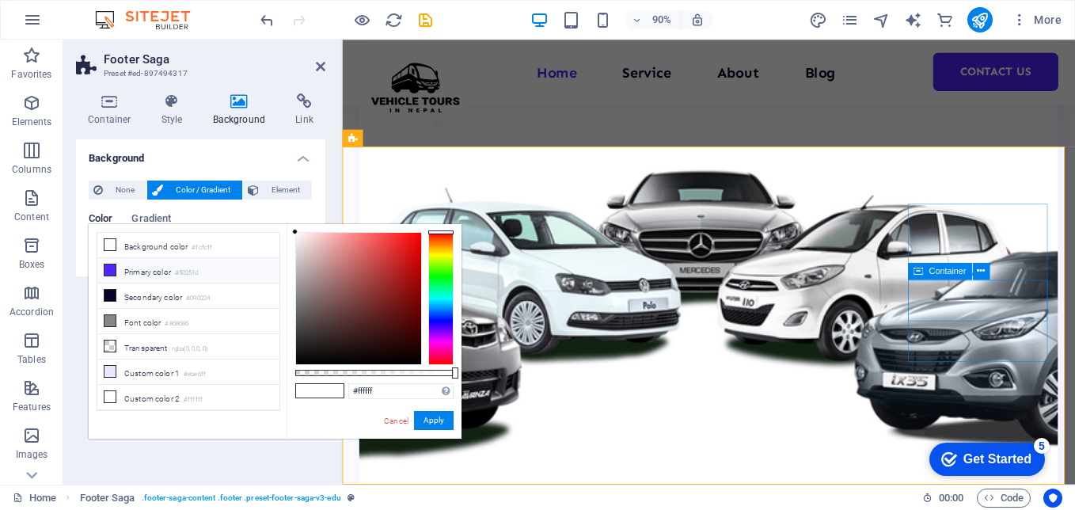
click at [110, 274] on icon at bounding box center [110, 269] width 11 height 11
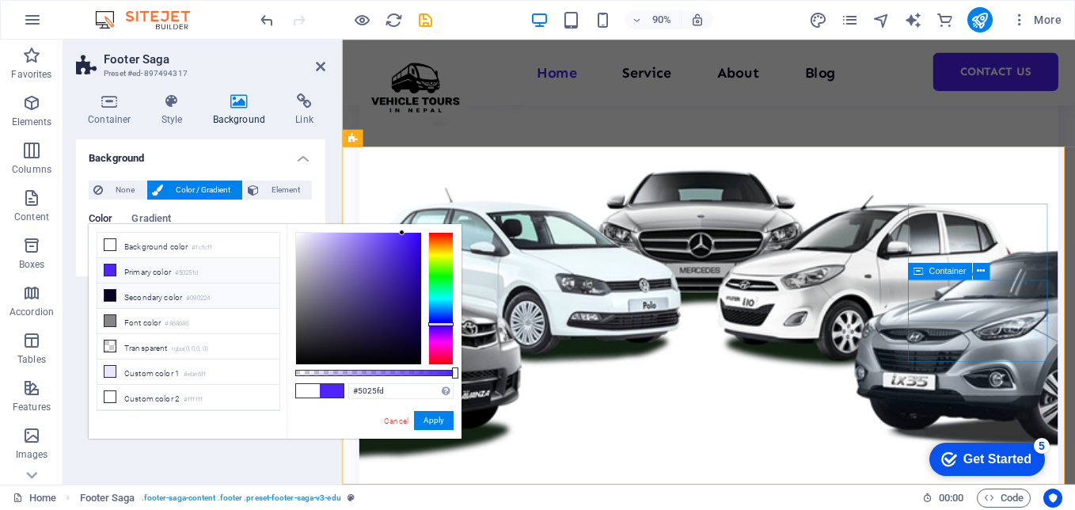
click at [110, 295] on icon at bounding box center [110, 295] width 11 height 11
click at [110, 324] on span at bounding box center [110, 320] width 13 height 13
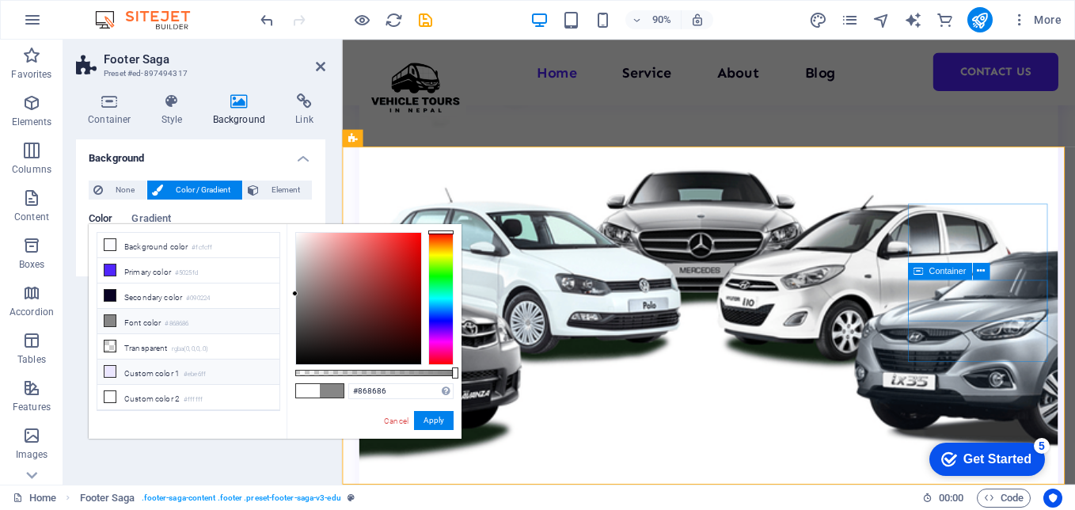
click at [107, 376] on li "Custom color 1 #ebe6ff" at bounding box center [188, 371] width 182 height 25
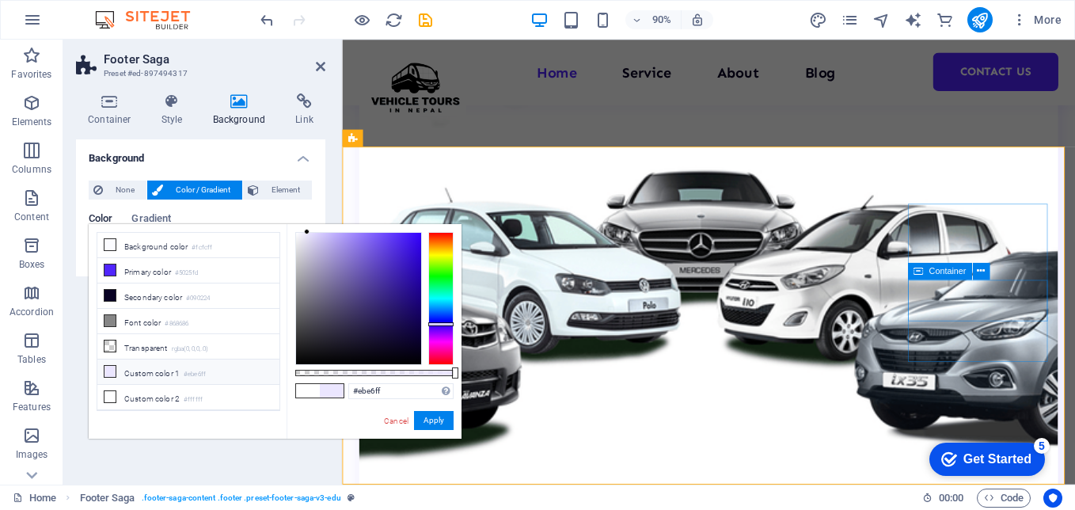
click at [106, 366] on icon at bounding box center [110, 371] width 11 height 11
click at [102, 396] on li "Custom color 2 #ffffff" at bounding box center [188, 397] width 182 height 25
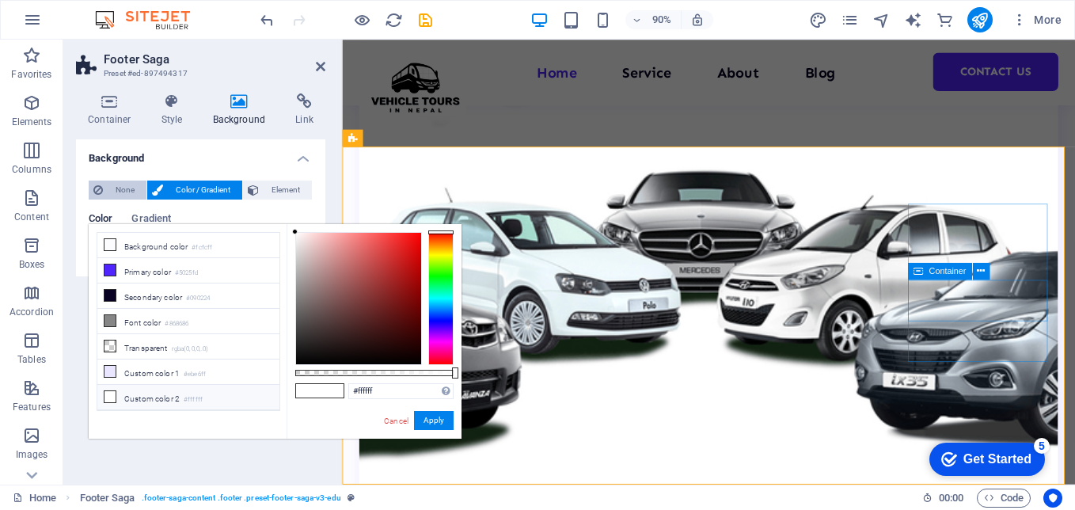
click at [128, 192] on span "None" at bounding box center [125, 190] width 34 height 19
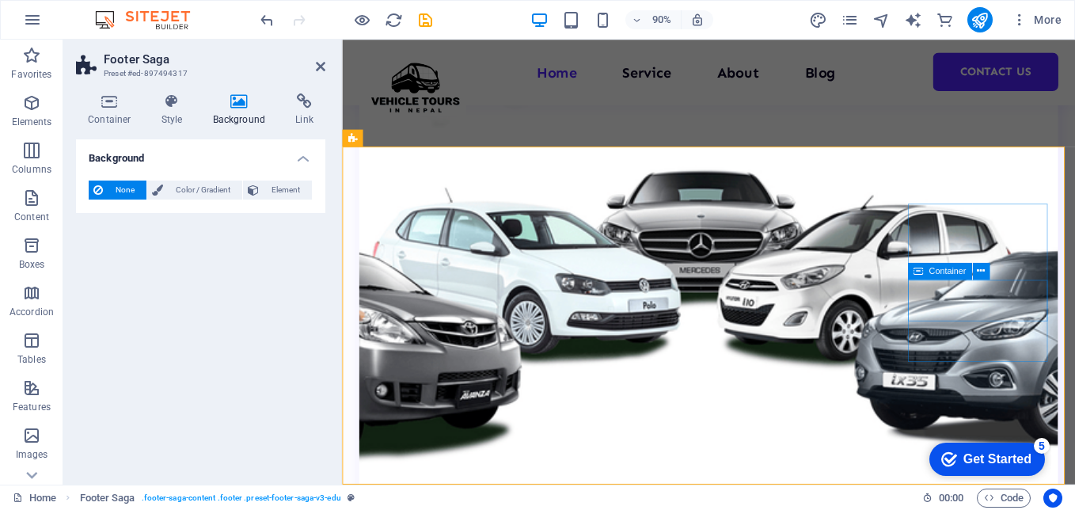
click at [113, 192] on span "None" at bounding box center [125, 190] width 34 height 19
click at [295, 190] on span "Element" at bounding box center [286, 190] width 44 height 19
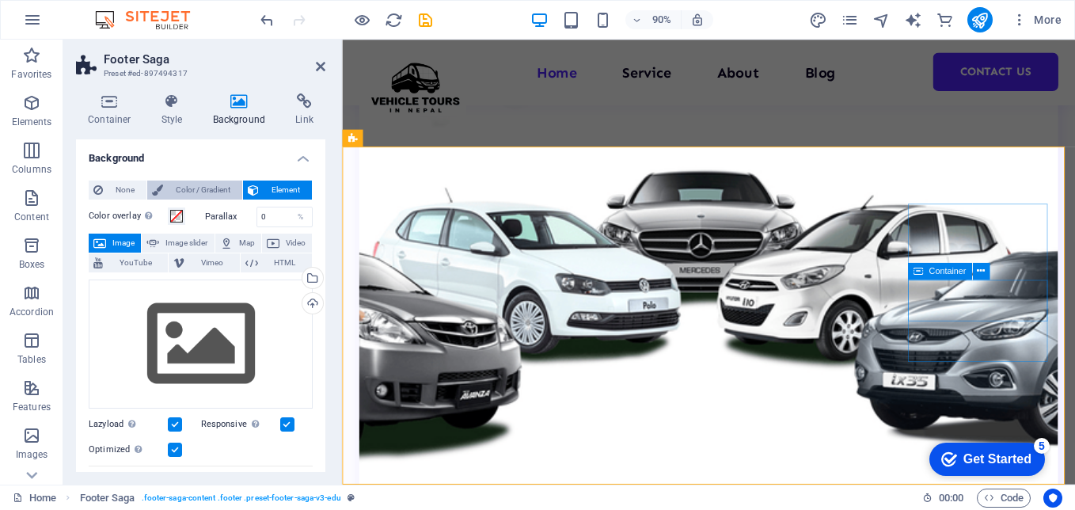
click at [221, 185] on span "Color / Gradient" at bounding box center [203, 190] width 70 height 19
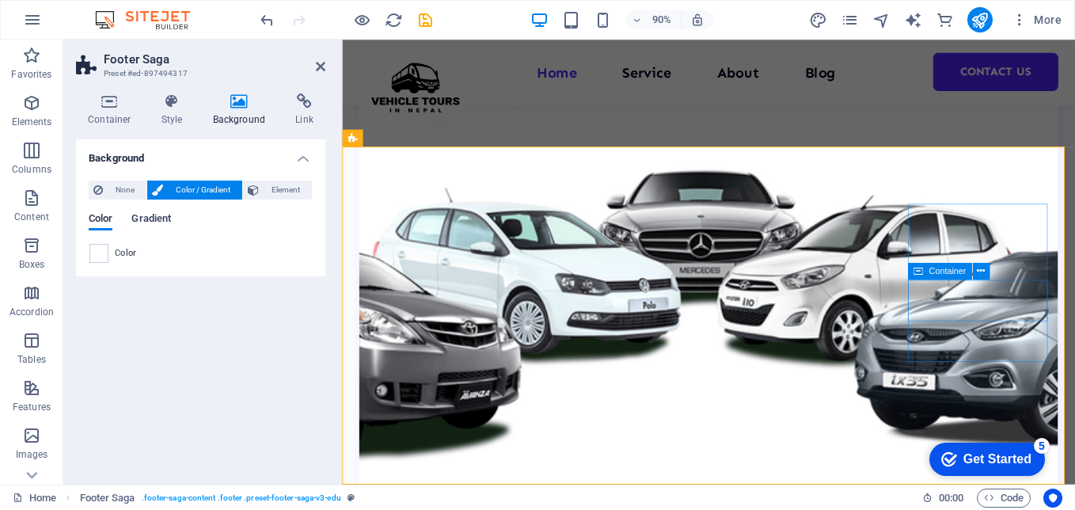
click at [152, 220] on span "Gradient" at bounding box center [151, 220] width 40 height 22
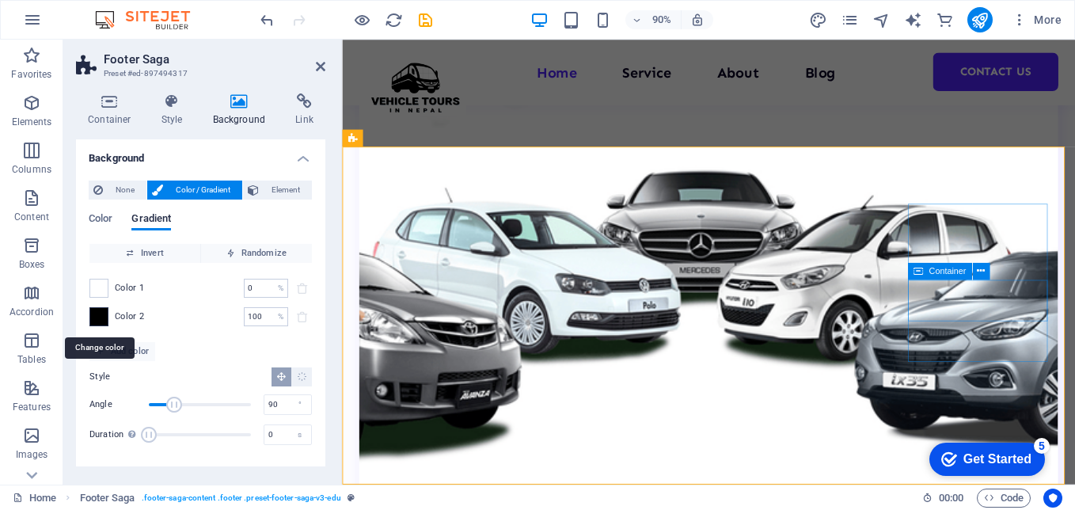
click at [101, 314] on span at bounding box center [98, 316] width 17 height 17
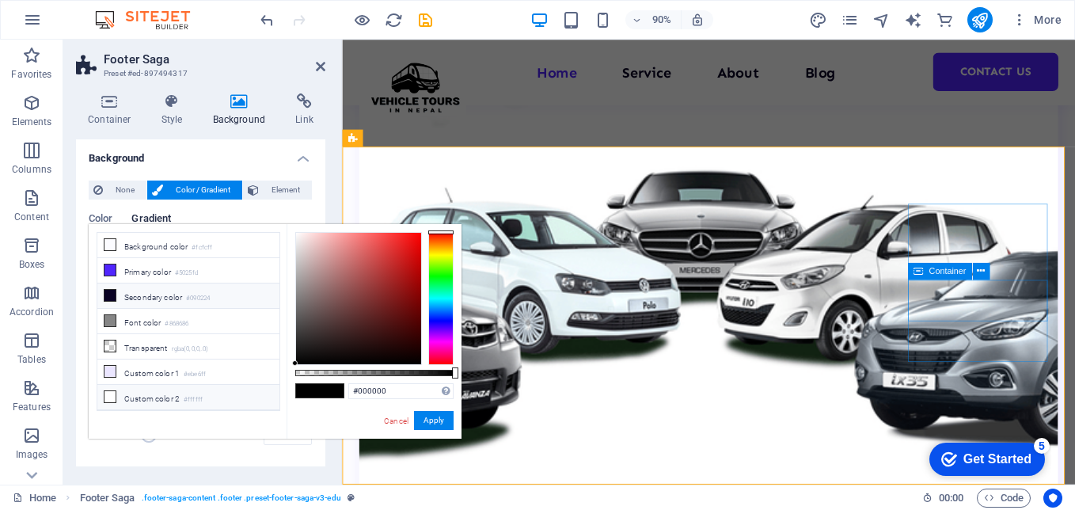
click at [110, 296] on icon at bounding box center [110, 295] width 11 height 11
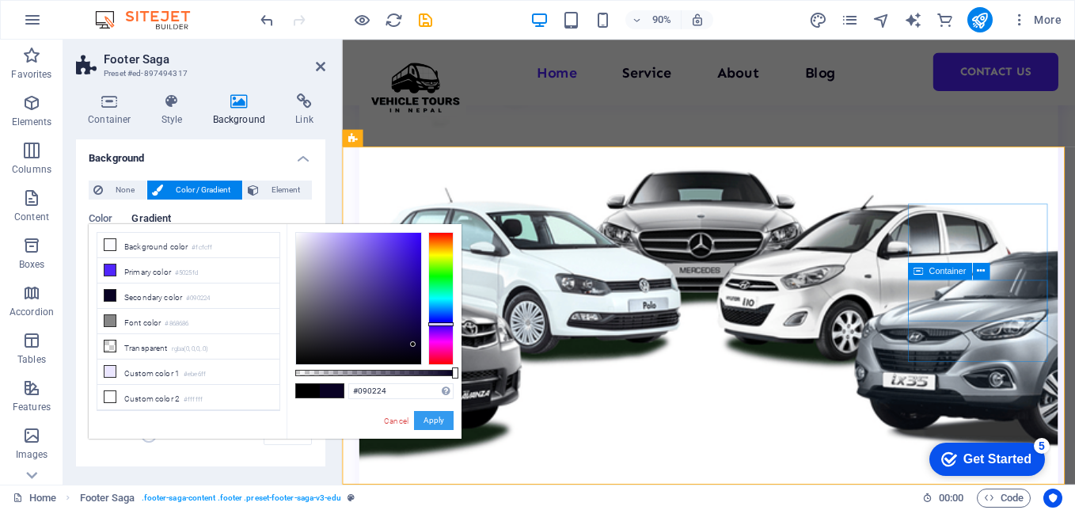
click at [432, 425] on button "Apply" at bounding box center [434, 420] width 40 height 19
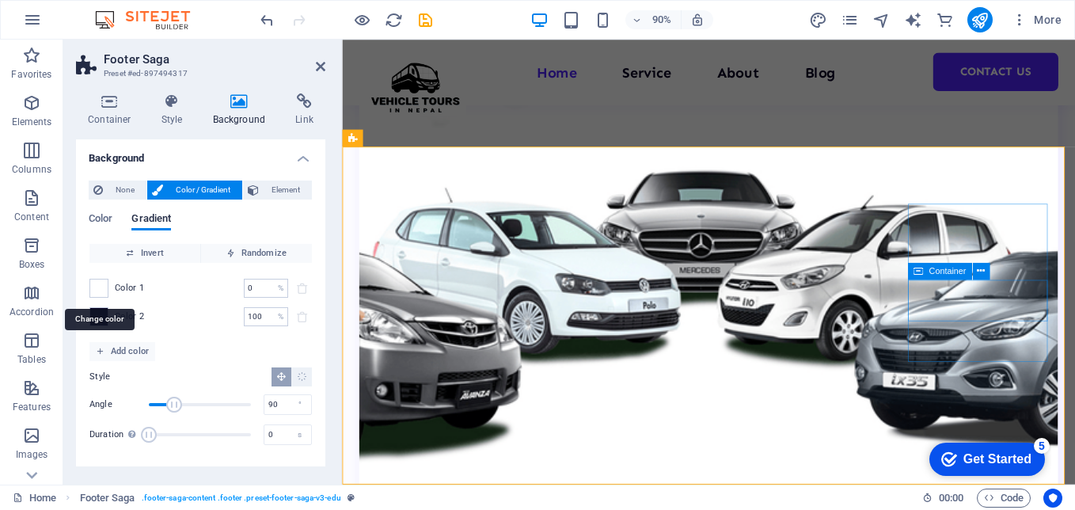
click at [103, 286] on span at bounding box center [98, 288] width 17 height 17
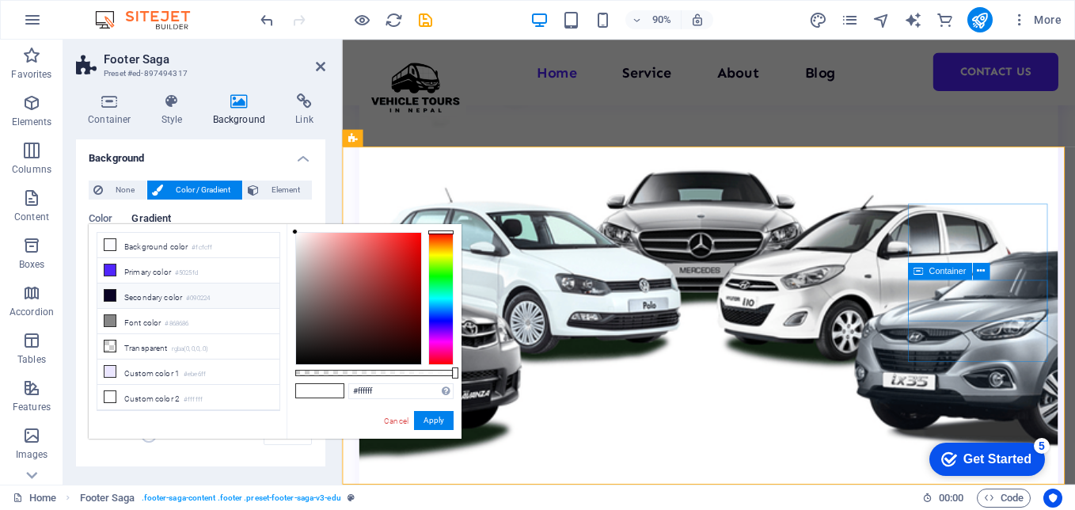
click at [107, 302] on li "Secondary color #090224" at bounding box center [188, 295] width 182 height 25
type input "#090224"
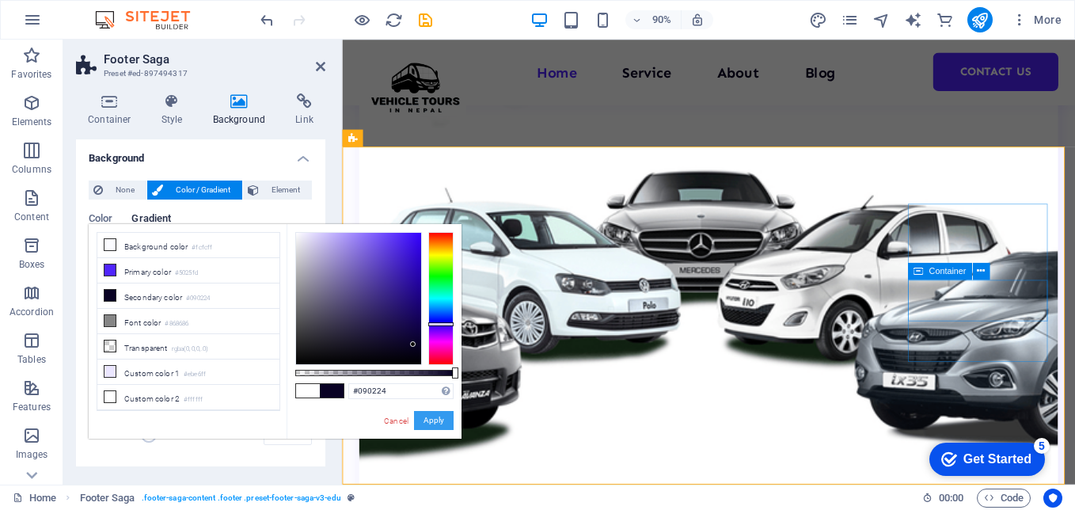
click at [428, 417] on button "Apply" at bounding box center [434, 420] width 40 height 19
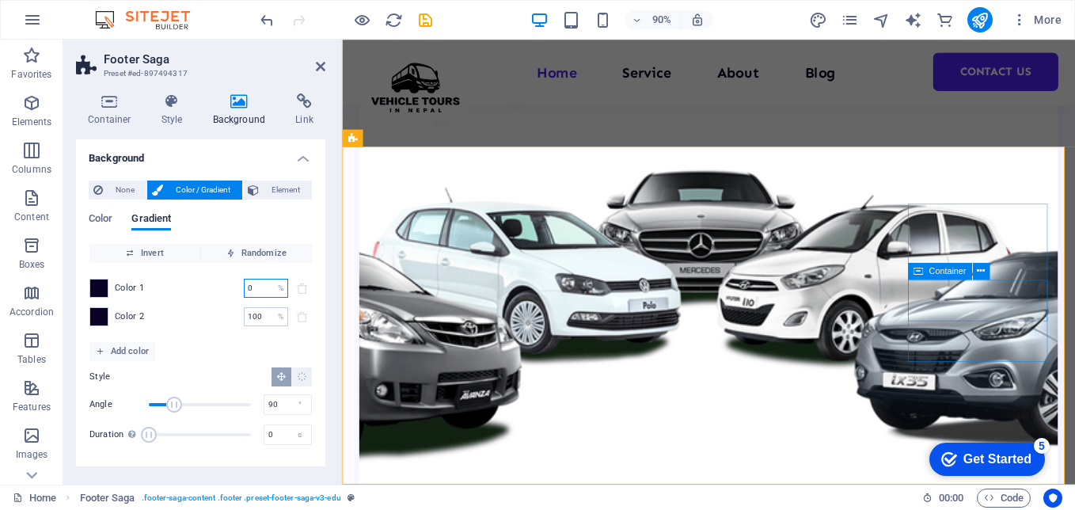
drag, startPoint x: 250, startPoint y: 287, endPoint x: 229, endPoint y: 287, distance: 21.4
click at [229, 287] on div "Color 1 0 % ​" at bounding box center [200, 288] width 223 height 19
type input "100"
click at [205, 281] on div "Color 1 100 % ​" at bounding box center [200, 288] width 223 height 19
click at [131, 196] on span "None" at bounding box center [125, 190] width 34 height 19
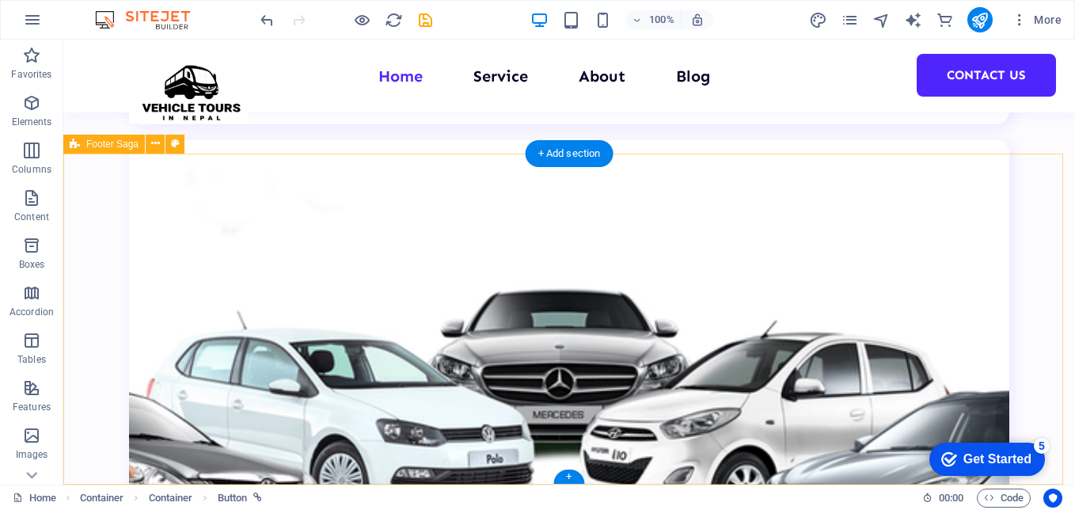
scroll to position [3361, 0]
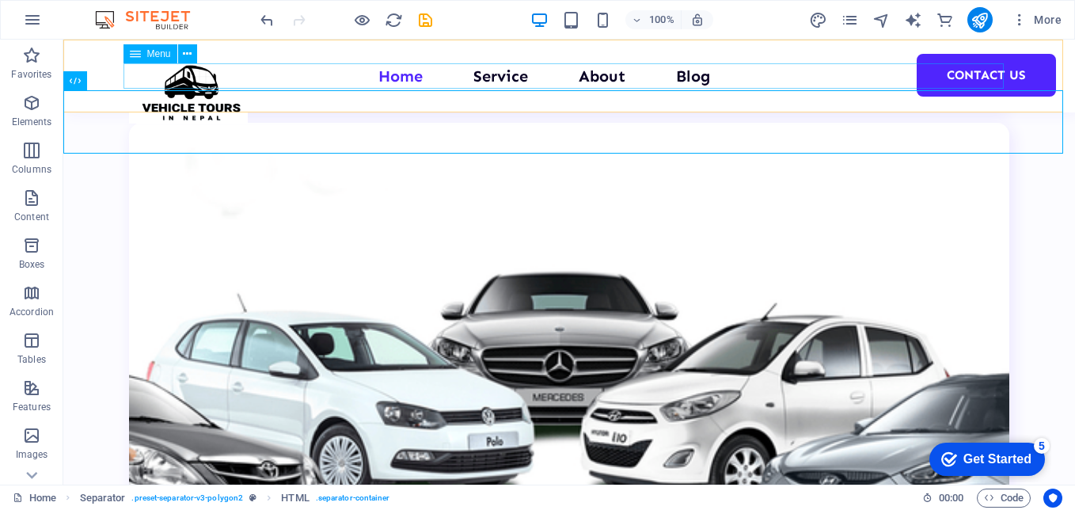
click at [550, 82] on nav "Home Service About Blog Contact Us" at bounding box center [569, 75] width 881 height 25
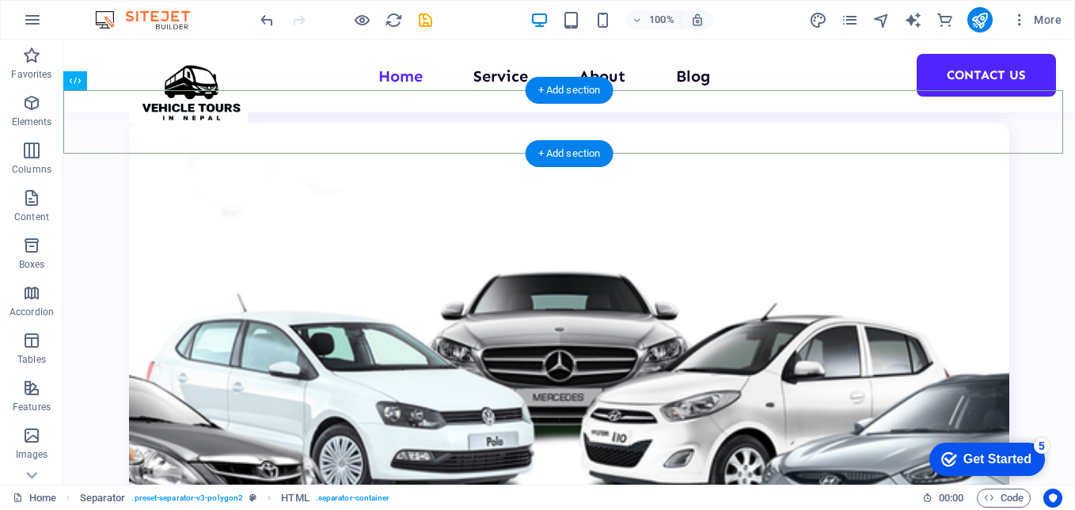
drag, startPoint x: 486, startPoint y: 97, endPoint x: 223, endPoint y: 119, distance: 264.6
click at [554, 153] on div "+ Add section" at bounding box center [570, 153] width 88 height 27
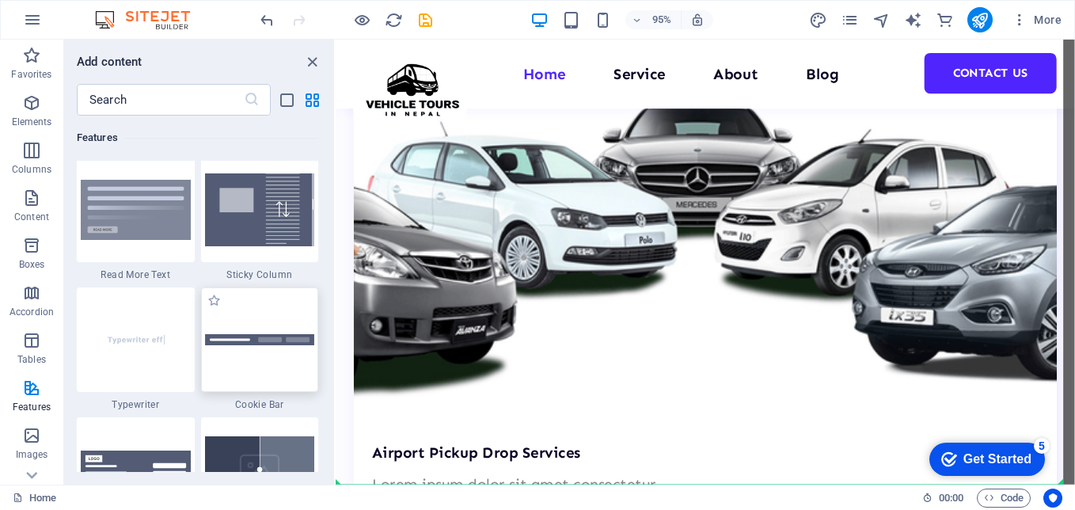
scroll to position [3377, 0]
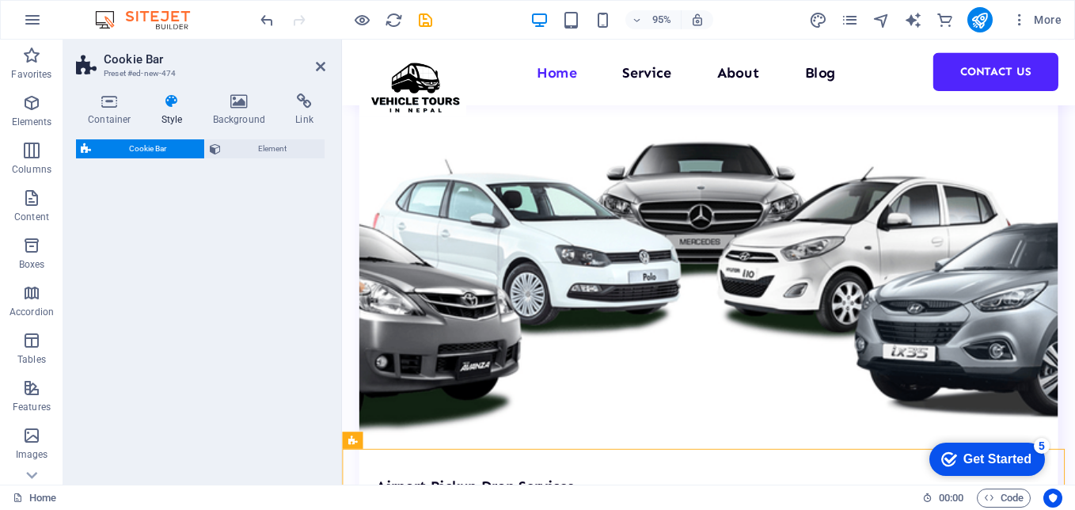
select select "px"
select select "rem"
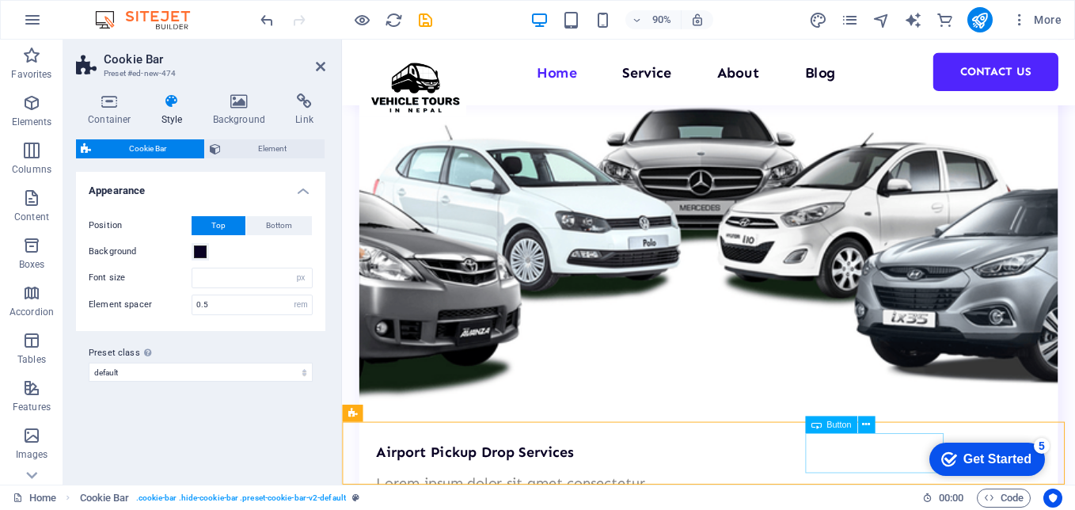
scroll to position [3415, 0]
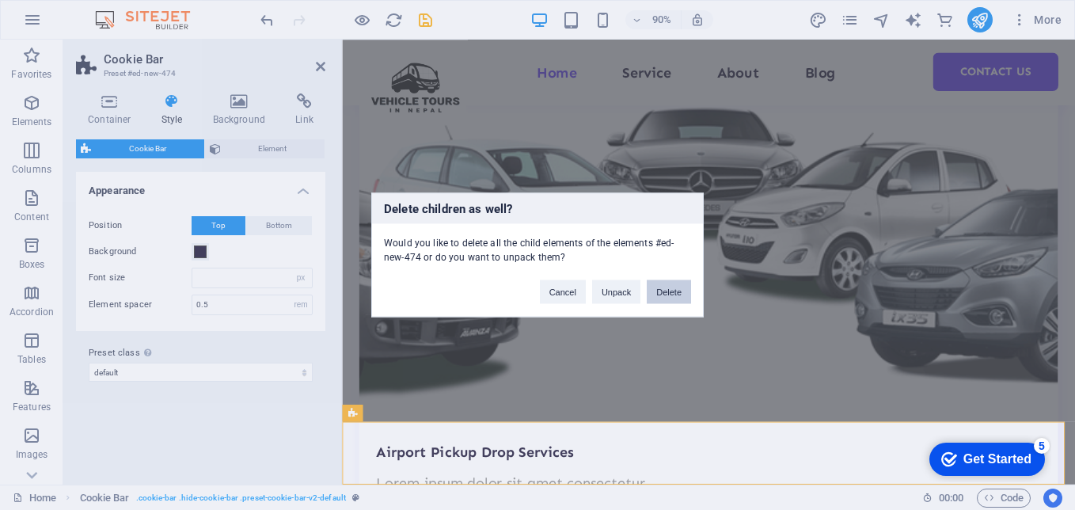
click at [677, 287] on button "Delete" at bounding box center [669, 292] width 44 height 24
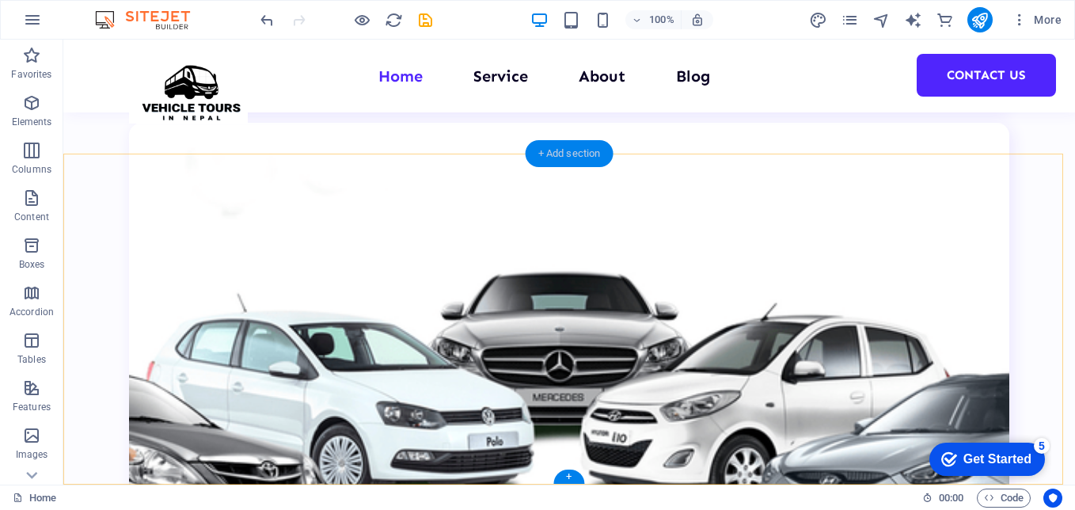
click at [568, 151] on div "+ Add section" at bounding box center [570, 153] width 88 height 27
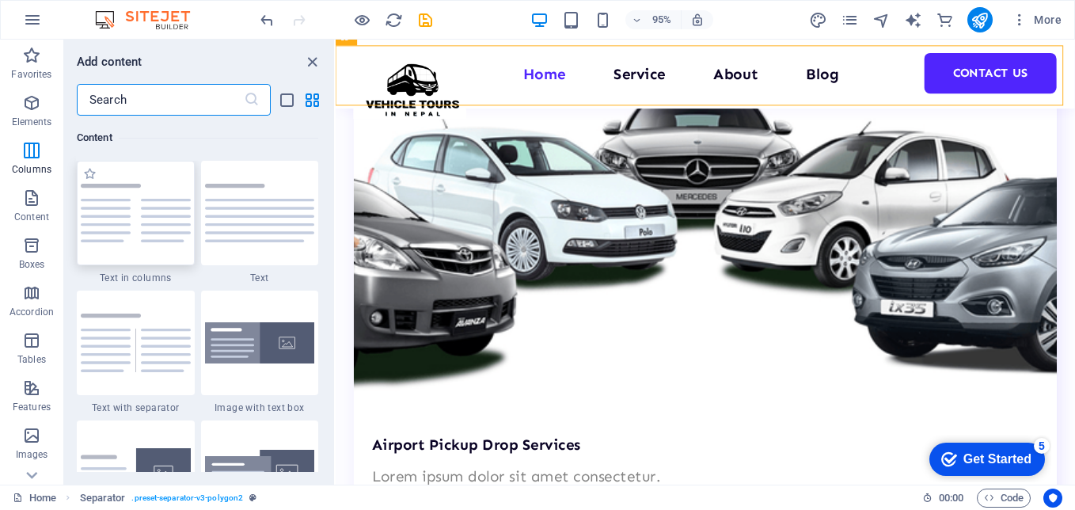
scroll to position [2612, 0]
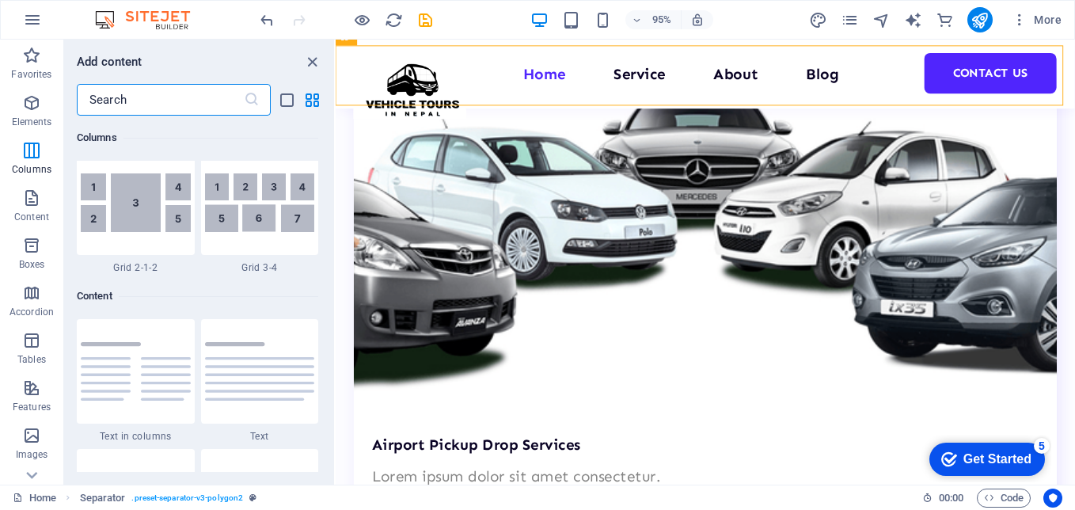
click at [160, 102] on input "text" at bounding box center [160, 100] width 167 height 32
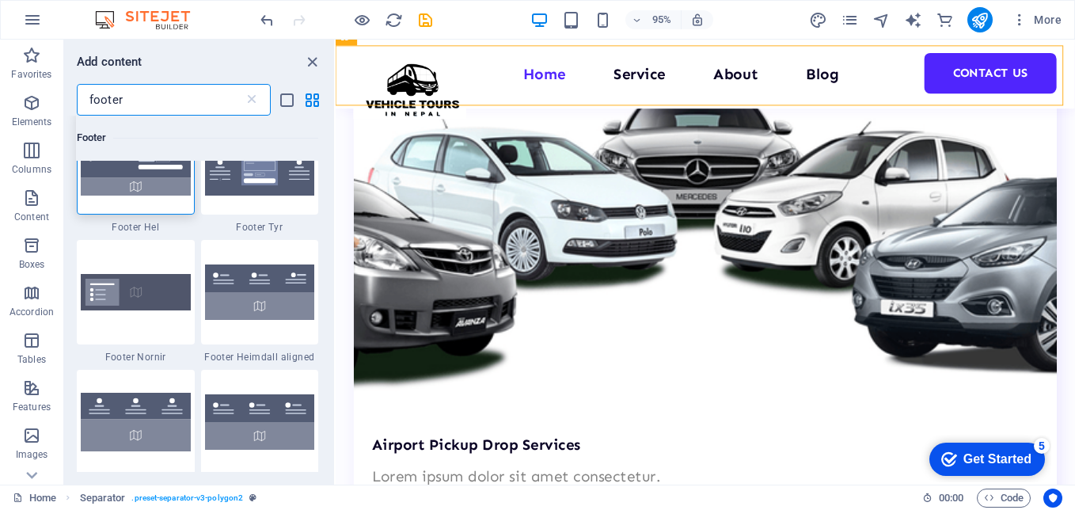
scroll to position [0, 0]
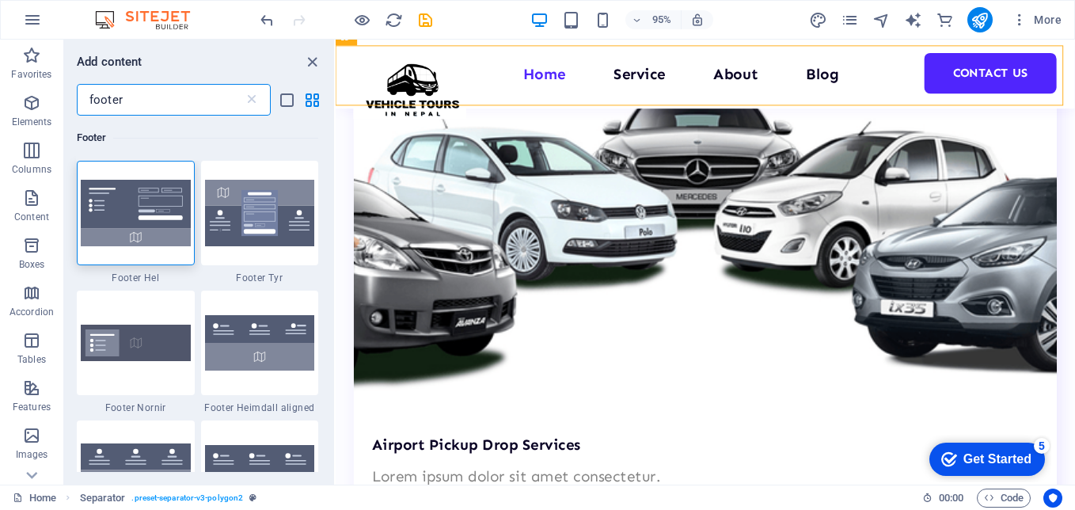
drag, startPoint x: 164, startPoint y: 104, endPoint x: 63, endPoint y: 98, distance: 100.7
click at [63, 98] on div "Favorites Elements Columns Content Boxes Accordion Tables Features Images Slide…" at bounding box center [168, 262] width 336 height 445
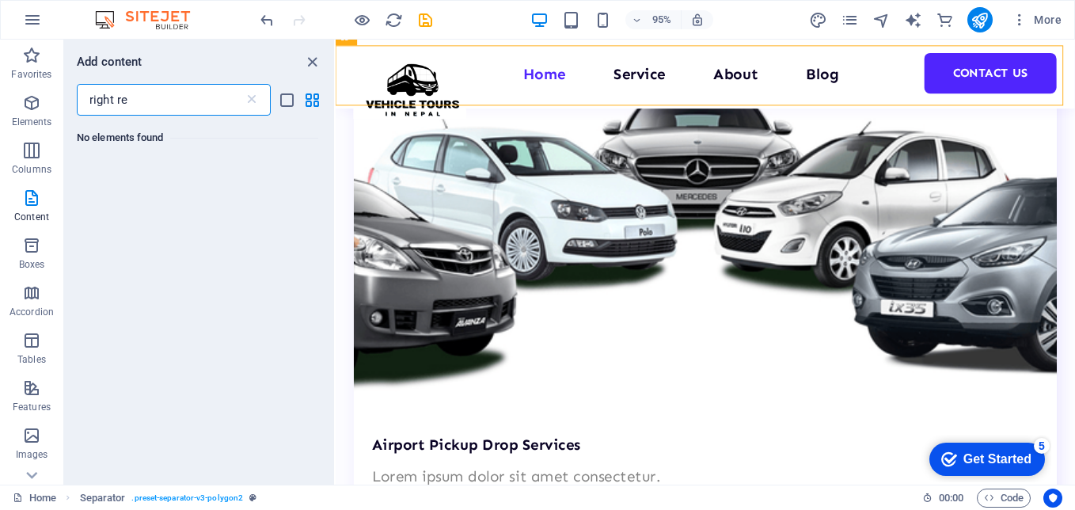
type input "right res"
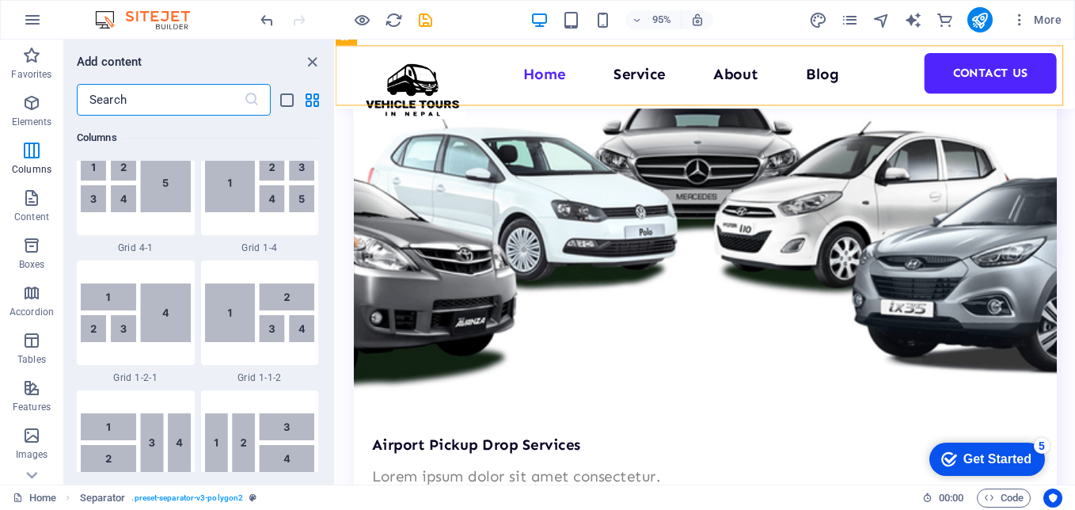
scroll to position [2296, 0]
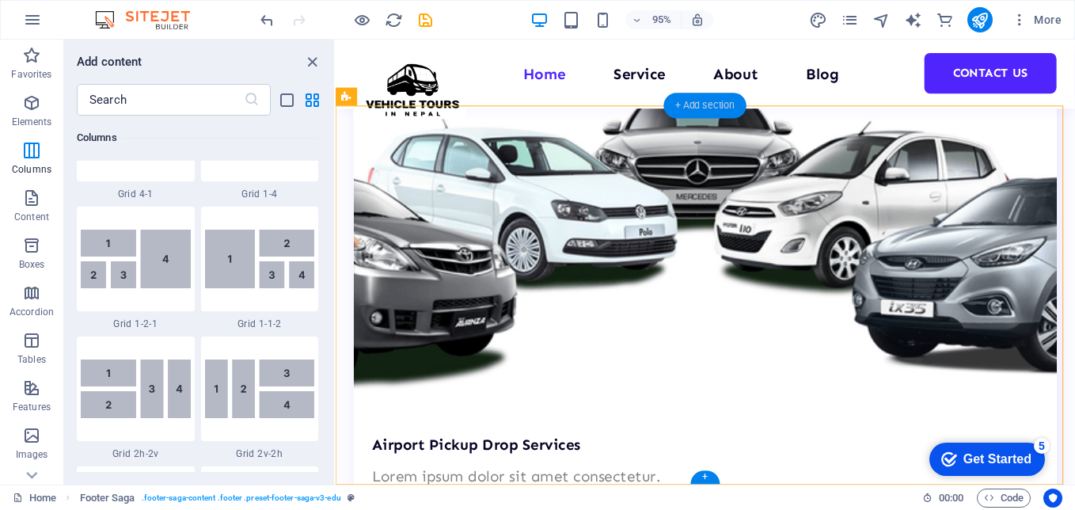
click at [707, 104] on div "+ Add section" at bounding box center [705, 105] width 83 height 25
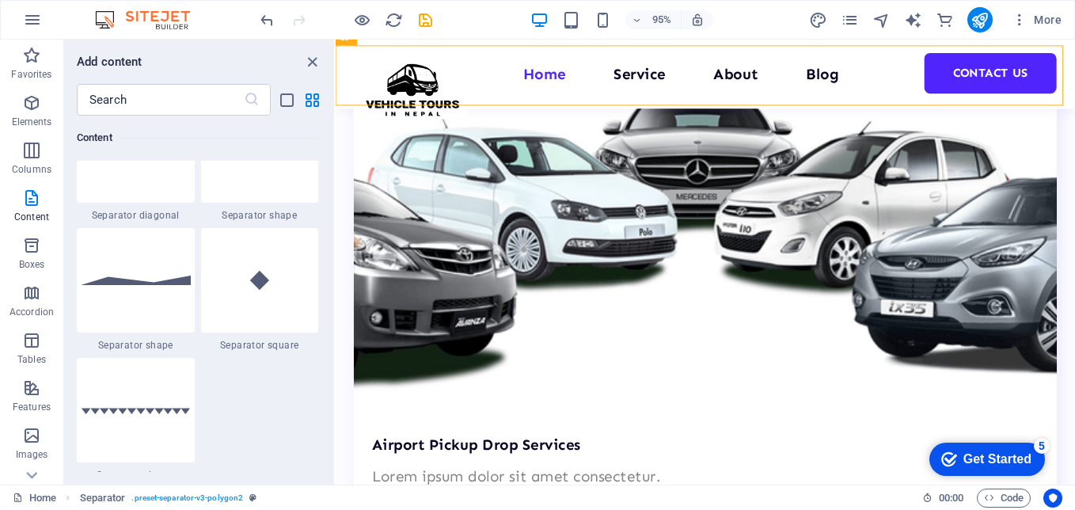
scroll to position [3879, 0]
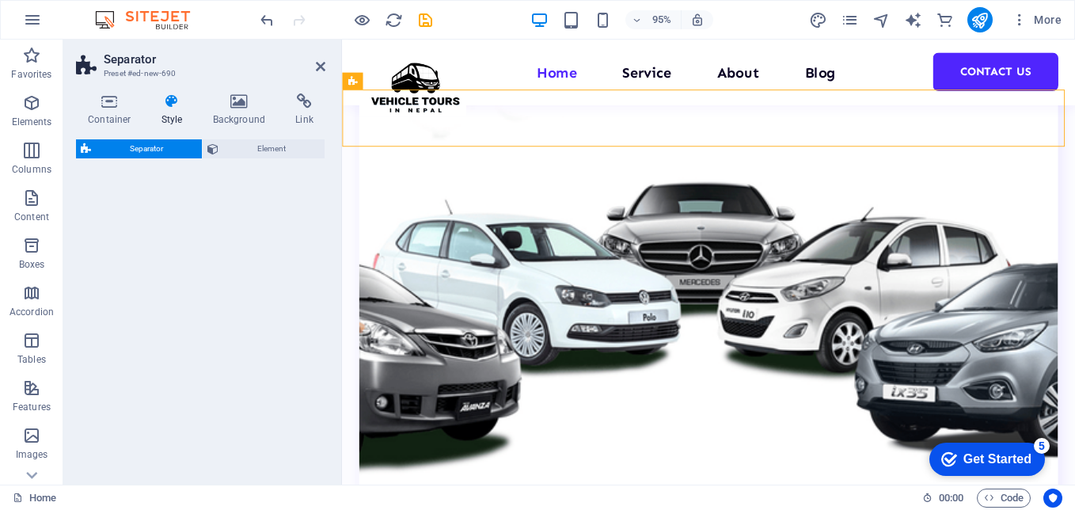
select select "polygon1"
select select "rem"
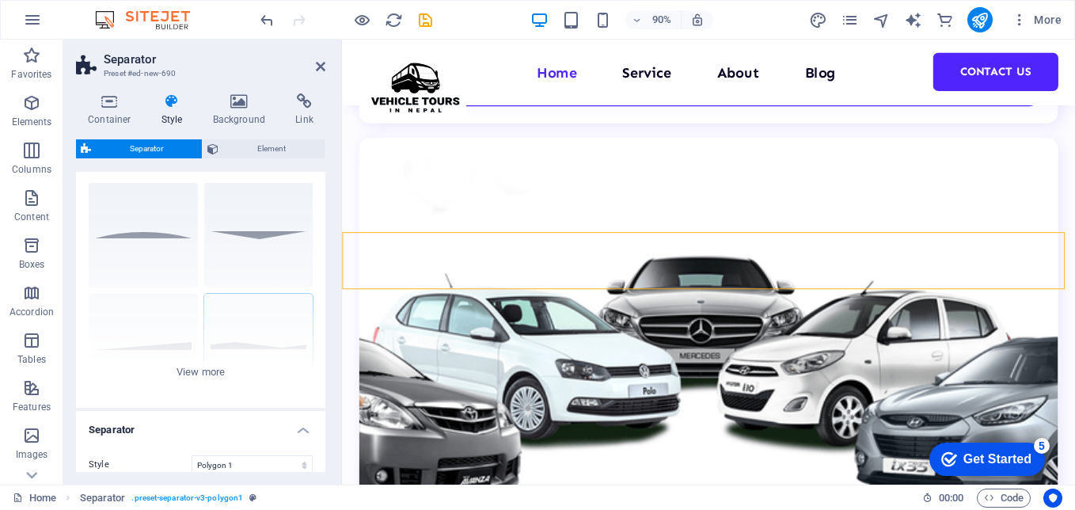
scroll to position [0, 0]
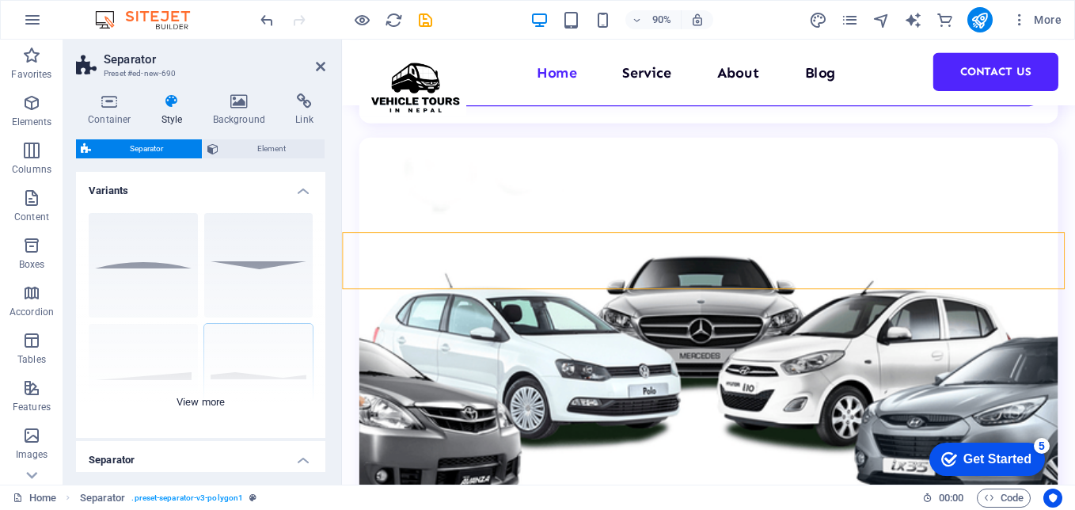
click at [151, 268] on div "Circle Default Diagonal Polygon 1 Polygon 2 Square Zigzag" at bounding box center [200, 319] width 249 height 238
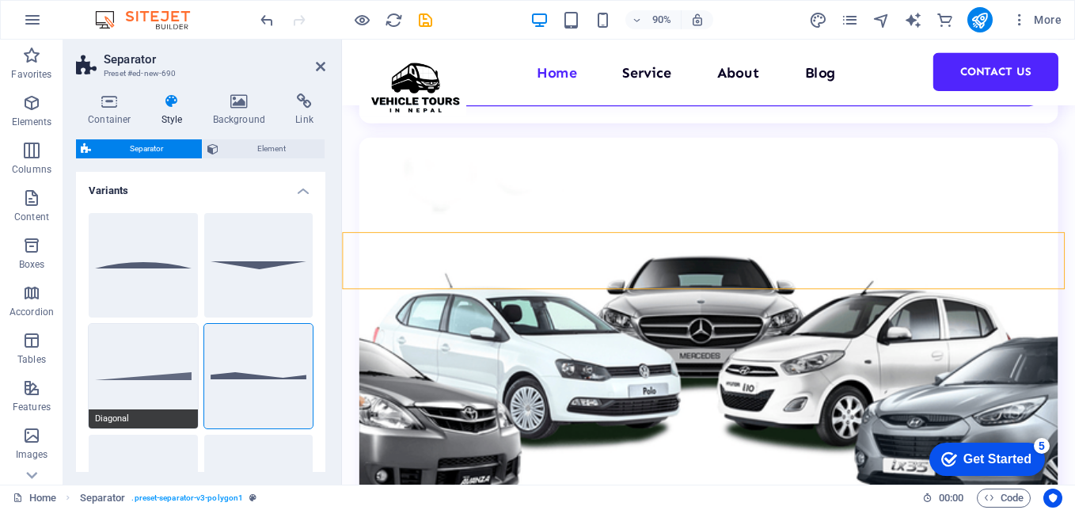
click at [159, 358] on button "Diagonal" at bounding box center [143, 376] width 109 height 105
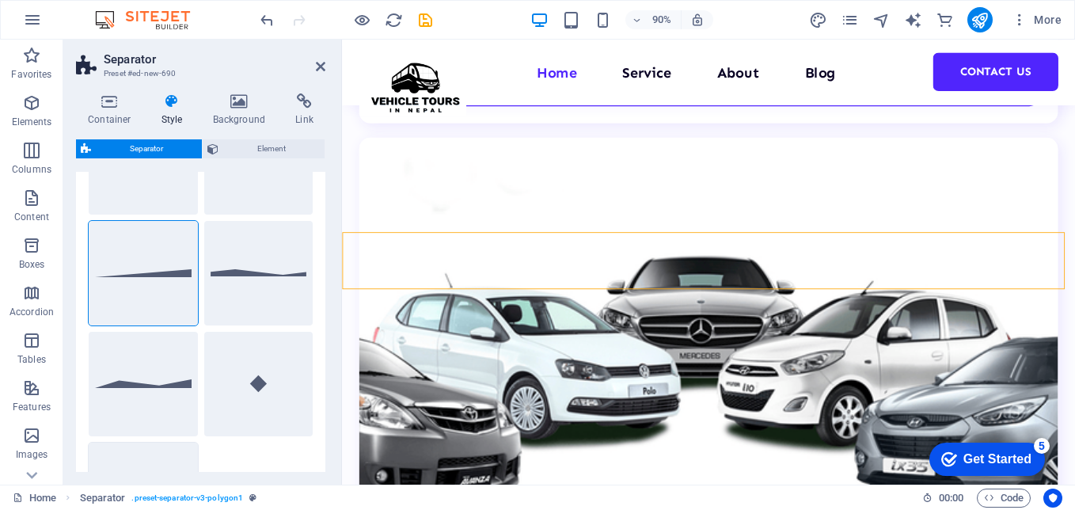
scroll to position [79, 0]
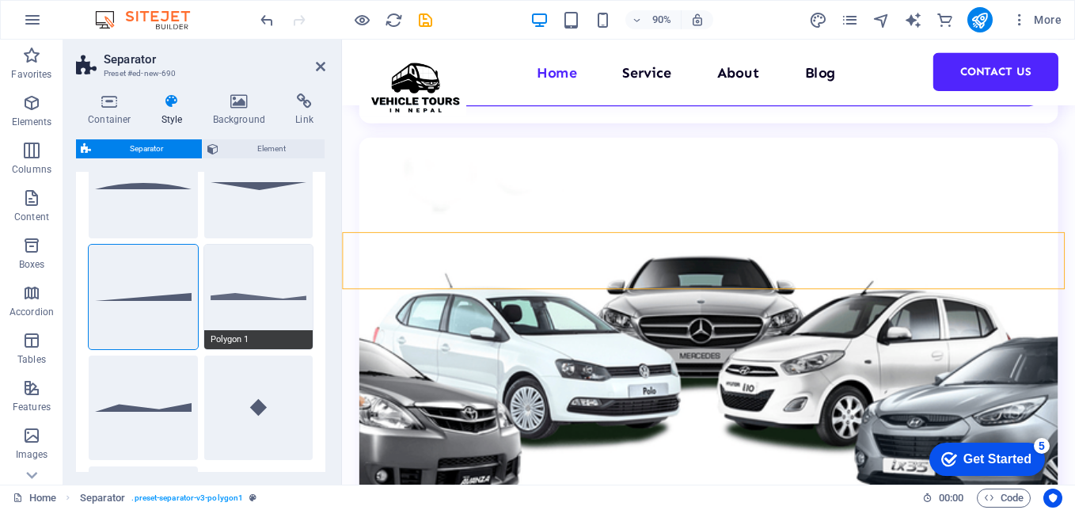
click at [275, 282] on button "Polygon 1" at bounding box center [258, 297] width 109 height 105
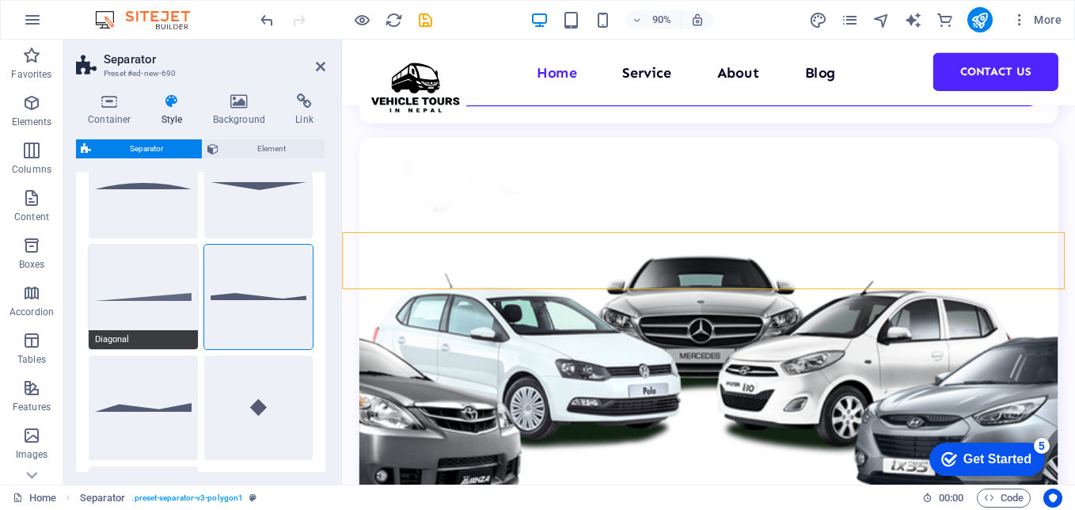
scroll to position [0, 0]
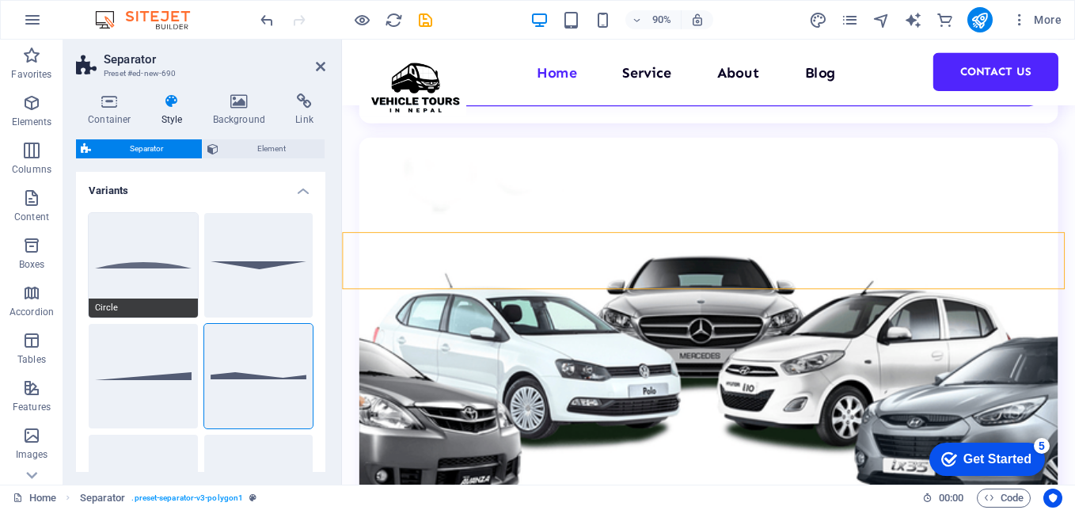
click at [151, 284] on button "Circle" at bounding box center [143, 265] width 109 height 105
select select "circle"
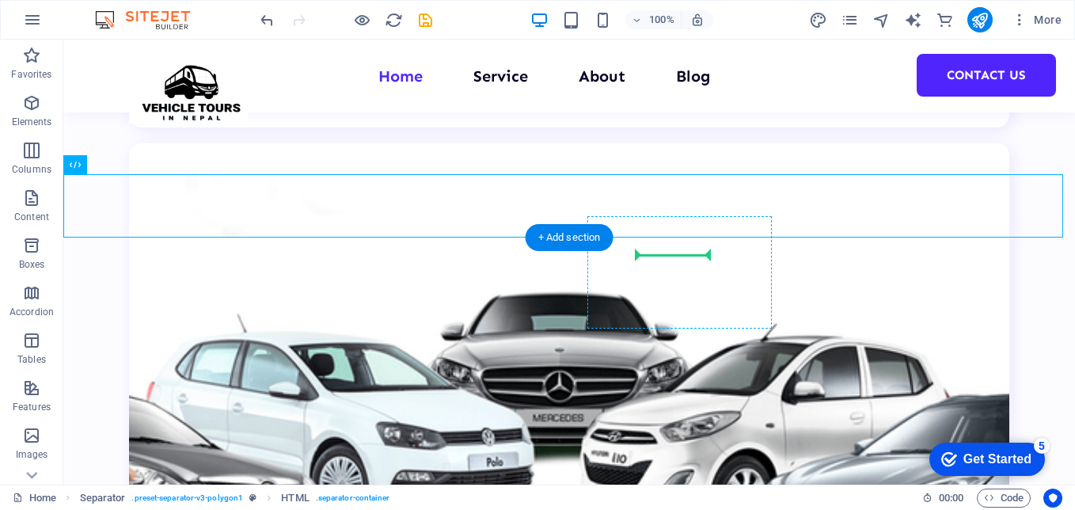
scroll to position [3424, 0]
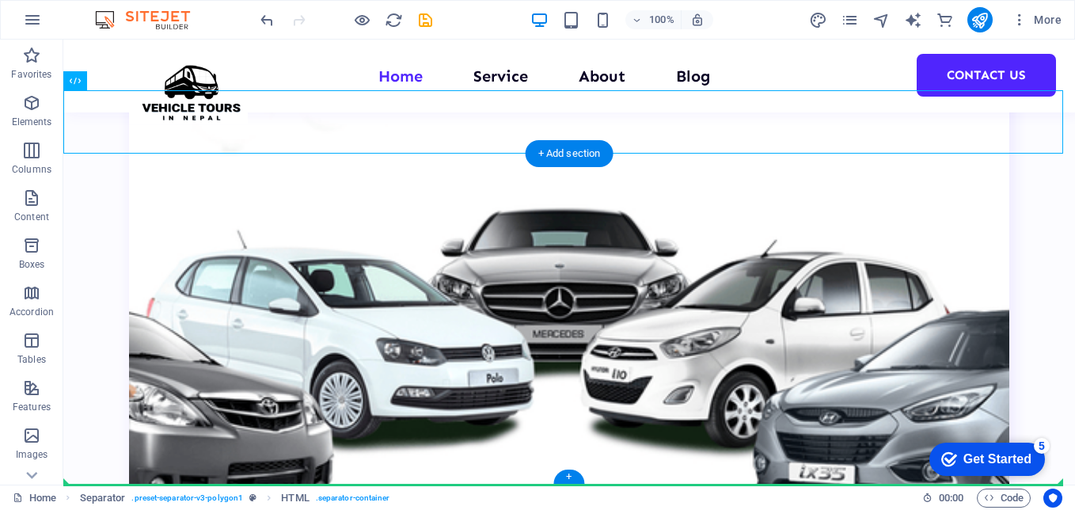
drag, startPoint x: 448, startPoint y: 209, endPoint x: 375, endPoint y: 470, distance: 270.7
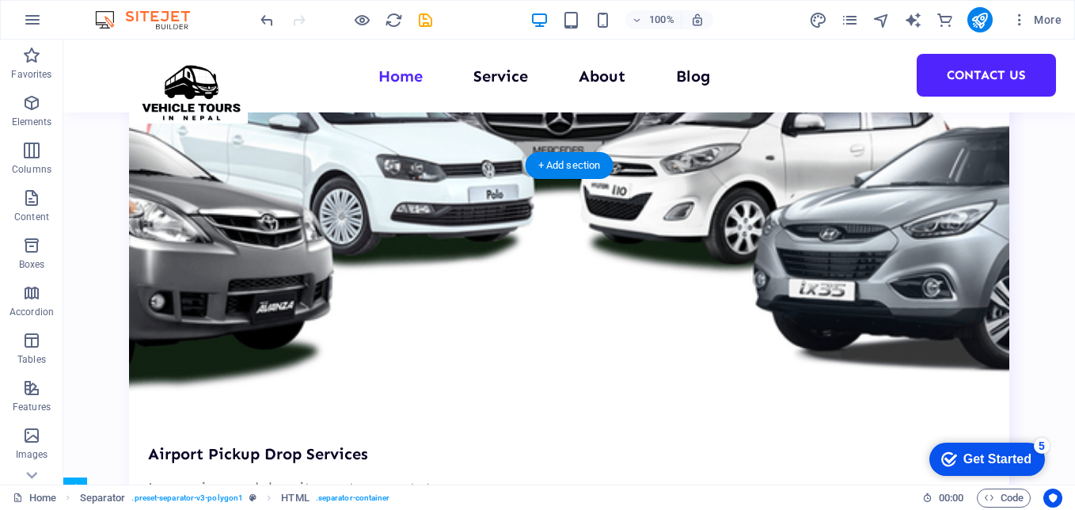
scroll to position [3762, 0]
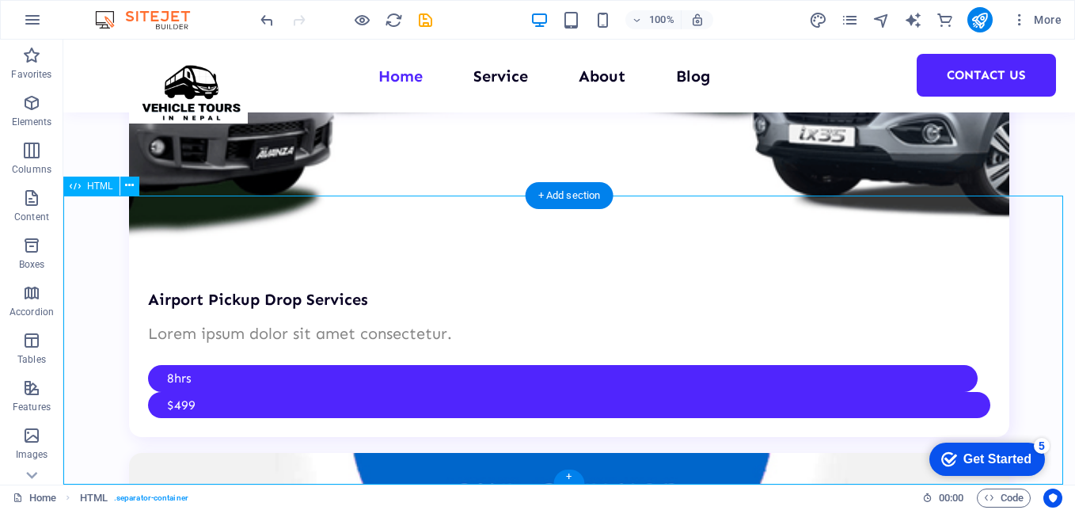
click at [108, 188] on span "HTML" at bounding box center [100, 186] width 26 height 10
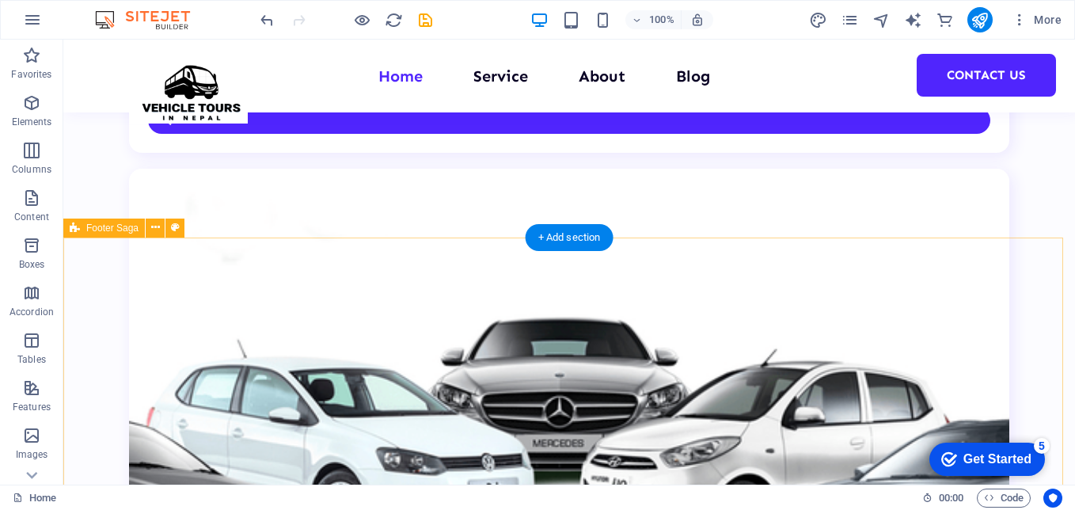
scroll to position [3235, 0]
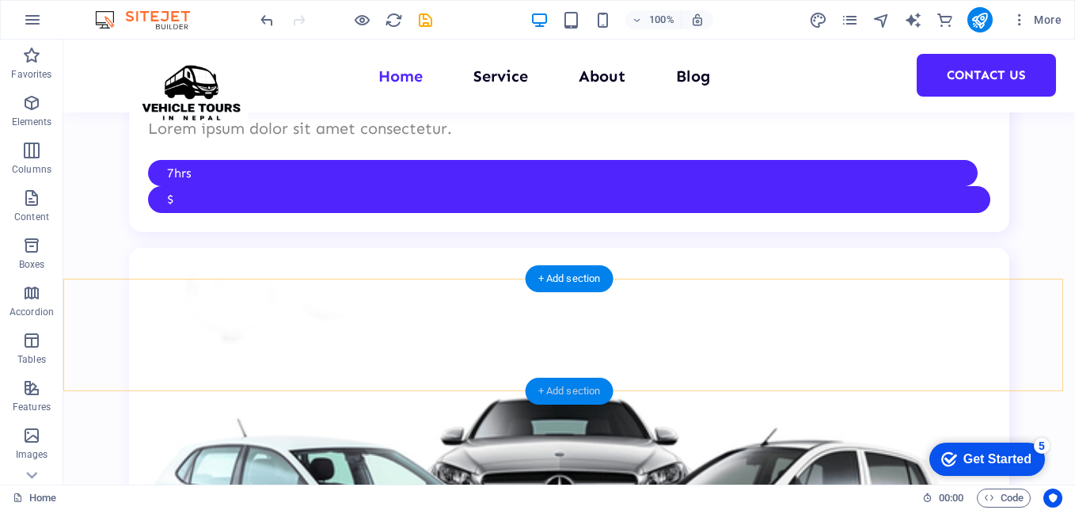
click at [556, 382] on div "+ Add section" at bounding box center [570, 391] width 88 height 27
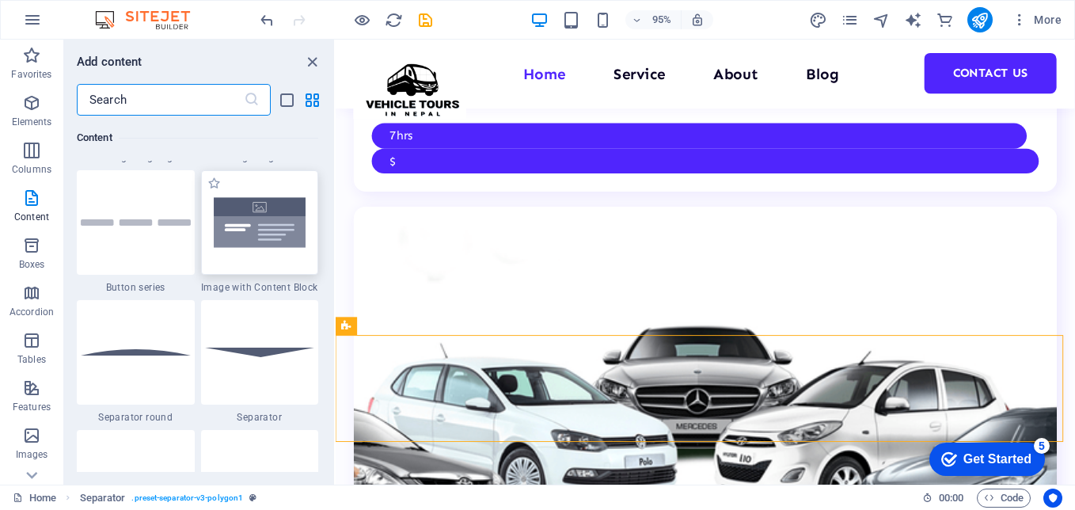
scroll to position [3800, 0]
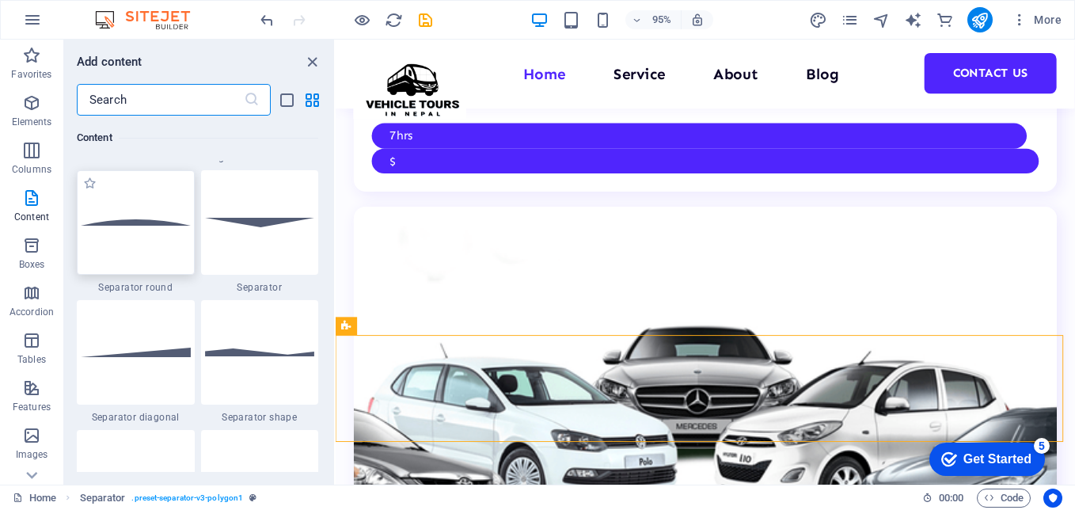
click at [153, 224] on img at bounding box center [136, 222] width 110 height 7
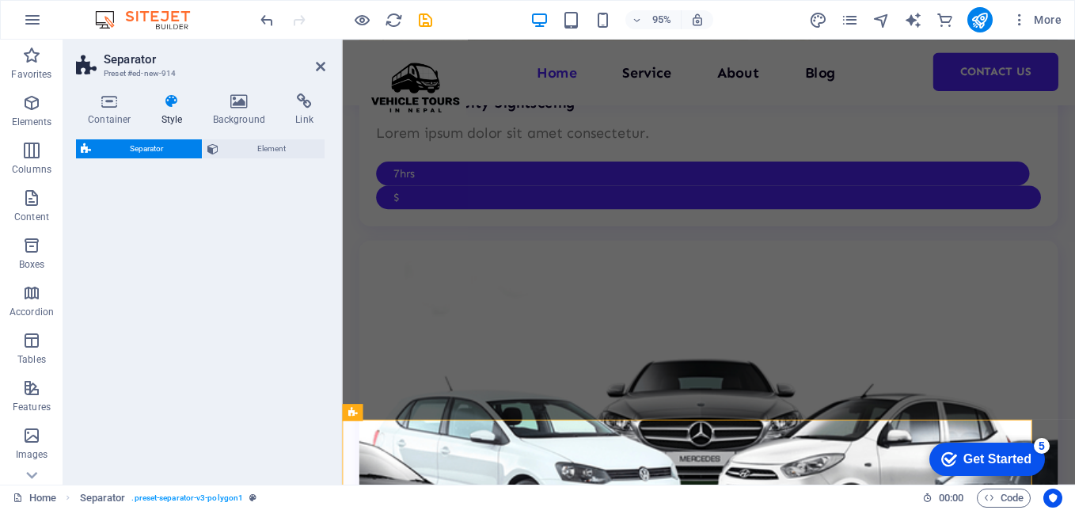
scroll to position [3153, 0]
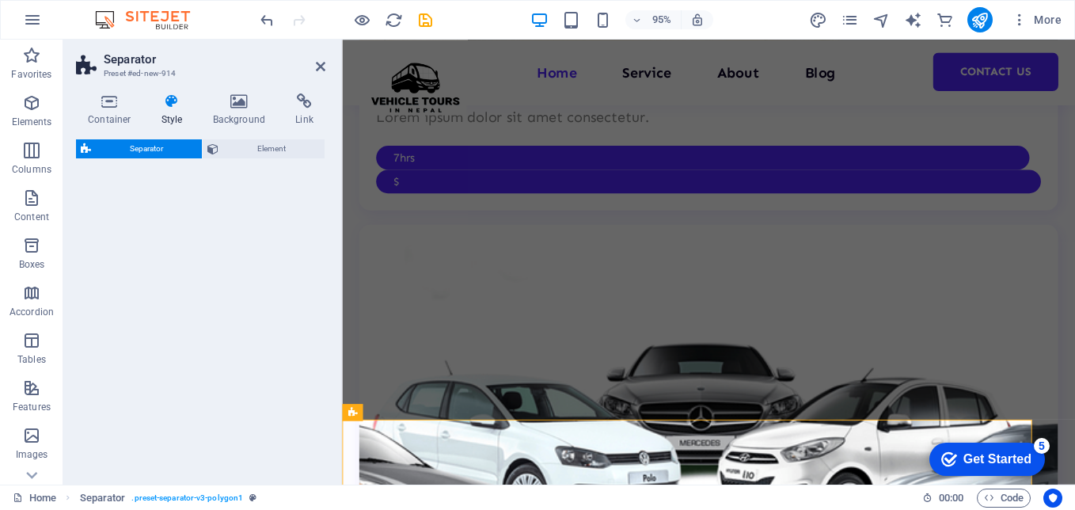
select select "circle"
select select "rem"
select select "preset-separator-v3-circle"
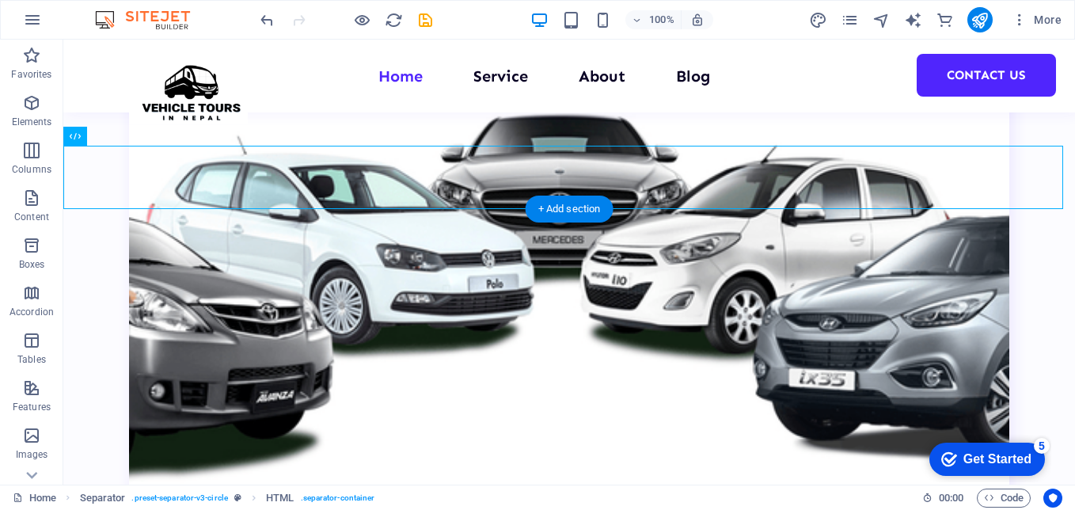
scroll to position [3536, 0]
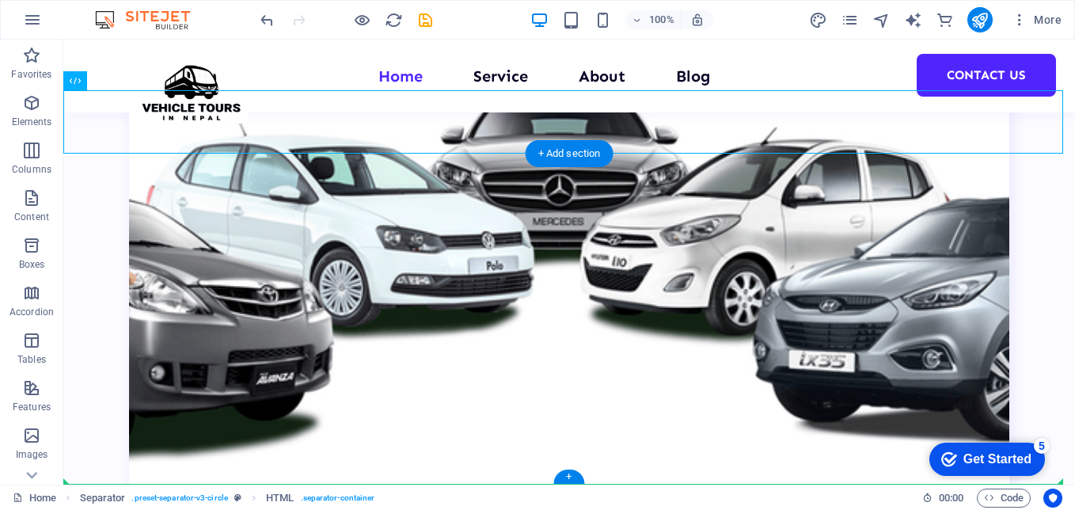
drag, startPoint x: 462, startPoint y: 187, endPoint x: 521, endPoint y: 464, distance: 283.4
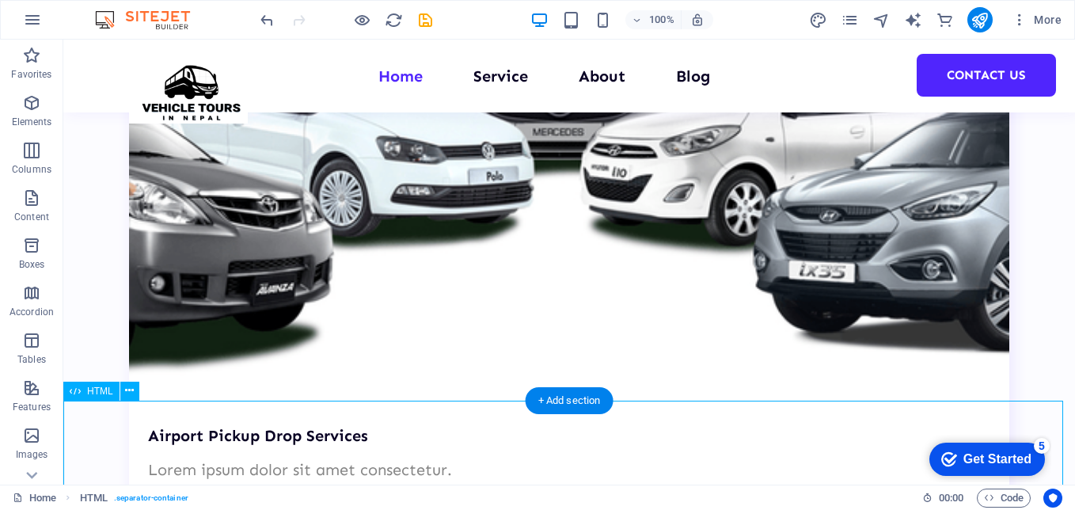
scroll to position [3874, 0]
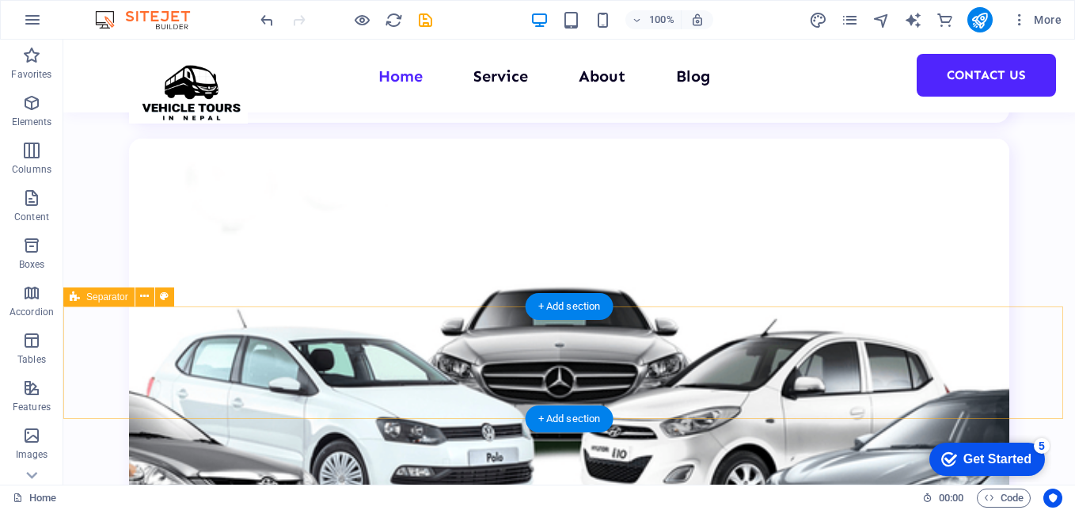
scroll to position [3320, 0]
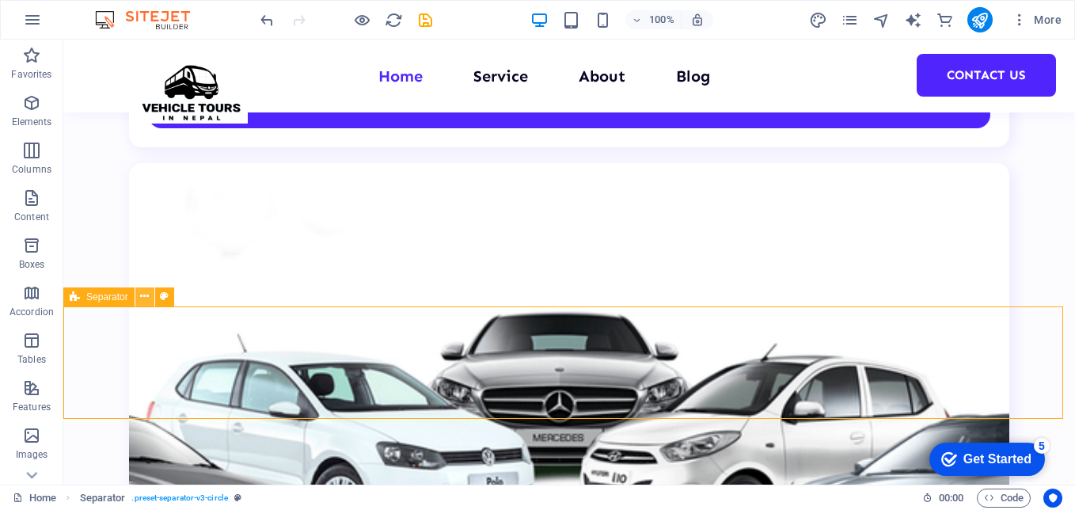
click at [147, 298] on icon at bounding box center [144, 296] width 9 height 17
click at [144, 299] on icon at bounding box center [144, 296] width 9 height 17
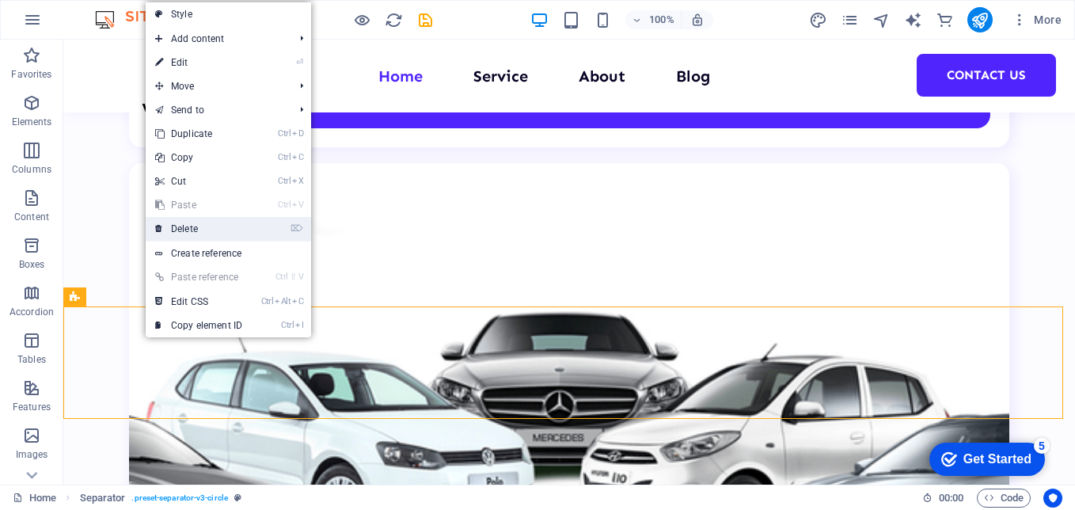
click at [194, 226] on link "⌦ Delete" at bounding box center [199, 229] width 106 height 24
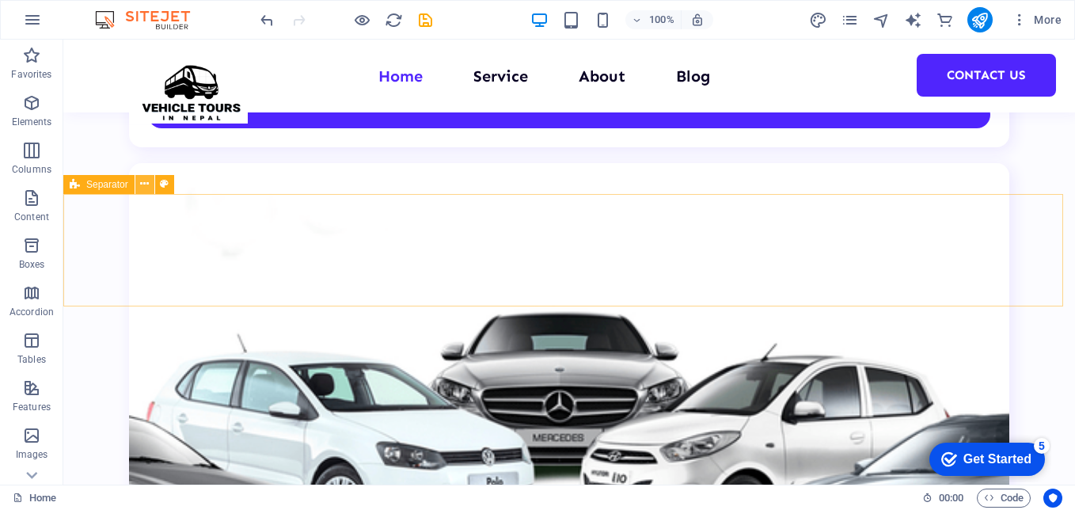
click at [151, 187] on button at bounding box center [144, 184] width 19 height 19
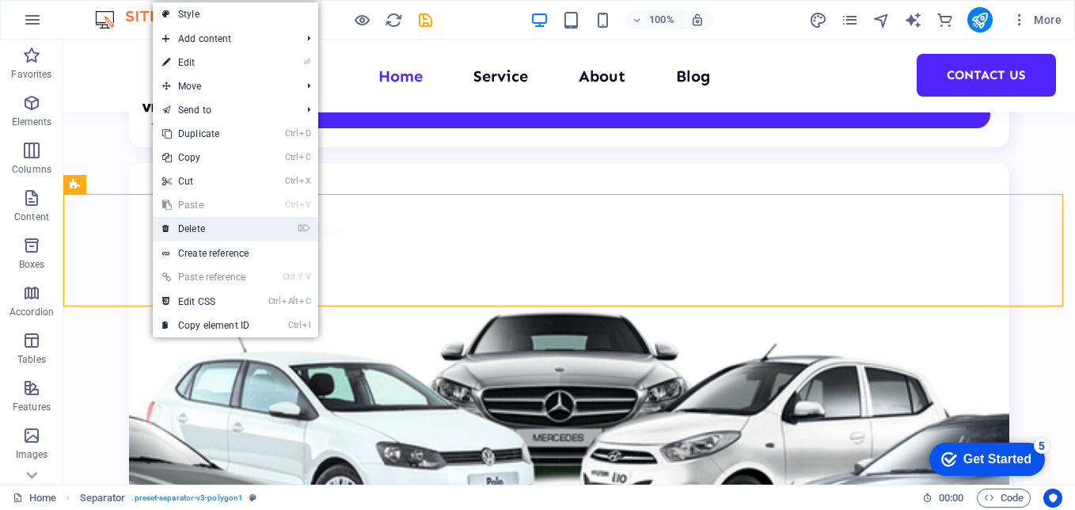
click at [196, 221] on link "⌦ Delete" at bounding box center [206, 229] width 106 height 24
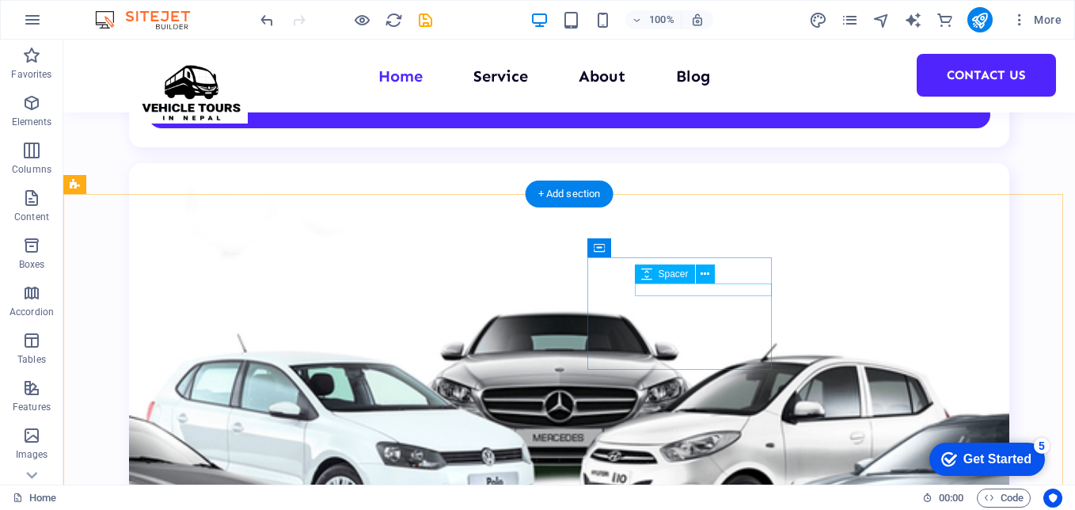
scroll to position [3637, 0]
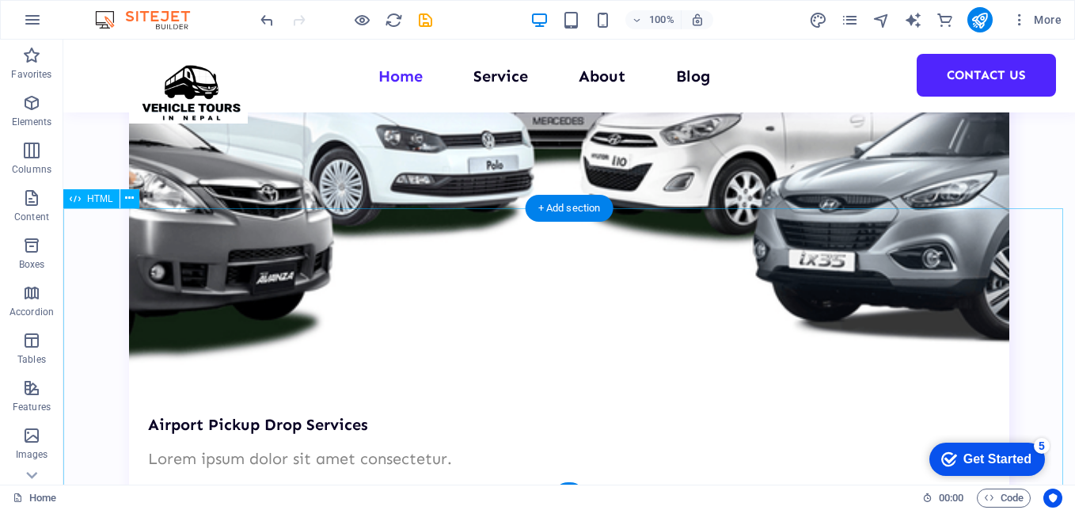
click at [130, 202] on icon at bounding box center [129, 198] width 9 height 17
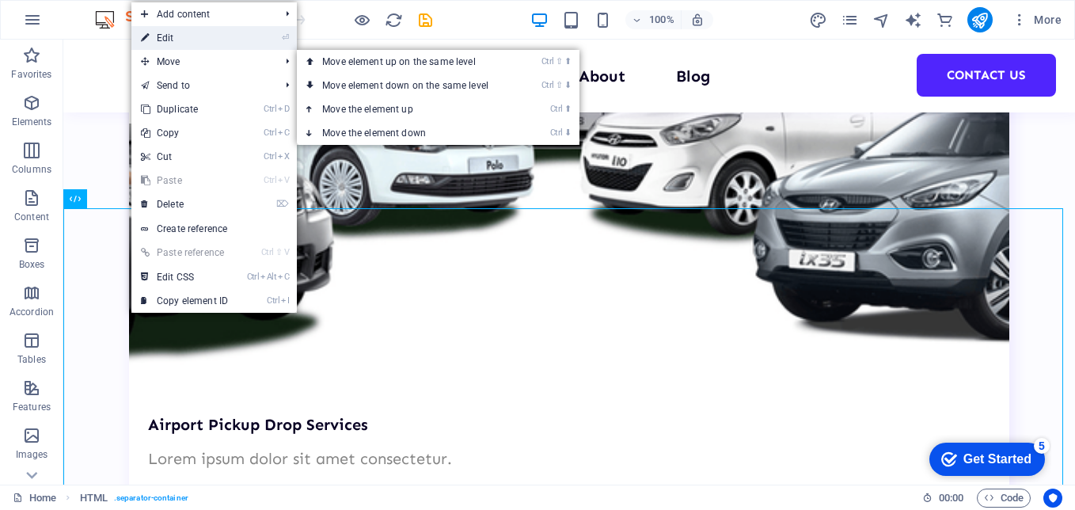
click at [192, 40] on link "⏎ Edit" at bounding box center [184, 38] width 106 height 24
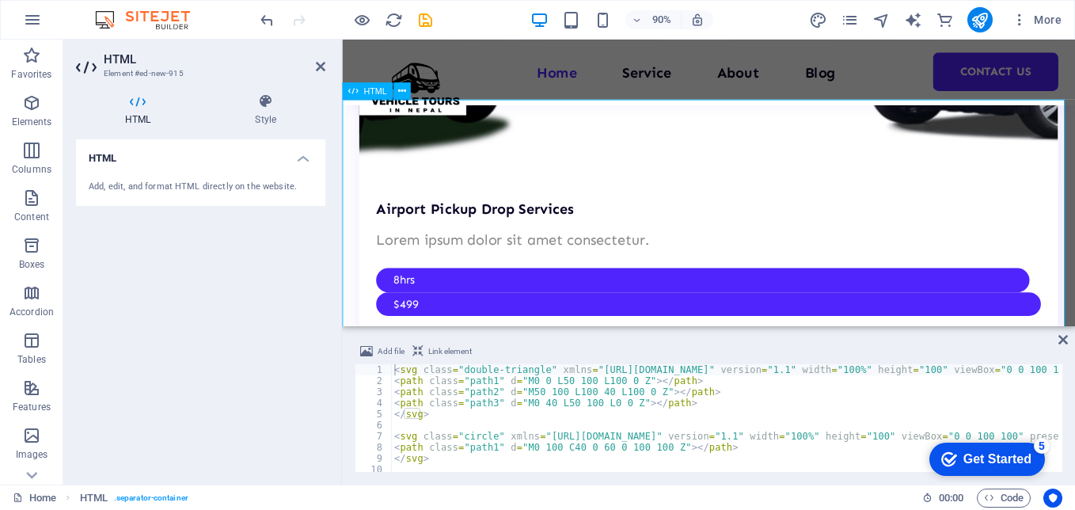
scroll to position [3627, 0]
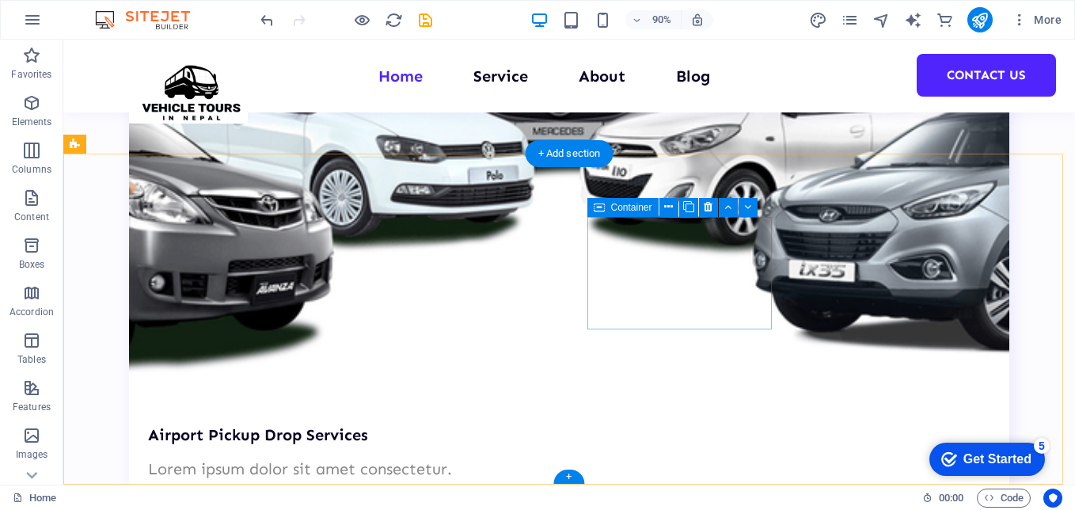
scroll to position [3361, 0]
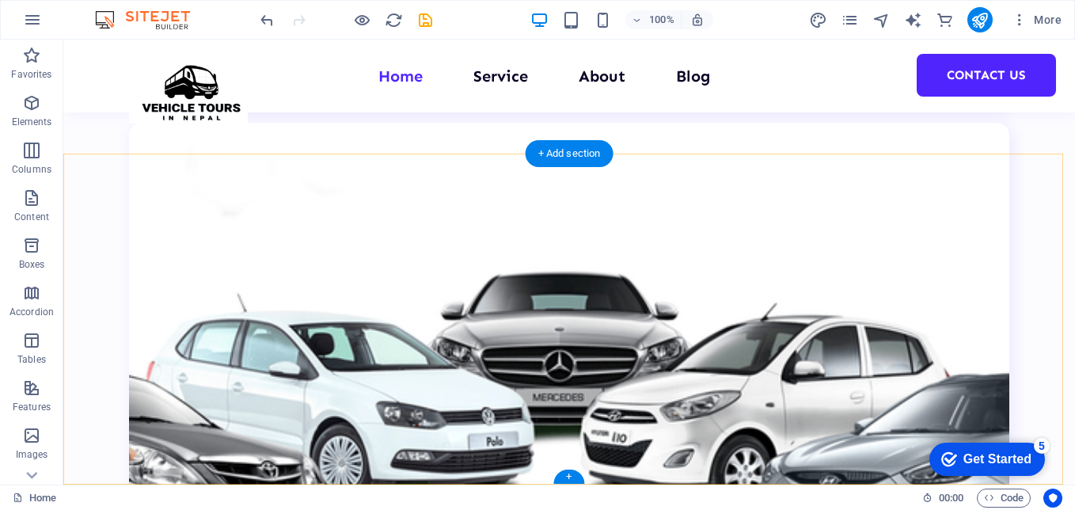
click at [575, 470] on div "+" at bounding box center [568, 477] width 31 height 14
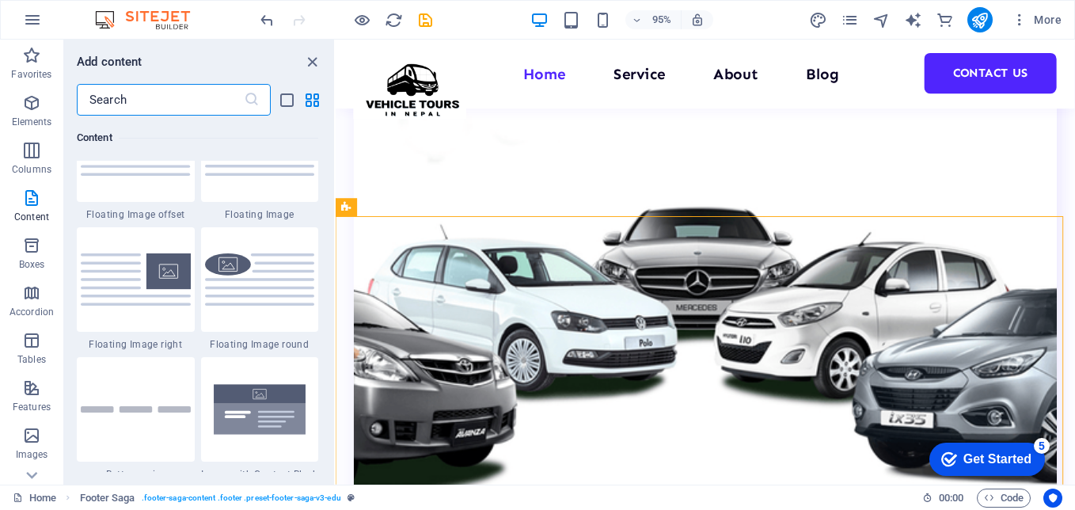
scroll to position [3721, 0]
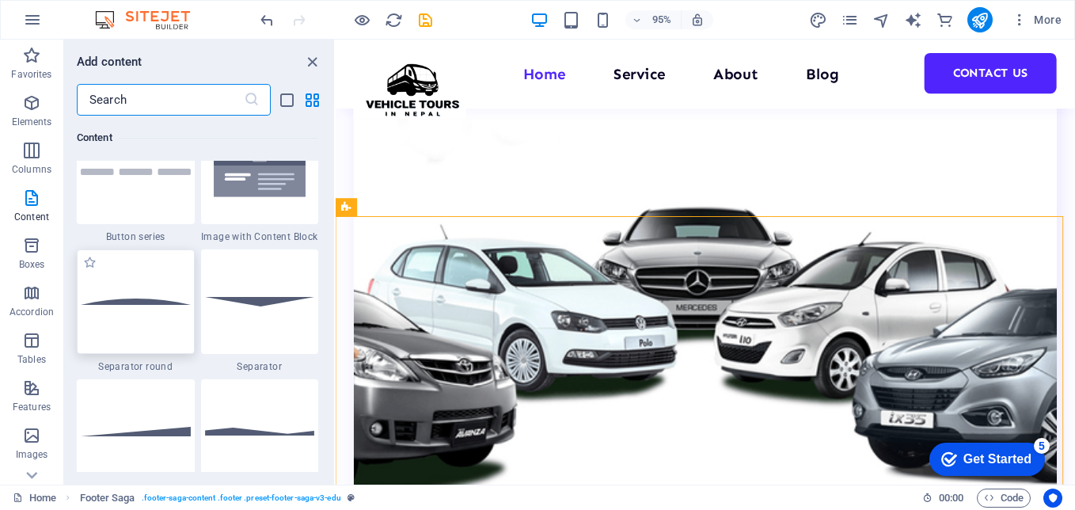
click at [152, 299] on img at bounding box center [136, 302] width 110 height 7
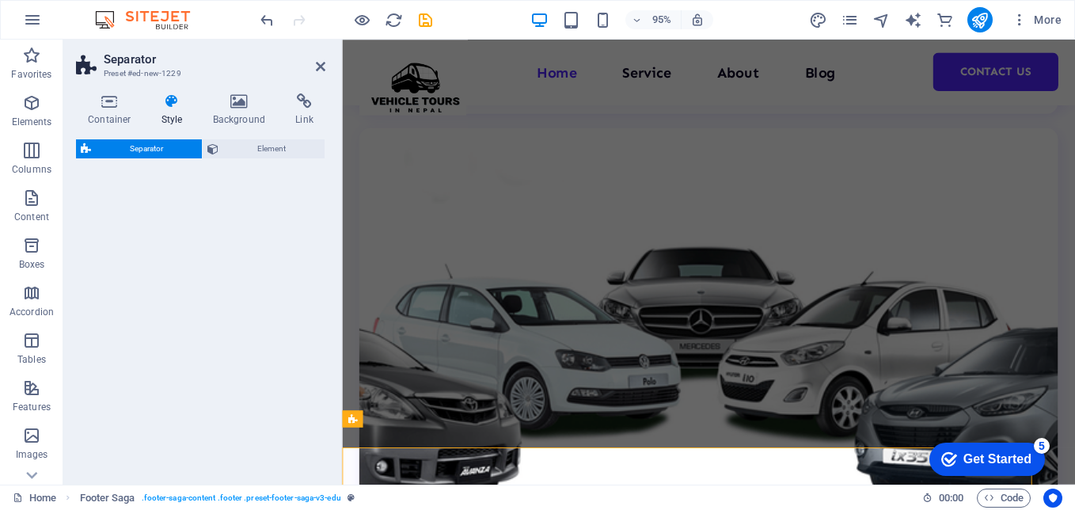
scroll to position [3409, 0]
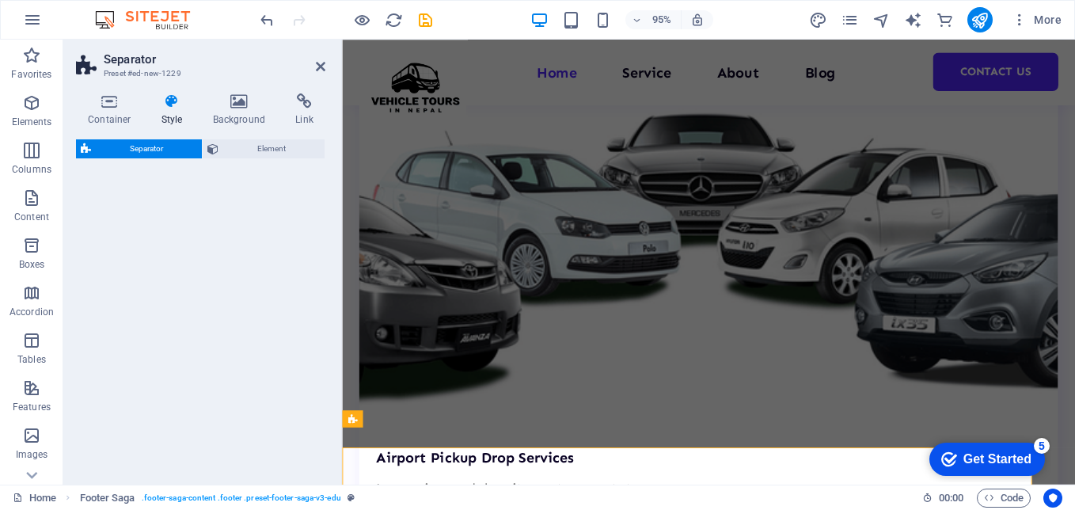
select select "circle"
select select "rem"
select select "preset-separator-v3-circle"
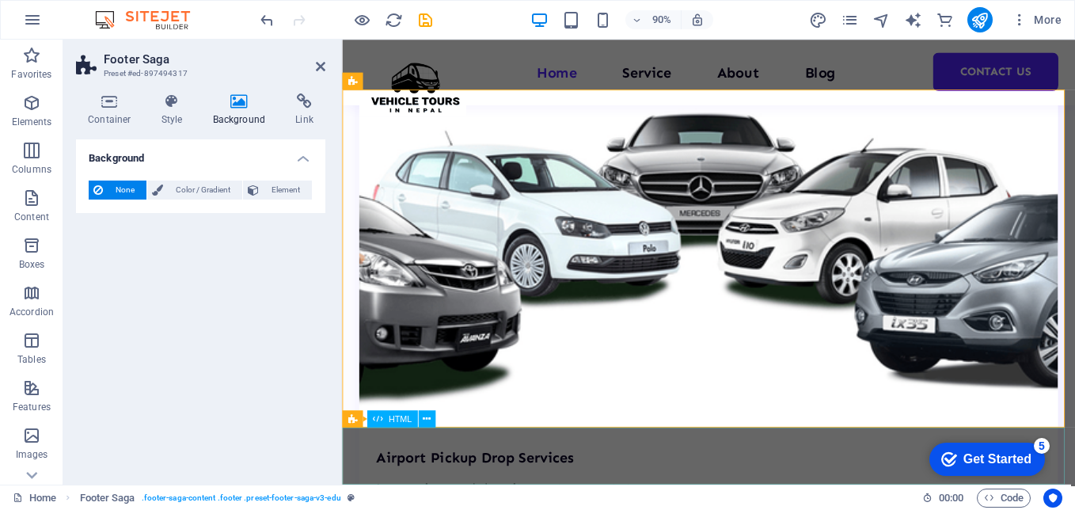
scroll to position [3419, 0]
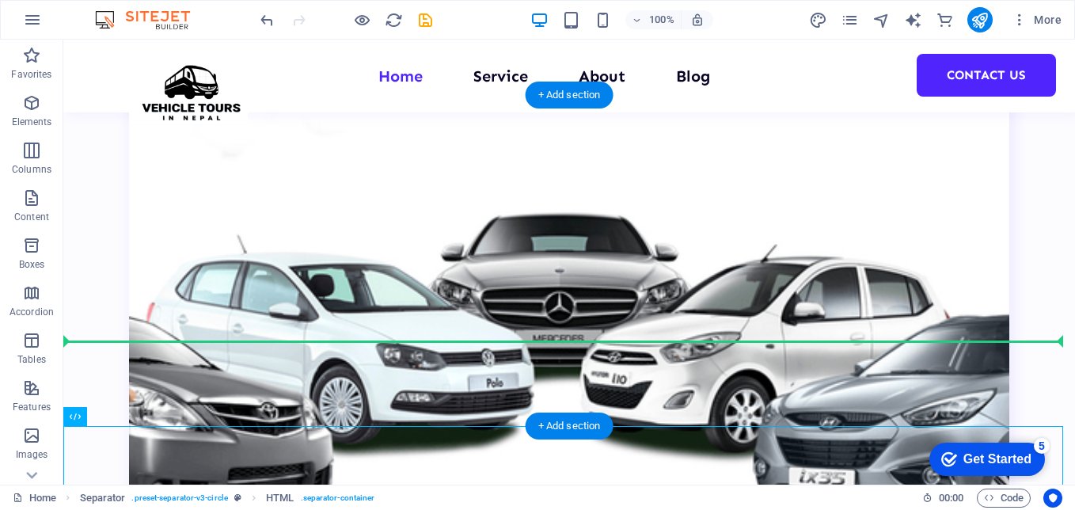
drag, startPoint x: 386, startPoint y: 487, endPoint x: 633, endPoint y: 400, distance: 262.0
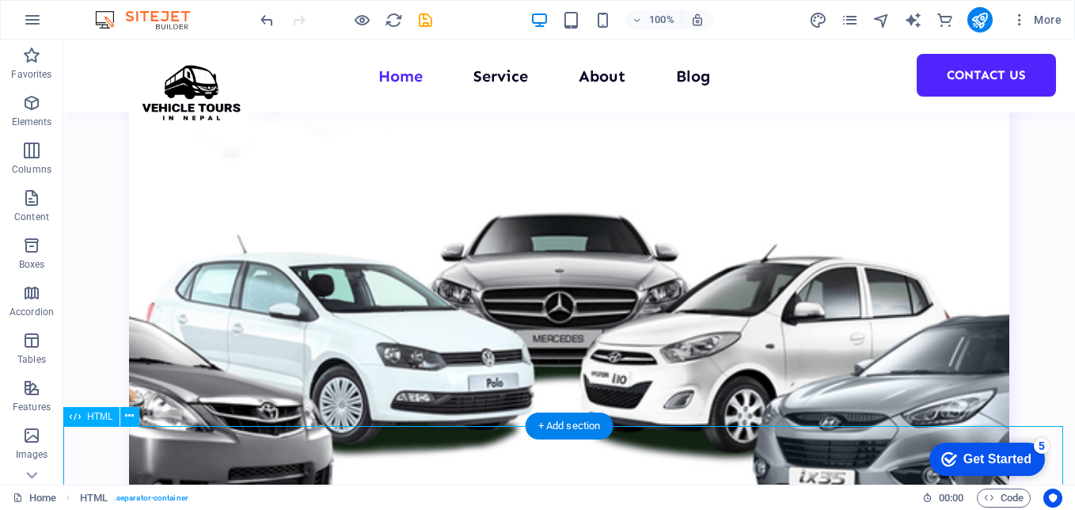
scroll to position [3421, 0]
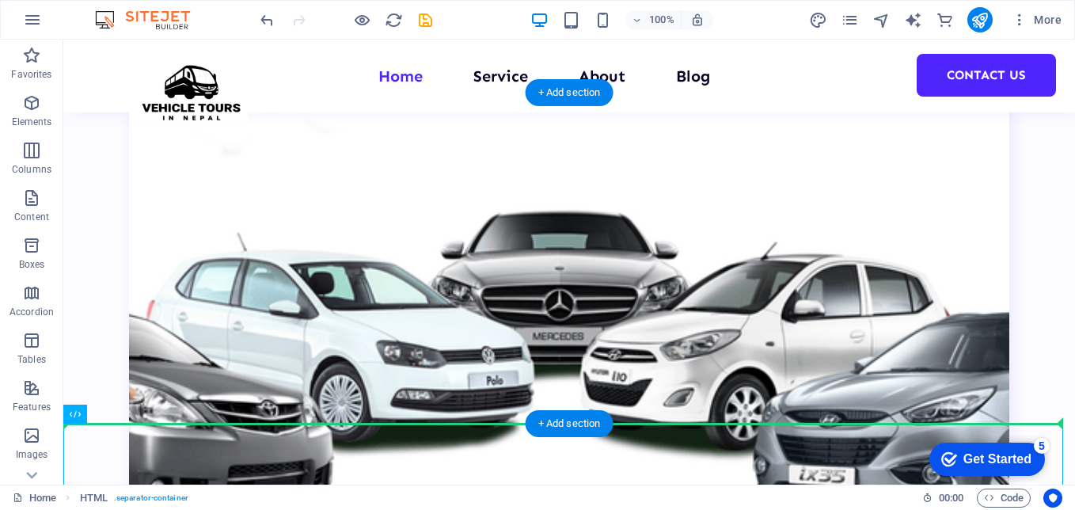
drag, startPoint x: 584, startPoint y: 447, endPoint x: 581, endPoint y: 375, distance: 72.9
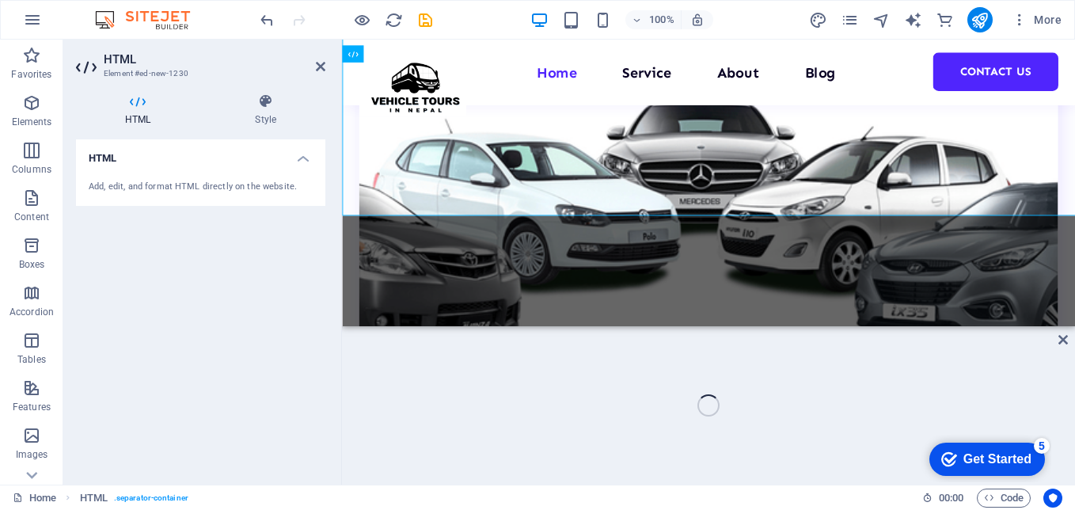
scroll to position [3814, 0]
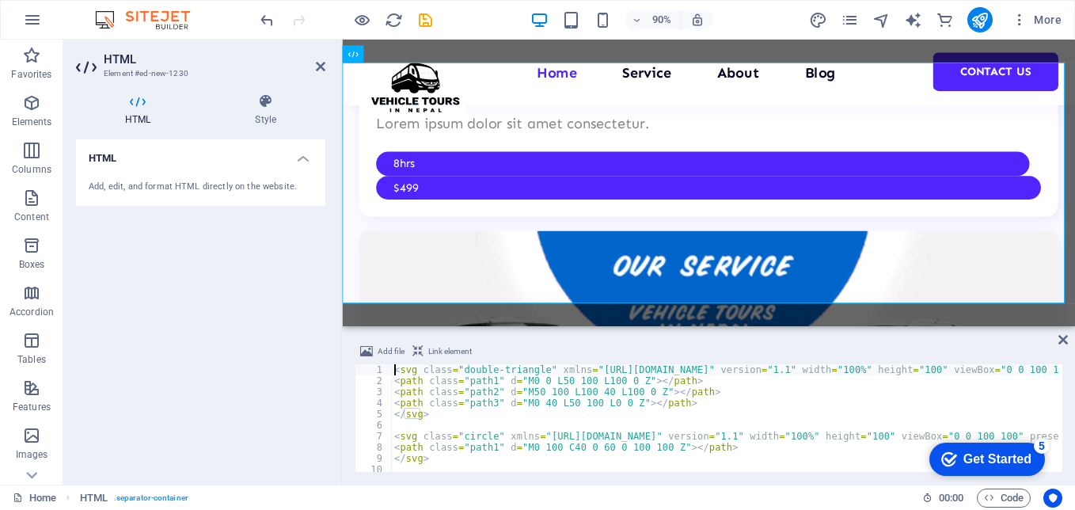
click at [225, 315] on div "HTML Add, edit, and format HTML directly on the website." at bounding box center [200, 305] width 249 height 333
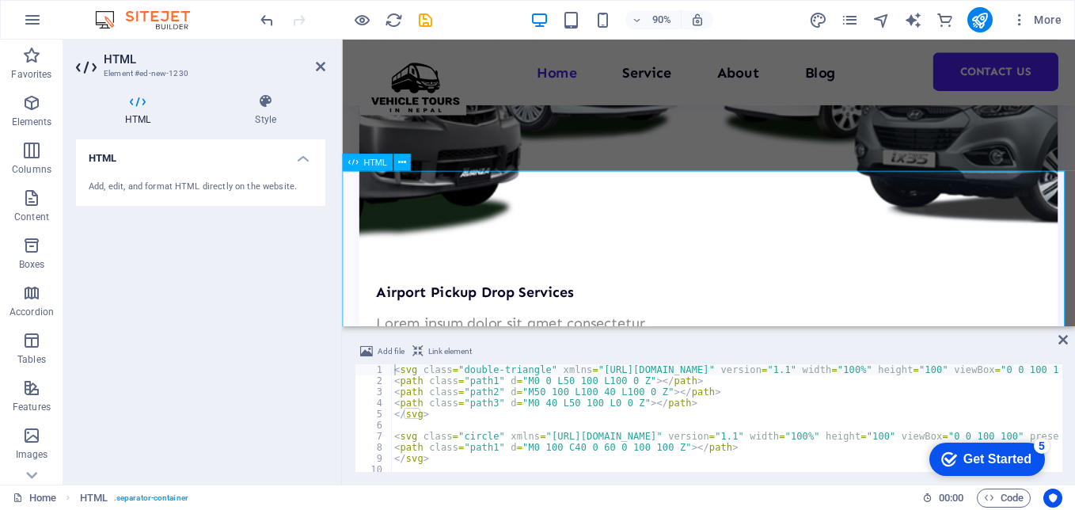
scroll to position [3577, 0]
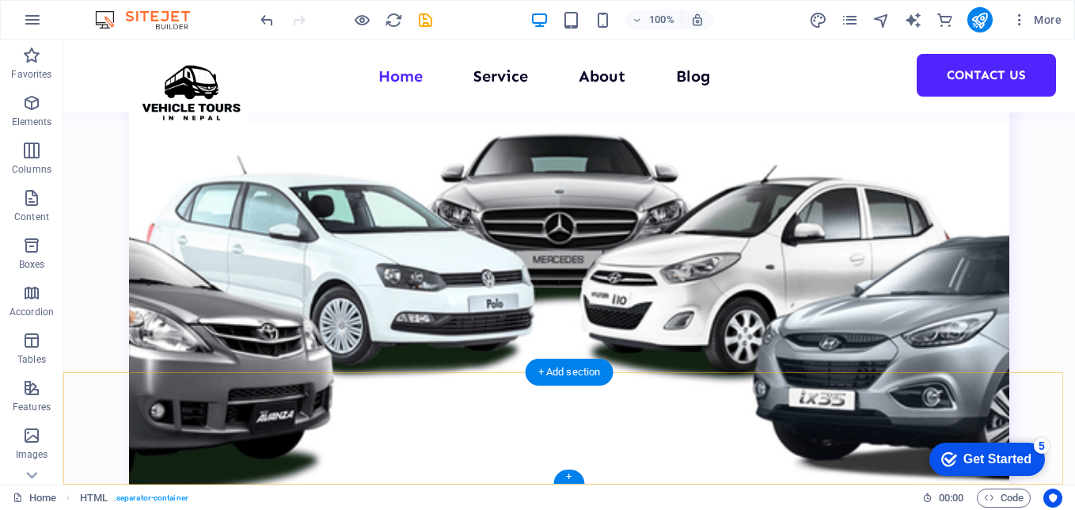
scroll to position [3473, 0]
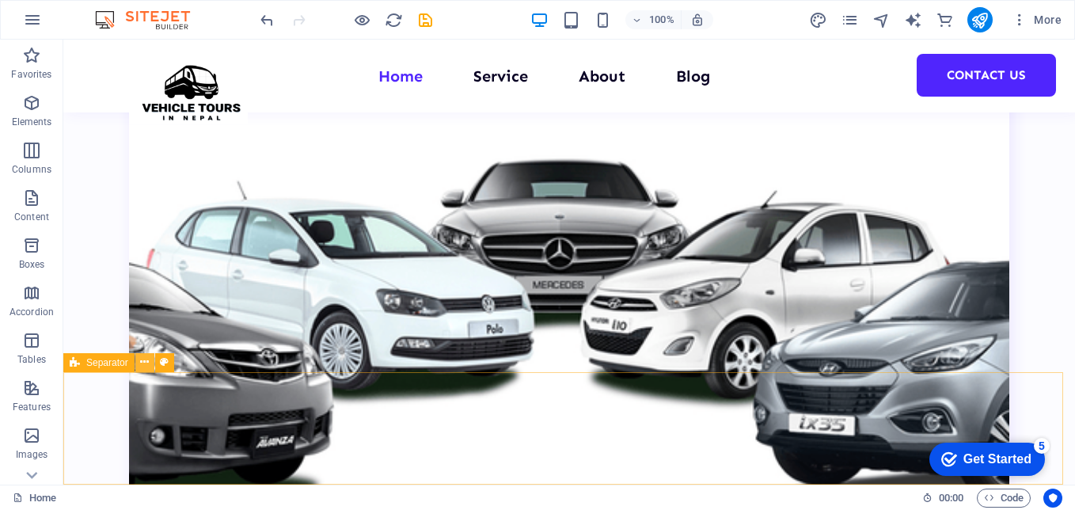
click at [152, 363] on button at bounding box center [144, 362] width 19 height 19
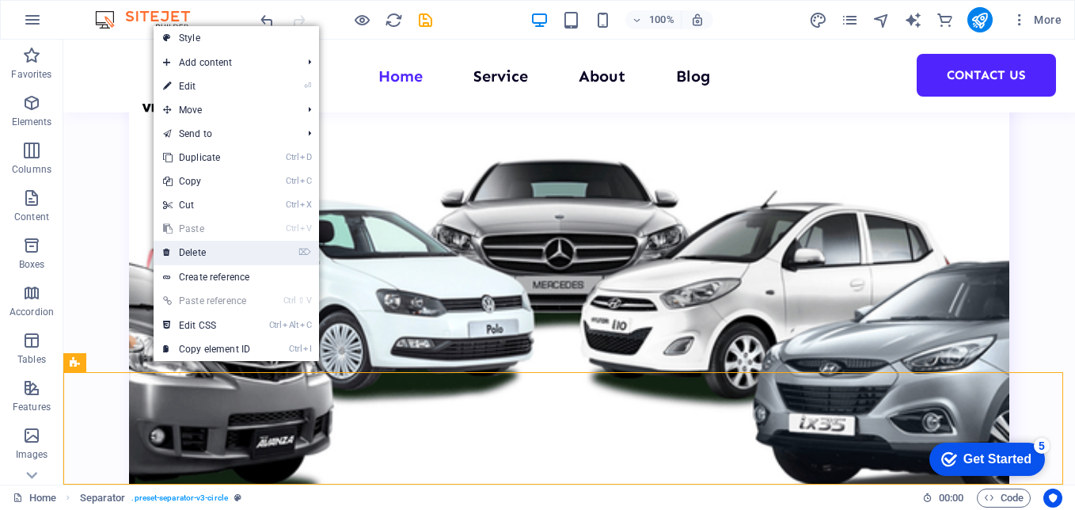
click at [207, 241] on link "⌦ Delete" at bounding box center [207, 253] width 106 height 24
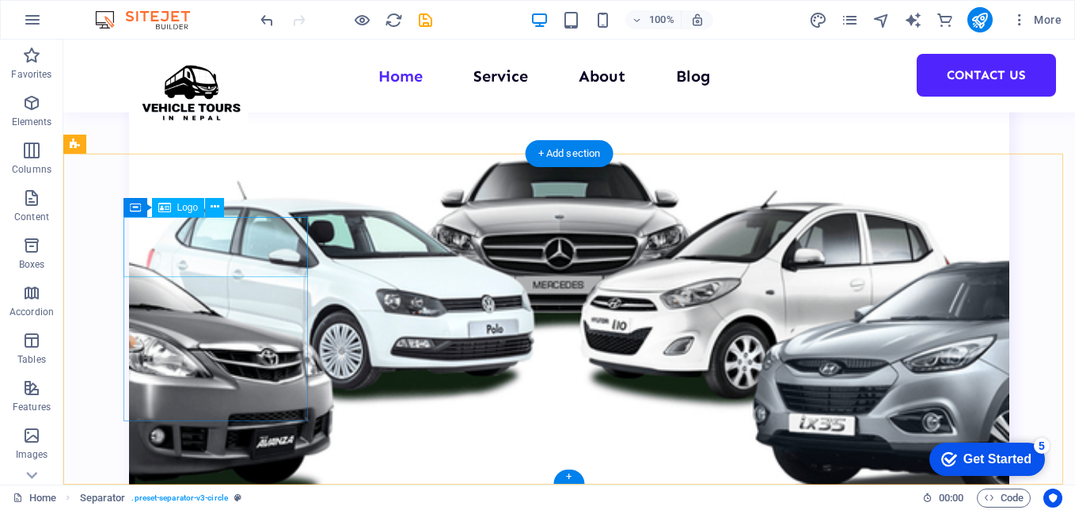
scroll to position [3361, 0]
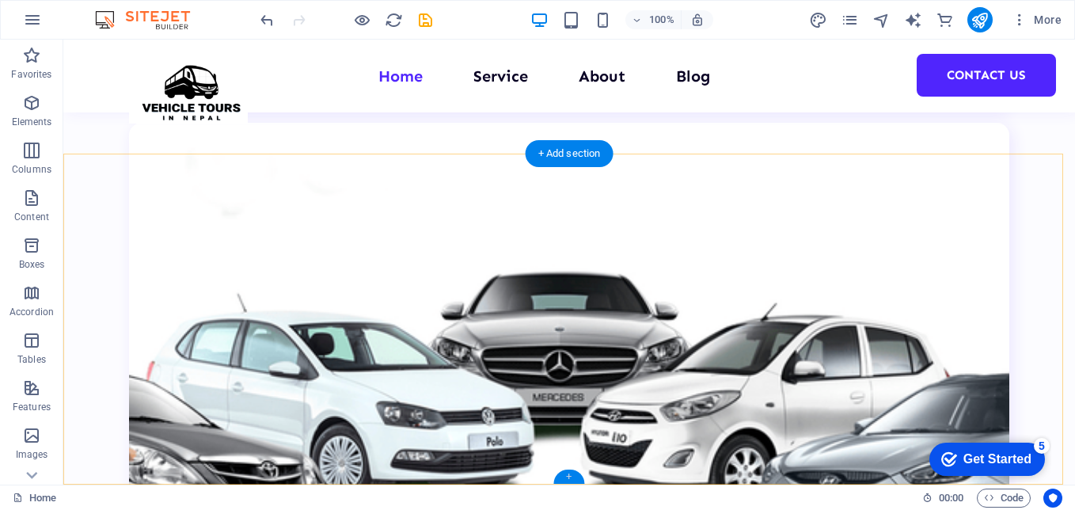
click at [573, 475] on div "+" at bounding box center [568, 477] width 31 height 14
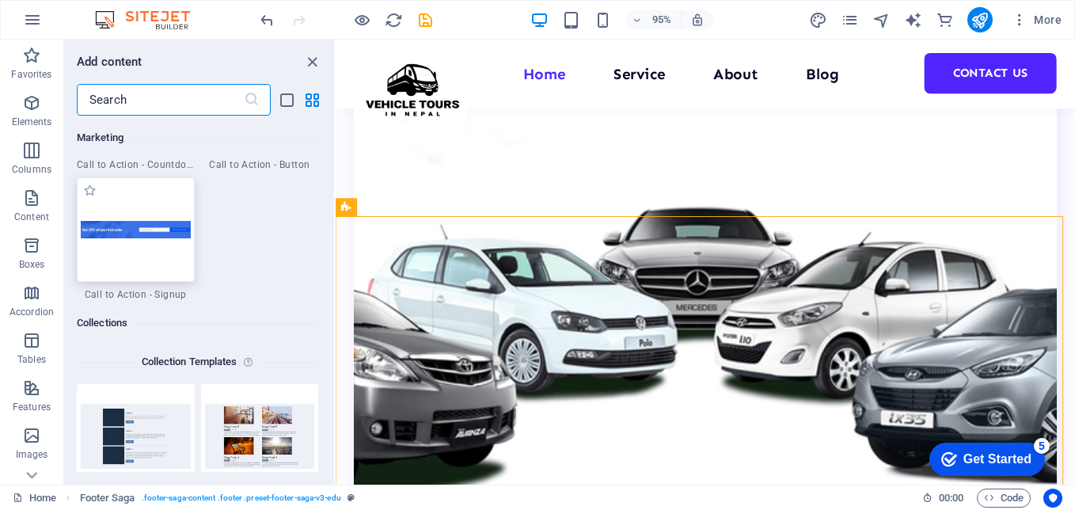
scroll to position [14331, 0]
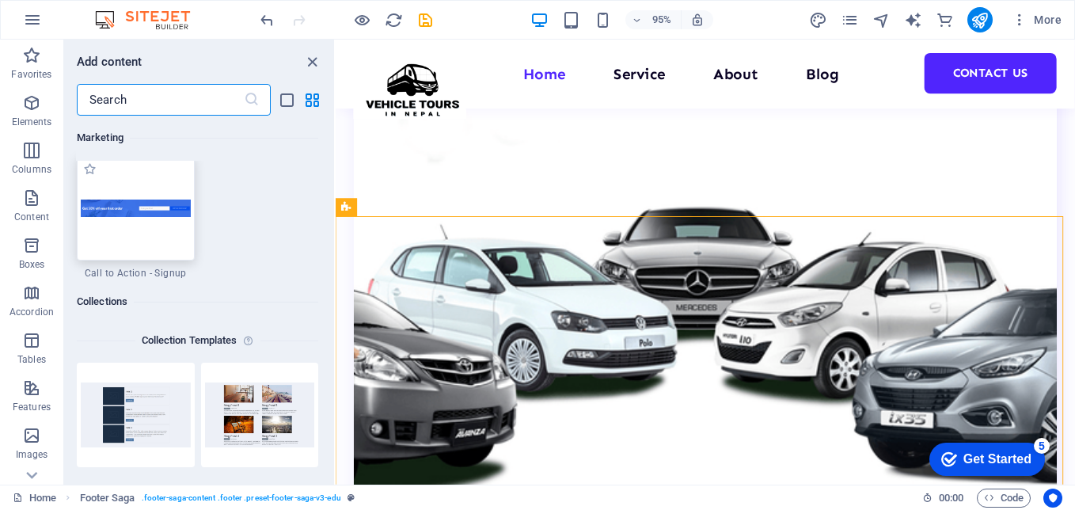
click at [143, 226] on div at bounding box center [136, 208] width 118 height 105
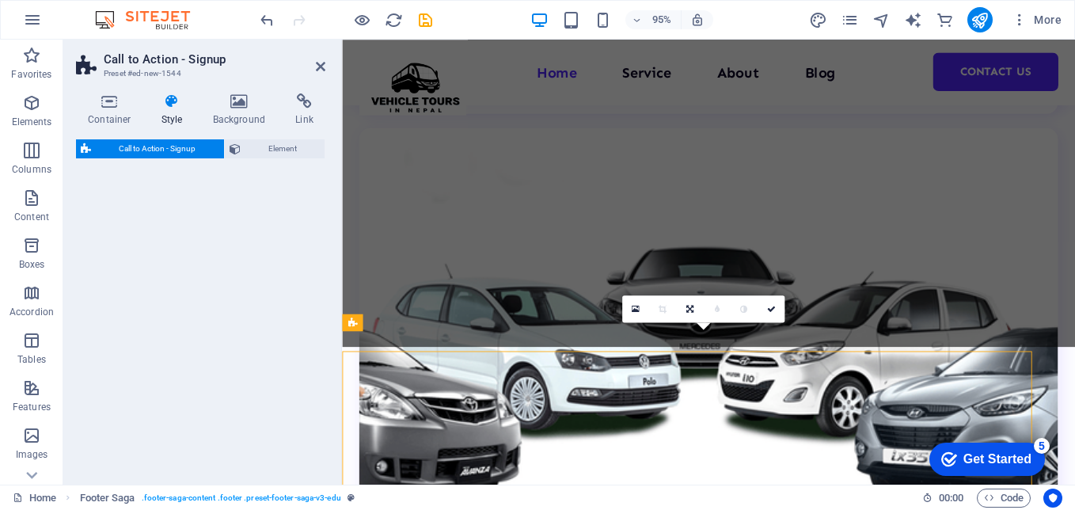
drag, startPoint x: 842, startPoint y: 263, endPoint x: 1059, endPoint y: 362, distance: 239.2
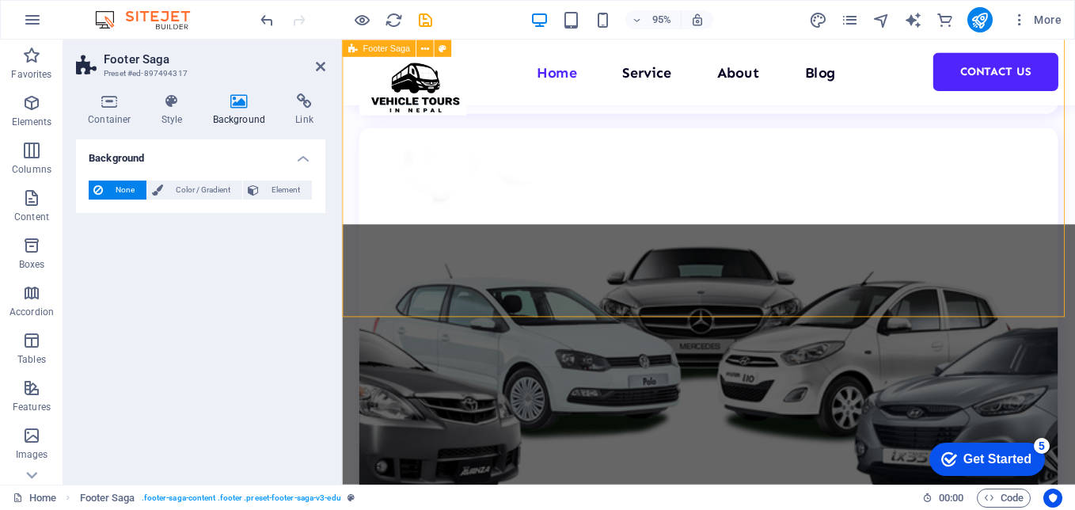
scroll to position [3516, 0]
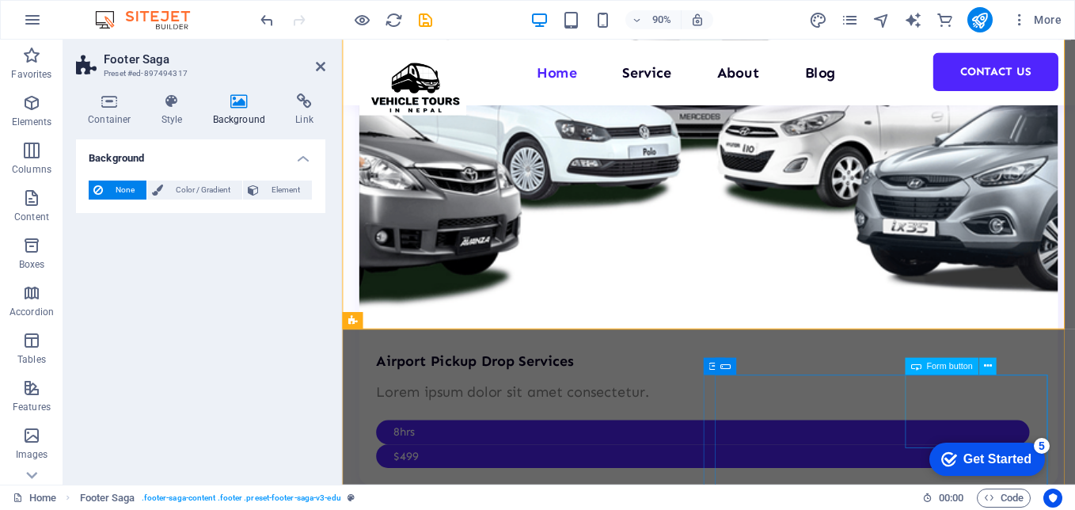
scroll to position [3658, 0]
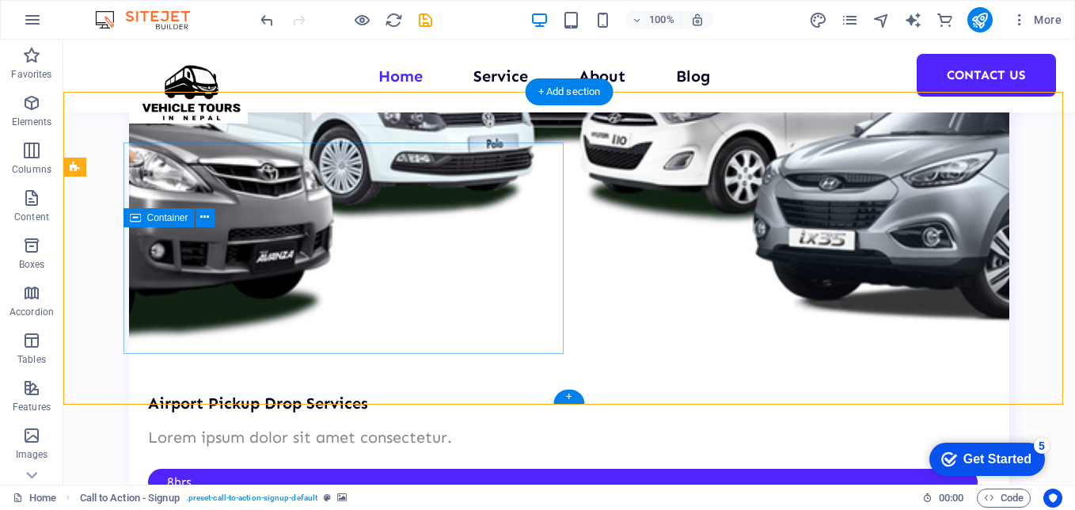
scroll to position [3669, 0]
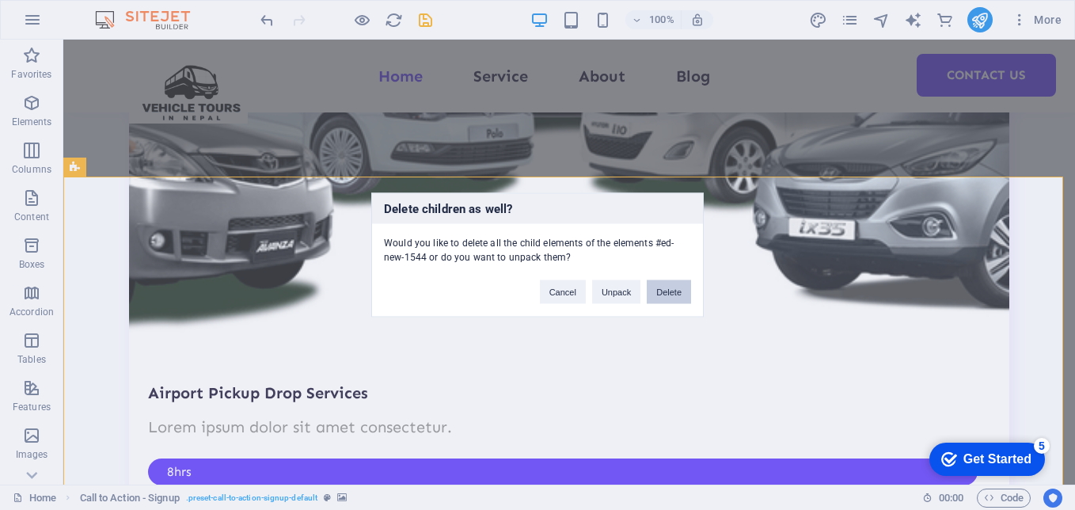
click at [662, 291] on button "Delete" at bounding box center [669, 292] width 44 height 24
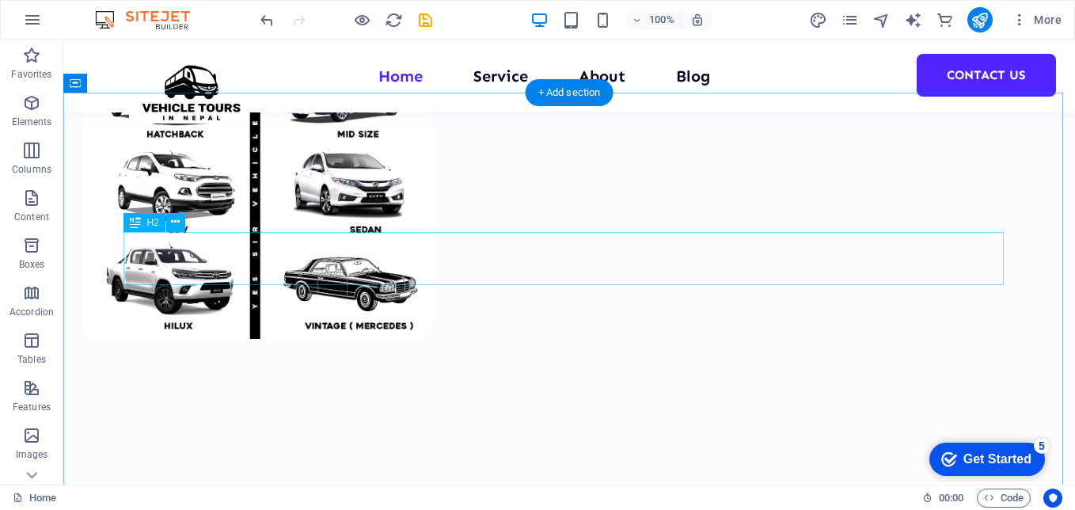
scroll to position [1223, 0]
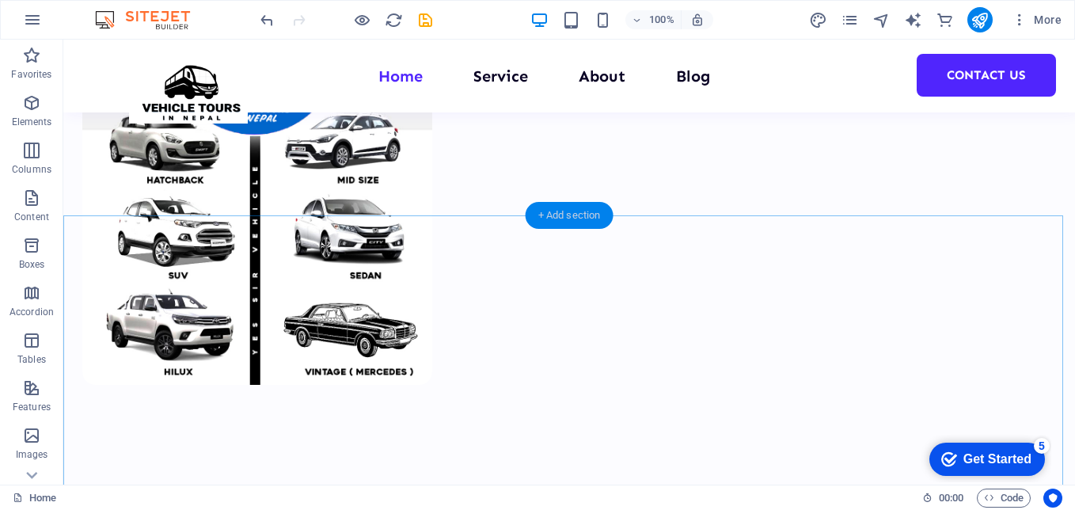
click at [570, 208] on div "+ Add section" at bounding box center [570, 215] width 88 height 27
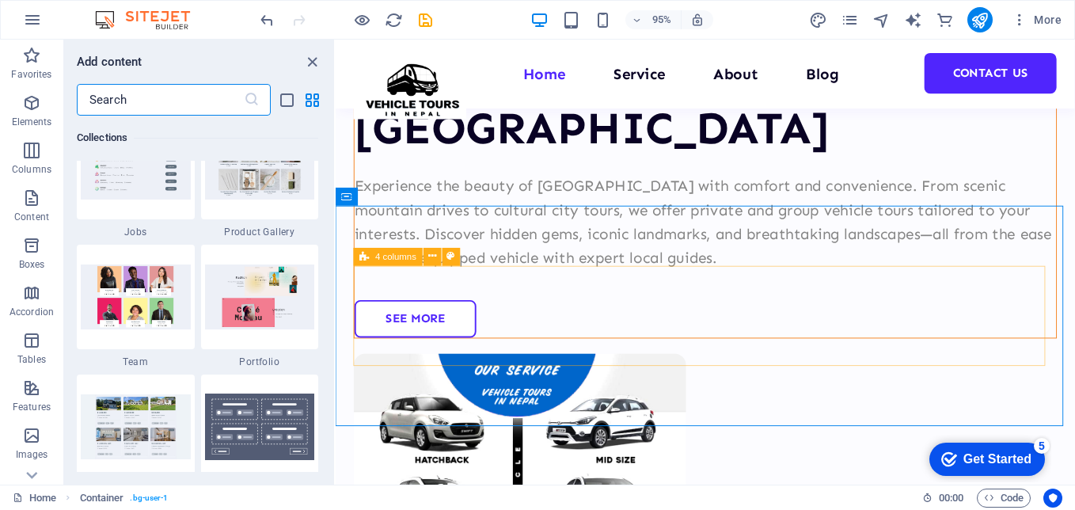
scroll to position [14707, 0]
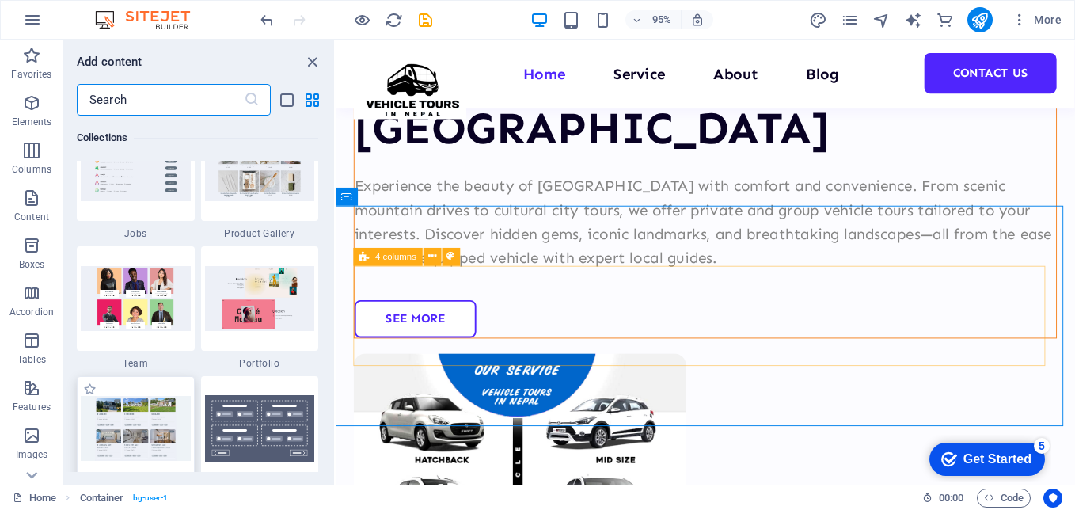
click at [142, 428] on img at bounding box center [136, 428] width 110 height 64
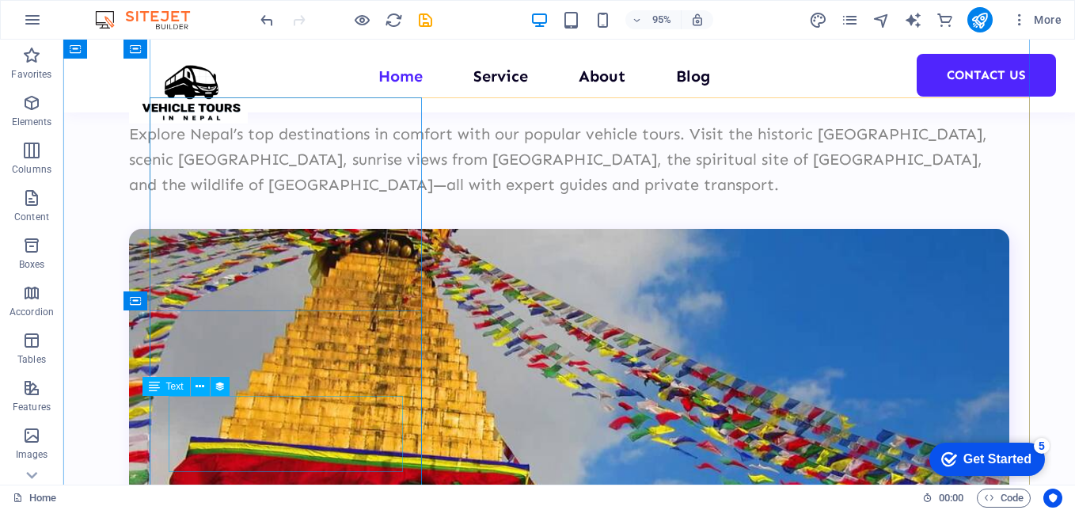
scroll to position [2675, 0]
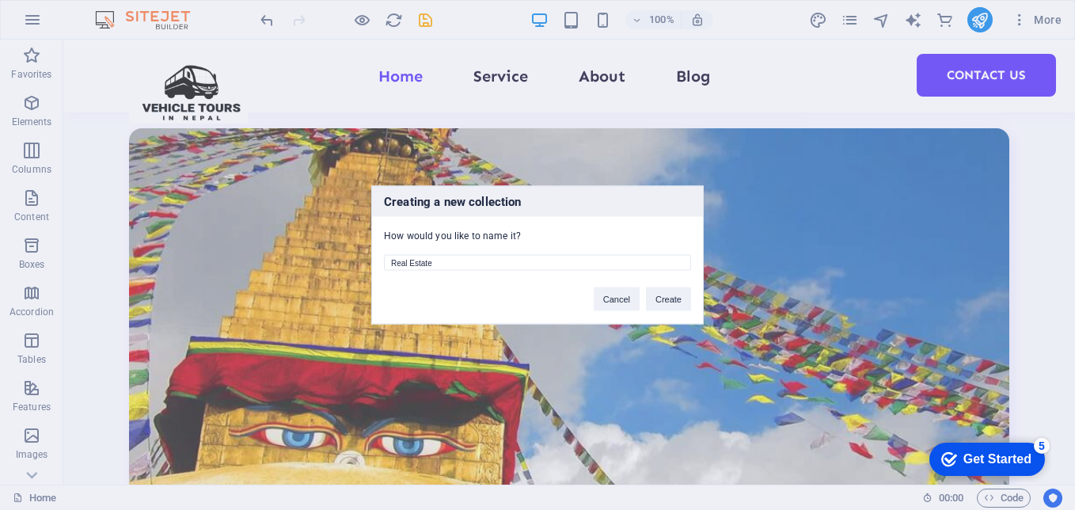
click at [546, 253] on div "Real Estate" at bounding box center [537, 257] width 331 height 29
drag, startPoint x: 535, startPoint y: 264, endPoint x: 290, endPoint y: 264, distance: 245.5
click at [290, 264] on div "Creating a new collection How would you like to name it? Real Estate Cancel Cre…" at bounding box center [537, 255] width 1075 height 510
type input "Services"
click at [683, 299] on button "Create" at bounding box center [668, 299] width 45 height 24
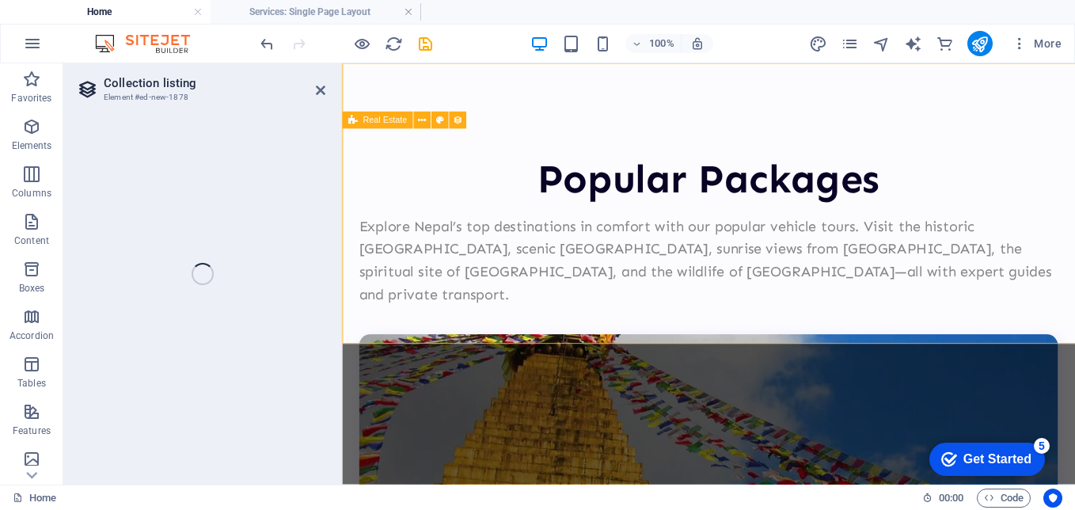
select select "68b697e458b78694c70f396b"
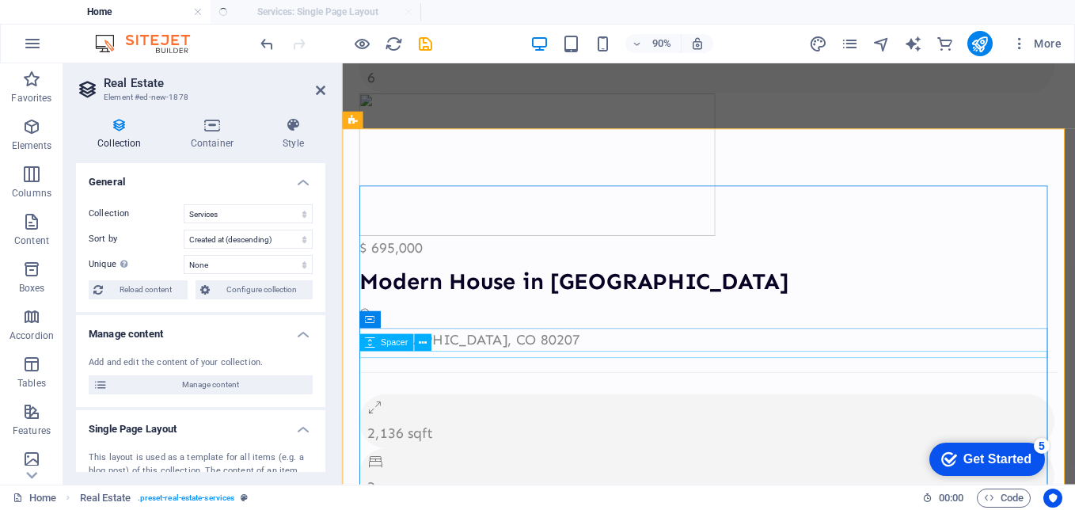
select select "createdAt_DESC"
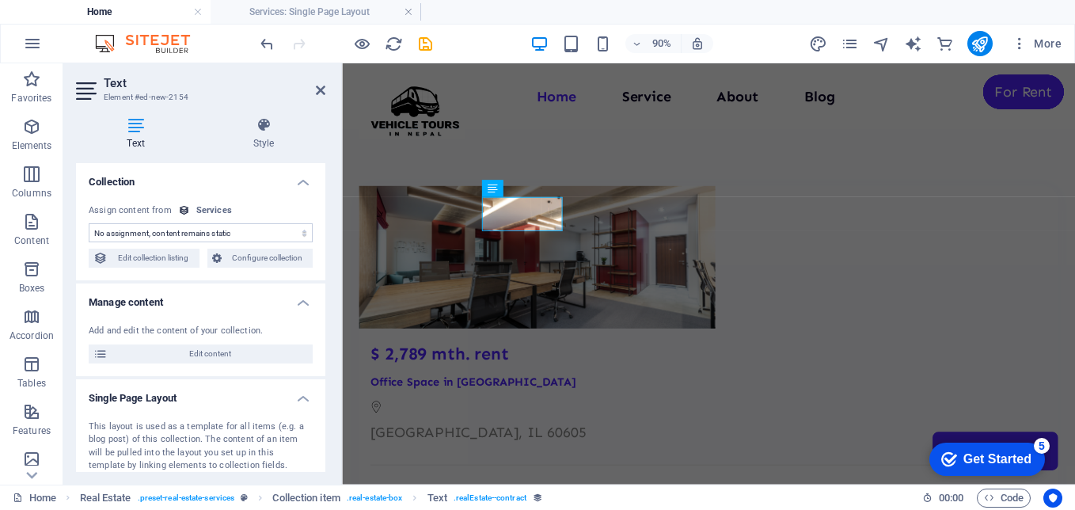
select select "contract"
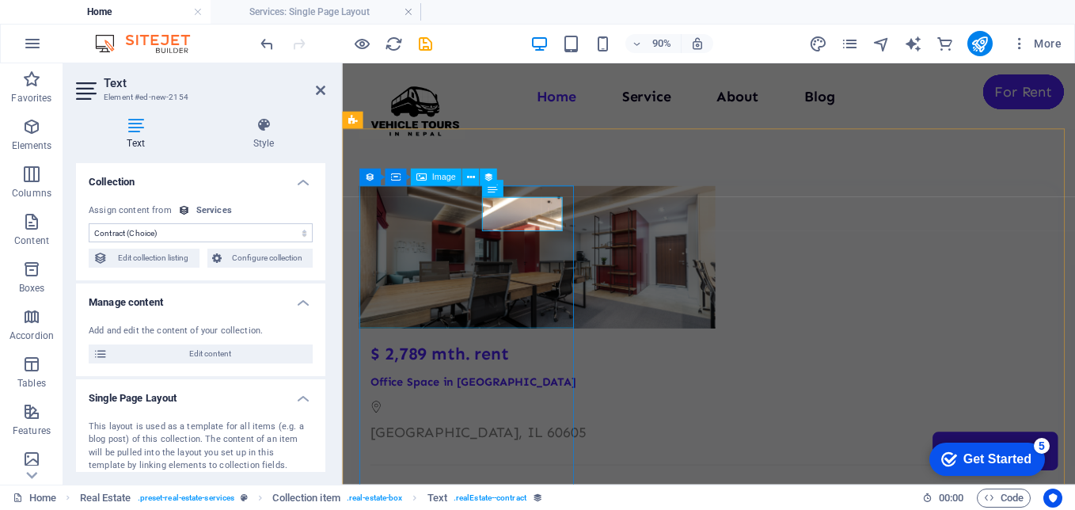
click at [456, 295] on div at bounding box center [749, 279] width 777 height 158
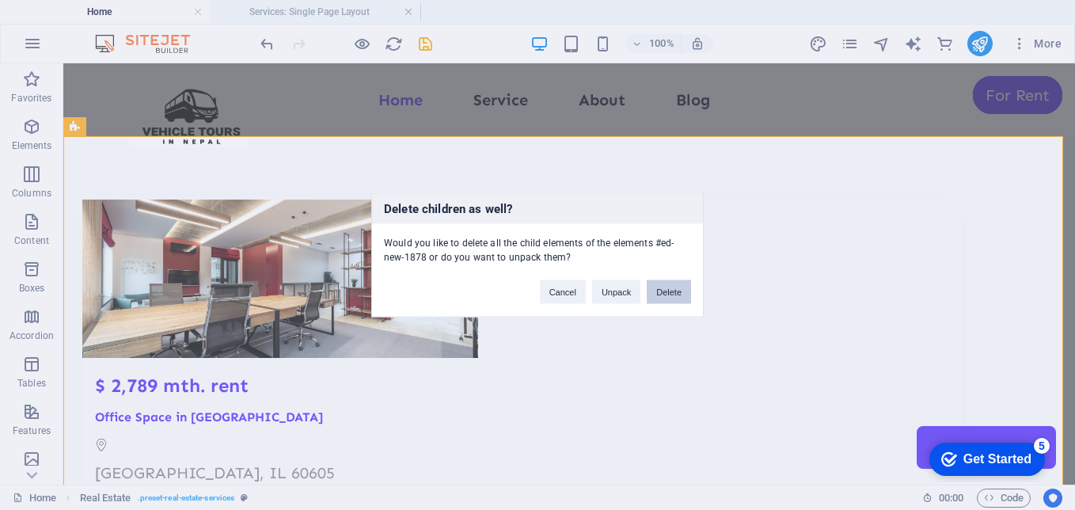
click at [674, 293] on button "Delete" at bounding box center [669, 292] width 44 height 24
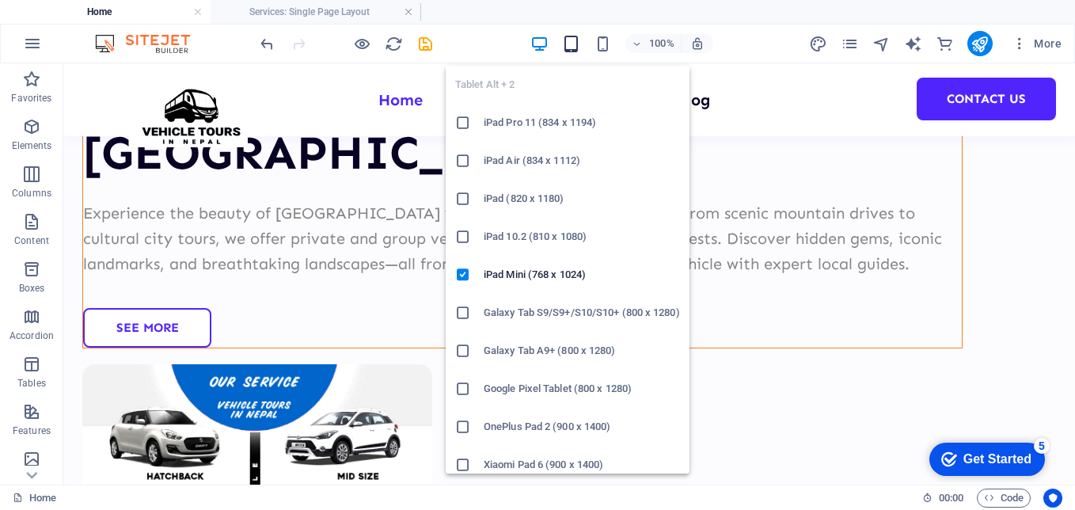
scroll to position [162, 0]
